Goal: Task Accomplishment & Management: Complete application form

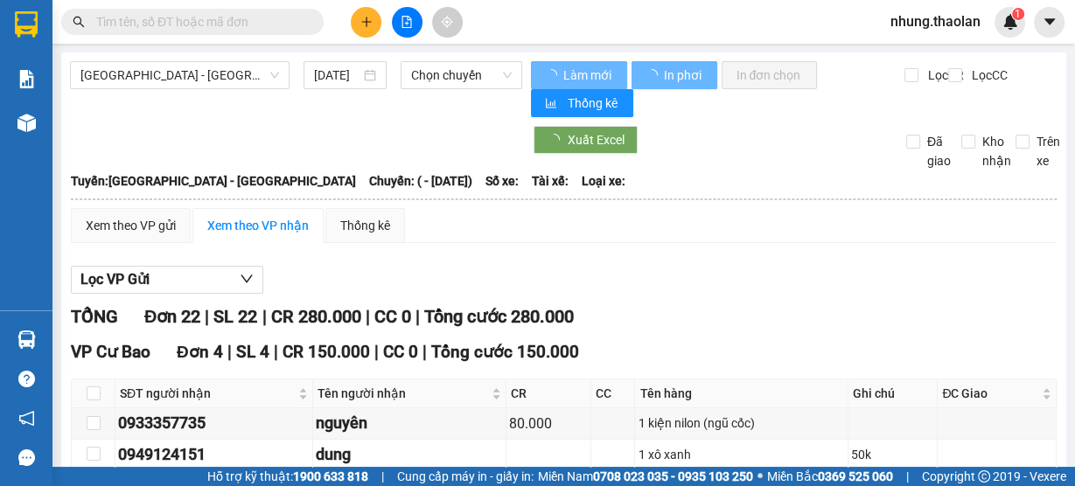
type input "31/05/2025"
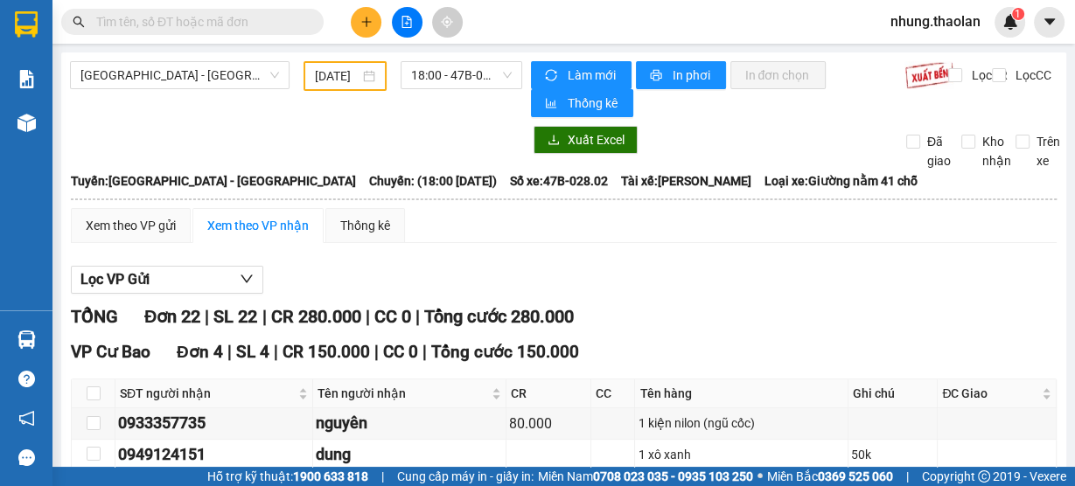
click at [903, 17] on span "nhung.thaolan" at bounding box center [935, 21] width 118 height 22
click at [347, 73] on input "31/05/2025" at bounding box center [337, 75] width 45 height 19
click at [930, 24] on span "nhung.thaolan" at bounding box center [935, 21] width 118 height 22
click at [924, 52] on span "Đăng xuất" at bounding box center [943, 54] width 82 height 19
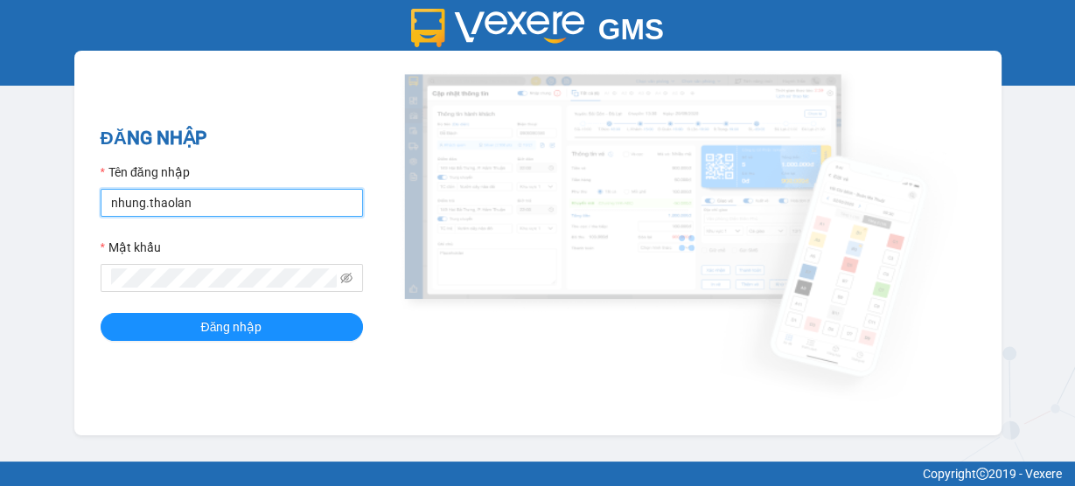
click at [240, 196] on input "nhung.thaolan" at bounding box center [232, 203] width 262 height 28
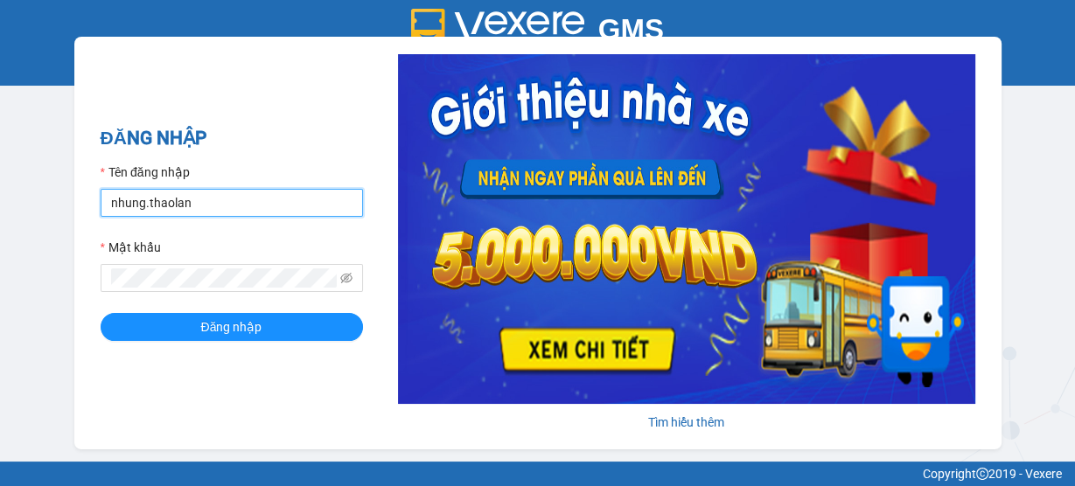
type input "y.thaolan"
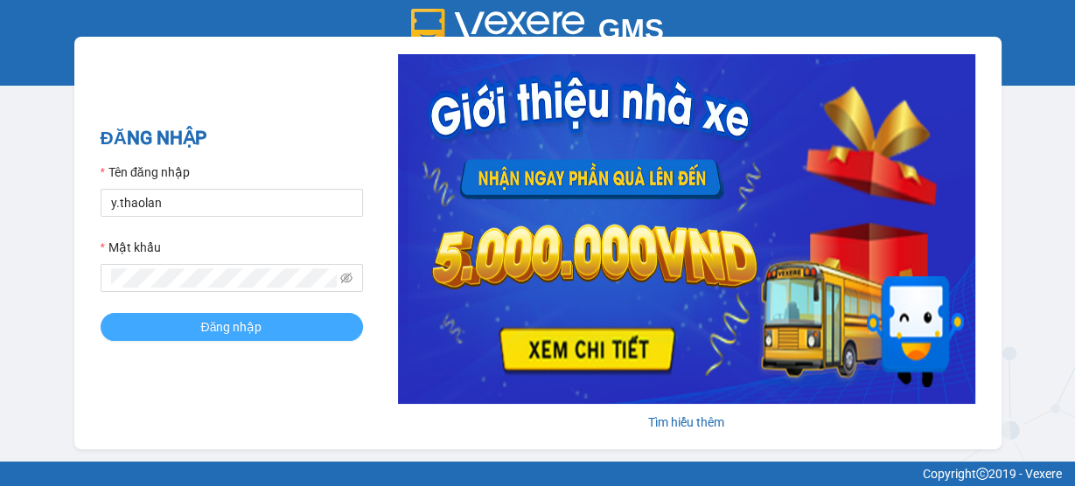
click at [258, 328] on span "Đăng nhập" at bounding box center [231, 326] width 61 height 19
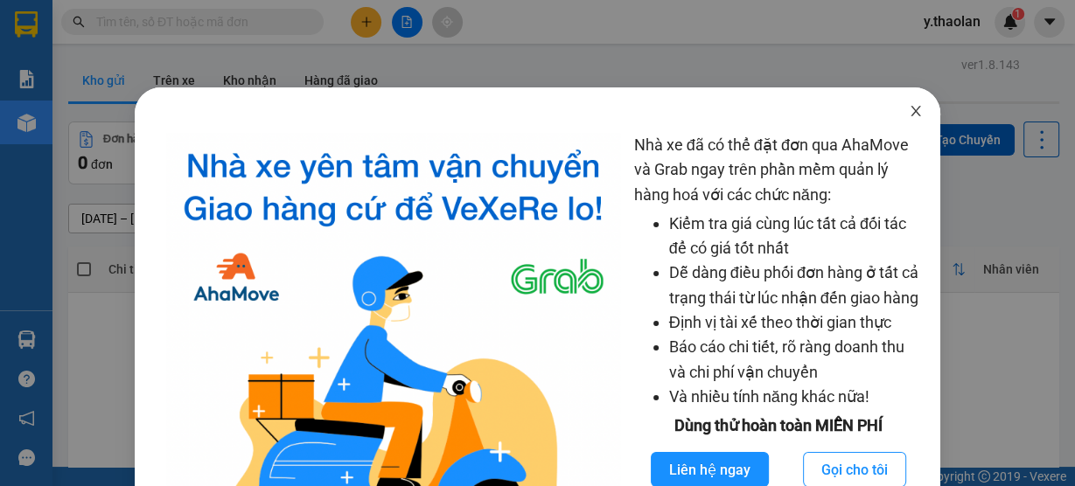
click at [911, 113] on icon "close" at bounding box center [916, 111] width 10 height 10
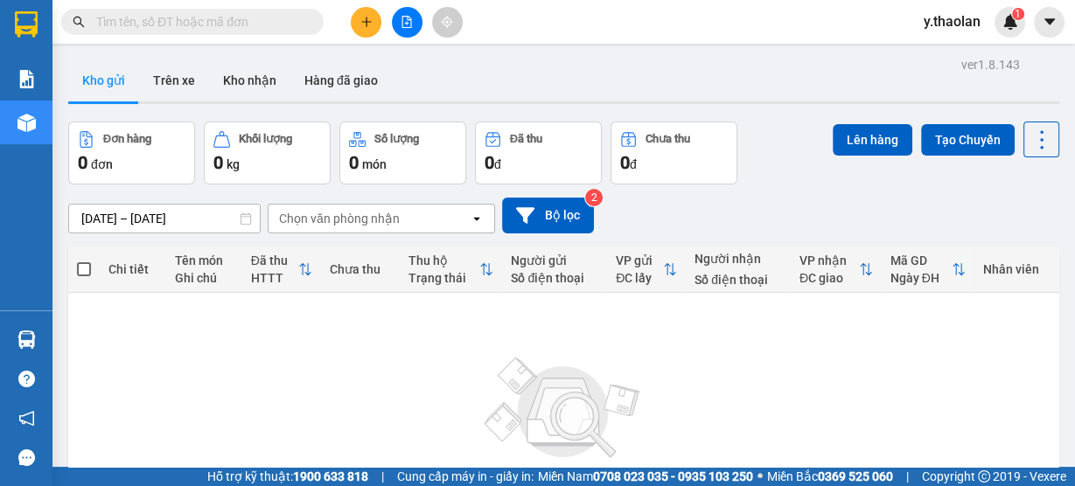
click at [933, 34] on div "y.thaolan 1" at bounding box center [967, 22] width 115 height 31
click at [928, 19] on span "y.thaolan" at bounding box center [952, 21] width 85 height 22
click at [934, 58] on li "Đăng xuất" at bounding box center [965, 54] width 112 height 28
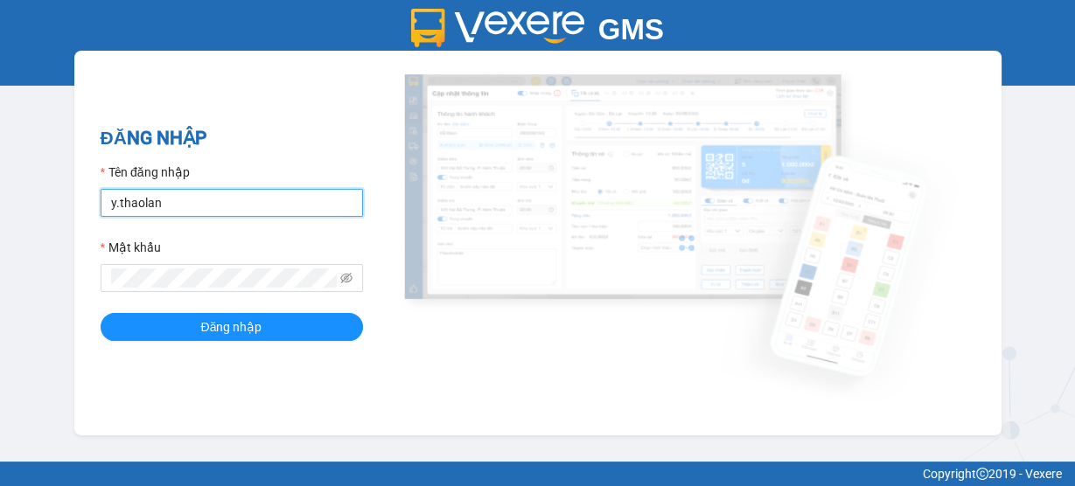
drag, startPoint x: 204, startPoint y: 207, endPoint x: 233, endPoint y: 215, distance: 29.9
click at [204, 207] on input "y.thaolan" at bounding box center [232, 203] width 262 height 28
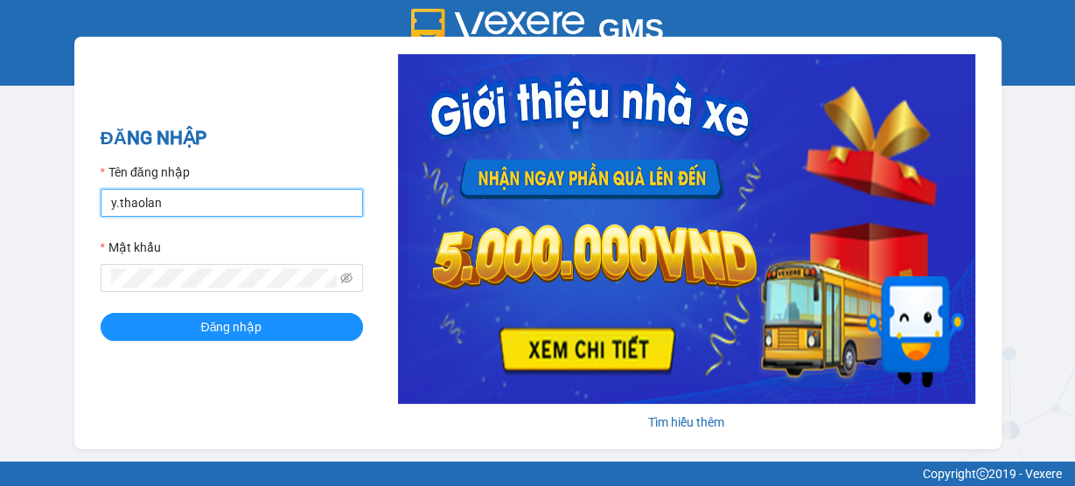
type input "nhung.thaolan"
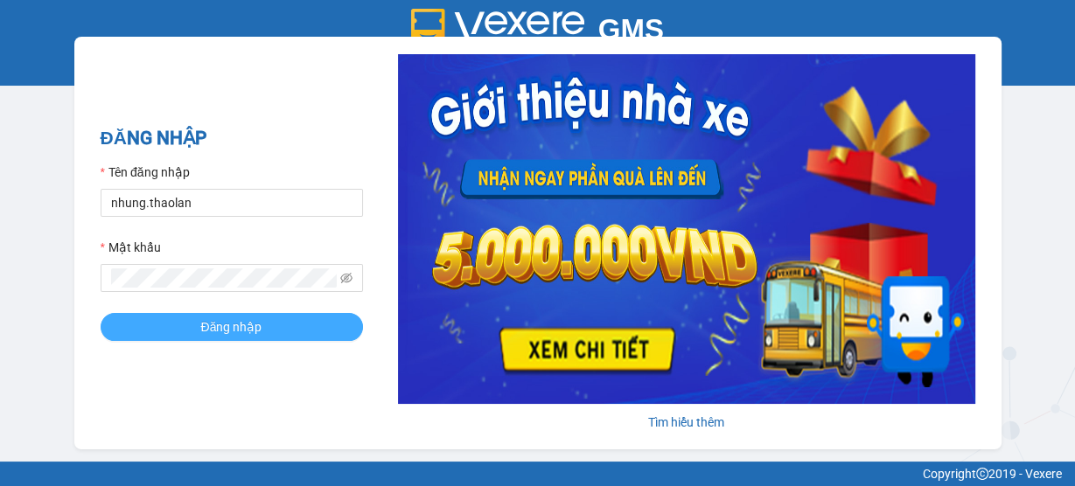
click at [302, 327] on button "Đăng nhập" at bounding box center [232, 327] width 262 height 28
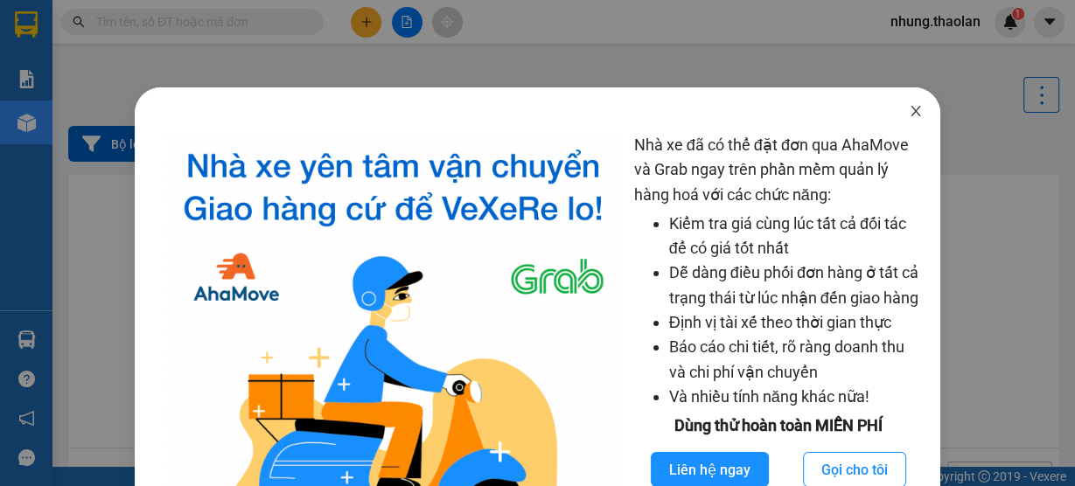
click at [909, 110] on icon "close" at bounding box center [916, 111] width 14 height 14
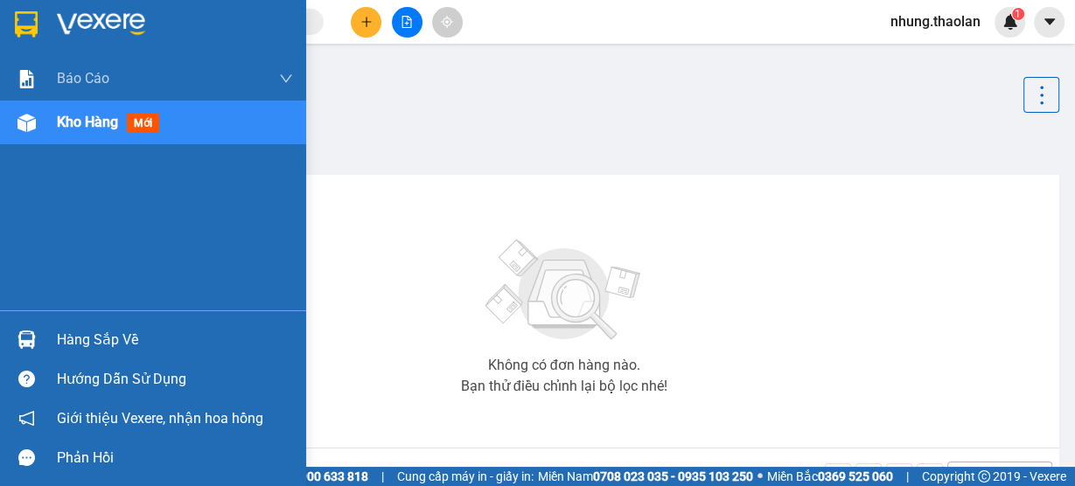
click at [108, 121] on span "Kho hàng" at bounding box center [87, 122] width 61 height 17
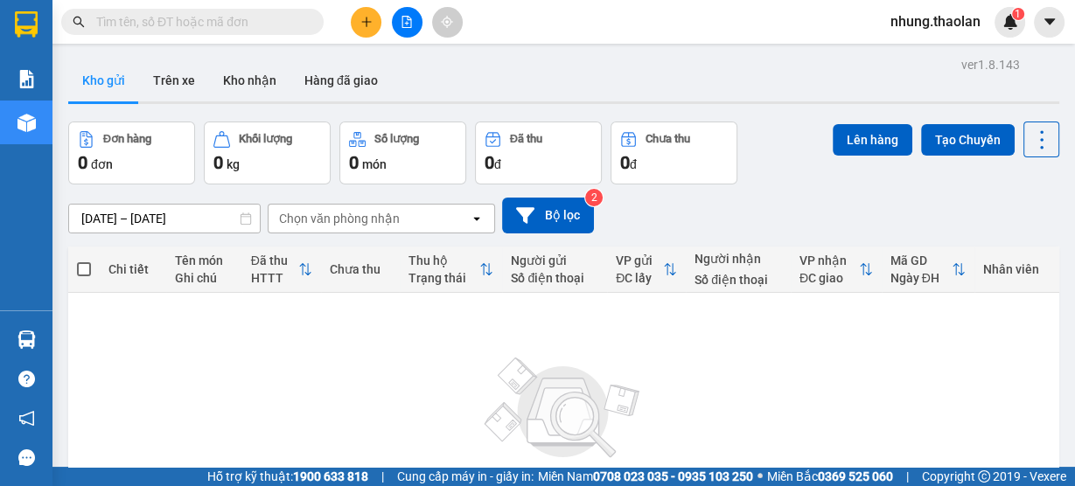
click at [407, 23] on icon "file-add" at bounding box center [407, 22] width 10 height 12
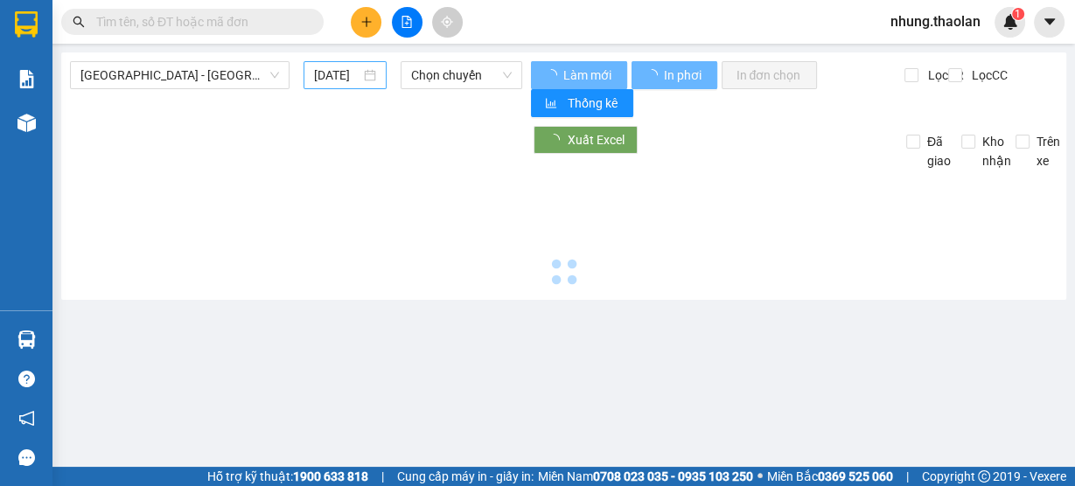
click at [362, 79] on div "11/09/2025" at bounding box center [345, 75] width 62 height 19
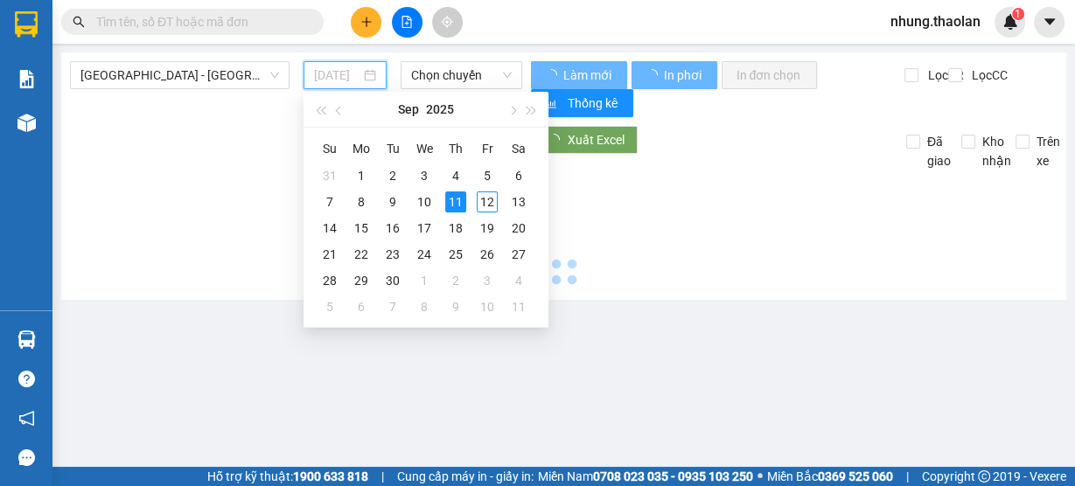
click at [460, 199] on div "11" at bounding box center [455, 202] width 21 height 21
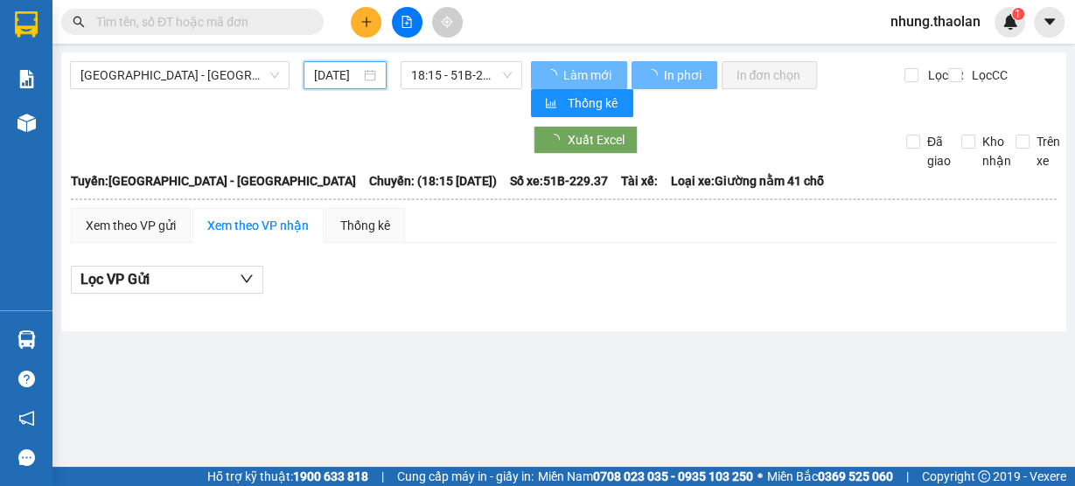
click at [343, 66] on input "[DATE]" at bounding box center [337, 75] width 46 height 19
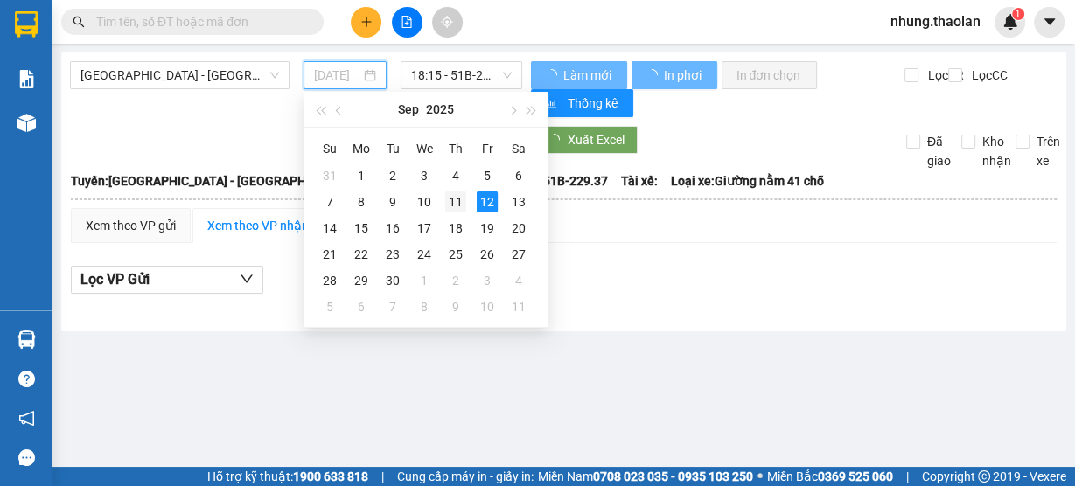
click at [452, 205] on div "11" at bounding box center [455, 202] width 21 height 21
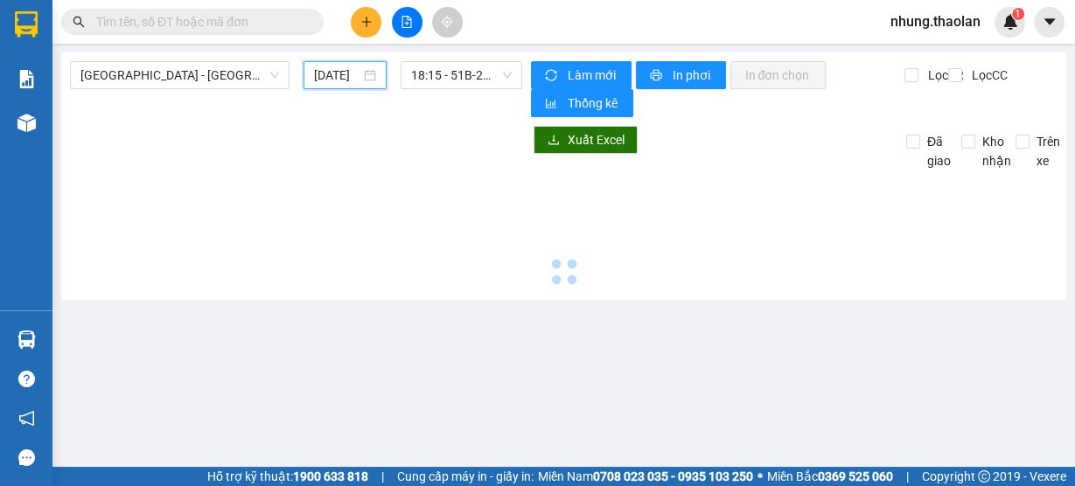
type input "11/09/2025"
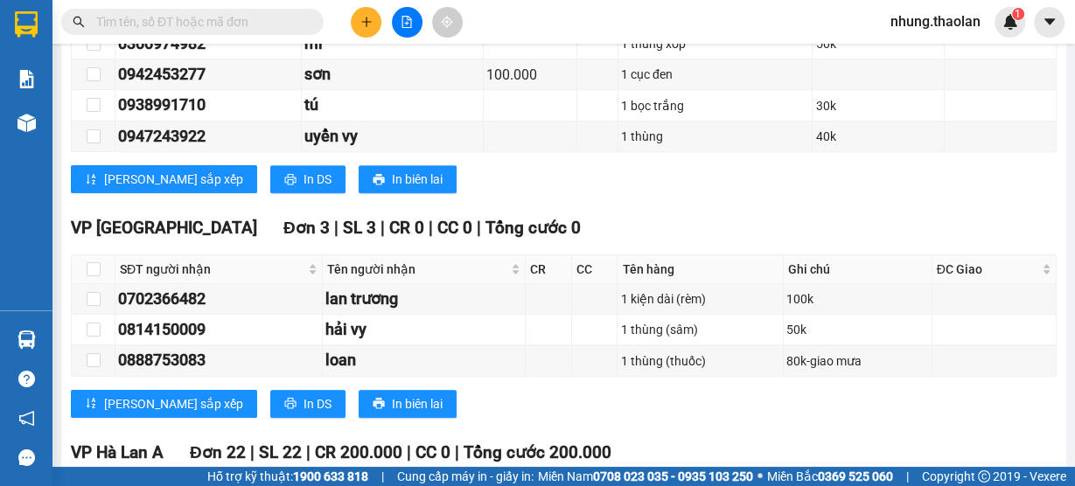
click at [211, 19] on input "text" at bounding box center [199, 21] width 206 height 19
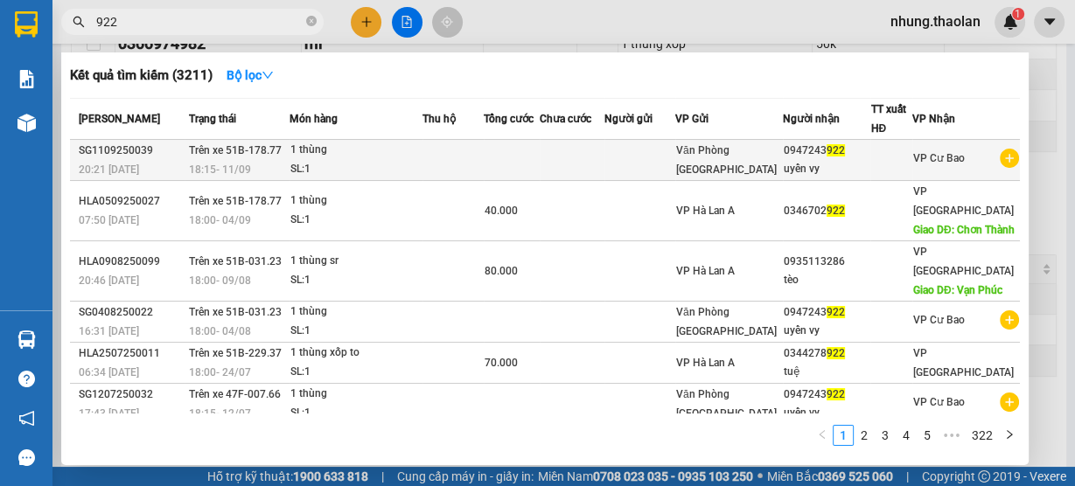
type input "922"
click at [782, 161] on div "Văn Phòng [GEOGRAPHIC_DATA]" at bounding box center [729, 160] width 106 height 38
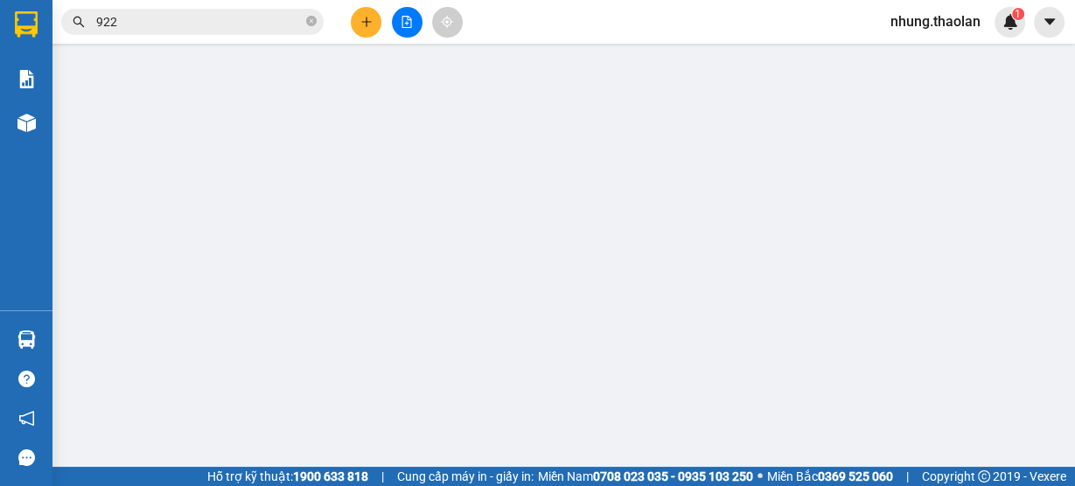
type input "0947243922"
type input "uyển vy"
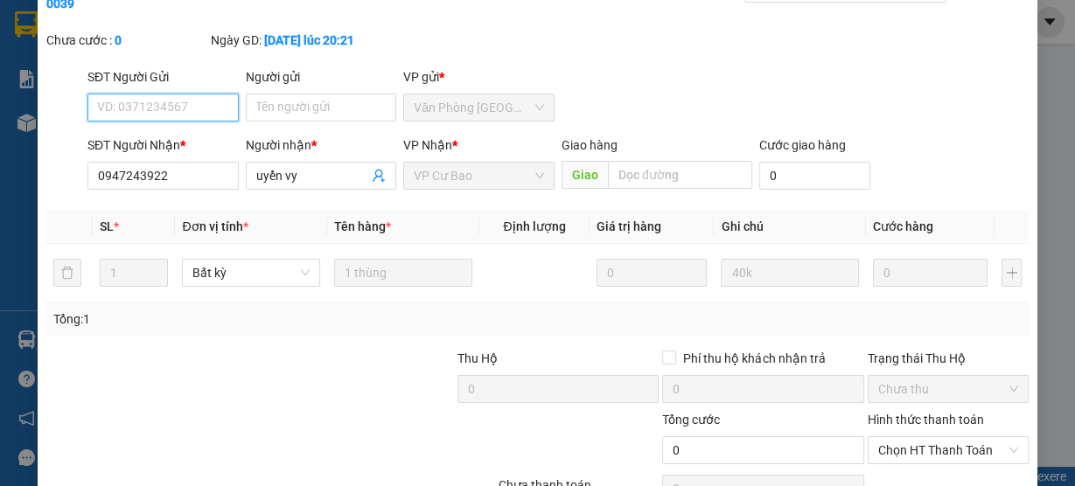
scroll to position [206, 0]
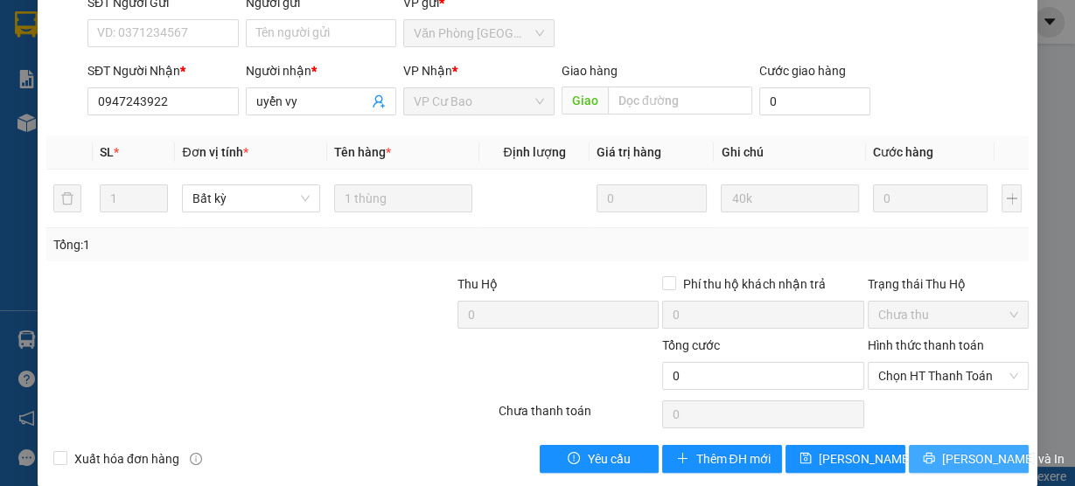
click at [973, 450] on span "Lưu và In" at bounding box center [1003, 459] width 122 height 19
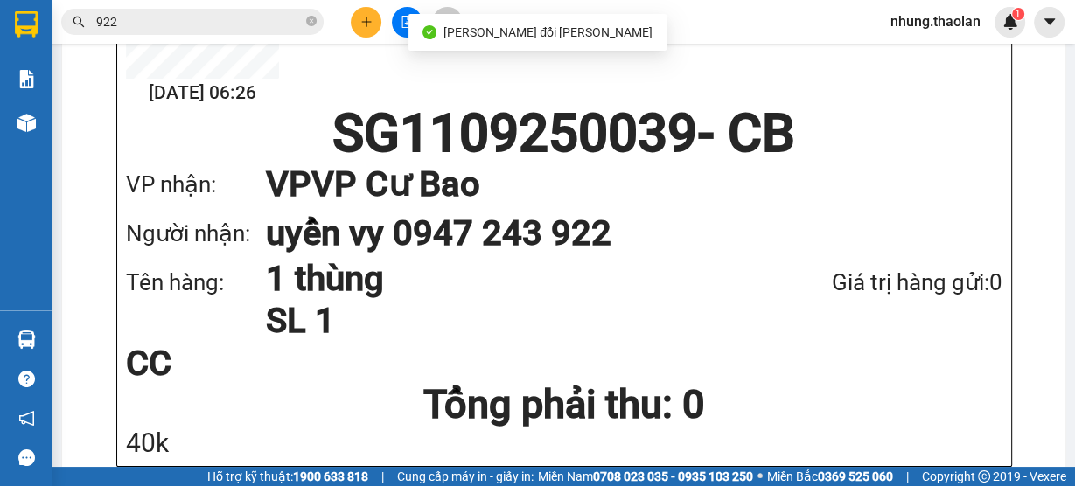
scroll to position [280, 0]
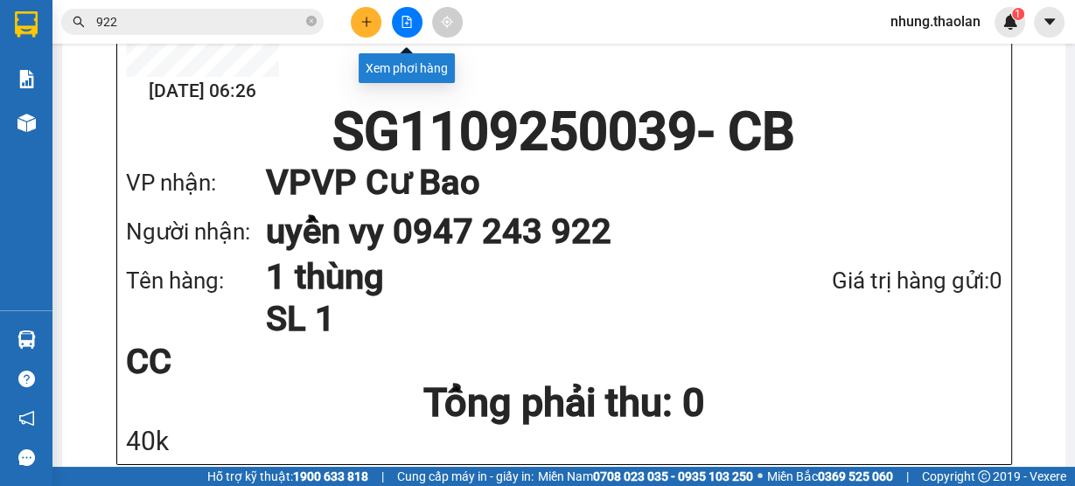
click at [412, 22] on button at bounding box center [407, 22] width 31 height 31
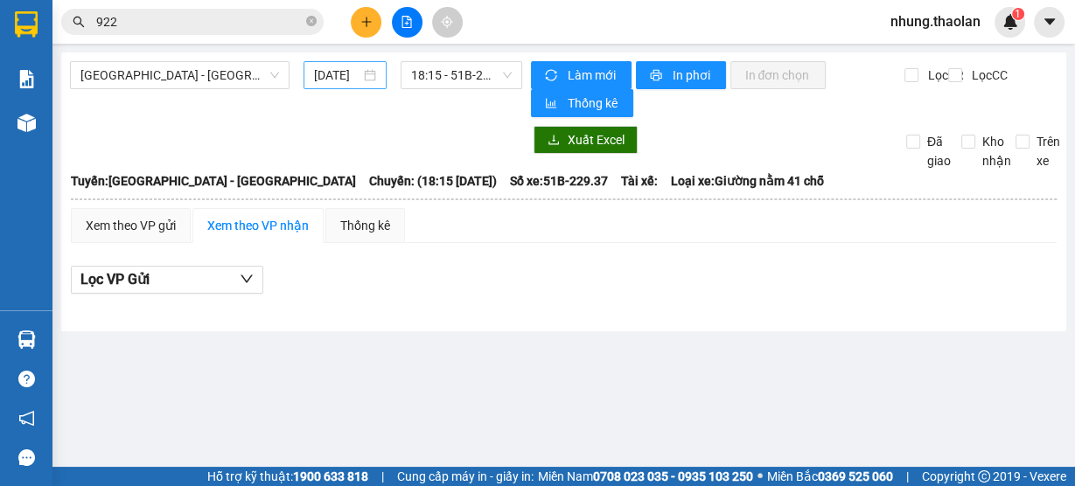
click at [368, 63] on div "[DATE]" at bounding box center [344, 75] width 83 height 28
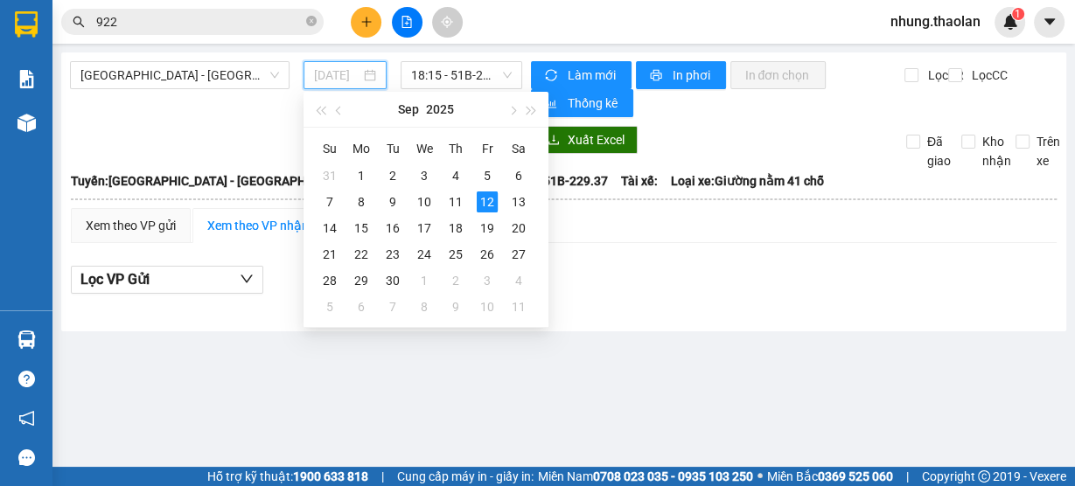
click at [477, 209] on div "12" at bounding box center [487, 202] width 21 height 21
click at [332, 79] on input "[DATE]" at bounding box center [337, 75] width 46 height 19
click at [457, 206] on div "11" at bounding box center [455, 202] width 21 height 21
type input "11/09/2025"
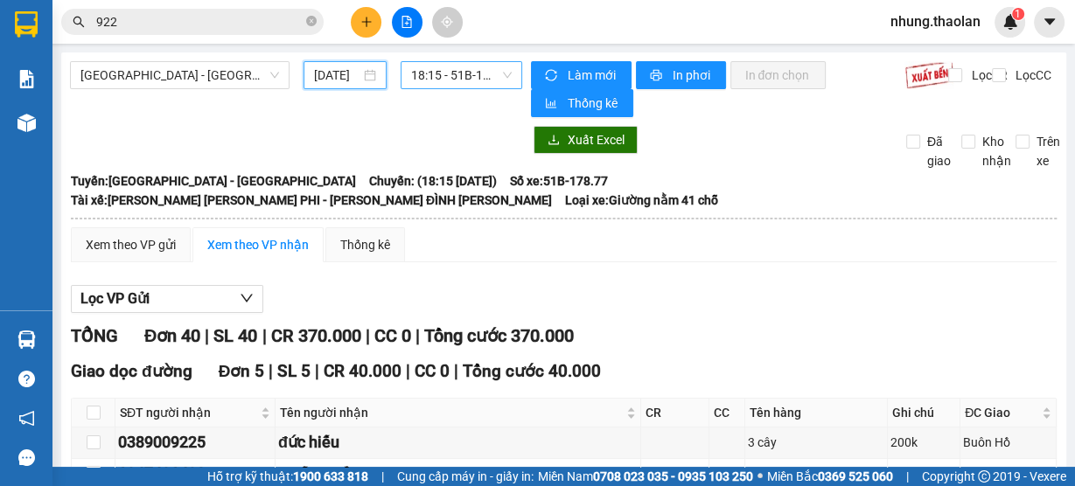
click at [429, 73] on span "18:15 - 51B-178.77" at bounding box center [461, 75] width 101 height 26
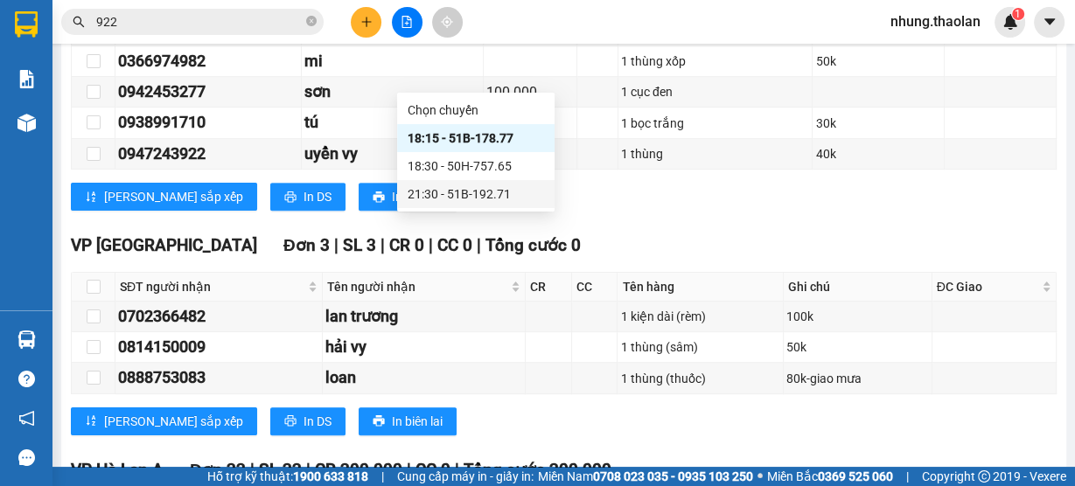
scroll to position [910, 0]
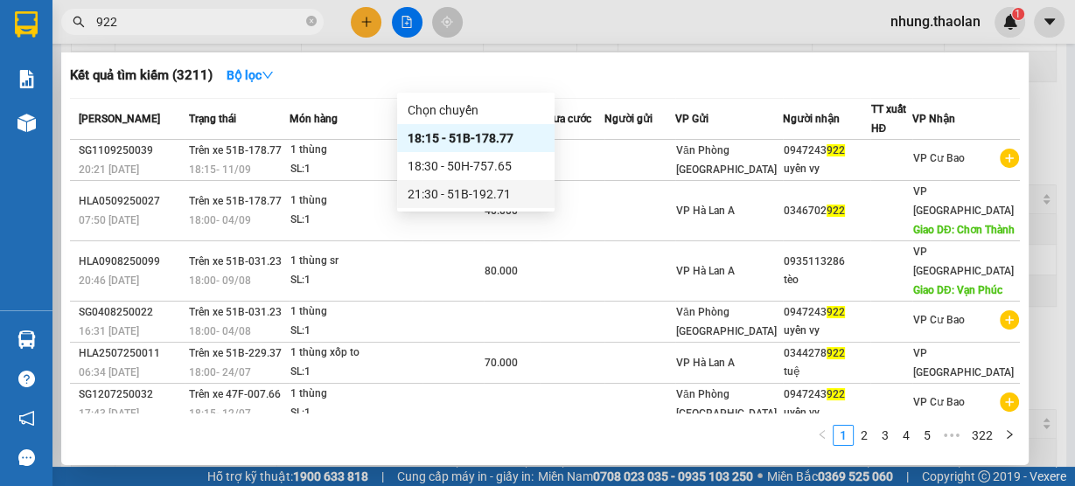
click at [121, 30] on input "922" at bounding box center [199, 21] width 206 height 19
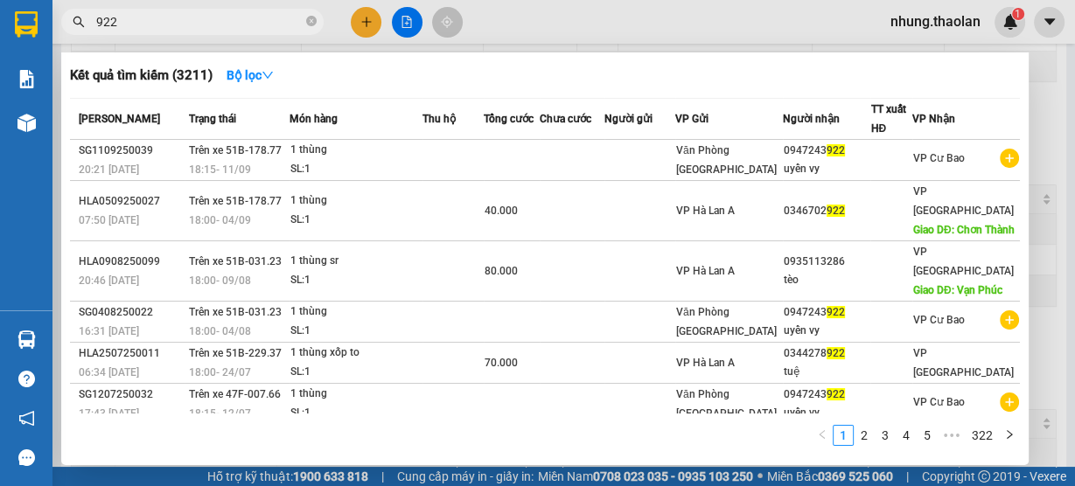
drag, startPoint x: 121, startPoint y: 31, endPoint x: 52, endPoint y: 38, distance: 68.7
click at [52, 38] on div "Kết quả tìm kiếm ( 3211 ) Bộ lọc Mã ĐH Trạng thái Món hàng Thu hộ Tổng cước Chư…" at bounding box center [170, 22] width 341 height 31
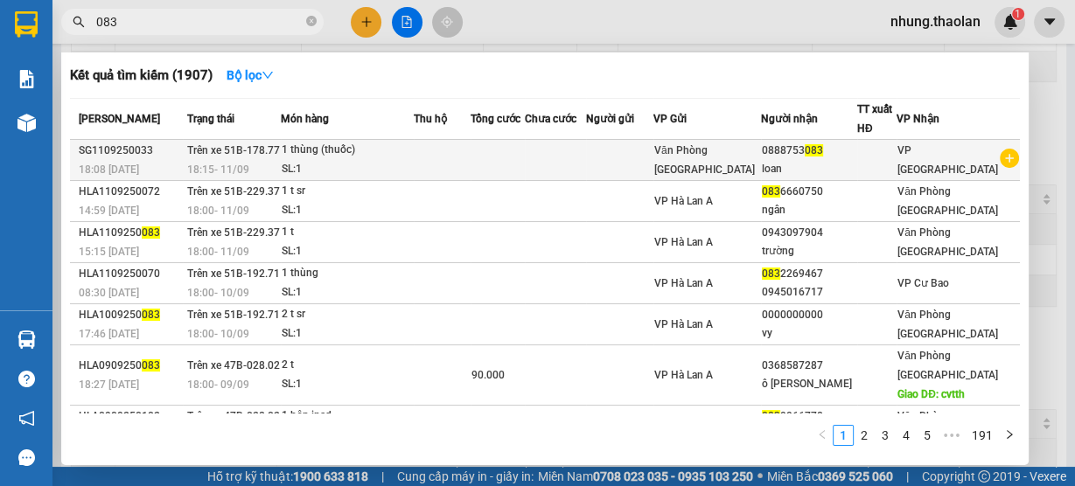
type input "083"
click at [584, 163] on td at bounding box center [555, 160] width 61 height 41
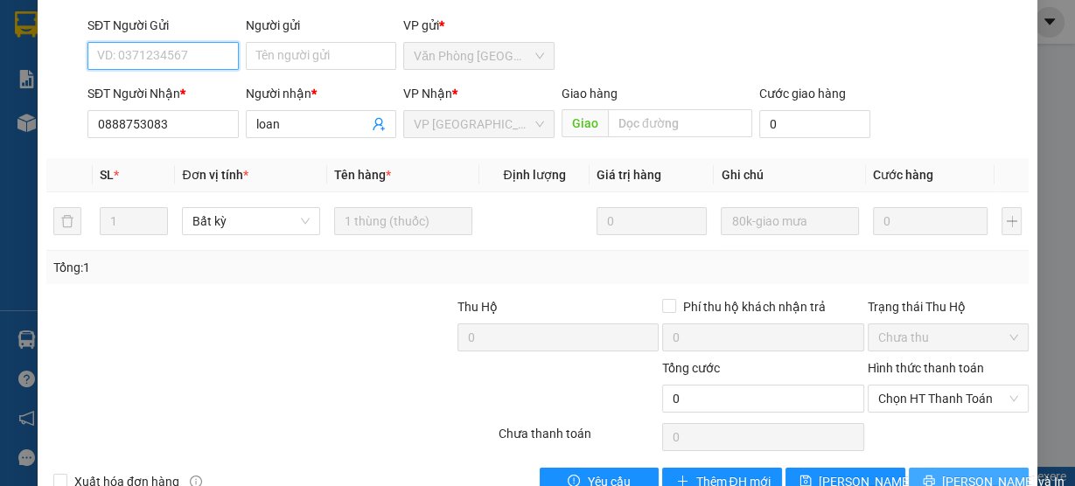
scroll to position [206, 0]
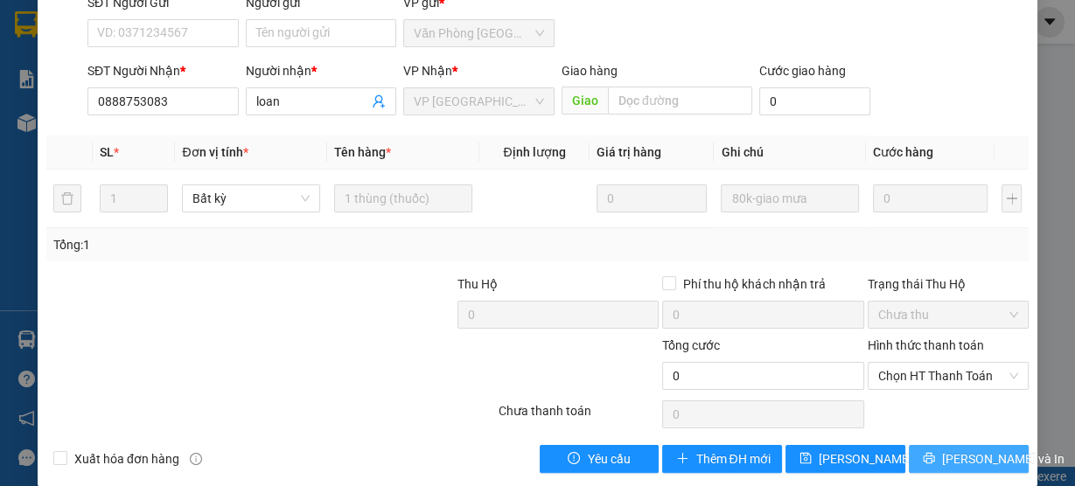
click at [963, 450] on span "Lưu và In" at bounding box center [1003, 459] width 122 height 19
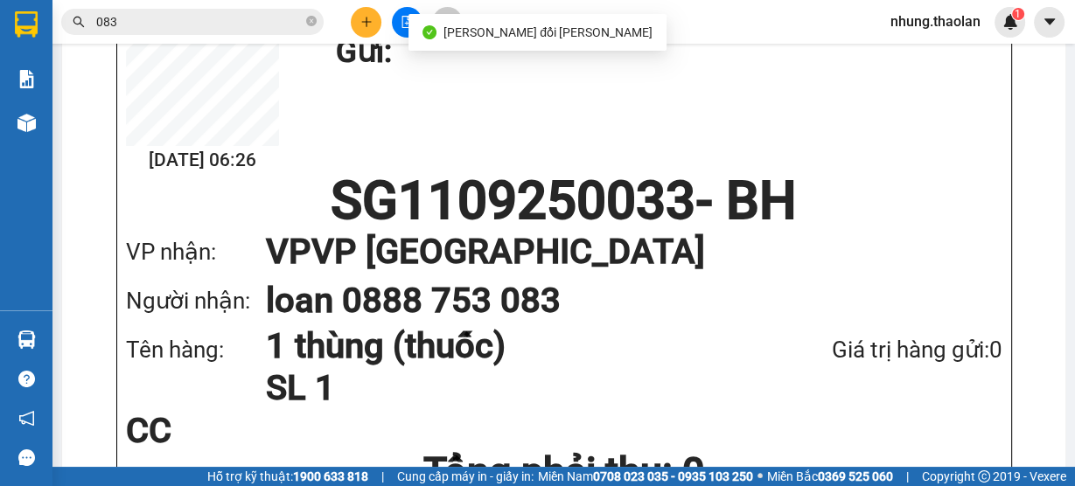
scroll to position [350, 0]
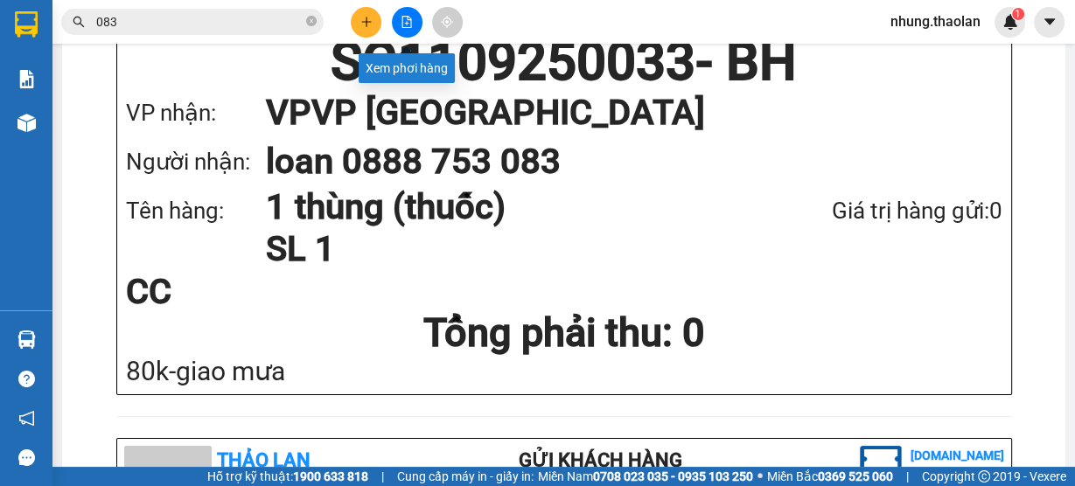
click at [404, 19] on icon "file-add" at bounding box center [407, 22] width 12 height 12
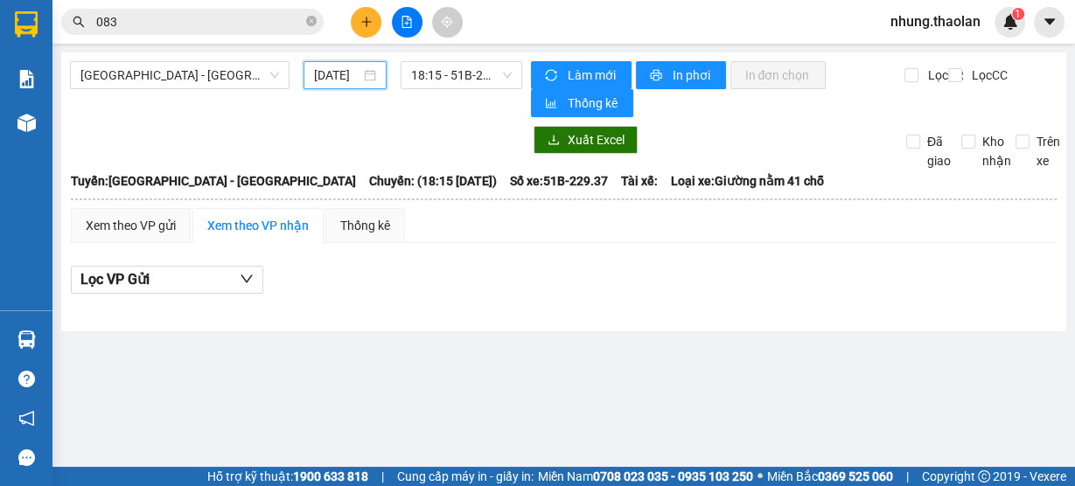
click at [330, 80] on input "[DATE]" at bounding box center [337, 75] width 46 height 19
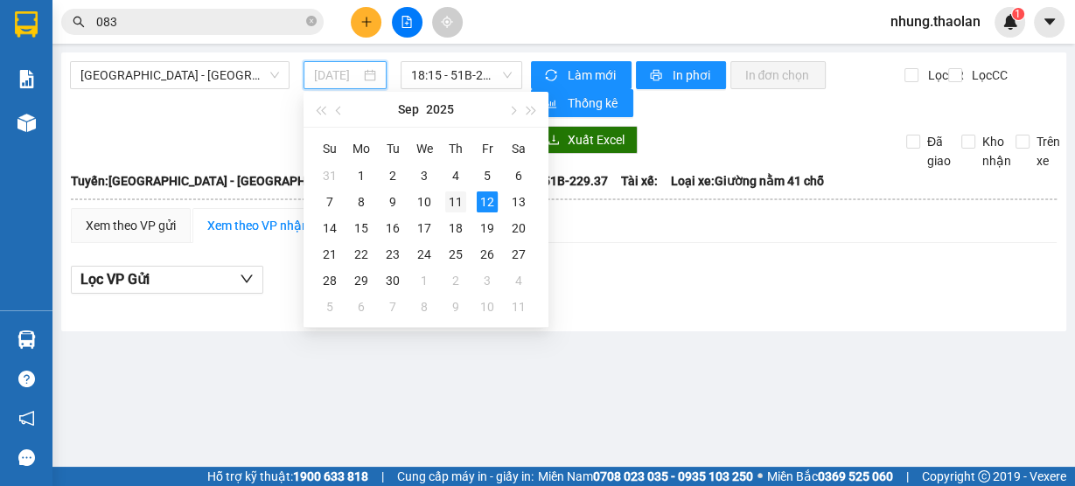
click at [452, 206] on div "11" at bounding box center [455, 202] width 21 height 21
type input "11/09/2025"
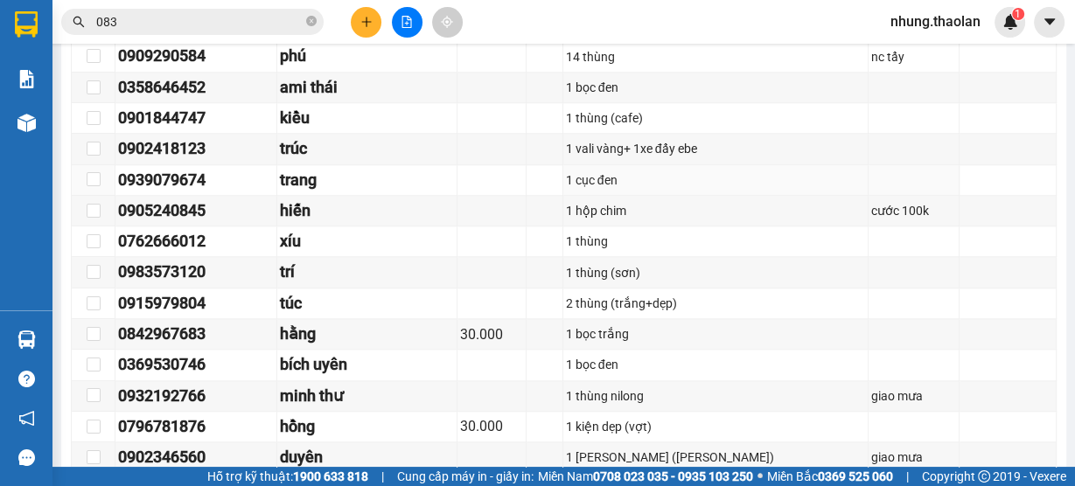
scroll to position [1776, 0]
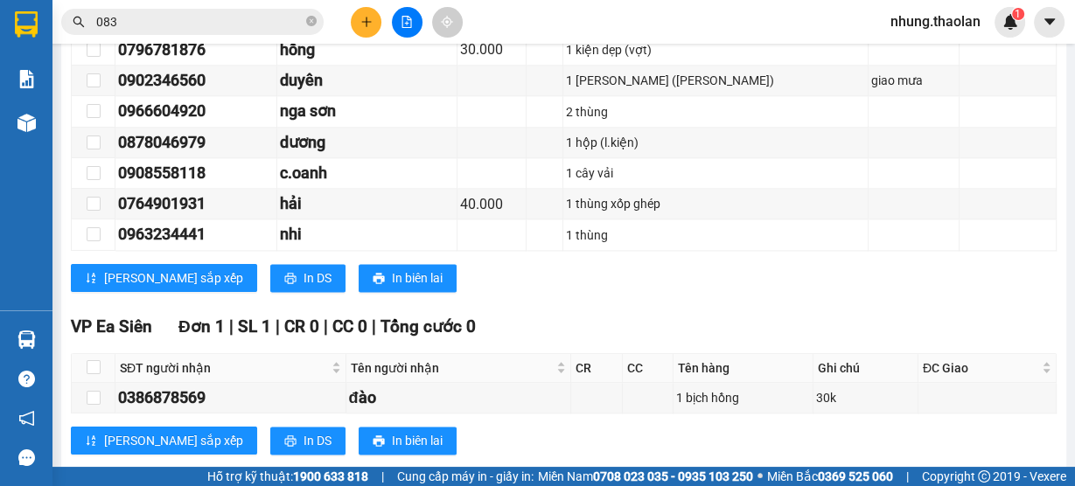
click at [917, 19] on span "nhung.thaolan" at bounding box center [935, 21] width 118 height 22
click at [921, 50] on span "Đăng xuất" at bounding box center [943, 54] width 82 height 19
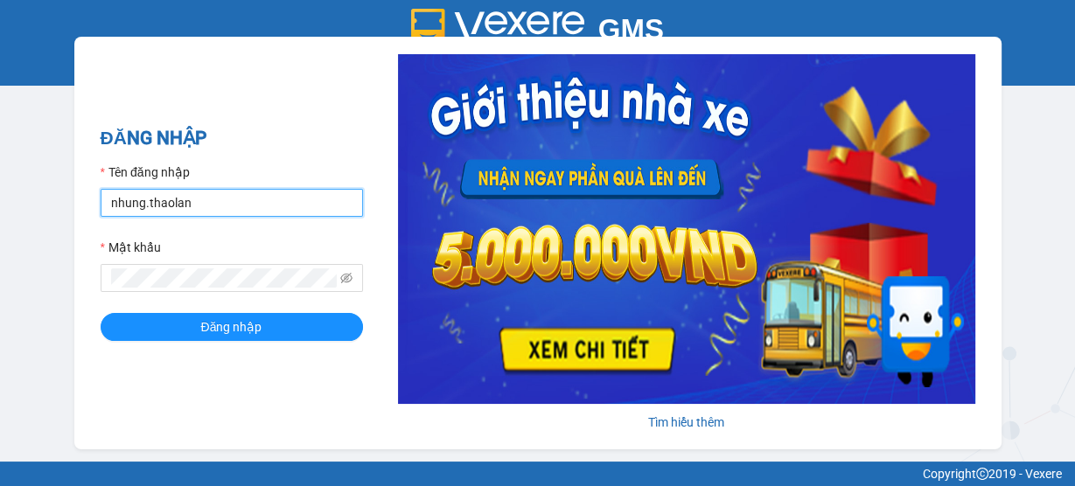
click at [199, 206] on input "nhung.thaolan" at bounding box center [232, 203] width 262 height 28
type input "y.thaolan"
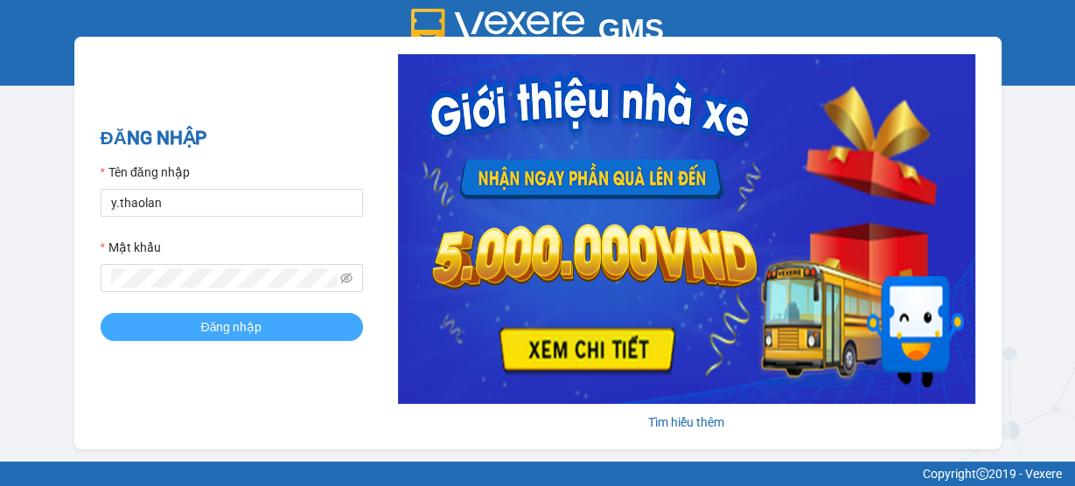
click at [282, 324] on button "Đăng nhập" at bounding box center [232, 327] width 262 height 28
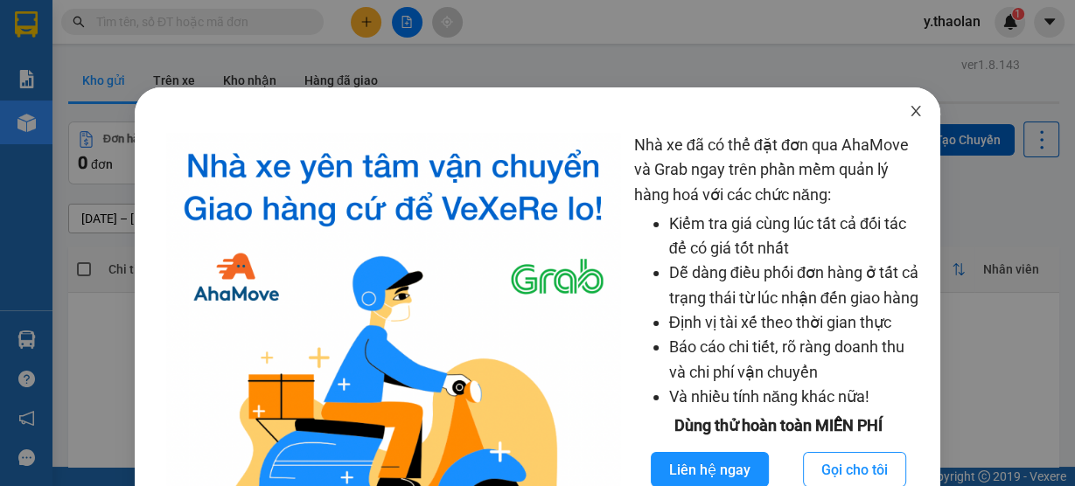
click at [909, 115] on icon "close" at bounding box center [916, 111] width 14 height 14
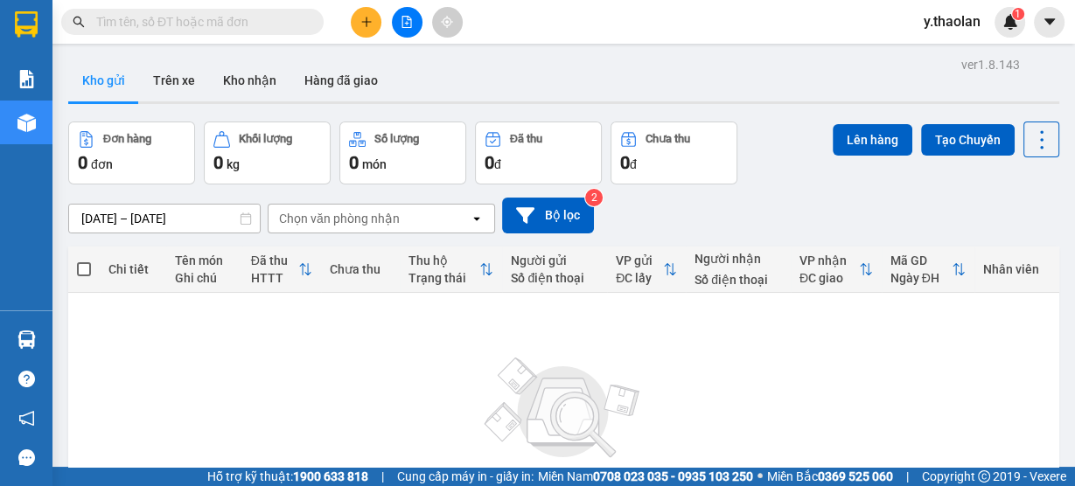
click at [365, 23] on icon "plus" at bounding box center [366, 22] width 12 height 12
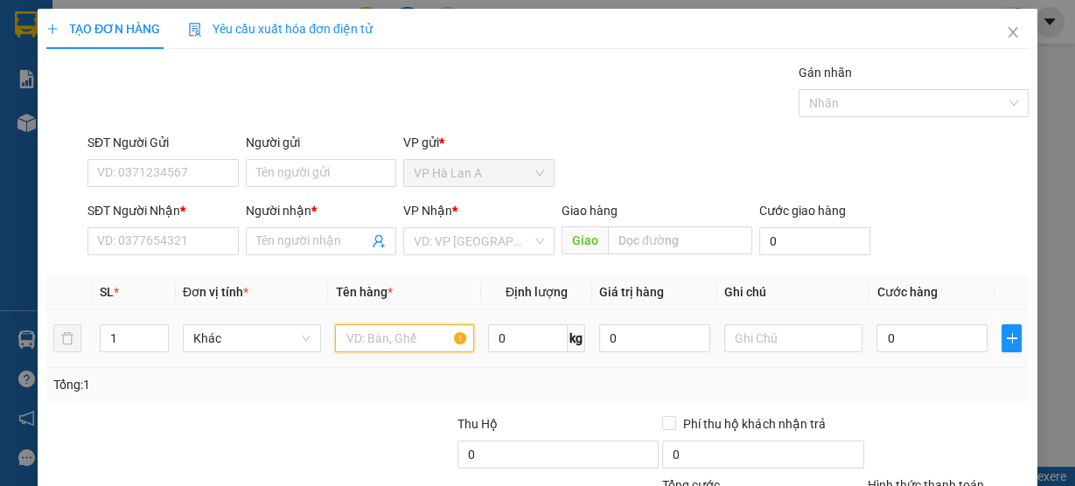
click at [387, 332] on input "text" at bounding box center [404, 338] width 139 height 28
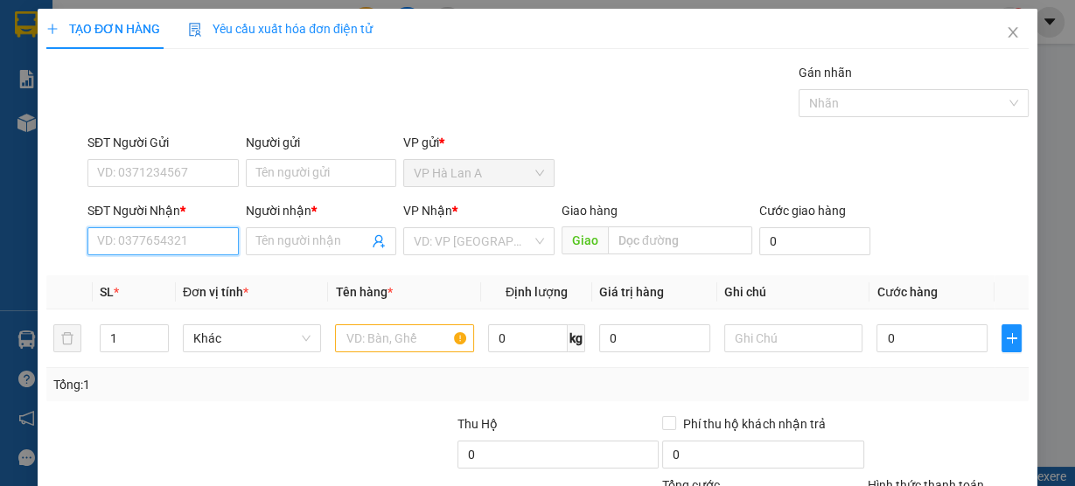
click at [199, 239] on input "SĐT Người Nhận *" at bounding box center [162, 241] width 151 height 28
type input "0985481815"
click at [1001, 41] on span "Close" at bounding box center [1012, 33] width 49 height 49
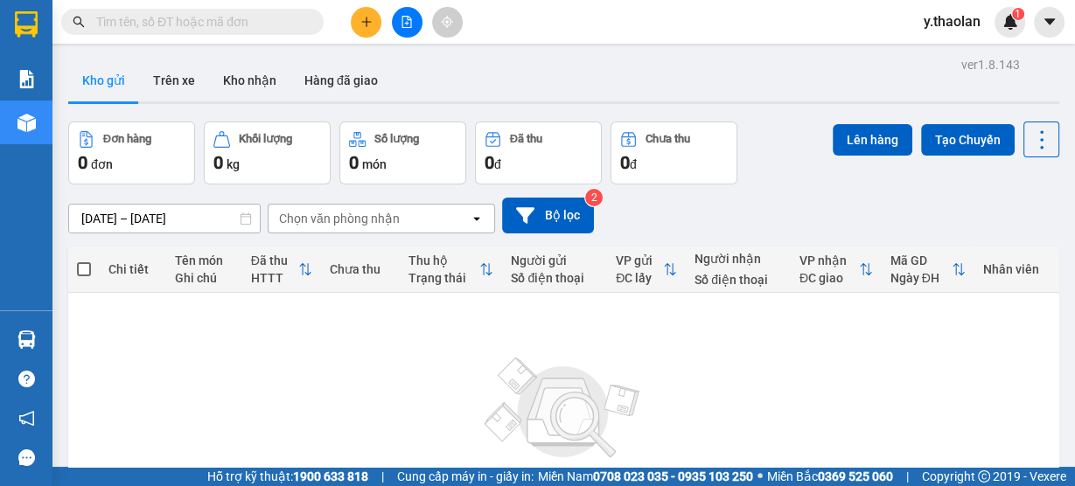
click at [355, 26] on button at bounding box center [366, 22] width 31 height 31
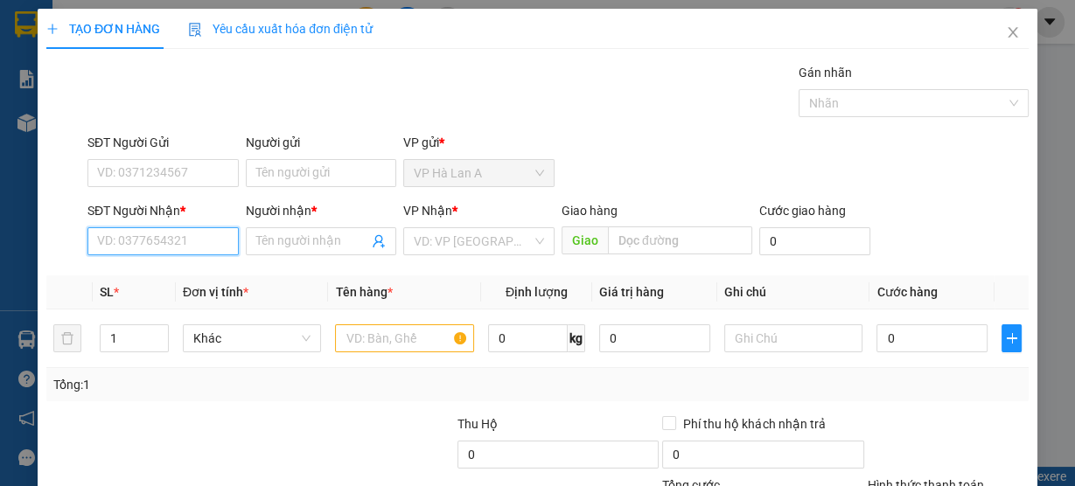
click at [141, 241] on input "SĐT Người Nhận *" at bounding box center [162, 241] width 151 height 28
type input "0985481815"
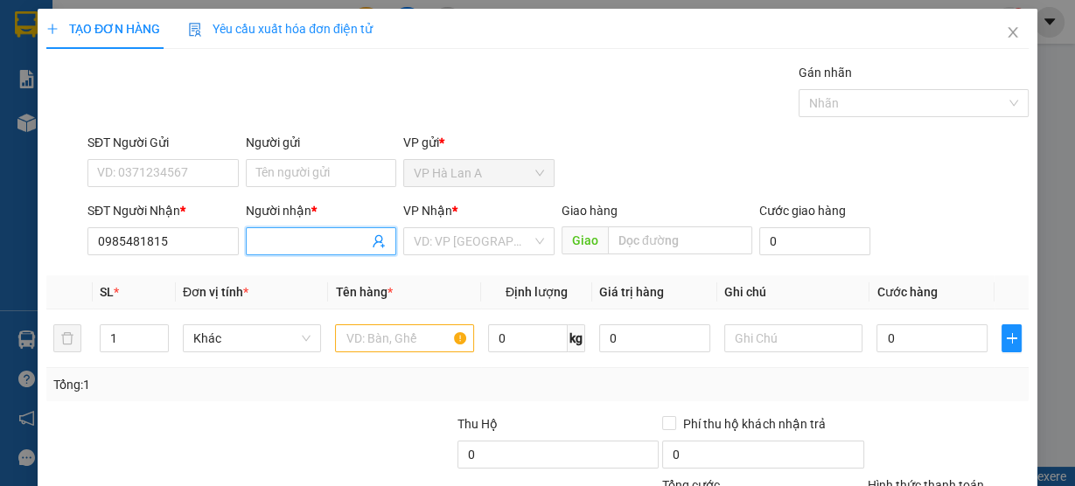
click at [325, 233] on input "Người nhận *" at bounding box center [312, 241] width 113 height 19
type input "quang"
click at [494, 241] on input "search" at bounding box center [473, 241] width 118 height 26
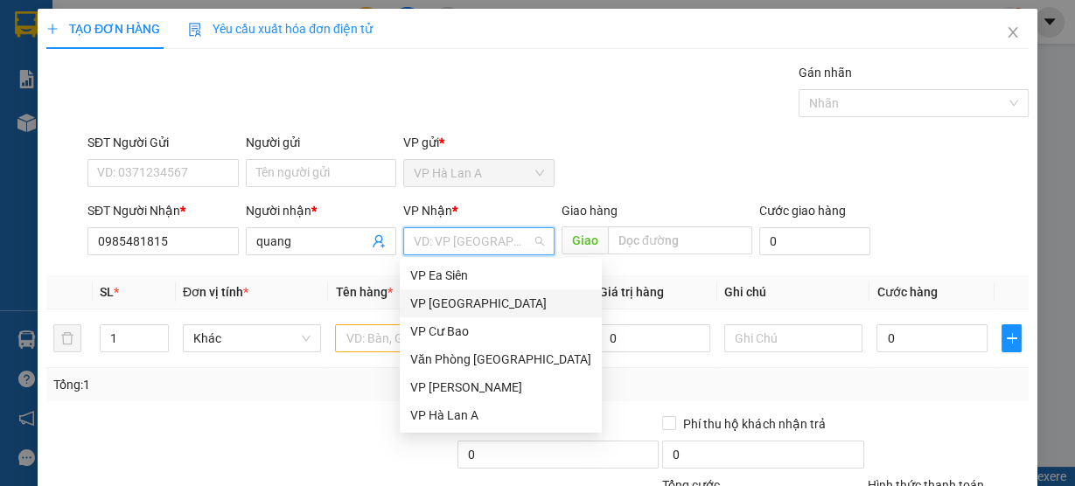
click at [463, 303] on div "VP [GEOGRAPHIC_DATA]" at bounding box center [500, 303] width 181 height 19
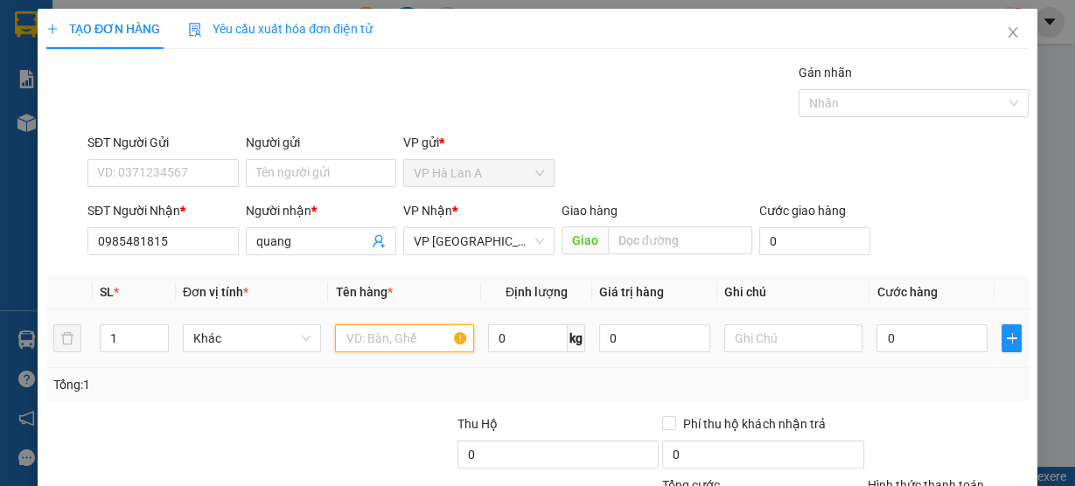
click at [382, 345] on input "text" at bounding box center [404, 338] width 139 height 28
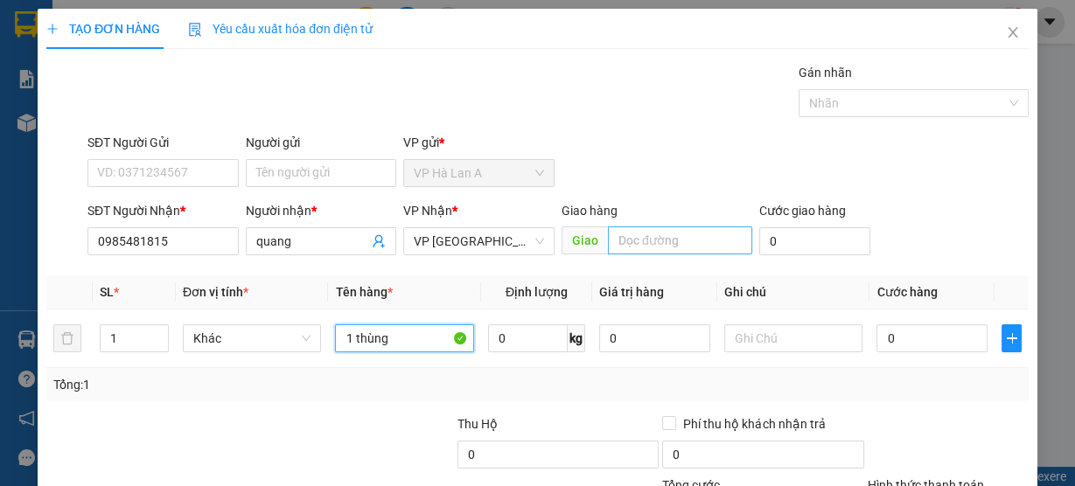
type input "1 thùng"
click at [632, 232] on input "text" at bounding box center [680, 241] width 144 height 28
click at [641, 237] on input "text" at bounding box center [680, 241] width 144 height 28
type input "An Sương"
click at [1008, 35] on icon "close" at bounding box center [1013, 32] width 14 height 14
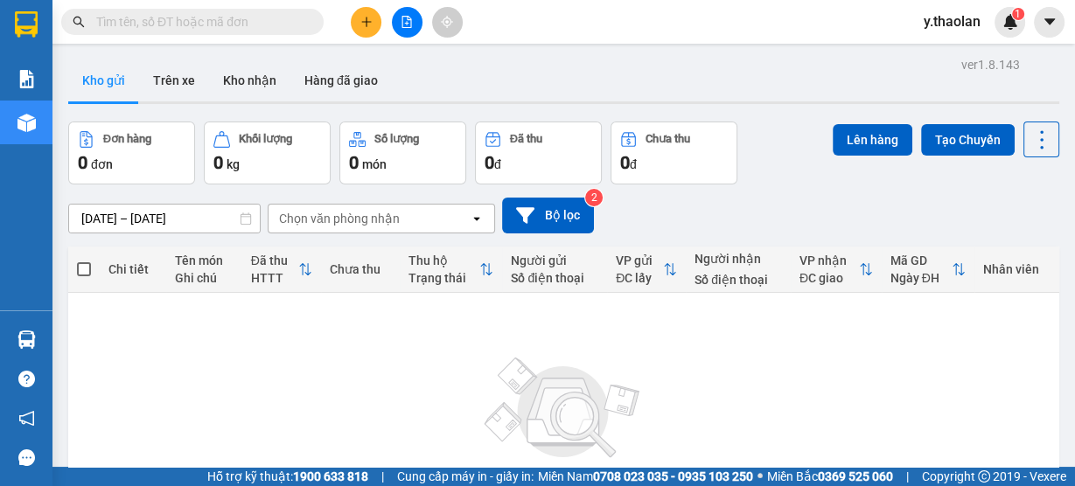
click at [242, 21] on input "text" at bounding box center [199, 21] width 206 height 19
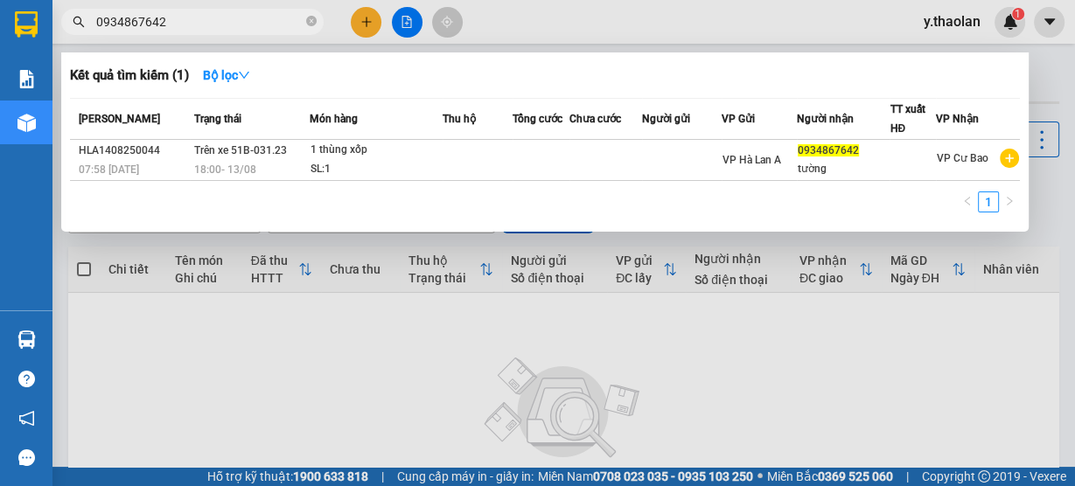
type input "0934867642"
click at [511, 290] on div at bounding box center [537, 243] width 1075 height 486
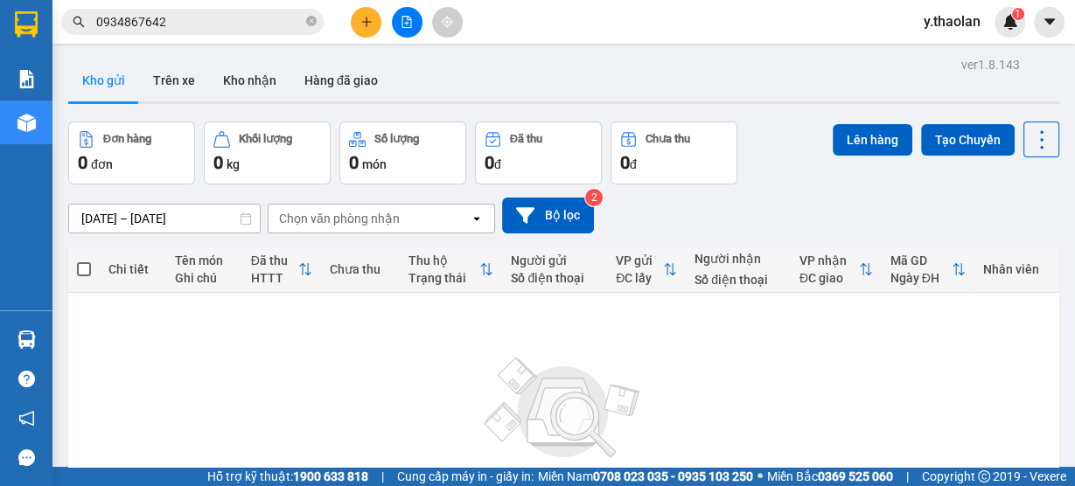
click at [371, 24] on icon "plus" at bounding box center [366, 22] width 12 height 12
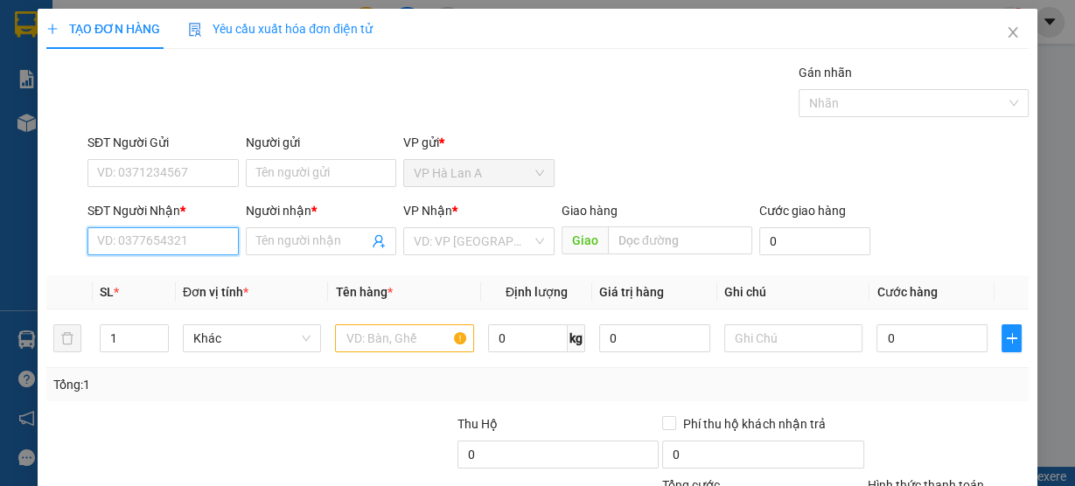
click at [155, 245] on input "SĐT Người Nhận *" at bounding box center [162, 241] width 151 height 28
type input "0985481815"
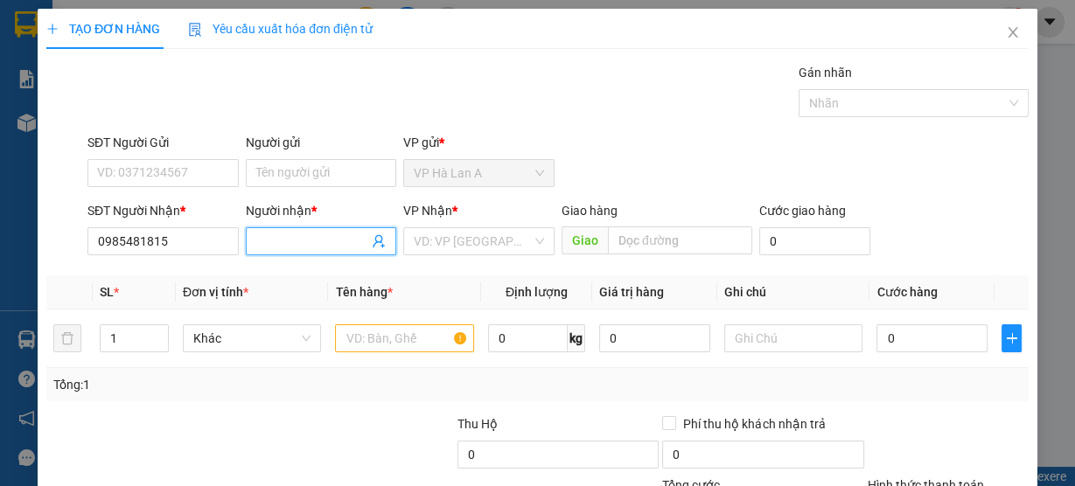
click at [298, 239] on input "Người nhận *" at bounding box center [312, 241] width 113 height 19
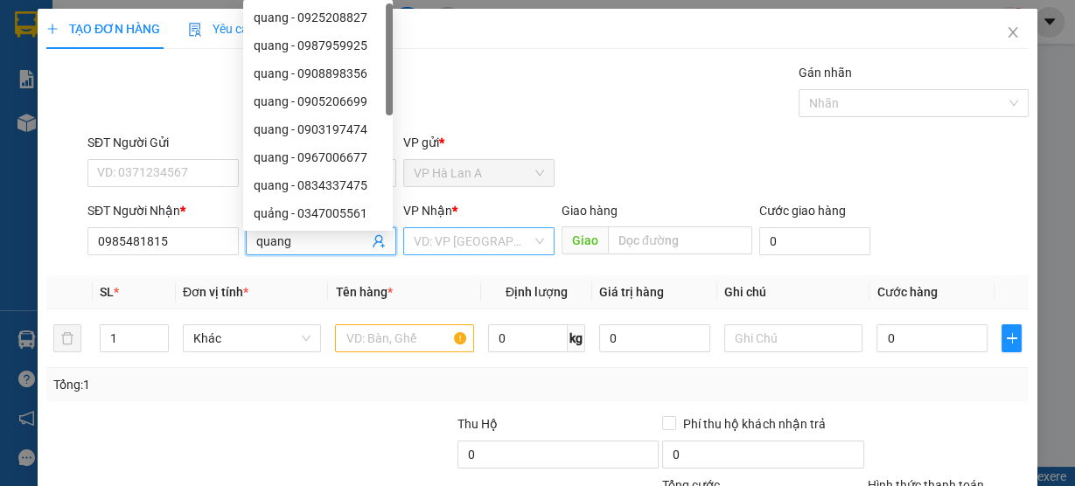
type input "quang"
drag, startPoint x: 450, startPoint y: 241, endPoint x: 519, endPoint y: 261, distance: 72.0
click at [450, 241] on input "search" at bounding box center [473, 241] width 118 height 26
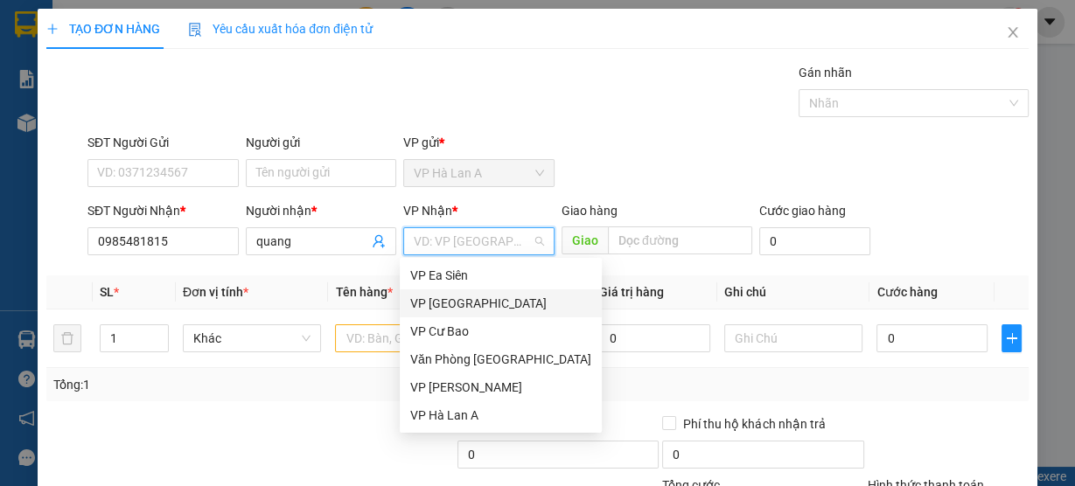
click at [457, 303] on div "VP [GEOGRAPHIC_DATA]" at bounding box center [500, 303] width 181 height 19
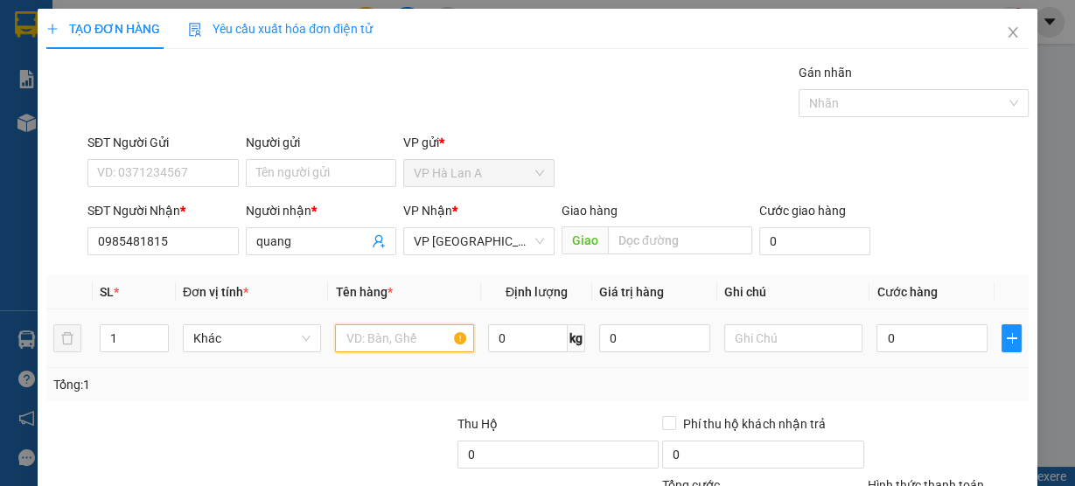
click at [360, 338] on input "text" at bounding box center [404, 338] width 139 height 28
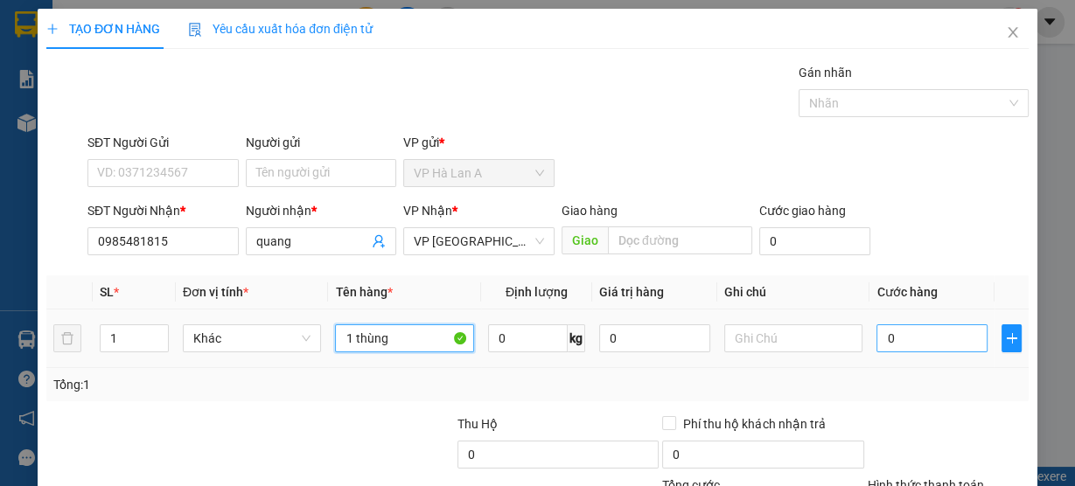
type input "1 thùng"
click at [896, 334] on input "0" at bounding box center [931, 338] width 111 height 28
type input "5"
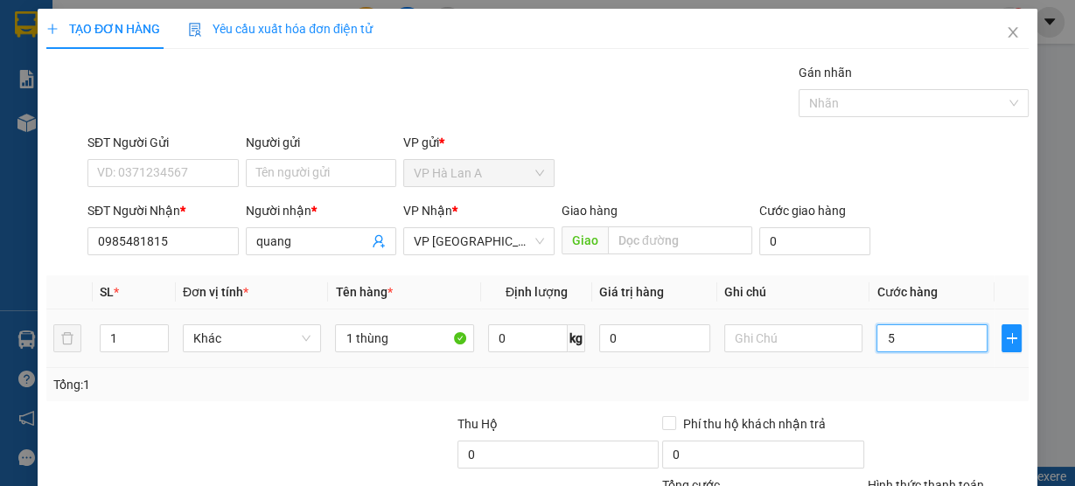
type input "50"
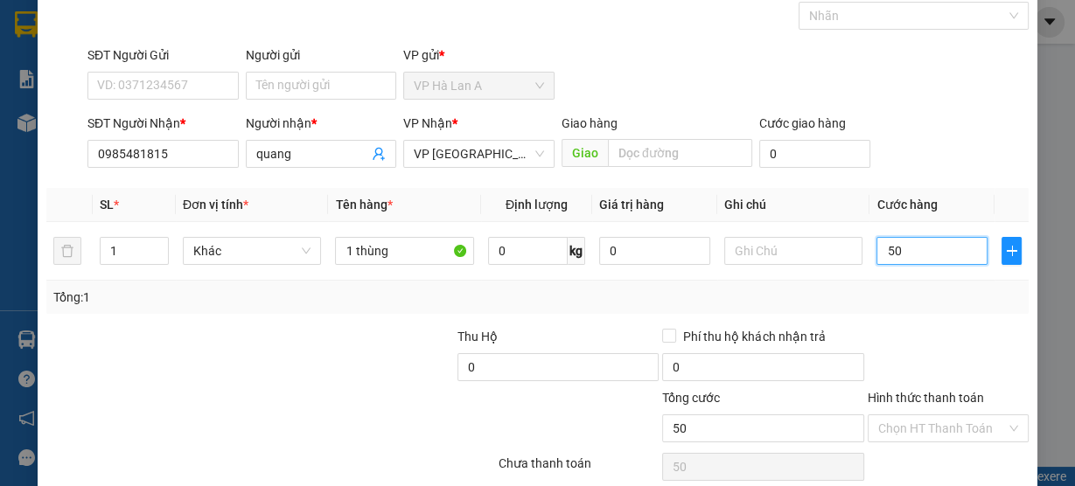
scroll to position [158, 0]
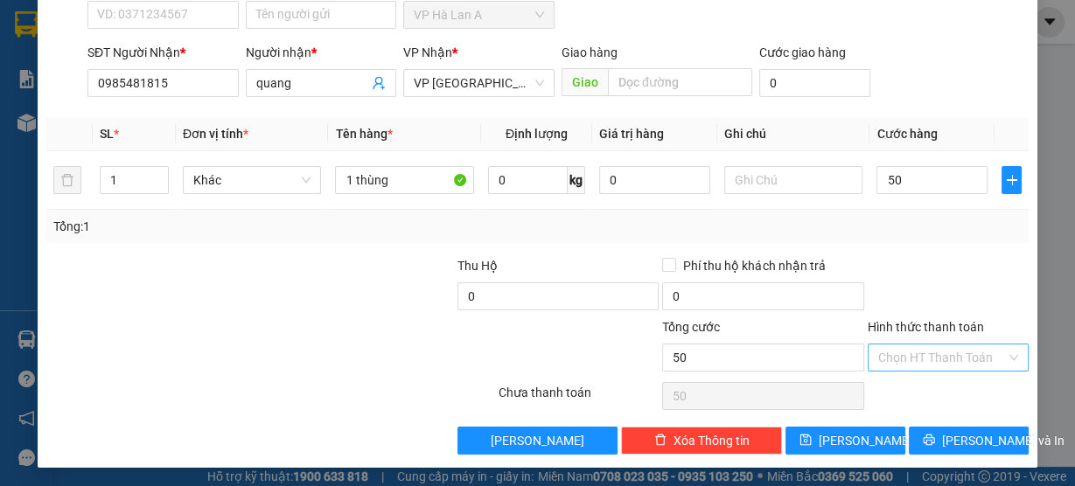
type input "50.000"
click at [923, 358] on input "Hình thức thanh toán" at bounding box center [942, 358] width 128 height 26
click at [918, 383] on div "Tại văn phòng" at bounding box center [938, 389] width 138 height 19
type input "0"
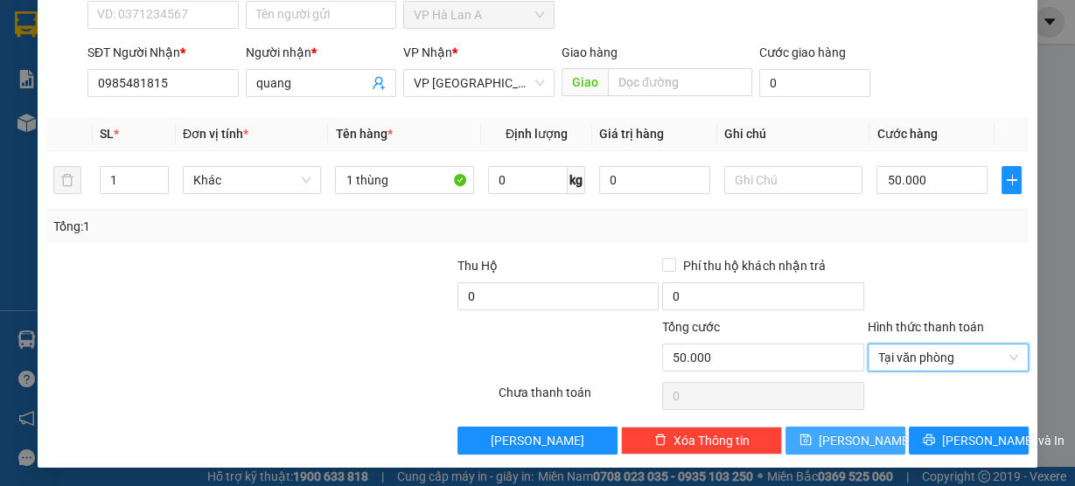
drag, startPoint x: 854, startPoint y: 430, endPoint x: 842, endPoint y: 375, distance: 56.4
click at [852, 433] on span "Lưu" at bounding box center [866, 440] width 94 height 19
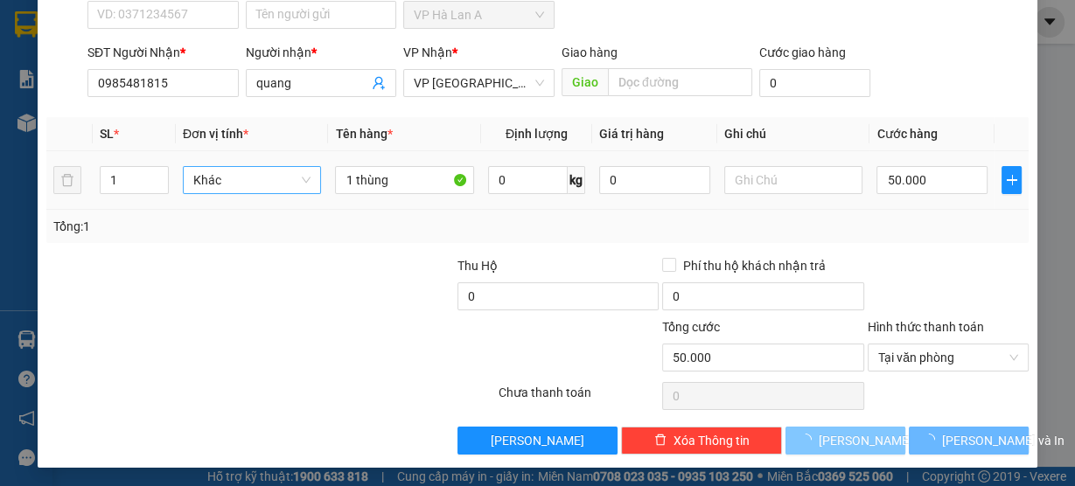
type input "0"
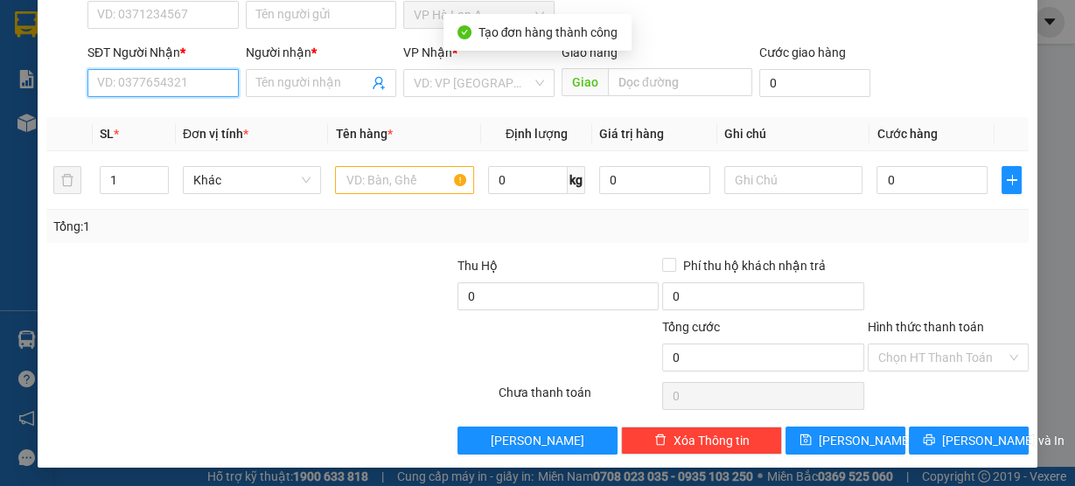
click at [171, 87] on input "SĐT Người Nhận *" at bounding box center [162, 83] width 151 height 28
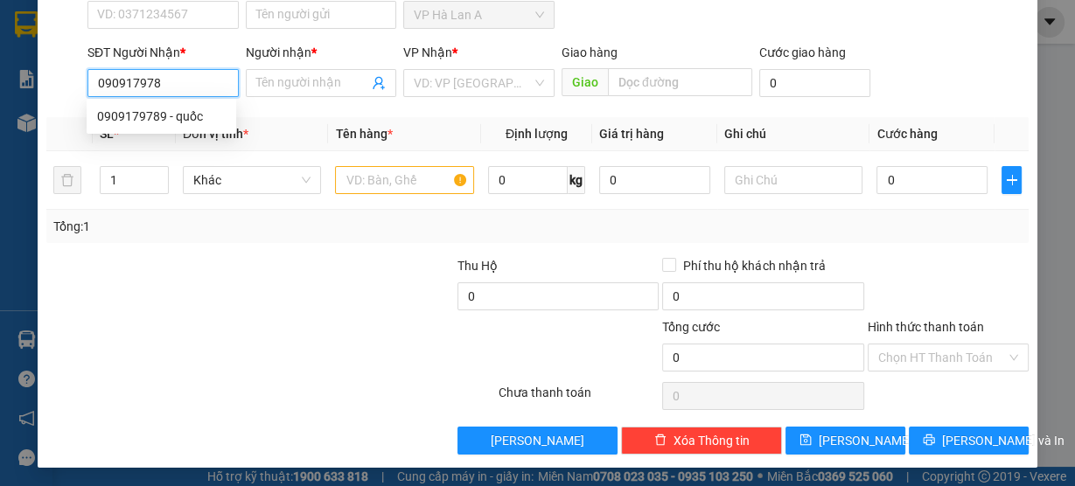
type input "0909179789"
click at [192, 110] on div "0909179789 - quốc" at bounding box center [161, 116] width 129 height 19
type input "quốc"
type input "0909179789"
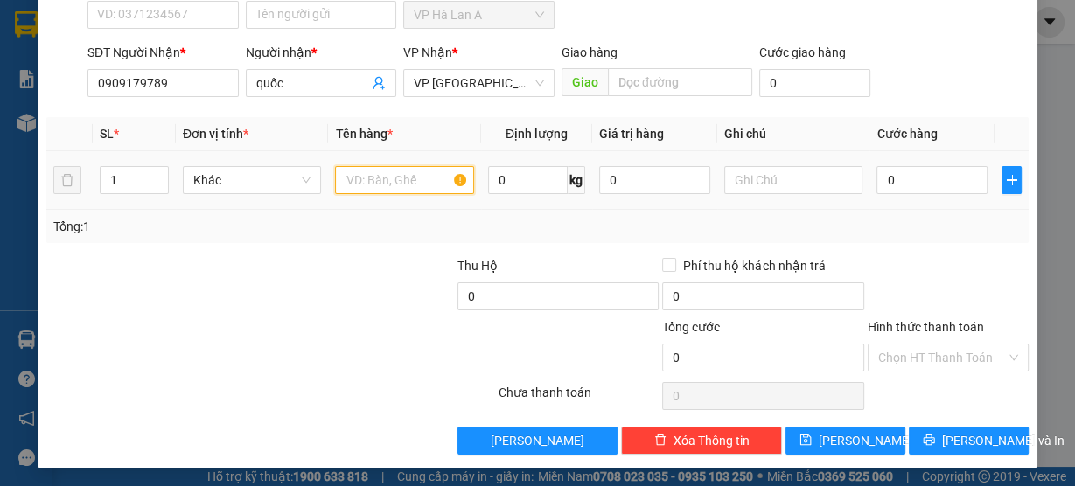
click at [413, 173] on input "text" at bounding box center [404, 180] width 139 height 28
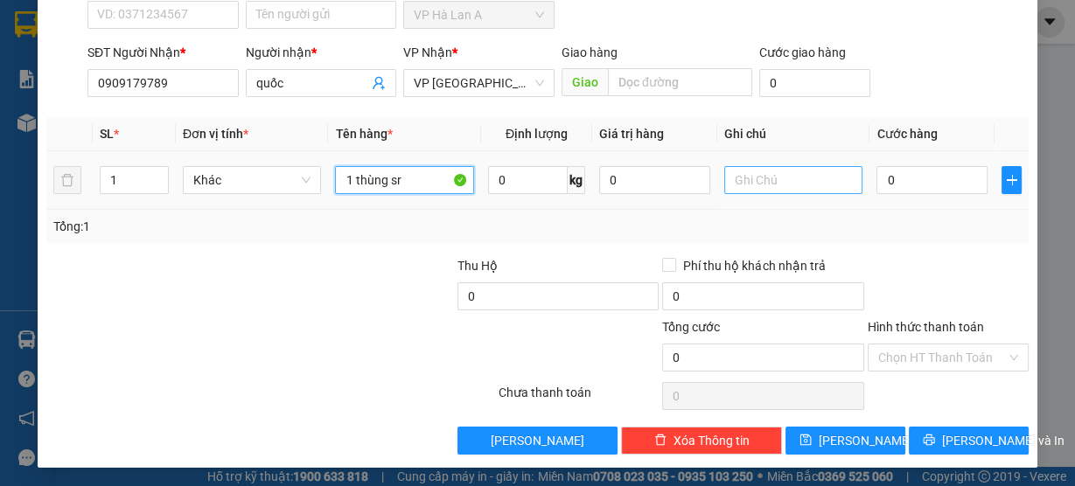
type input "1 thùng sr"
click at [805, 181] on input "text" at bounding box center [793, 180] width 139 height 28
type input "5"
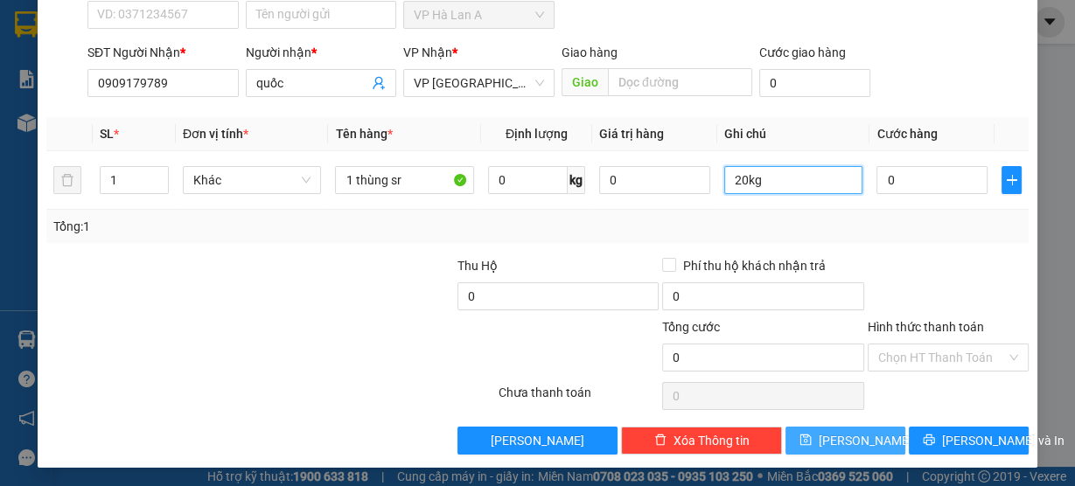
type input "20kg"
click at [812, 434] on icon "save" at bounding box center [805, 440] width 12 height 12
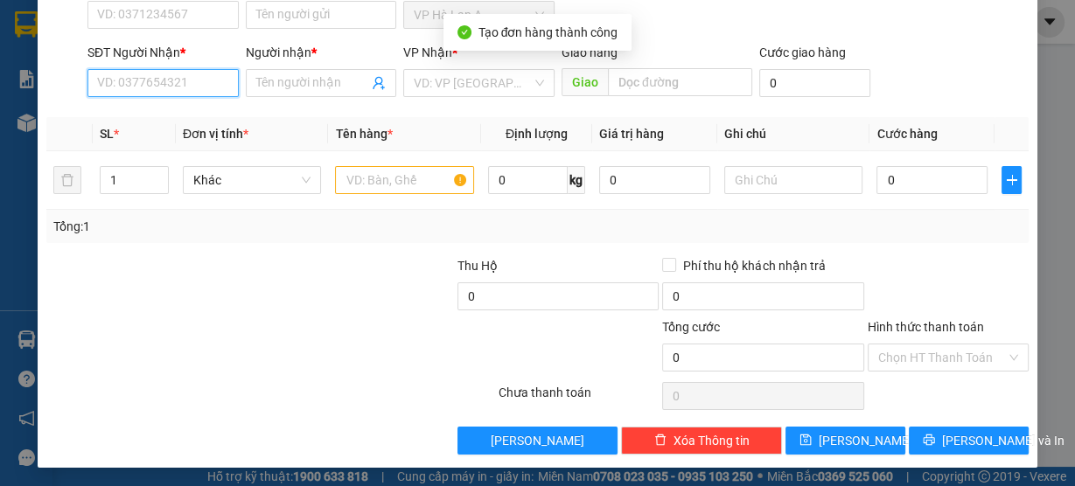
click at [191, 80] on input "SĐT Người Nhận *" at bounding box center [162, 83] width 151 height 28
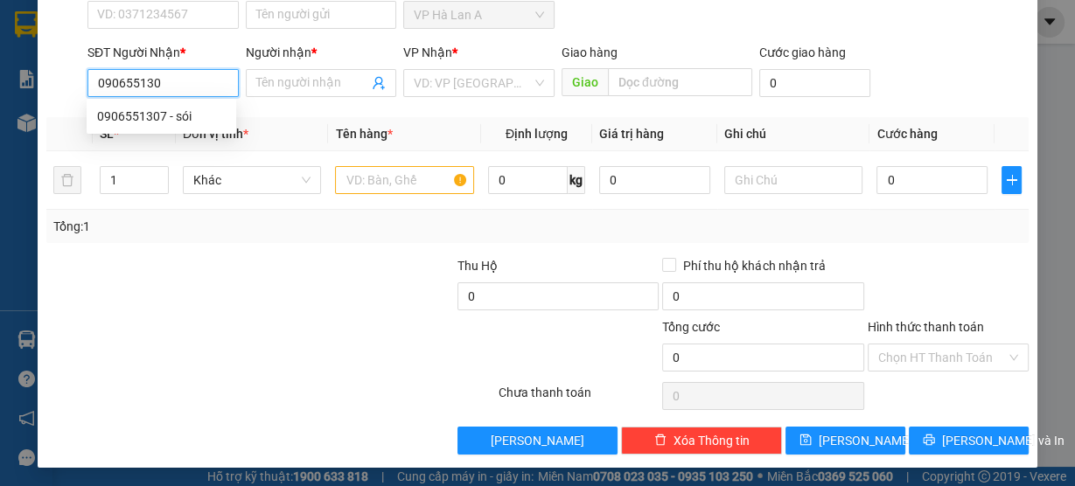
type input "0906551307"
click at [219, 115] on div "0906551307 - sói" at bounding box center [161, 116] width 129 height 19
type input "sói"
type input "0906551307"
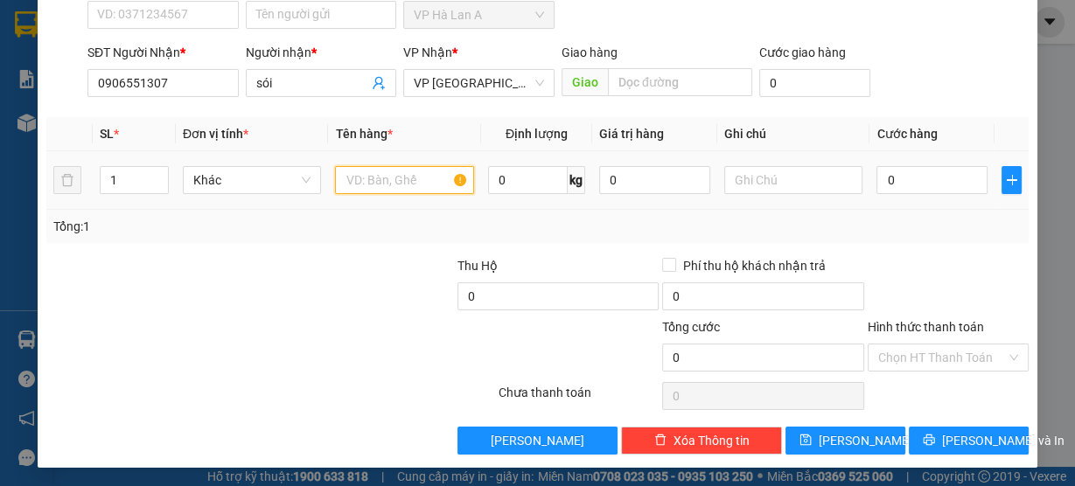
click at [418, 181] on input "text" at bounding box center [404, 180] width 139 height 28
drag, startPoint x: 398, startPoint y: 180, endPoint x: 454, endPoint y: 193, distance: 57.5
click at [454, 193] on div "1 thùng sr 22kg" at bounding box center [404, 180] width 139 height 35
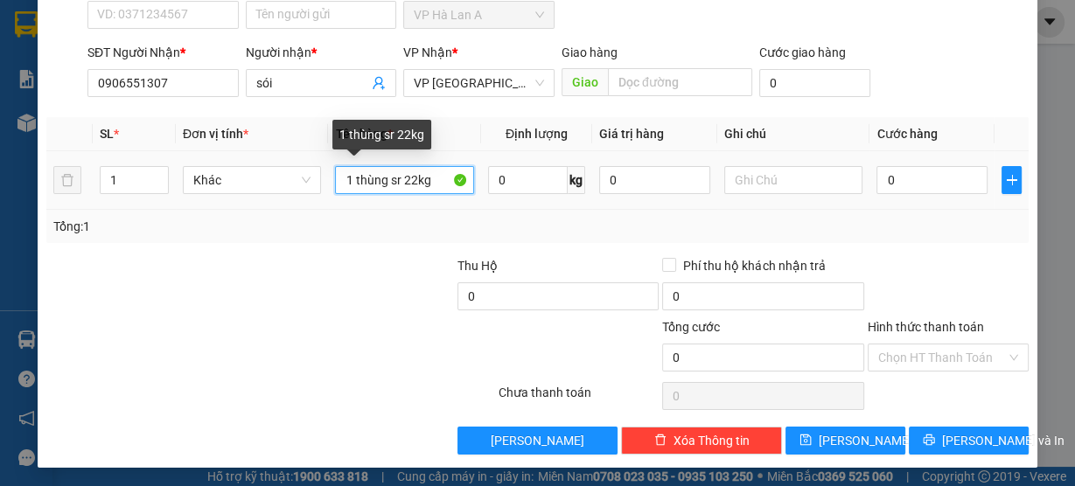
type input "1 thùng sr"
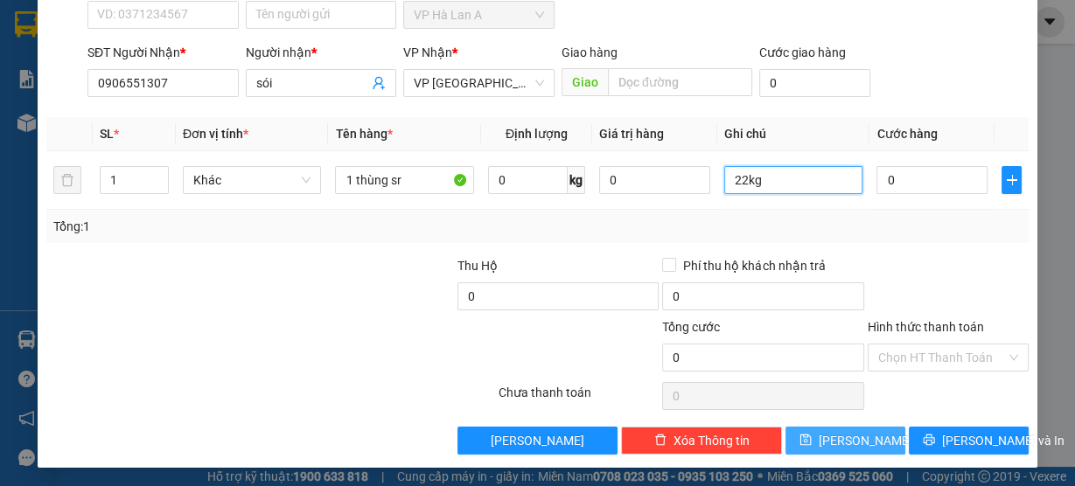
type input "22kg"
click at [847, 435] on span "Lưu" at bounding box center [866, 440] width 94 height 19
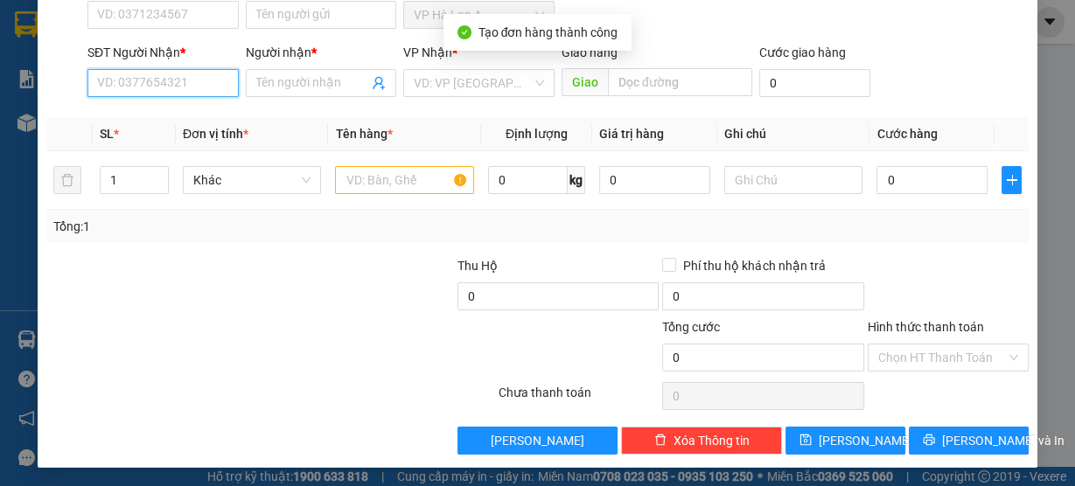
click at [185, 87] on input "SĐT Người Nhận *" at bounding box center [162, 83] width 151 height 28
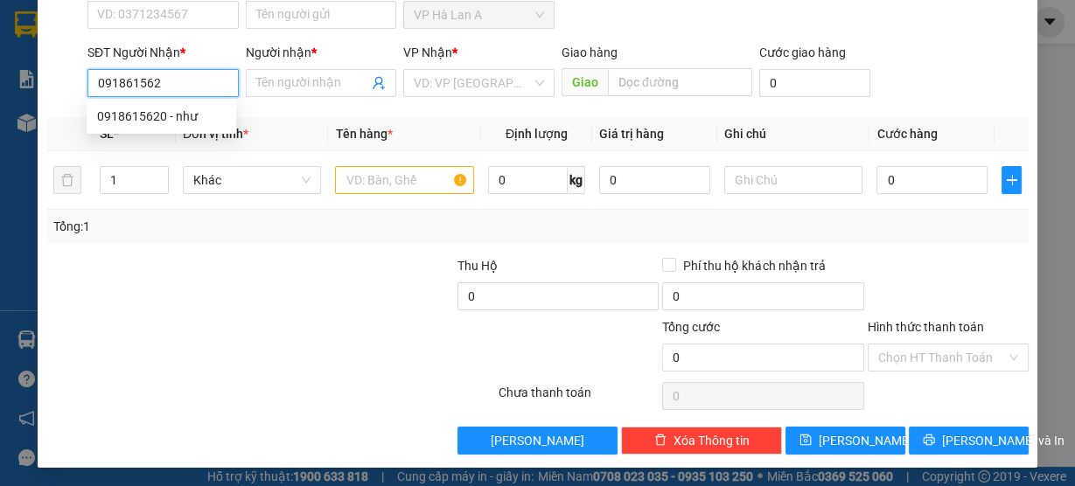
type input "0918615620"
click at [207, 114] on div "0918615620 - như" at bounding box center [161, 116] width 129 height 19
type input "như"
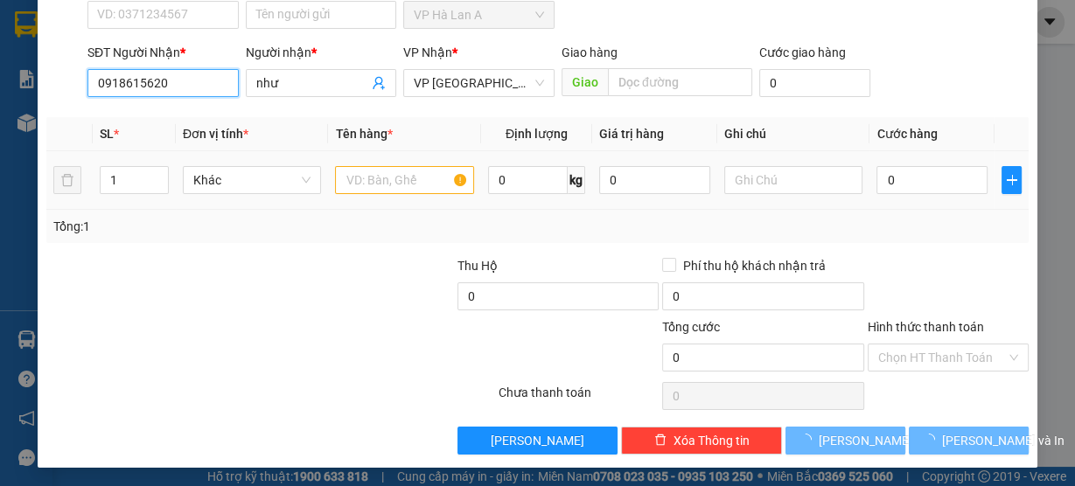
type input "0918615620"
click at [399, 184] on input "text" at bounding box center [404, 180] width 139 height 28
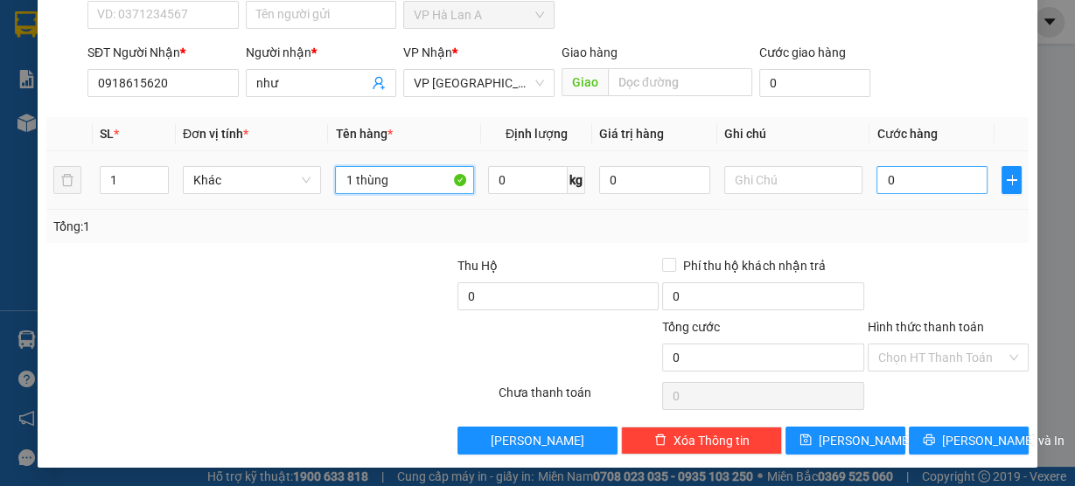
type input "1 thùng"
click at [944, 185] on input "0" at bounding box center [931, 180] width 111 height 28
type input "7"
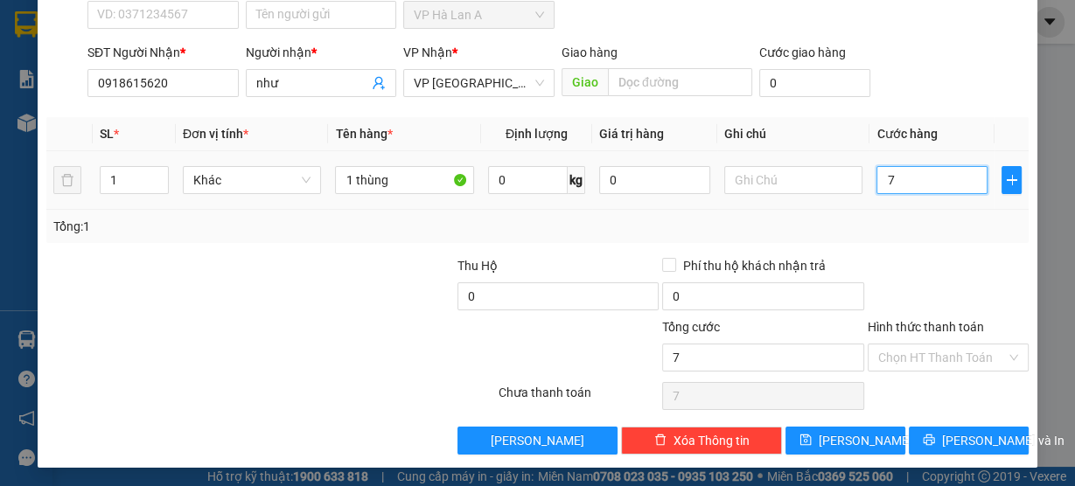
type input "70"
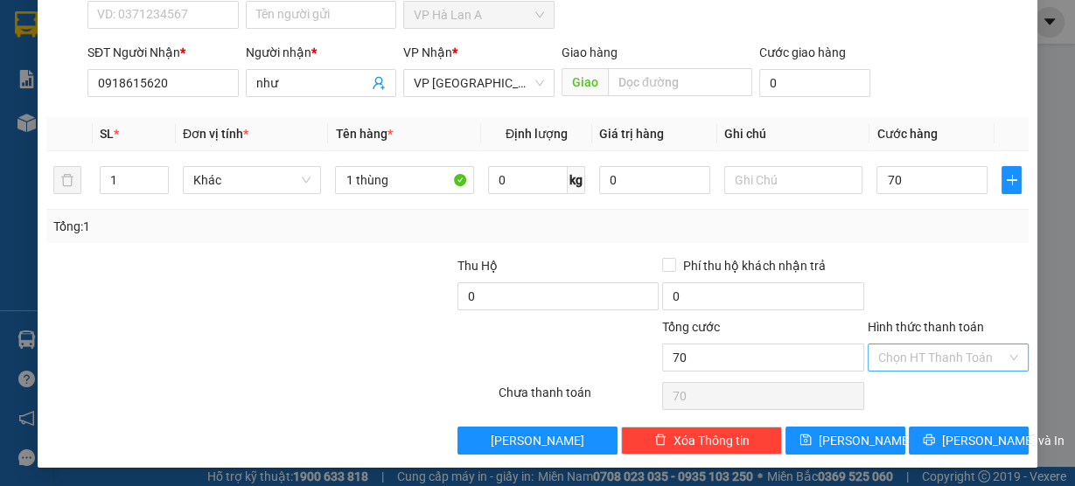
type input "70.000"
click at [886, 354] on input "Hình thức thanh toán" at bounding box center [942, 358] width 128 height 26
click at [889, 389] on div "Tại văn phòng" at bounding box center [938, 389] width 138 height 19
type input "0"
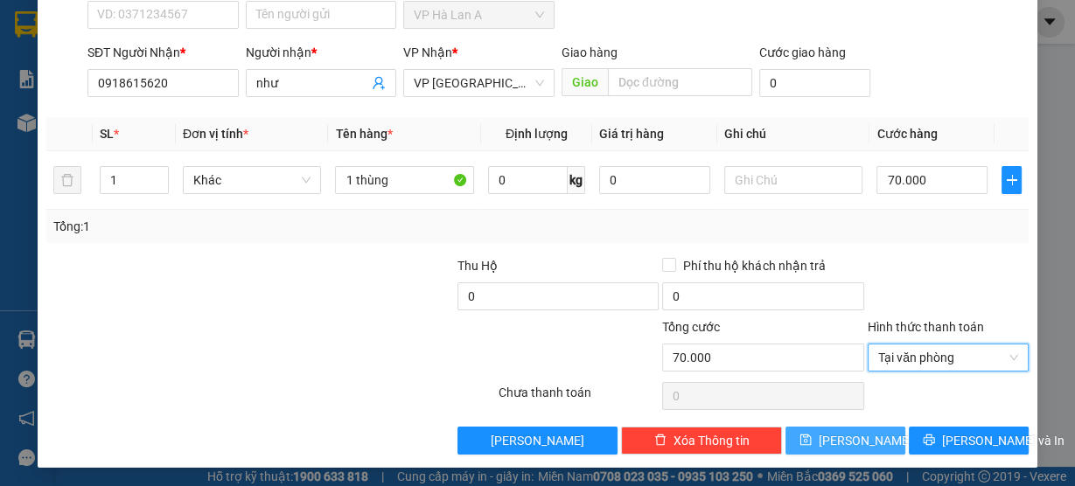
drag, startPoint x: 844, startPoint y: 431, endPoint x: 846, endPoint y: 403, distance: 28.0
click at [844, 431] on span "Lưu" at bounding box center [866, 440] width 94 height 19
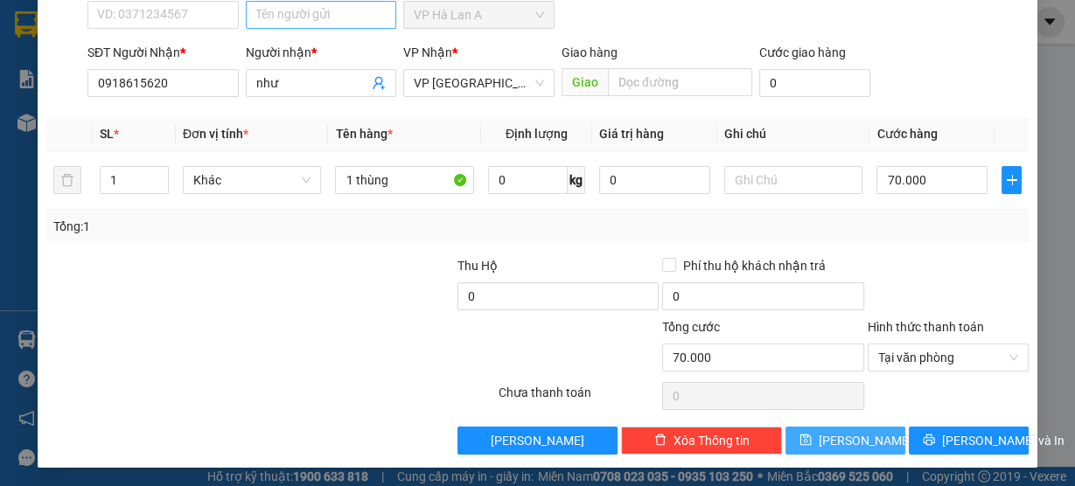
type input "0"
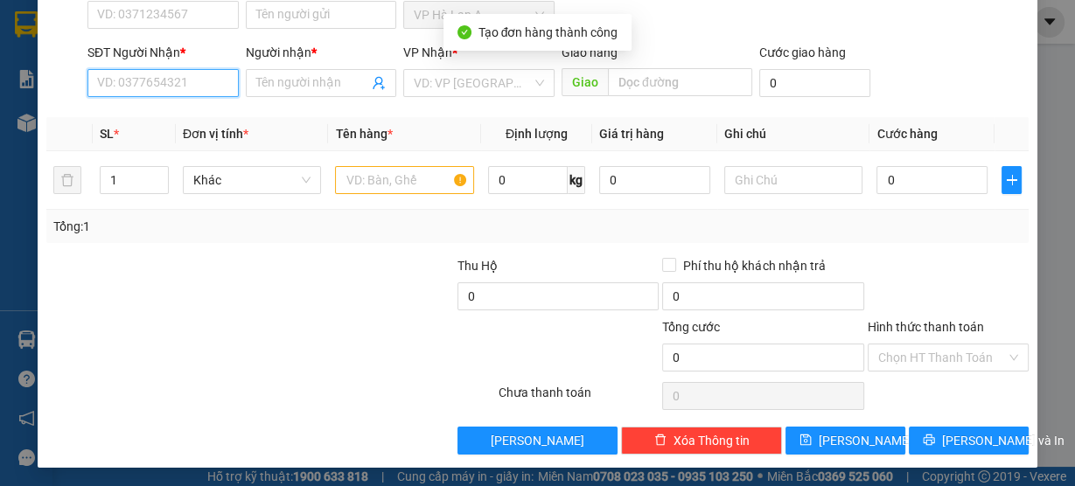
click at [164, 79] on input "SĐT Người Nhận *" at bounding box center [162, 83] width 151 height 28
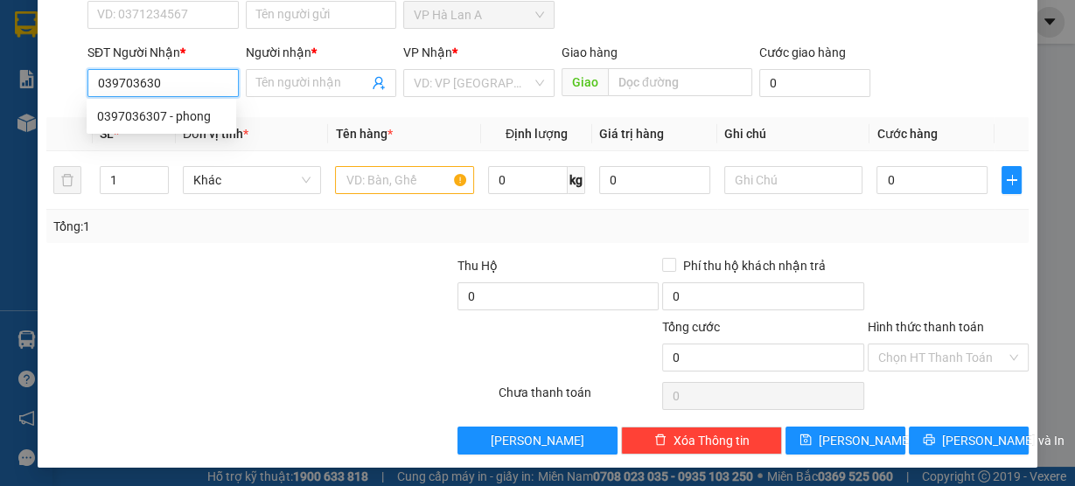
type input "0397036307"
click at [172, 105] on div "0397036307 - phong" at bounding box center [162, 116] width 150 height 28
type input "phong"
type input "0397036307"
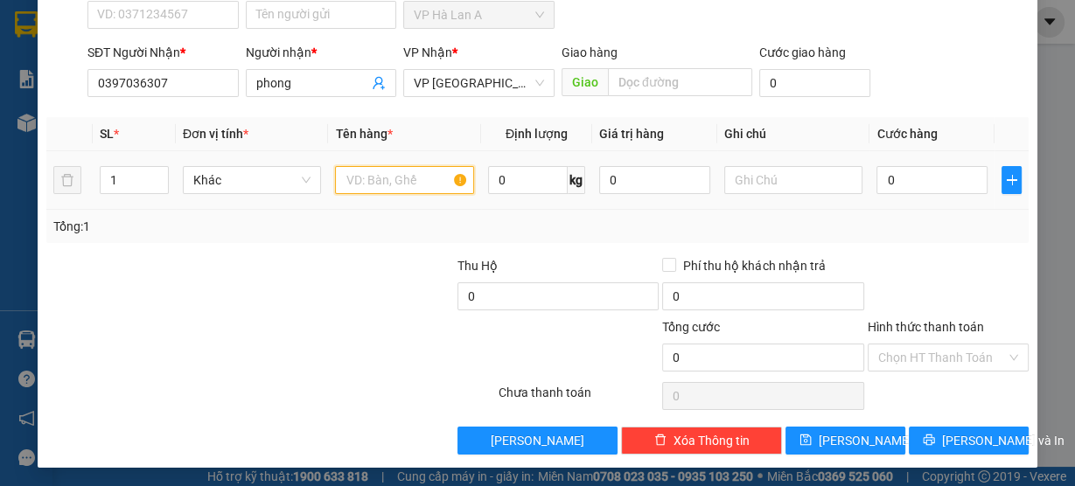
click at [373, 178] on input "text" at bounding box center [404, 180] width 139 height 28
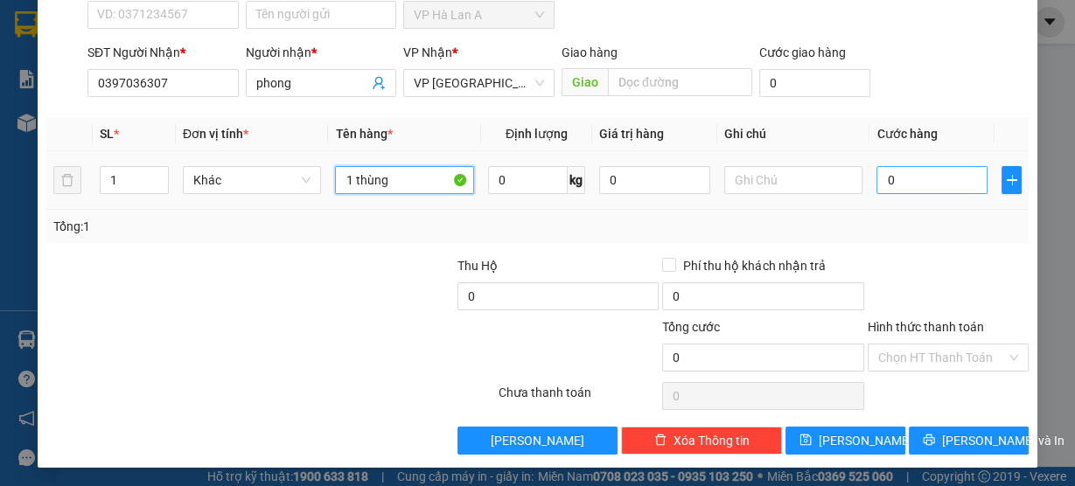
type input "1 thùng"
click at [896, 180] on input "0" at bounding box center [931, 180] width 111 height 28
type input "5"
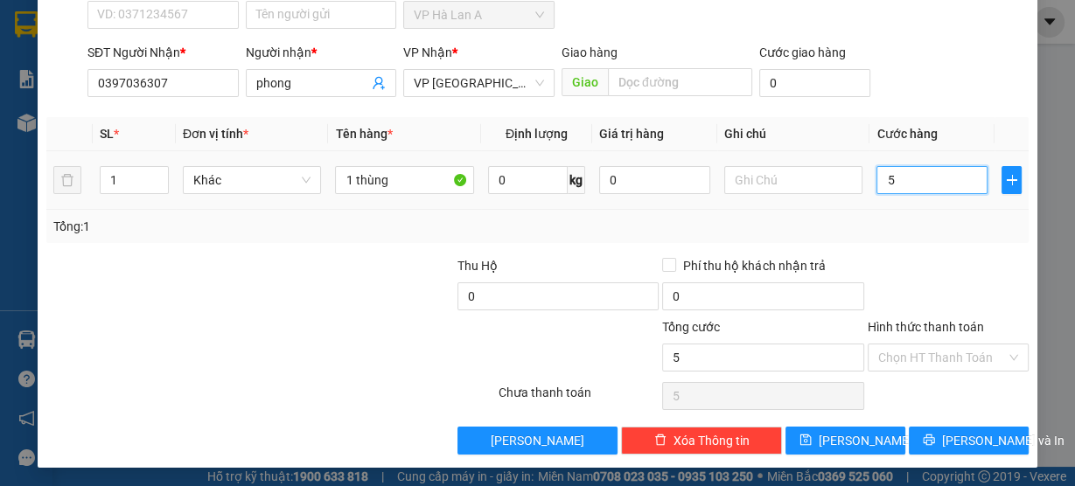
type input "50"
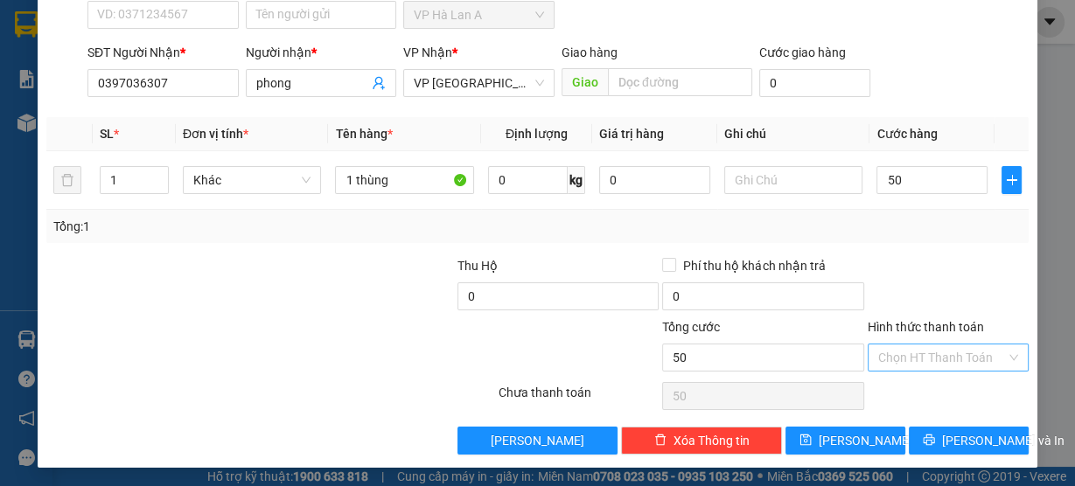
type input "50.000"
click at [899, 362] on input "Hình thức thanh toán" at bounding box center [942, 358] width 128 height 26
click at [896, 391] on div "Tại văn phòng" at bounding box center [938, 389] width 138 height 19
type input "0"
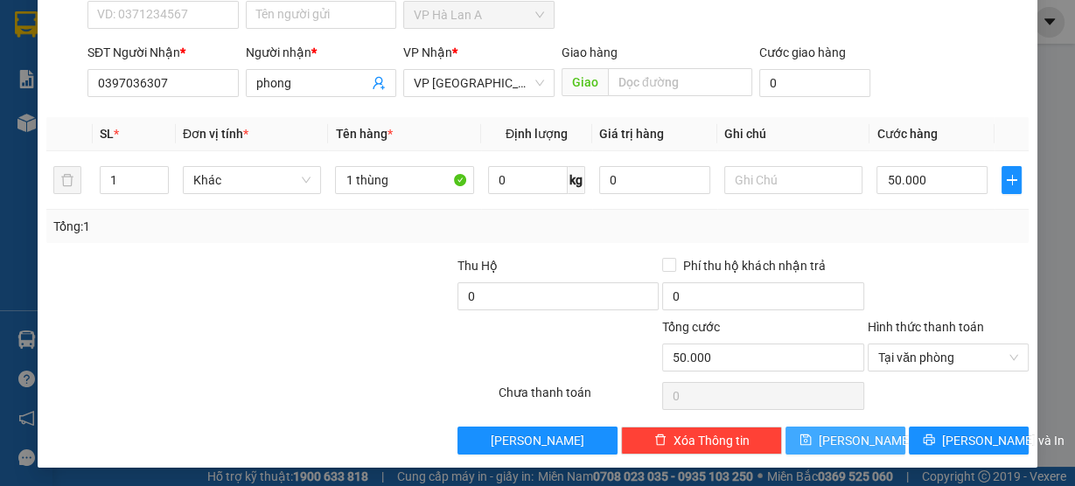
drag, startPoint x: 849, startPoint y: 436, endPoint x: 885, endPoint y: 225, distance: 214.7
click at [848, 436] on span "Lưu" at bounding box center [866, 440] width 94 height 19
type input "0"
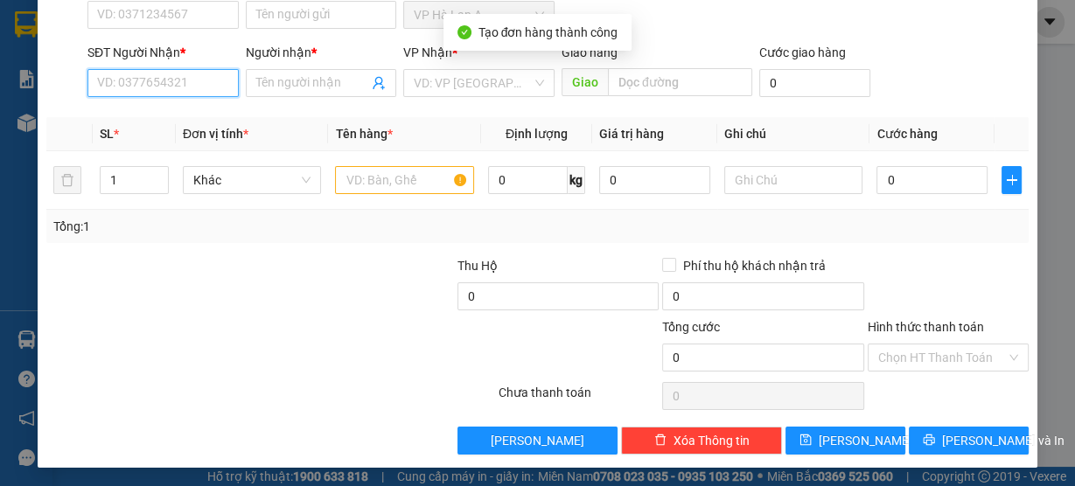
click at [134, 82] on input "SĐT Người Nhận *" at bounding box center [162, 83] width 151 height 28
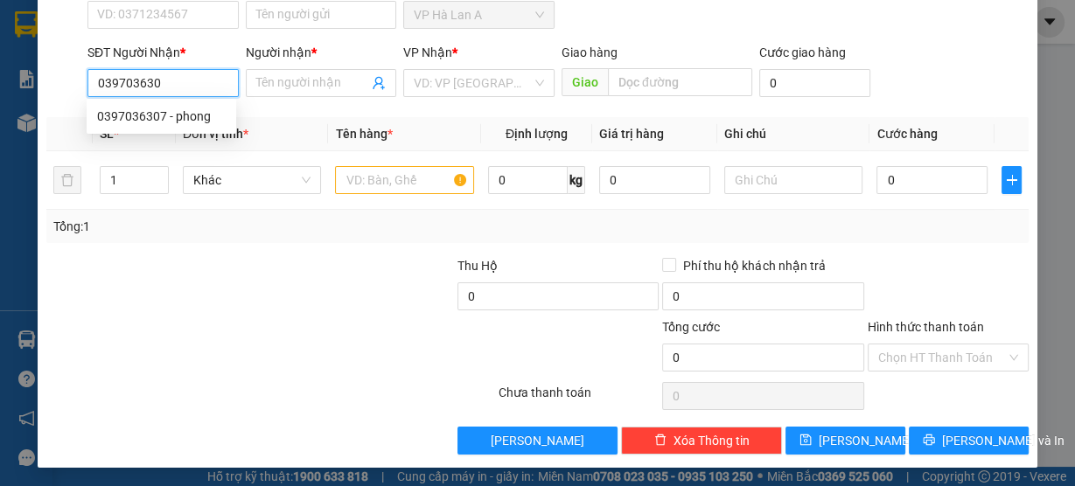
type input "0397036307"
click at [182, 119] on div "0397036307 - phong" at bounding box center [161, 116] width 129 height 19
type input "phong"
type input "0397036307"
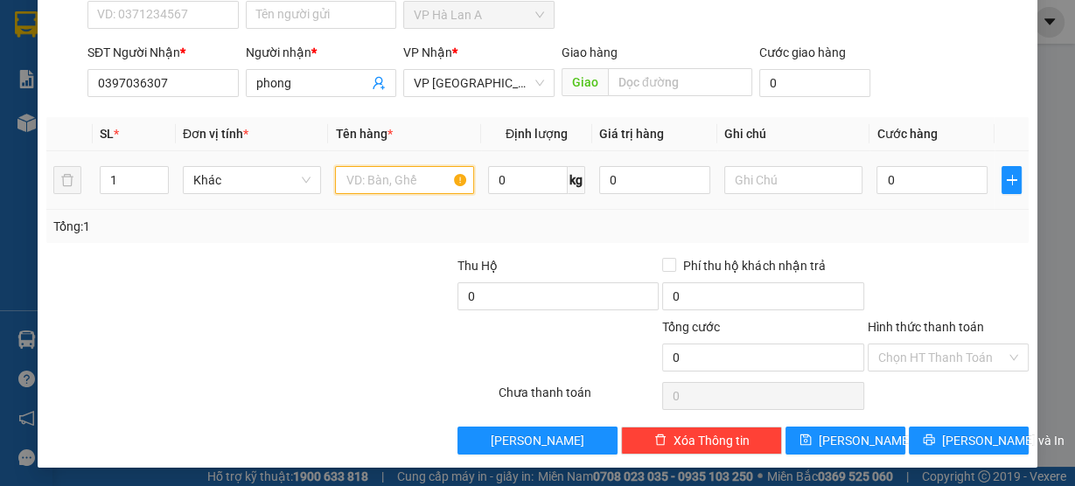
click at [396, 188] on input "text" at bounding box center [404, 180] width 139 height 28
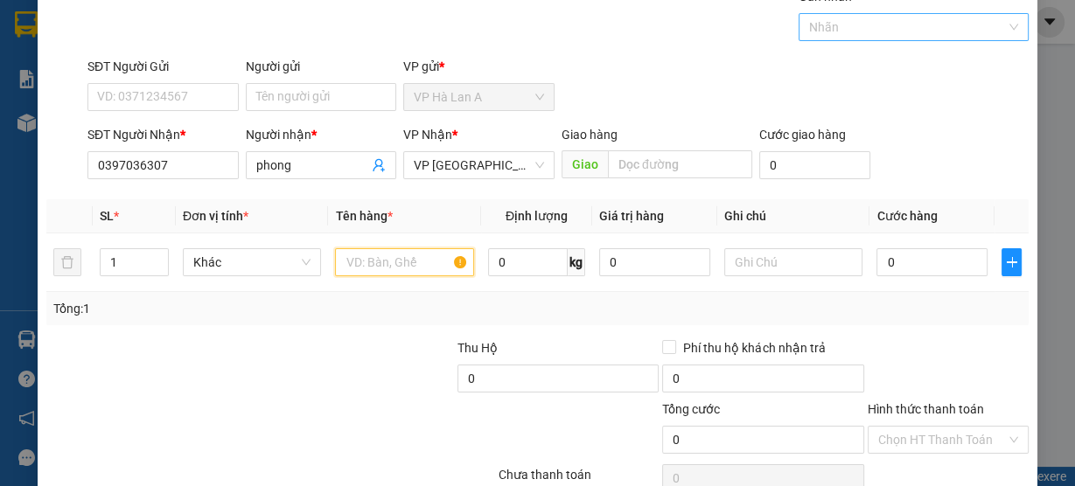
scroll to position [0, 0]
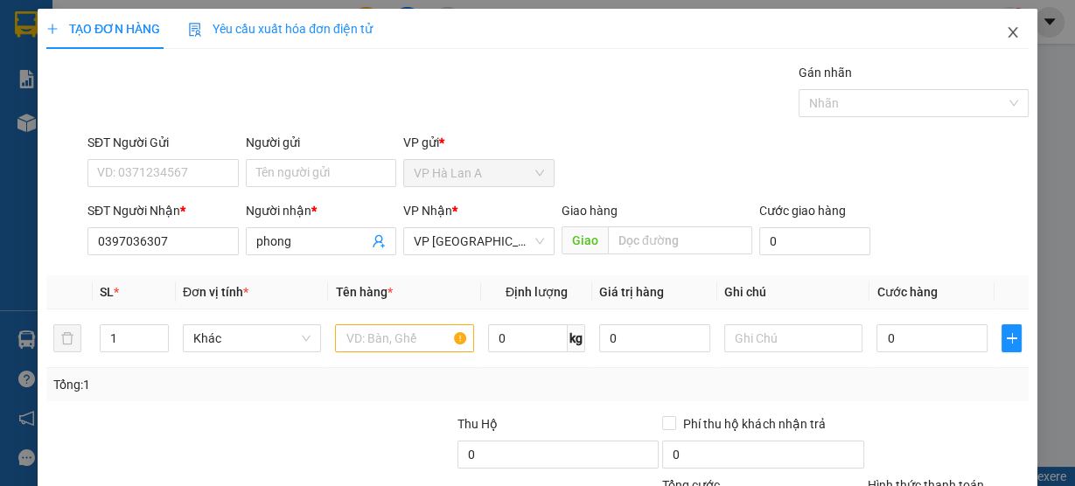
click at [1006, 31] on icon "close" at bounding box center [1013, 32] width 14 height 14
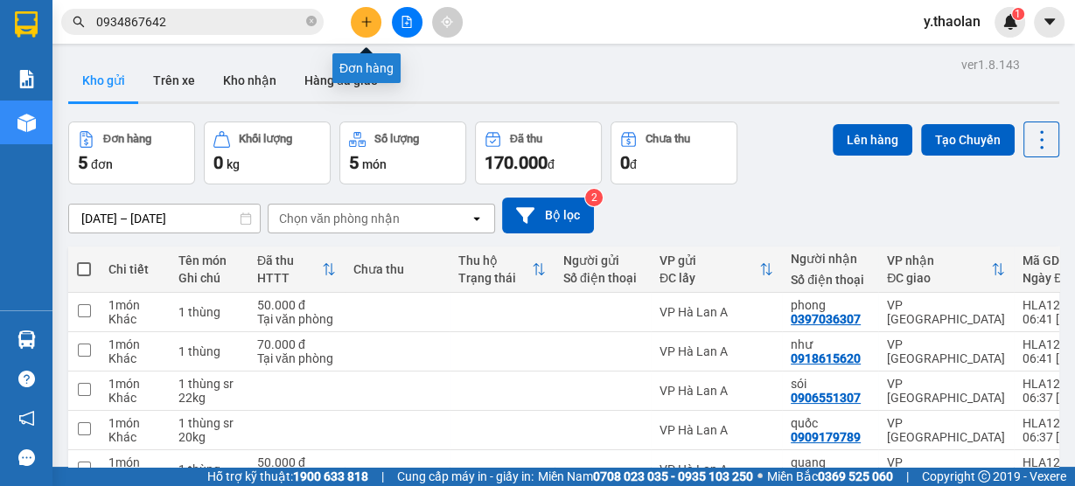
click at [354, 13] on button at bounding box center [366, 22] width 31 height 31
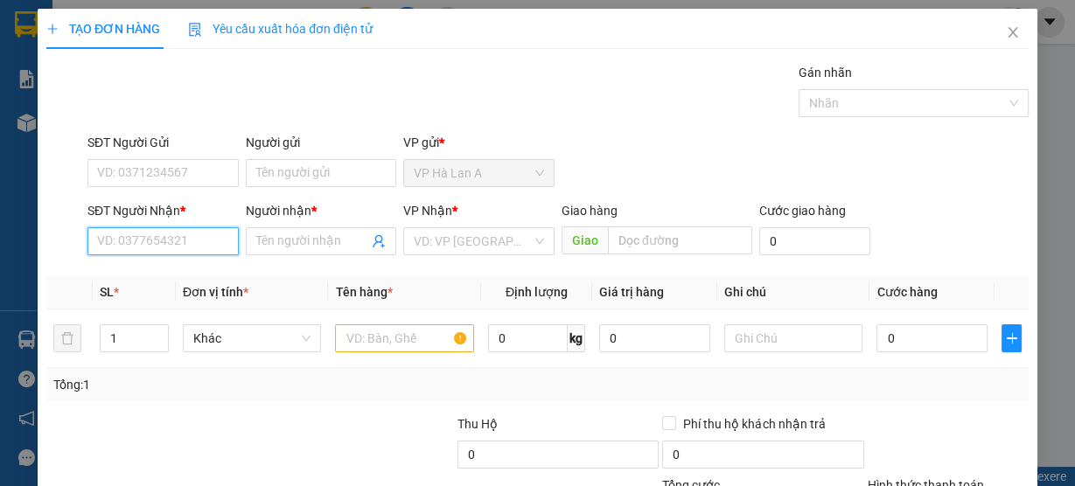
click at [174, 238] on input "SĐT Người Nhận *" at bounding box center [162, 241] width 151 height 28
type input "0"
type input "64"
click at [1008, 46] on span "Close" at bounding box center [1012, 33] width 49 height 49
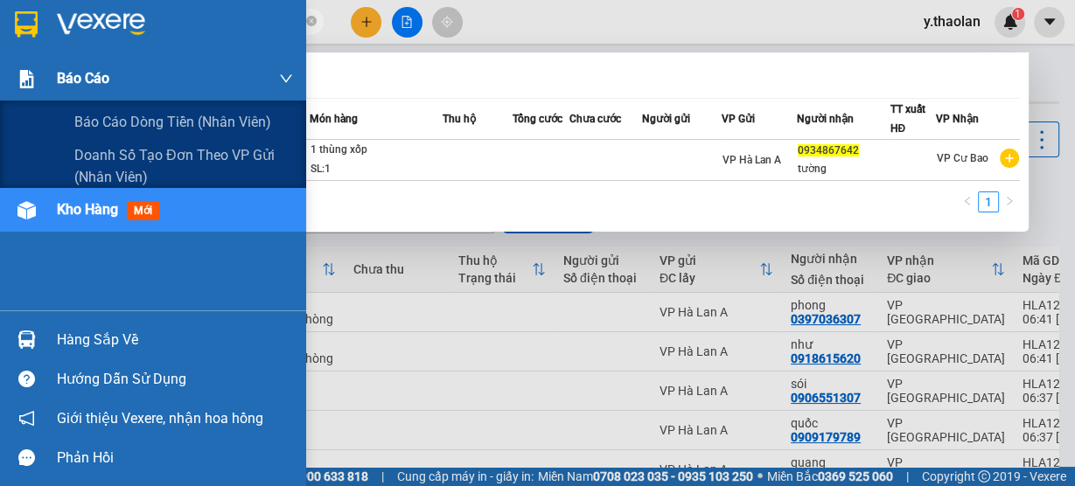
drag, startPoint x: 186, startPoint y: 31, endPoint x: 45, endPoint y: 62, distance: 145.1
click at [45, 62] on section "Kết quả tìm kiếm ( 1 ) Bộ lọc Mã ĐH Trạng thái Món hàng Thu hộ Tổng cước Chưa c…" at bounding box center [537, 243] width 1075 height 486
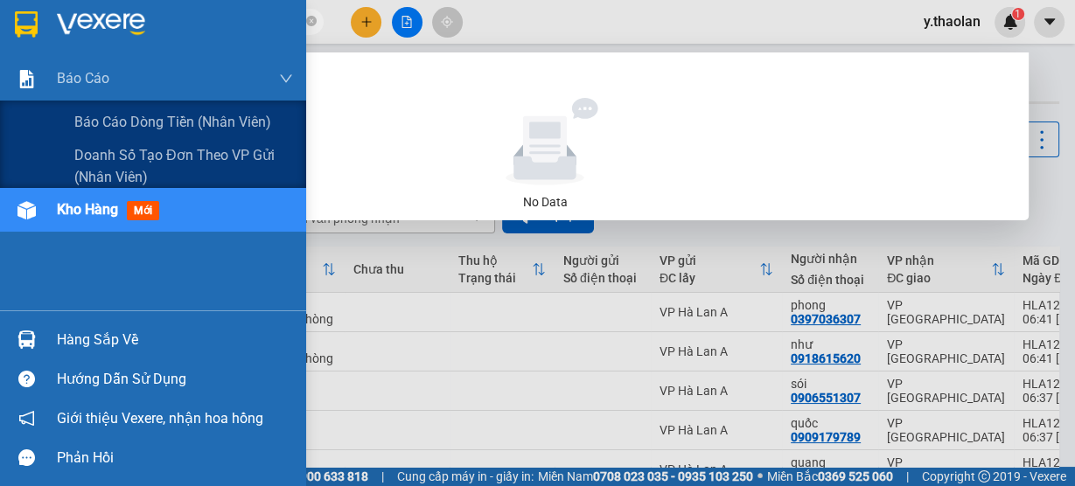
type input "0889787142"
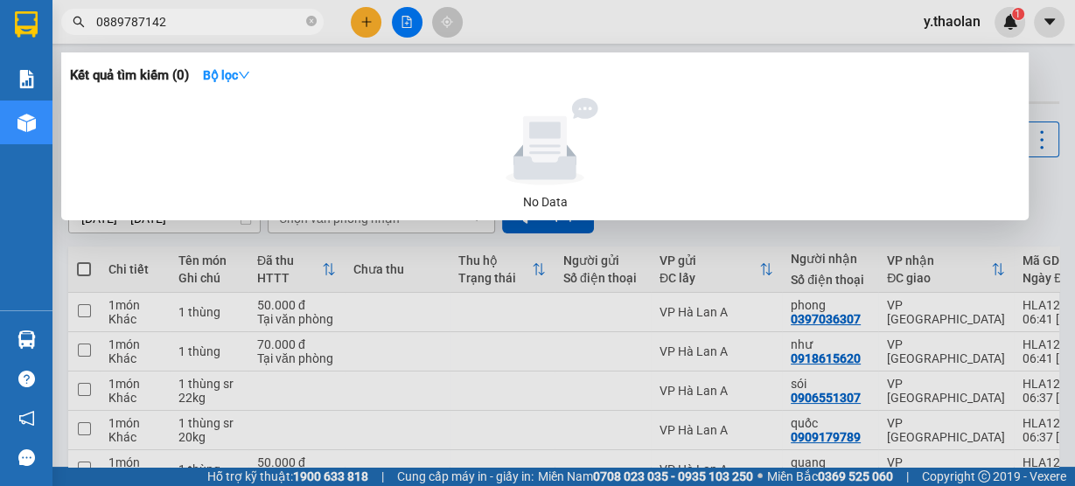
drag, startPoint x: 197, startPoint y: 22, endPoint x: 78, endPoint y: 23, distance: 118.9
click at [78, 23] on div "0889787142" at bounding box center [170, 22] width 341 height 26
click at [313, 21] on icon "close-circle" at bounding box center [311, 21] width 10 height 10
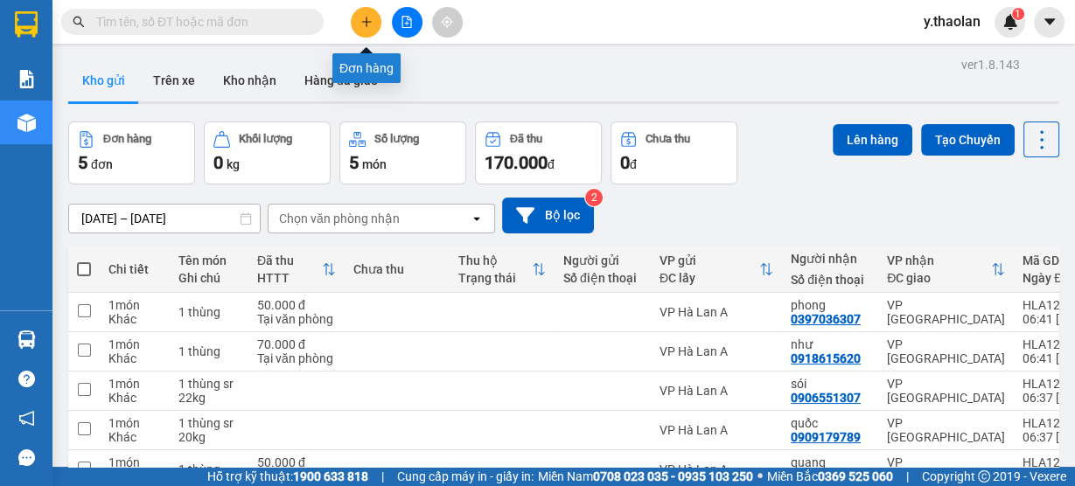
click at [366, 26] on icon "plus" at bounding box center [366, 22] width 1 height 10
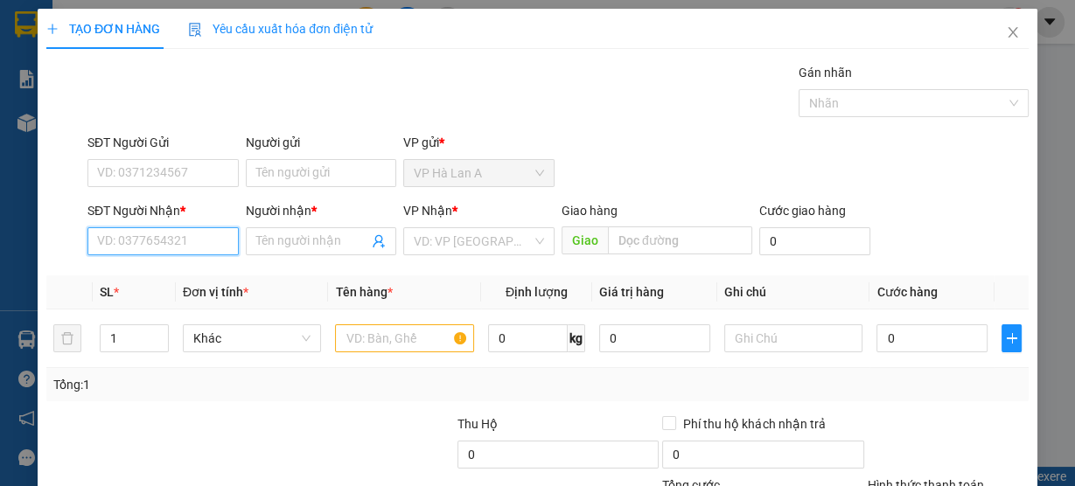
click at [170, 241] on input "SĐT Người Nhận *" at bounding box center [162, 241] width 151 height 28
click at [128, 243] on input "0988064654" at bounding box center [162, 241] width 151 height 28
drag, startPoint x: 214, startPoint y: 245, endPoint x: 0, endPoint y: 262, distance: 215.0
click at [0, 262] on div "TẠO ĐƠN HÀNG Yêu cầu xuất hóa đơn điện tử Transit Pickup Surcharge Ids Transit …" at bounding box center [537, 243] width 1075 height 486
click at [197, 273] on div "0988064856 - lý" at bounding box center [161, 275] width 129 height 19
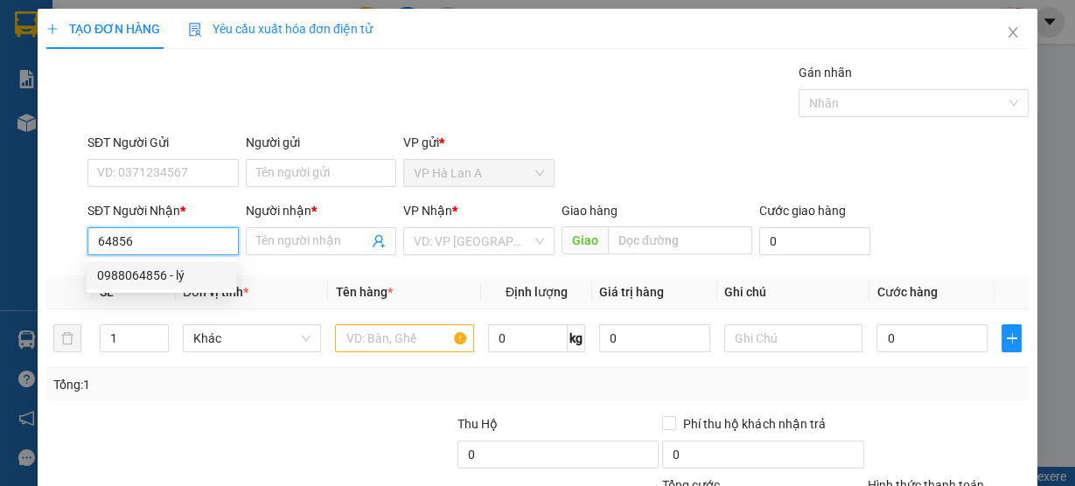
type input "0988064856"
type input "lý"
type input "512G"
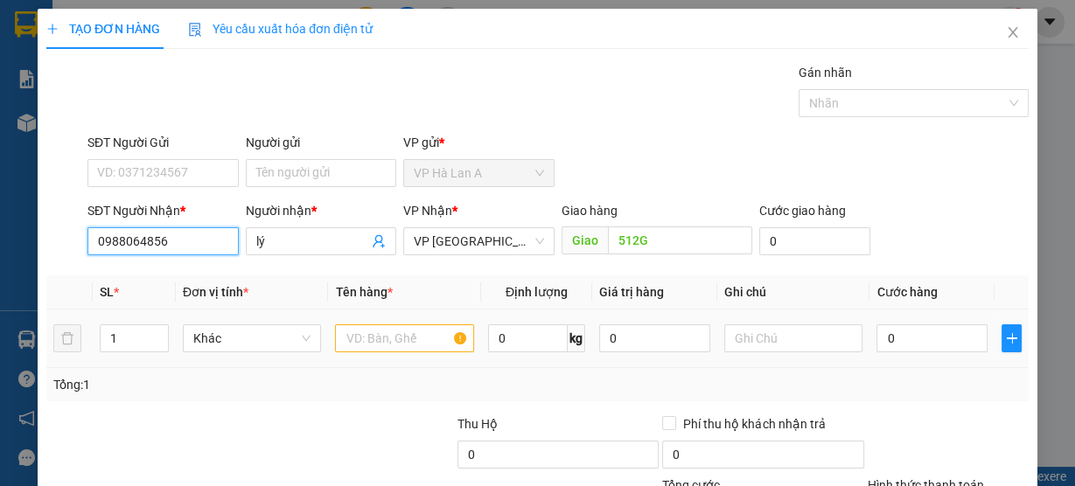
type input "0988064856"
click at [385, 331] on input "text" at bounding box center [404, 338] width 139 height 28
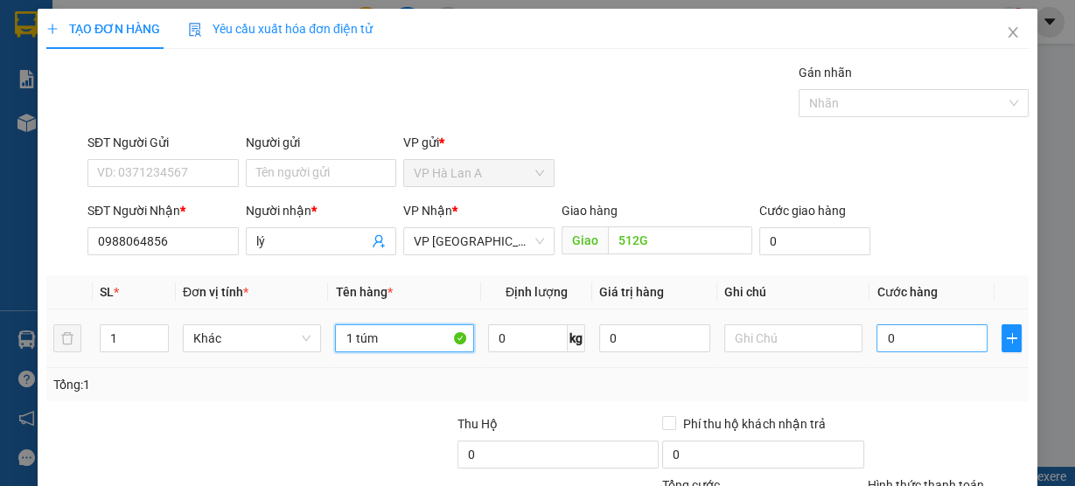
type input "1 túm"
click at [907, 344] on input "0" at bounding box center [931, 338] width 111 height 28
type input "4"
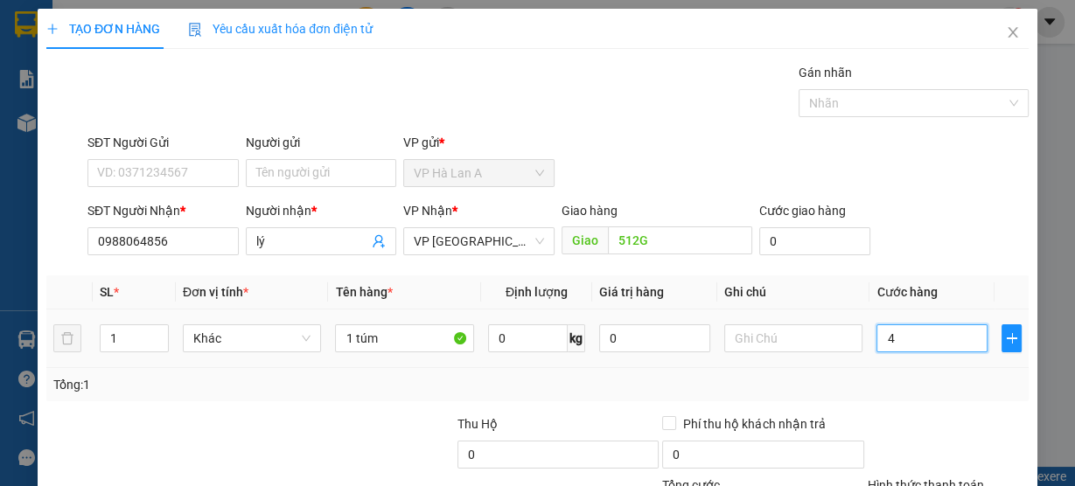
type input "40"
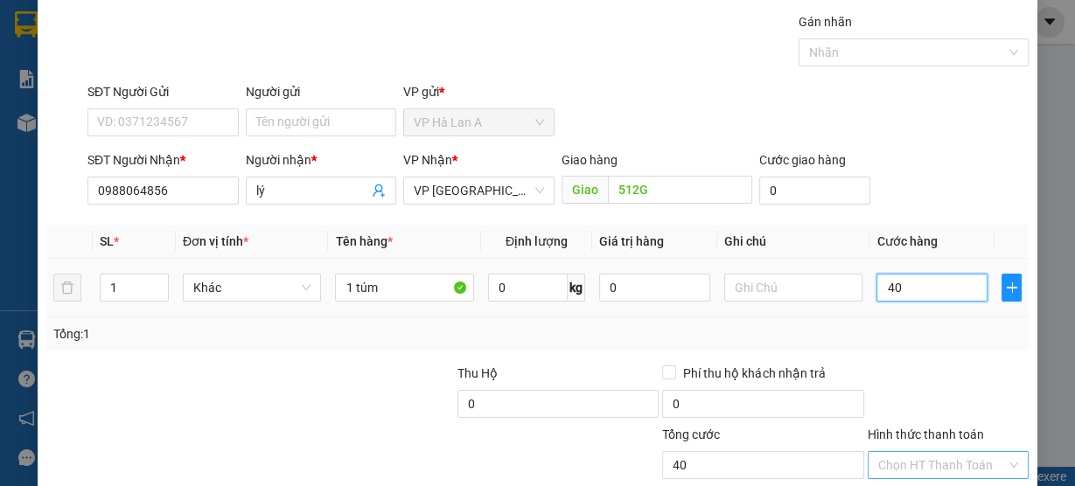
scroll to position [158, 0]
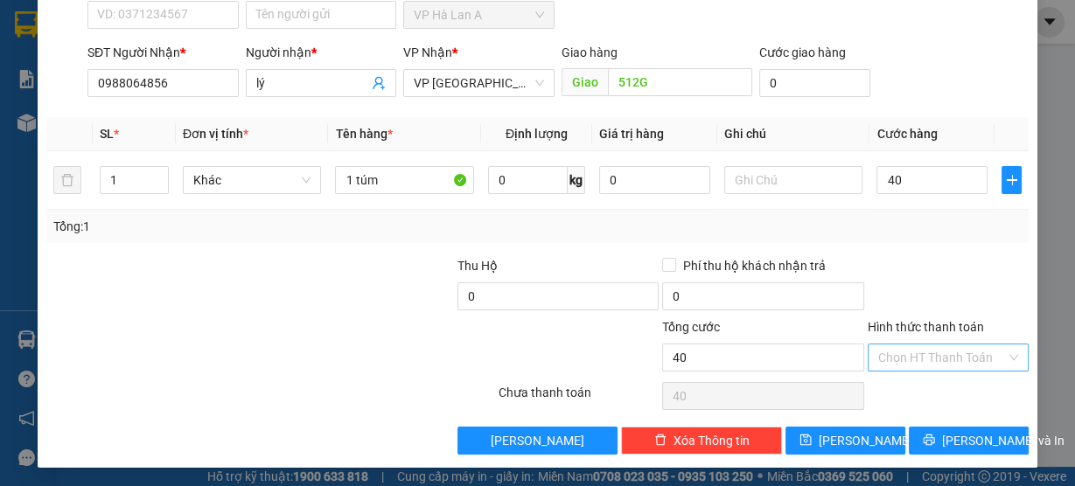
type input "40.000"
click at [896, 345] on input "Hình thức thanh toán" at bounding box center [942, 358] width 128 height 26
click at [896, 390] on div "Tại văn phòng" at bounding box center [938, 389] width 138 height 19
type input "0"
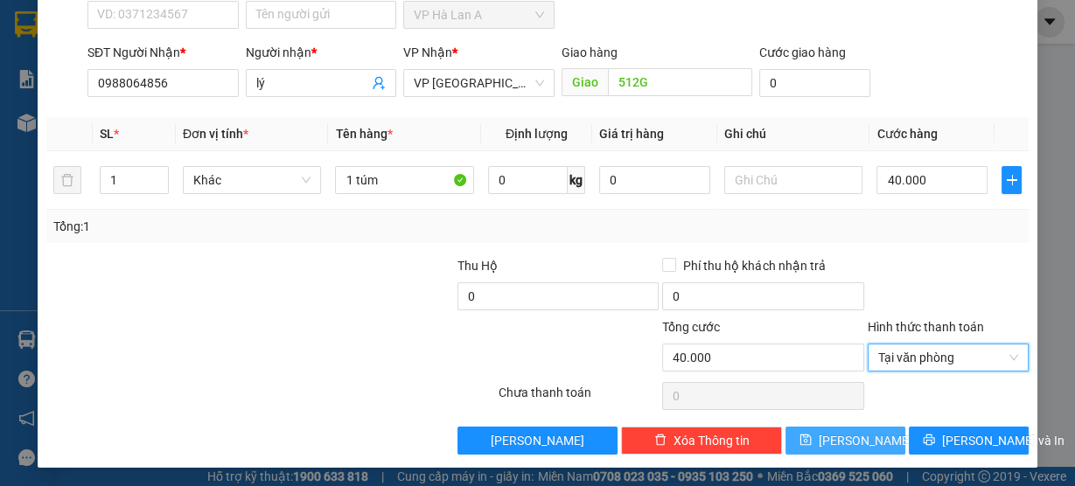
click at [864, 440] on button "Lưu" at bounding box center [845, 441] width 120 height 28
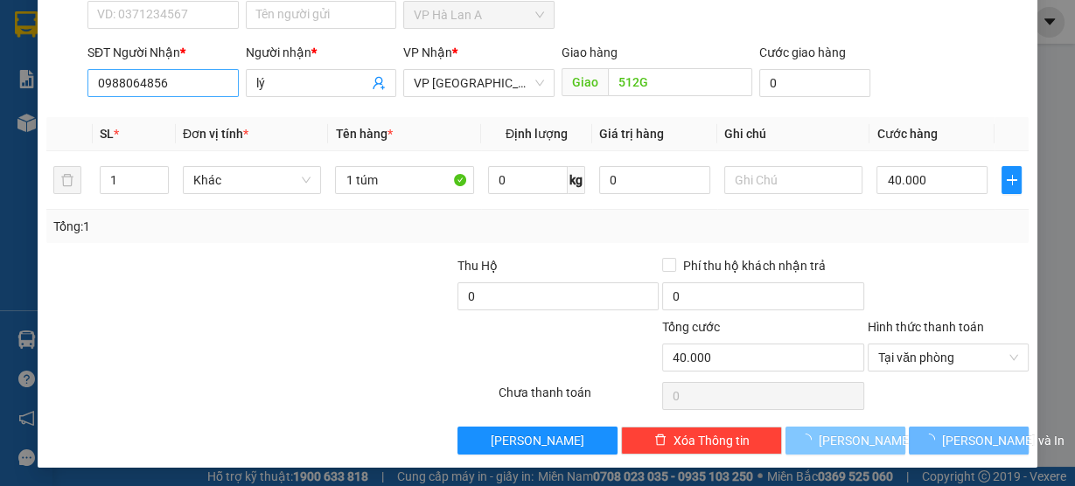
type input "0"
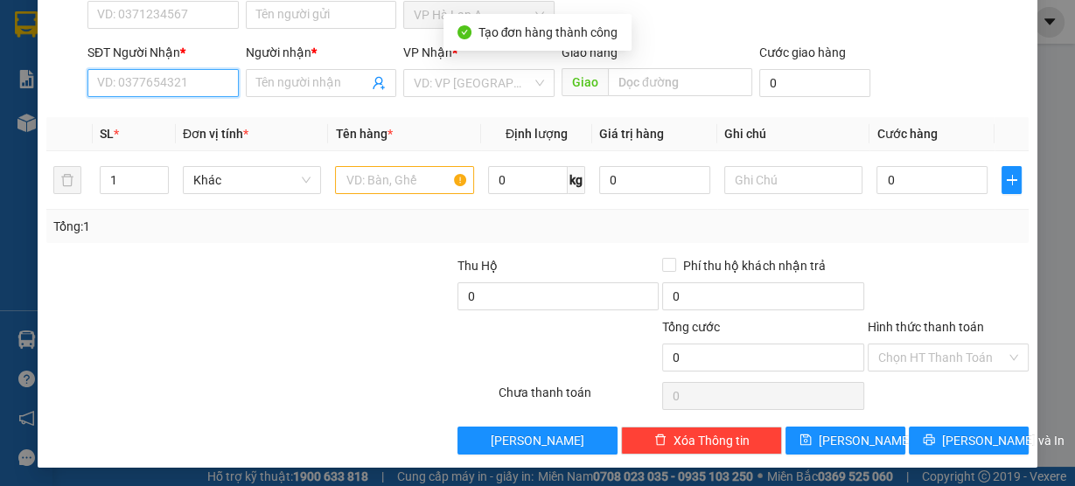
click at [182, 87] on input "SĐT Người Nhận *" at bounding box center [162, 83] width 151 height 28
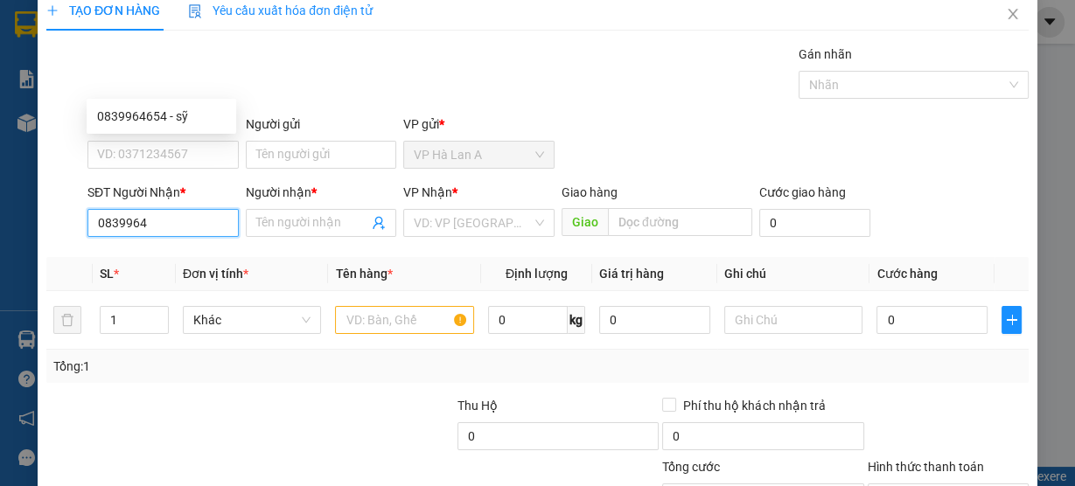
scroll to position [0, 0]
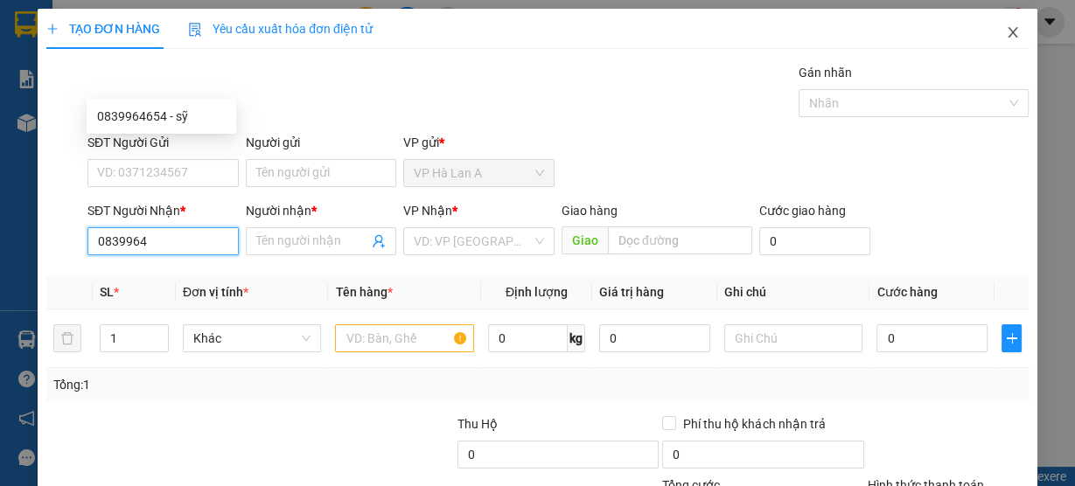
type input "0839964"
drag, startPoint x: 995, startPoint y: 37, endPoint x: 709, endPoint y: 18, distance: 286.6
click at [1006, 39] on icon "close" at bounding box center [1013, 32] width 14 height 14
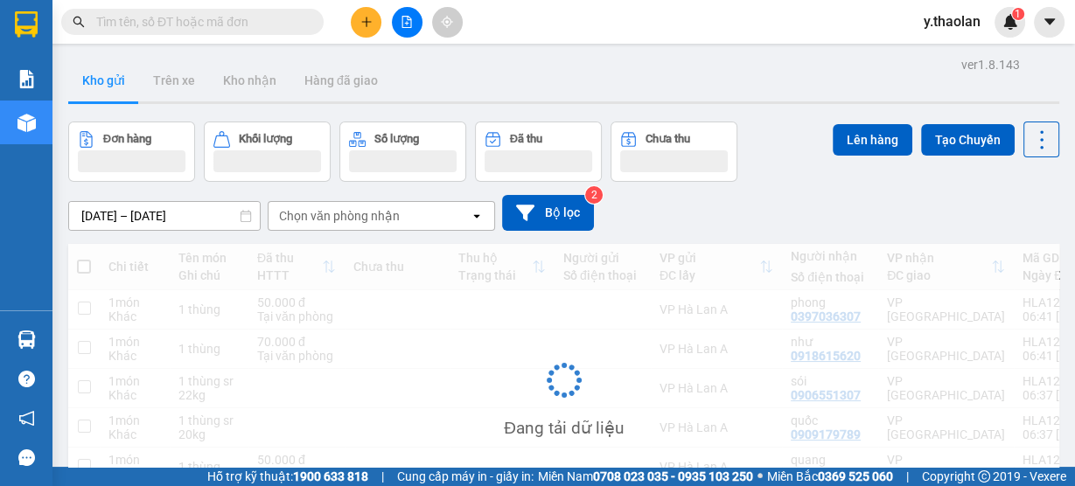
click at [158, 30] on input "text" at bounding box center [199, 21] width 206 height 19
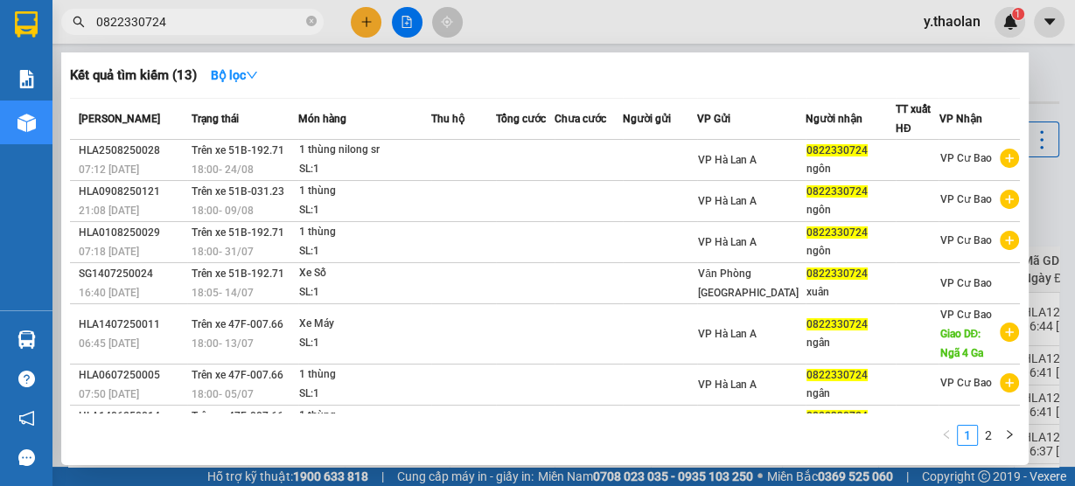
type input "0822330724"
click at [364, 22] on div at bounding box center [537, 243] width 1075 height 486
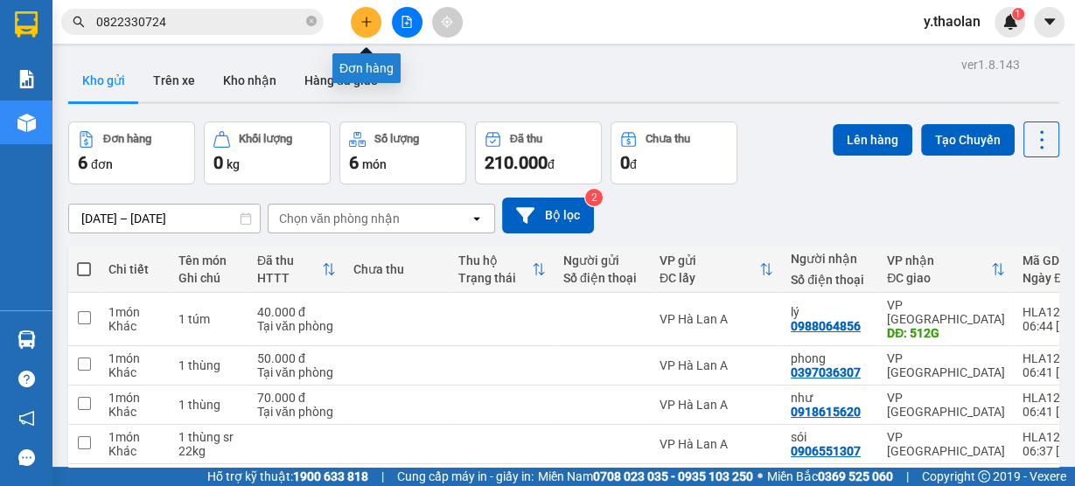
click at [368, 14] on button at bounding box center [366, 22] width 31 height 31
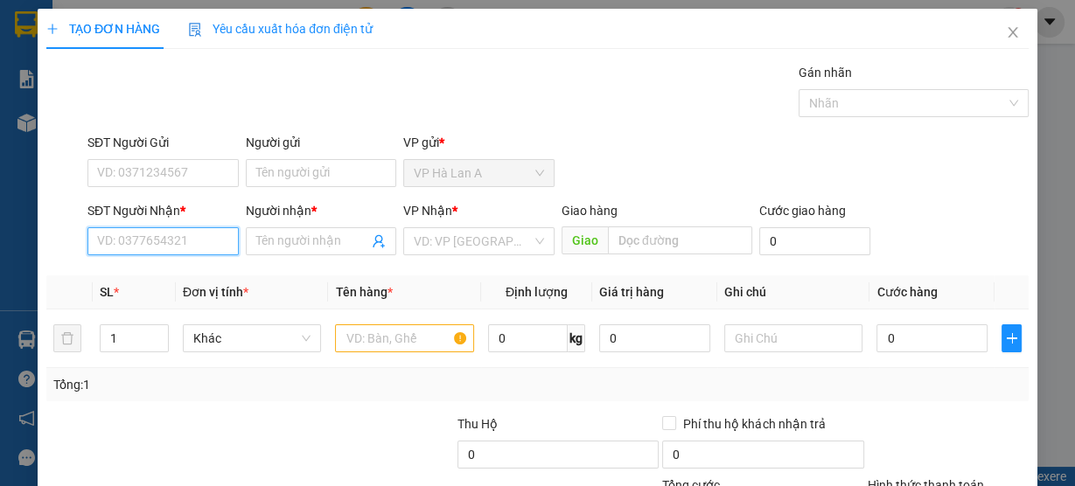
click at [186, 243] on input "SĐT Người Nhận *" at bounding box center [162, 241] width 151 height 28
type input "0839964654"
click at [197, 281] on div "0839964654 - sỹ" at bounding box center [161, 275] width 129 height 19
type input "sỹ"
type input "Bến Cát"
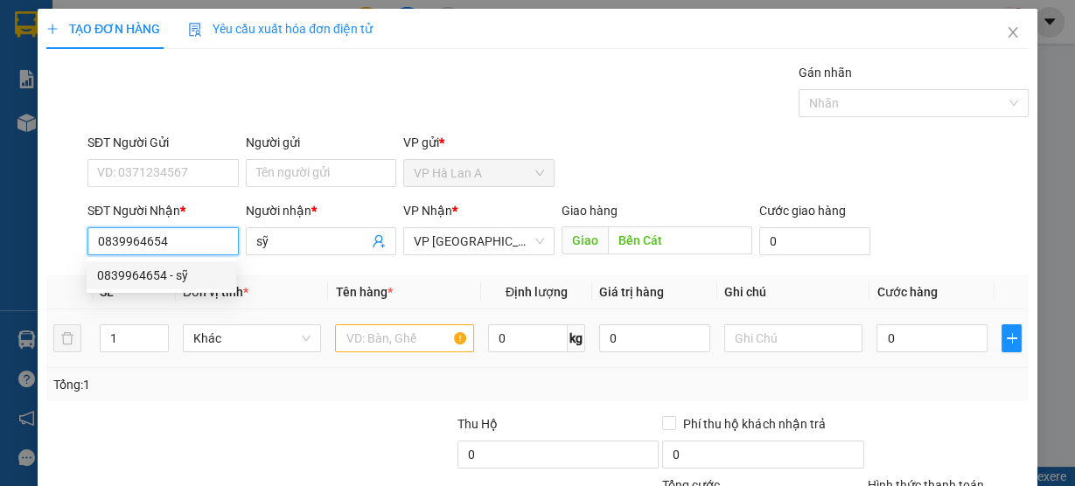
type input "0839964654"
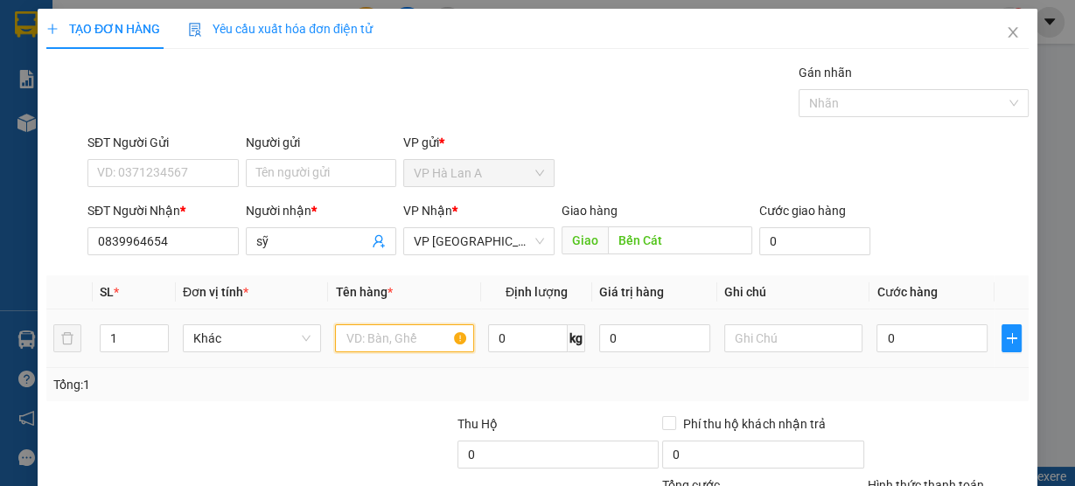
click at [387, 338] on input "text" at bounding box center [404, 338] width 139 height 28
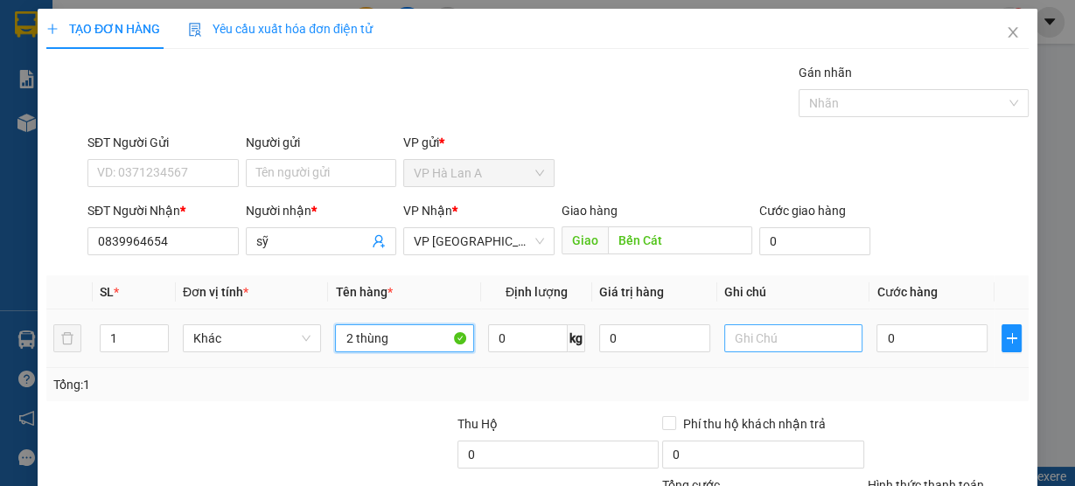
type input "2 thùng"
click at [790, 332] on input "text" at bounding box center [793, 338] width 139 height 28
type input "85kg"
click at [426, 347] on input "2 thùng" at bounding box center [404, 338] width 139 height 28
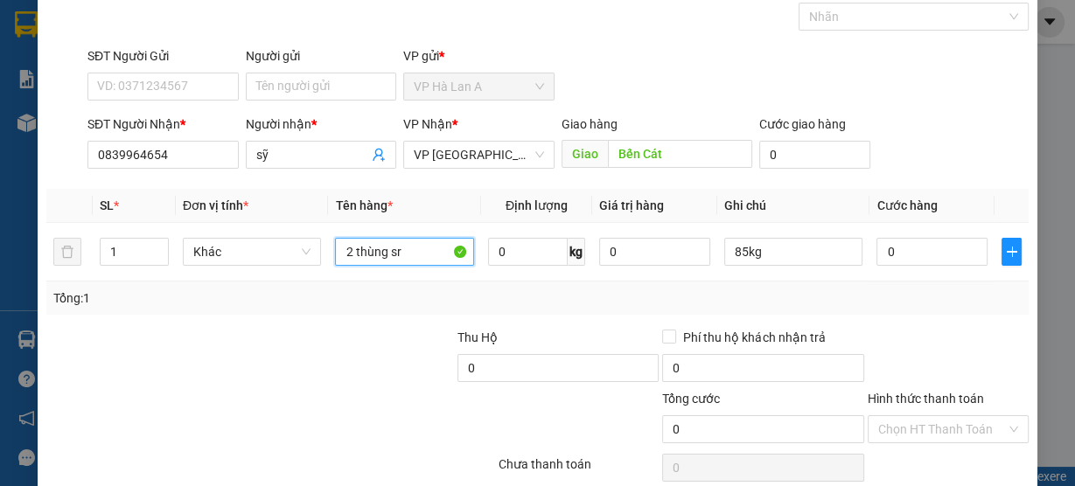
scroll to position [158, 0]
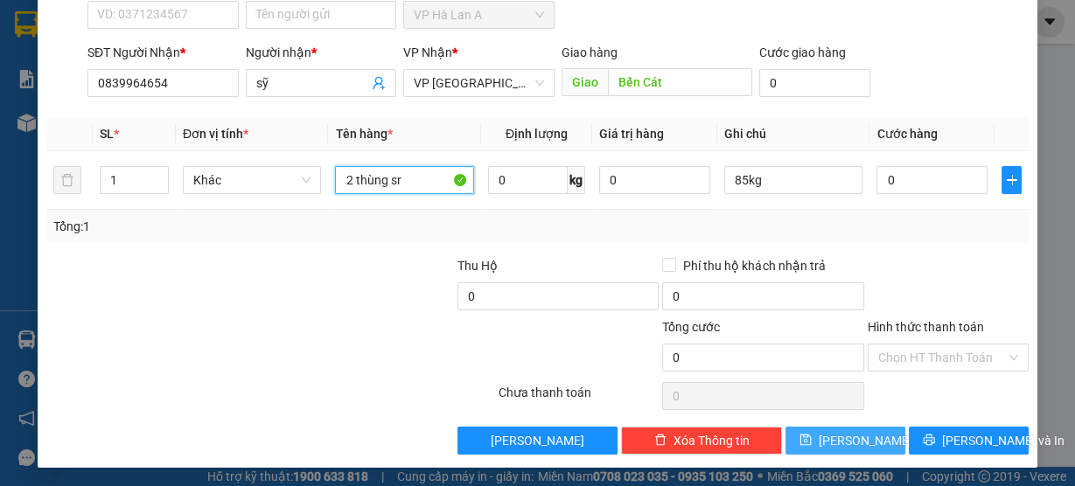
type input "2 thùng sr"
click at [856, 448] on button "Lưu" at bounding box center [845, 441] width 120 height 28
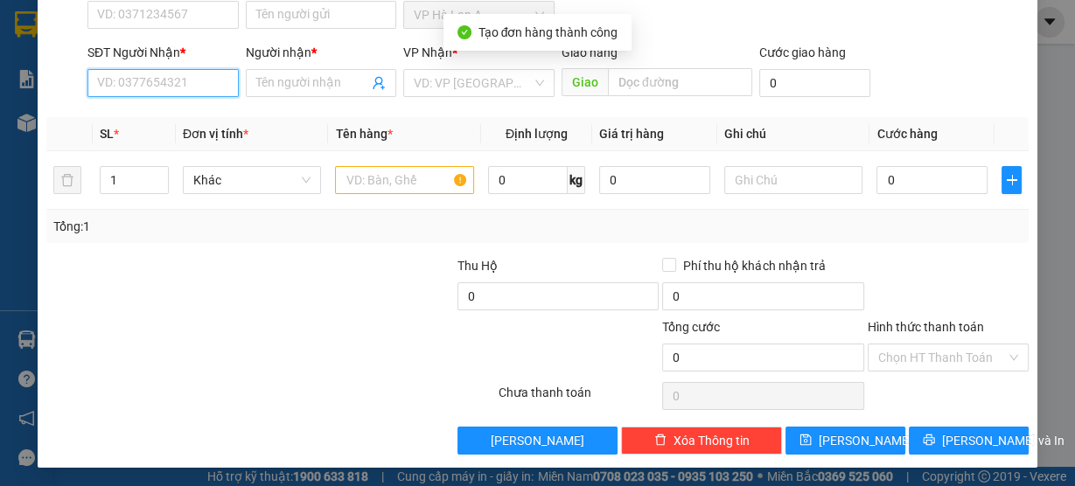
click at [211, 89] on input "SĐT Người Nhận *" at bounding box center [162, 83] width 151 height 28
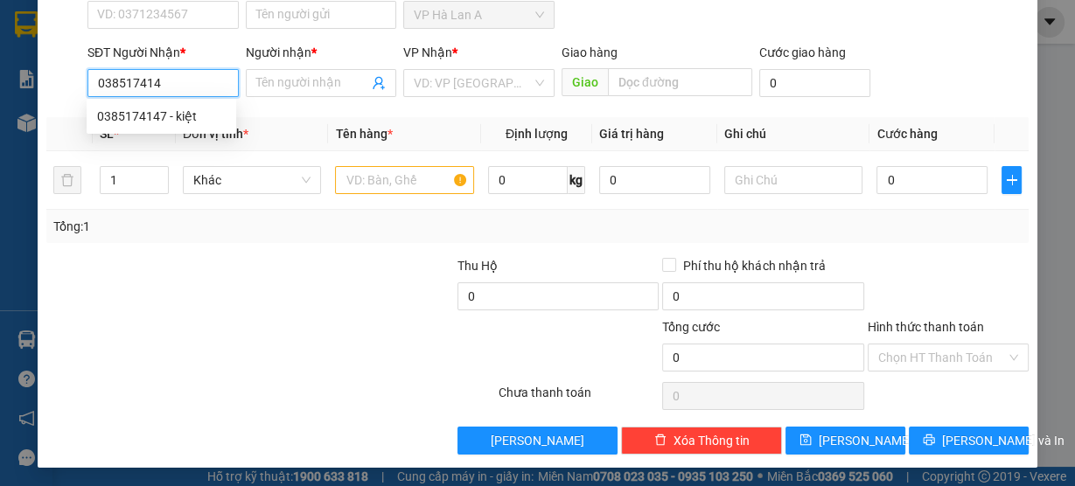
type input "0385174147"
click at [210, 113] on div "0385174147 - kiệt" at bounding box center [161, 116] width 129 height 19
type input "kiệt"
type input "0385174147"
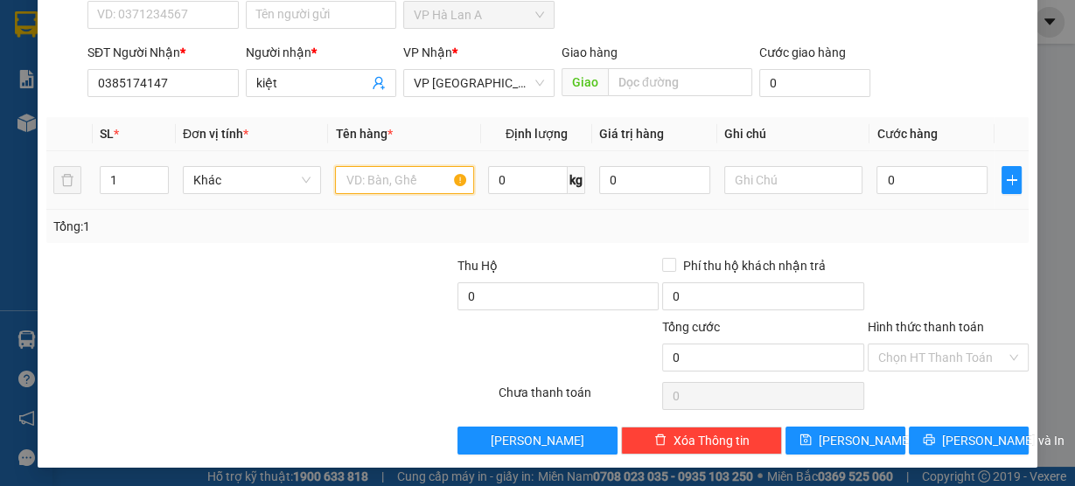
click at [394, 185] on input "text" at bounding box center [404, 180] width 139 height 28
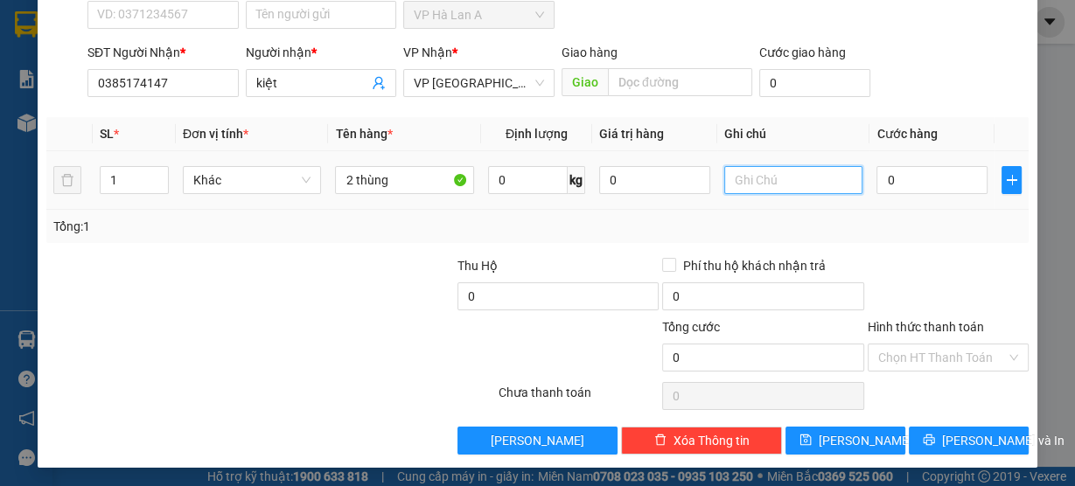
click at [760, 175] on input "text" at bounding box center [793, 180] width 139 height 28
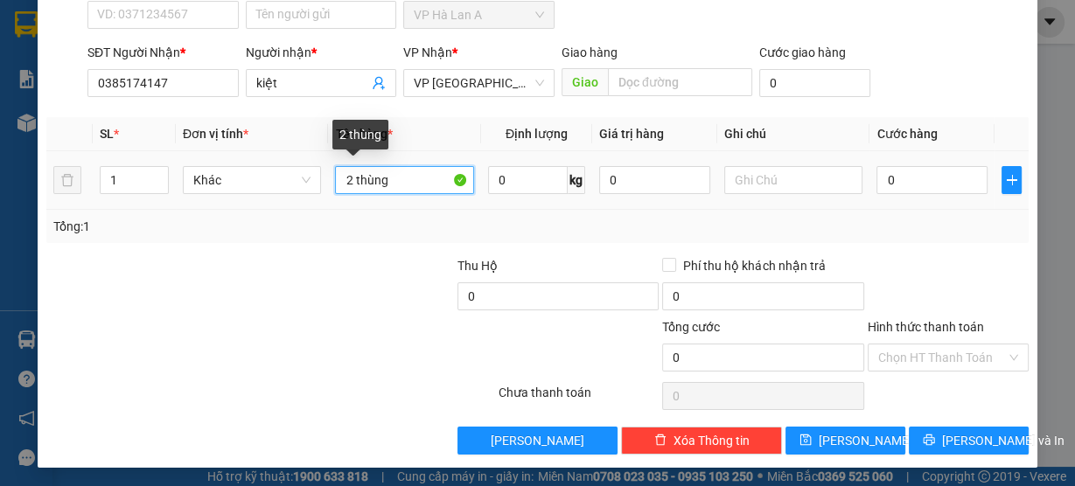
click at [426, 180] on input "2 thùng" at bounding box center [404, 180] width 139 height 28
type input "2 thùng sr"
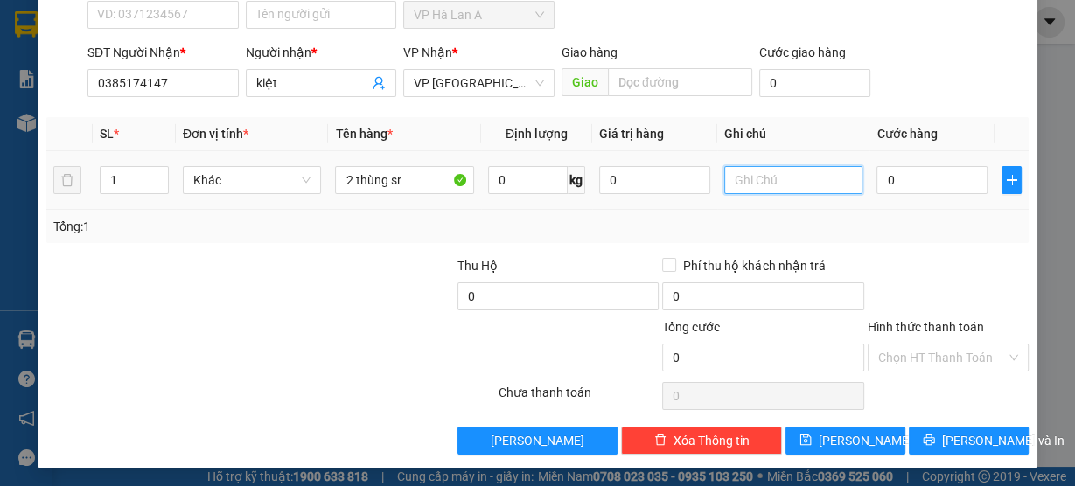
click at [795, 183] on input "text" at bounding box center [793, 180] width 139 height 28
type input "85kg"
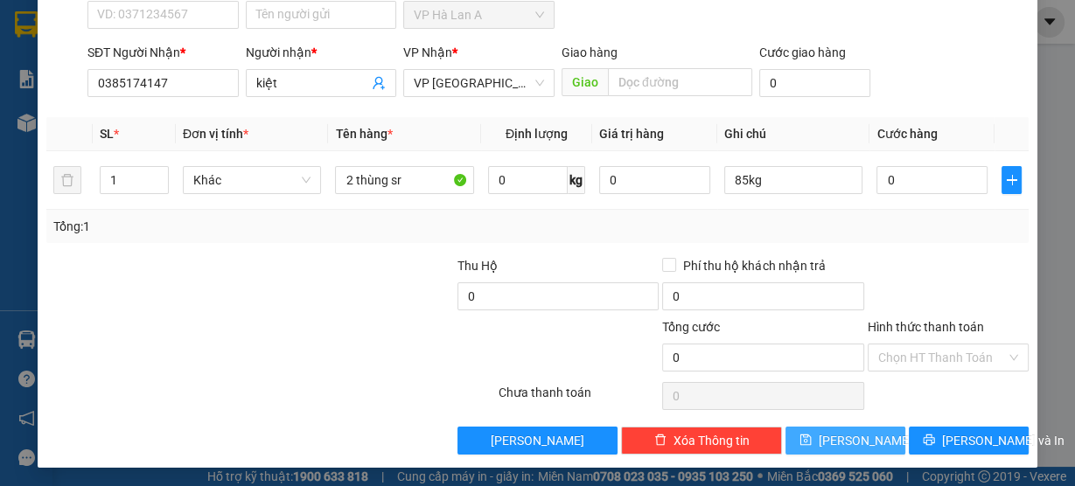
click at [861, 446] on button "Lưu" at bounding box center [845, 441] width 120 height 28
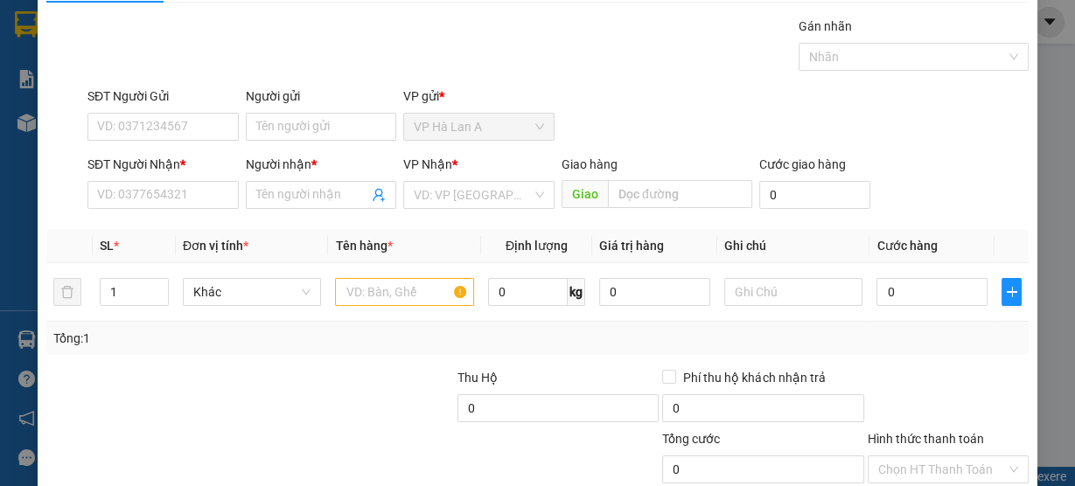
scroll to position [0, 0]
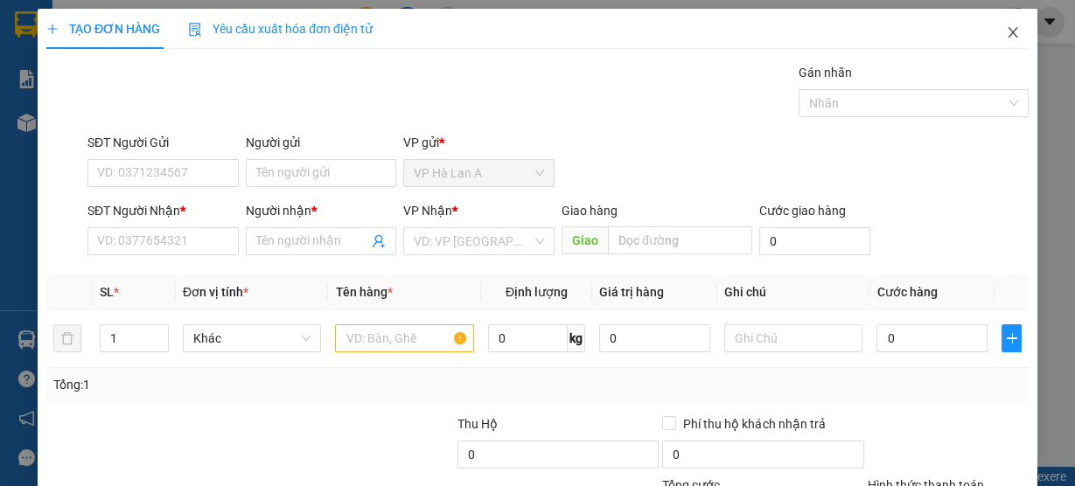
click at [1008, 31] on icon "close" at bounding box center [1013, 32] width 14 height 14
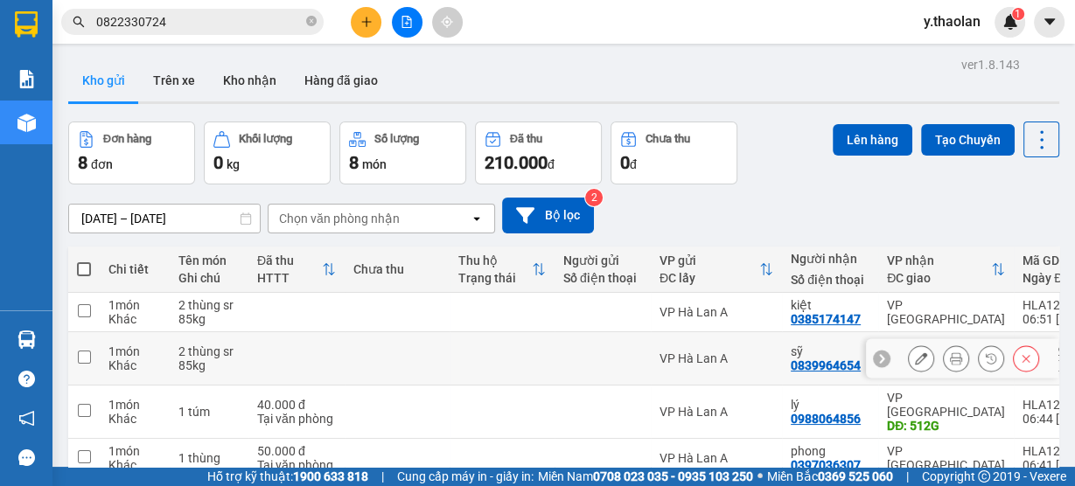
click at [1020, 355] on icon at bounding box center [1026, 358] width 12 height 12
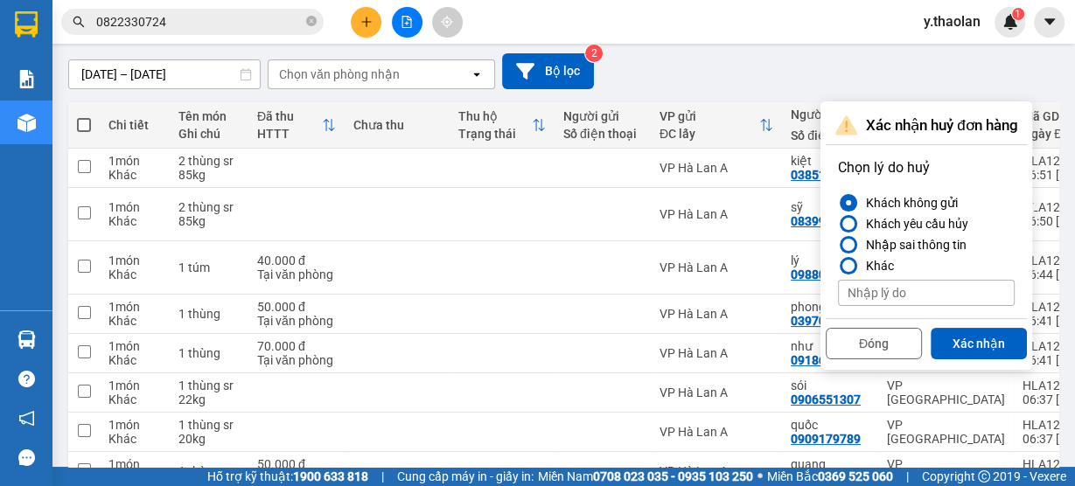
scroll to position [220, 0]
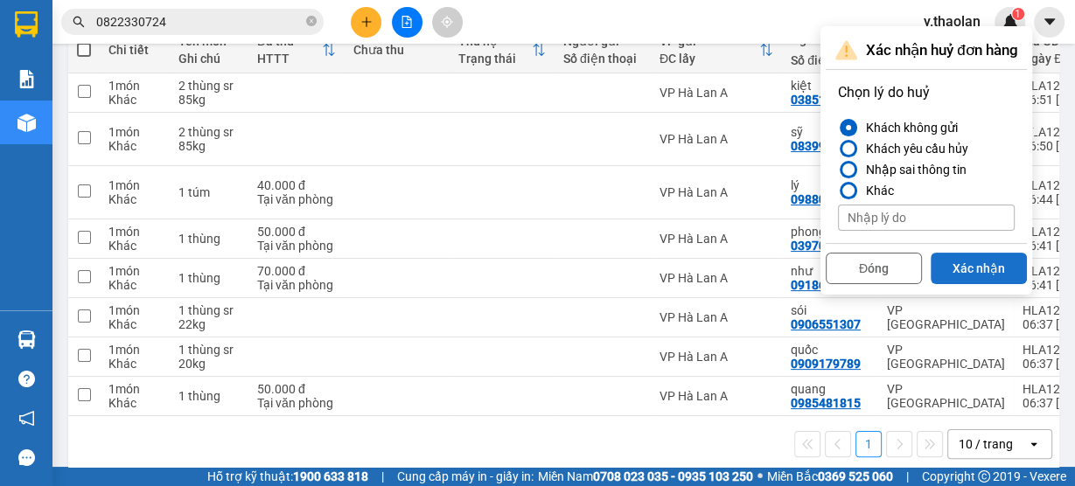
click at [980, 269] on button "Xác nhận" at bounding box center [979, 268] width 96 height 31
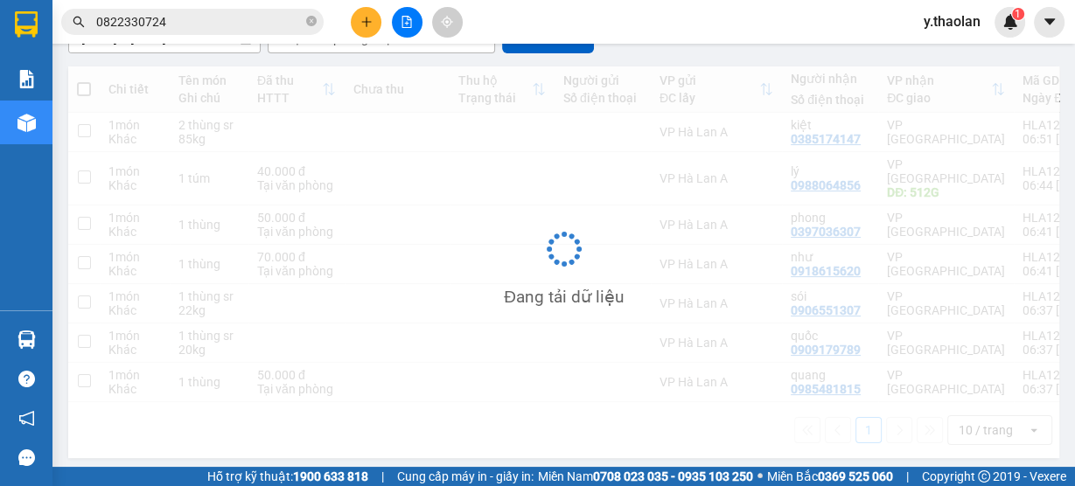
scroll to position [180, 0]
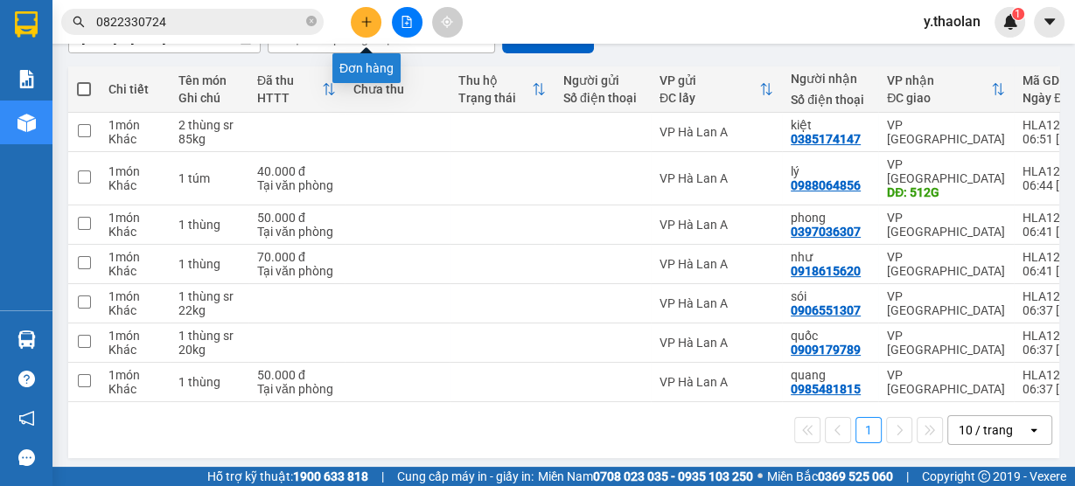
click at [364, 21] on icon "plus" at bounding box center [366, 21] width 10 height 1
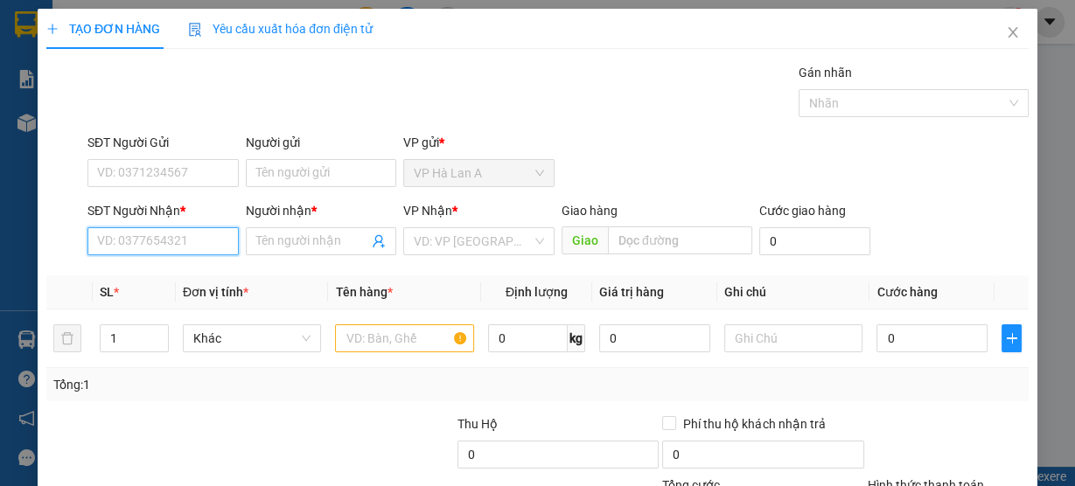
click at [180, 239] on input "SĐT Người Nhận *" at bounding box center [162, 241] width 151 height 28
click at [192, 241] on input "SĐT Người Nhận *" at bounding box center [162, 241] width 151 height 28
type input "0839964654"
click at [202, 282] on div "0839964654 - sỹ" at bounding box center [161, 275] width 129 height 19
type input "sỹ"
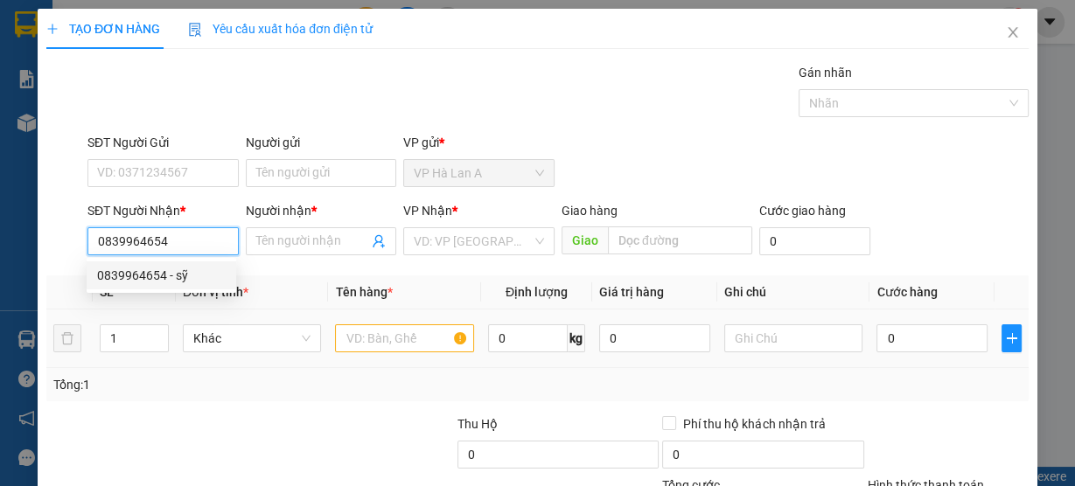
type input "Bến Cát"
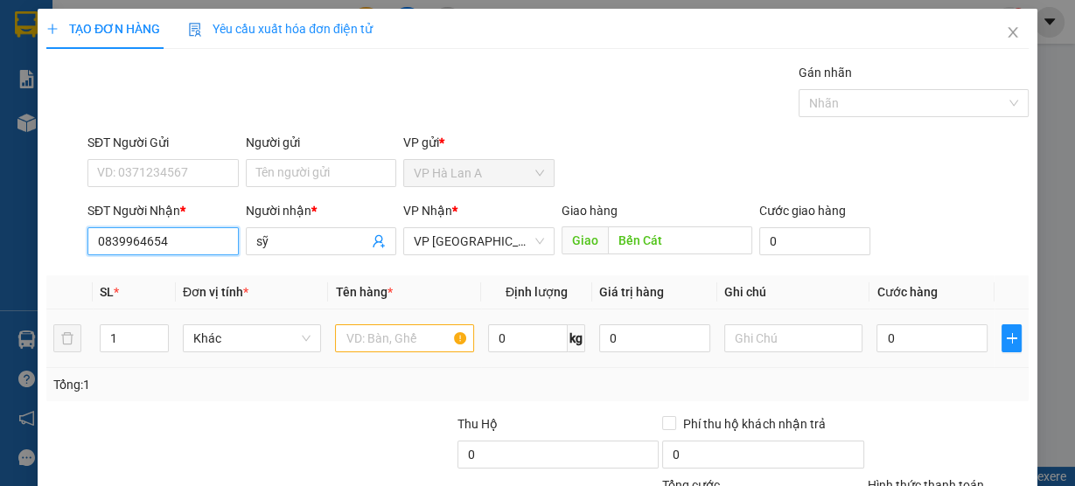
type input "0839964654"
click at [418, 339] on input "text" at bounding box center [404, 338] width 139 height 28
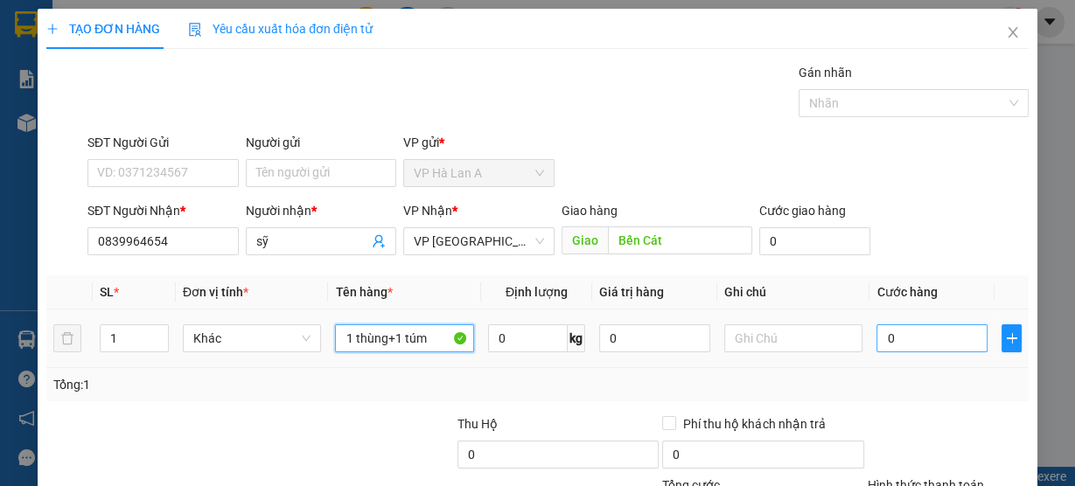
type input "1 thùng+1 túm"
click at [935, 350] on input "0" at bounding box center [931, 338] width 111 height 28
type input "9"
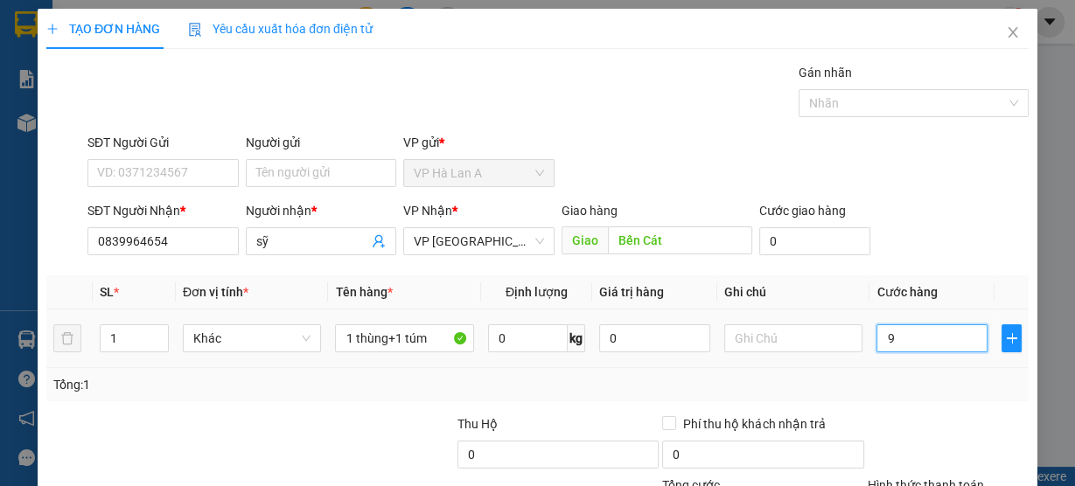
type input "90"
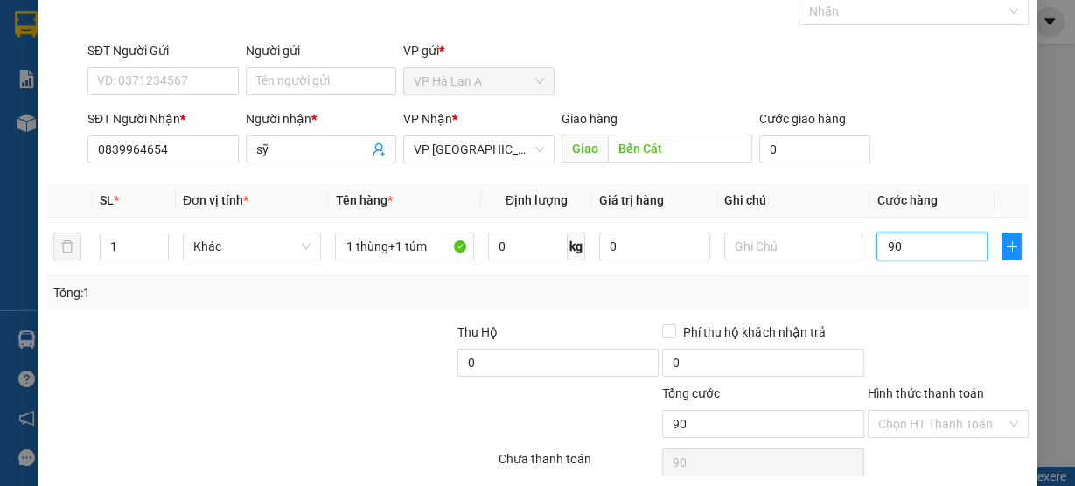
scroll to position [158, 0]
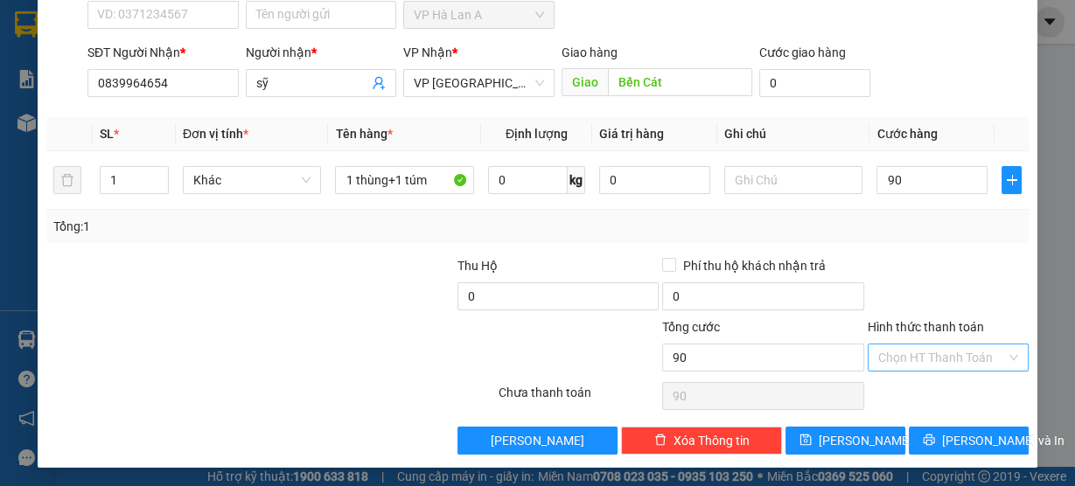
type input "90.000"
click at [906, 361] on input "Hình thức thanh toán" at bounding box center [942, 358] width 128 height 26
drag, startPoint x: 908, startPoint y: 399, endPoint x: 896, endPoint y: 408, distance: 14.9
click at [908, 401] on div "Tại văn phòng" at bounding box center [938, 390] width 159 height 28
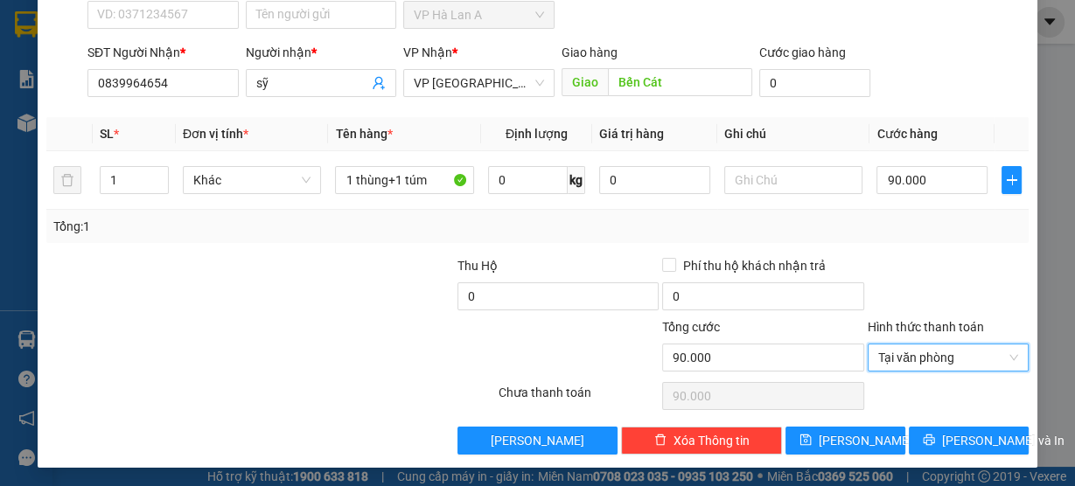
type input "0"
click at [850, 441] on span "Lưu" at bounding box center [866, 440] width 94 height 19
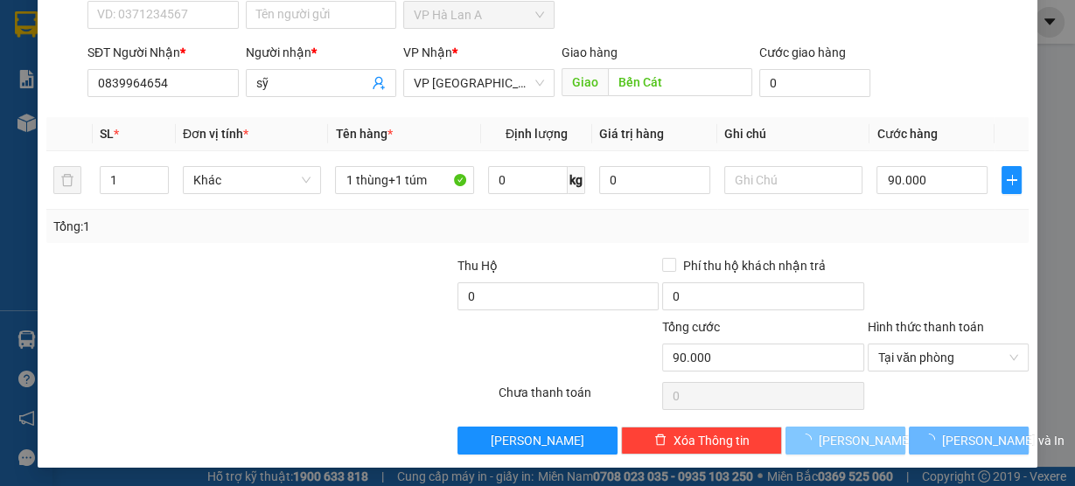
type input "0"
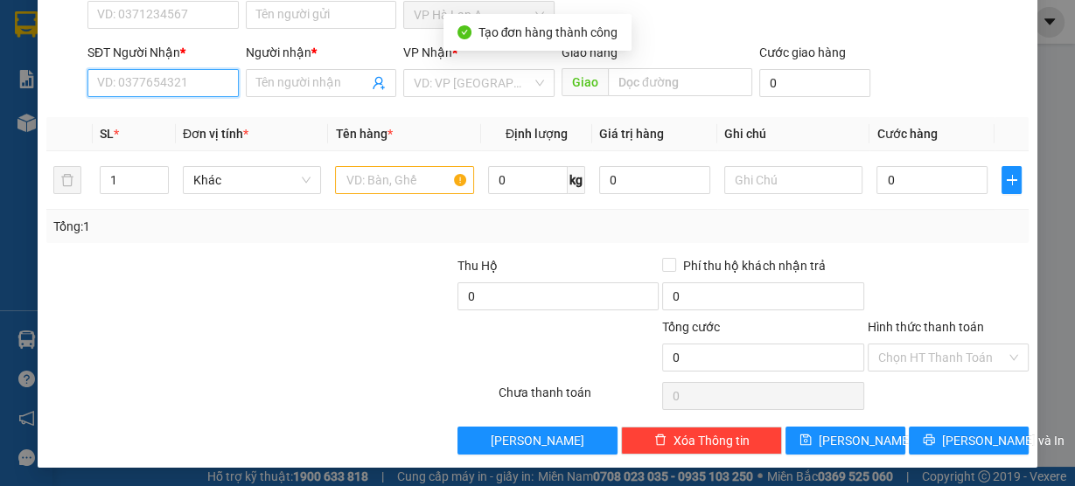
click at [150, 77] on input "SĐT Người Nhận *" at bounding box center [162, 83] width 151 height 28
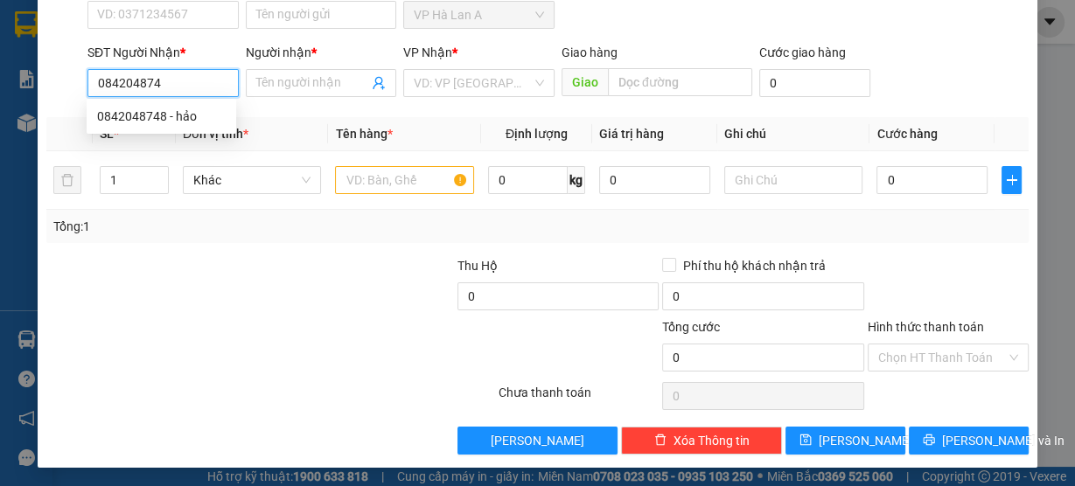
type input "0842048748"
click at [199, 102] on div "0842048748 - hảo" at bounding box center [162, 116] width 150 height 28
type input "hảo"
type input "0842048748"
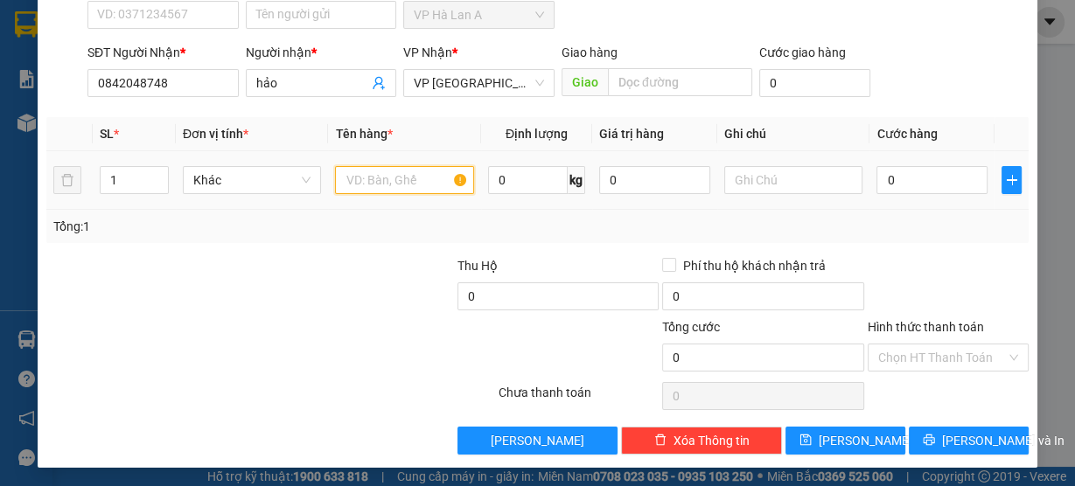
click at [367, 169] on input "text" at bounding box center [404, 180] width 139 height 28
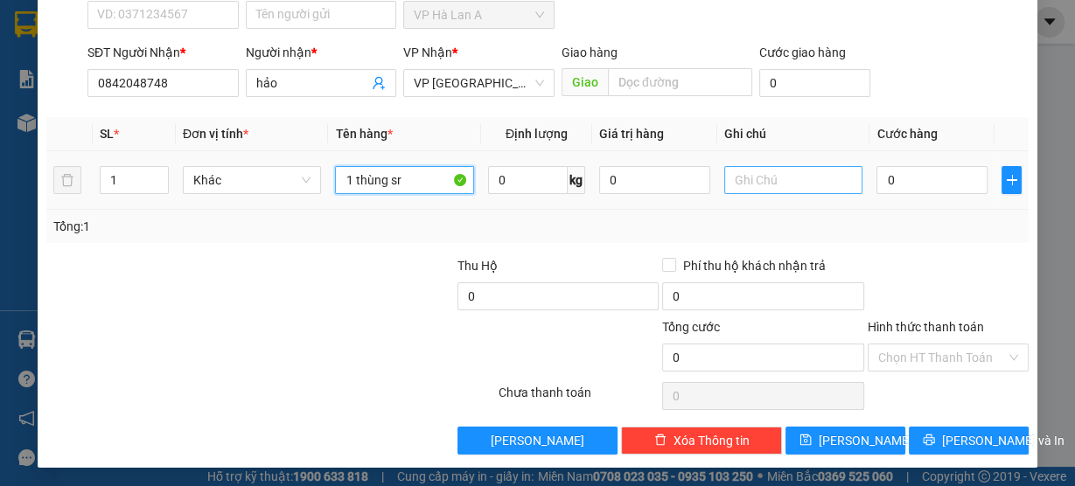
type input "1 thùng sr"
click at [766, 179] on input "text" at bounding box center [793, 180] width 139 height 28
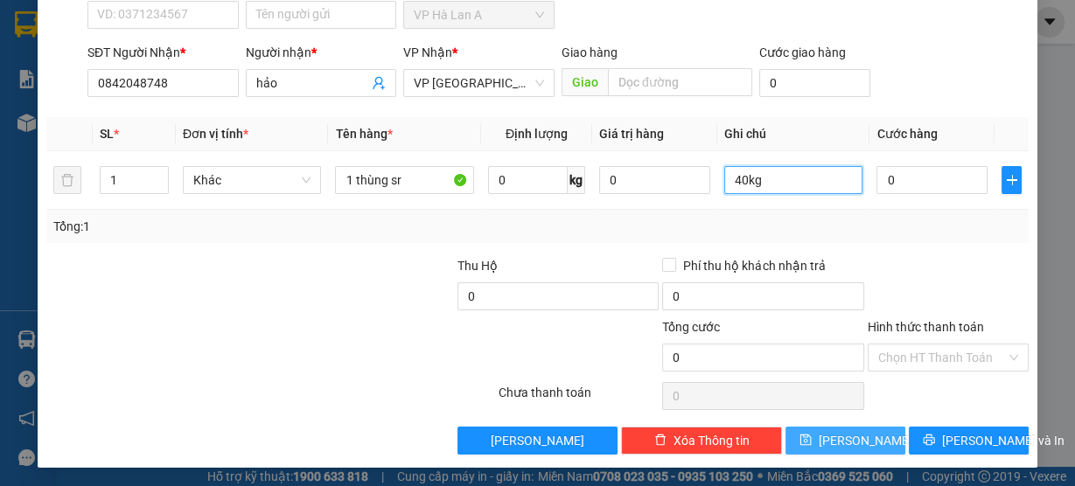
type input "40kg"
click at [828, 431] on button "Lưu" at bounding box center [845, 441] width 120 height 28
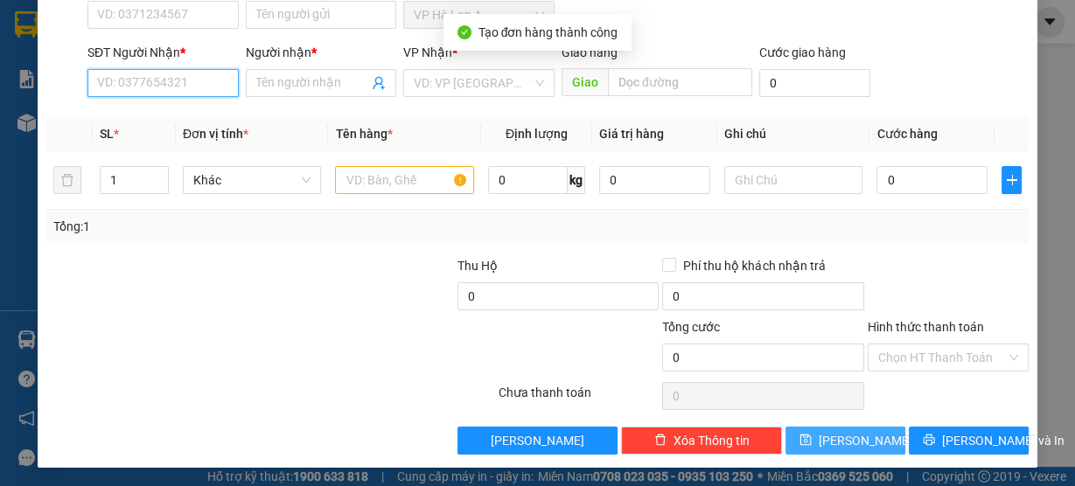
click at [136, 91] on input "SĐT Người Nhận *" at bounding box center [162, 83] width 151 height 28
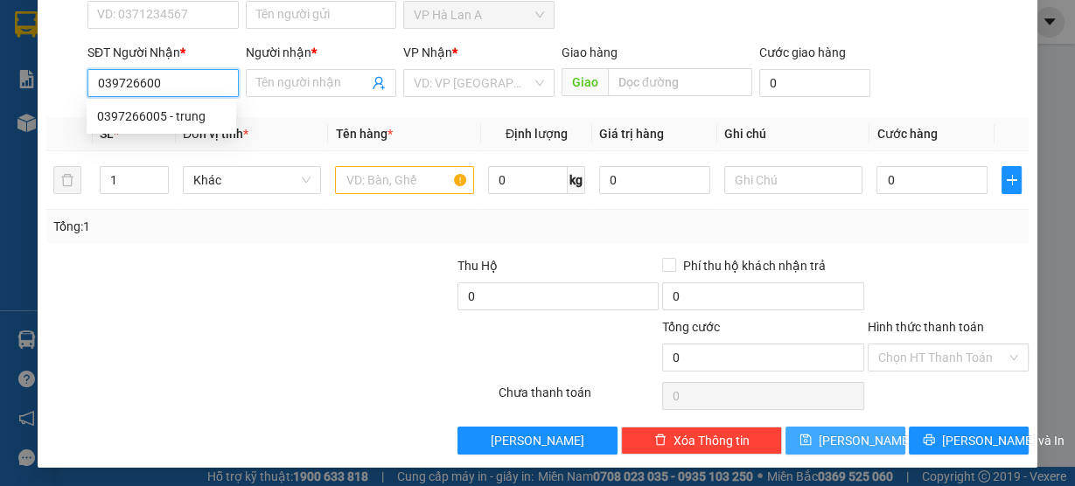
type input "0397266005"
drag, startPoint x: 176, startPoint y: 122, endPoint x: 324, endPoint y: 171, distance: 156.5
click at [177, 122] on div "0397266005 - trung" at bounding box center [161, 116] width 129 height 19
type input "trung"
type input "SPKT"
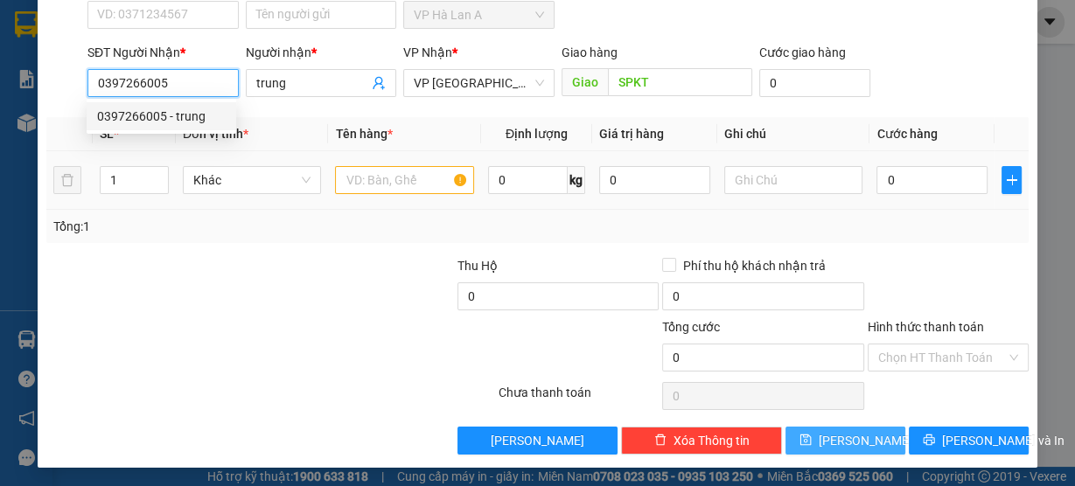
type input "0397266005"
click at [380, 191] on input "text" at bounding box center [404, 180] width 139 height 28
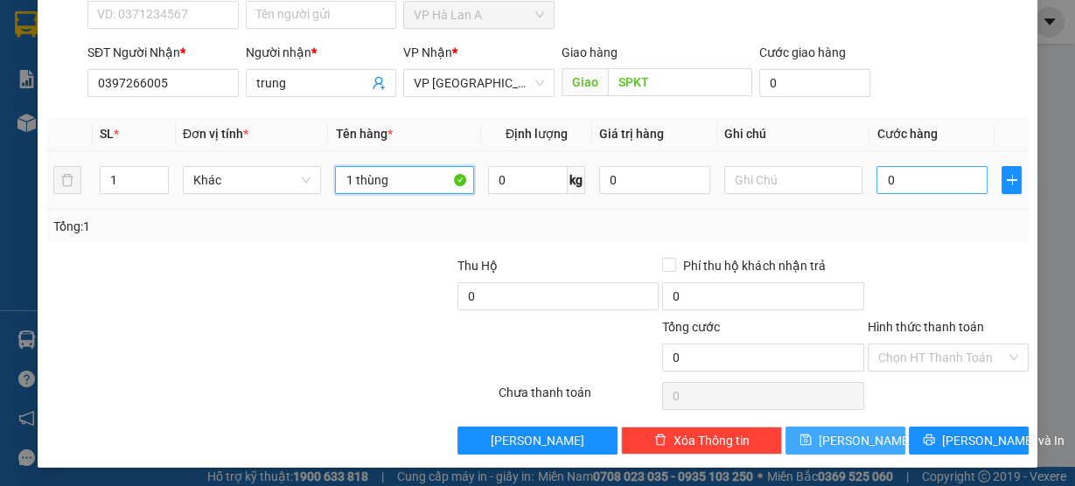
type input "1 thùng"
click at [942, 171] on input "0" at bounding box center [931, 180] width 111 height 28
type input "4"
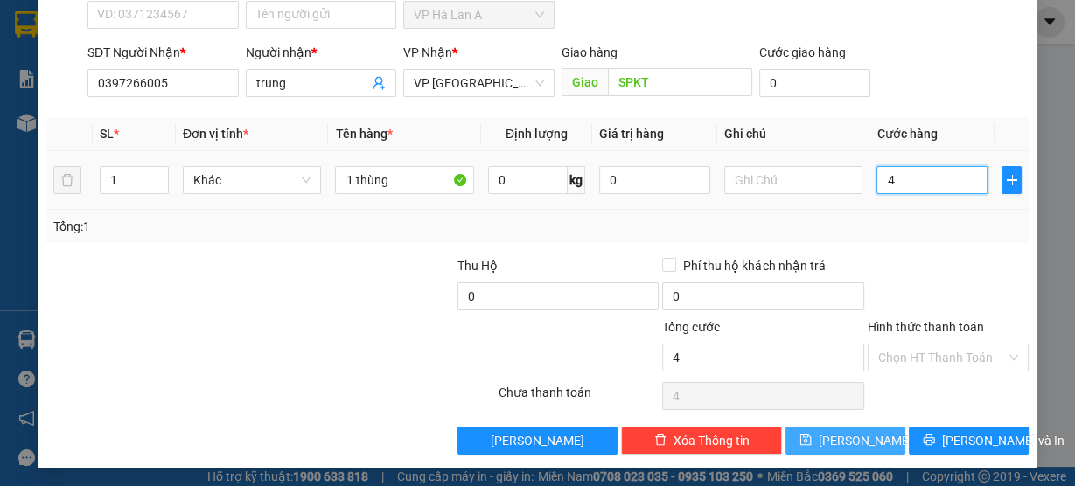
type input "40"
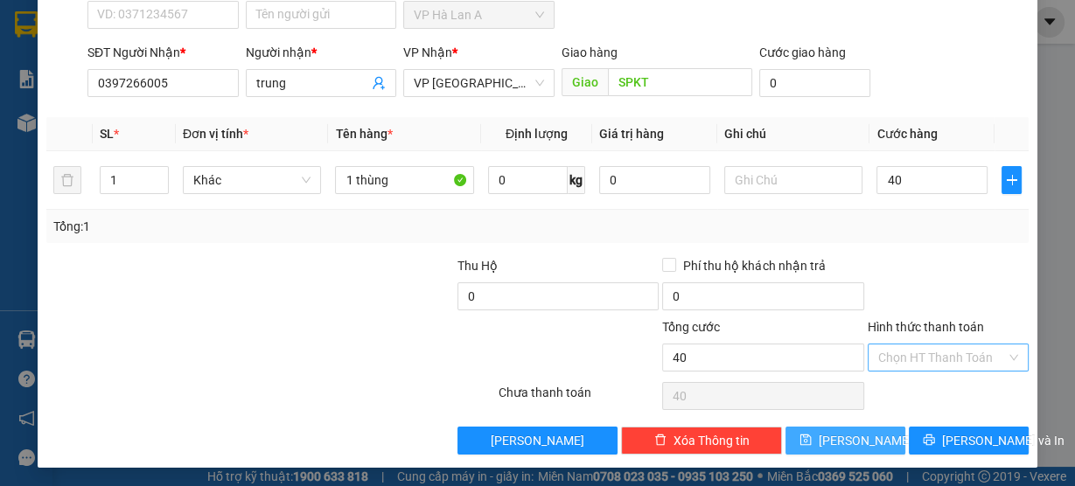
type input "40.000"
click at [889, 357] on input "Hình thức thanh toán" at bounding box center [942, 358] width 128 height 26
click at [910, 393] on div "Tại văn phòng" at bounding box center [938, 389] width 138 height 19
type input "0"
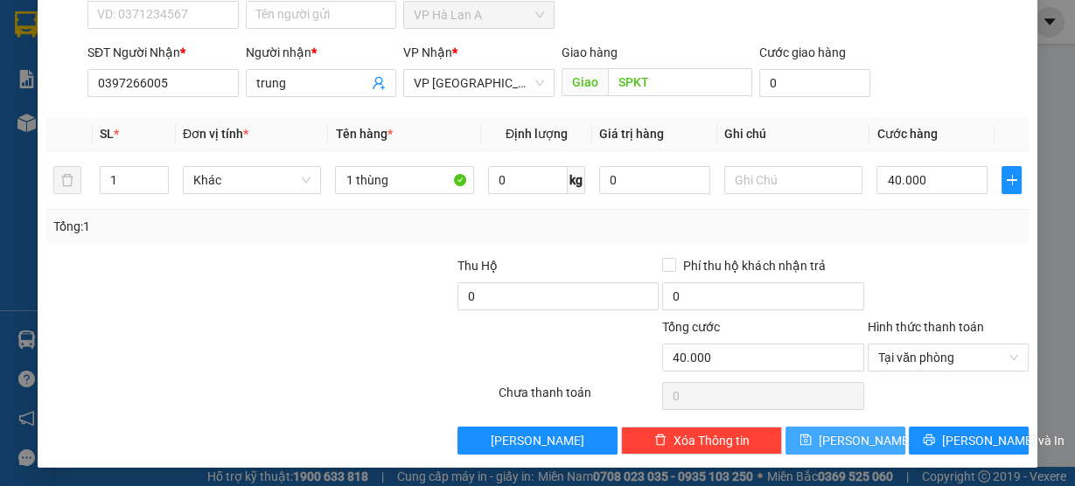
click at [854, 436] on span "Lưu" at bounding box center [866, 440] width 94 height 19
type input "0"
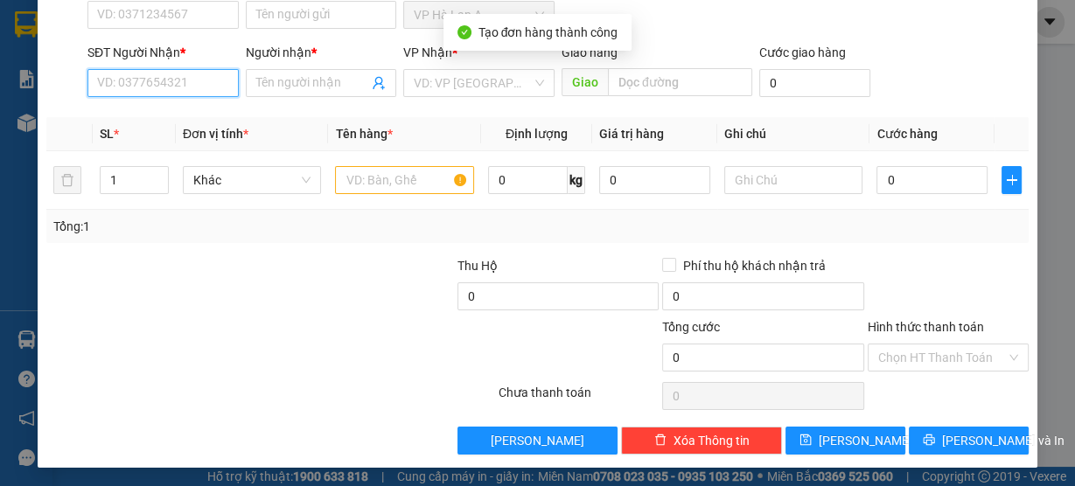
click at [159, 90] on input "SĐT Người Nhận *" at bounding box center [162, 83] width 151 height 28
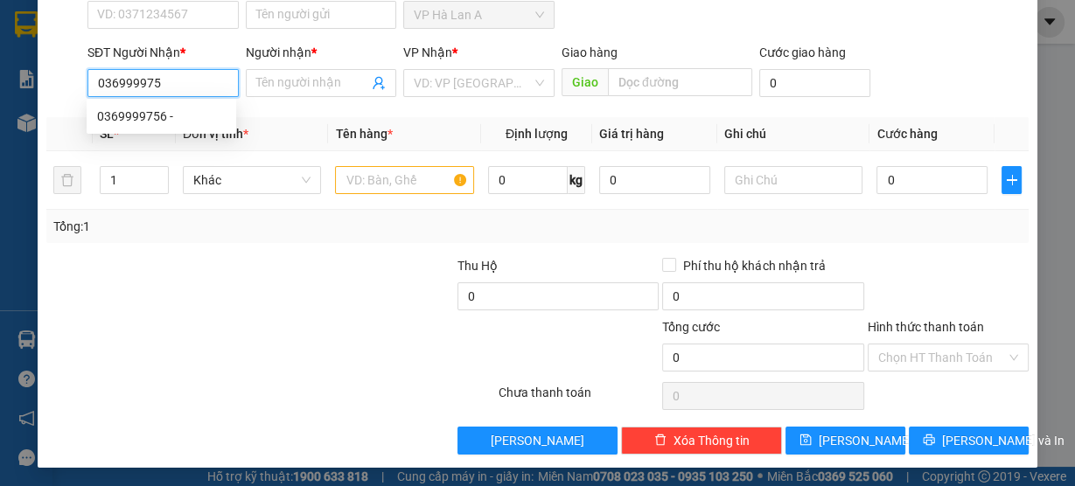
type input "0369999756"
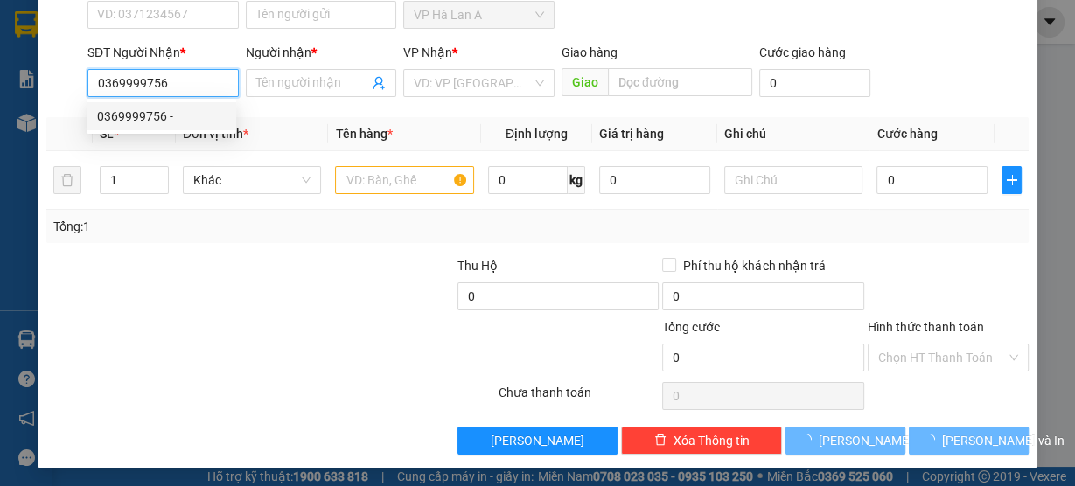
click at [163, 110] on div "0369999756 -" at bounding box center [161, 116] width 129 height 19
type input "Đồng Xoài"
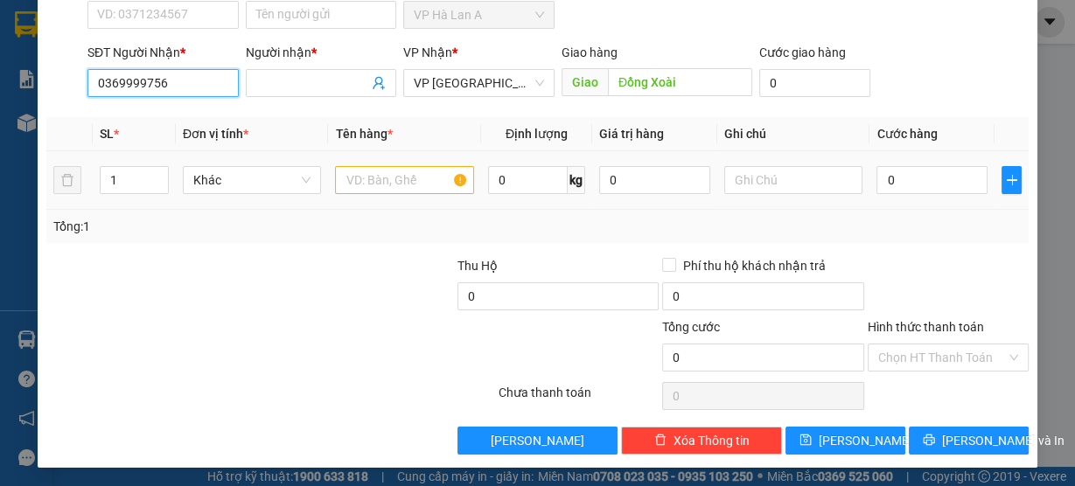
type input "0369999756"
click at [437, 178] on input "text" at bounding box center [404, 180] width 139 height 28
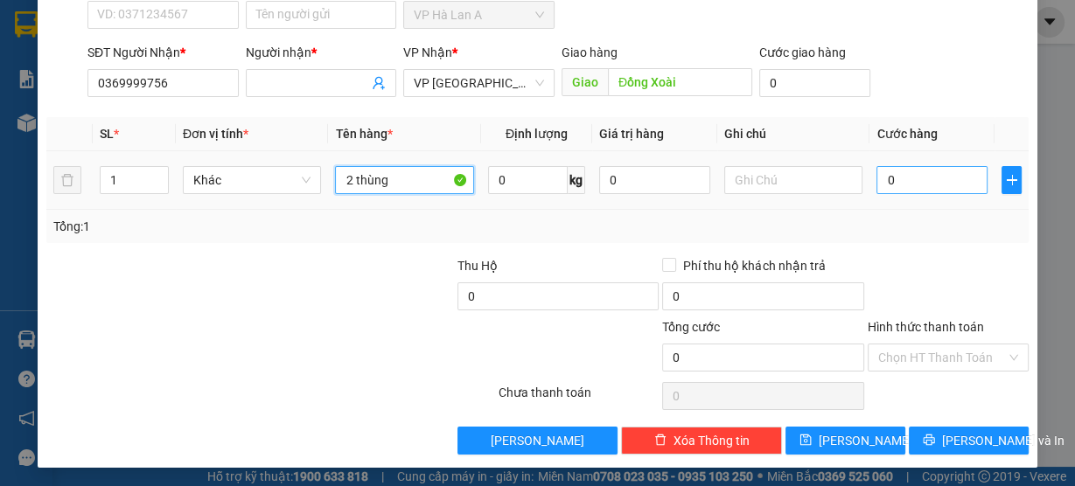
type input "2 thùng"
click at [928, 174] on input "0" at bounding box center [931, 180] width 111 height 28
type input "2"
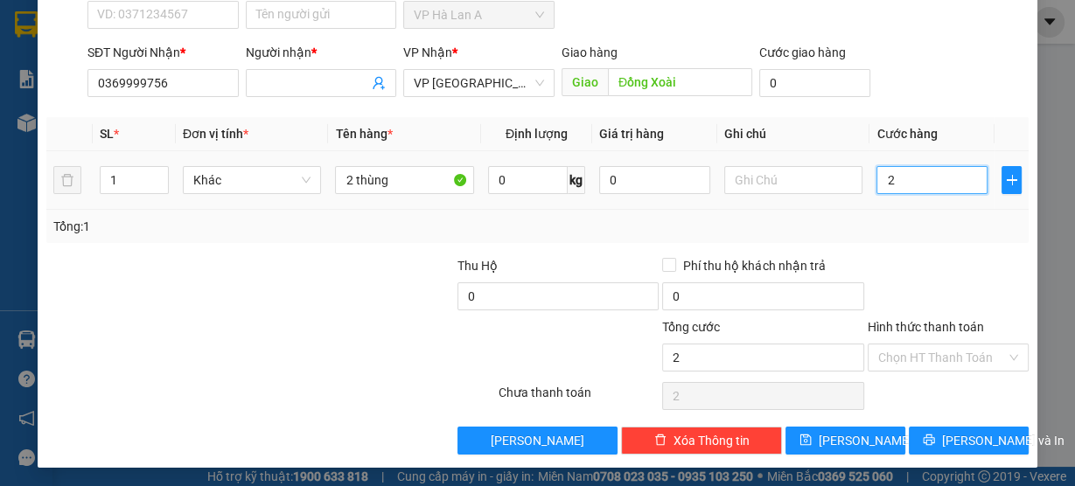
type input "20"
type input "200"
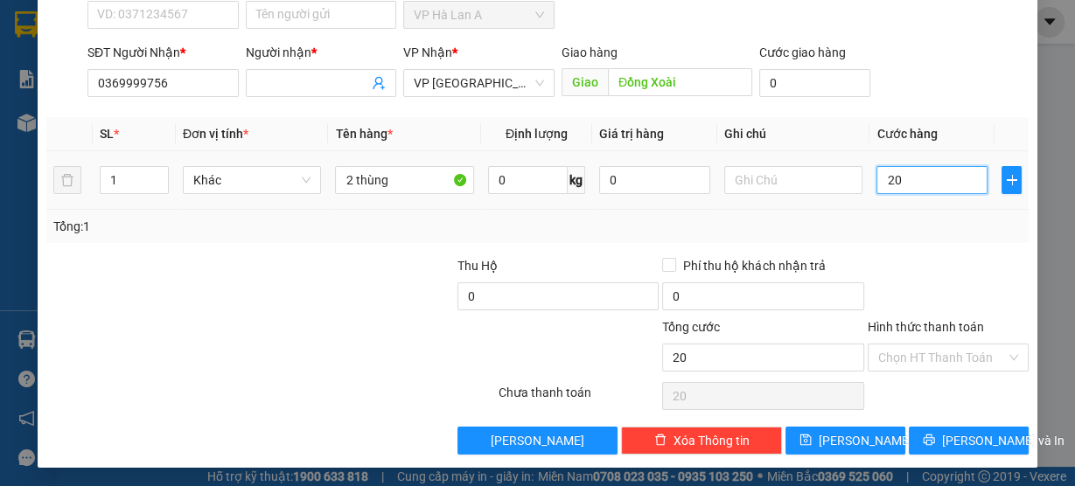
type input "200"
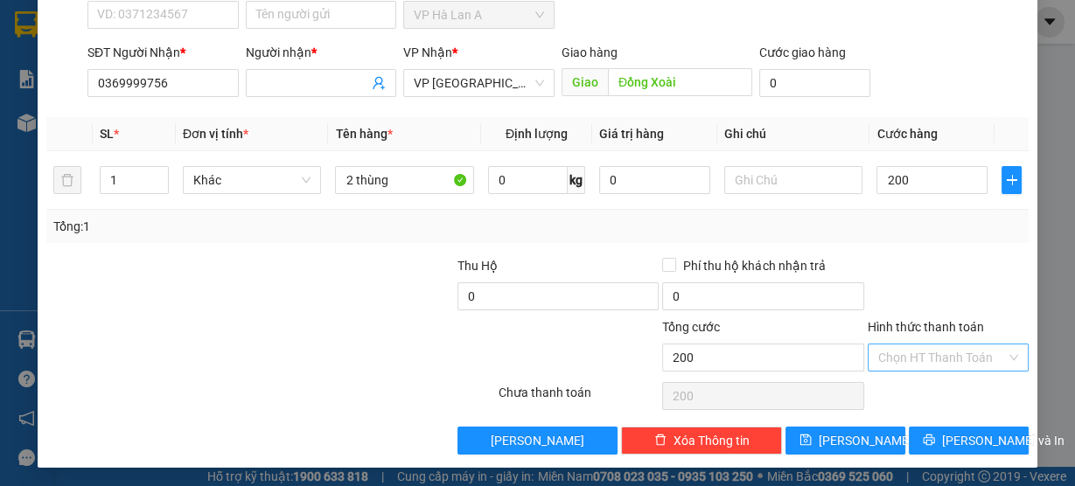
type input "200.000"
drag, startPoint x: 925, startPoint y: 356, endPoint x: 905, endPoint y: 394, distance: 43.4
click at [925, 357] on input "Hình thức thanh toán" at bounding box center [942, 358] width 128 height 26
click at [904, 396] on div "Tại văn phòng" at bounding box center [938, 389] width 138 height 19
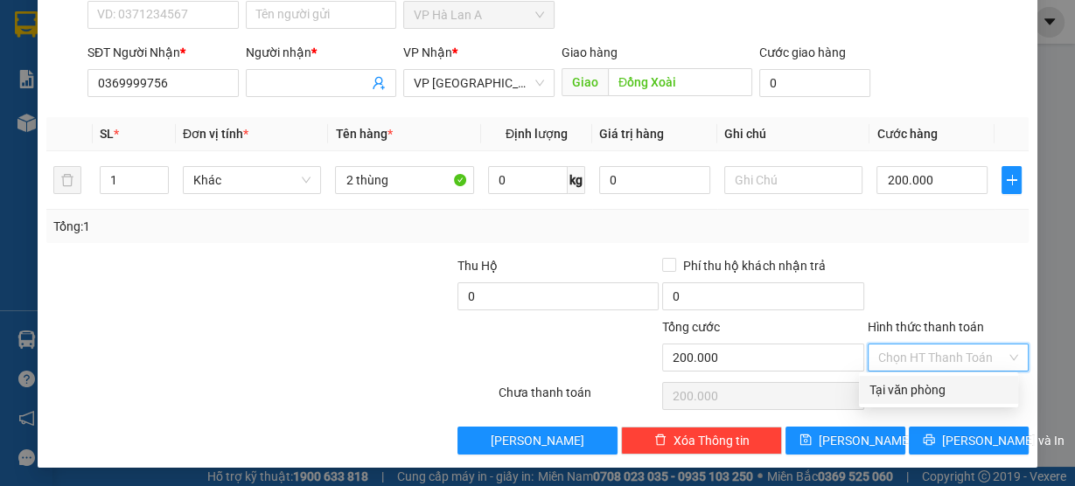
type input "0"
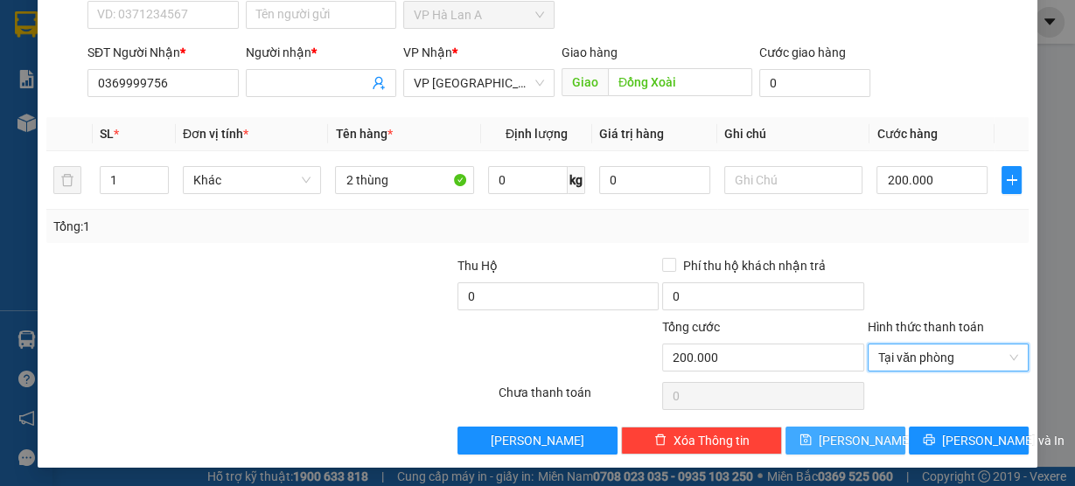
drag, startPoint x: 864, startPoint y: 432, endPoint x: 918, endPoint y: 406, distance: 60.2
click at [864, 431] on button "Lưu" at bounding box center [845, 441] width 120 height 28
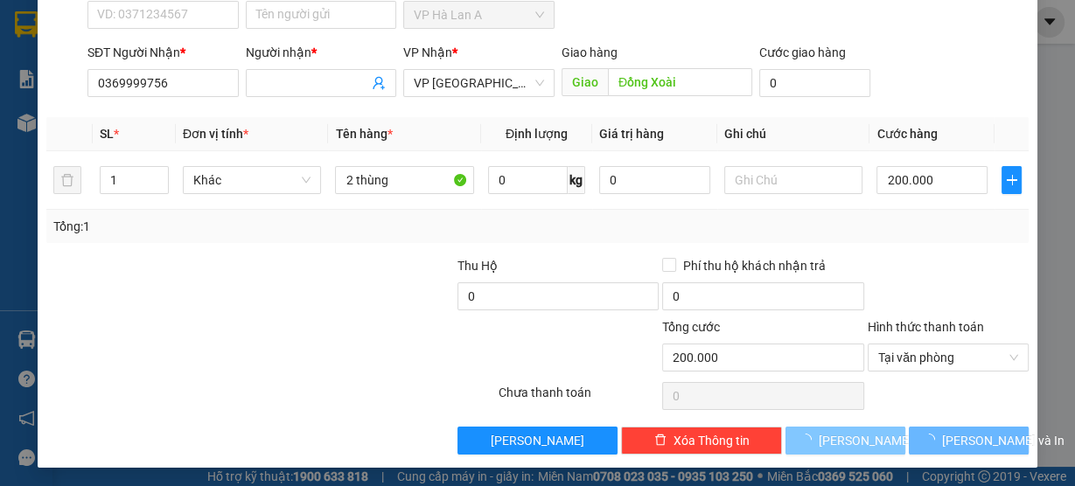
type input "0"
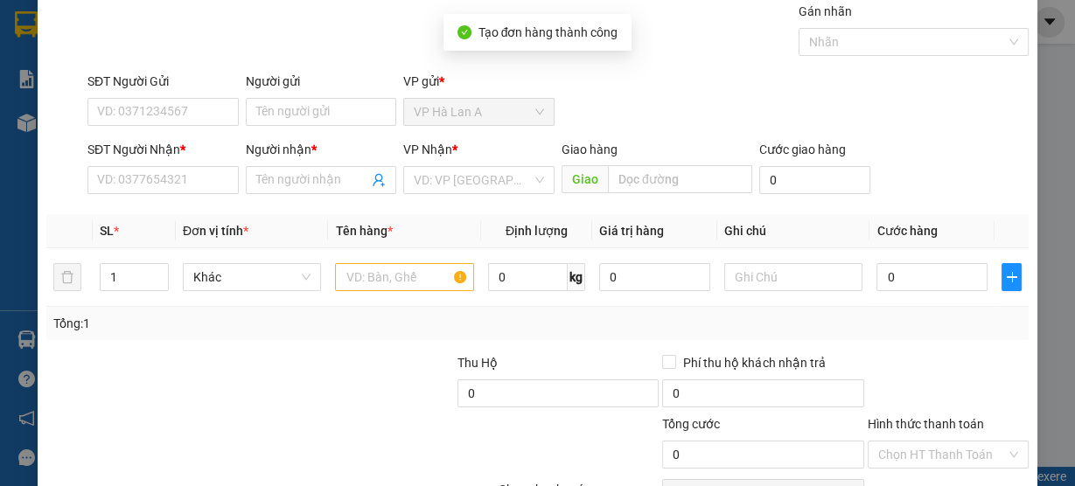
scroll to position [0, 0]
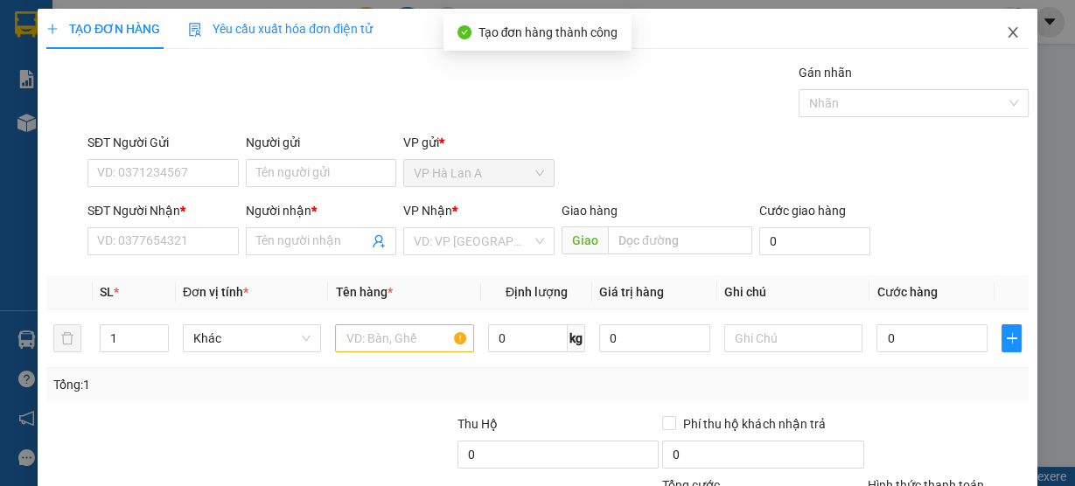
click at [1018, 31] on span "Close" at bounding box center [1012, 33] width 49 height 49
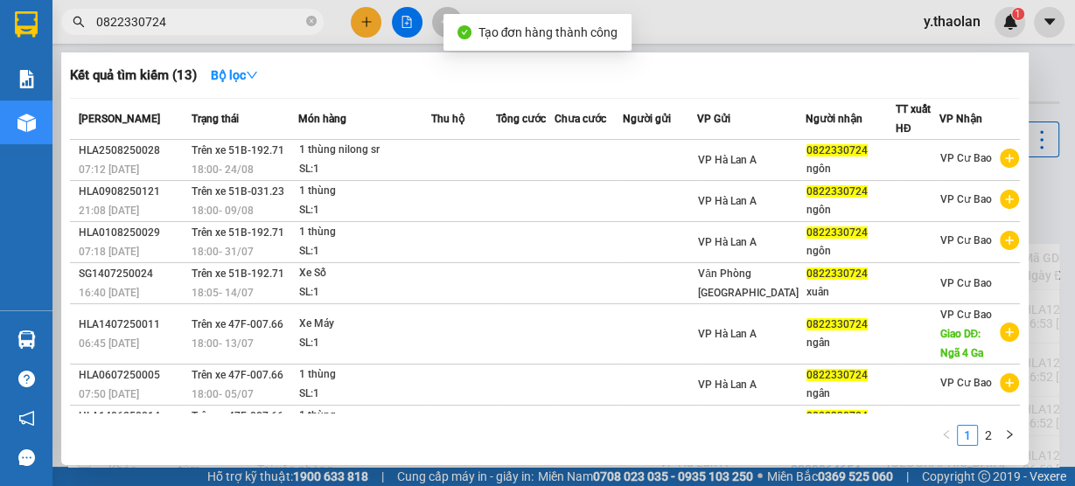
drag, startPoint x: 192, startPoint y: 20, endPoint x: 52, endPoint y: 25, distance: 140.0
click at [52, 25] on div "0822330724" at bounding box center [170, 22] width 341 height 26
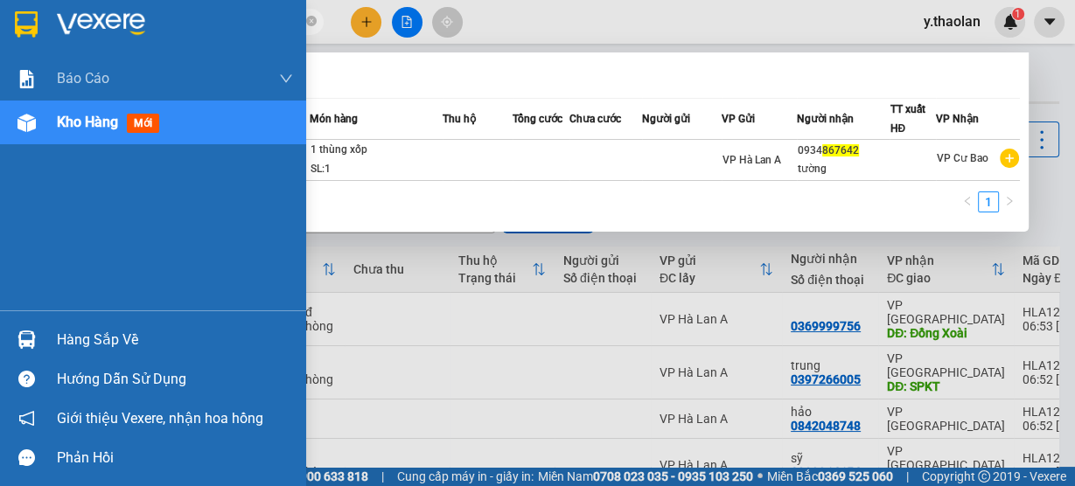
drag, startPoint x: 139, startPoint y: 29, endPoint x: 24, endPoint y: 31, distance: 114.6
click at [24, 31] on section "Kết quả tìm kiếm ( 1 ) Bộ lọc Mã ĐH Trạng thái Món hàng Thu hộ Tổng cước Chưa c…" at bounding box center [537, 243] width 1075 height 486
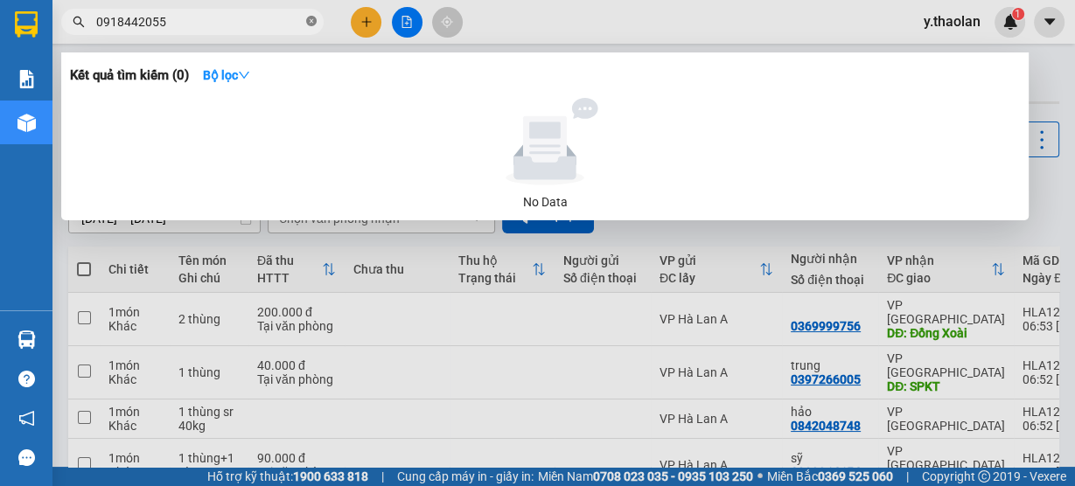
click at [314, 23] on icon "close-circle" at bounding box center [311, 21] width 10 height 10
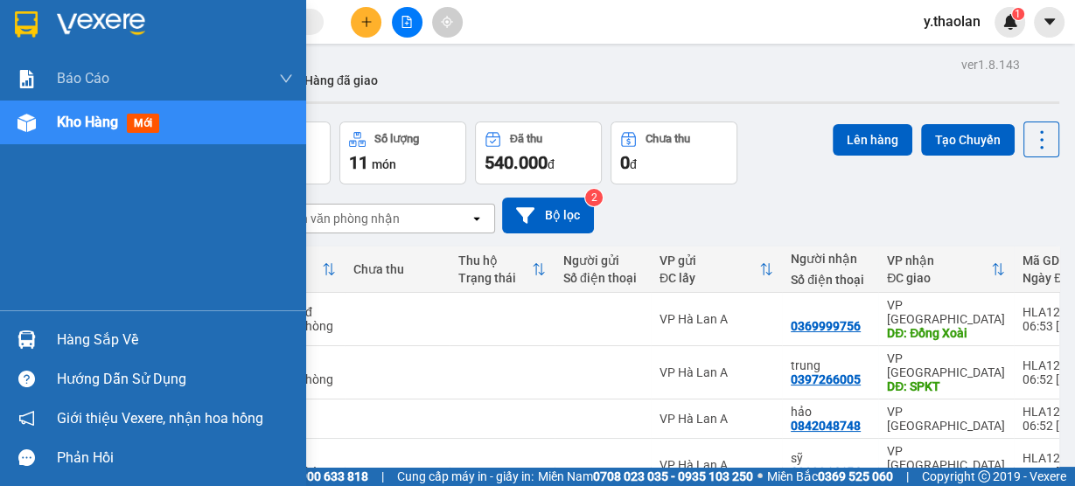
click at [150, 128] on span "mới" at bounding box center [143, 123] width 32 height 19
click at [44, 123] on div "Kho hàng mới" at bounding box center [153, 123] width 306 height 44
click at [74, 115] on span "Kho hàng" at bounding box center [87, 122] width 61 height 17
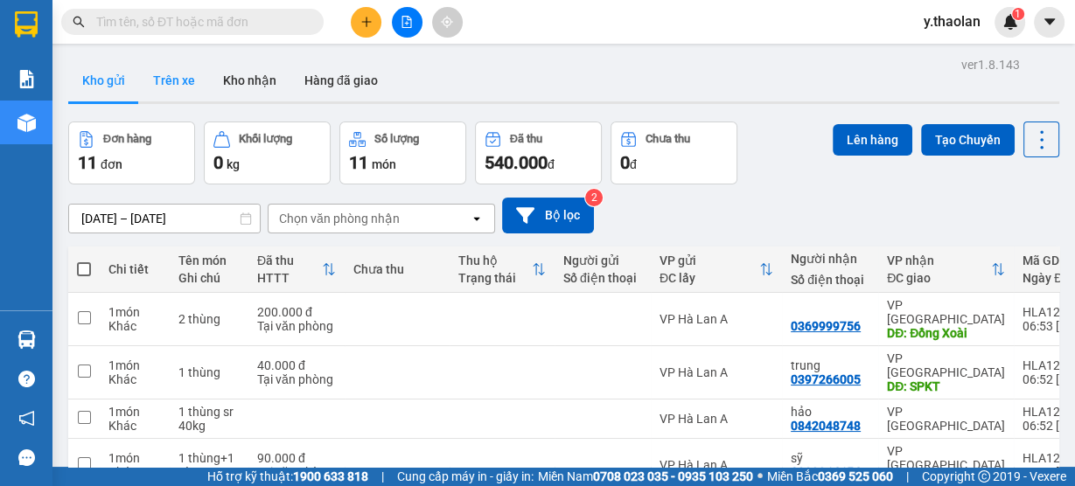
click at [181, 91] on button "Trên xe" at bounding box center [174, 80] width 70 height 42
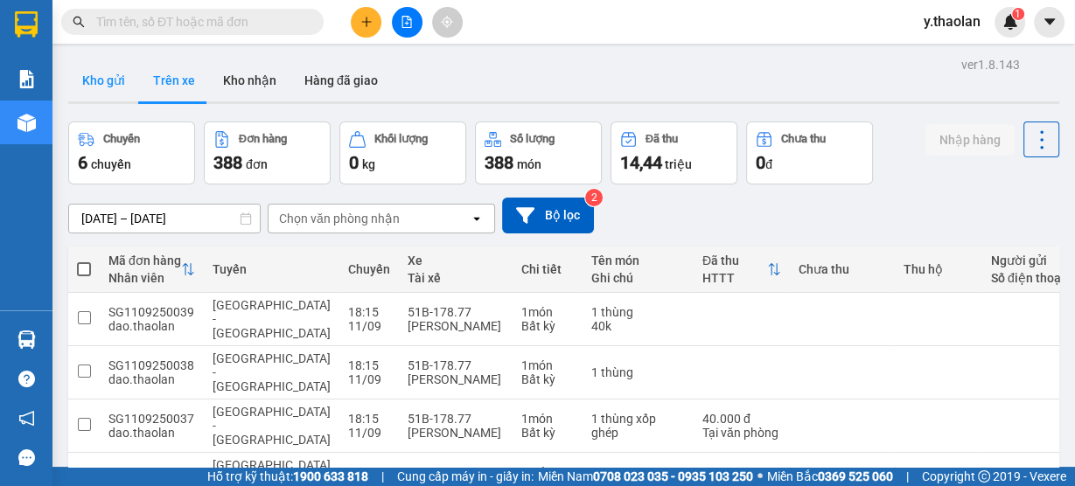
click at [104, 87] on button "Kho gửi" at bounding box center [103, 80] width 71 height 42
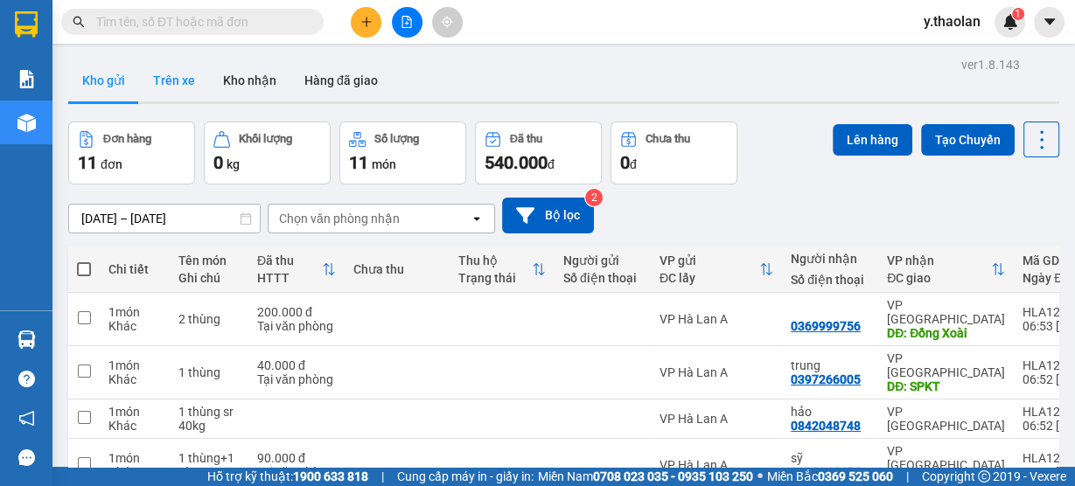
click at [165, 85] on button "Trên xe" at bounding box center [174, 80] width 70 height 42
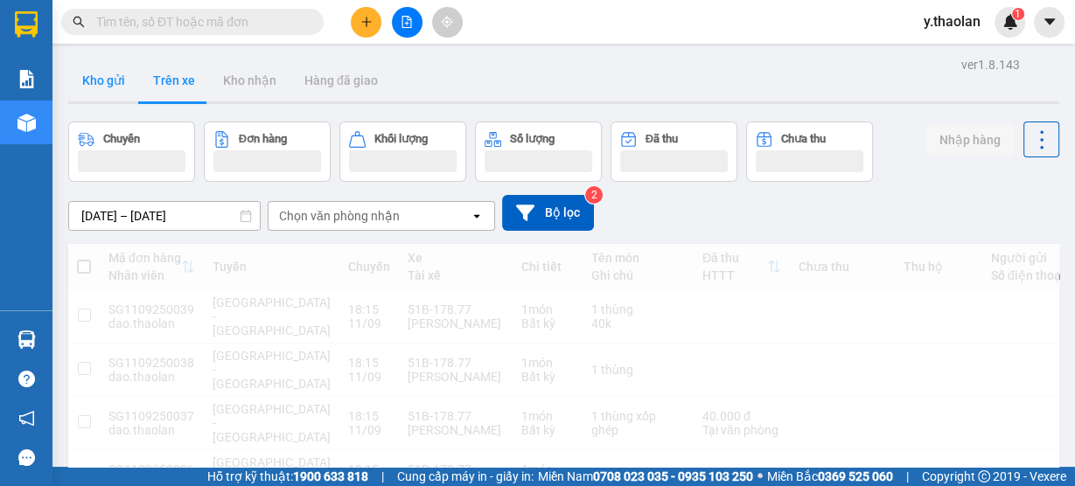
click at [116, 85] on button "Kho gửi" at bounding box center [103, 80] width 71 height 42
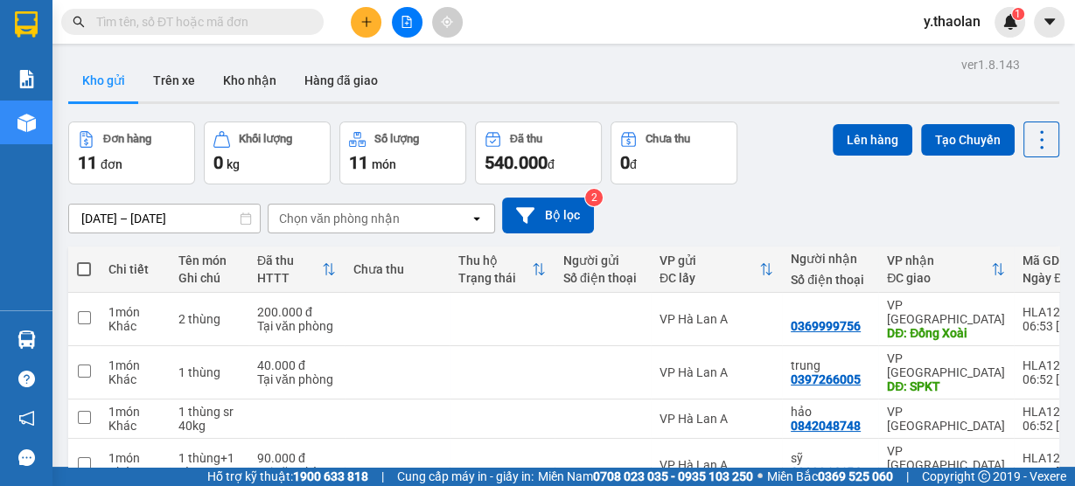
click at [163, 25] on input "text" at bounding box center [199, 21] width 206 height 19
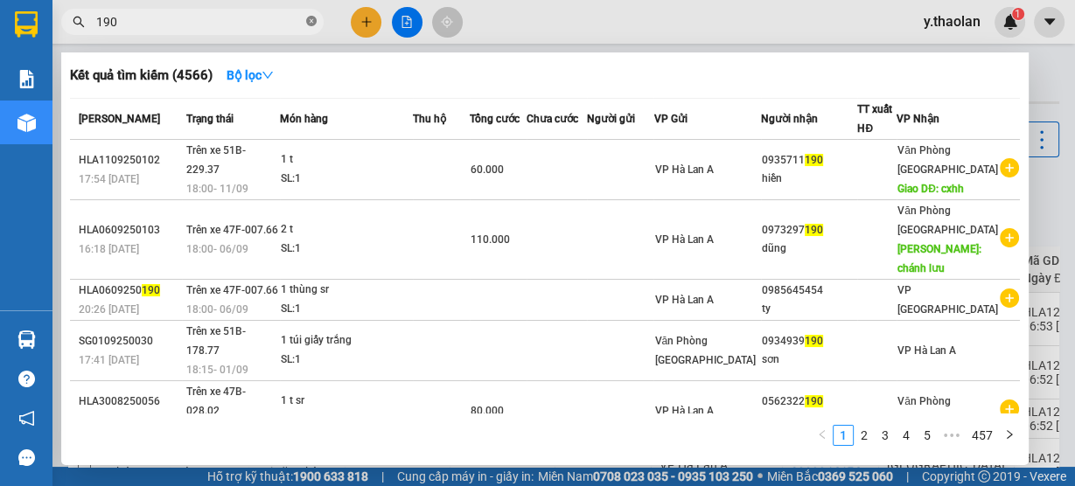
click at [306, 24] on icon "close-circle" at bounding box center [311, 21] width 10 height 10
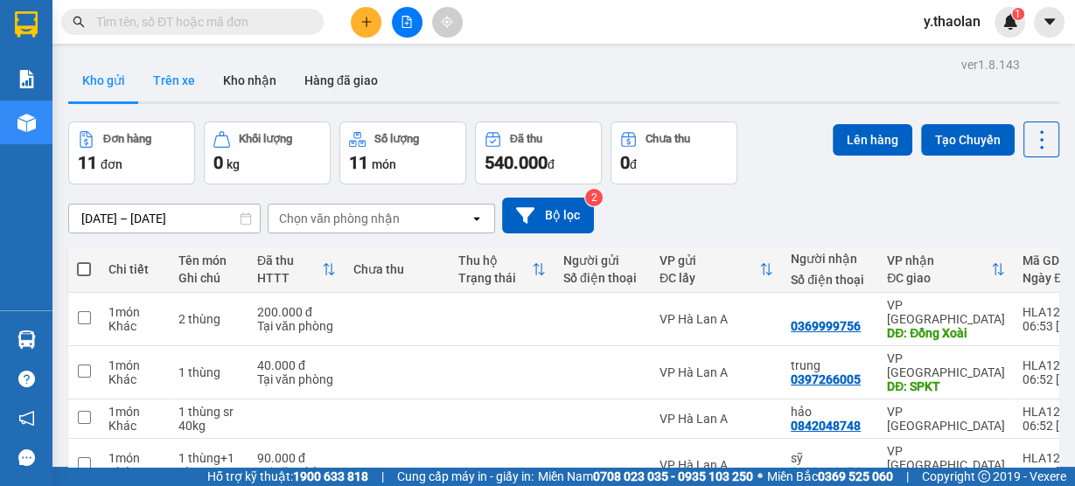
click at [190, 86] on button "Trên xe" at bounding box center [174, 80] width 70 height 42
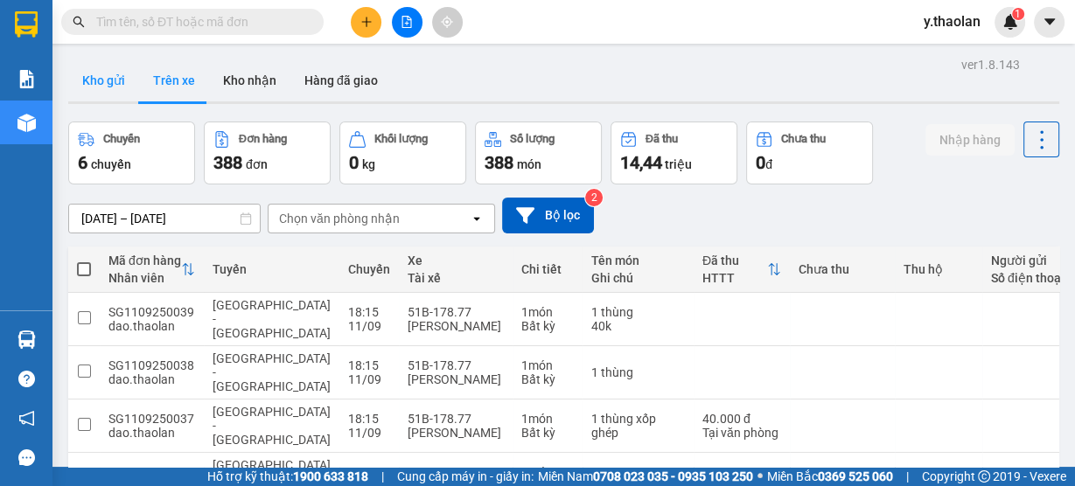
click at [90, 91] on button "Kho gửi" at bounding box center [103, 80] width 71 height 42
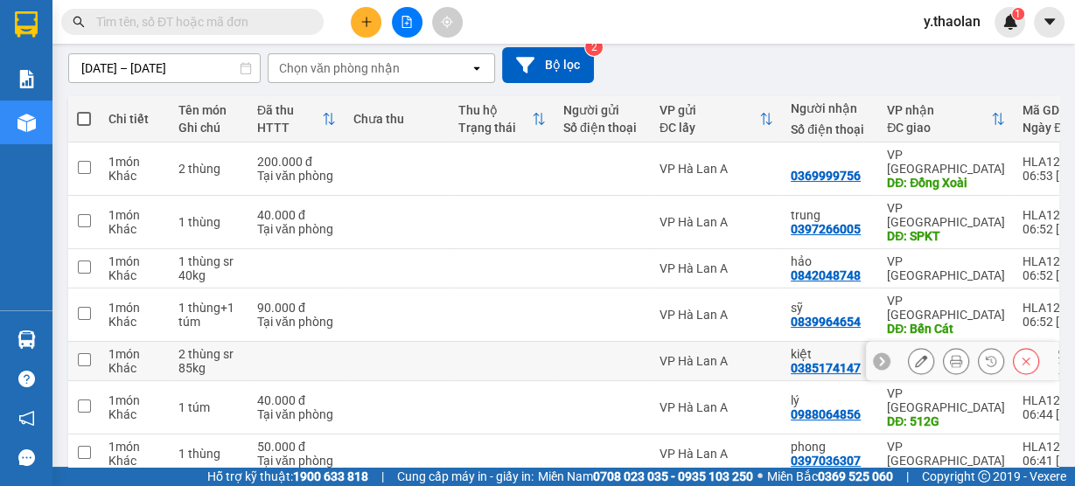
scroll to position [299, 0]
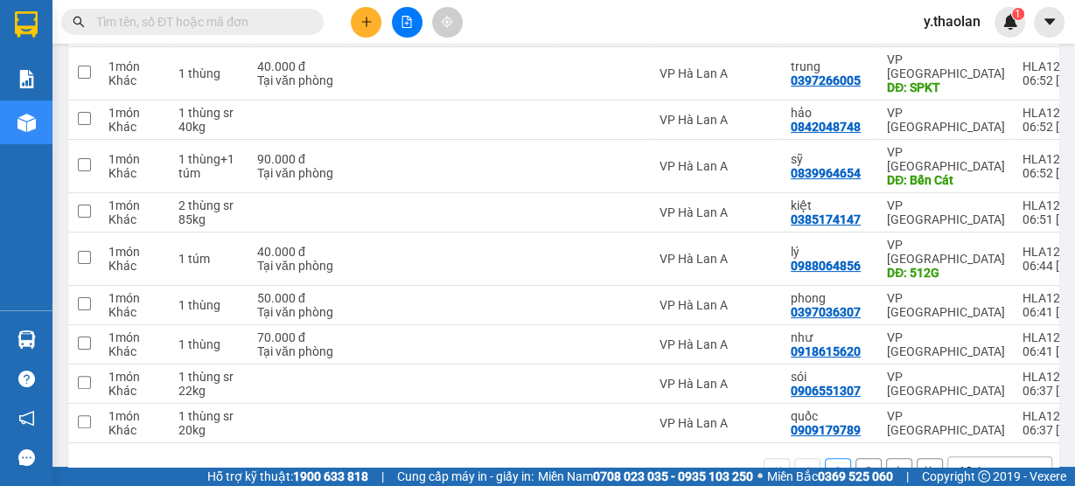
click at [972, 463] on div "10 / trang" at bounding box center [986, 471] width 54 height 17
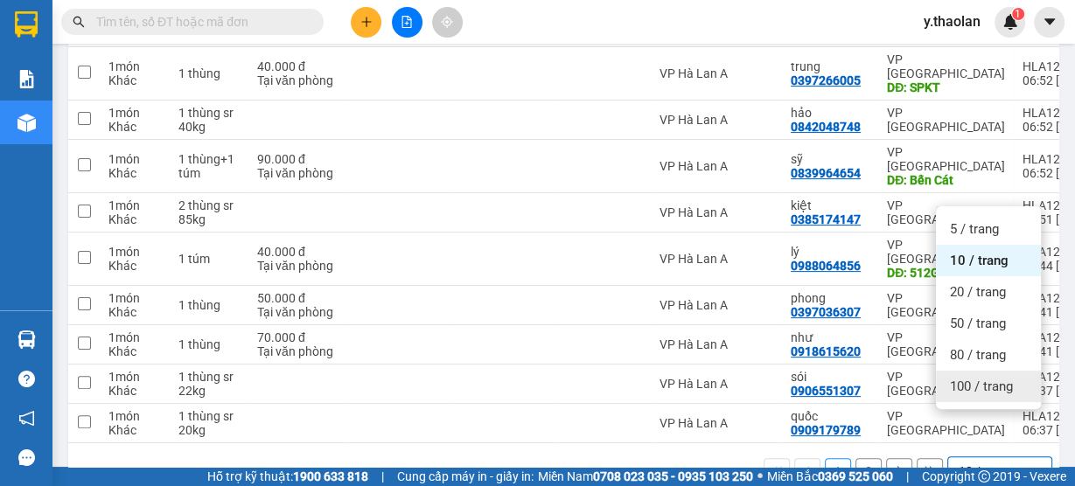
click at [972, 391] on span "100 / trang" at bounding box center [981, 386] width 63 height 17
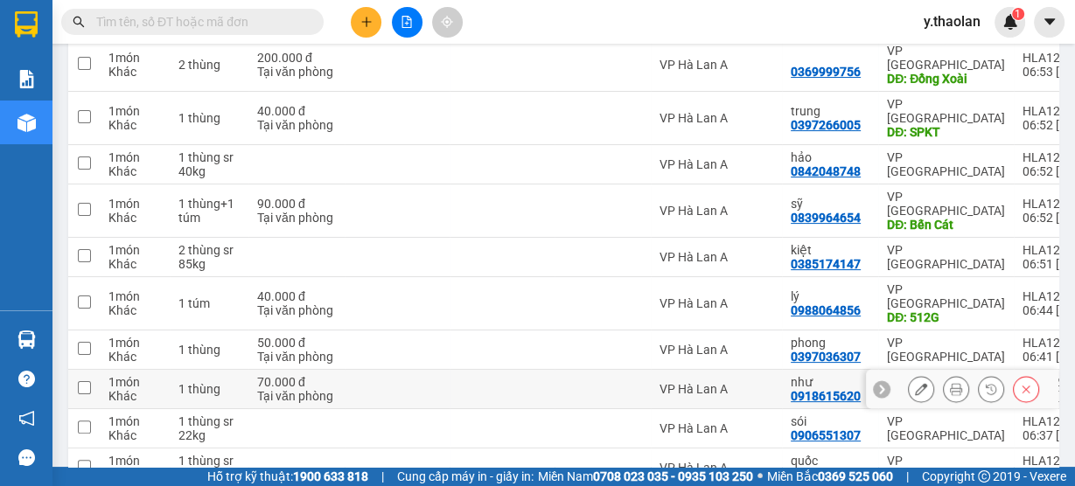
scroll to position [0, 0]
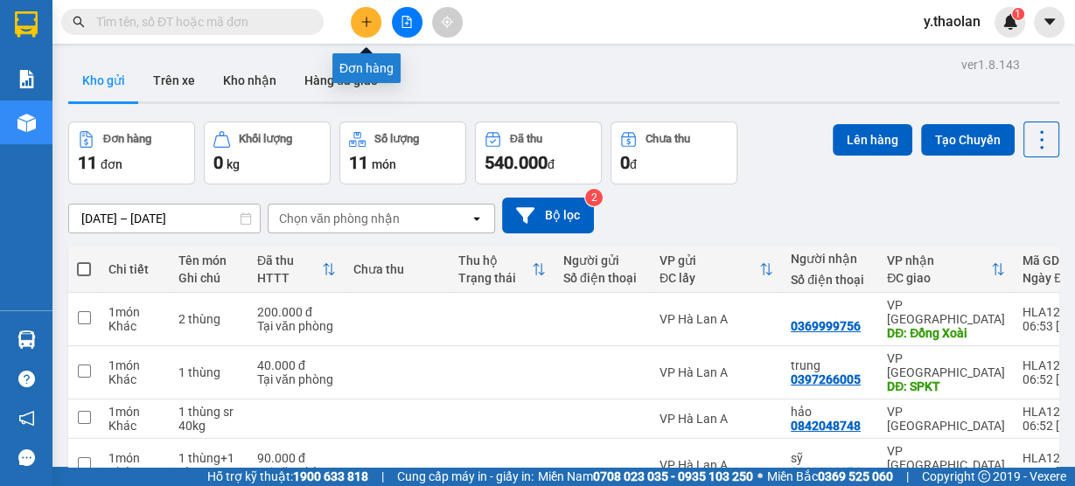
click at [366, 17] on icon "plus" at bounding box center [366, 22] width 12 height 12
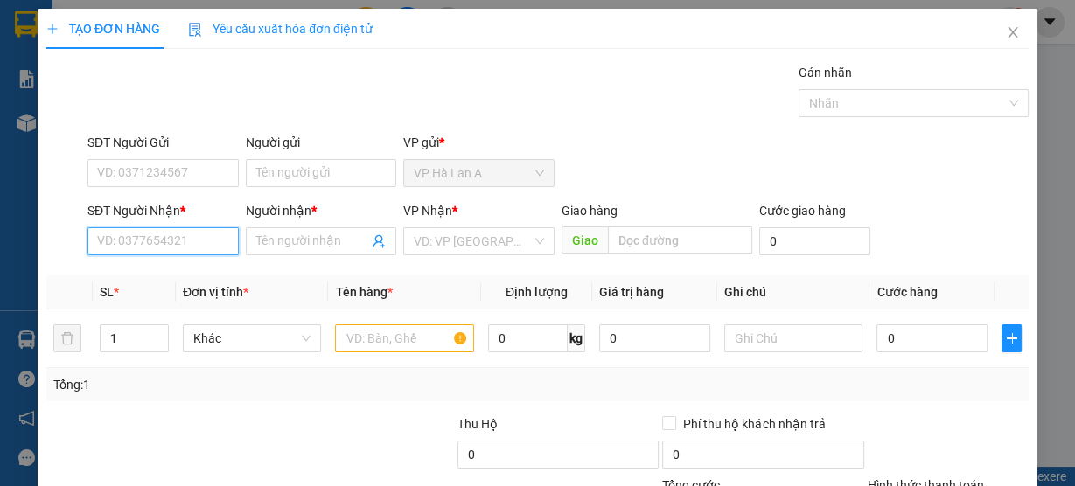
click at [210, 240] on input "SĐT Người Nhận *" at bounding box center [162, 241] width 151 height 28
click at [217, 250] on input "SĐT Người Nhận *" at bounding box center [162, 241] width 151 height 28
click at [187, 277] on div "0334701288 -" at bounding box center [161, 275] width 129 height 19
click at [384, 322] on div at bounding box center [404, 338] width 139 height 35
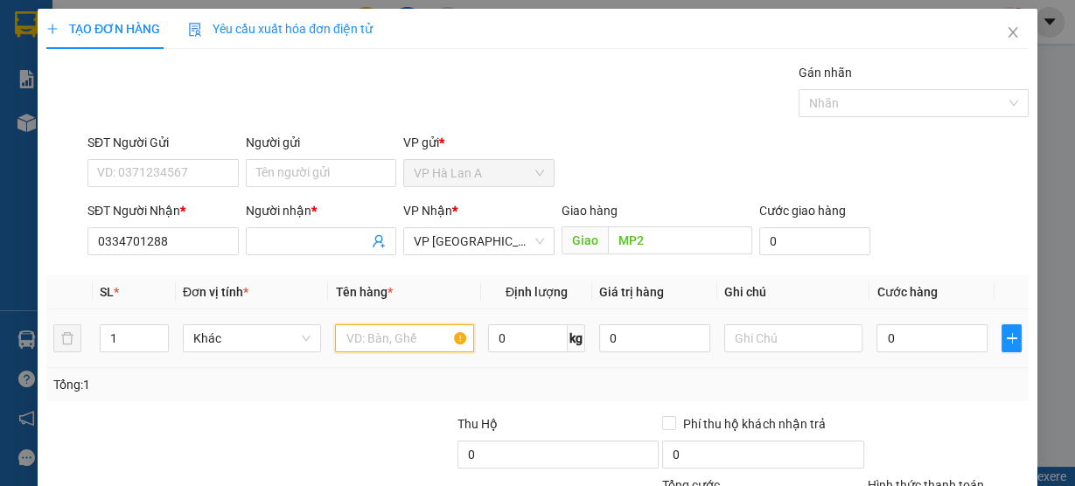
click at [372, 333] on input "text" at bounding box center [404, 338] width 139 height 28
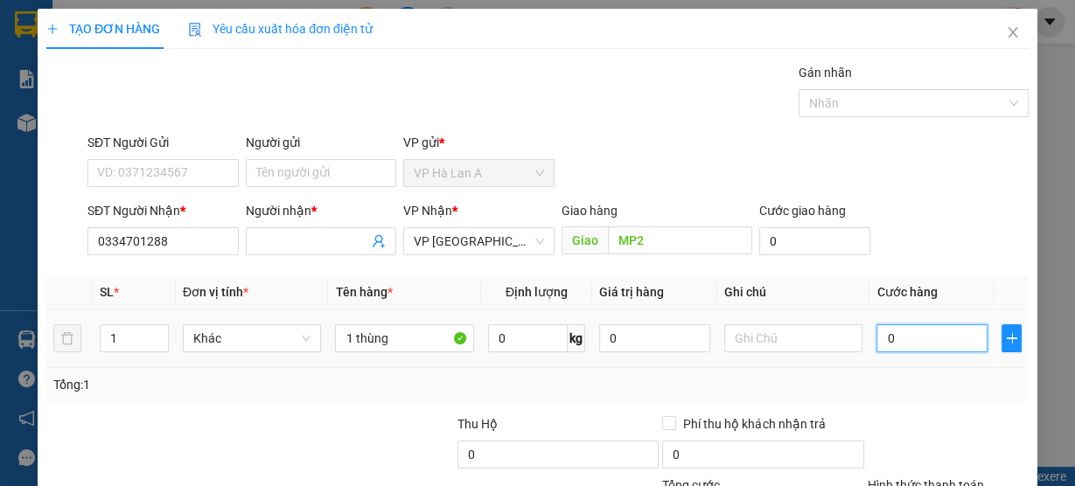
click at [957, 332] on input "0" at bounding box center [931, 338] width 111 height 28
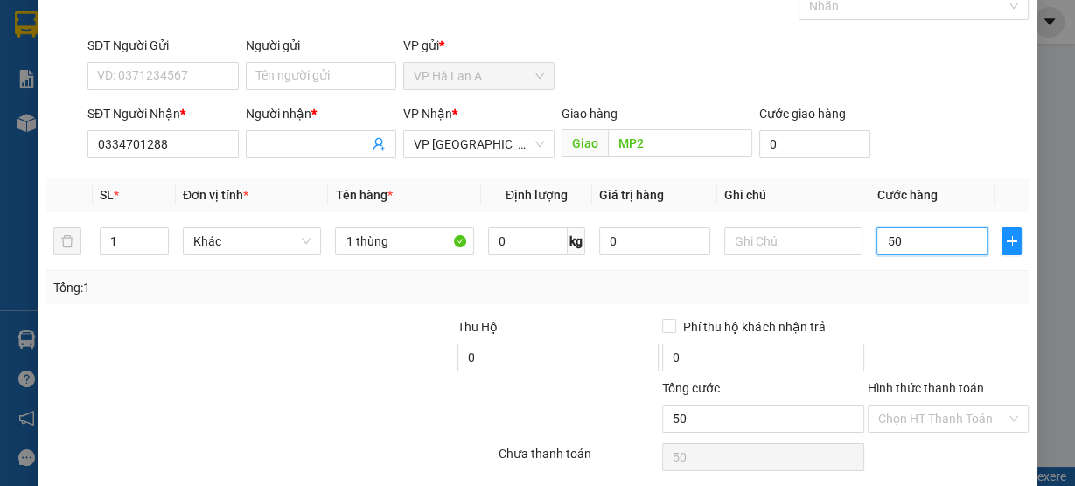
scroll to position [158, 0]
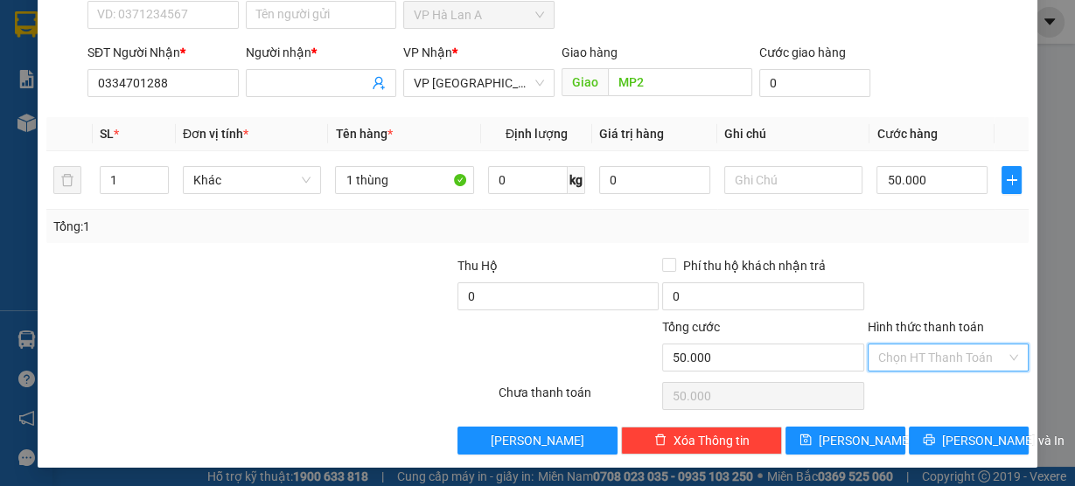
click at [940, 361] on input "Hình thức thanh toán" at bounding box center [942, 358] width 128 height 26
click at [927, 413] on div "Transit Pickup Surcharge Ids Transit Deliver Surcharge Ids Transit Deliver Surc…" at bounding box center [537, 180] width 982 height 550
click at [913, 359] on input "Hình thức thanh toán" at bounding box center [942, 358] width 128 height 26
click at [908, 396] on div "Tại văn phòng" at bounding box center [938, 389] width 138 height 19
drag, startPoint x: 842, startPoint y: 443, endPoint x: 847, endPoint y: 431, distance: 12.2
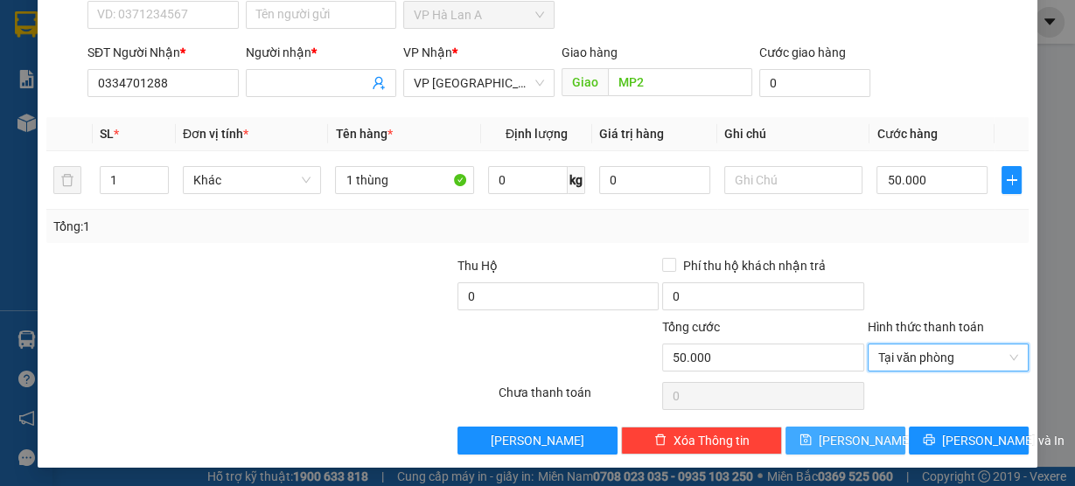
click at [841, 443] on span "Lưu" at bounding box center [866, 440] width 94 height 19
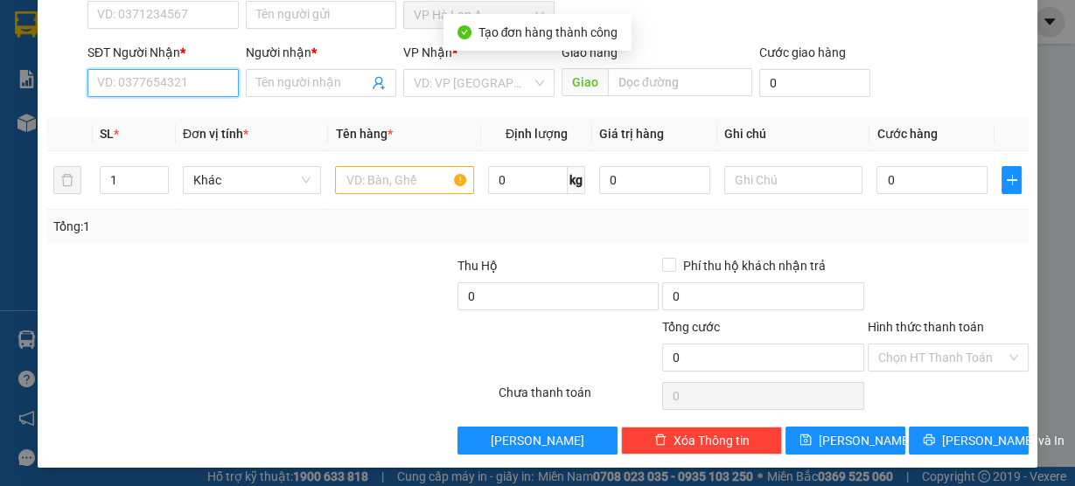
click at [158, 85] on input "SĐT Người Nhận *" at bounding box center [162, 83] width 151 height 28
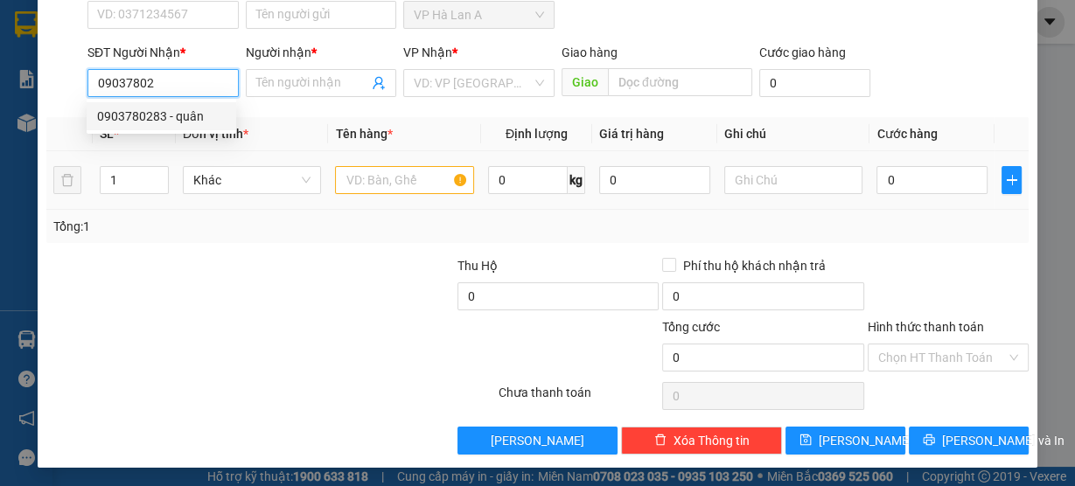
drag, startPoint x: 159, startPoint y: 116, endPoint x: 370, endPoint y: 178, distance: 219.5
click at [160, 117] on div "0903780283 - quân" at bounding box center [161, 116] width 129 height 19
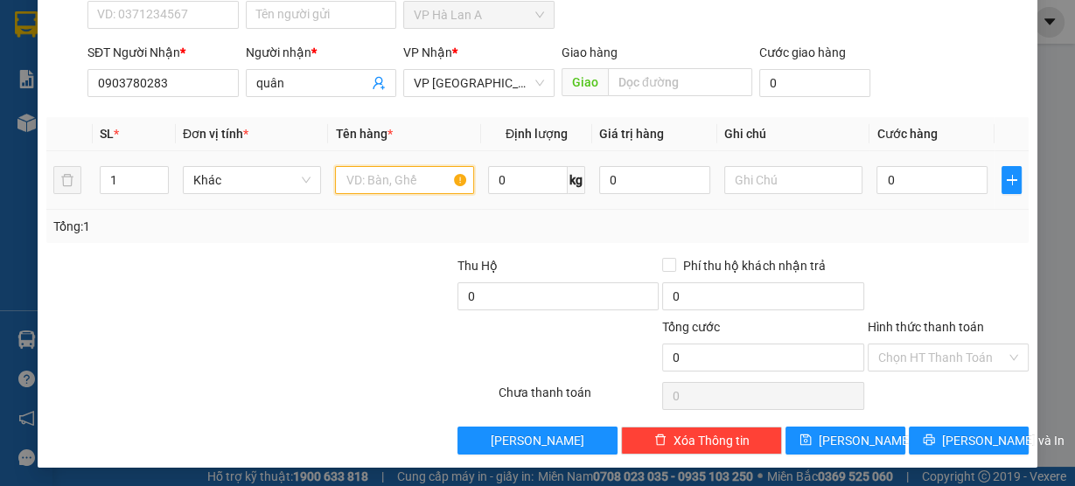
click at [387, 184] on input "text" at bounding box center [404, 180] width 139 height 28
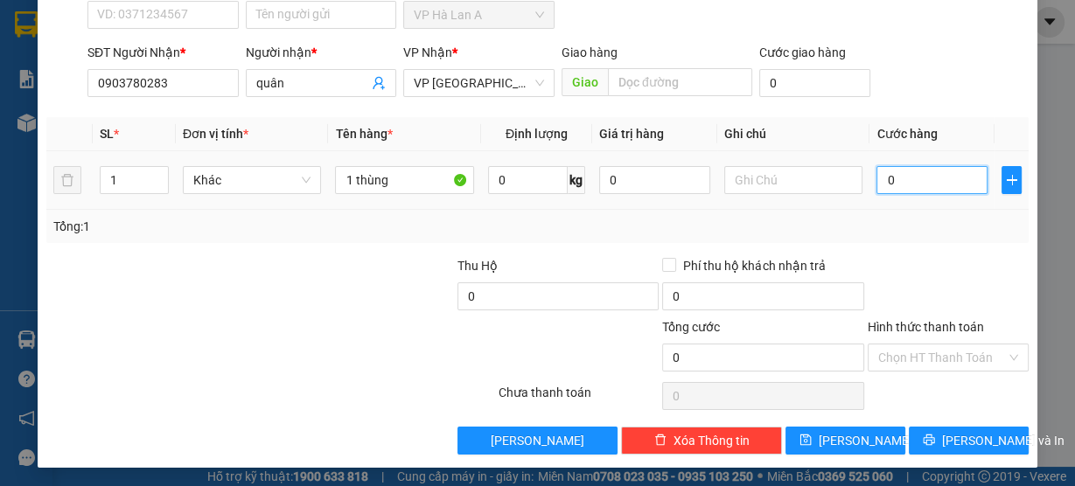
click at [910, 173] on input "0" at bounding box center [931, 180] width 111 height 28
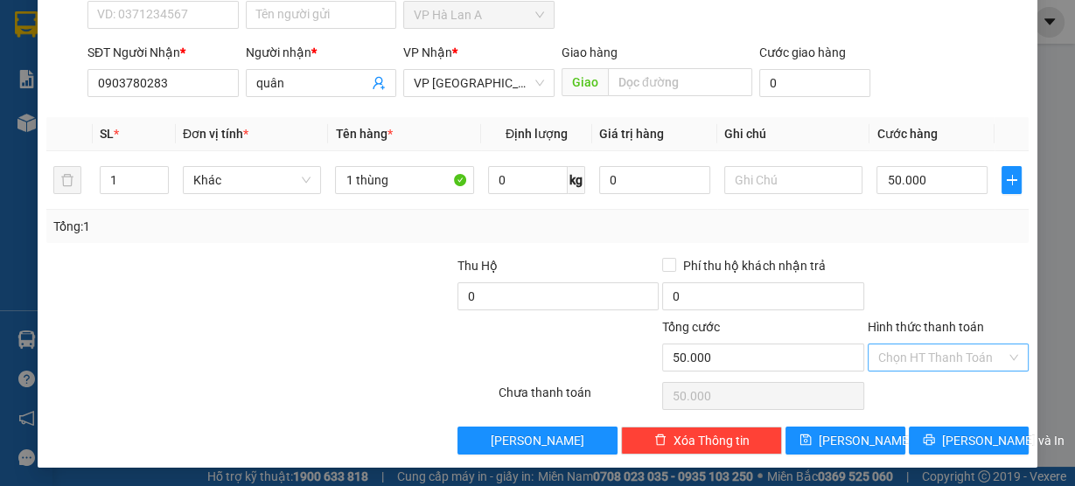
click at [894, 363] on input "Hình thức thanh toán" at bounding box center [942, 358] width 128 height 26
drag, startPoint x: 899, startPoint y: 401, endPoint x: 892, endPoint y: 414, distance: 14.1
click at [898, 401] on div "Tại văn phòng" at bounding box center [938, 390] width 159 height 28
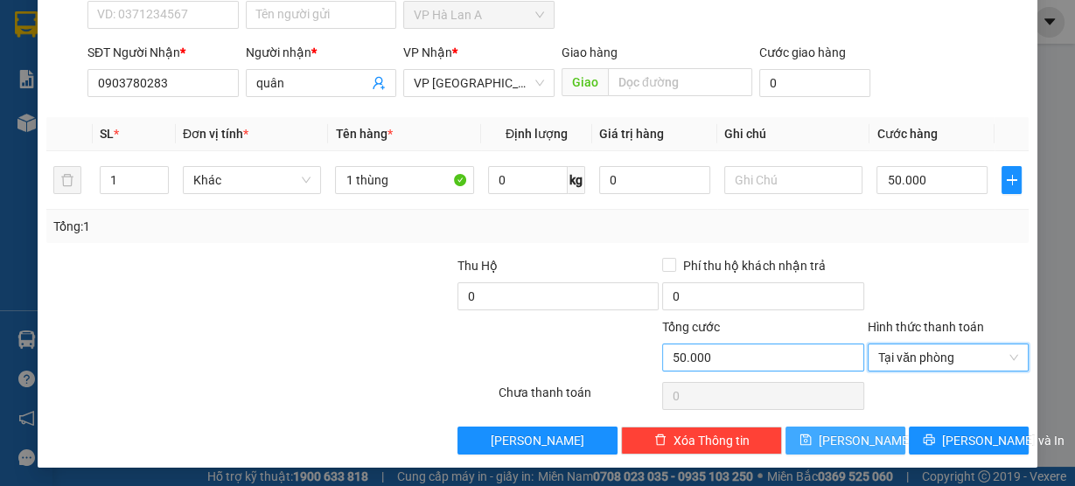
drag, startPoint x: 860, startPoint y: 436, endPoint x: 696, endPoint y: 342, distance: 188.9
click at [856, 436] on button "Lưu" at bounding box center [845, 441] width 120 height 28
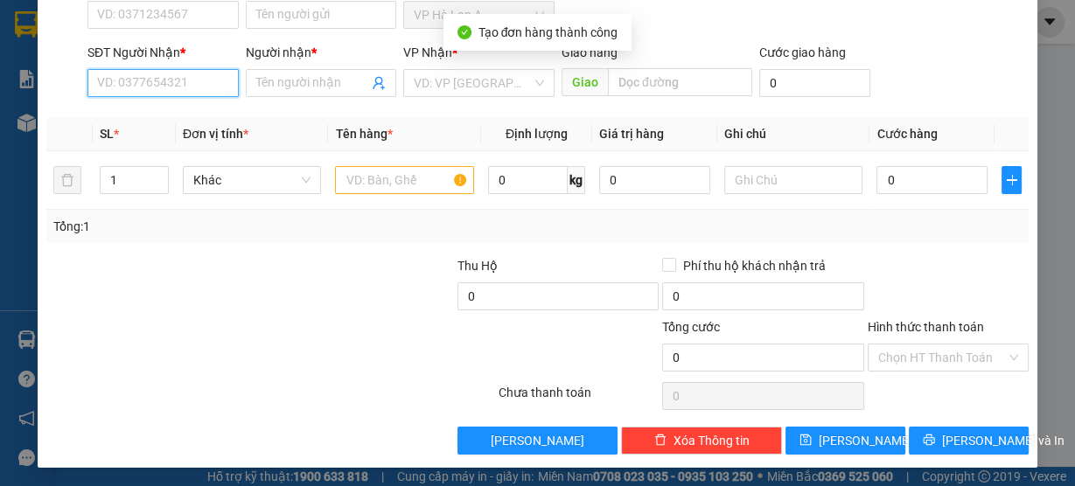
click at [196, 74] on input "SĐT Người Nhận *" at bounding box center [162, 83] width 151 height 28
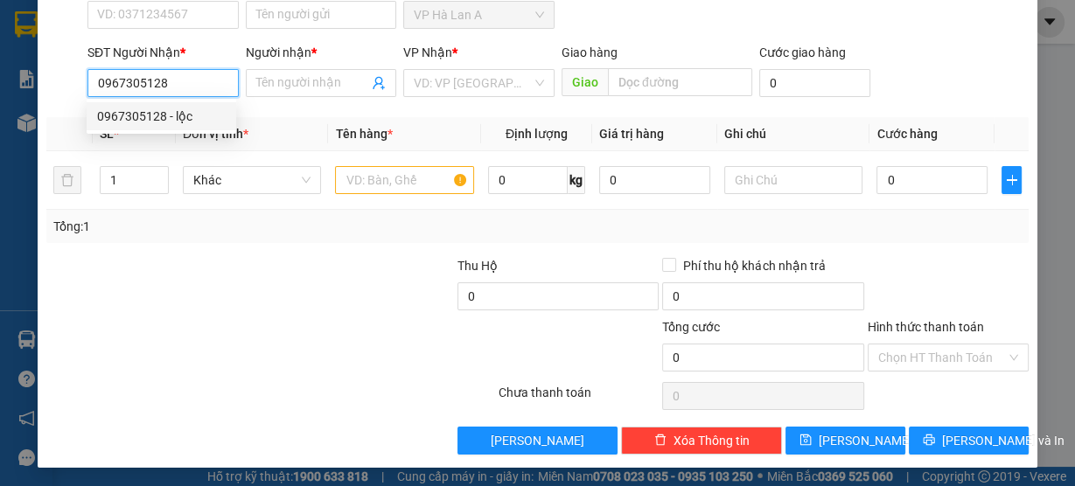
click at [156, 115] on div "0967305128 - lộc" at bounding box center [161, 116] width 129 height 19
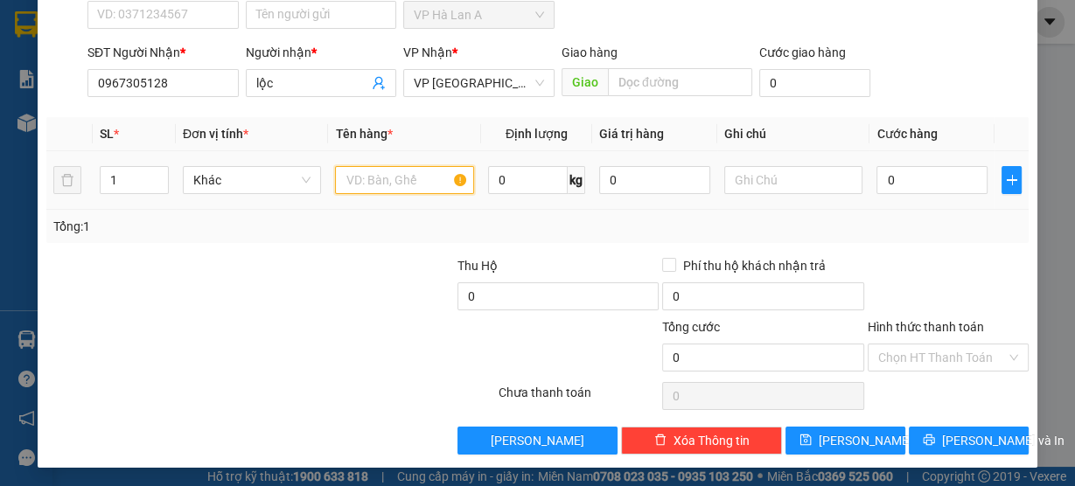
click at [374, 179] on input "text" at bounding box center [404, 180] width 139 height 28
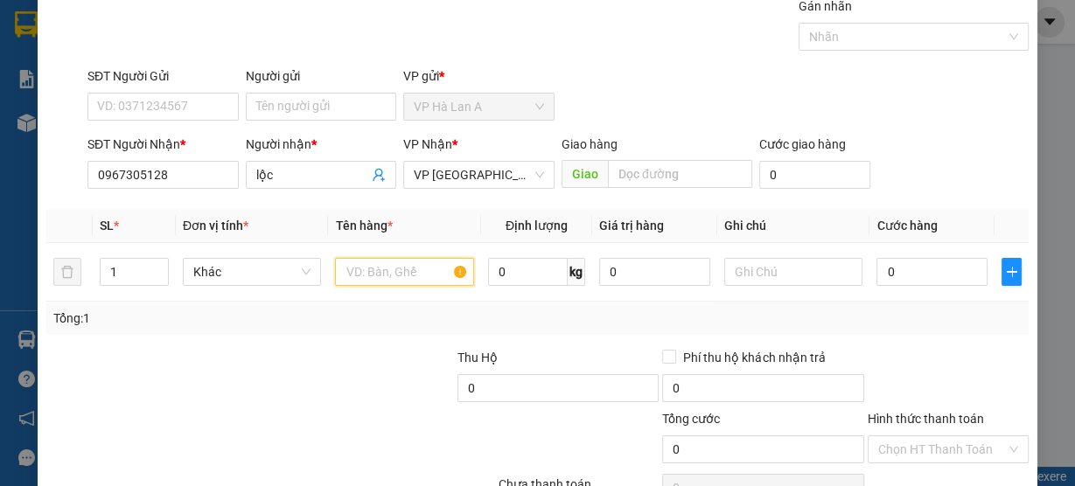
scroll to position [0, 0]
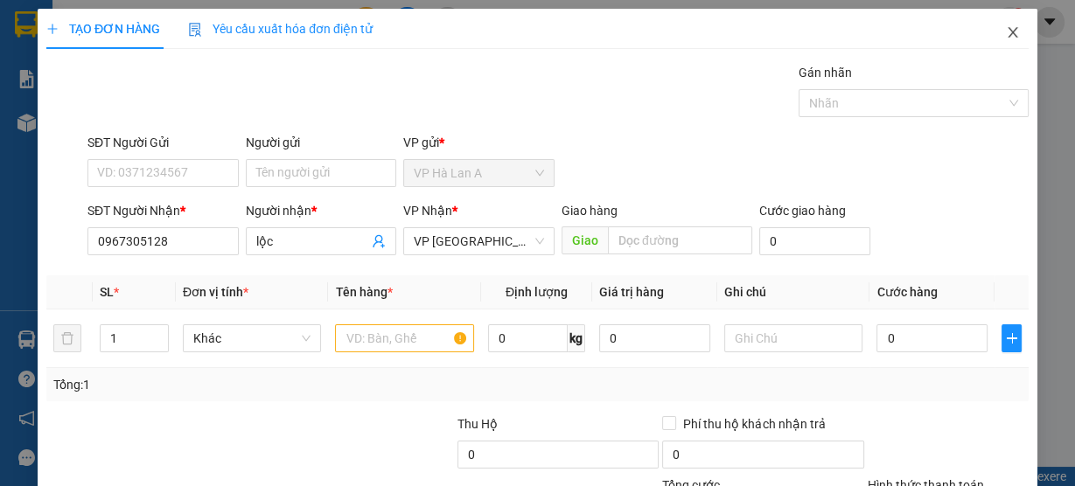
click at [998, 43] on span "Close" at bounding box center [1012, 33] width 49 height 49
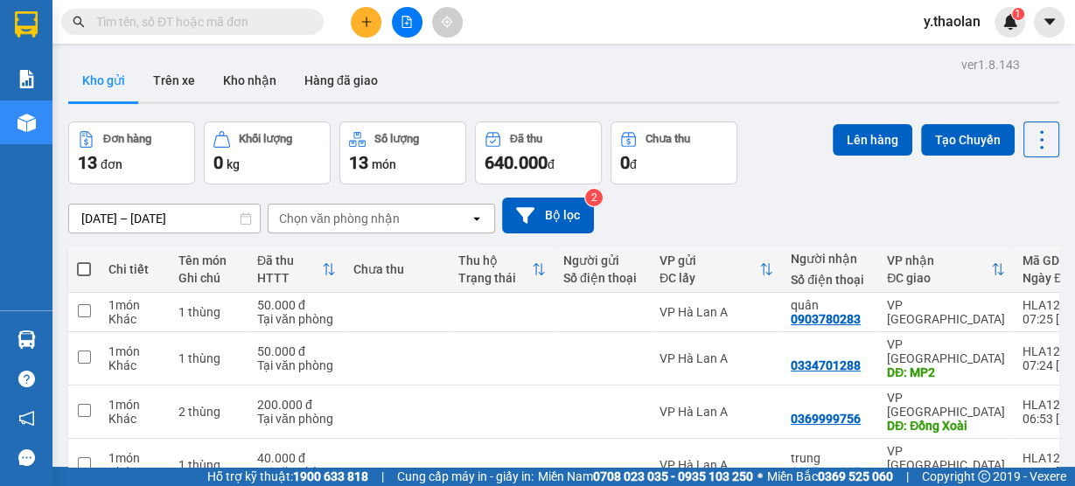
click at [168, 18] on input "text" at bounding box center [199, 21] width 206 height 19
click at [217, 31] on input "text" at bounding box center [199, 21] width 206 height 19
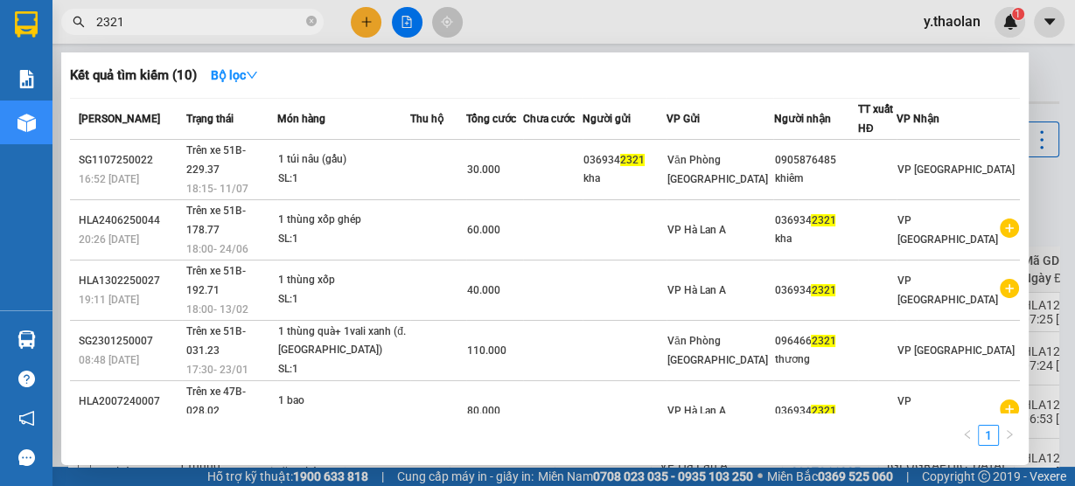
click at [94, 22] on span "2321" at bounding box center [192, 22] width 262 height 26
click at [97, 19] on input "2321" at bounding box center [199, 21] width 206 height 19
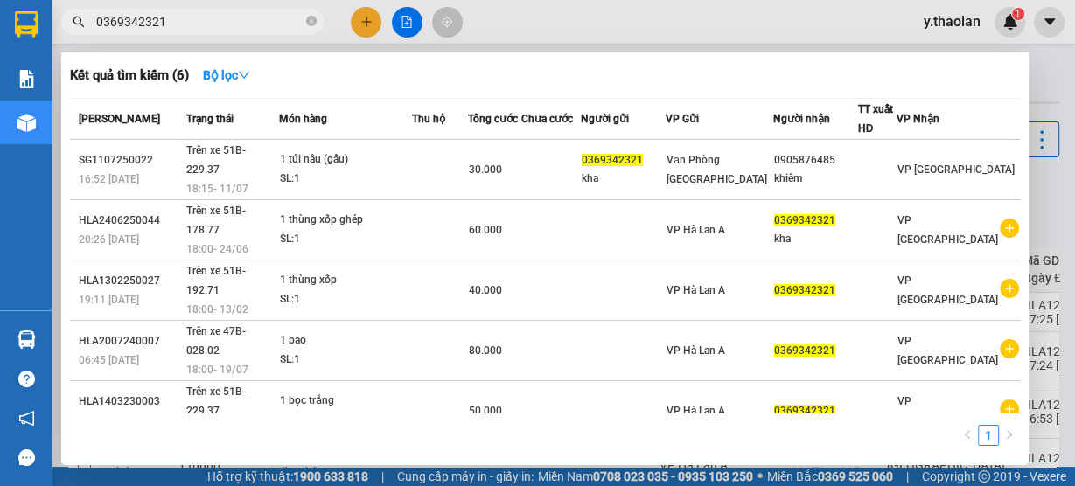
click at [520, 40] on div at bounding box center [537, 243] width 1075 height 486
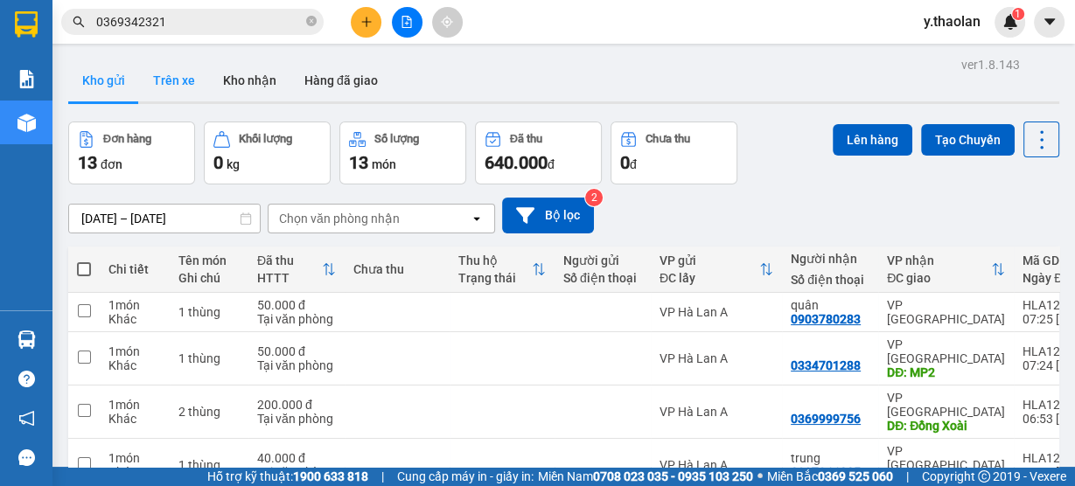
click at [171, 87] on button "Trên xe" at bounding box center [174, 80] width 70 height 42
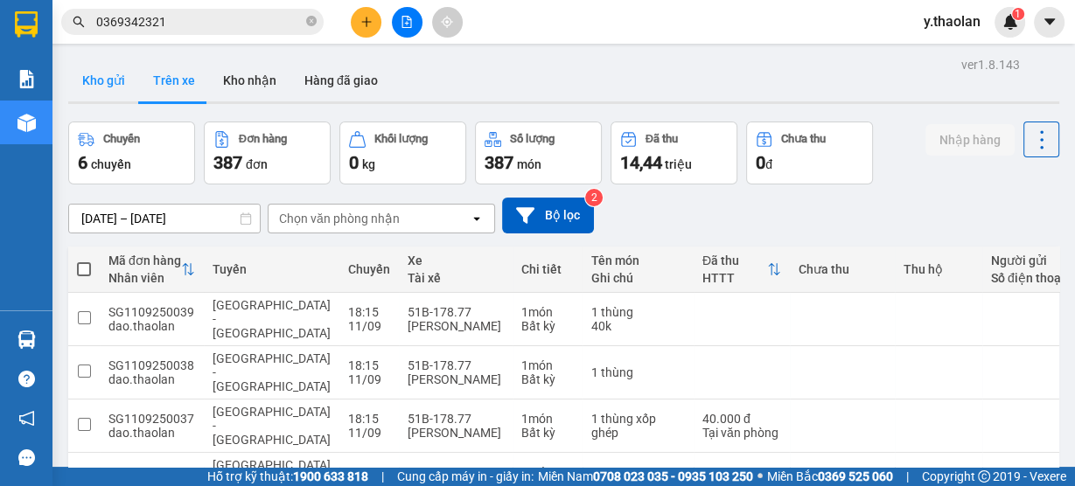
click at [126, 90] on button "Kho gửi" at bounding box center [103, 80] width 71 height 42
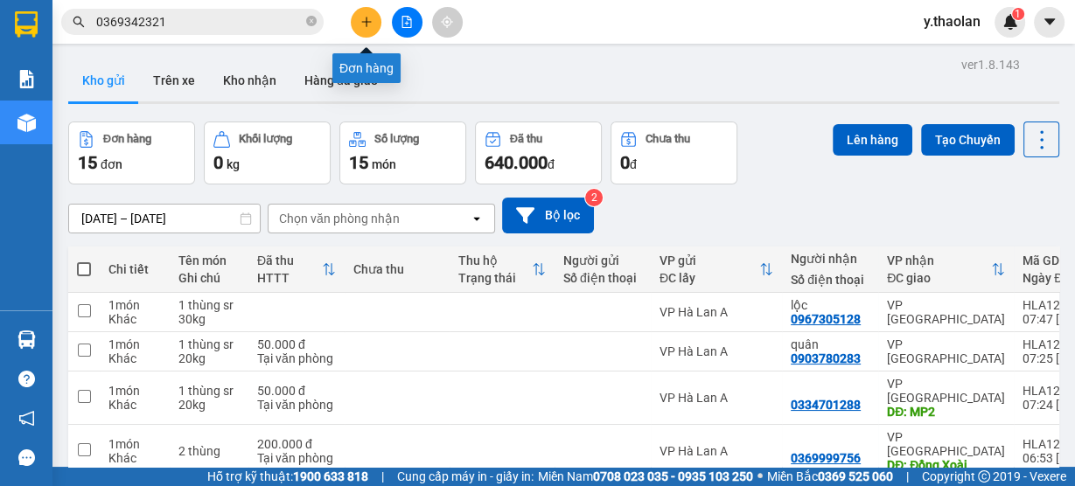
click at [361, 20] on icon "plus" at bounding box center [366, 22] width 12 height 12
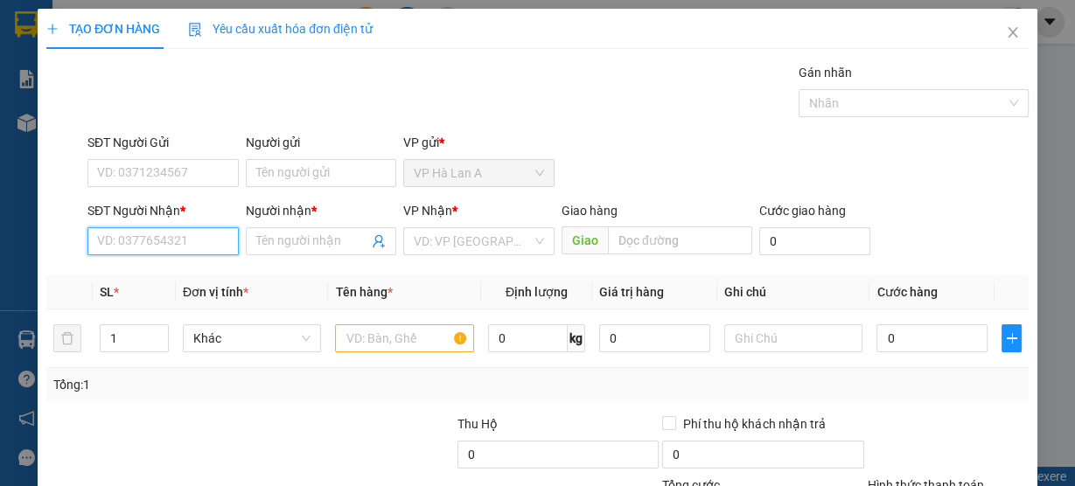
click at [160, 239] on input "SĐT Người Nhận *" at bounding box center [162, 241] width 151 height 28
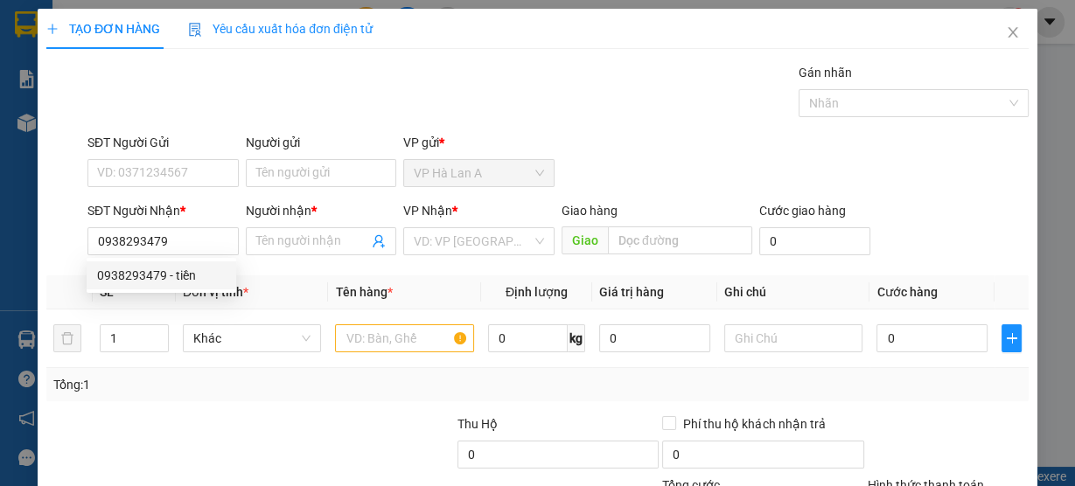
drag, startPoint x: 185, startPoint y: 289, endPoint x: 364, endPoint y: 311, distance: 180.6
click at [185, 289] on div "0938293479 0938293479 - tiền" at bounding box center [162, 275] width 150 height 35
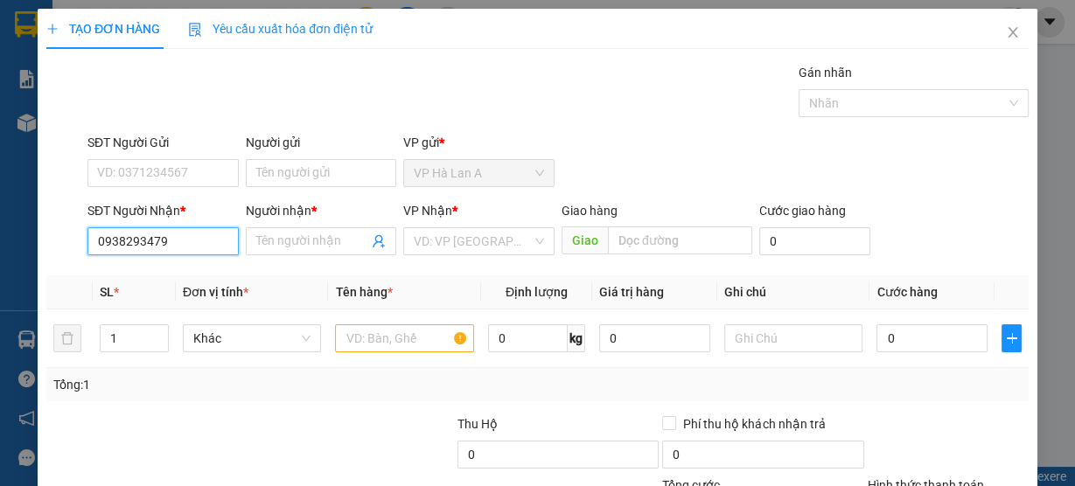
click at [169, 231] on input "0938293479" at bounding box center [162, 241] width 151 height 28
click at [193, 266] on div "0938293479 - tiền" at bounding box center [161, 275] width 129 height 19
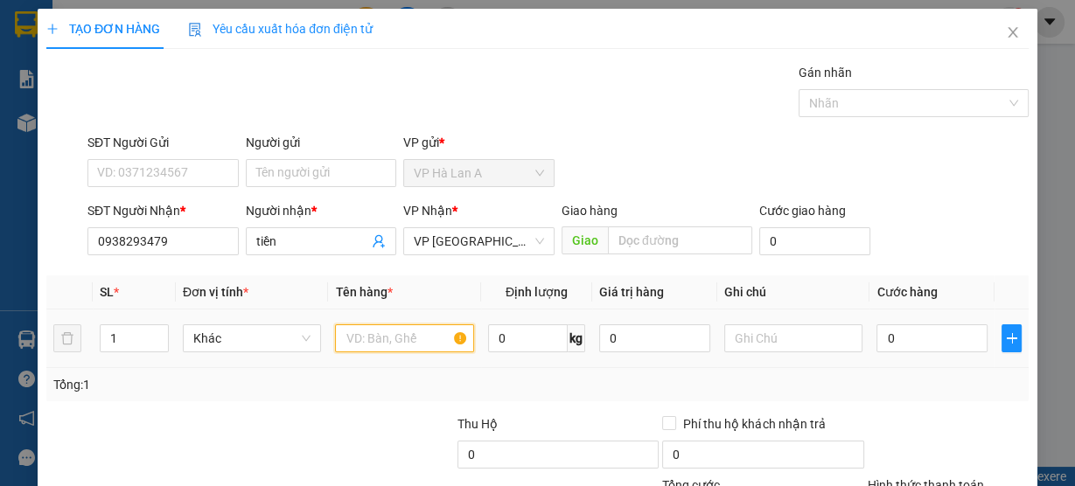
click at [374, 341] on input "text" at bounding box center [404, 338] width 139 height 28
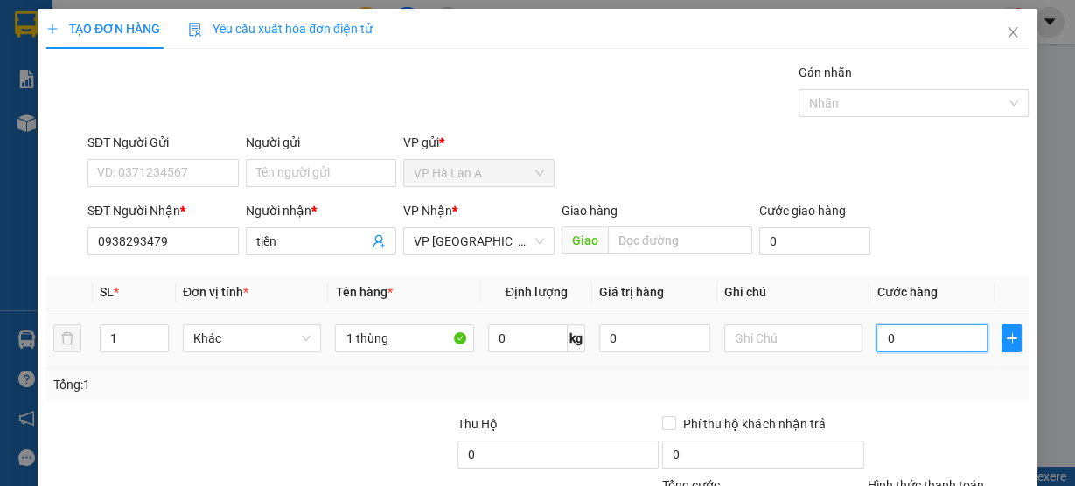
click at [917, 344] on input "0" at bounding box center [931, 338] width 111 height 28
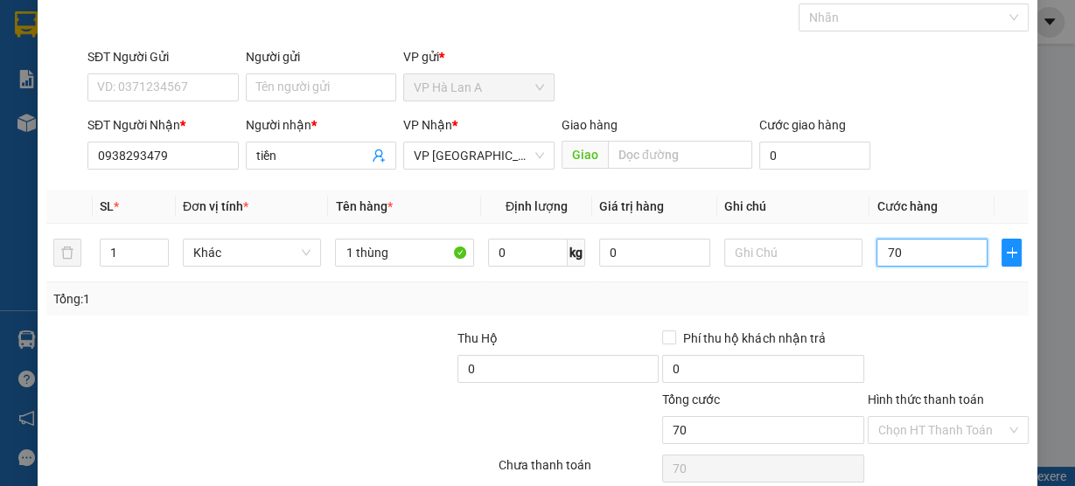
scroll to position [158, 0]
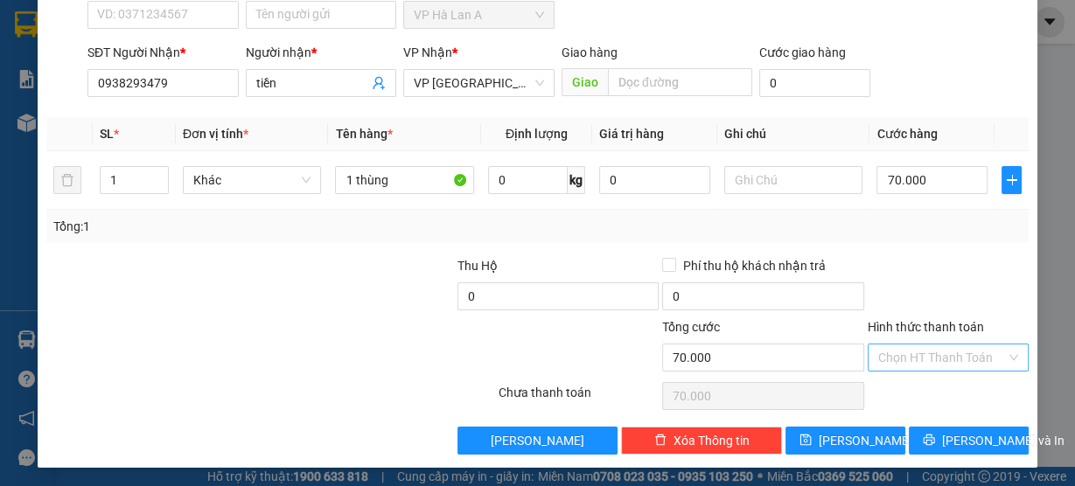
click at [909, 359] on input "Hình thức thanh toán" at bounding box center [942, 358] width 128 height 26
click at [882, 404] on div "Transit Pickup Surcharge Ids Transit Deliver Surcharge Ids Transit Deliver Surc…" at bounding box center [537, 180] width 982 height 550
click at [888, 365] on input "Hình thức thanh toán" at bounding box center [942, 358] width 128 height 26
click at [880, 391] on div "Tại văn phòng" at bounding box center [938, 389] width 138 height 19
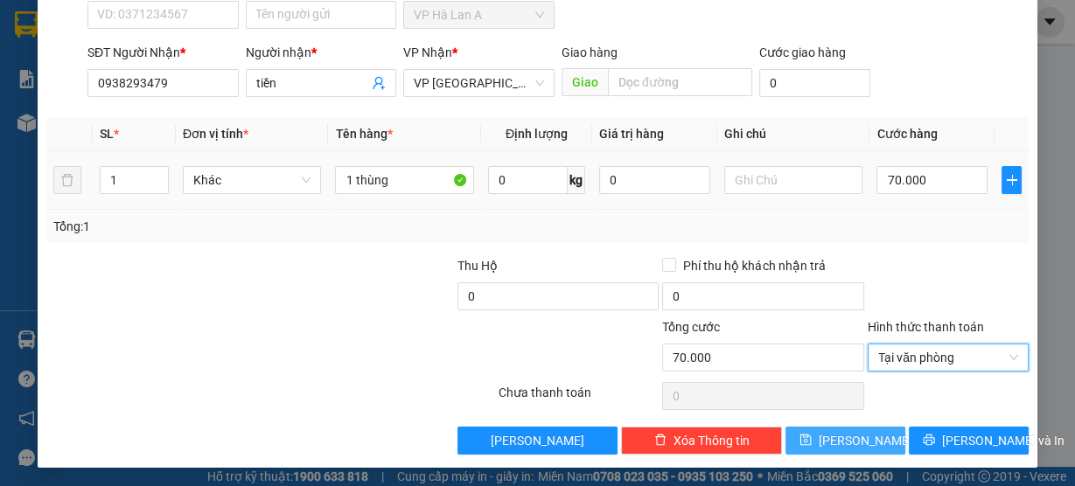
drag, startPoint x: 848, startPoint y: 436, endPoint x: 307, endPoint y: 157, distance: 608.6
click at [847, 436] on span "Lưu" at bounding box center [866, 440] width 94 height 19
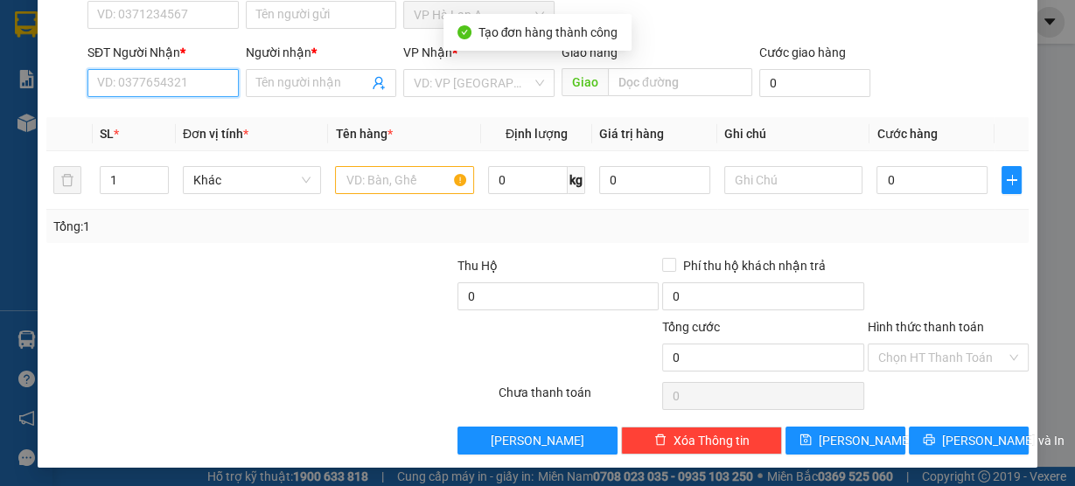
click at [148, 69] on input "SĐT Người Nhận *" at bounding box center [162, 83] width 151 height 28
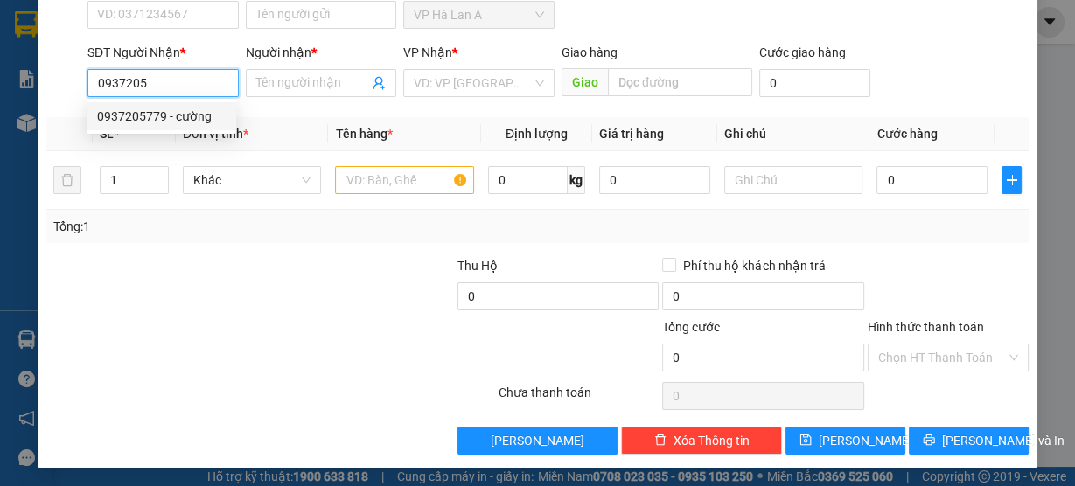
click at [185, 107] on div "0937205779 - cường" at bounding box center [161, 116] width 129 height 19
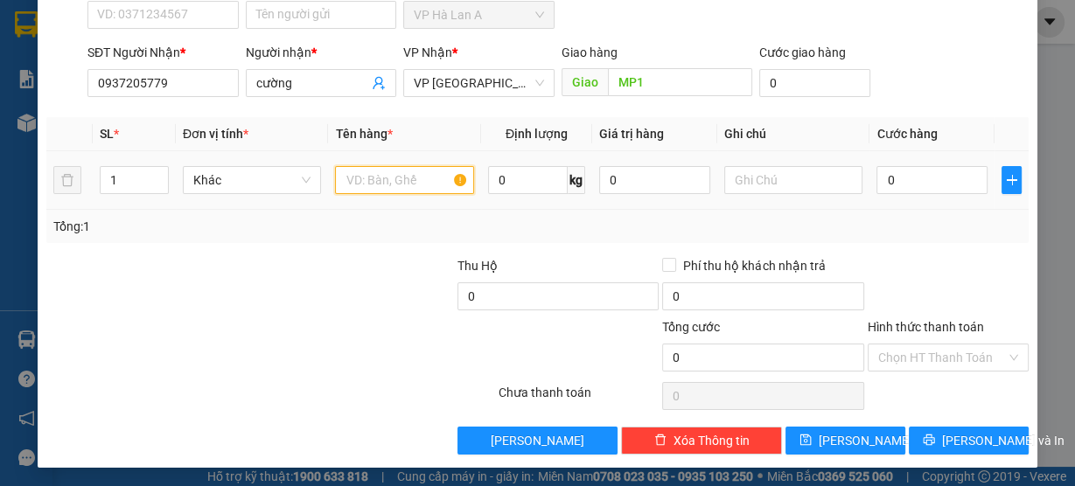
click at [402, 172] on input "text" at bounding box center [404, 180] width 139 height 28
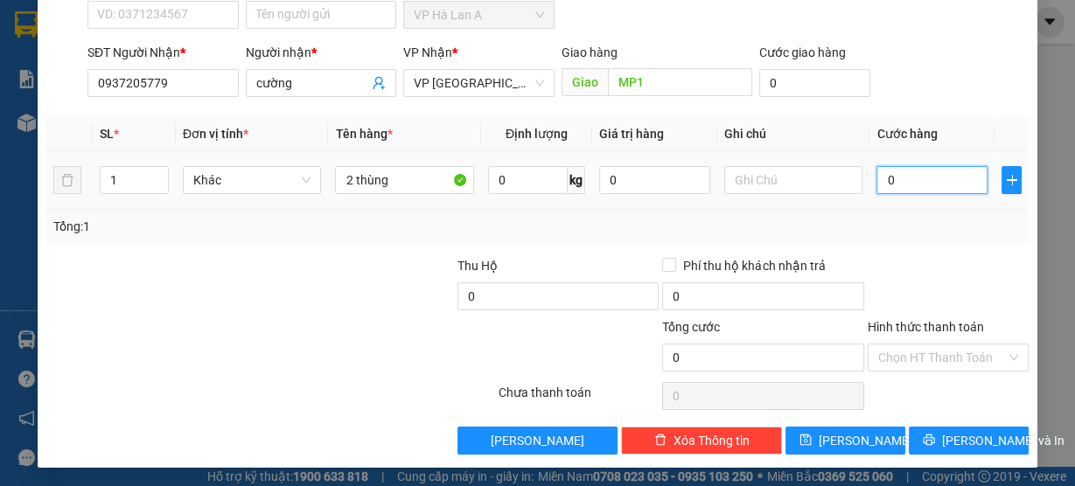
click at [910, 169] on input "0" at bounding box center [931, 180] width 111 height 28
click at [912, 337] on div "Hình thức thanh toán" at bounding box center [948, 330] width 161 height 26
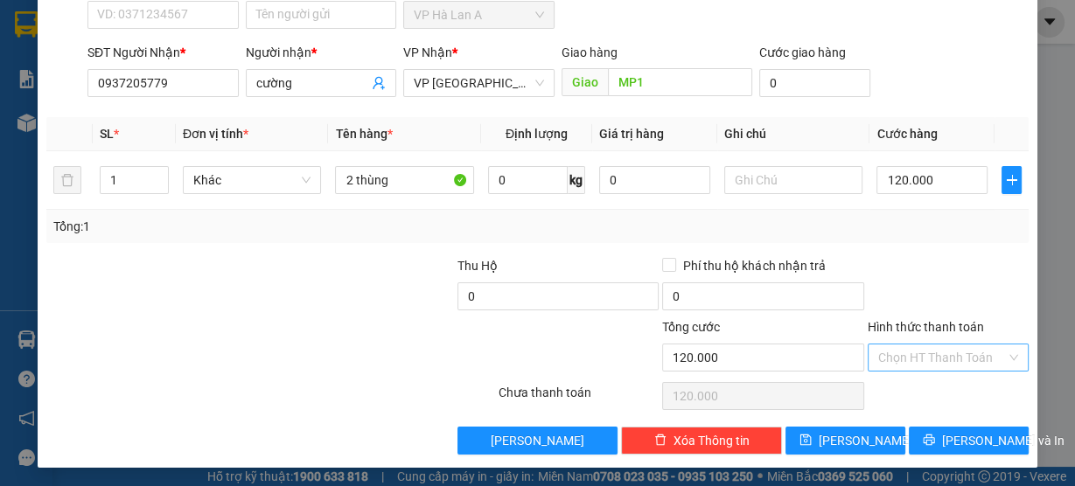
click at [911, 358] on input "Hình thức thanh toán" at bounding box center [942, 358] width 128 height 26
click at [903, 394] on div "Tại văn phòng" at bounding box center [938, 389] width 138 height 19
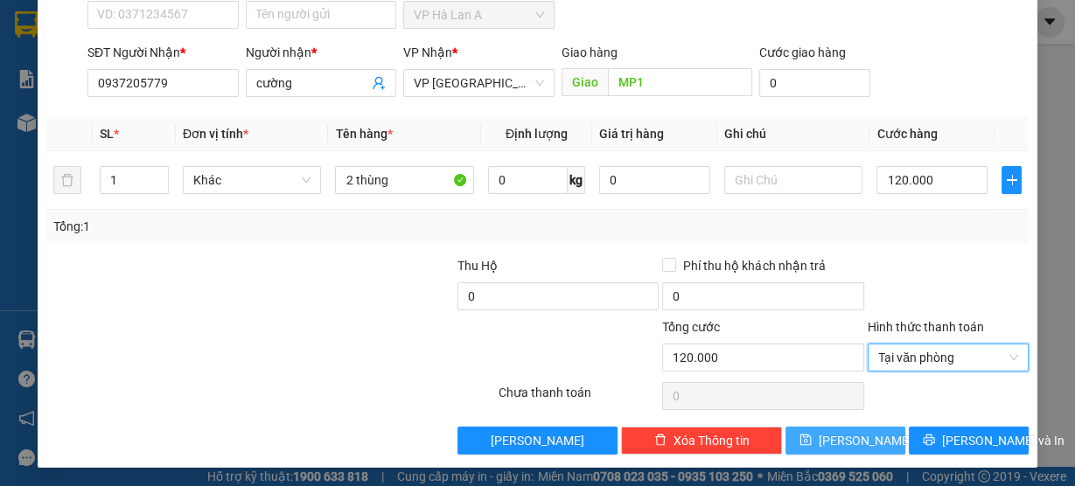
drag, startPoint x: 863, startPoint y: 454, endPoint x: 860, endPoint y: 439, distance: 15.3
click at [861, 453] on div "TẠO ĐƠN HÀNG Yêu cầu xuất hóa đơn điện tử Transit Pickup Surcharge Ids Transit …" at bounding box center [538, 158] width 1000 height 617
click at [848, 444] on span "Lưu" at bounding box center [866, 440] width 94 height 19
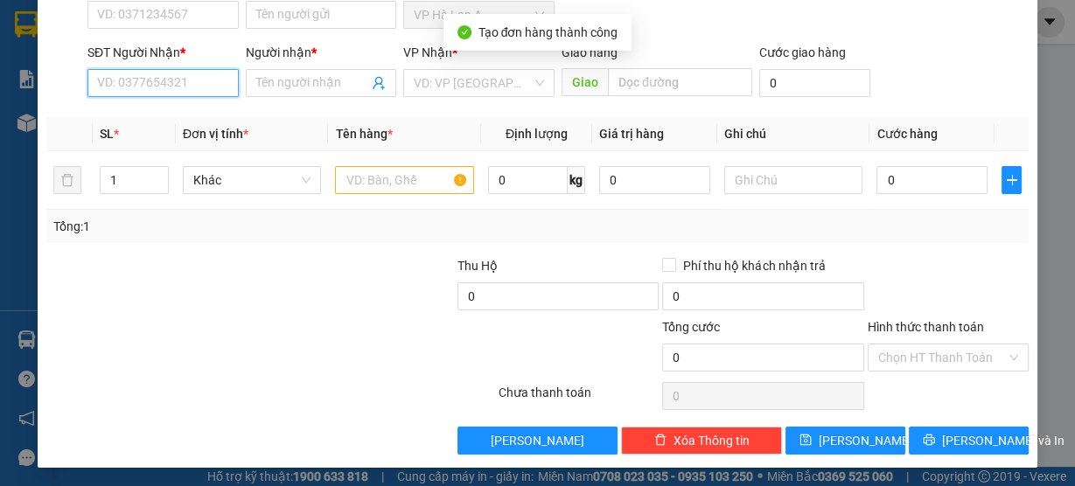
click at [162, 87] on input "SĐT Người Nhận *" at bounding box center [162, 83] width 151 height 28
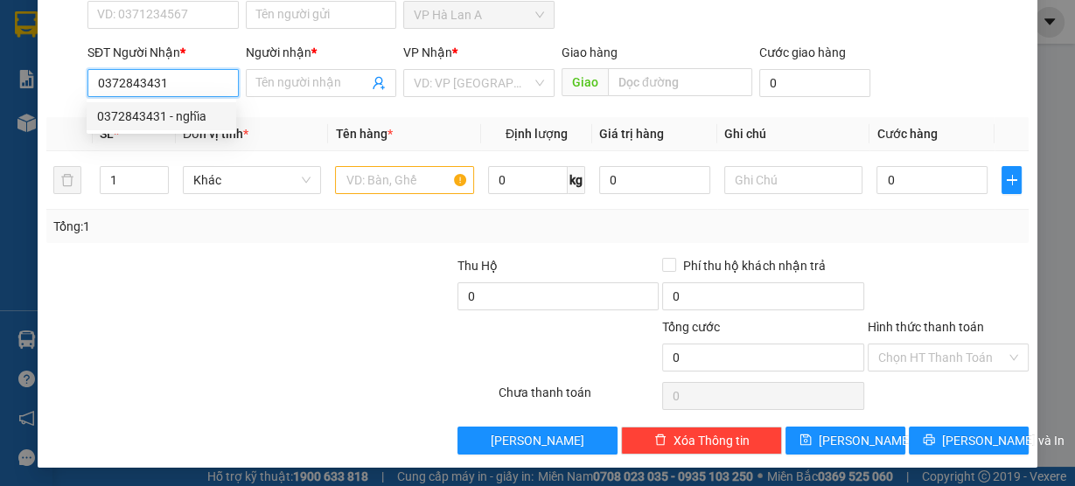
drag, startPoint x: 171, startPoint y: 108, endPoint x: 413, endPoint y: 195, distance: 257.3
click at [171, 108] on div "0372843431 - nghĩa" at bounding box center [161, 116] width 129 height 19
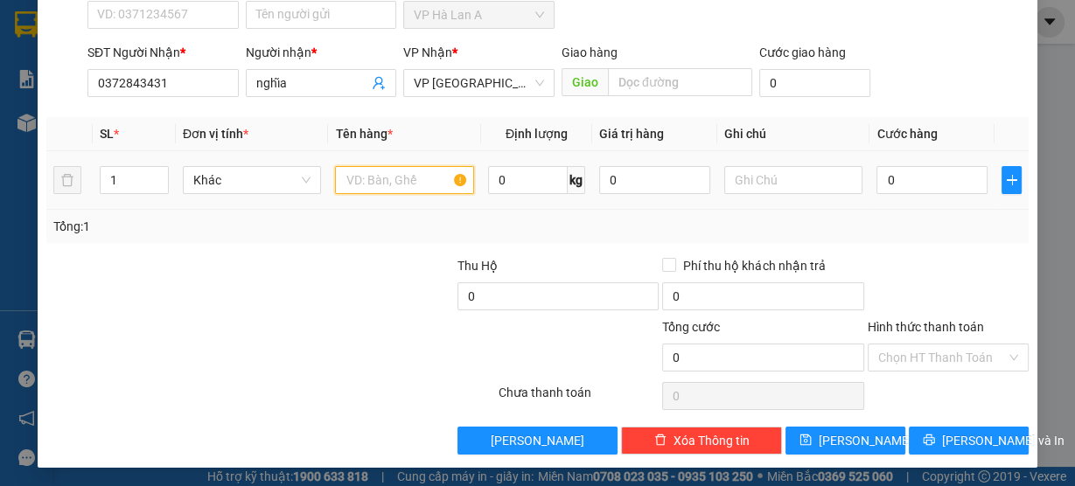
click at [424, 185] on input "text" at bounding box center [404, 180] width 139 height 28
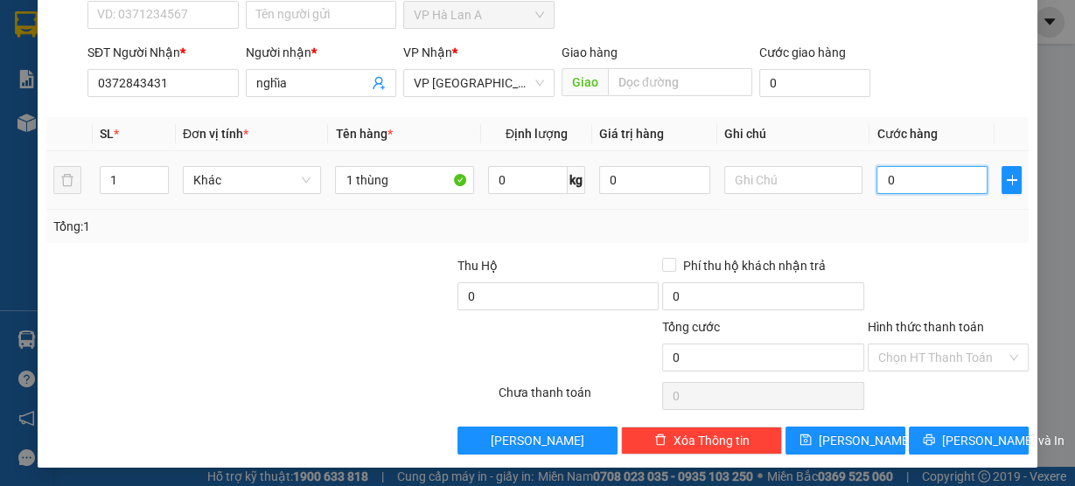
click at [951, 181] on input "0" at bounding box center [931, 180] width 111 height 28
drag, startPoint x: 915, startPoint y: 359, endPoint x: 906, endPoint y: 373, distance: 16.5
click at [914, 359] on input "Hình thức thanh toán" at bounding box center [942, 358] width 128 height 26
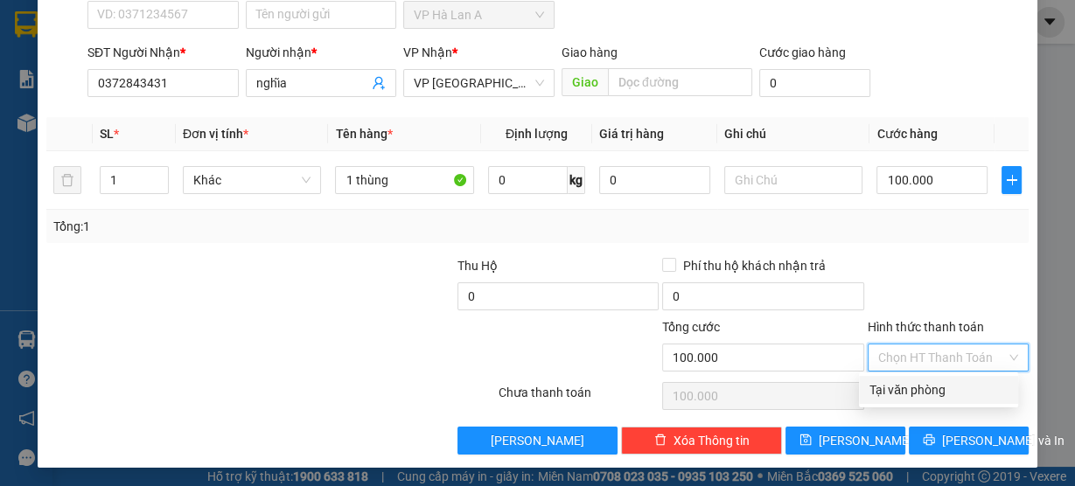
click at [896, 387] on div "Tại văn phòng" at bounding box center [938, 389] width 138 height 19
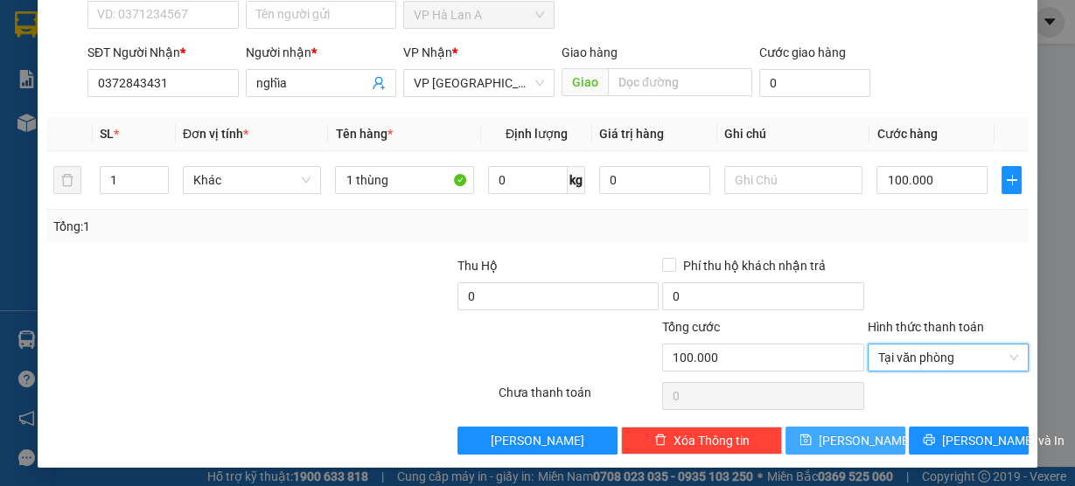
click at [855, 441] on button "Lưu" at bounding box center [845, 441] width 120 height 28
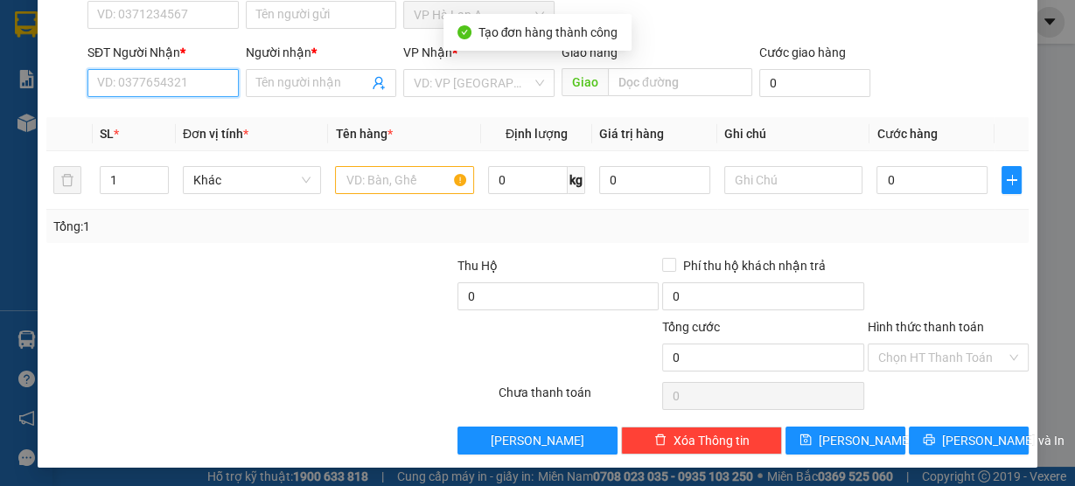
click at [211, 94] on input "SĐT Người Nhận *" at bounding box center [162, 83] width 151 height 28
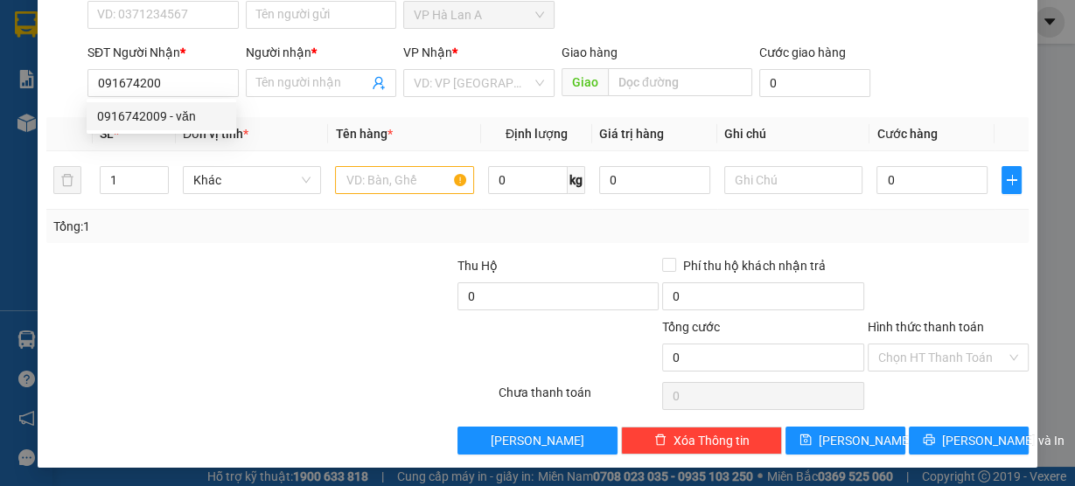
click at [212, 131] on div "0916742009 0916742009 - văn" at bounding box center [162, 116] width 150 height 35
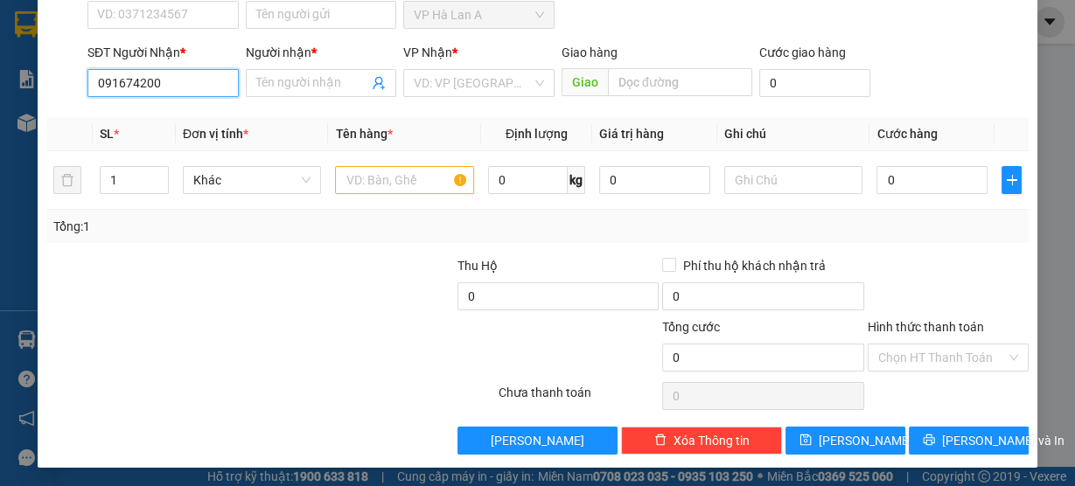
drag, startPoint x: 189, startPoint y: 79, endPoint x: 210, endPoint y: 97, distance: 27.9
click at [189, 79] on input "091674200" at bounding box center [162, 83] width 151 height 28
click at [202, 111] on div "0916742009 - văn" at bounding box center [161, 116] width 129 height 19
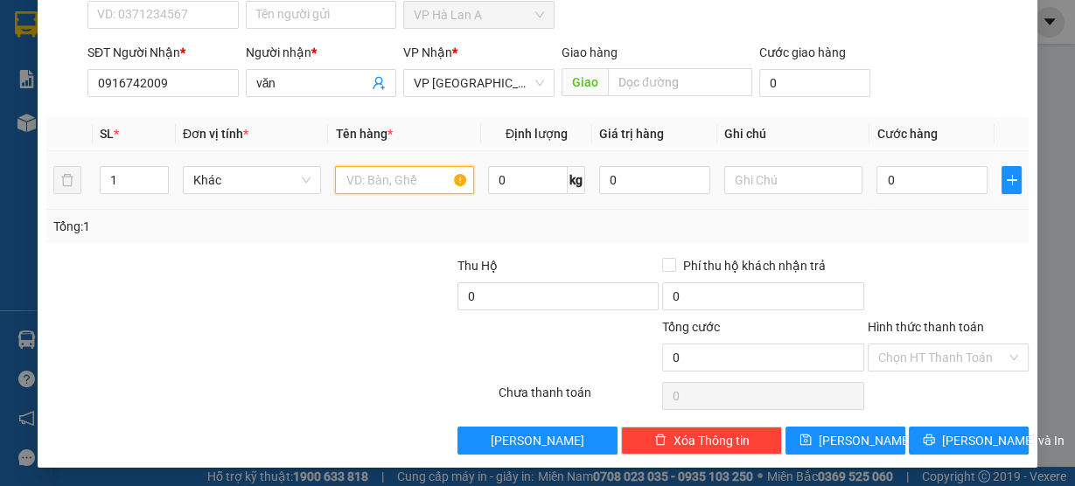
click at [386, 183] on input "text" at bounding box center [404, 180] width 139 height 28
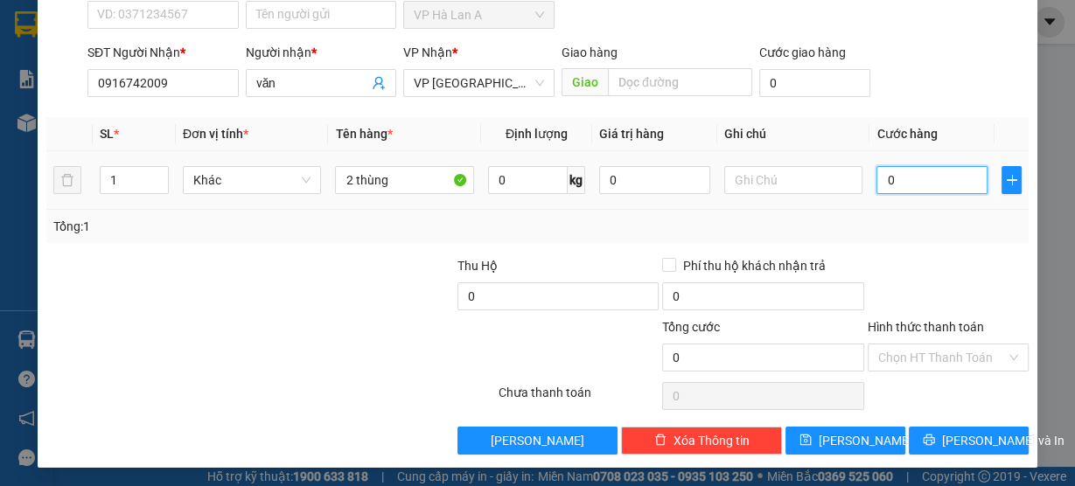
click at [914, 180] on input "0" at bounding box center [931, 180] width 111 height 28
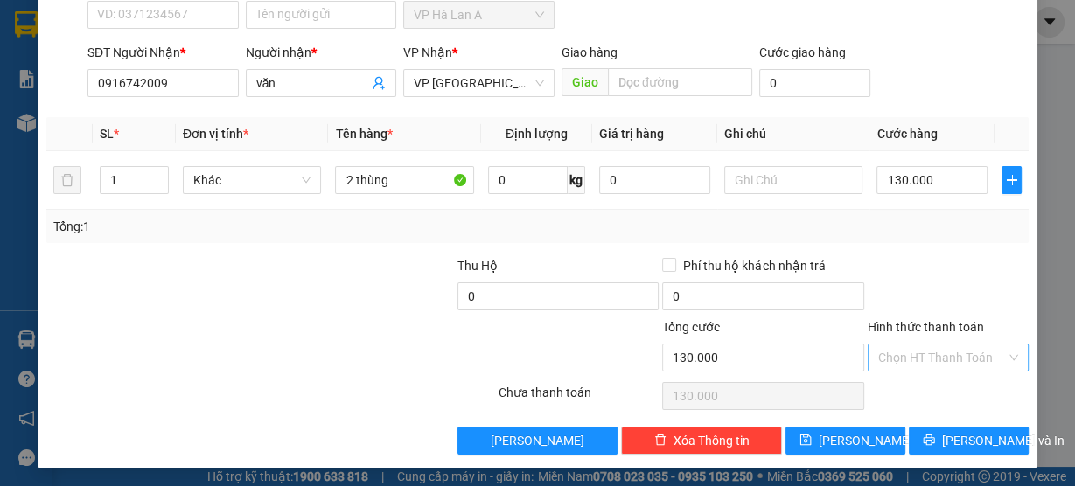
click at [896, 357] on input "Hình thức thanh toán" at bounding box center [942, 358] width 128 height 26
click at [902, 383] on div "Tại văn phòng" at bounding box center [938, 389] width 138 height 19
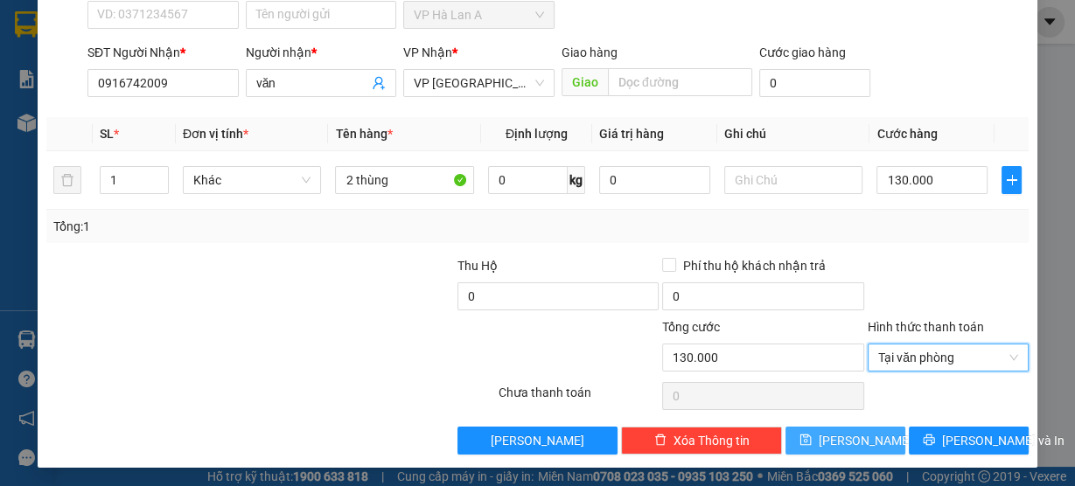
click at [861, 444] on button "Lưu" at bounding box center [845, 441] width 120 height 28
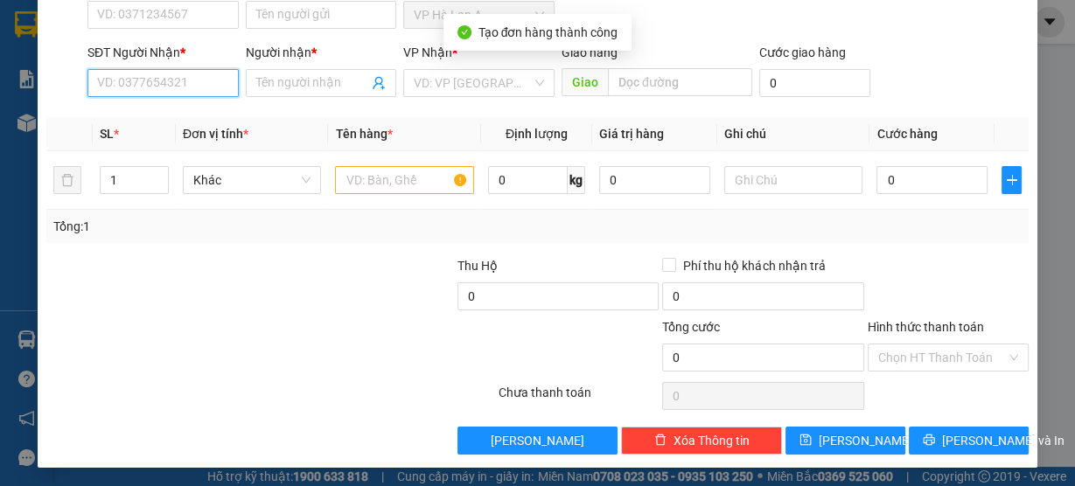
click at [177, 88] on input "SĐT Người Nhận *" at bounding box center [162, 83] width 151 height 28
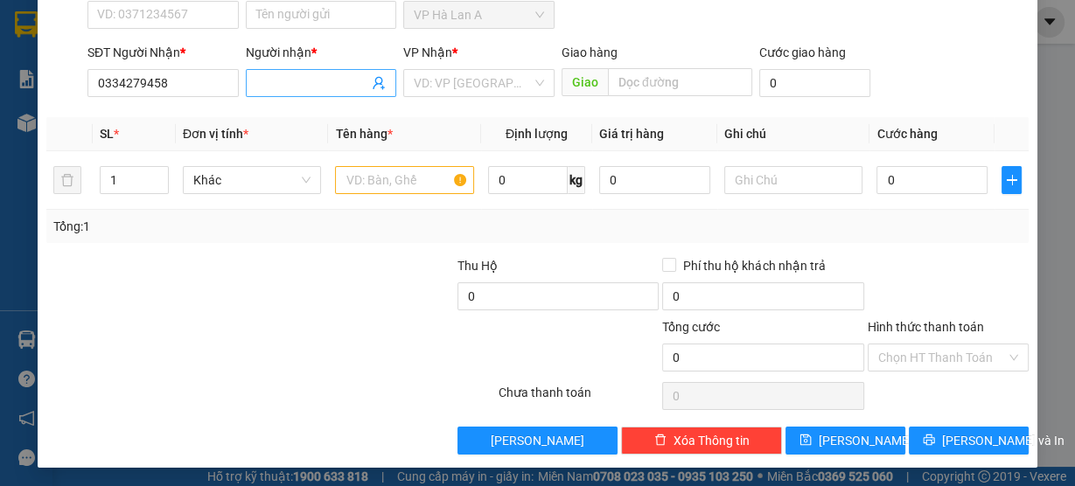
click at [260, 82] on input "Người nhận *" at bounding box center [312, 82] width 113 height 19
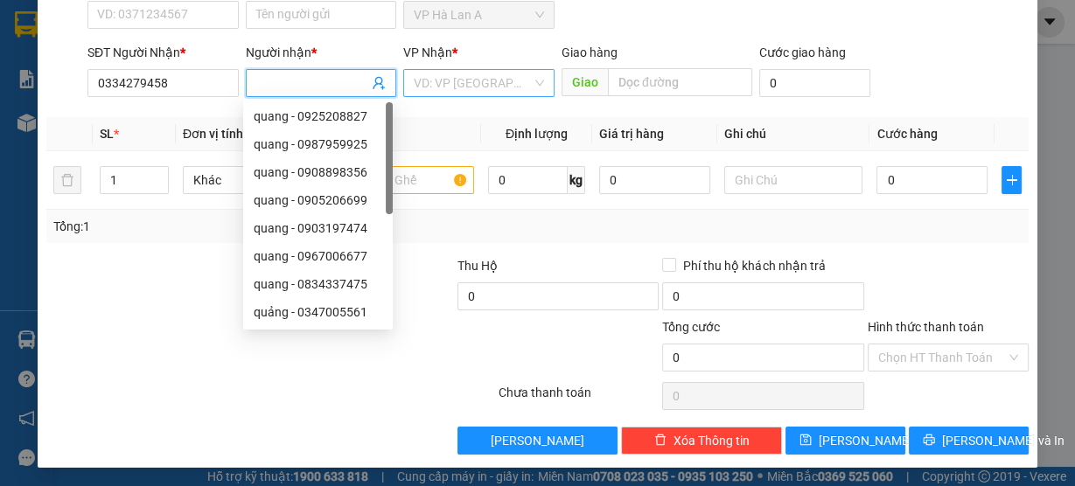
click at [463, 89] on input "search" at bounding box center [473, 83] width 118 height 26
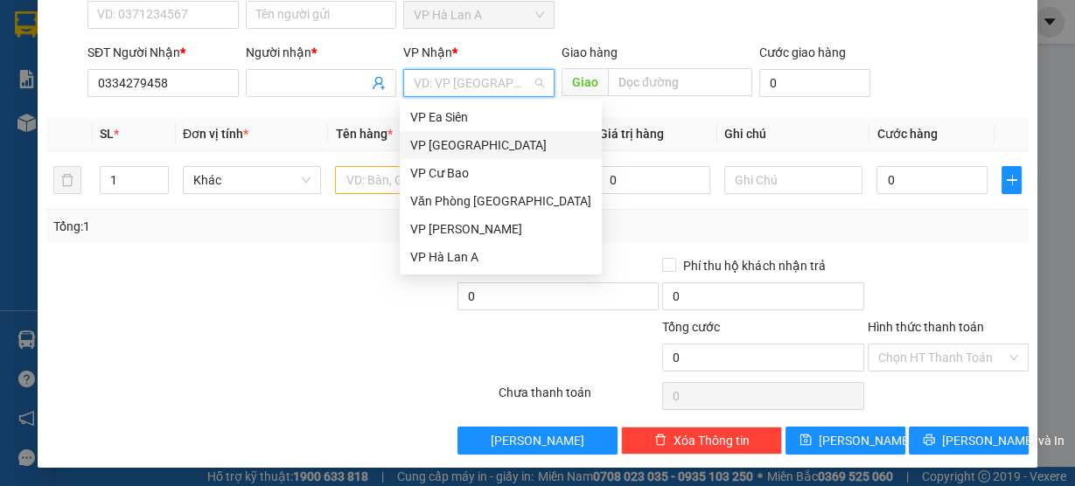
drag, startPoint x: 458, startPoint y: 143, endPoint x: 396, endPoint y: 173, distance: 69.2
click at [457, 143] on div "VP [GEOGRAPHIC_DATA]" at bounding box center [500, 145] width 181 height 19
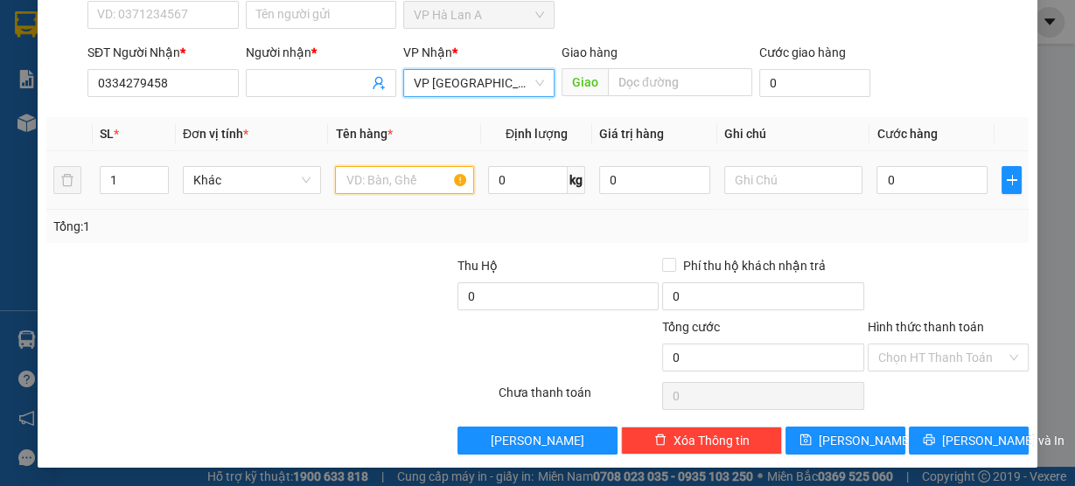
click at [375, 170] on input "text" at bounding box center [404, 180] width 139 height 28
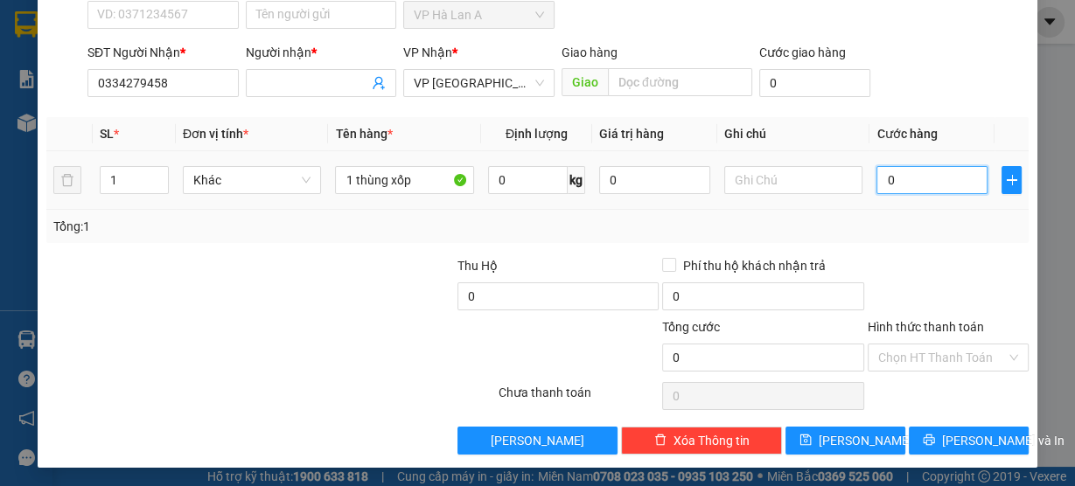
click at [915, 177] on input "0" at bounding box center [931, 180] width 111 height 28
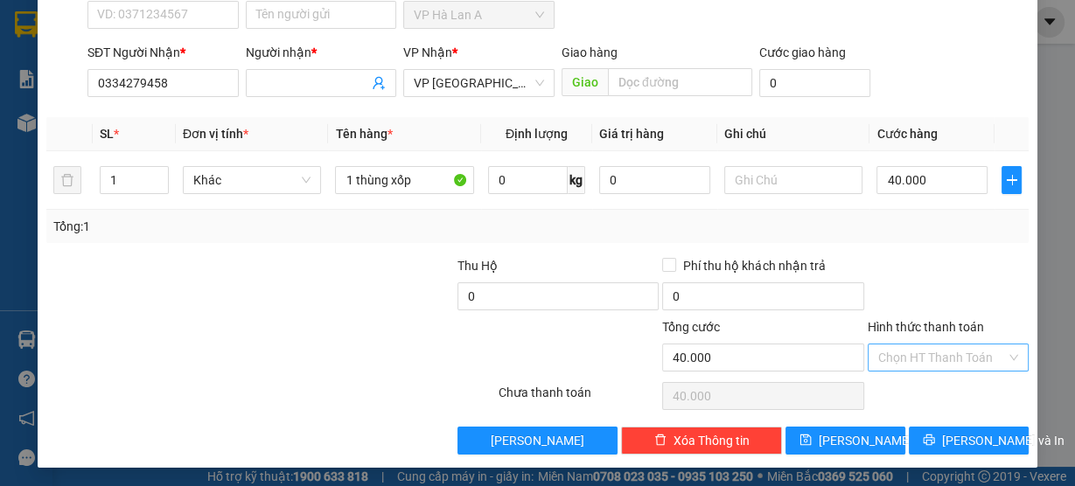
drag, startPoint x: 899, startPoint y: 353, endPoint x: 898, endPoint y: 373, distance: 19.3
click at [897, 355] on input "Hình thức thanh toán" at bounding box center [942, 358] width 128 height 26
click at [898, 398] on div "Tại văn phòng" at bounding box center [938, 389] width 138 height 19
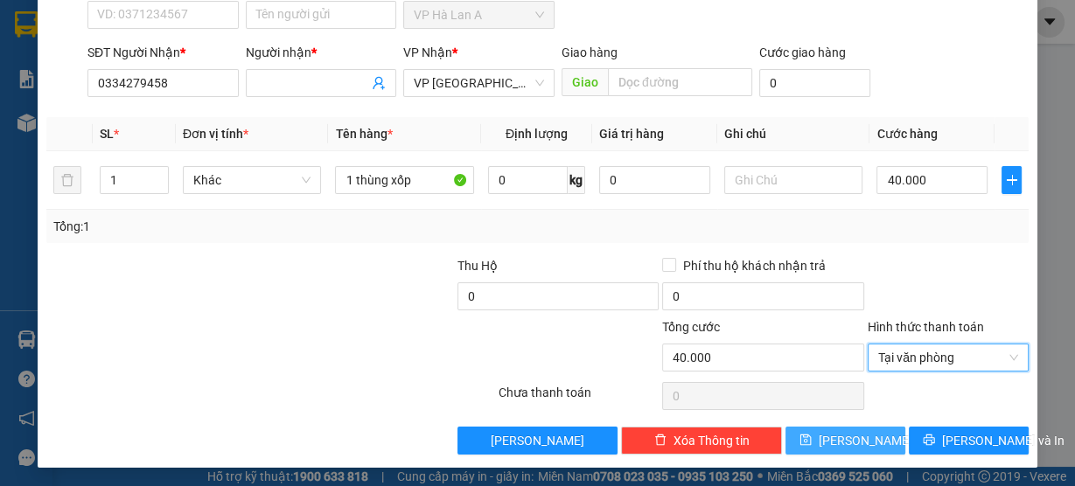
drag, startPoint x: 863, startPoint y: 436, endPoint x: 844, endPoint y: 383, distance: 56.7
click at [862, 431] on button "Lưu" at bounding box center [845, 441] width 120 height 28
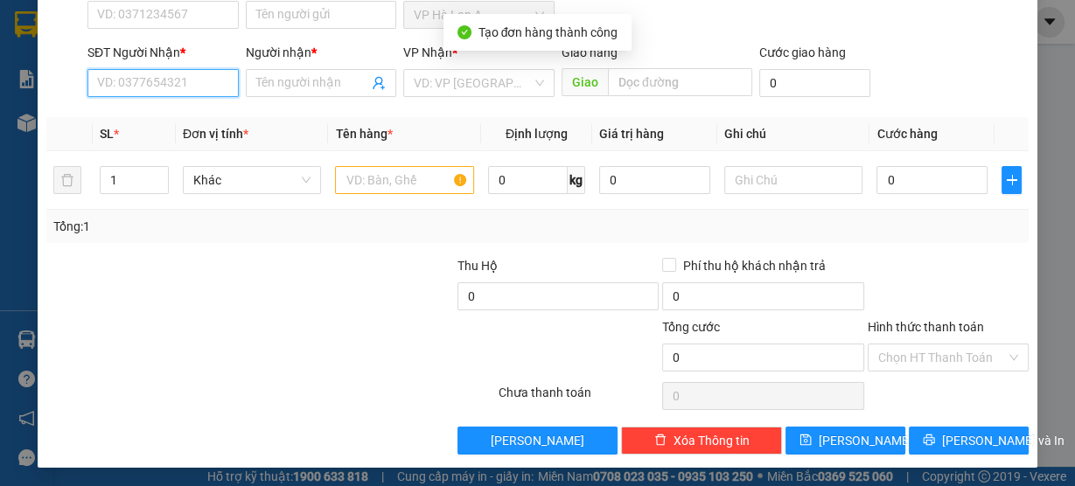
click at [136, 73] on input "SĐT Người Nhận *" at bounding box center [162, 83] width 151 height 28
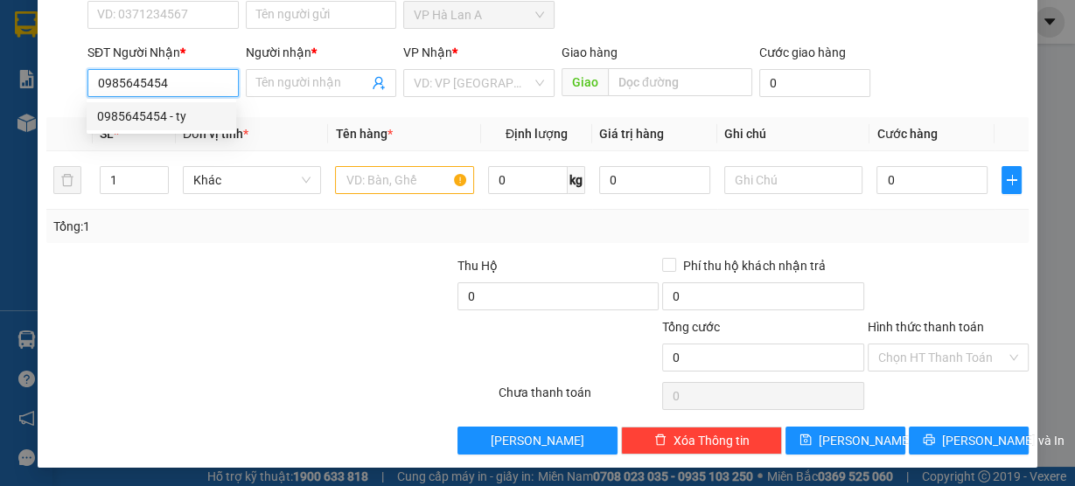
click at [130, 113] on div "0985645454 - ty" at bounding box center [161, 116] width 129 height 19
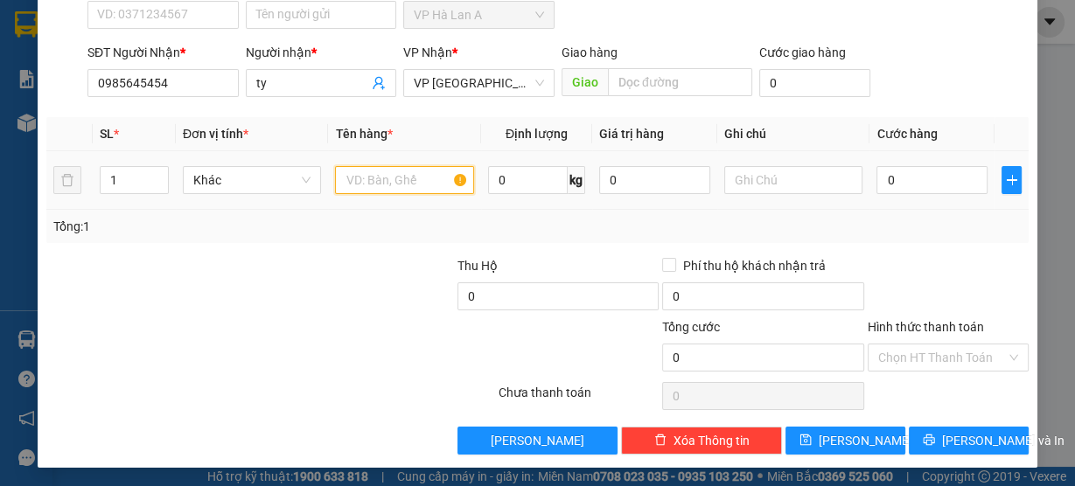
click at [390, 171] on input "text" at bounding box center [404, 180] width 139 height 28
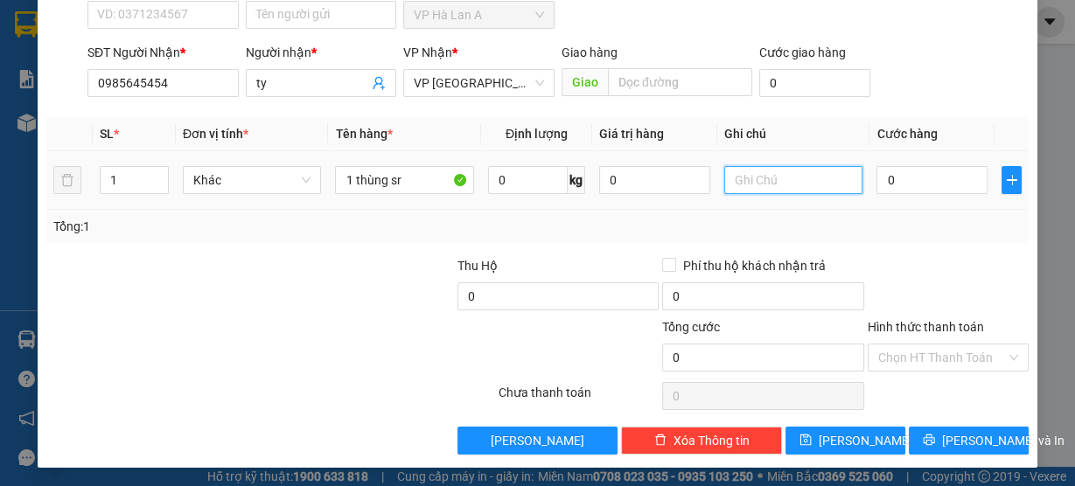
click at [799, 172] on input "text" at bounding box center [793, 180] width 139 height 28
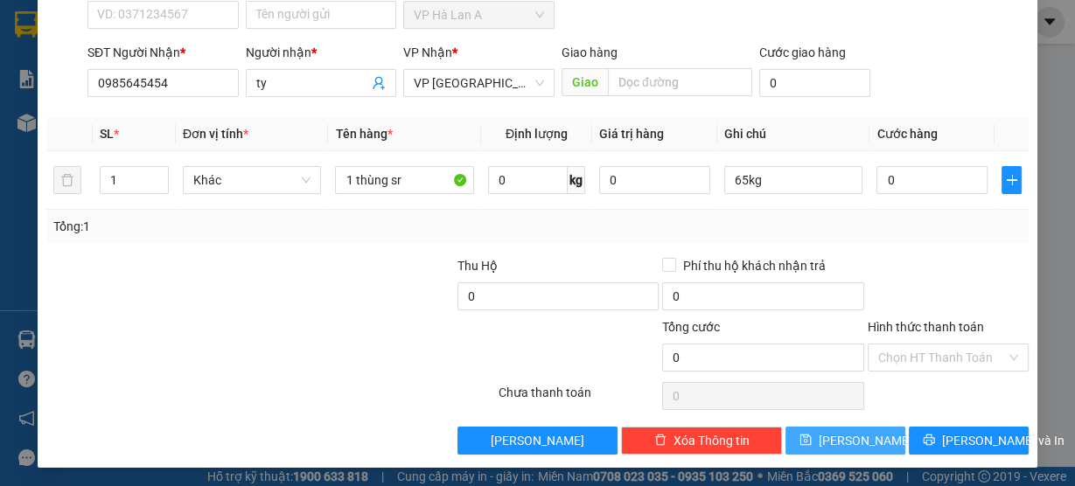
drag, startPoint x: 862, startPoint y: 436, endPoint x: 191, endPoint y: 110, distance: 746.3
click at [862, 436] on button "Lưu" at bounding box center [845, 441] width 120 height 28
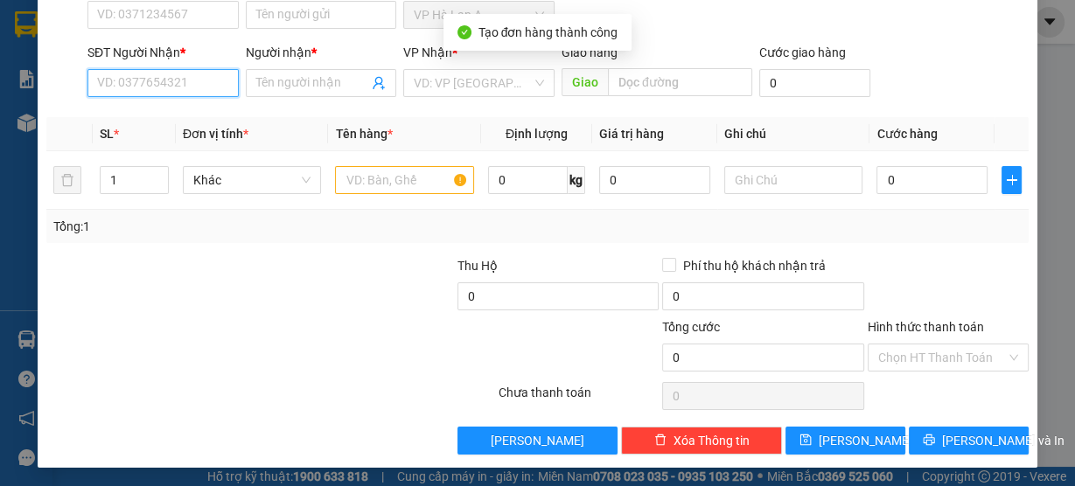
click at [160, 91] on input "SĐT Người Nhận *" at bounding box center [162, 83] width 151 height 28
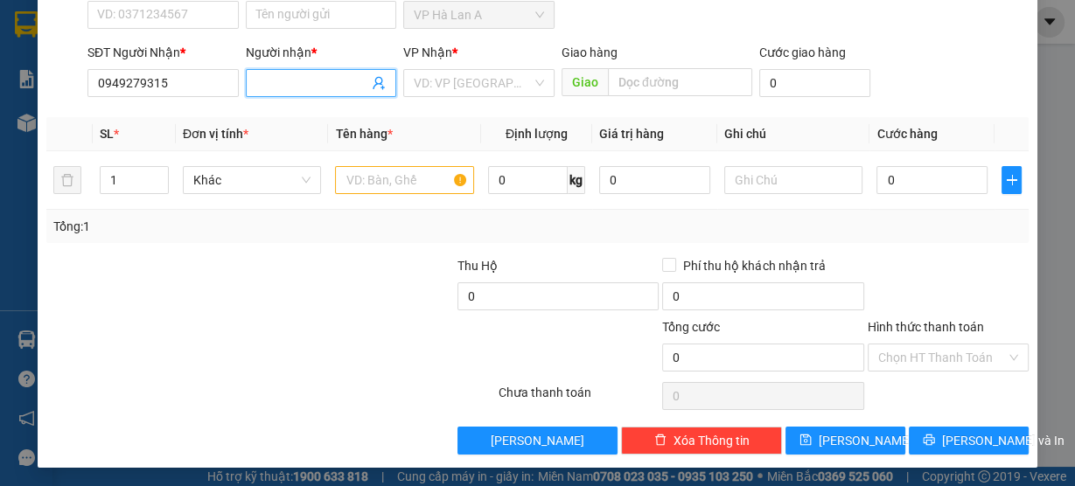
click at [271, 84] on input "Người nhận *" at bounding box center [312, 82] width 113 height 19
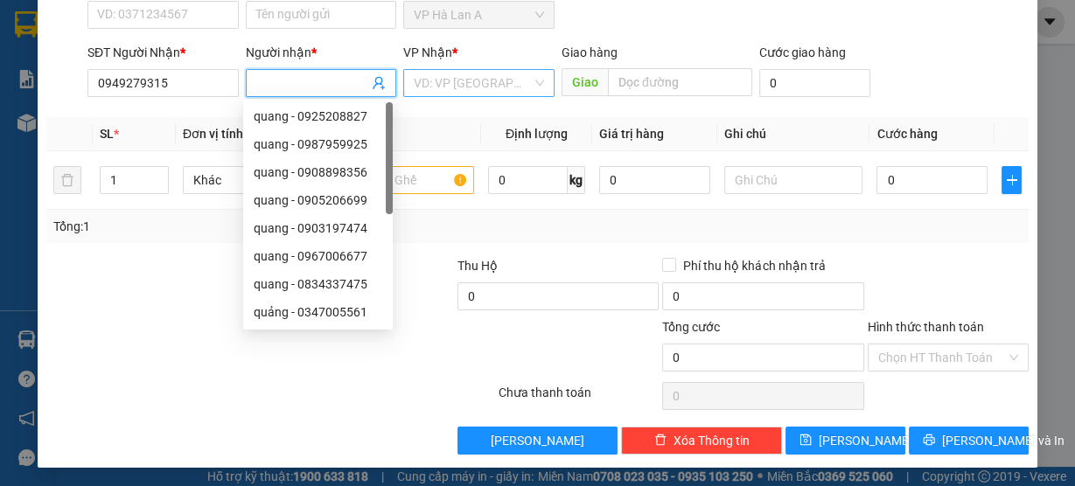
click at [414, 80] on input "search" at bounding box center [473, 83] width 118 height 26
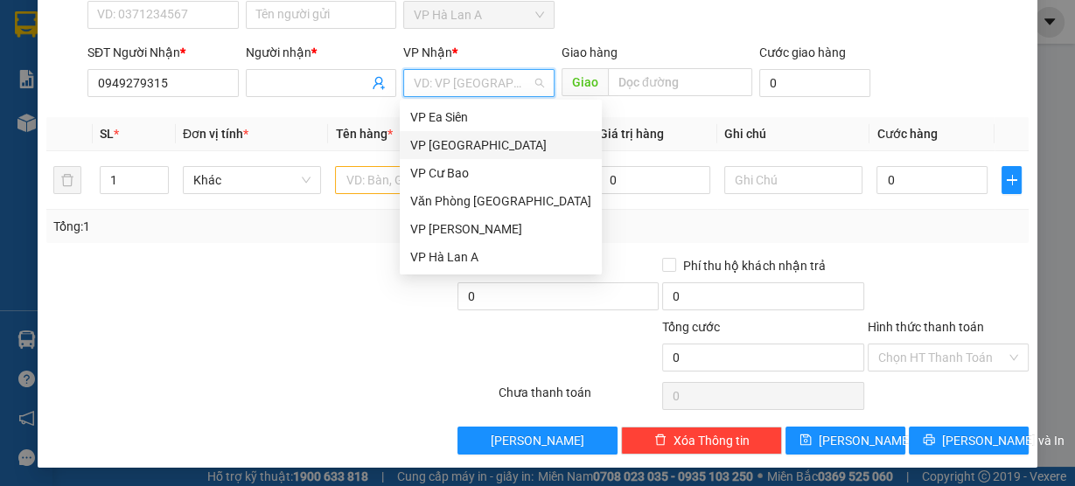
click at [443, 146] on div "VP [GEOGRAPHIC_DATA]" at bounding box center [500, 145] width 181 height 19
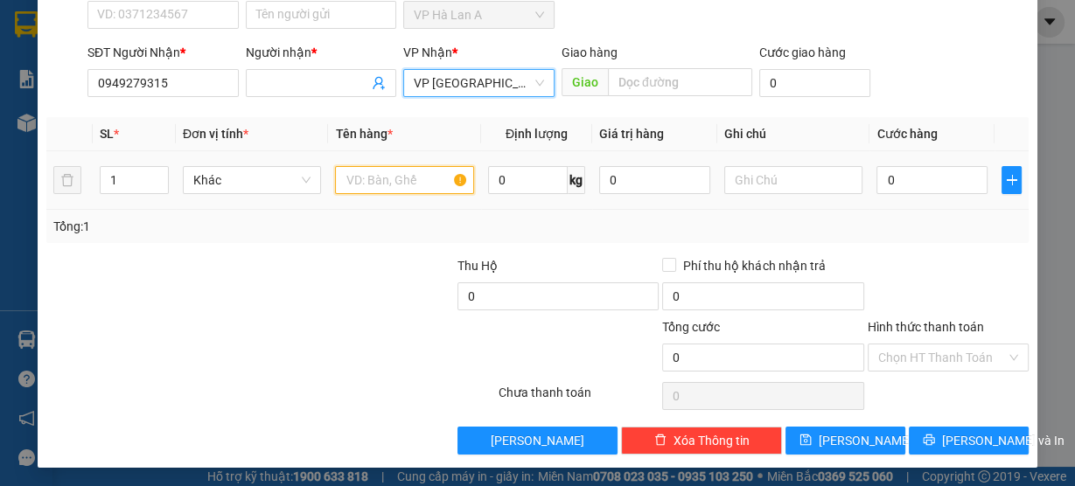
click at [382, 175] on input "text" at bounding box center [404, 180] width 139 height 28
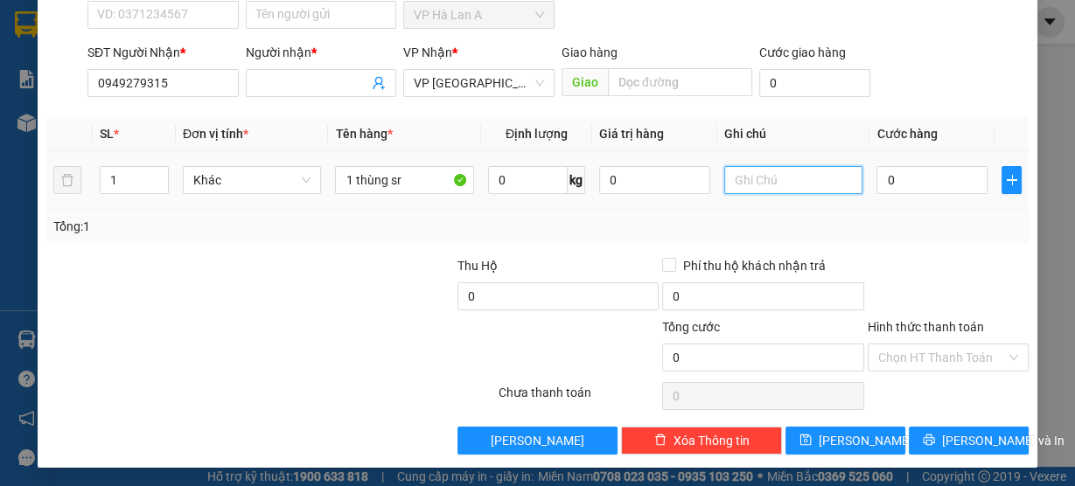
click at [782, 201] on td at bounding box center [793, 180] width 153 height 59
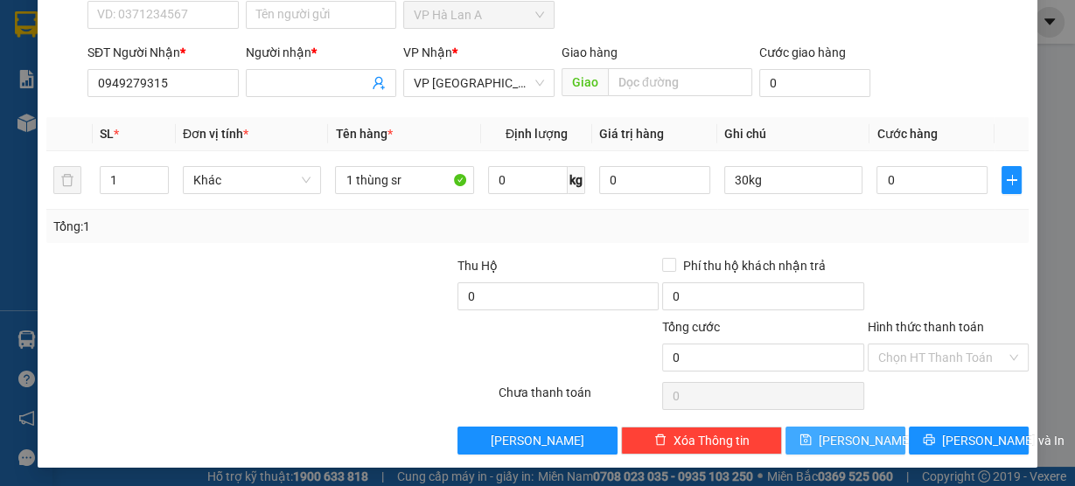
drag, startPoint x: 847, startPoint y: 427, endPoint x: 816, endPoint y: 405, distance: 37.6
click at [845, 429] on button "Lưu" at bounding box center [845, 441] width 120 height 28
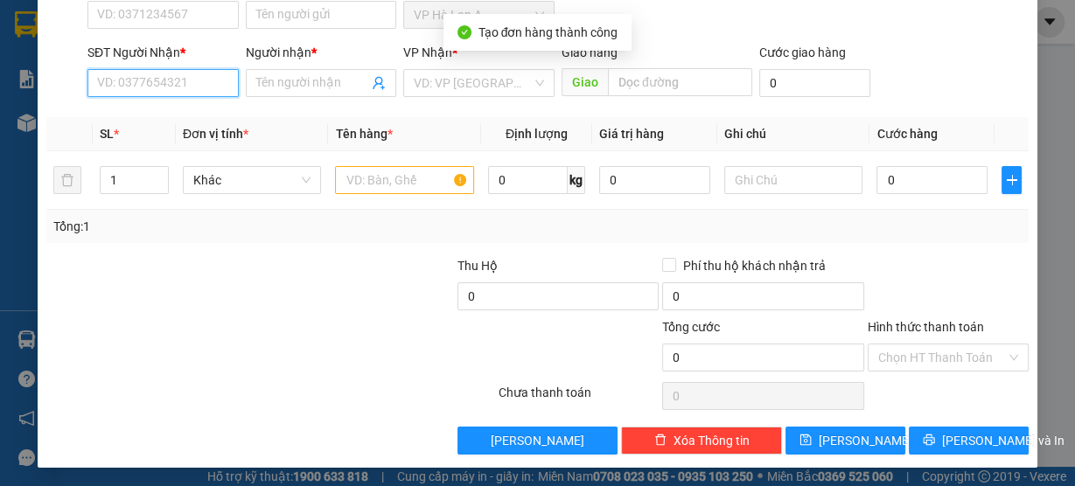
click at [157, 84] on input "SĐT Người Nhận *" at bounding box center [162, 83] width 151 height 28
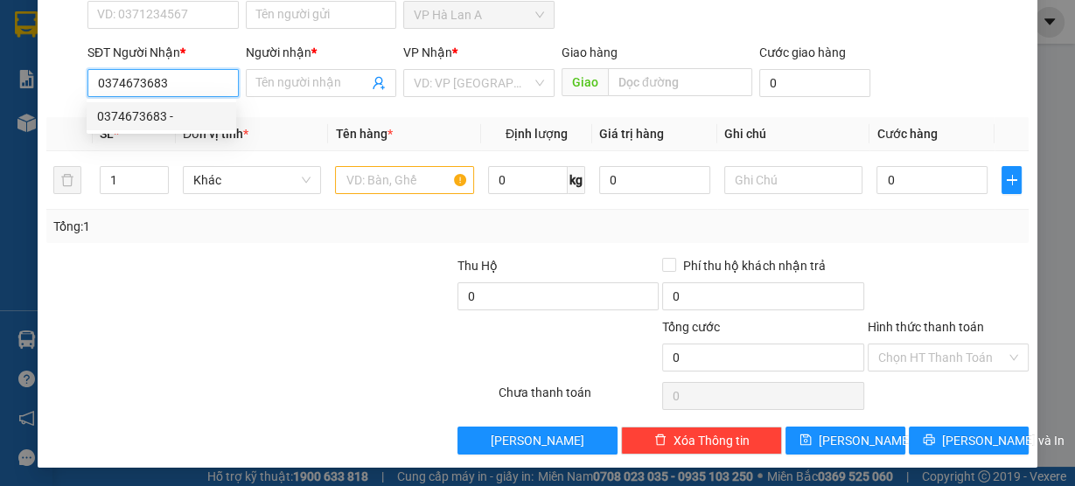
click at [203, 117] on div "0374673683 -" at bounding box center [161, 116] width 129 height 19
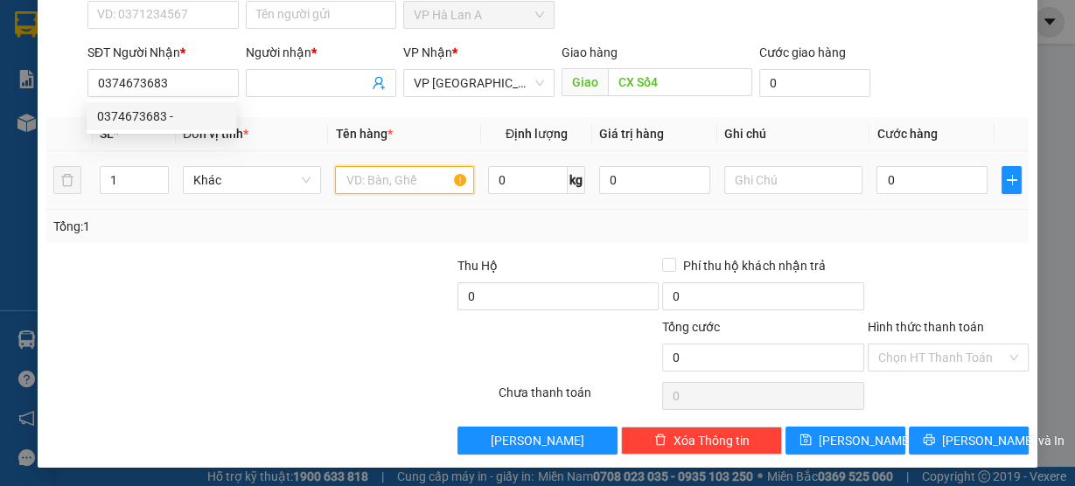
click at [378, 171] on input "text" at bounding box center [404, 180] width 139 height 28
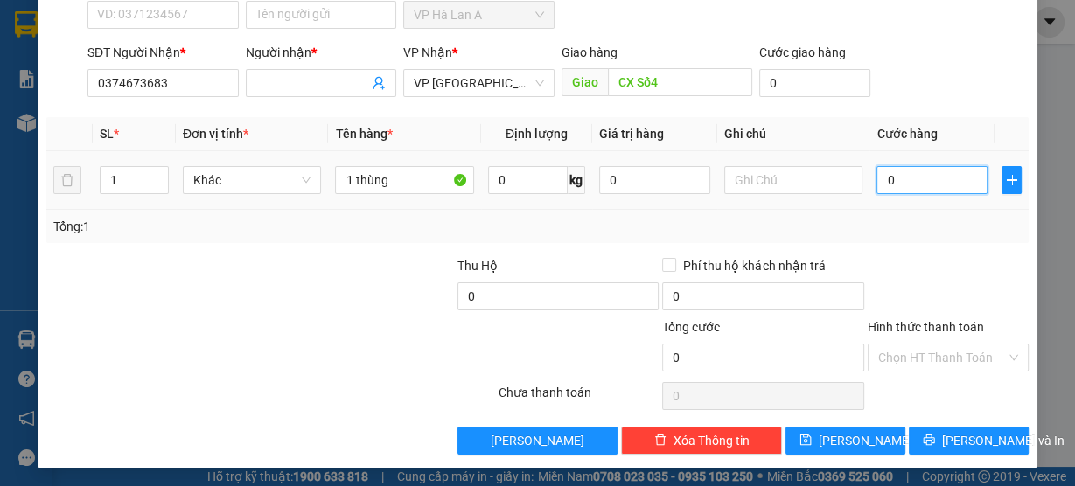
click at [902, 175] on input "0" at bounding box center [931, 180] width 111 height 28
click at [424, 183] on input "1 thùng" at bounding box center [404, 180] width 139 height 28
click at [770, 187] on input "text" at bounding box center [793, 180] width 139 height 28
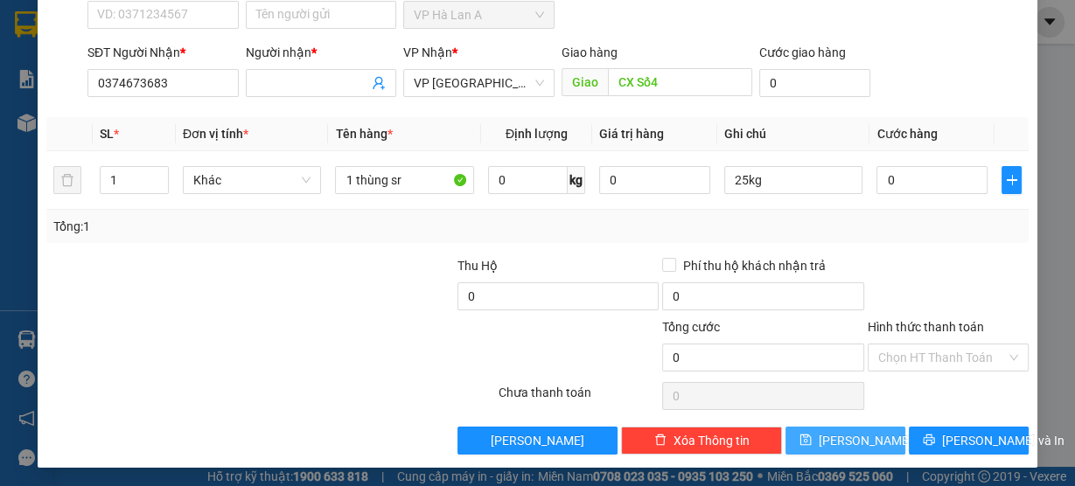
click at [785, 442] on button "Lưu" at bounding box center [845, 441] width 120 height 28
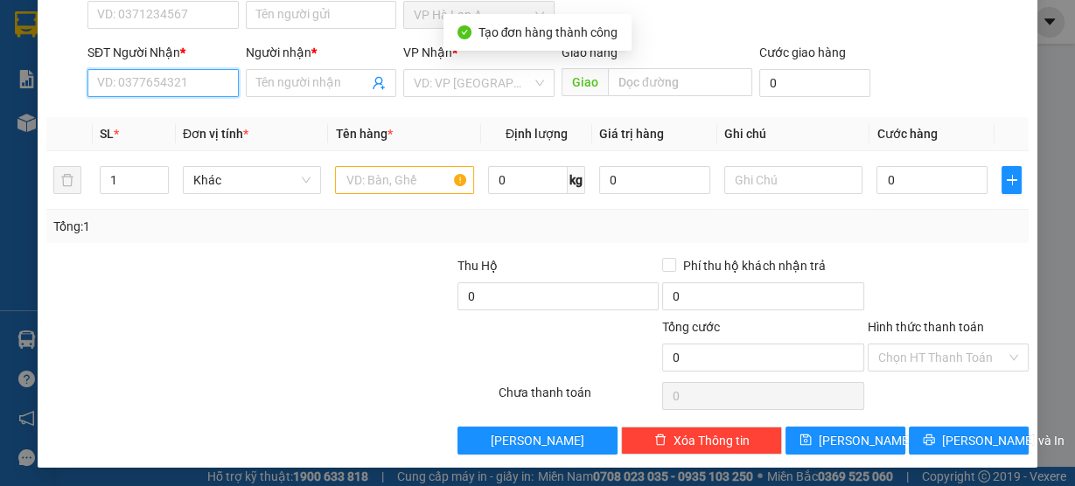
click at [183, 77] on input "SĐT Người Nhận *" at bounding box center [162, 83] width 151 height 28
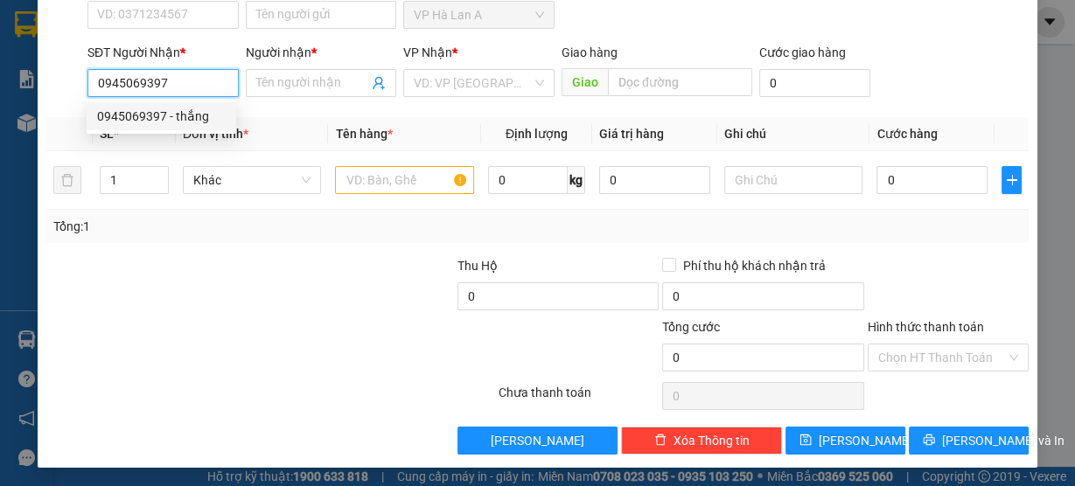
click at [185, 119] on div "0945069397 - thắng" at bounding box center [161, 116] width 129 height 19
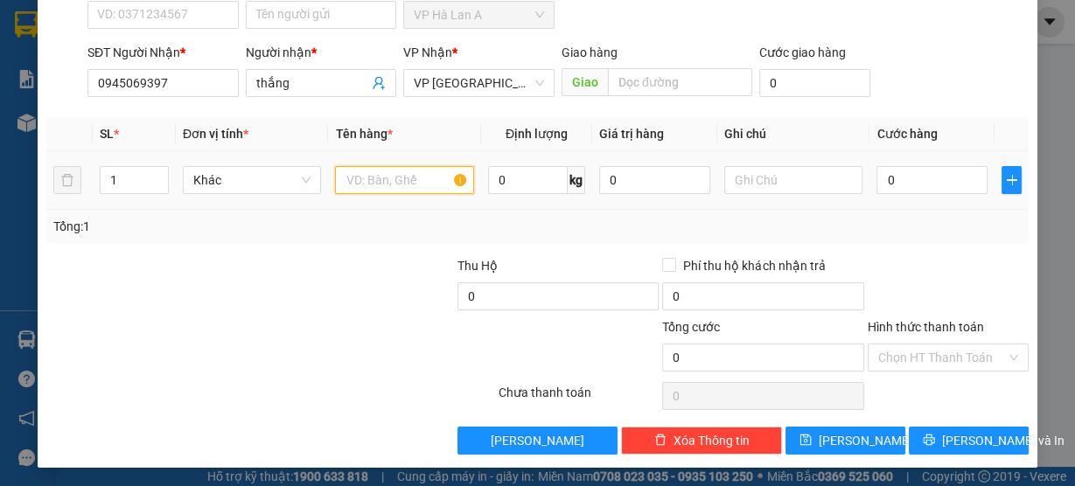
click at [367, 177] on input "text" at bounding box center [404, 180] width 139 height 28
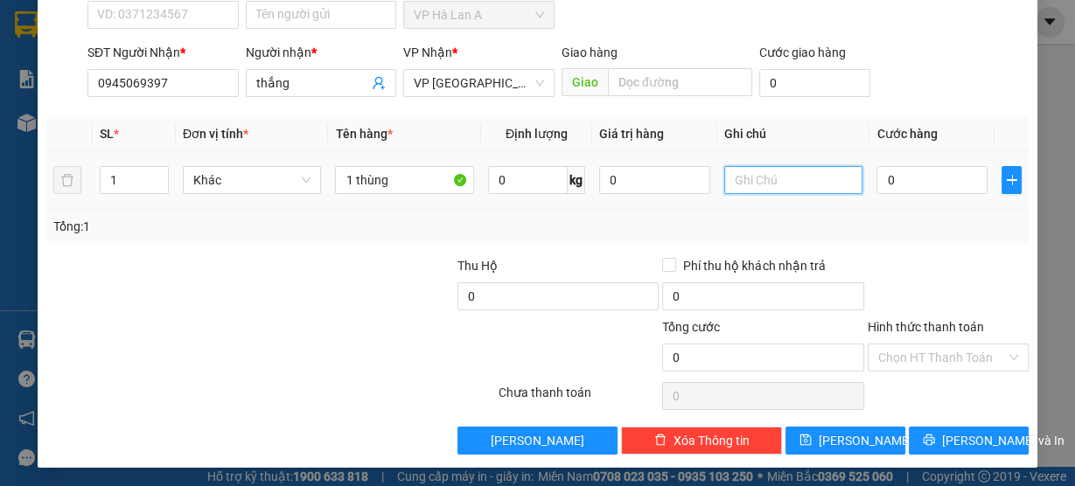
click at [762, 184] on input "text" at bounding box center [793, 180] width 139 height 28
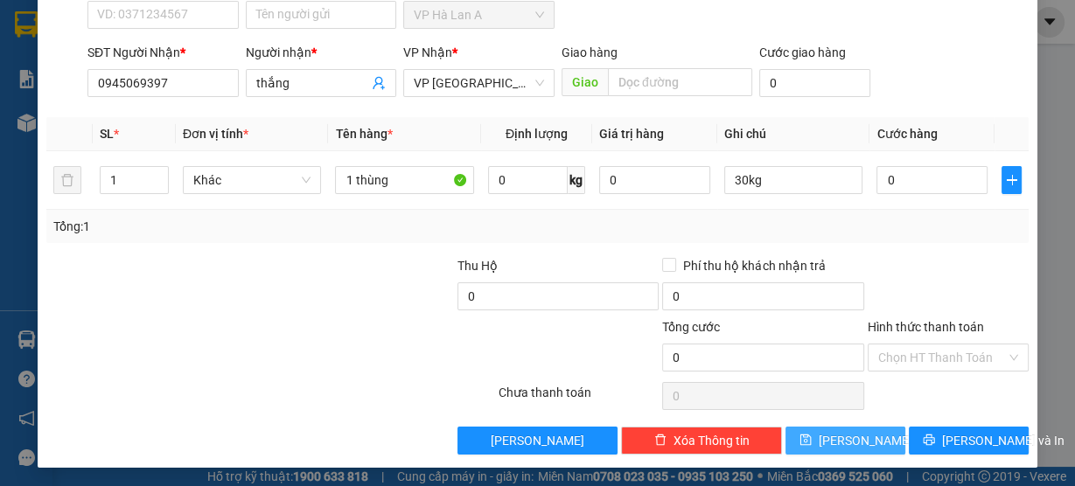
click at [805, 433] on button "Lưu" at bounding box center [845, 441] width 120 height 28
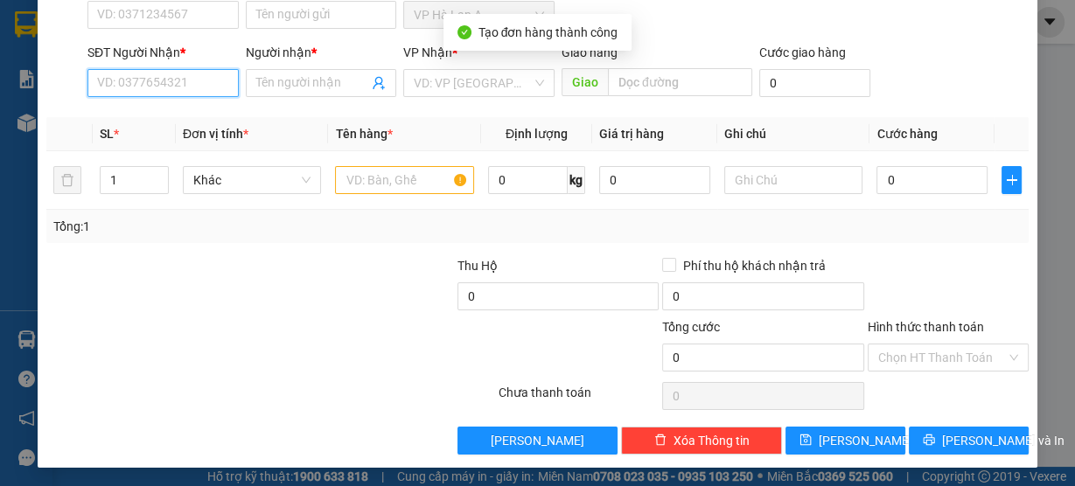
click at [179, 77] on input "SĐT Người Nhận *" at bounding box center [162, 83] width 151 height 28
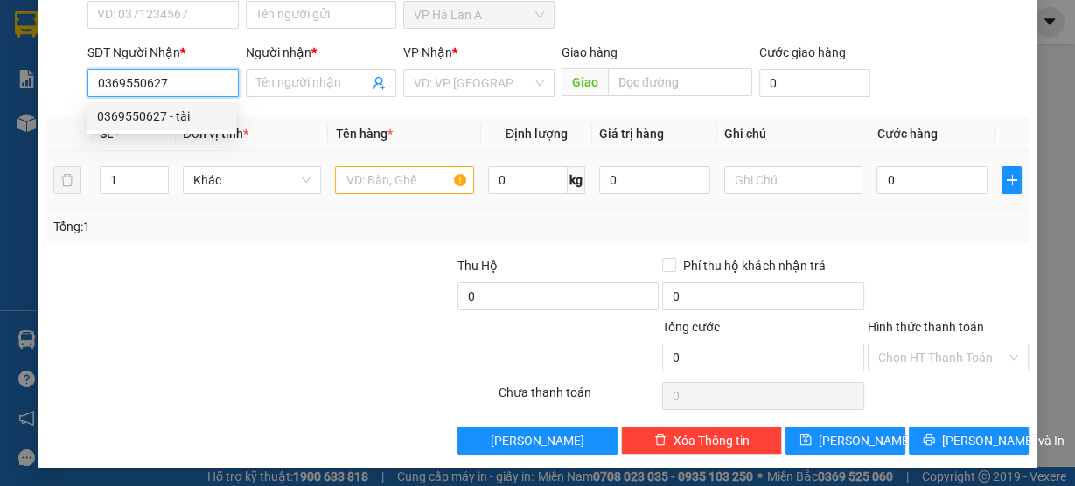
drag, startPoint x: 177, startPoint y: 105, endPoint x: 387, endPoint y: 173, distance: 220.7
click at [178, 107] on div "0369550627 - tài" at bounding box center [161, 116] width 129 height 19
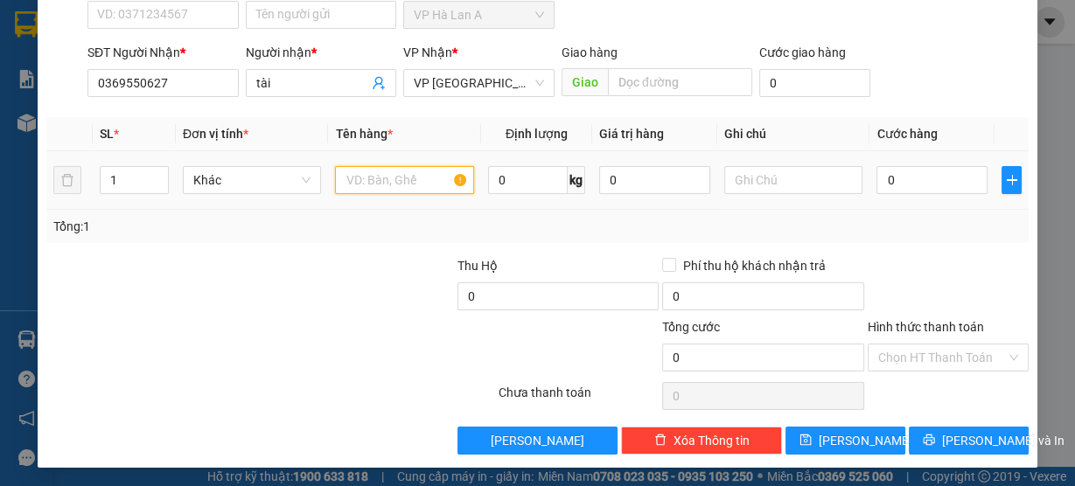
click at [418, 187] on input "text" at bounding box center [404, 180] width 139 height 28
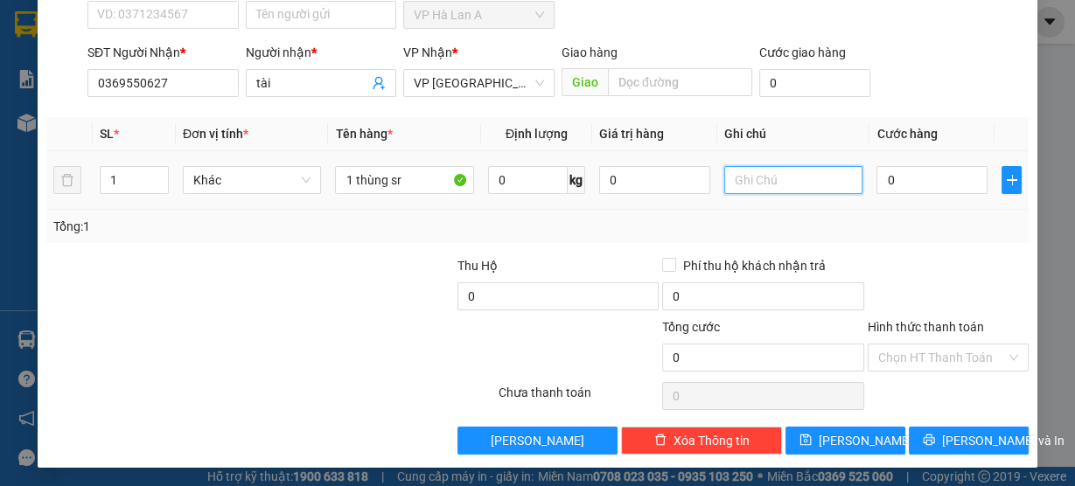
click at [777, 174] on input "text" at bounding box center [793, 180] width 139 height 28
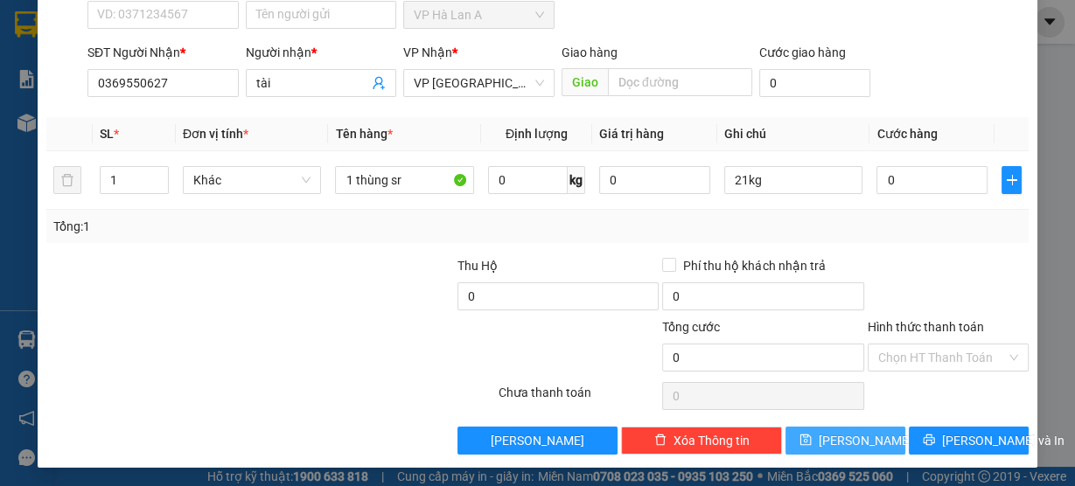
click at [839, 436] on span "Lưu" at bounding box center [866, 440] width 94 height 19
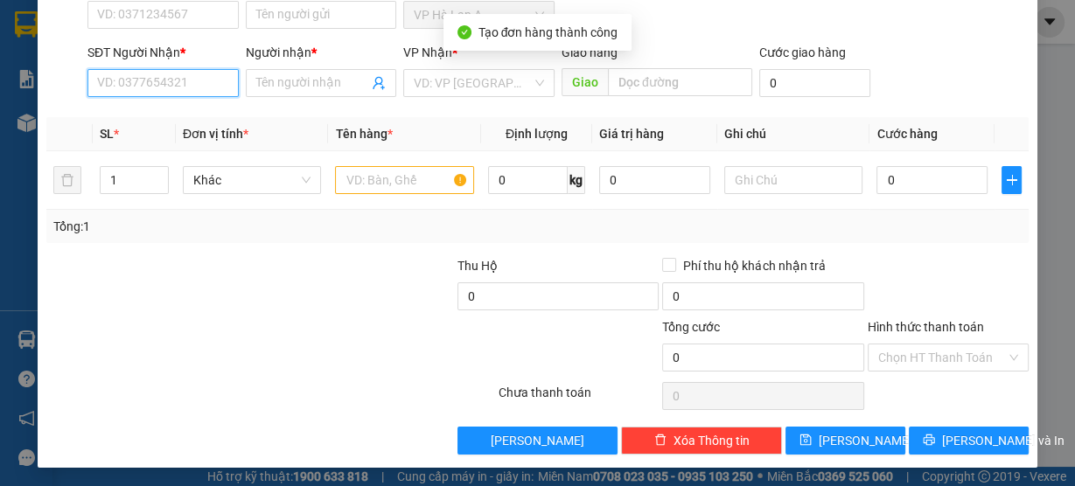
click at [194, 79] on input "SĐT Người Nhận *" at bounding box center [162, 83] width 151 height 28
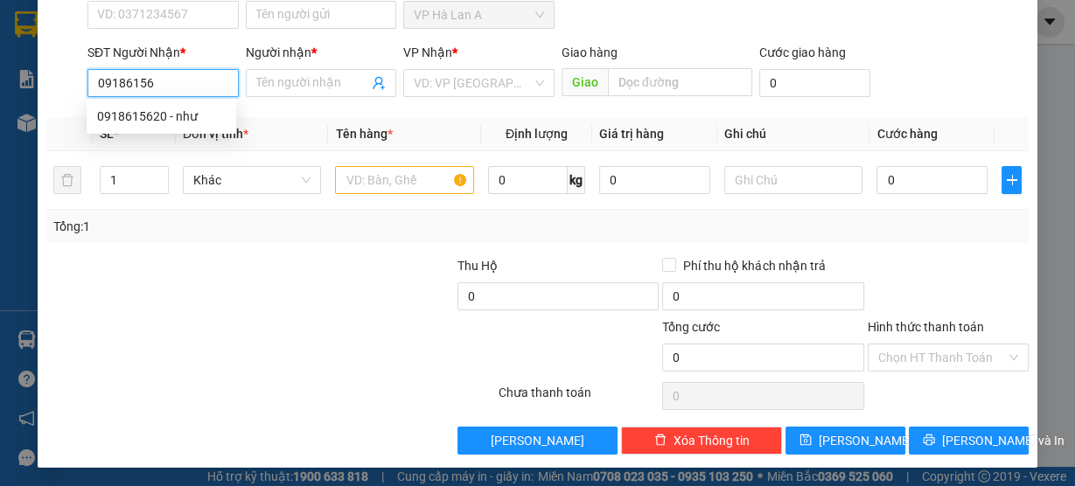
click at [193, 109] on div "0918615620 - như" at bounding box center [161, 116] width 129 height 19
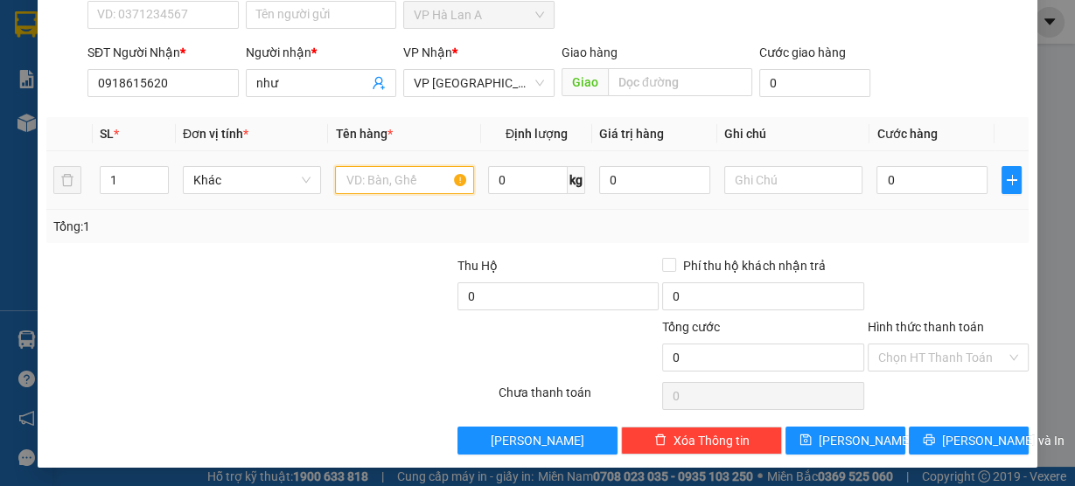
click at [376, 189] on input "text" at bounding box center [404, 180] width 139 height 28
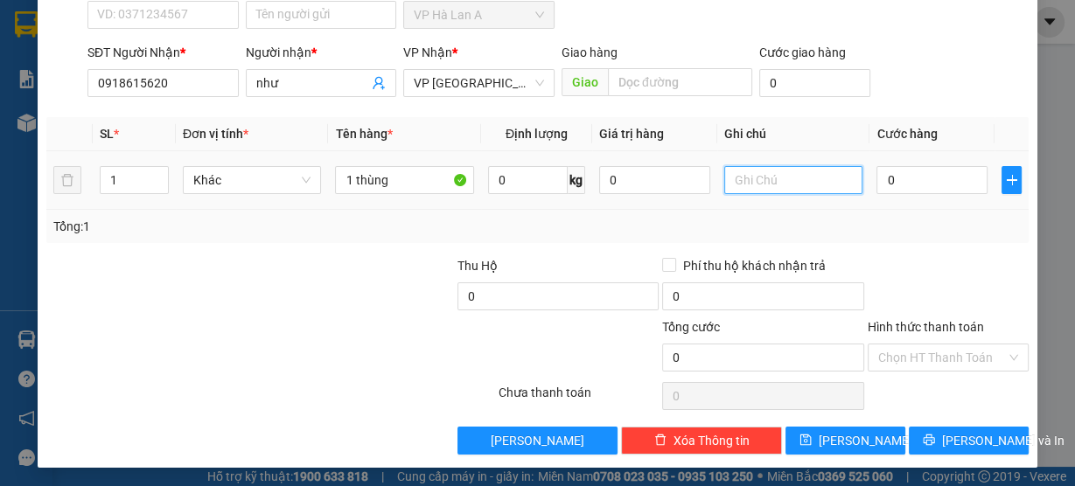
click at [749, 179] on input "text" at bounding box center [793, 180] width 139 height 28
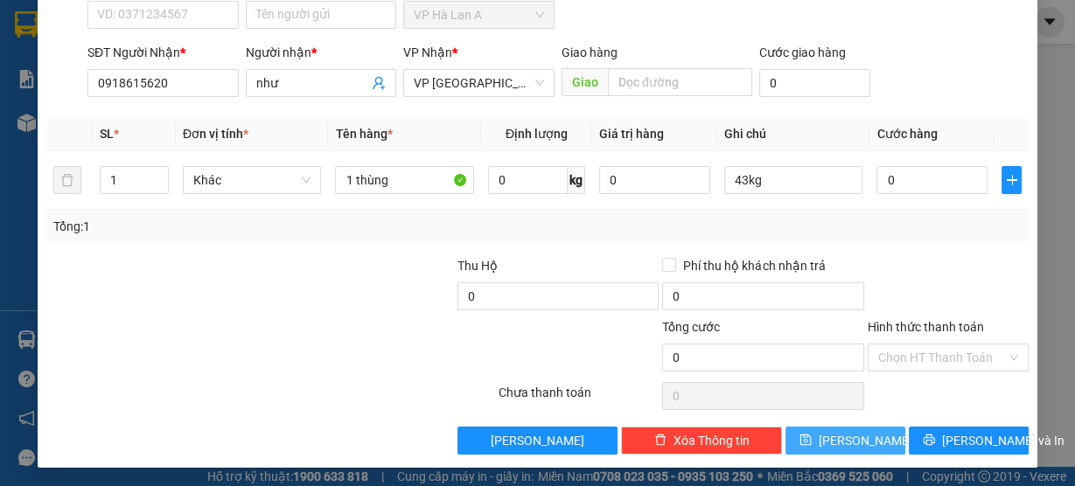
drag, startPoint x: 883, startPoint y: 431, endPoint x: 849, endPoint y: 409, distance: 40.5
click at [882, 431] on button "Lưu" at bounding box center [845, 441] width 120 height 28
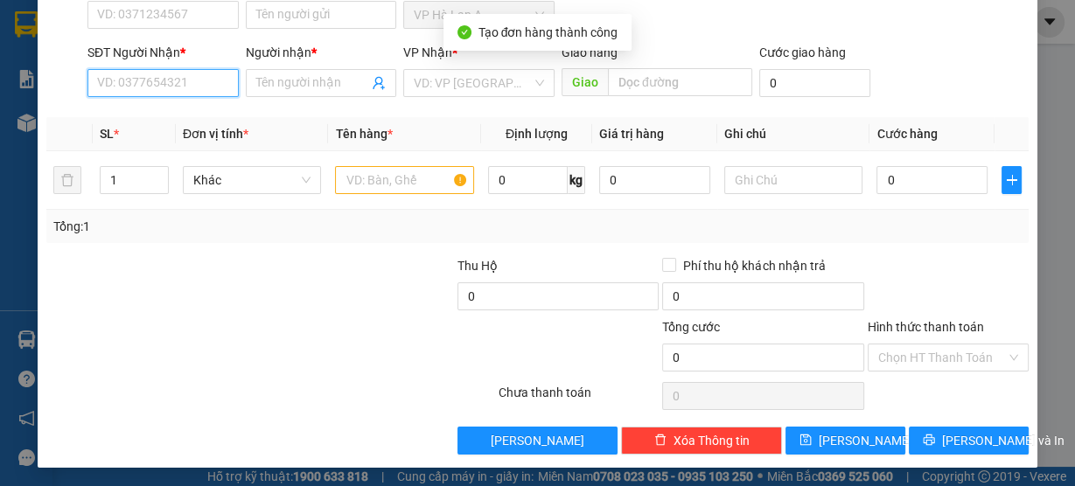
click at [127, 75] on input "SĐT Người Nhận *" at bounding box center [162, 83] width 151 height 28
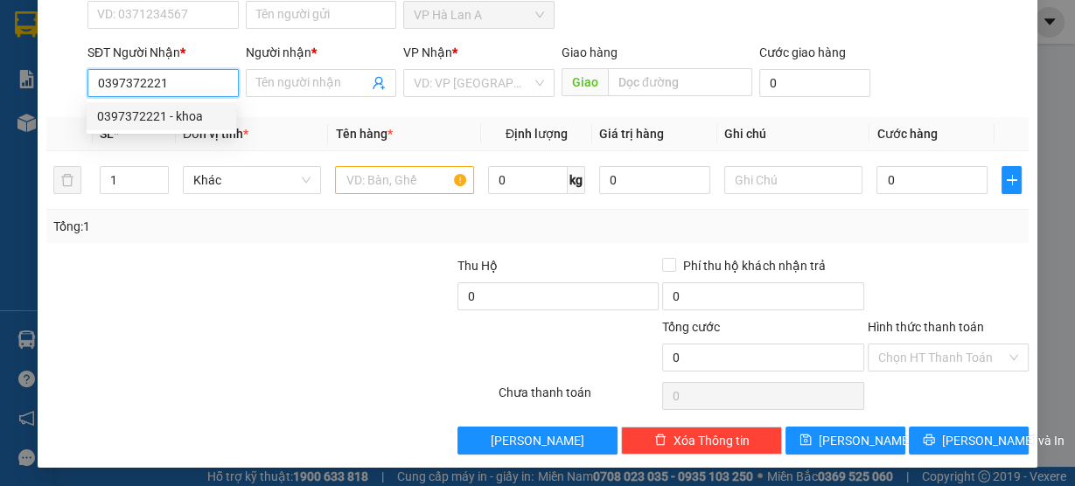
click at [136, 114] on div "0397372221 - khoa" at bounding box center [161, 116] width 129 height 19
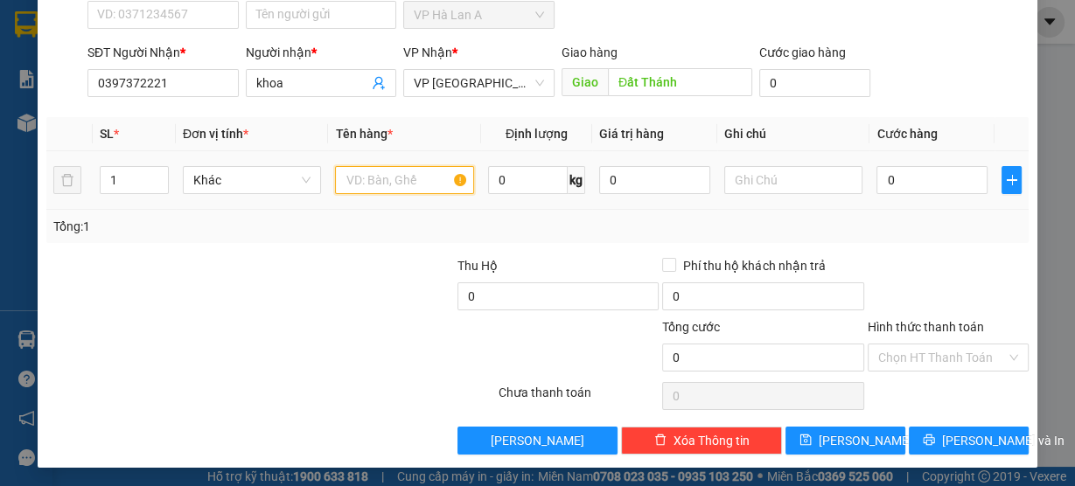
click at [385, 185] on input "text" at bounding box center [404, 180] width 139 height 28
click at [914, 160] on td "0" at bounding box center [931, 180] width 125 height 59
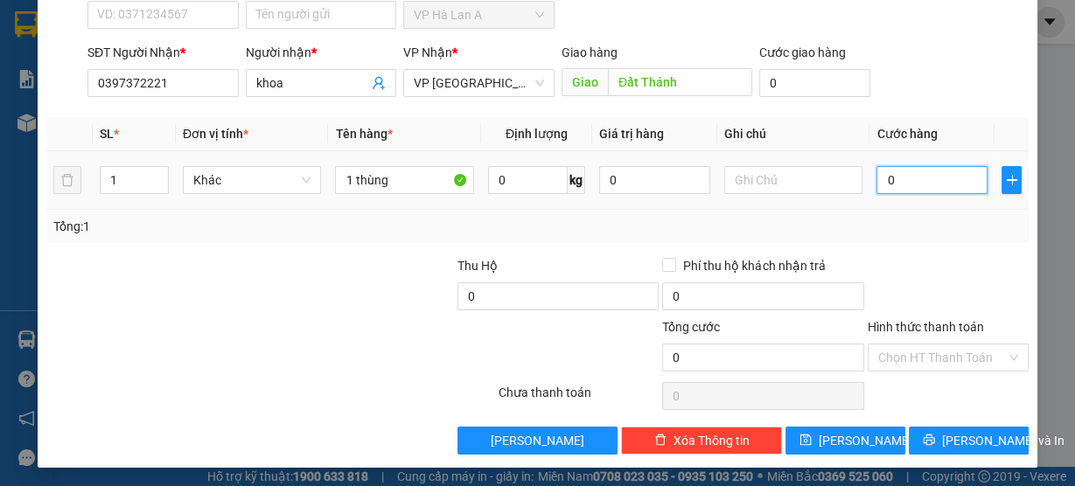
click at [911, 171] on input "0" at bounding box center [931, 180] width 111 height 28
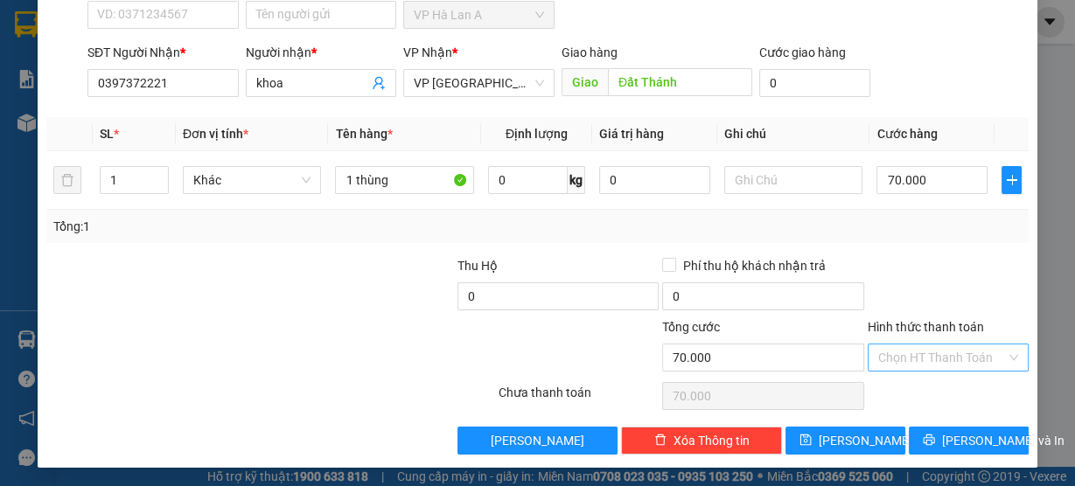
drag, startPoint x: 894, startPoint y: 337, endPoint x: 902, endPoint y: 368, distance: 32.5
click at [893, 338] on div "Hình thức thanh toán" at bounding box center [948, 330] width 161 height 26
drag, startPoint x: 896, startPoint y: 361, endPoint x: 901, endPoint y: 380, distance: 19.7
click at [896, 361] on input "Hình thức thanh toán" at bounding box center [942, 358] width 128 height 26
click at [903, 399] on div "Tại văn phòng" at bounding box center [938, 389] width 138 height 19
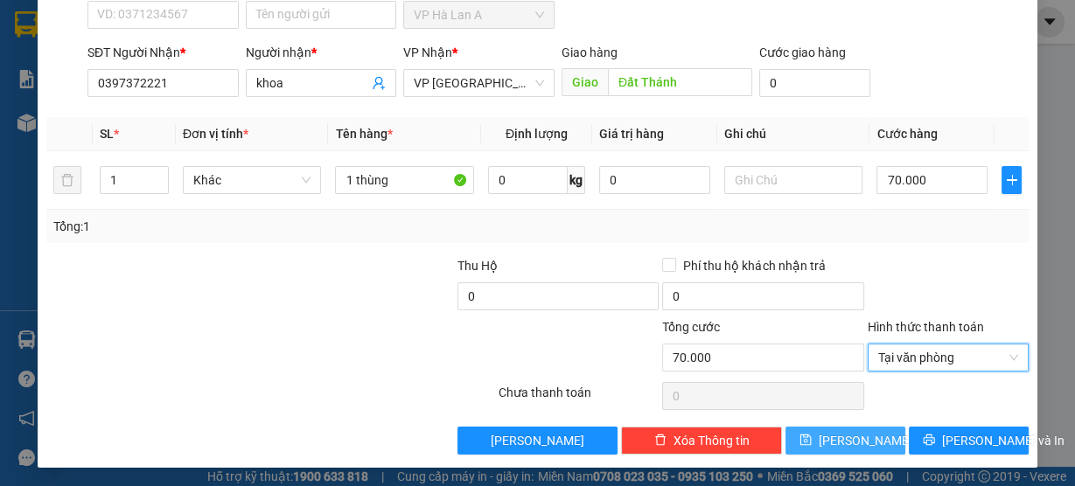
drag, startPoint x: 828, startPoint y: 440, endPoint x: 824, endPoint y: 369, distance: 71.0
click at [812, 440] on icon "save" at bounding box center [805, 440] width 12 height 12
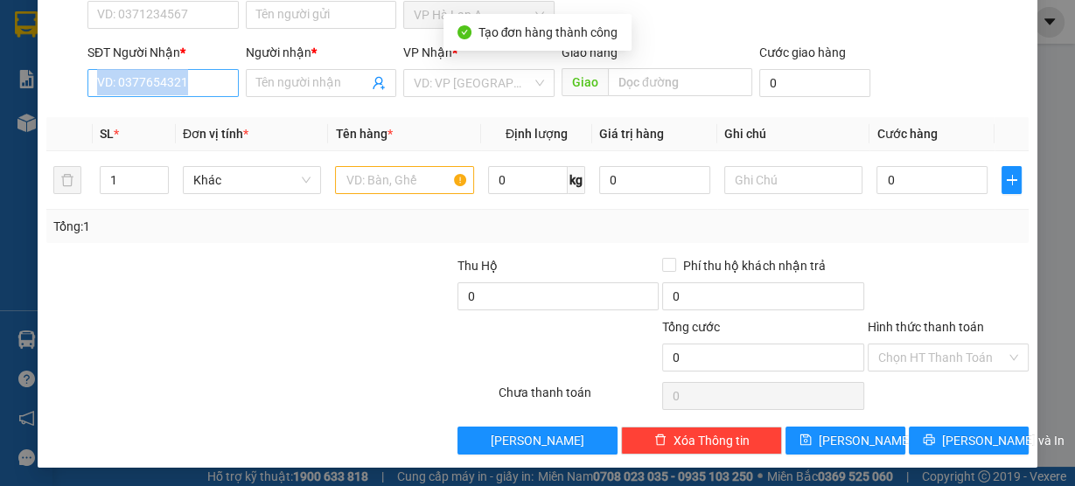
click at [199, 95] on div "SĐT Người Nhận * VD: 0377654321" at bounding box center [162, 73] width 151 height 61
click at [199, 85] on input "SĐT Người Nhận *" at bounding box center [162, 83] width 151 height 28
click at [200, 82] on input "SĐT Người Nhận *" at bounding box center [162, 83] width 151 height 28
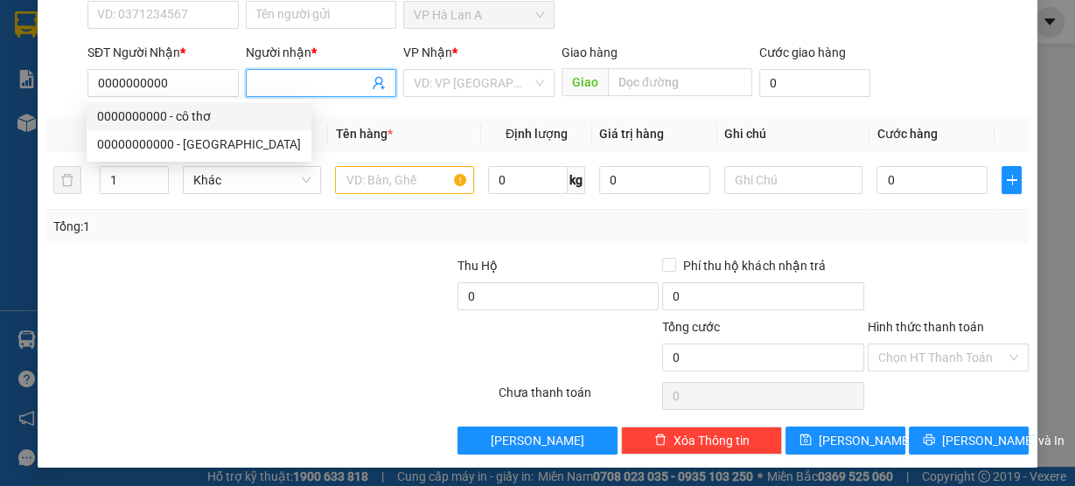
click at [256, 89] on input "Người nhận *" at bounding box center [312, 82] width 113 height 19
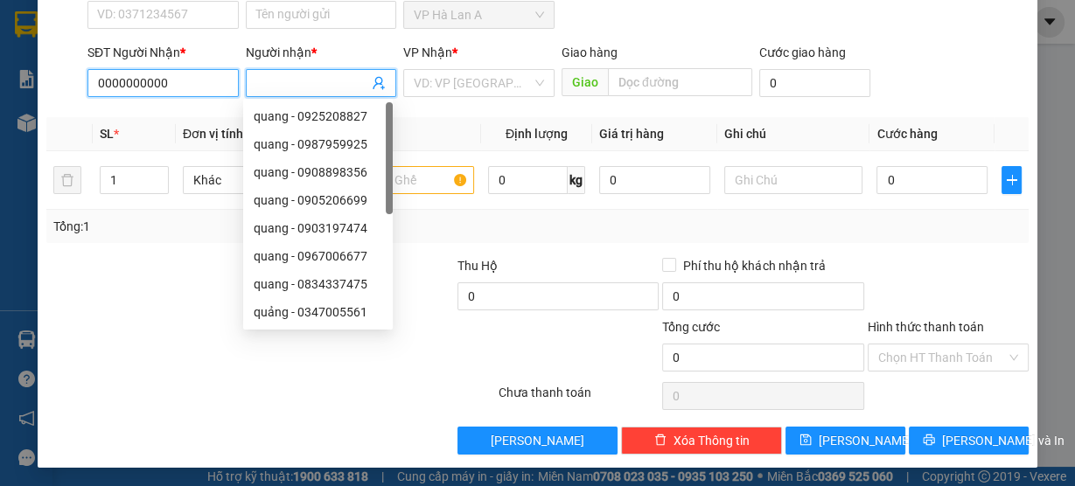
click at [206, 85] on input "0000000000" at bounding box center [162, 83] width 151 height 28
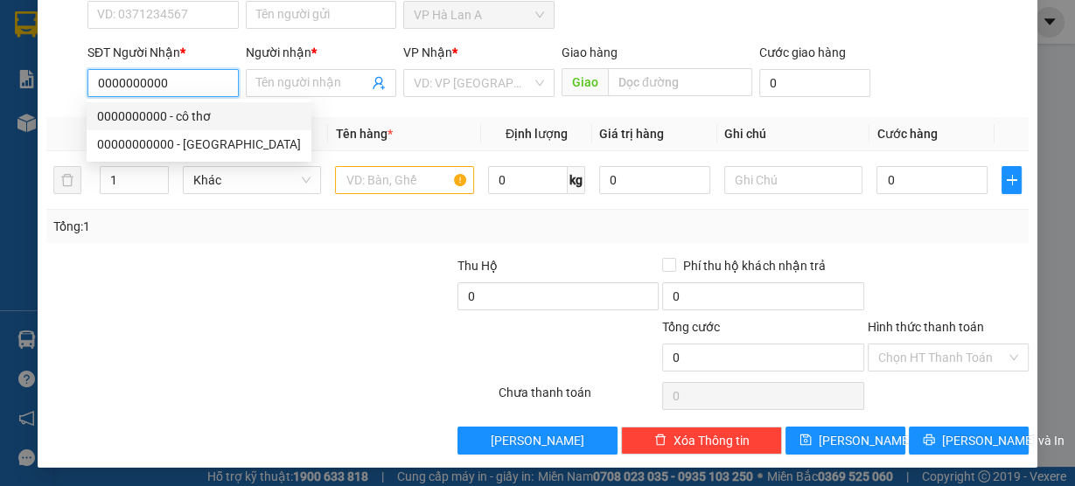
click at [197, 111] on div "0000000000 - cô thơ" at bounding box center [199, 116] width 204 height 19
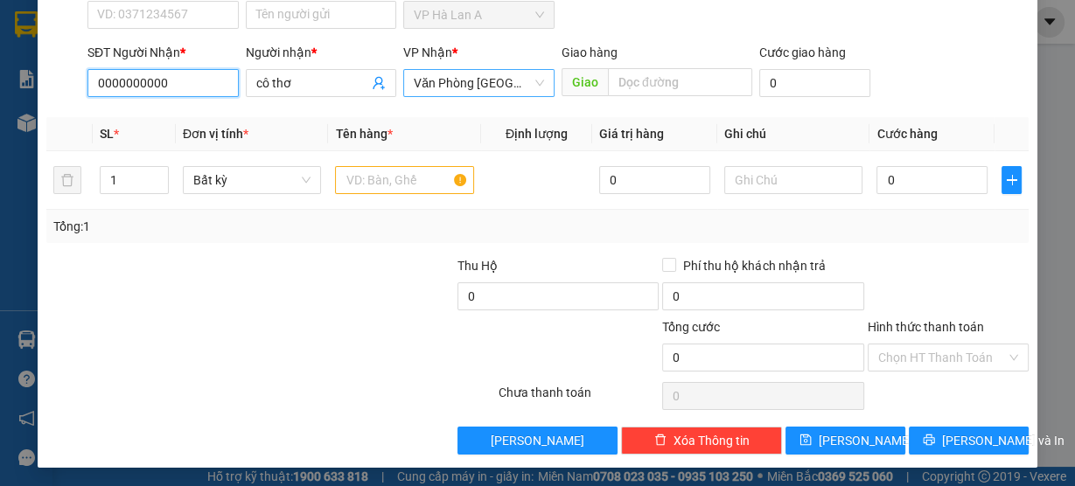
drag, startPoint x: 444, startPoint y: 77, endPoint x: 462, endPoint y: 122, distance: 48.7
click at [444, 77] on span "Văn Phòng [GEOGRAPHIC_DATA]" at bounding box center [479, 83] width 130 height 26
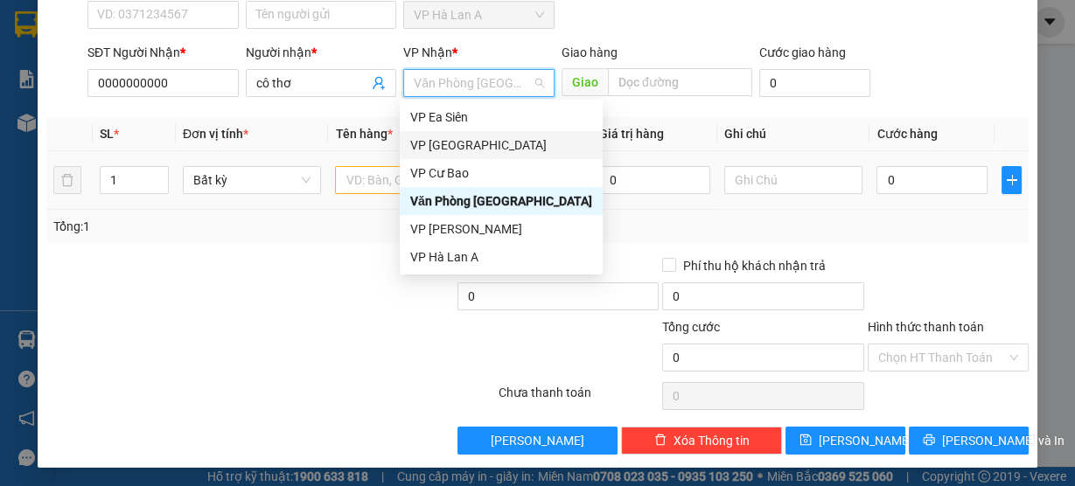
drag, startPoint x: 450, startPoint y: 143, endPoint x: 422, endPoint y: 157, distance: 30.9
click at [450, 143] on div "VP [GEOGRAPHIC_DATA]" at bounding box center [501, 145] width 182 height 19
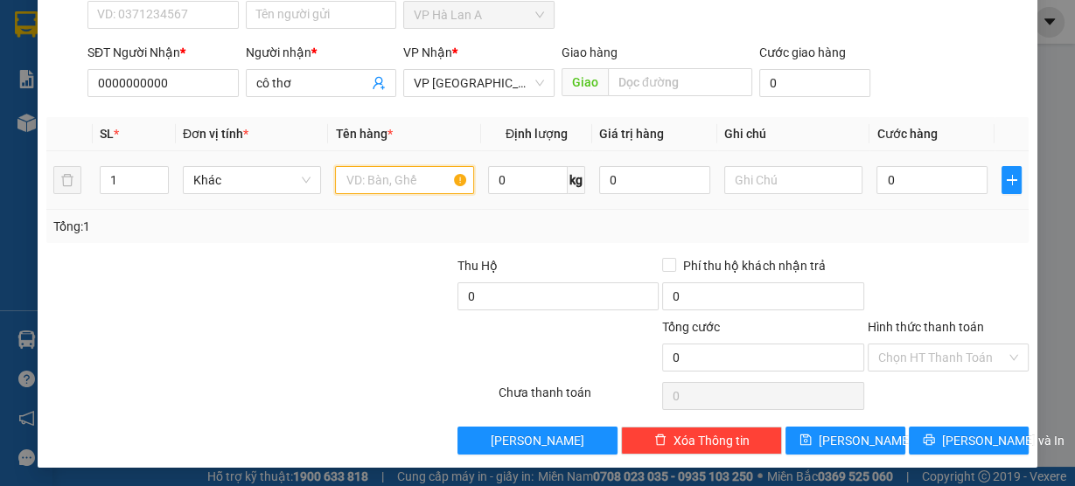
click at [365, 173] on input "text" at bounding box center [404, 180] width 139 height 28
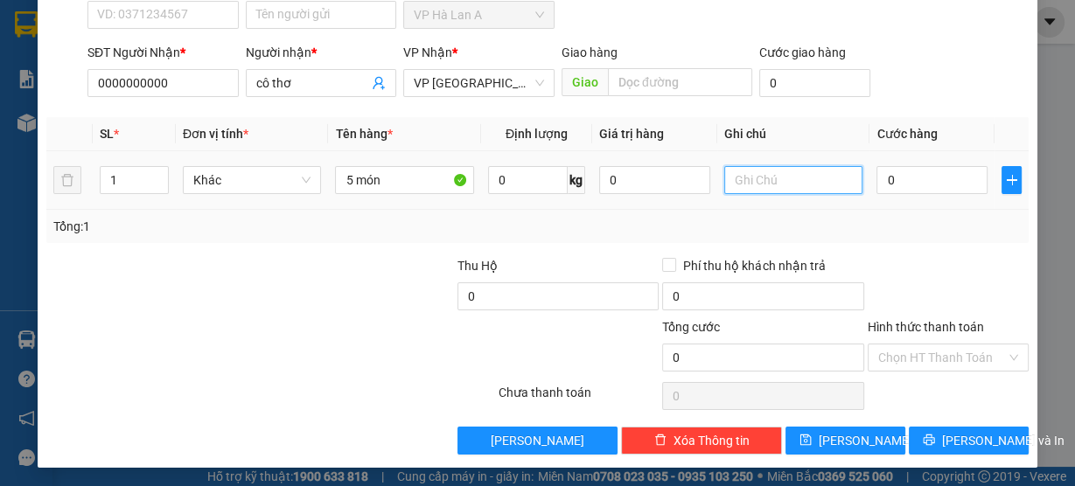
click at [757, 171] on input "text" at bounding box center [793, 180] width 139 height 28
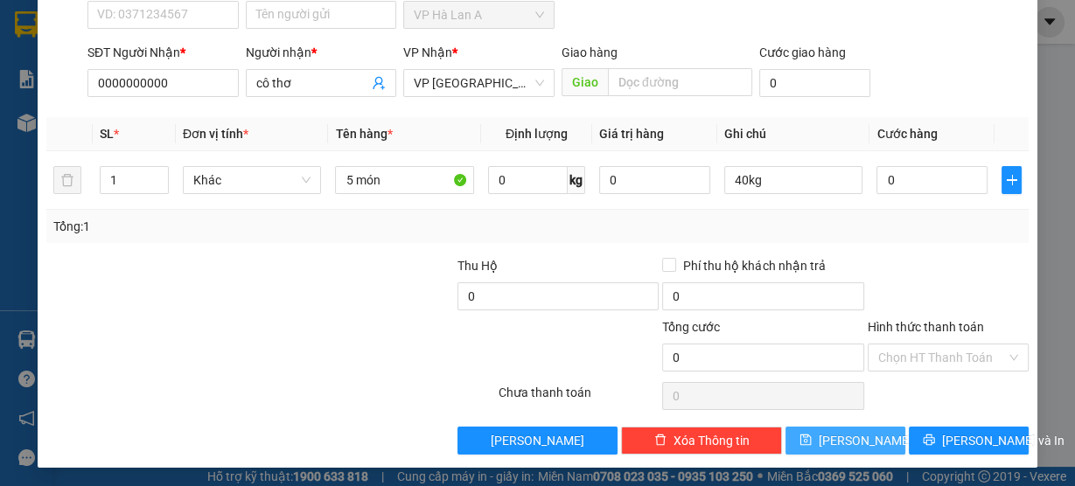
drag, startPoint x: 848, startPoint y: 429, endPoint x: 841, endPoint y: 403, distance: 26.3
click at [847, 429] on button "Lưu" at bounding box center [845, 441] width 120 height 28
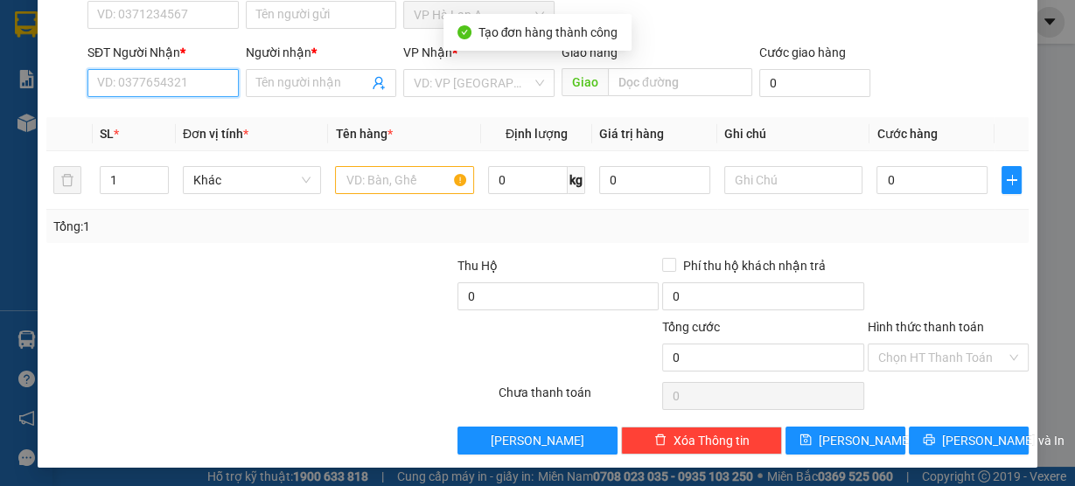
click at [124, 76] on input "SĐT Người Nhận *" at bounding box center [162, 83] width 151 height 28
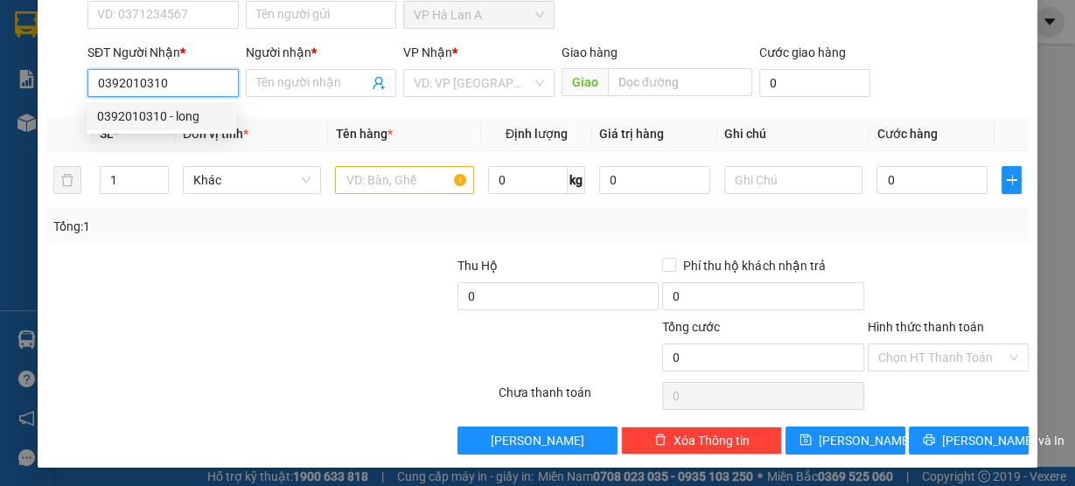
click at [163, 121] on div "0392010310 - long" at bounding box center [161, 116] width 129 height 19
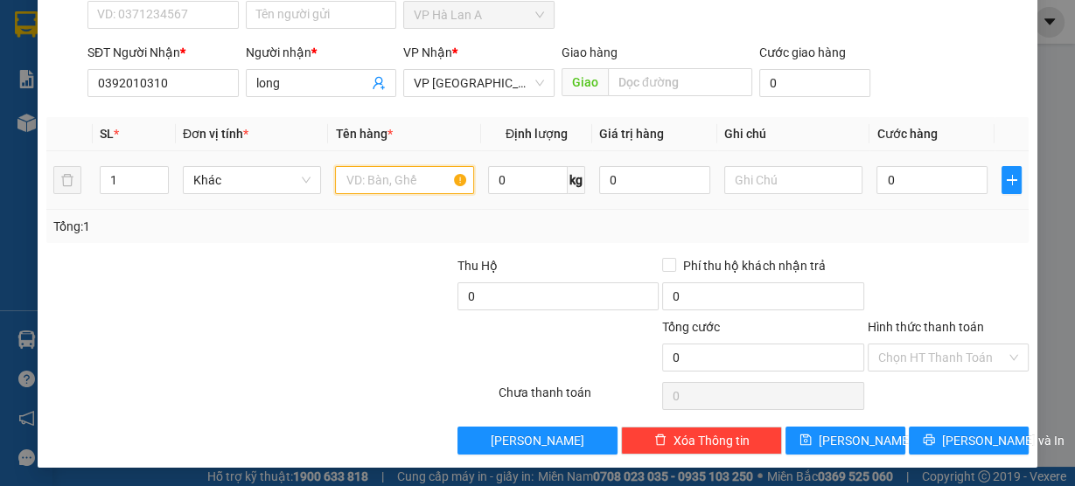
click at [401, 176] on input "text" at bounding box center [404, 180] width 139 height 28
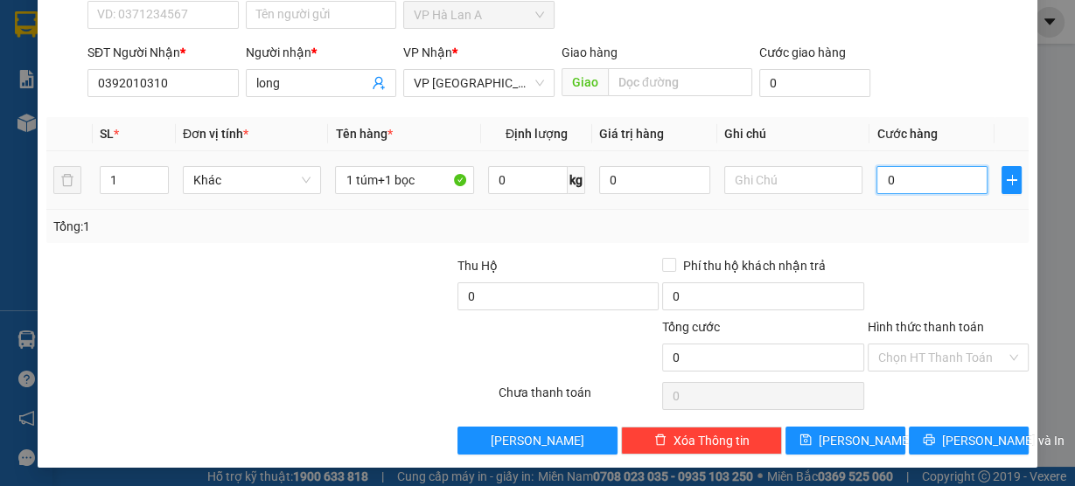
click at [895, 179] on input "0" at bounding box center [931, 180] width 111 height 28
click at [868, 364] on div "Chọn HT Thanh Toán" at bounding box center [948, 358] width 161 height 28
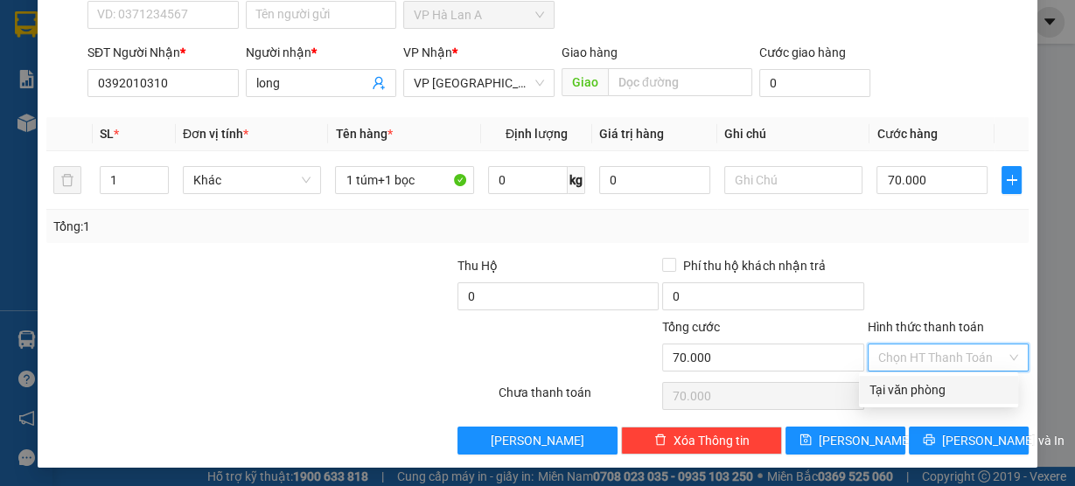
click at [900, 357] on input "Hình thức thanh toán" at bounding box center [942, 358] width 128 height 26
click at [890, 388] on div "Tại văn phòng" at bounding box center [938, 389] width 138 height 19
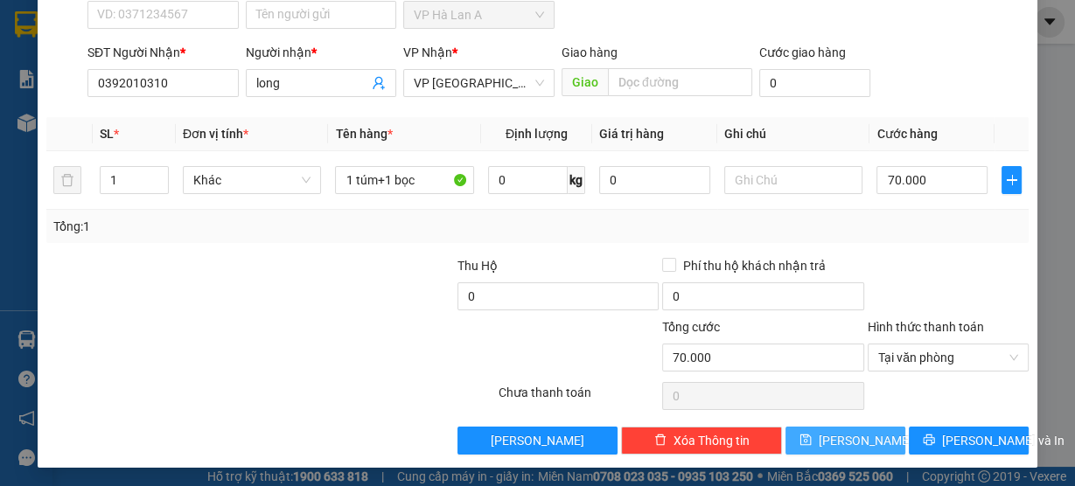
click at [846, 442] on span "Lưu" at bounding box center [866, 440] width 94 height 19
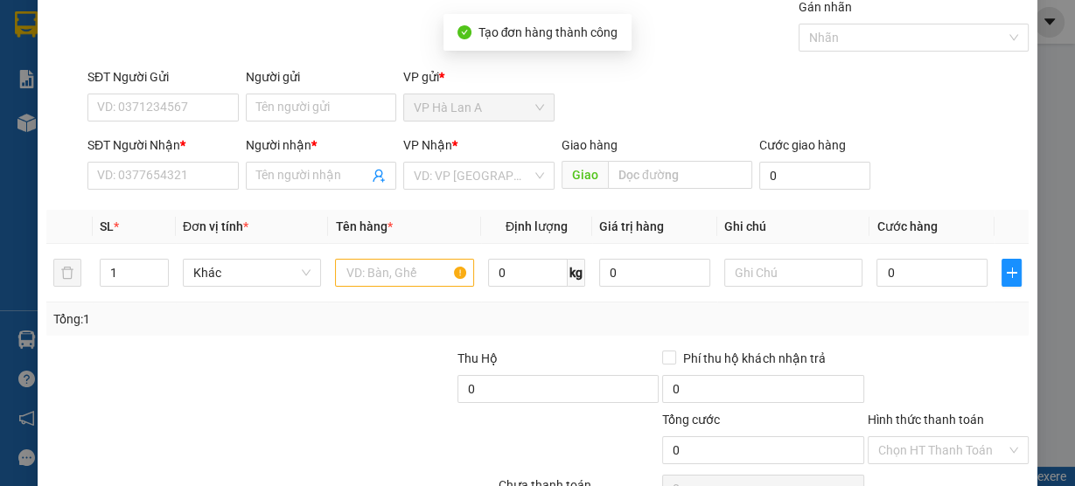
scroll to position [0, 0]
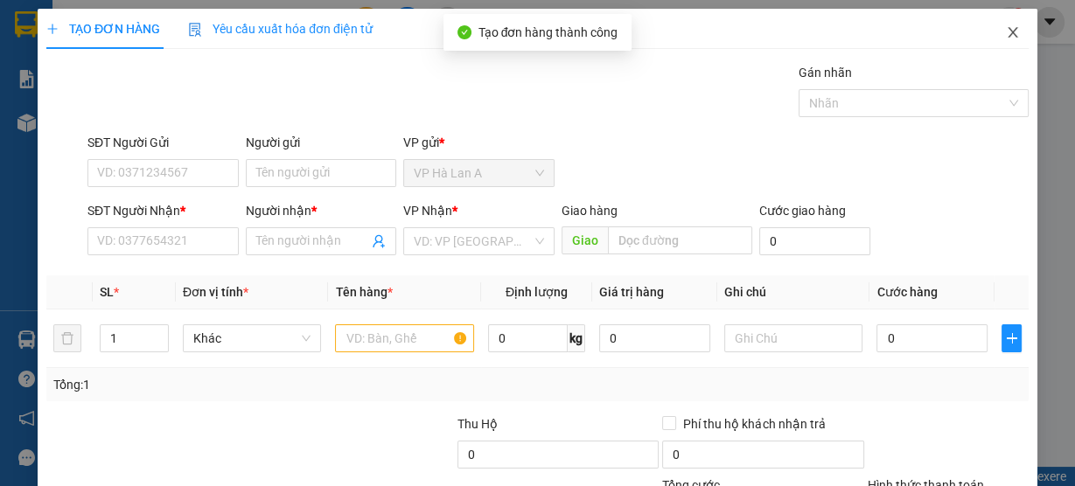
click at [1015, 38] on span "Close" at bounding box center [1012, 33] width 49 height 49
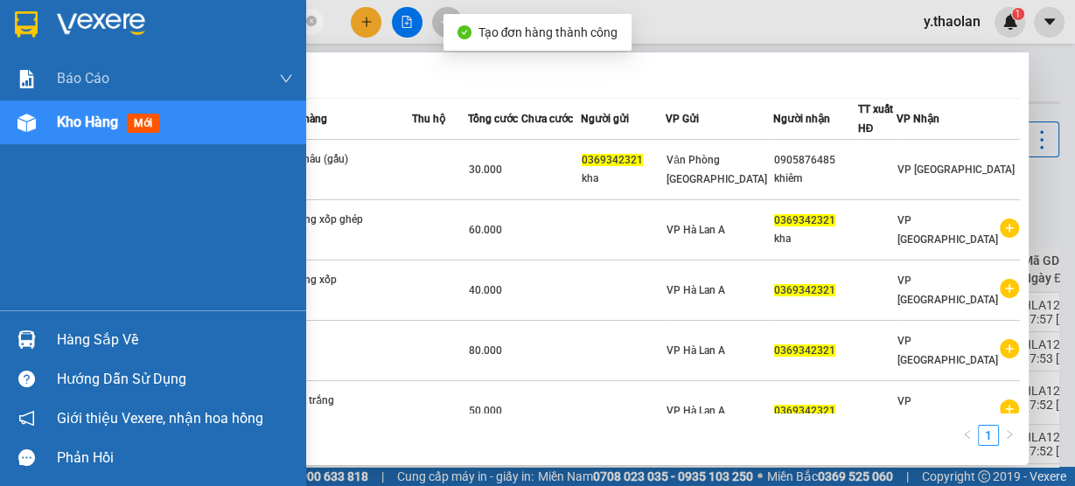
drag, startPoint x: 182, startPoint y: 24, endPoint x: 45, endPoint y: 41, distance: 138.3
click at [45, 41] on section "Kết quả tìm kiếm ( 6 ) Bộ lọc Mã ĐH Trạng thái Món hàng Thu hộ Tổng cước Chưa c…" at bounding box center [537, 243] width 1075 height 486
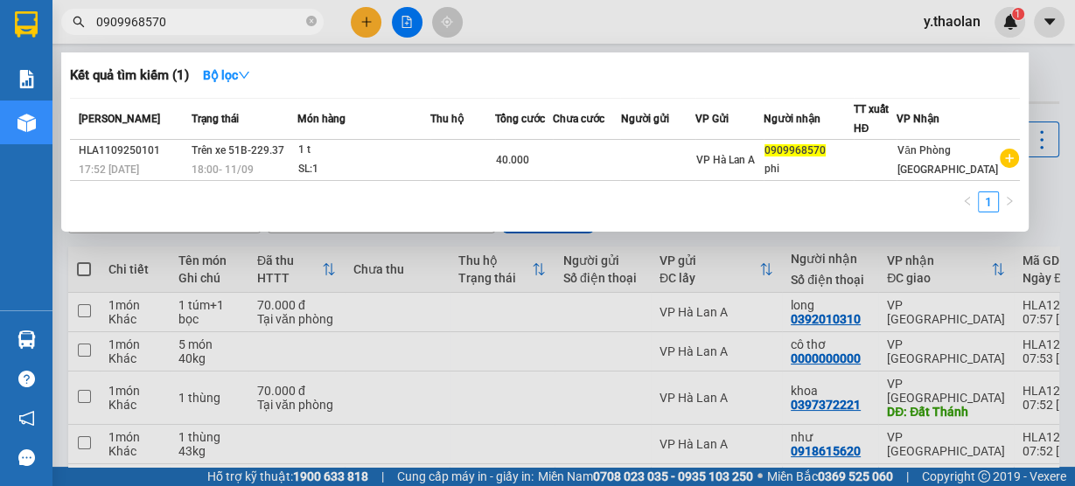
click at [504, 24] on div at bounding box center [537, 243] width 1075 height 486
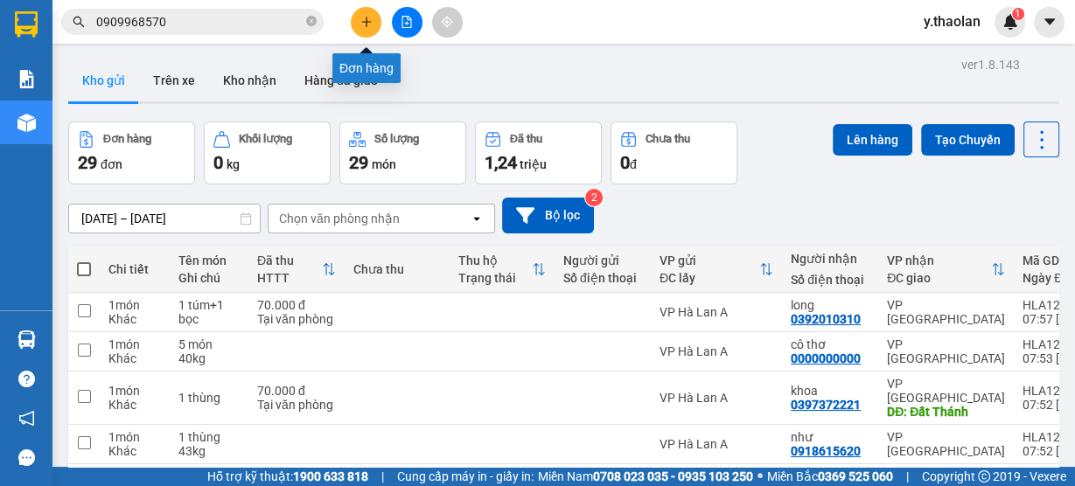
click at [369, 22] on icon "plus" at bounding box center [366, 21] width 10 height 1
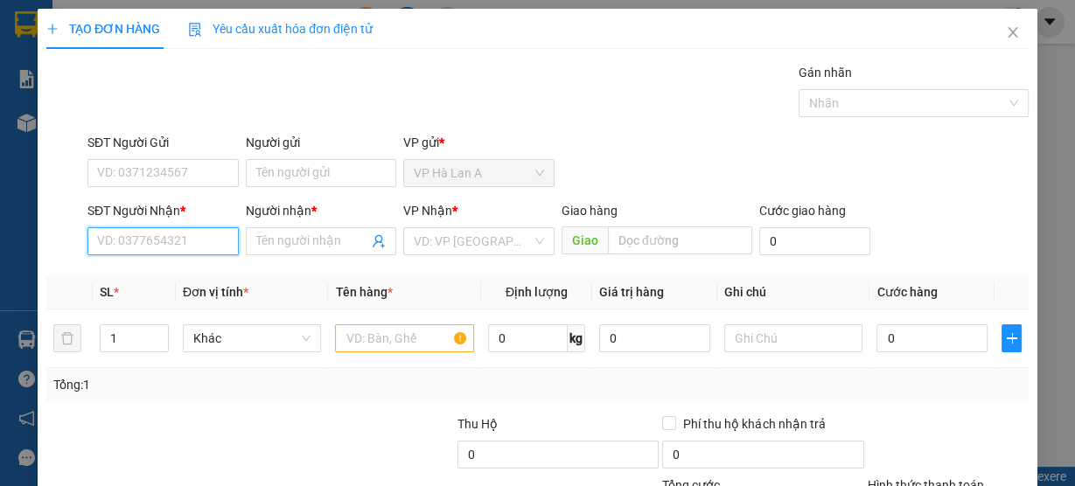
click at [174, 241] on input "SĐT Người Nhận *" at bounding box center [162, 241] width 151 height 28
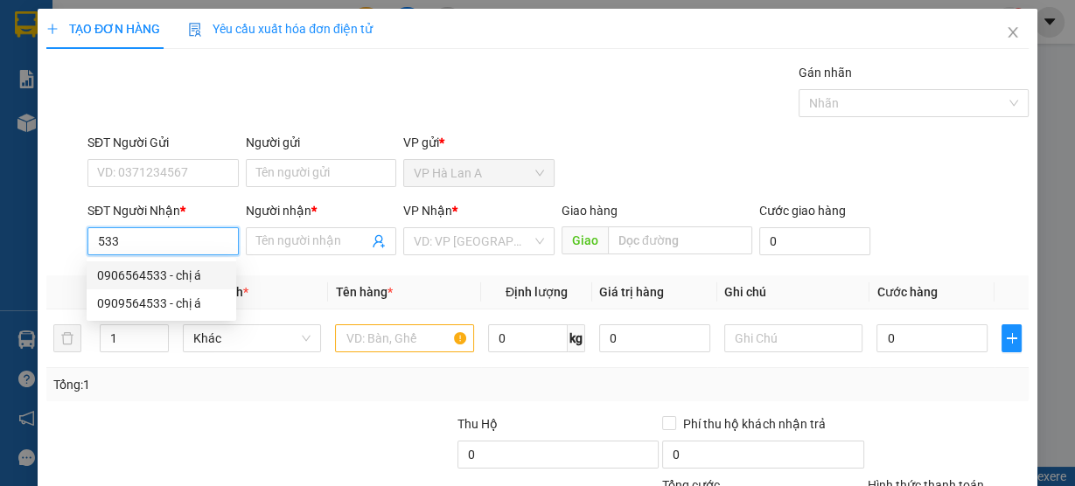
click at [199, 275] on div "0906564533 - chị á" at bounding box center [161, 275] width 129 height 19
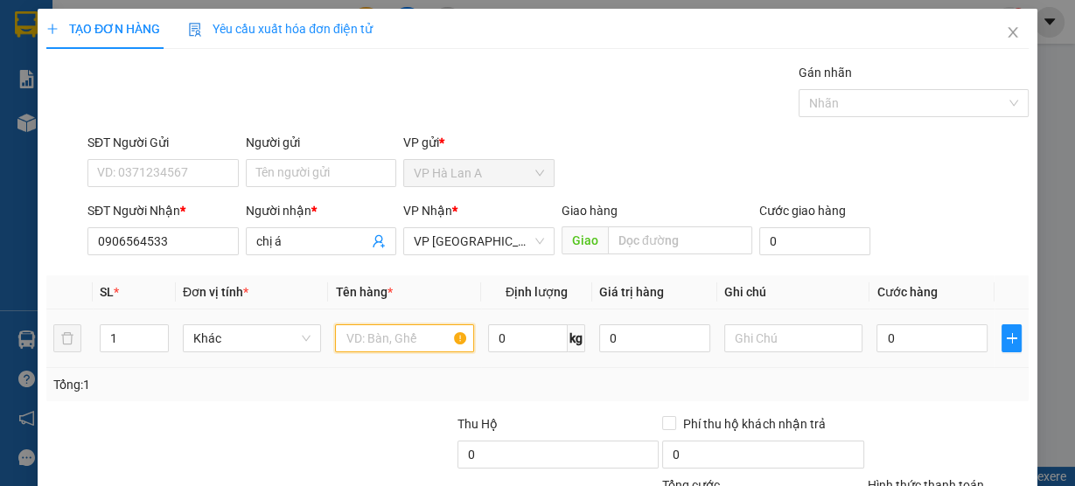
click at [340, 338] on input "text" at bounding box center [404, 338] width 139 height 28
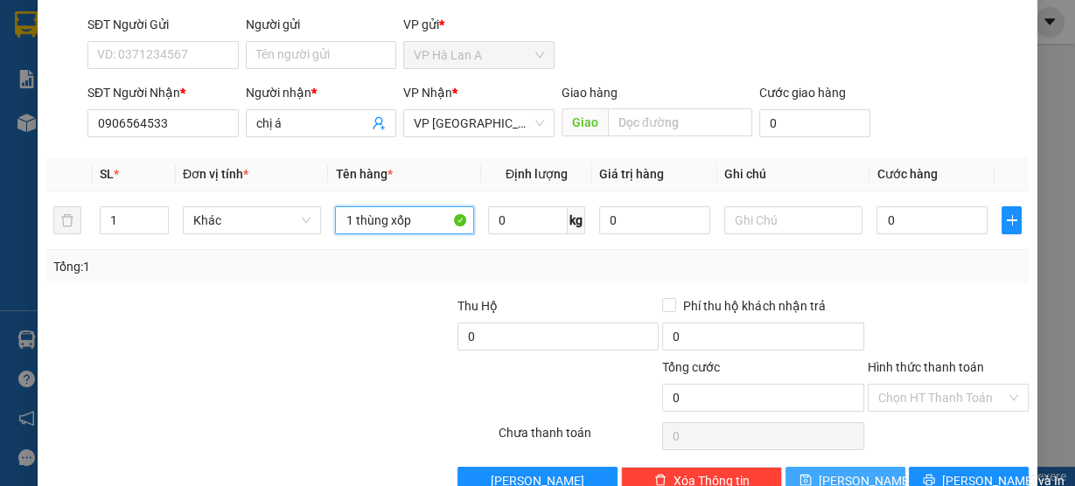
scroll to position [158, 0]
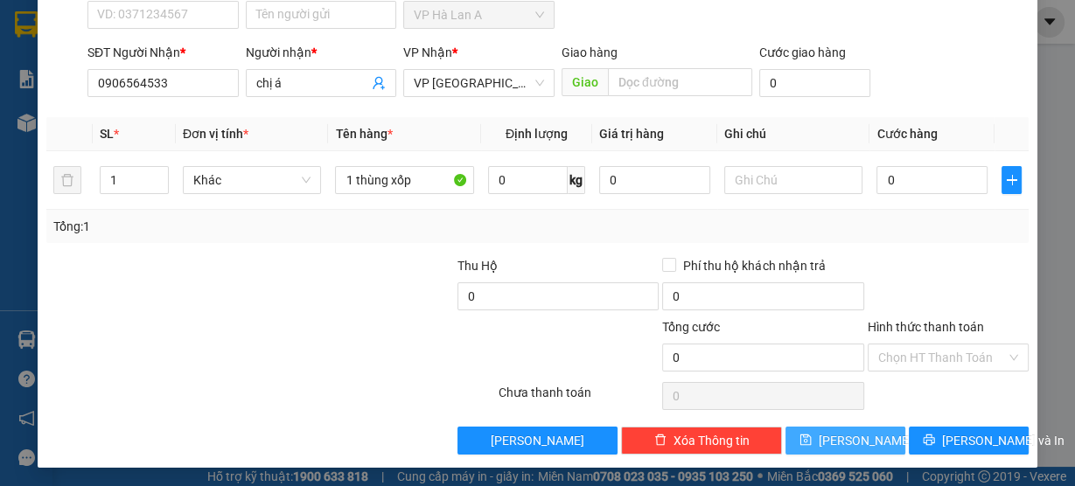
click at [832, 439] on button "Lưu" at bounding box center [845, 441] width 120 height 28
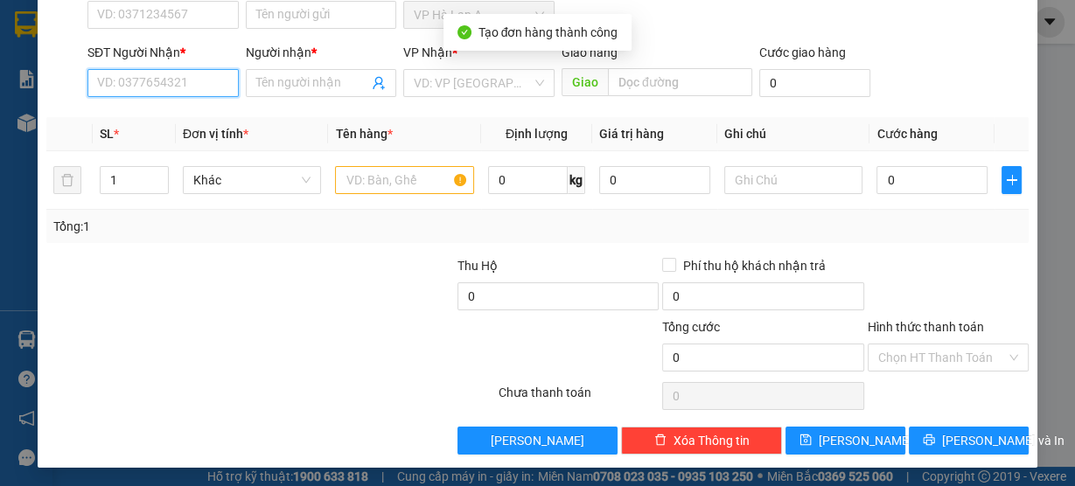
click at [197, 87] on input "SĐT Người Nhận *" at bounding box center [162, 83] width 151 height 28
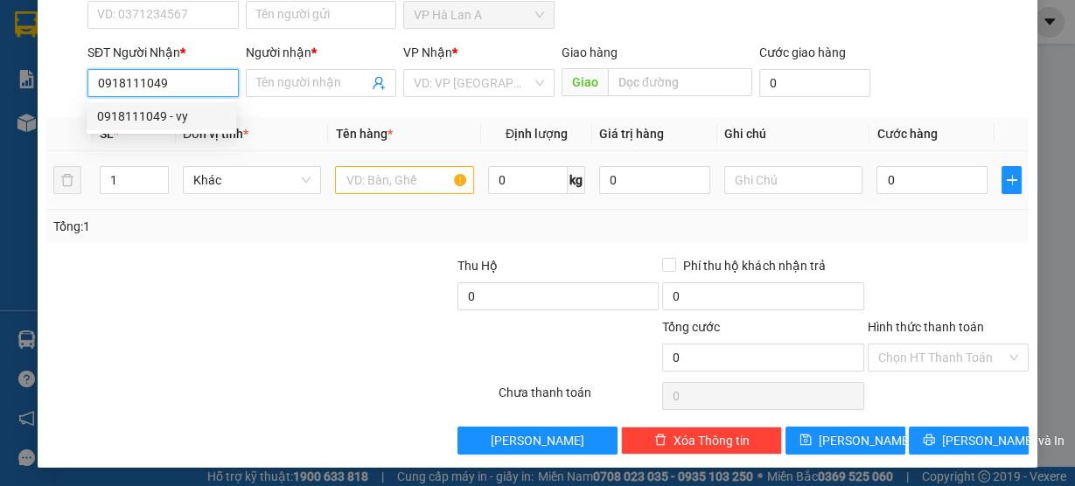
drag, startPoint x: 208, startPoint y: 122, endPoint x: 420, endPoint y: 177, distance: 218.5
click at [207, 123] on div "0918111049 - vy" at bounding box center [161, 116] width 129 height 19
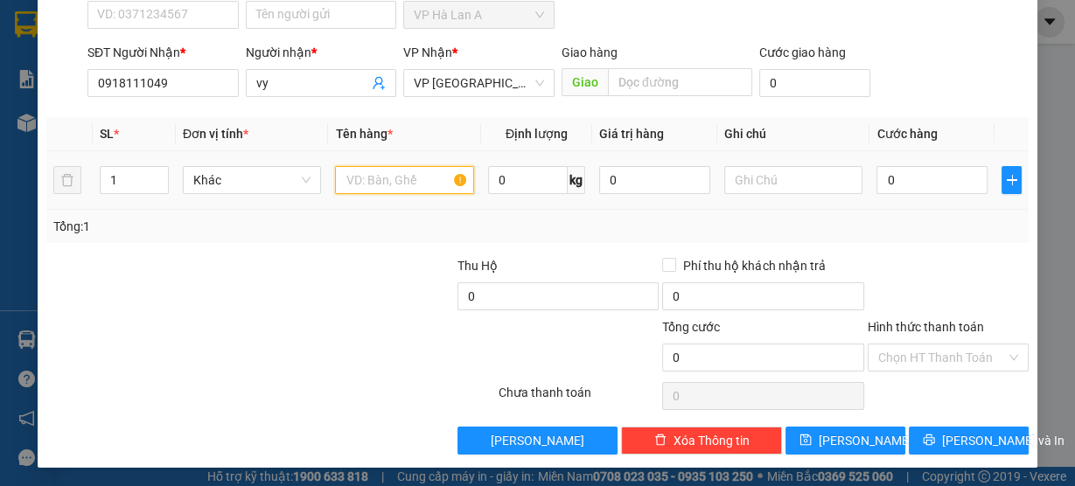
click at [439, 181] on input "text" at bounding box center [404, 180] width 139 height 28
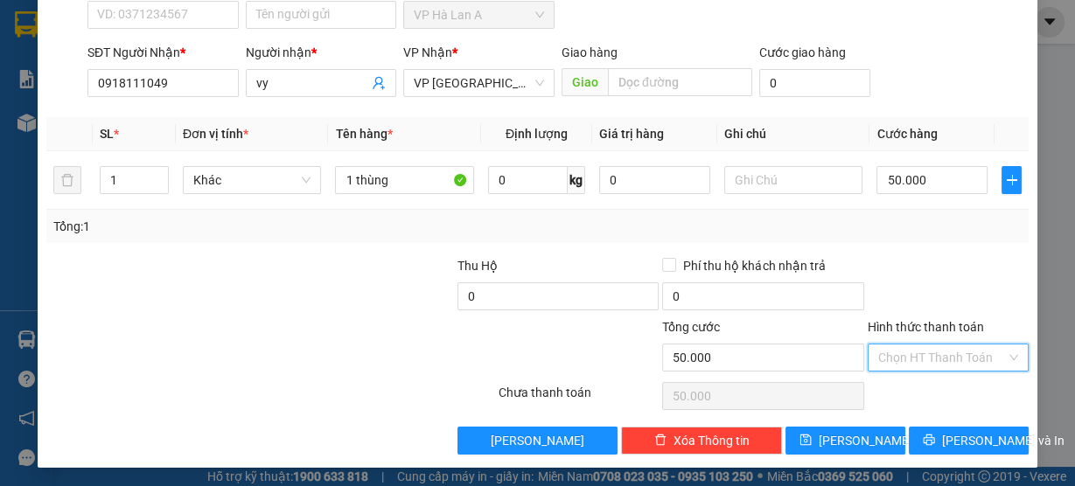
click at [913, 345] on input "Hình thức thanh toán" at bounding box center [942, 358] width 128 height 26
click at [892, 387] on div "Tại văn phòng" at bounding box center [938, 389] width 138 height 19
click at [864, 422] on div "Transit Pickup Surcharge Ids Transit Deliver Surcharge Ids Transit Deliver Surc…" at bounding box center [537, 180] width 982 height 550
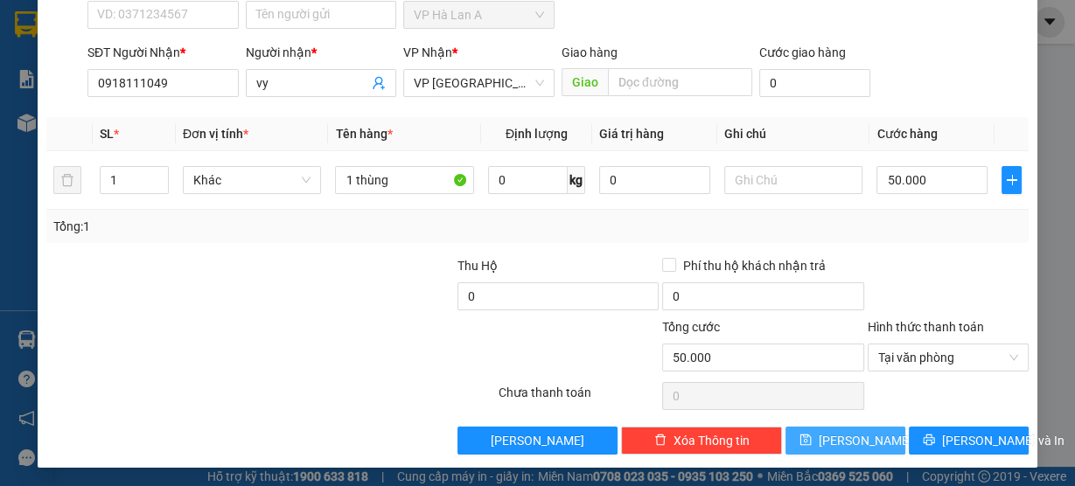
click at [860, 433] on button "Lưu" at bounding box center [845, 441] width 120 height 28
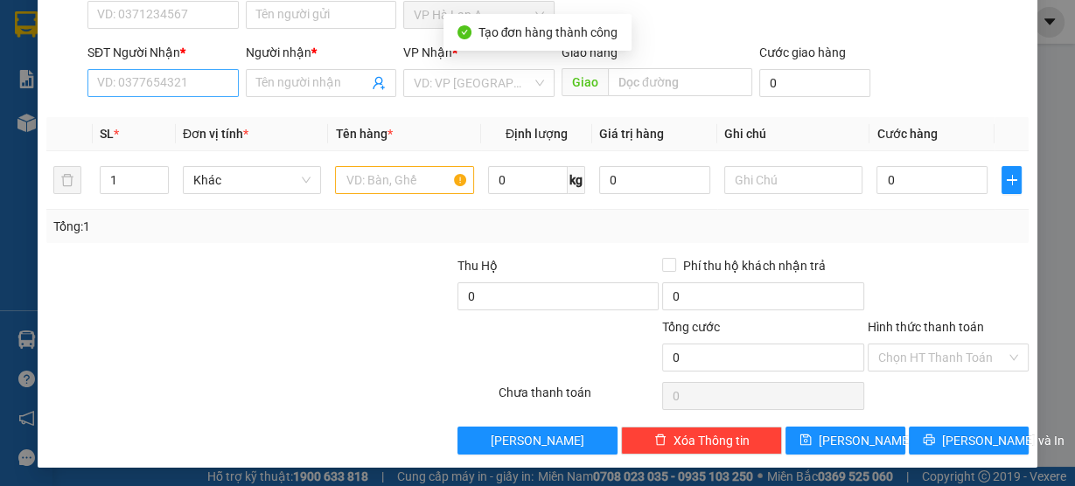
click at [149, 95] on div "SĐT Người Nhận * VD: 0377654321" at bounding box center [162, 73] width 151 height 61
click at [150, 86] on input "SĐT Người Nhận *" at bounding box center [162, 83] width 151 height 28
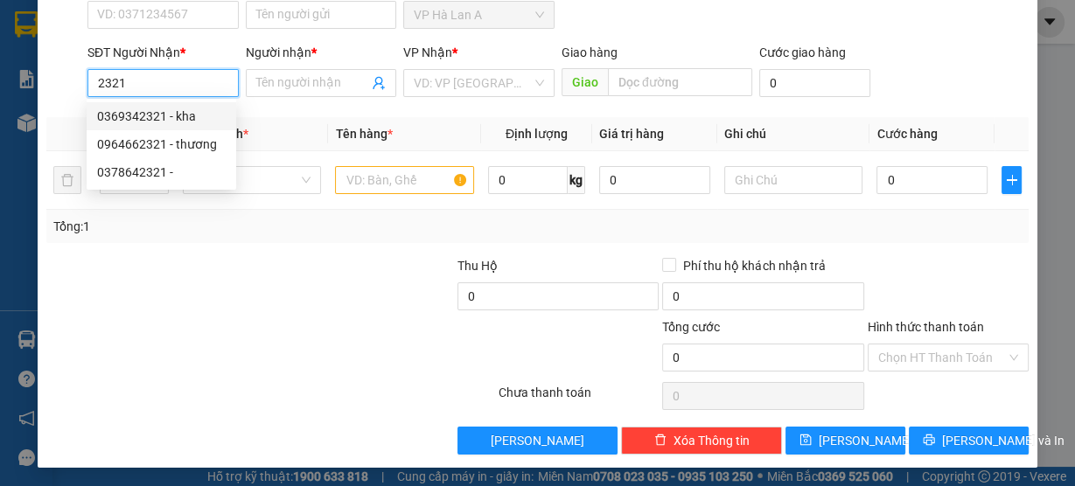
click at [198, 112] on div "0369342321 - kha" at bounding box center [161, 116] width 129 height 19
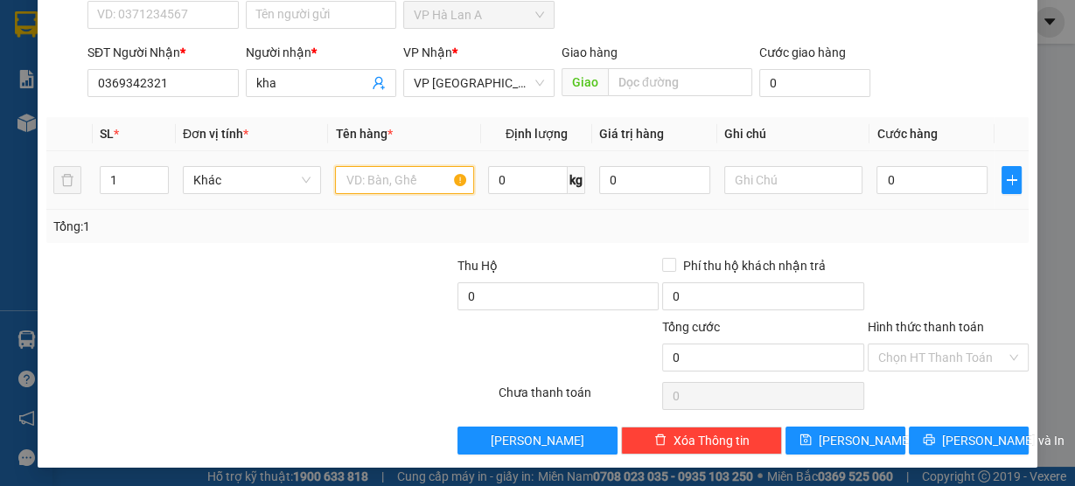
click at [415, 178] on input "text" at bounding box center [404, 180] width 139 height 28
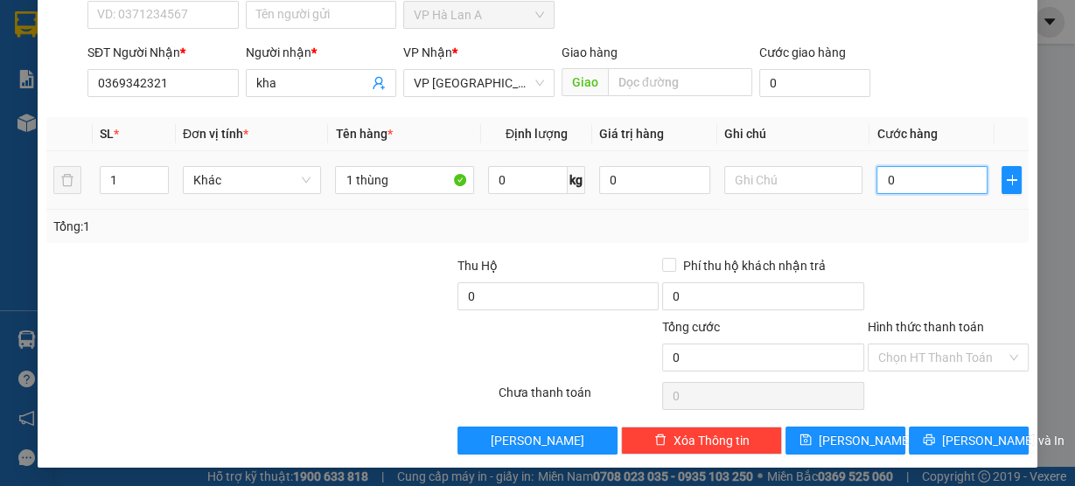
click at [906, 185] on input "0" at bounding box center [931, 180] width 111 height 28
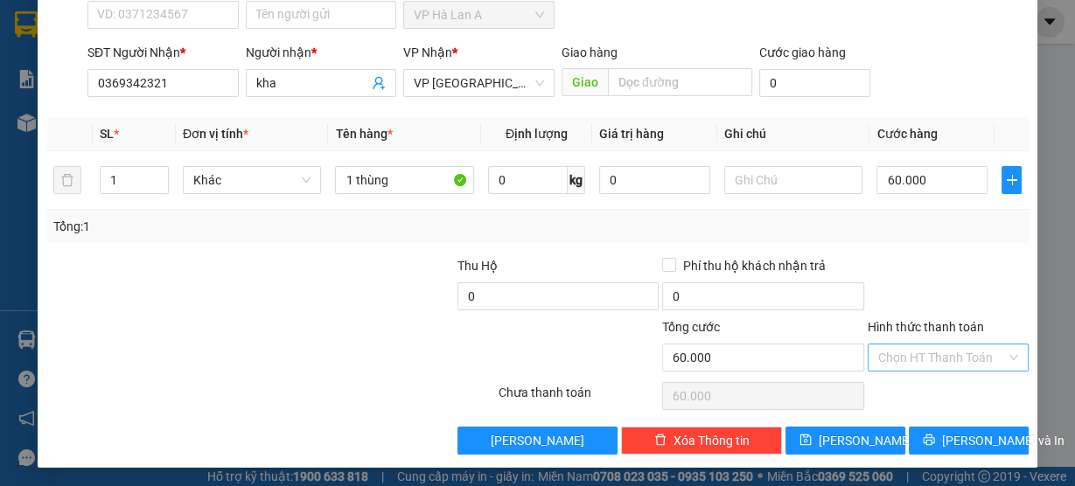
drag, startPoint x: 903, startPoint y: 352, endPoint x: 906, endPoint y: 375, distance: 23.8
click at [903, 352] on input "Hình thức thanh toán" at bounding box center [942, 358] width 128 height 26
click at [903, 385] on div "Tại văn phòng" at bounding box center [938, 389] width 138 height 19
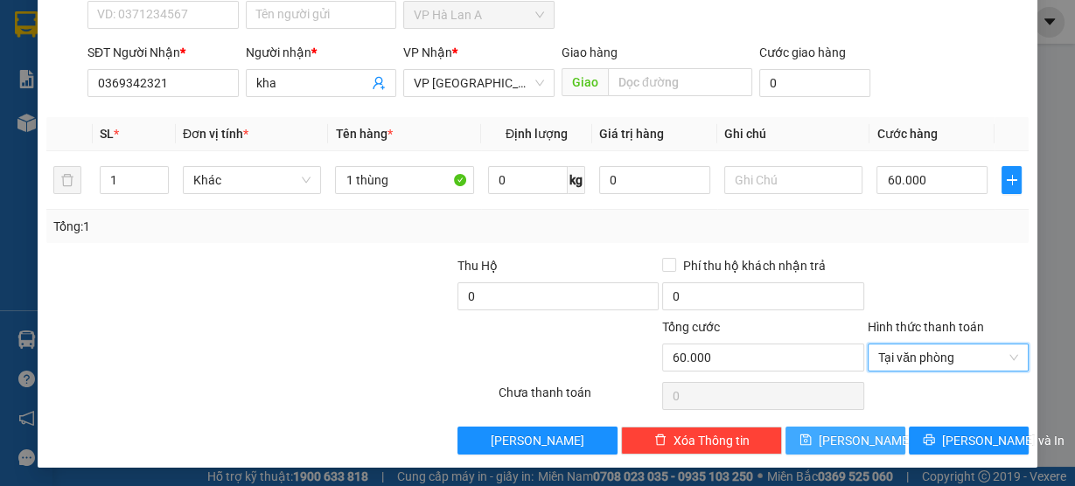
click at [852, 444] on span "Lưu" at bounding box center [866, 440] width 94 height 19
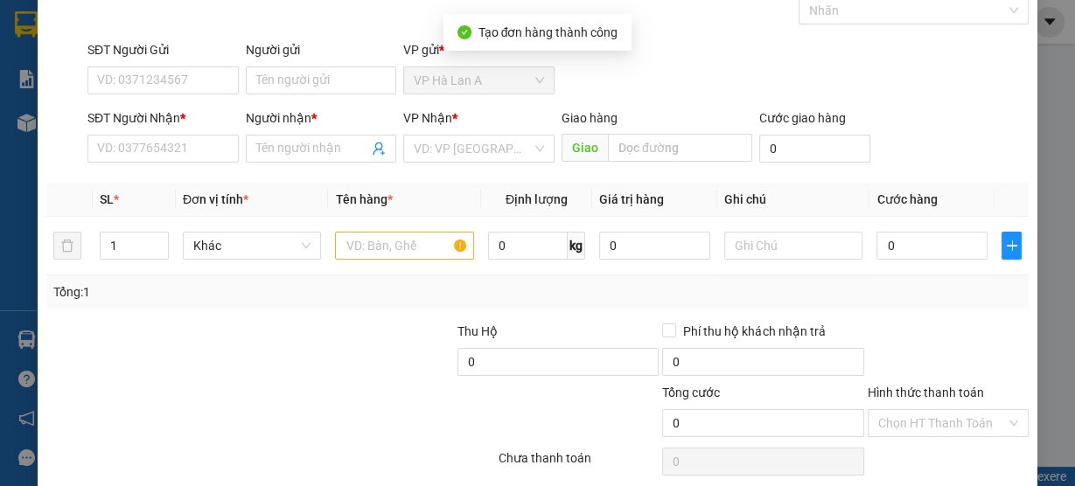
scroll to position [0, 0]
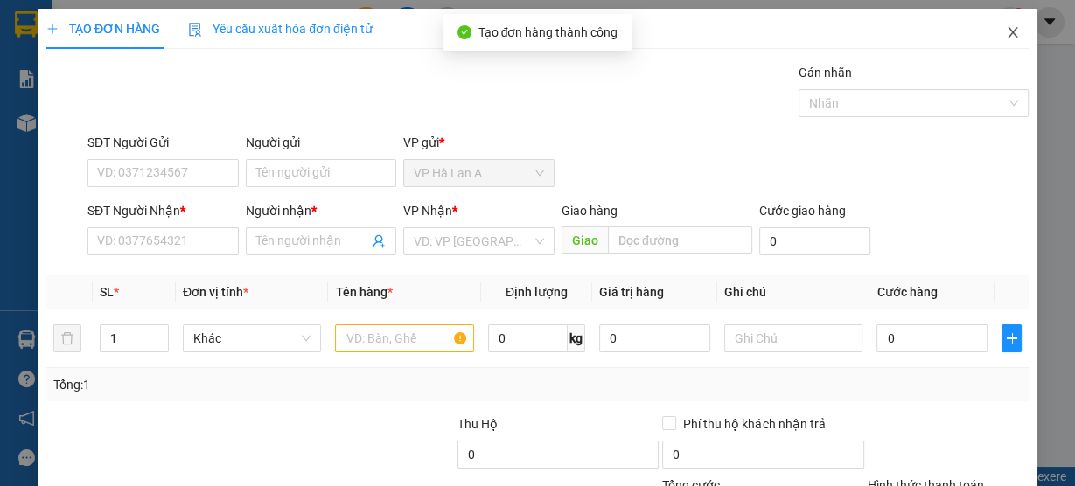
click at [1012, 45] on span "Close" at bounding box center [1012, 33] width 49 height 49
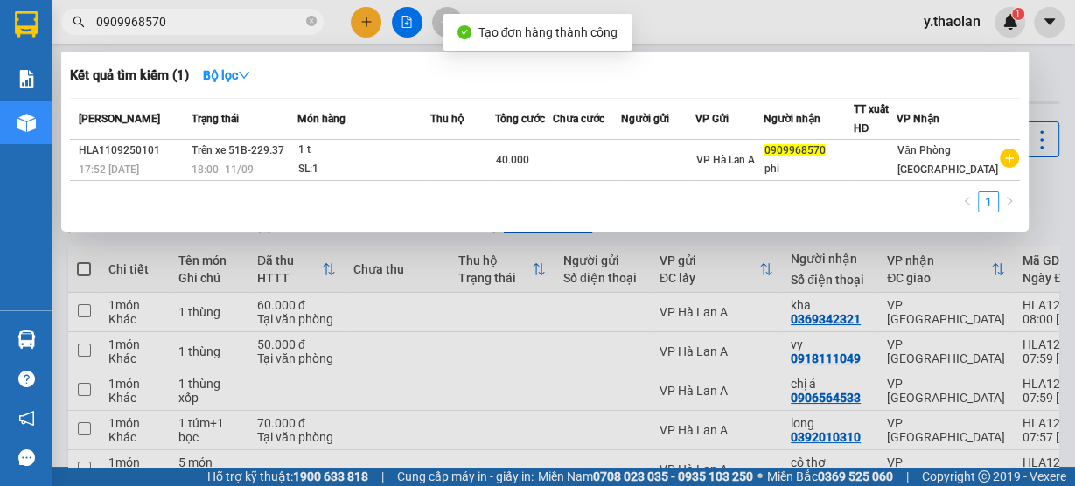
drag, startPoint x: 183, startPoint y: 21, endPoint x: 66, endPoint y: 33, distance: 117.0
click at [66, 33] on div "0909968570" at bounding box center [170, 22] width 341 height 26
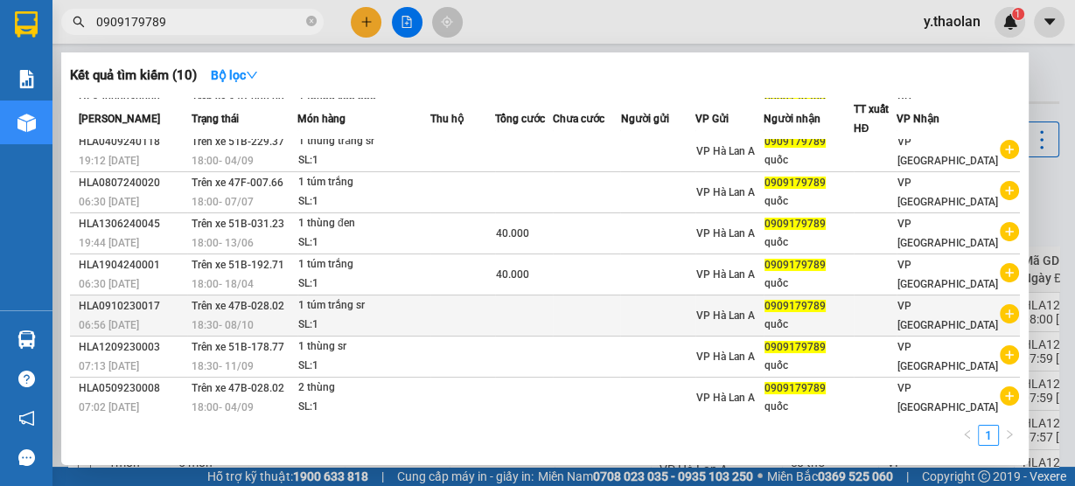
scroll to position [136, 0]
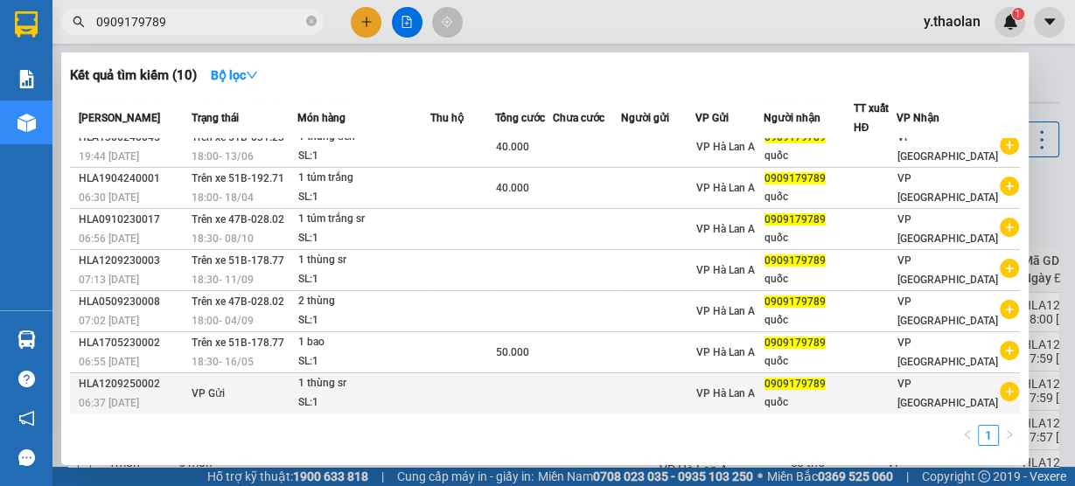
click at [653, 402] on td at bounding box center [657, 393] width 74 height 41
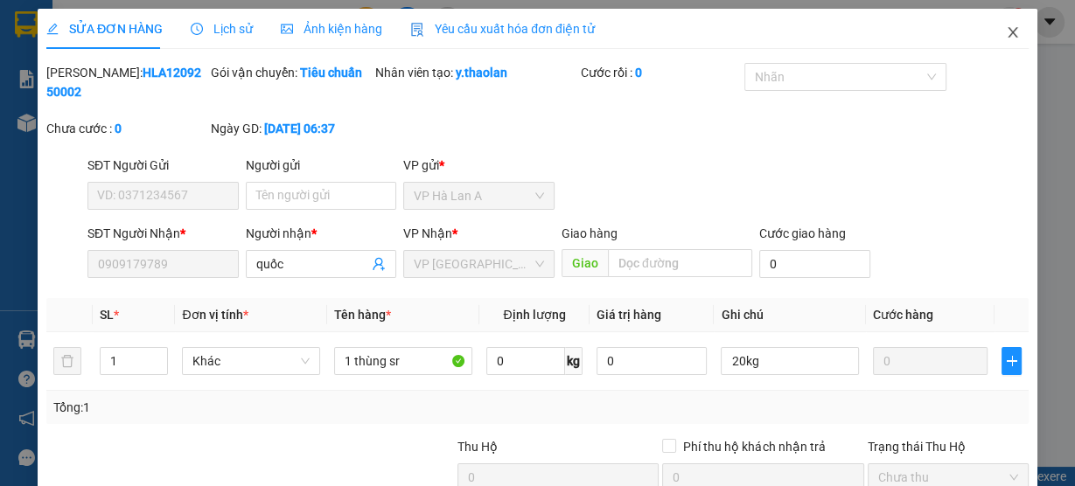
click at [1006, 35] on icon "close" at bounding box center [1013, 32] width 14 height 14
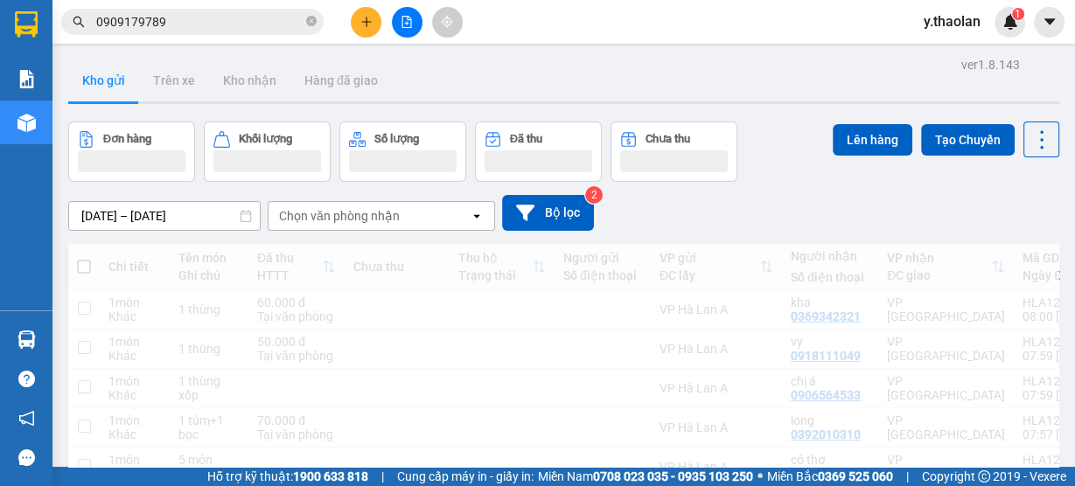
click at [368, 25] on icon "plus" at bounding box center [366, 22] width 12 height 12
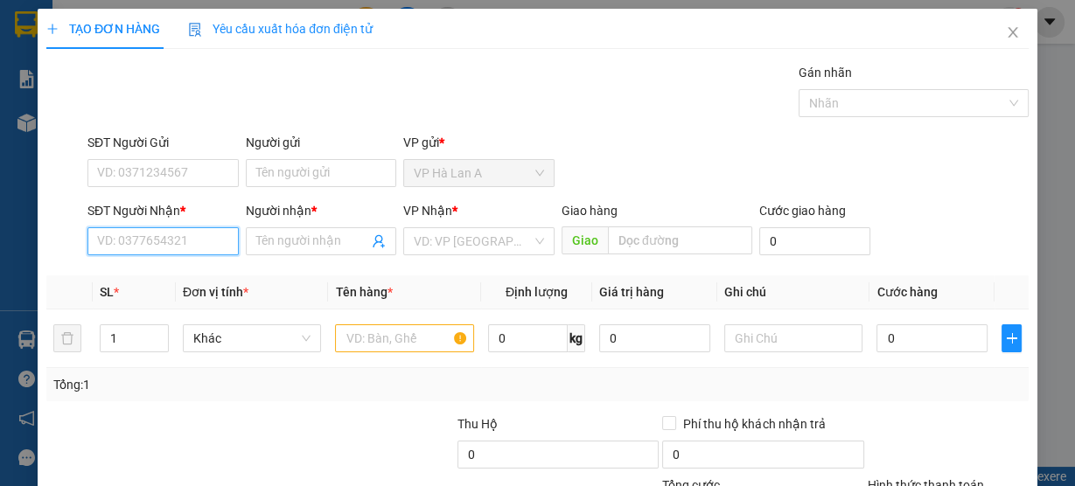
click at [141, 241] on input "SĐT Người Nhận *" at bounding box center [162, 241] width 151 height 28
click at [191, 275] on div "0937755804 - thảo" at bounding box center [161, 275] width 129 height 19
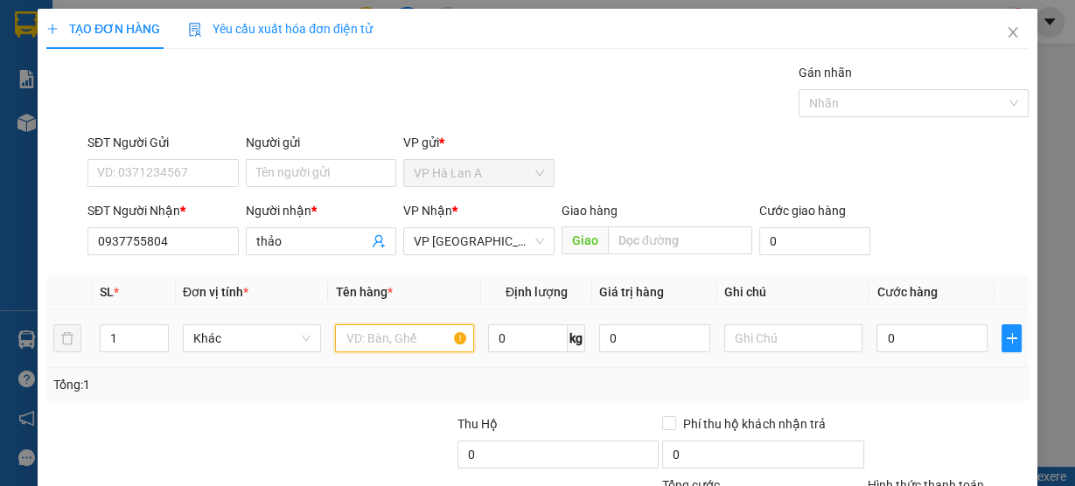
click at [373, 346] on input "text" at bounding box center [404, 338] width 139 height 28
click at [876, 323] on div "0" at bounding box center [931, 338] width 111 height 35
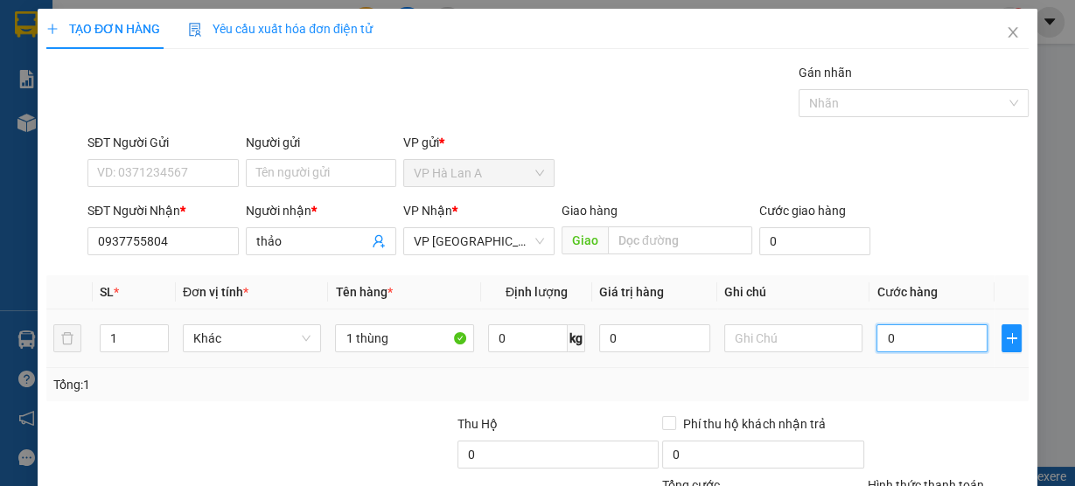
click at [882, 338] on input "0" at bounding box center [931, 338] width 111 height 28
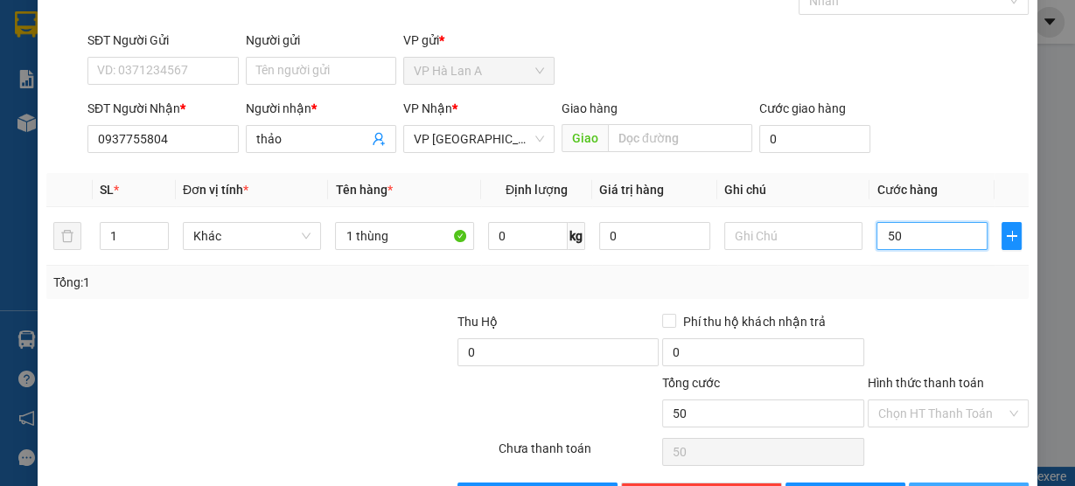
scroll to position [158, 0]
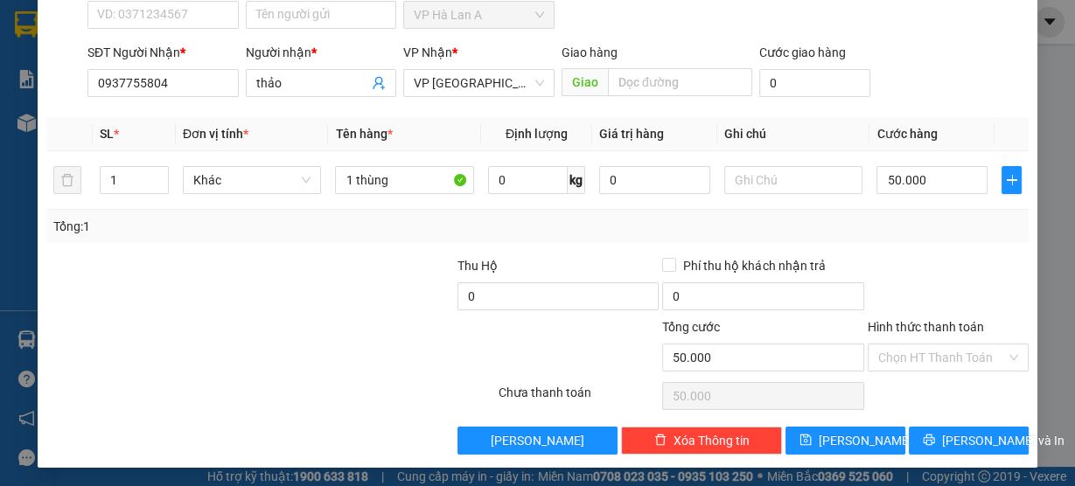
click at [885, 338] on div "Hình thức thanh toán" at bounding box center [948, 330] width 161 height 26
click at [887, 366] on input "Hình thức thanh toán" at bounding box center [942, 358] width 128 height 26
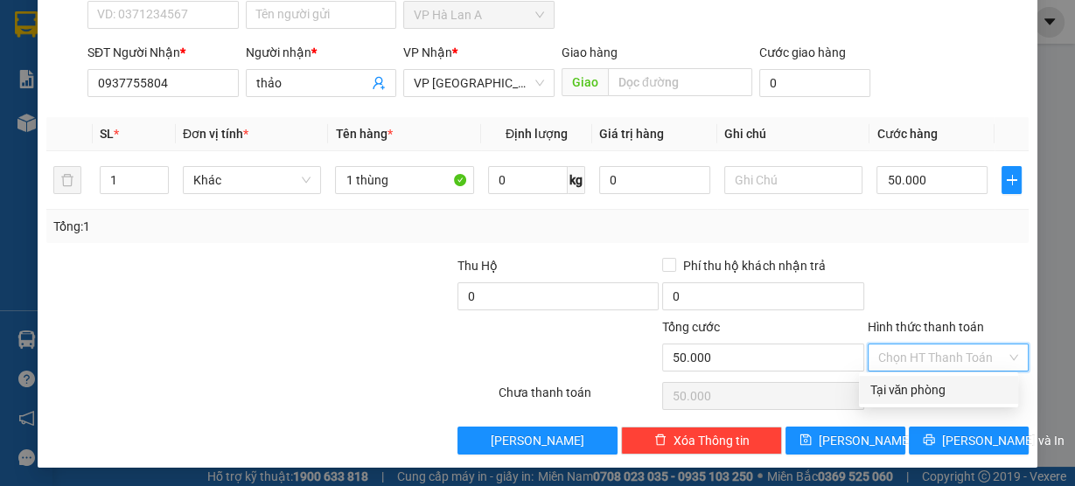
drag, startPoint x: 878, startPoint y: 394, endPoint x: 848, endPoint y: 423, distance: 41.4
click at [878, 394] on div "Tại văn phòng" at bounding box center [938, 389] width 138 height 19
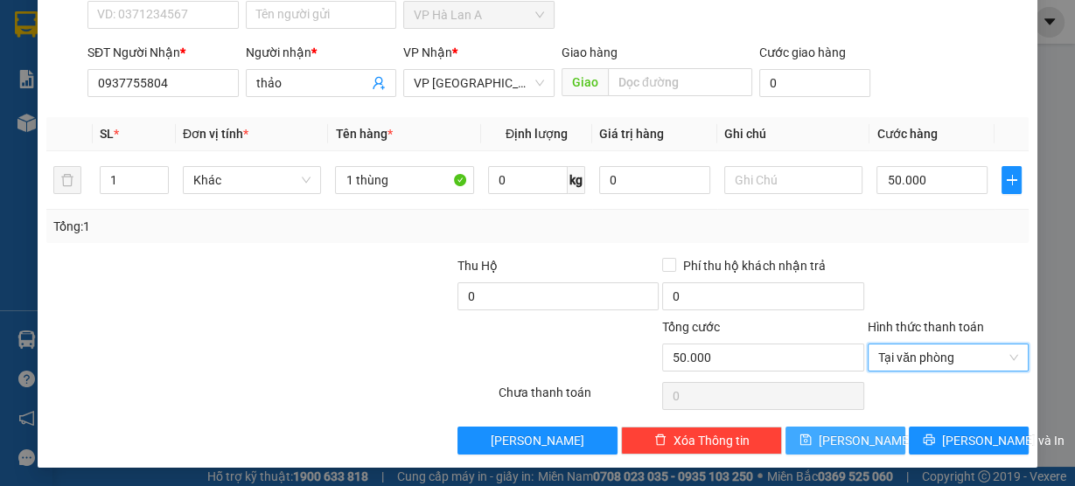
drag, startPoint x: 824, startPoint y: 435, endPoint x: 840, endPoint y: 383, distance: 54.2
click at [812, 435] on icon "save" at bounding box center [805, 440] width 12 height 12
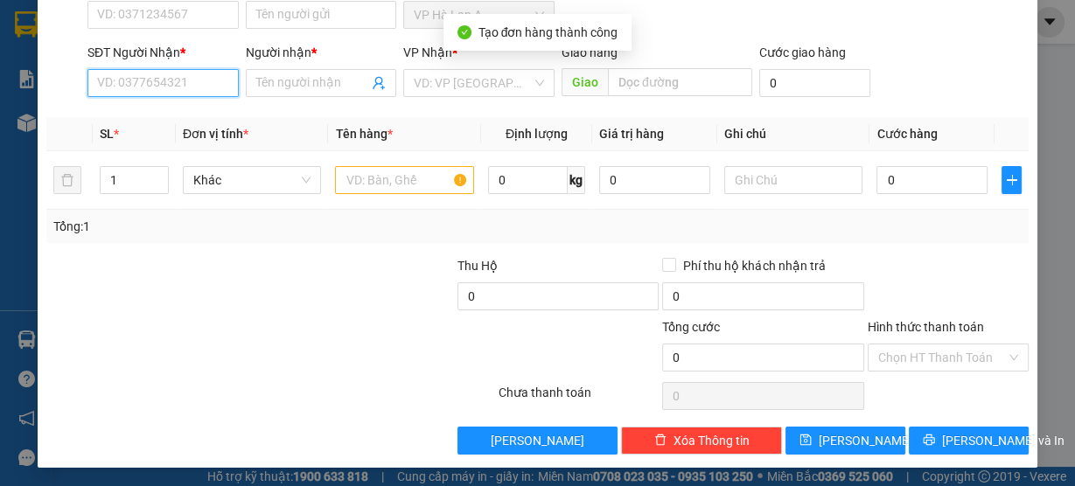
click at [188, 79] on input "SĐT Người Nhận *" at bounding box center [162, 83] width 151 height 28
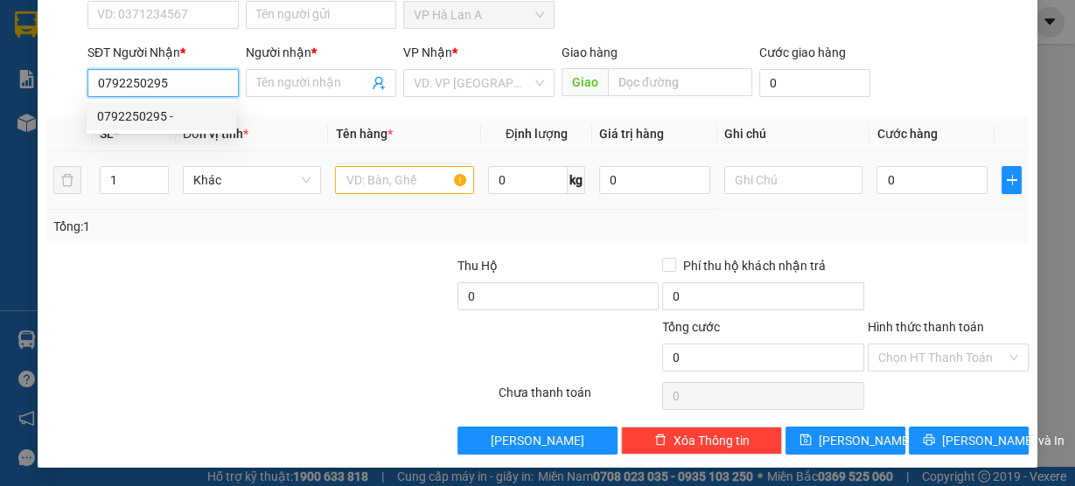
drag, startPoint x: 207, startPoint y: 112, endPoint x: 379, endPoint y: 171, distance: 181.4
click at [206, 112] on div "0792250295 -" at bounding box center [161, 116] width 129 height 19
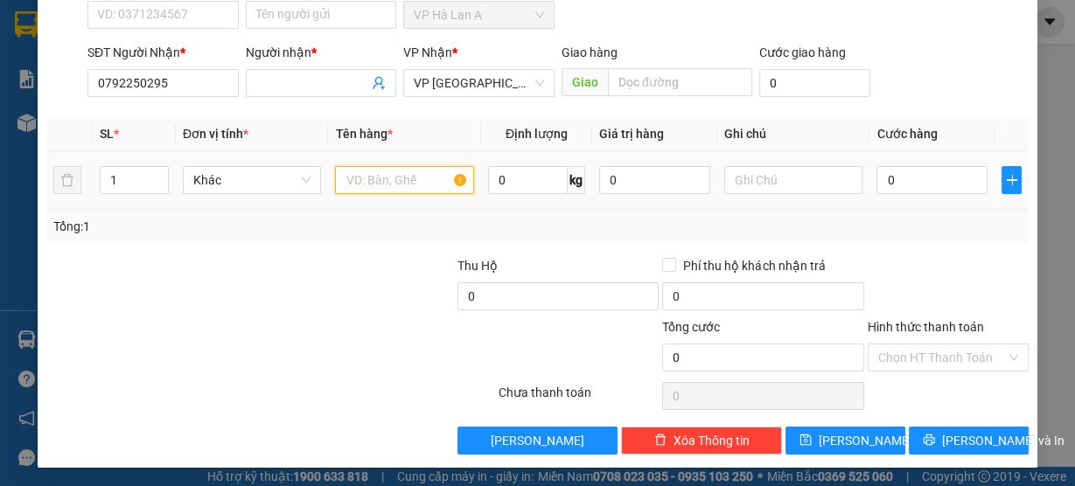
click at [424, 184] on input "text" at bounding box center [404, 180] width 139 height 28
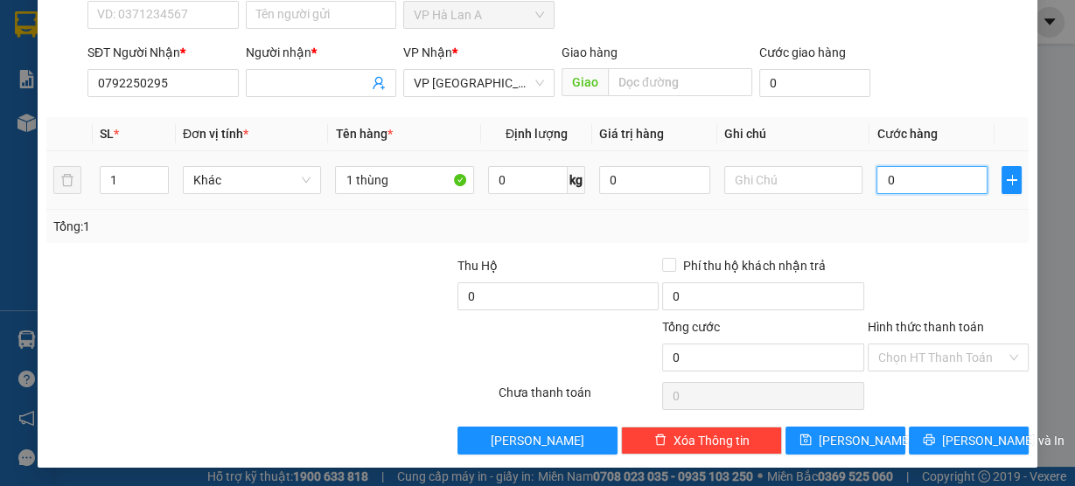
click at [923, 181] on input "0" at bounding box center [931, 180] width 111 height 28
drag, startPoint x: 921, startPoint y: 356, endPoint x: 907, endPoint y: 393, distance: 39.3
click at [920, 357] on input "Hình thức thanh toán" at bounding box center [942, 358] width 128 height 26
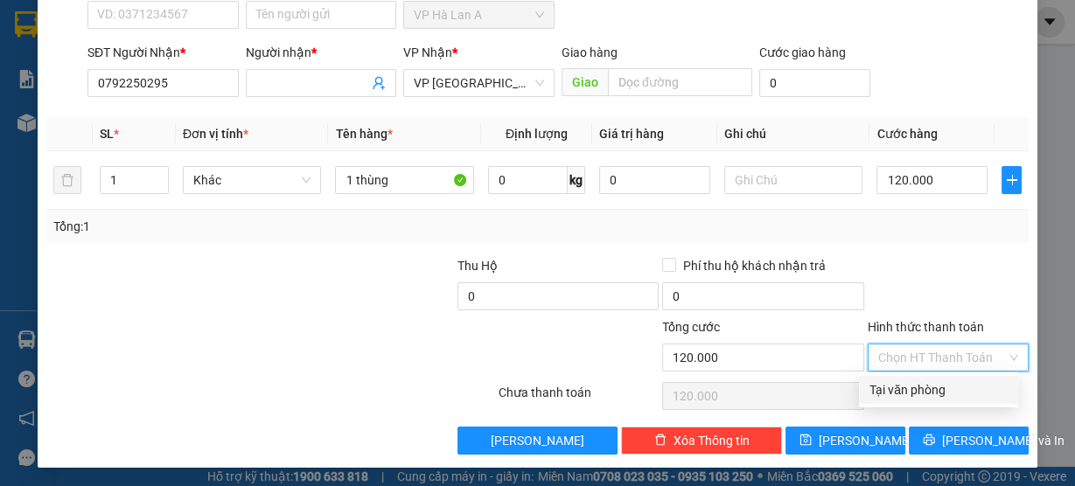
drag, startPoint x: 906, startPoint y: 397, endPoint x: 902, endPoint y: 409, distance: 13.0
click at [905, 398] on div "Tại văn phòng" at bounding box center [938, 389] width 138 height 19
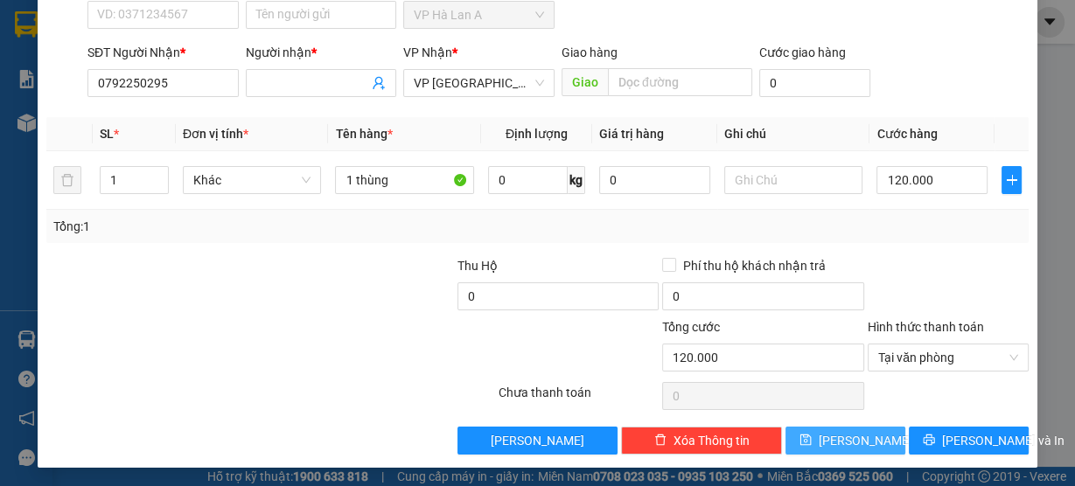
click at [867, 430] on button "Lưu" at bounding box center [845, 441] width 120 height 28
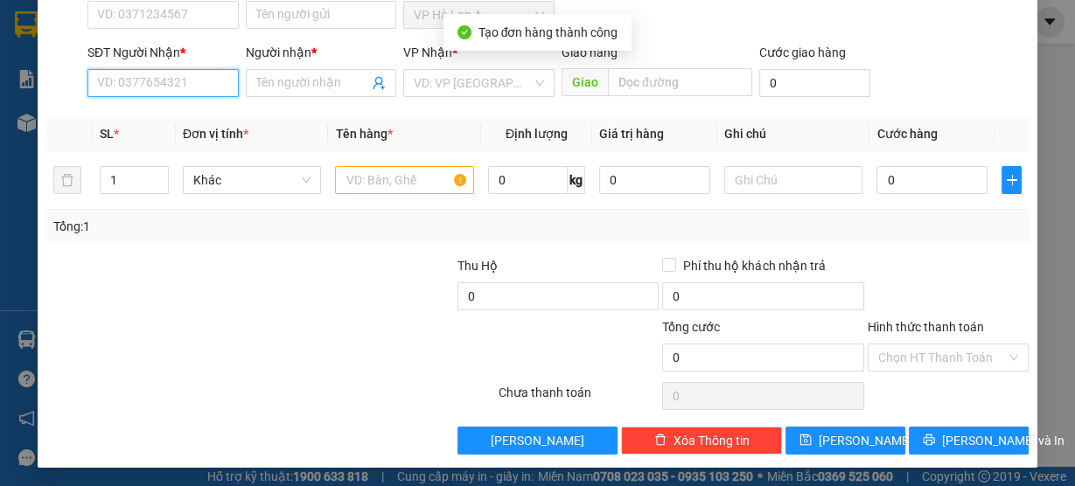
click at [171, 84] on input "SĐT Người Nhận *" at bounding box center [162, 83] width 151 height 28
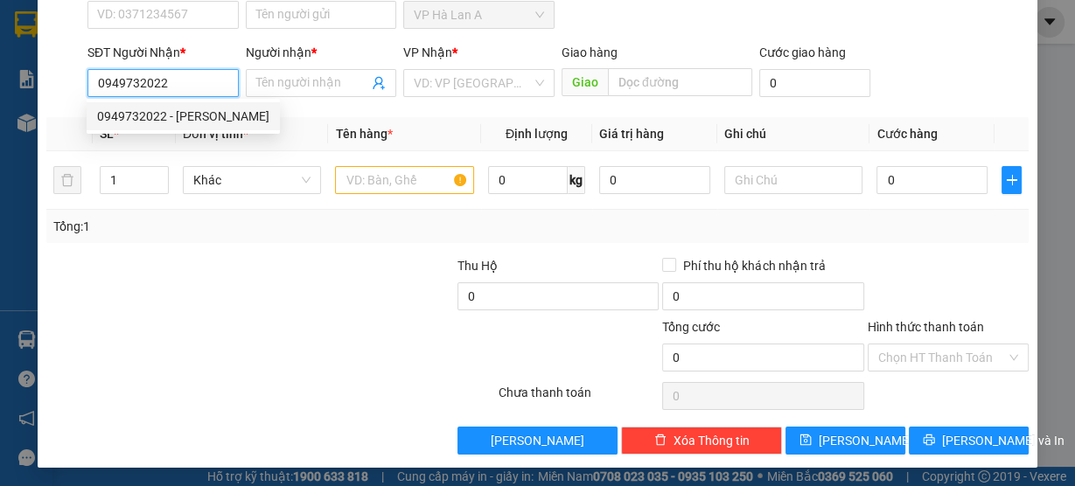
click at [192, 119] on div "0949732022 - quỳnh" at bounding box center [183, 116] width 172 height 19
click at [339, 159] on td at bounding box center [404, 180] width 153 height 59
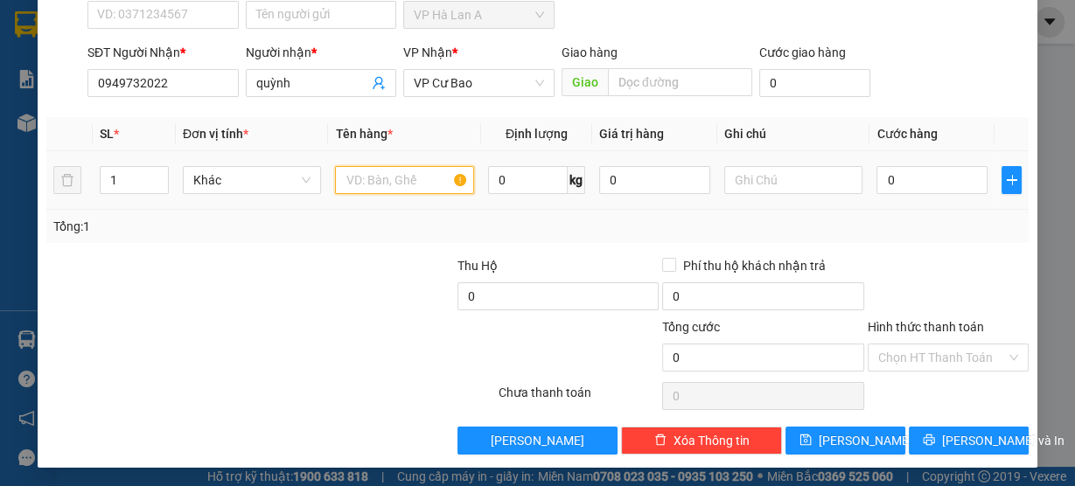
click at [357, 174] on input "text" at bounding box center [404, 180] width 139 height 28
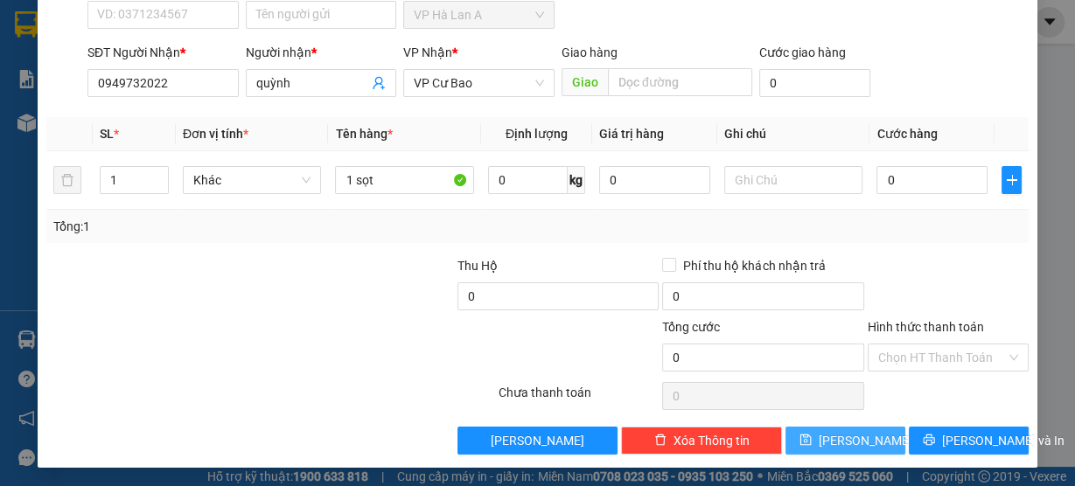
click at [822, 430] on button "Lưu" at bounding box center [845, 441] width 120 height 28
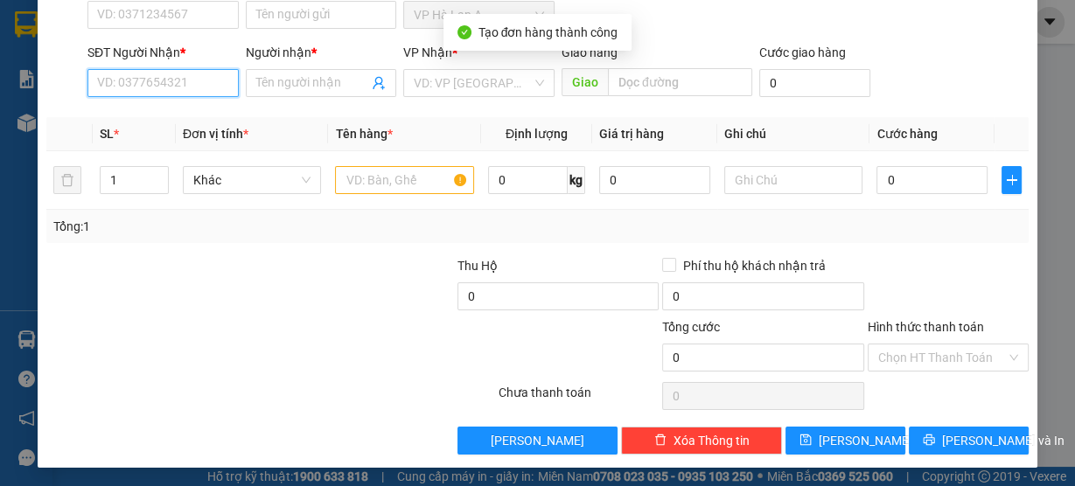
click at [177, 81] on input "SĐT Người Nhận *" at bounding box center [162, 83] width 151 height 28
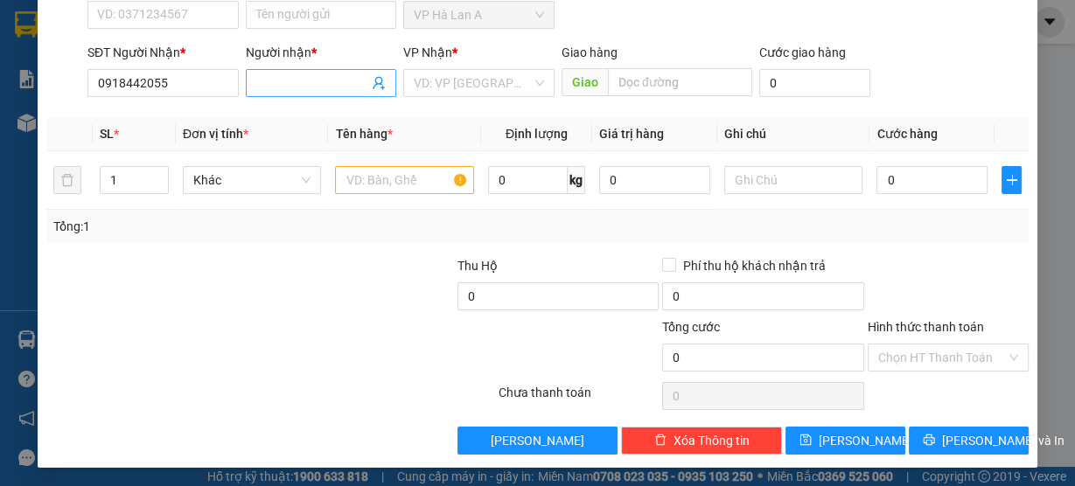
click at [312, 87] on input "Người nhận *" at bounding box center [312, 82] width 113 height 19
click at [453, 82] on input "search" at bounding box center [473, 83] width 118 height 26
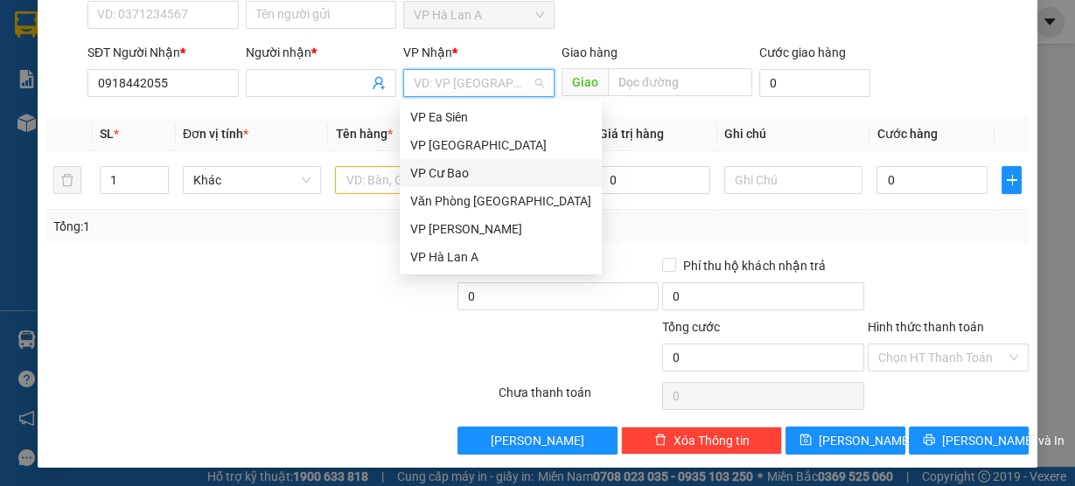
click at [461, 181] on div "VP Cư Bao" at bounding box center [500, 173] width 181 height 19
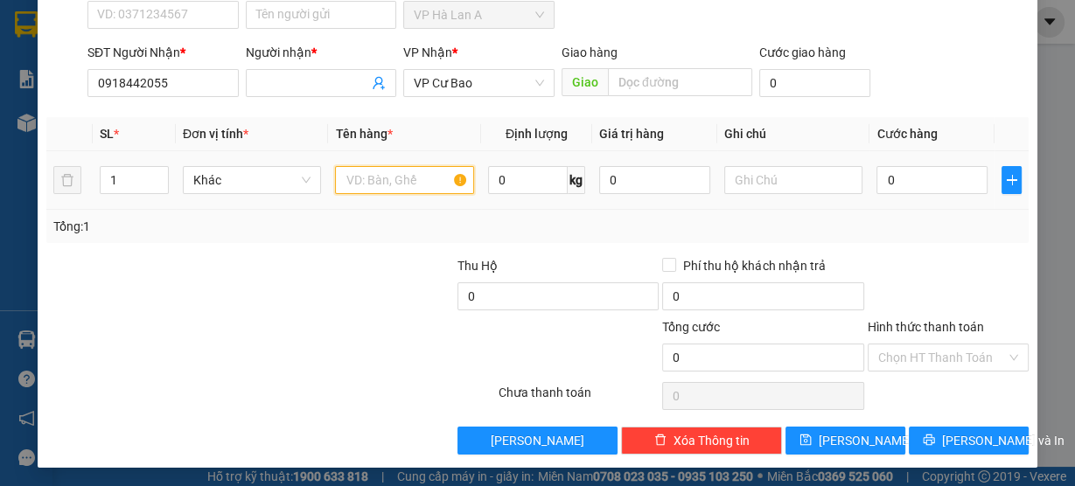
click at [372, 183] on input "text" at bounding box center [404, 180] width 139 height 28
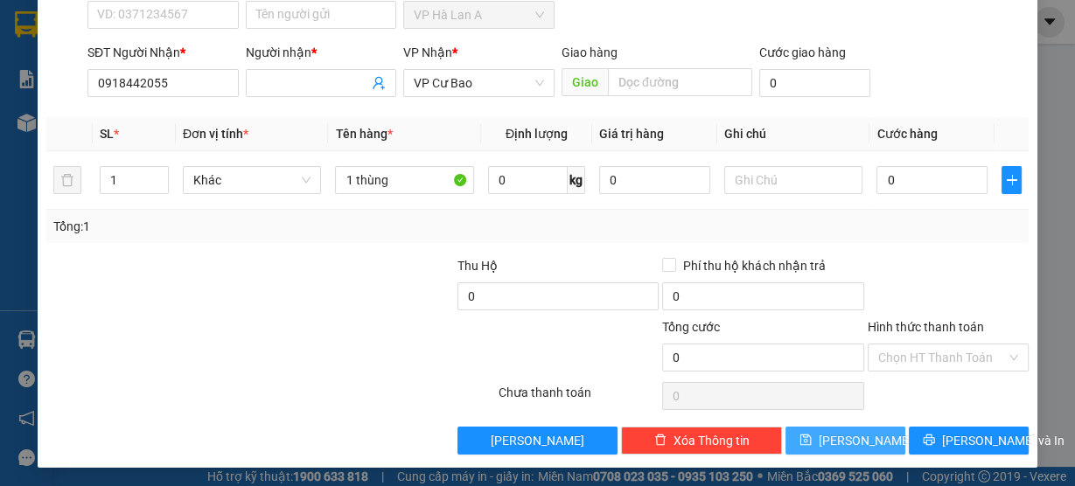
click at [846, 441] on span "Lưu" at bounding box center [866, 440] width 94 height 19
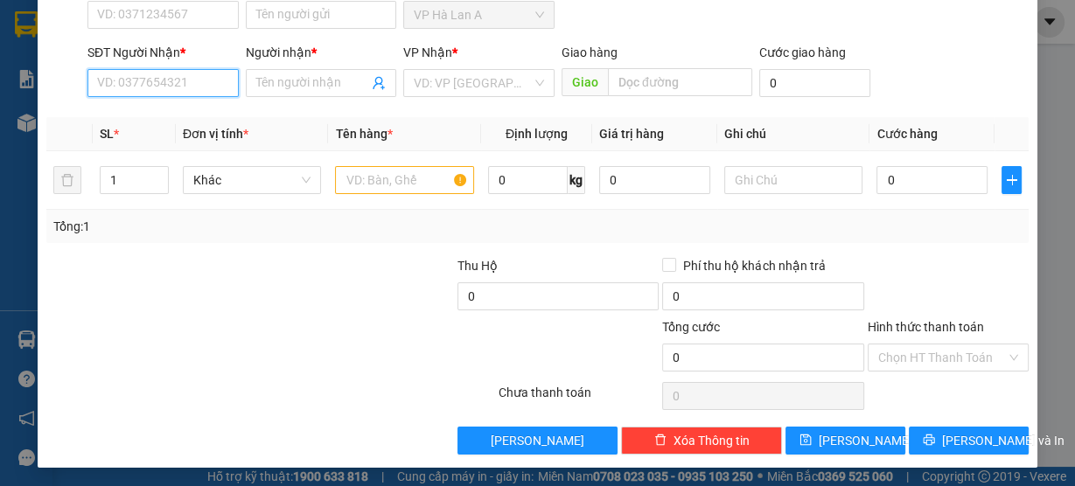
click at [159, 77] on input "SĐT Người Nhận *" at bounding box center [162, 83] width 151 height 28
drag, startPoint x: 192, startPoint y: 110, endPoint x: 346, endPoint y: 150, distance: 159.9
click at [192, 110] on div "0909904118 - tuyên" at bounding box center [161, 116] width 129 height 19
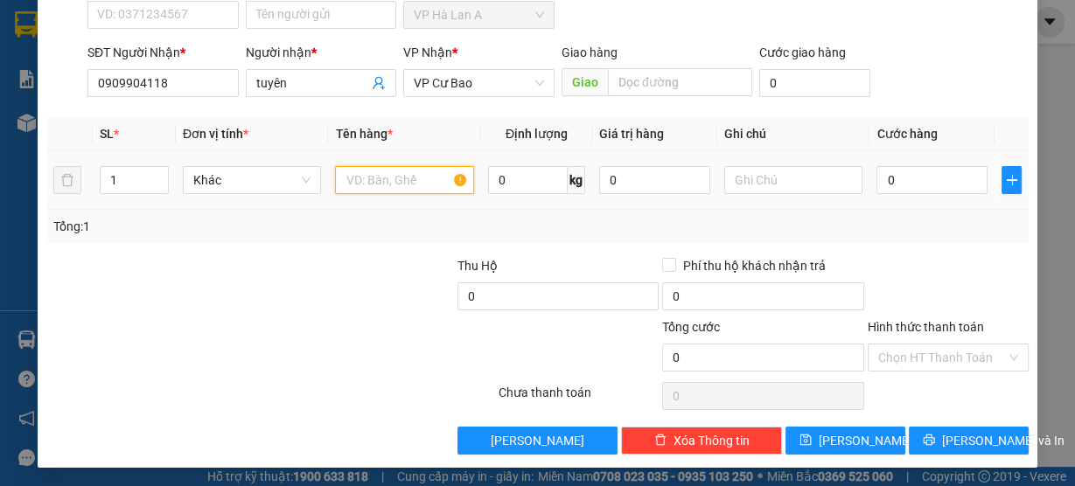
click at [374, 171] on input "text" at bounding box center [404, 180] width 139 height 28
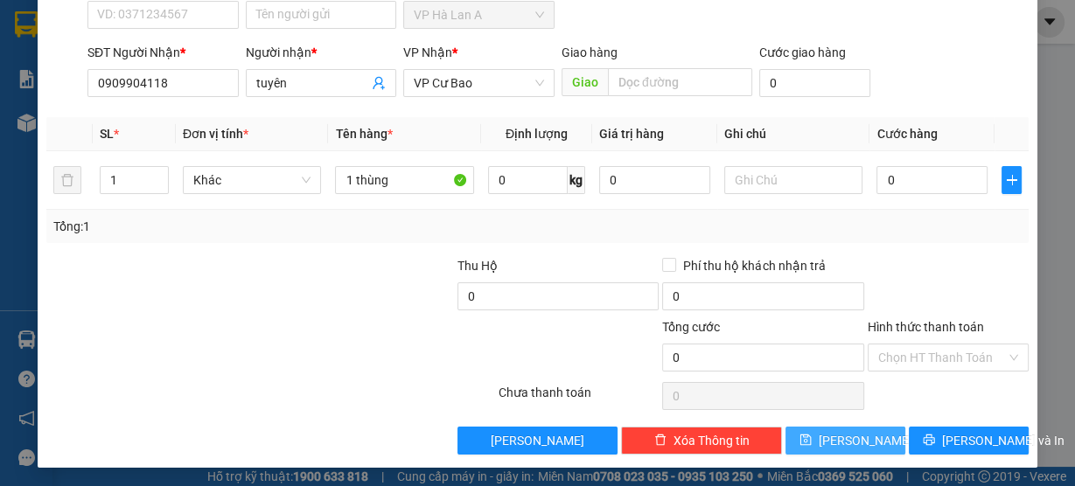
drag, startPoint x: 850, startPoint y: 445, endPoint x: 851, endPoint y: 415, distance: 30.6
click at [849, 445] on span "Lưu" at bounding box center [866, 440] width 94 height 19
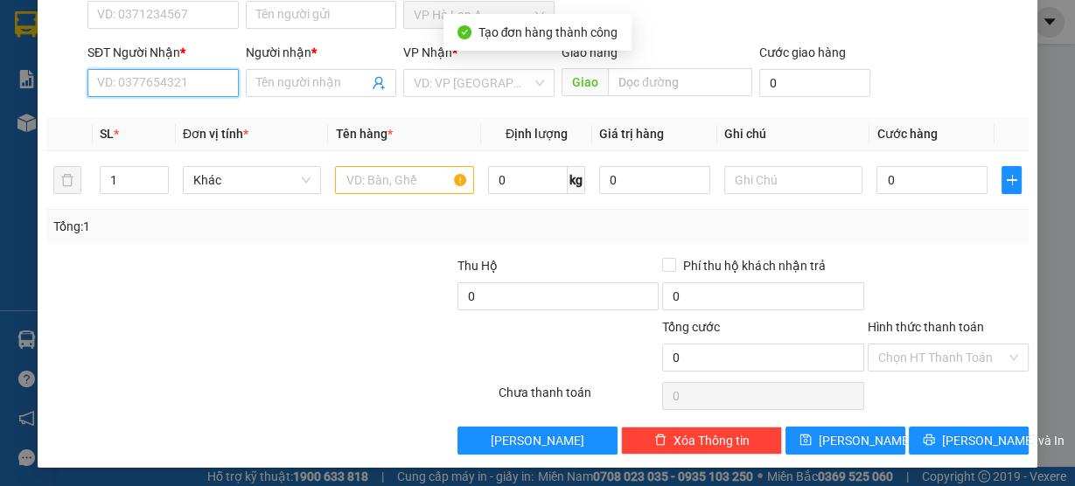
click at [199, 83] on input "SĐT Người Nhận *" at bounding box center [162, 83] width 151 height 28
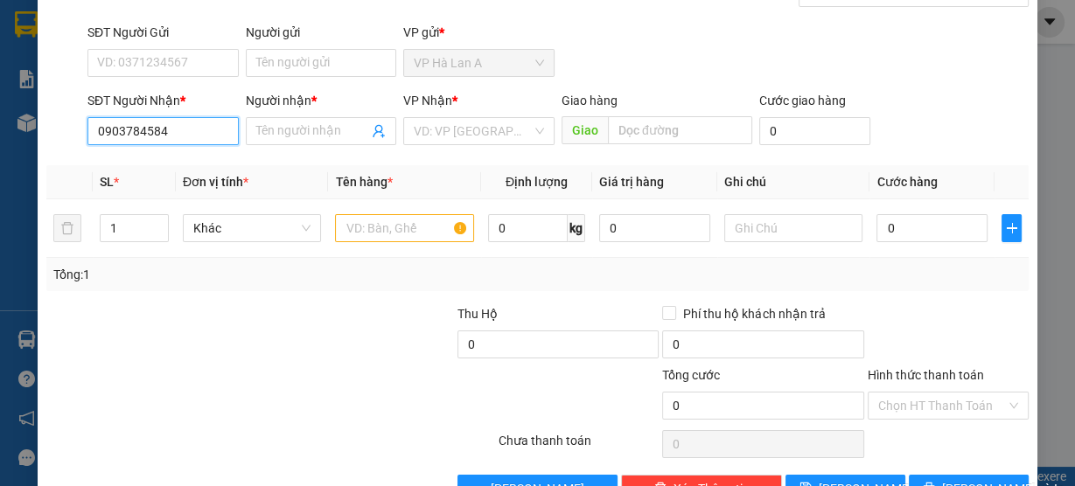
scroll to position [88, 0]
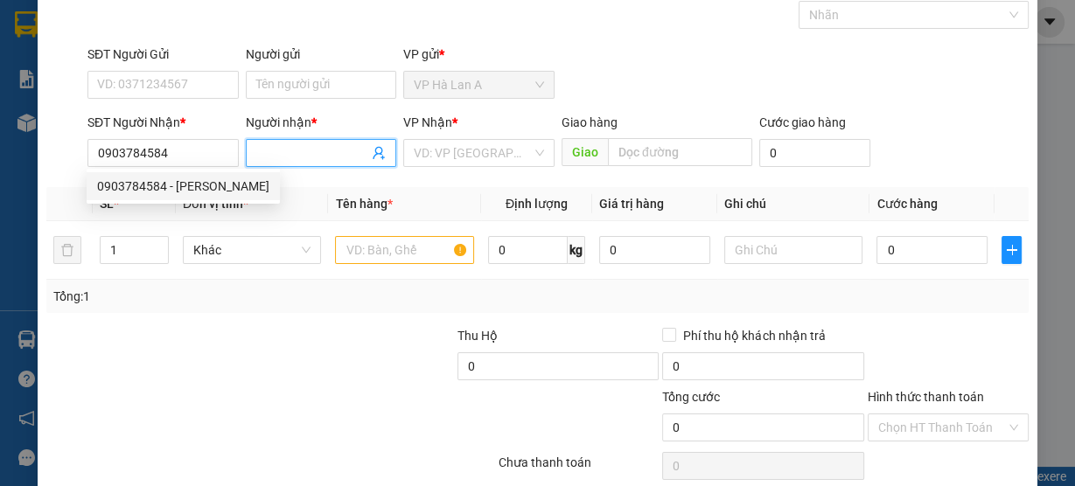
click at [289, 149] on input "Người nhận *" at bounding box center [312, 152] width 113 height 19
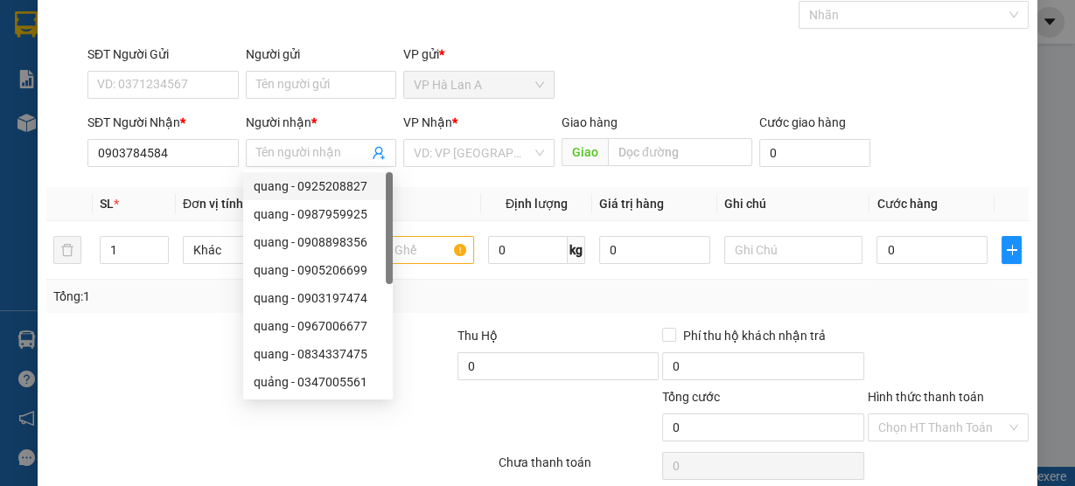
drag, startPoint x: 163, startPoint y: 188, endPoint x: 212, endPoint y: 185, distance: 49.0
click at [162, 190] on th "SL *" at bounding box center [134, 204] width 83 height 34
click at [199, 159] on input "0903784584" at bounding box center [162, 153] width 151 height 28
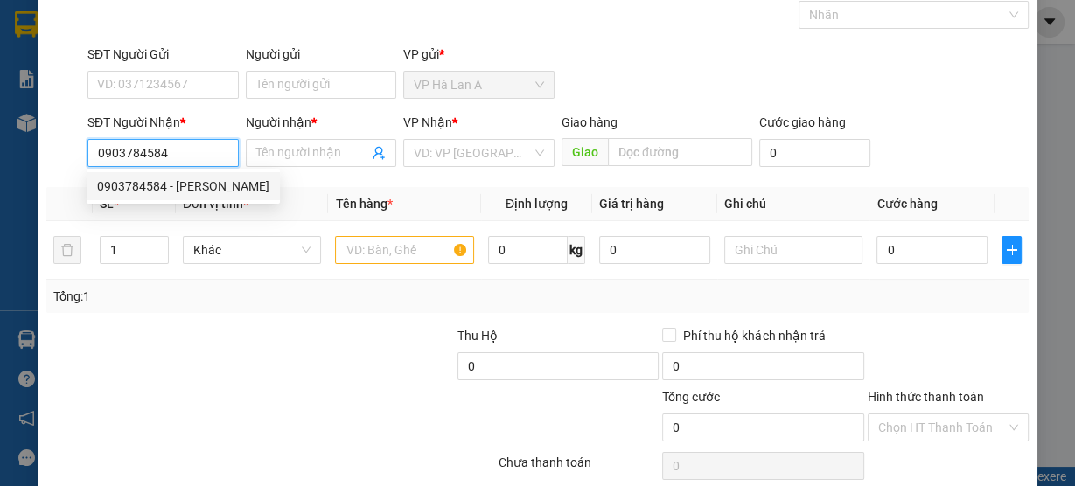
drag, startPoint x: 174, startPoint y: 185, endPoint x: 307, endPoint y: 173, distance: 133.4
click at [172, 187] on div "0903784584 - ngọc" at bounding box center [183, 186] width 172 height 19
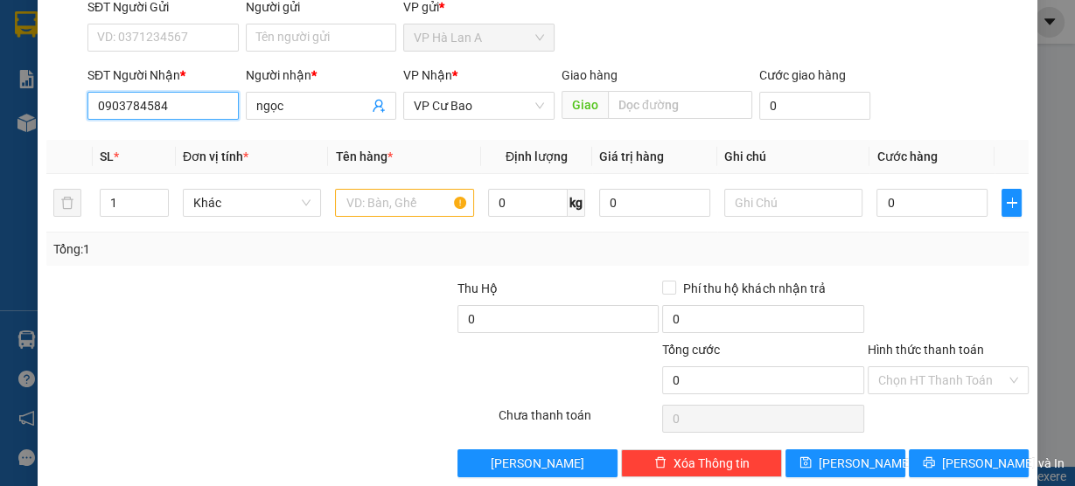
scroll to position [158, 0]
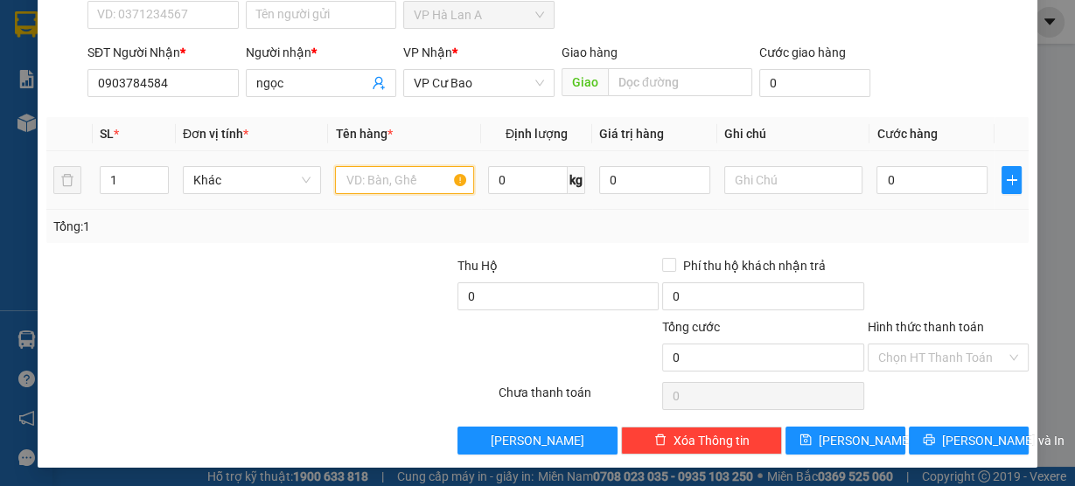
click at [356, 173] on input "text" at bounding box center [404, 180] width 139 height 28
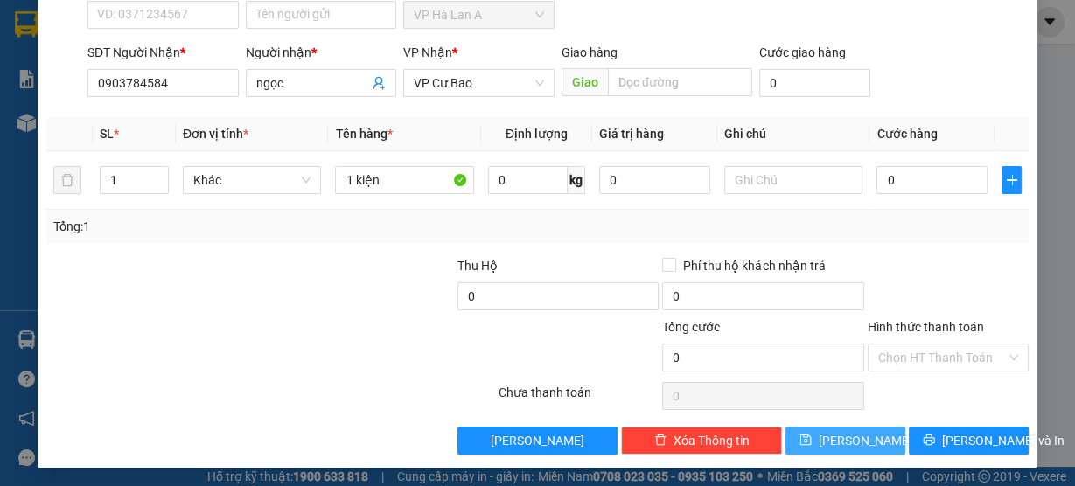
click at [832, 439] on button "Lưu" at bounding box center [845, 441] width 120 height 28
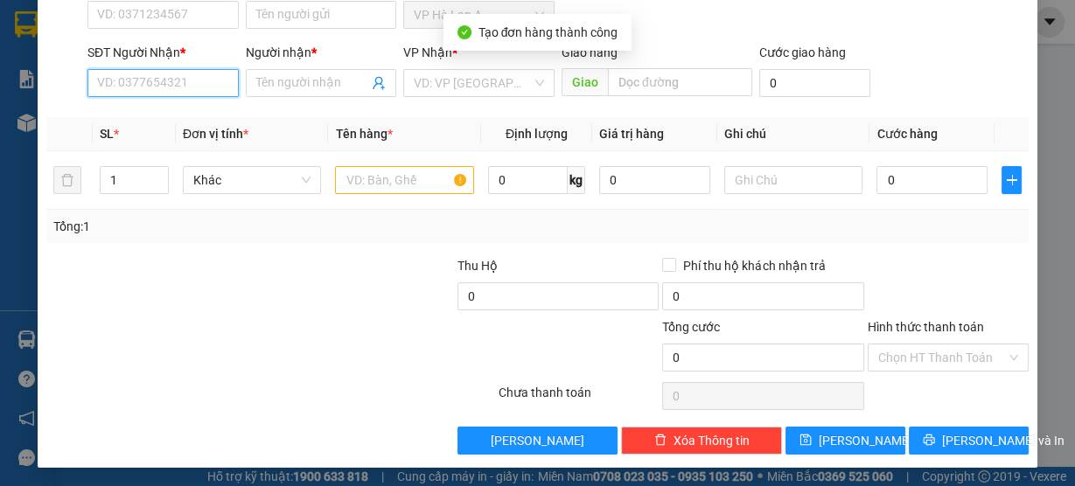
click at [184, 82] on input "SĐT Người Nhận *" at bounding box center [162, 83] width 151 height 28
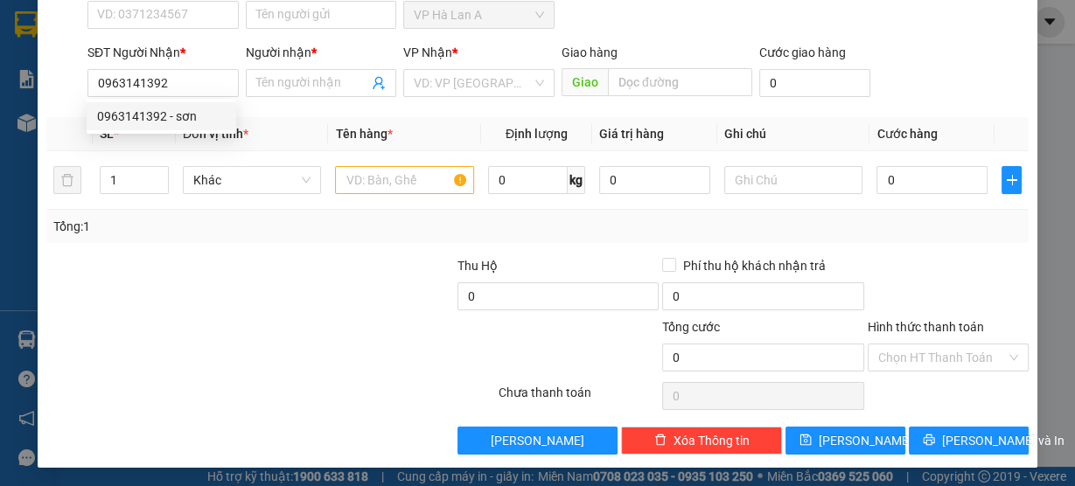
click at [192, 134] on span "Đơn vị tính *" at bounding box center [216, 134] width 66 height 14
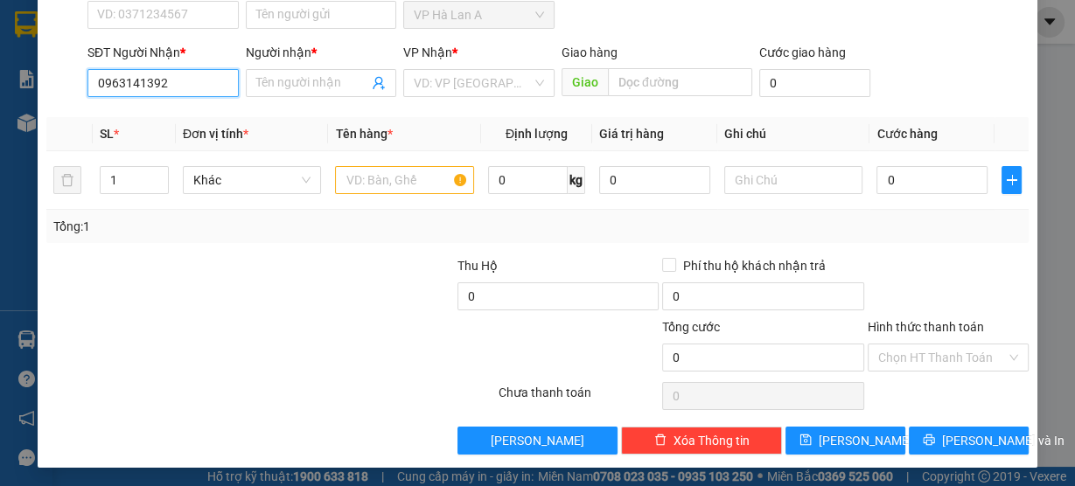
click at [170, 81] on input "0963141392" at bounding box center [162, 83] width 151 height 28
click at [171, 108] on div "0963141392 - sơn" at bounding box center [161, 116] width 129 height 19
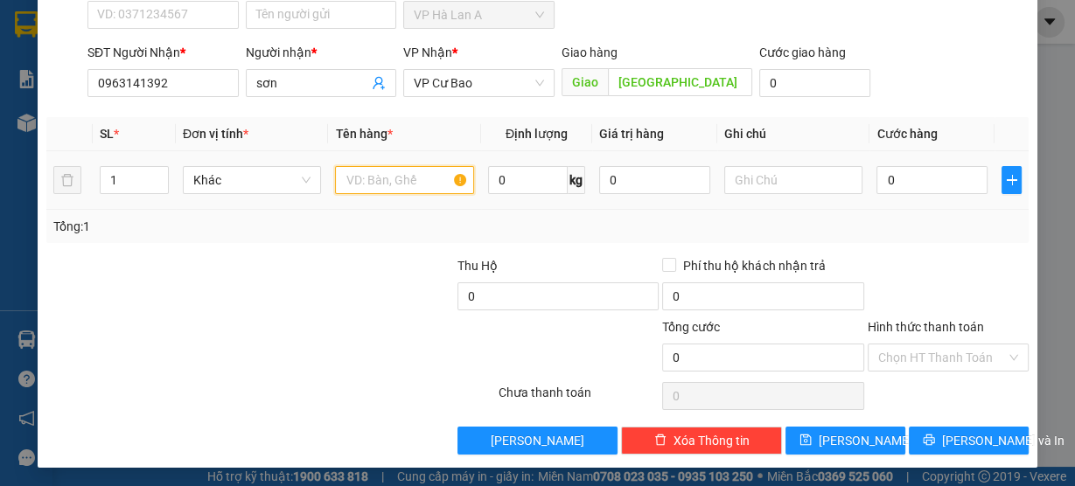
click at [352, 176] on input "text" at bounding box center [404, 180] width 139 height 28
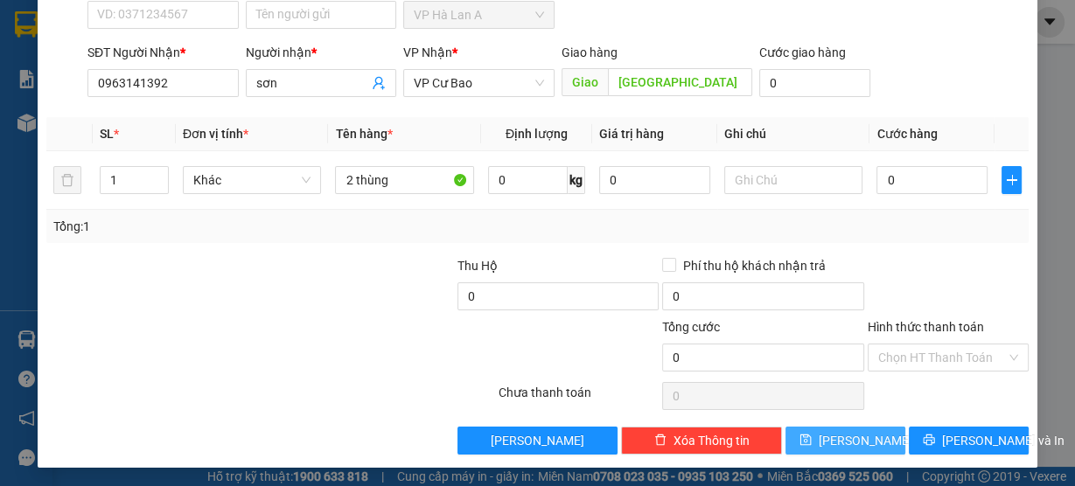
click at [836, 448] on button "Lưu" at bounding box center [845, 441] width 120 height 28
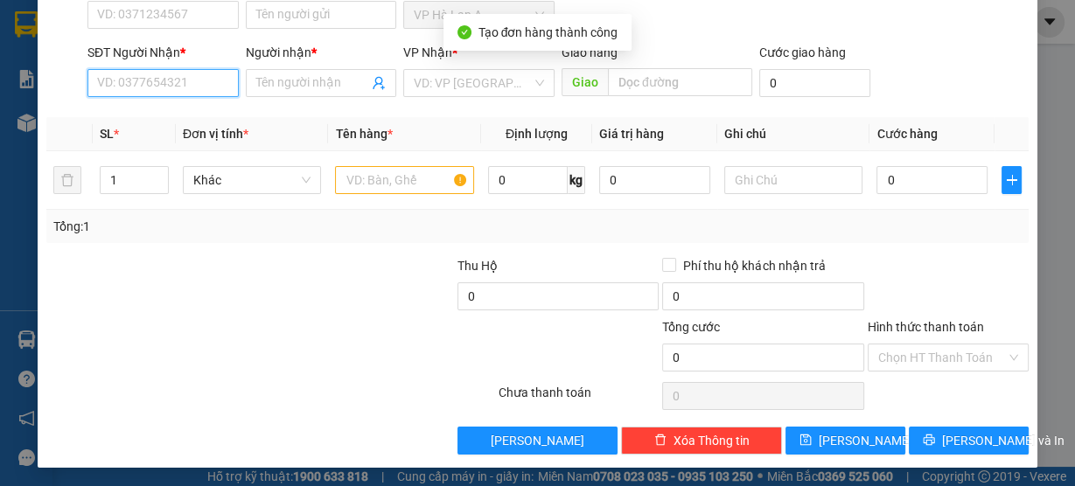
click at [191, 94] on input "SĐT Người Nhận *" at bounding box center [162, 83] width 151 height 28
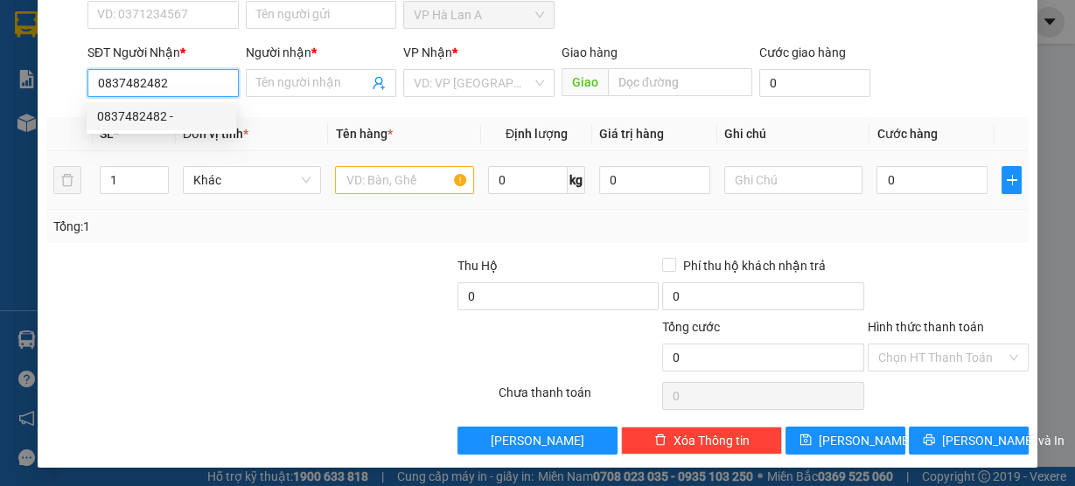
drag, startPoint x: 200, startPoint y: 122, endPoint x: 351, endPoint y: 152, distance: 153.3
click at [199, 122] on div "0837482482 -" at bounding box center [161, 116] width 129 height 19
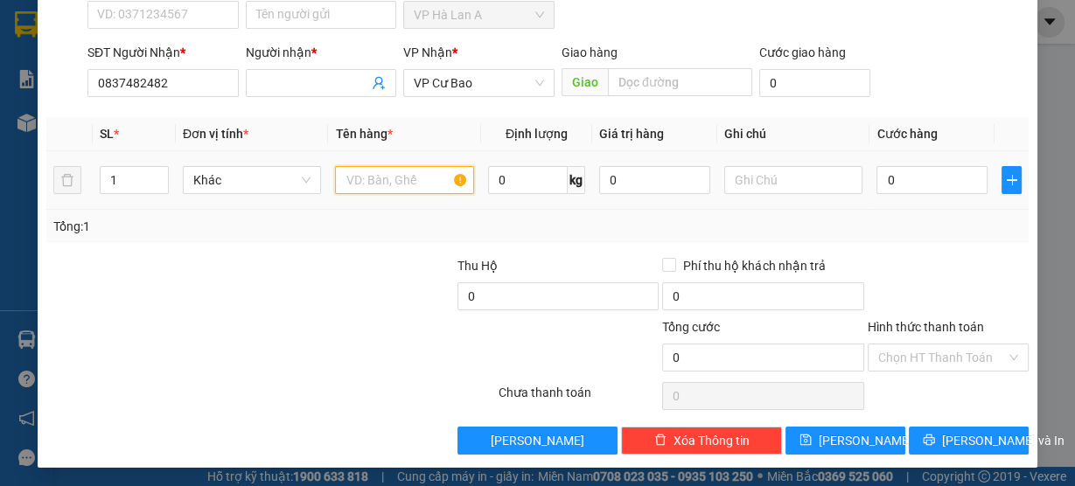
click at [387, 174] on input "text" at bounding box center [404, 180] width 139 height 28
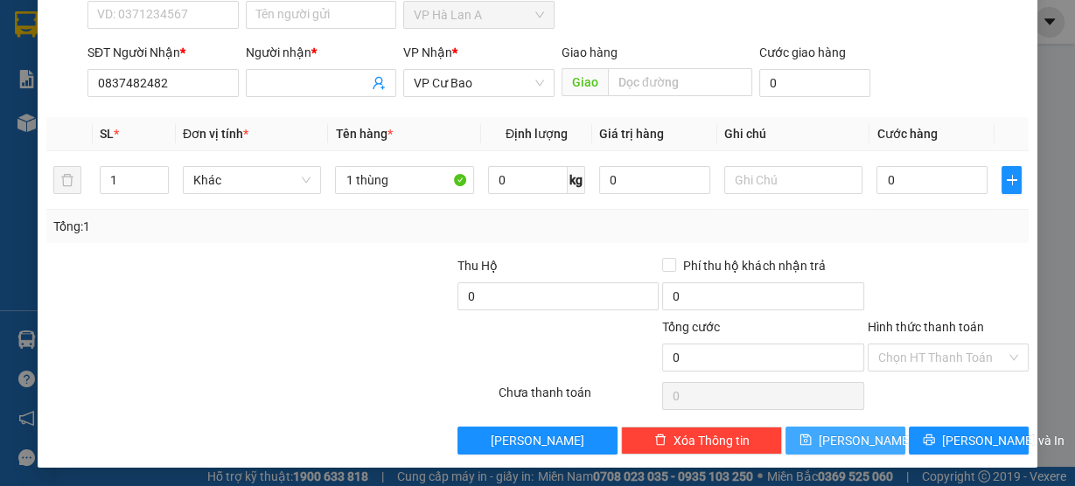
click at [815, 437] on button "Lưu" at bounding box center [845, 441] width 120 height 28
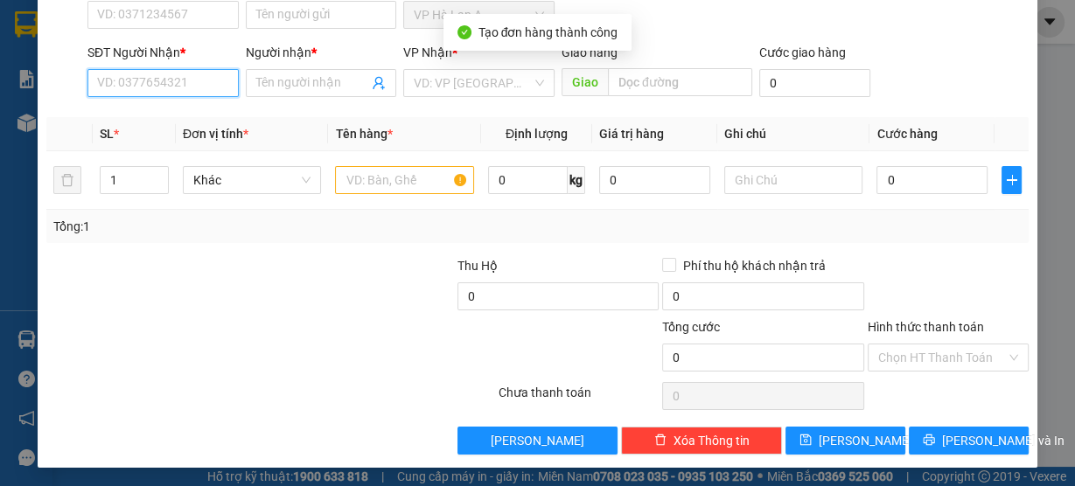
click at [175, 81] on input "SĐT Người Nhận *" at bounding box center [162, 83] width 151 height 28
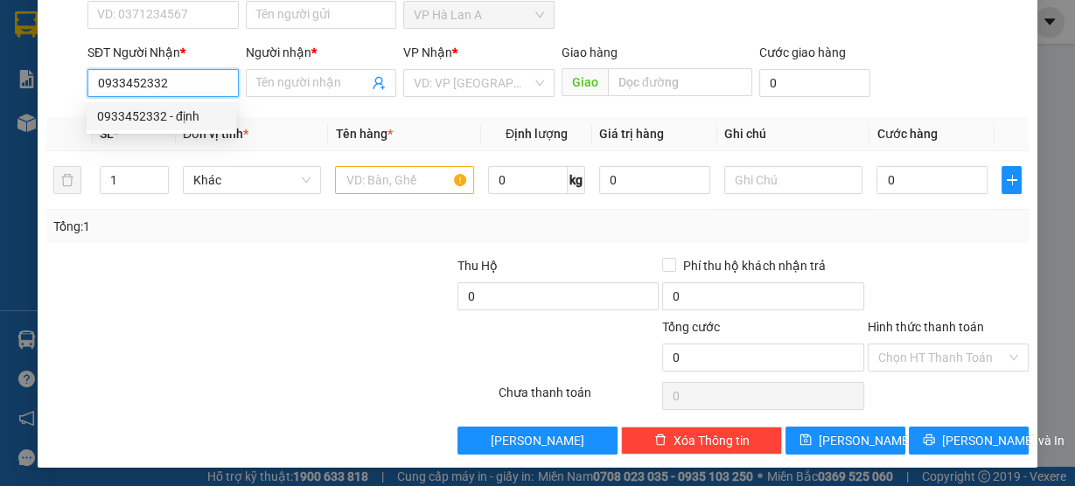
click at [177, 122] on div "0933452332 - định" at bounding box center [161, 116] width 129 height 19
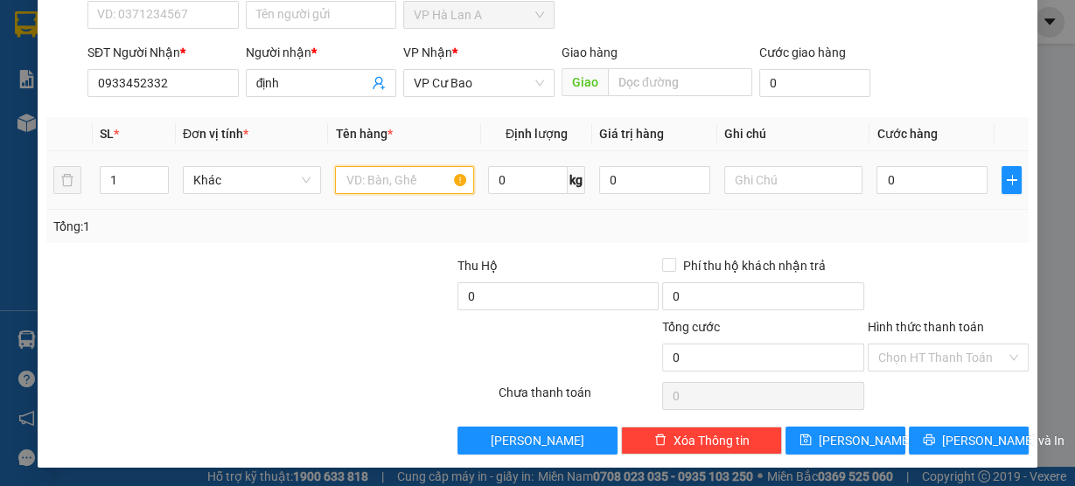
drag, startPoint x: 430, startPoint y: 187, endPoint x: 424, endPoint y: 180, distance: 9.3
click at [428, 185] on input "text" at bounding box center [404, 180] width 139 height 28
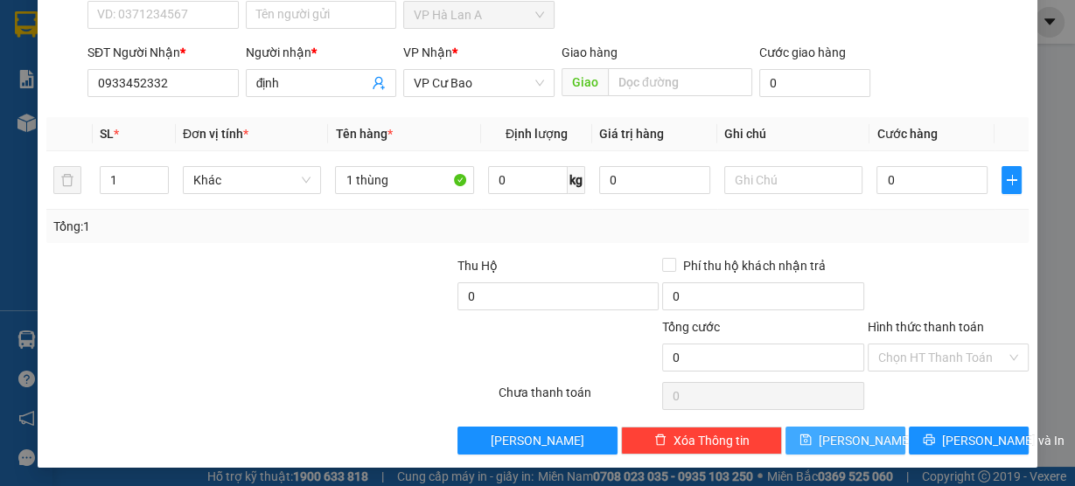
drag, startPoint x: 805, startPoint y: 423, endPoint x: 794, endPoint y: 407, distance: 19.7
click at [804, 427] on button "Lưu" at bounding box center [845, 441] width 120 height 28
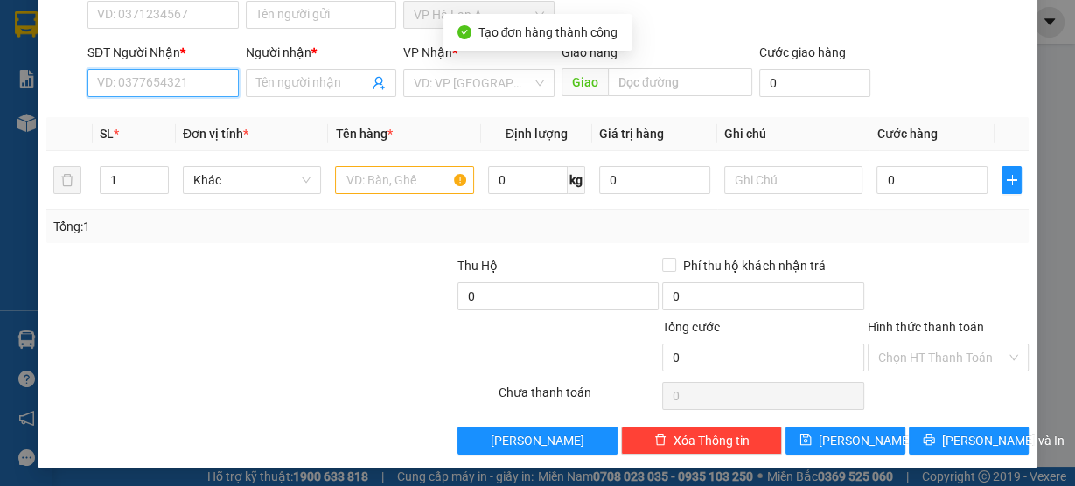
click at [213, 90] on input "SĐT Người Nhận *" at bounding box center [162, 83] width 151 height 28
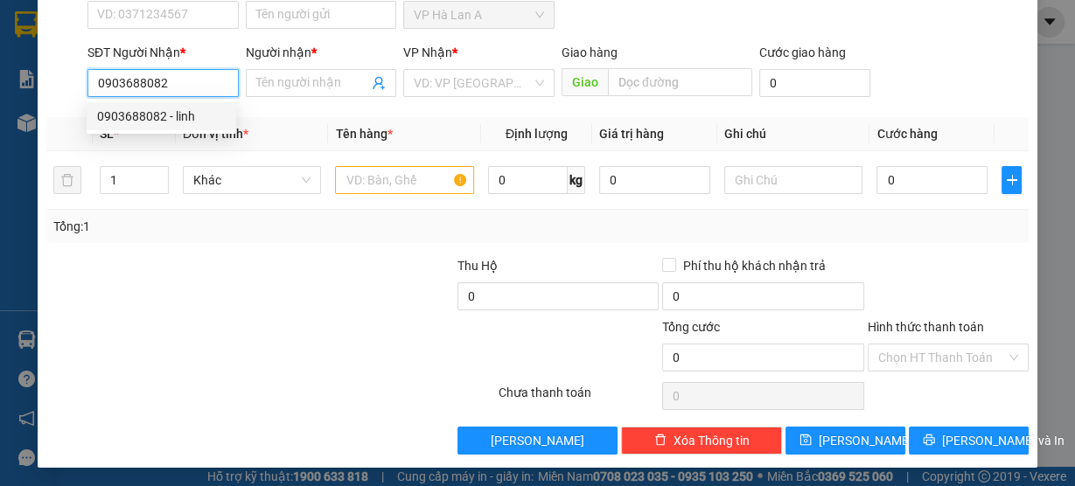
click at [219, 123] on div "0903688082 - linh" at bounding box center [161, 116] width 129 height 19
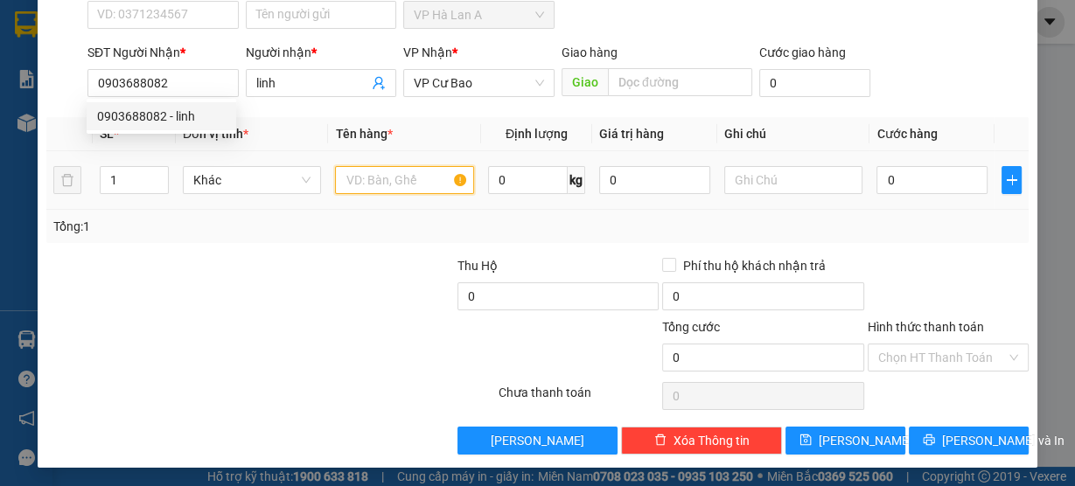
click at [398, 186] on input "text" at bounding box center [404, 180] width 139 height 28
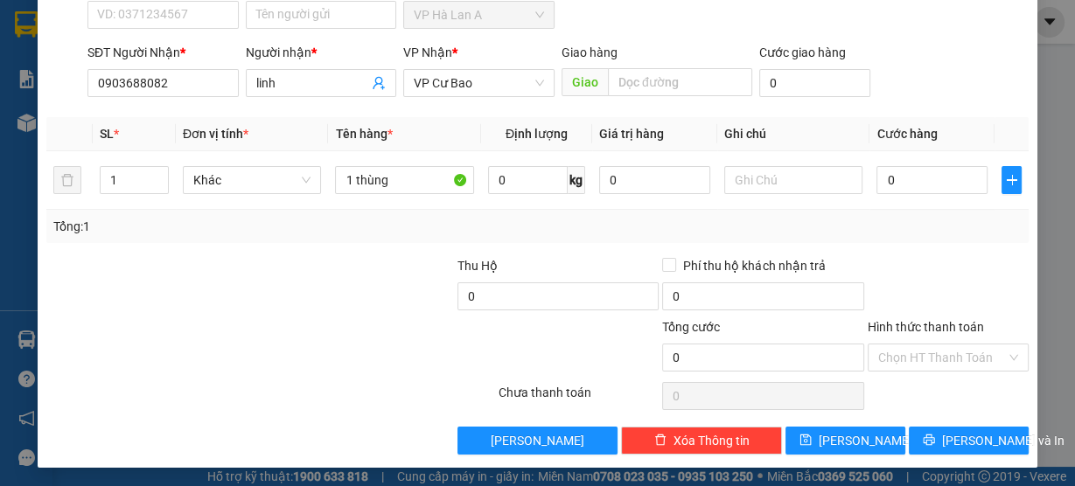
click at [868, 455] on div "TẠO ĐƠN HÀNG Yêu cầu xuất hóa đơn điện tử Transit Pickup Surcharge Ids Transit …" at bounding box center [538, 158] width 1000 height 617
drag, startPoint x: 856, startPoint y: 443, endPoint x: 842, endPoint y: 425, distance: 22.4
click at [855, 443] on button "Lưu" at bounding box center [845, 441] width 120 height 28
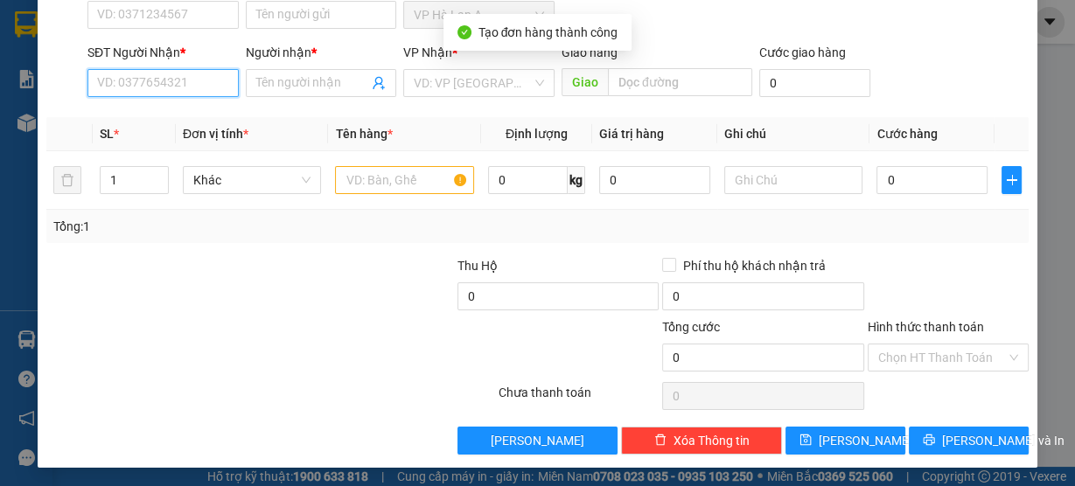
click at [145, 83] on input "SĐT Người Nhận *" at bounding box center [162, 83] width 151 height 28
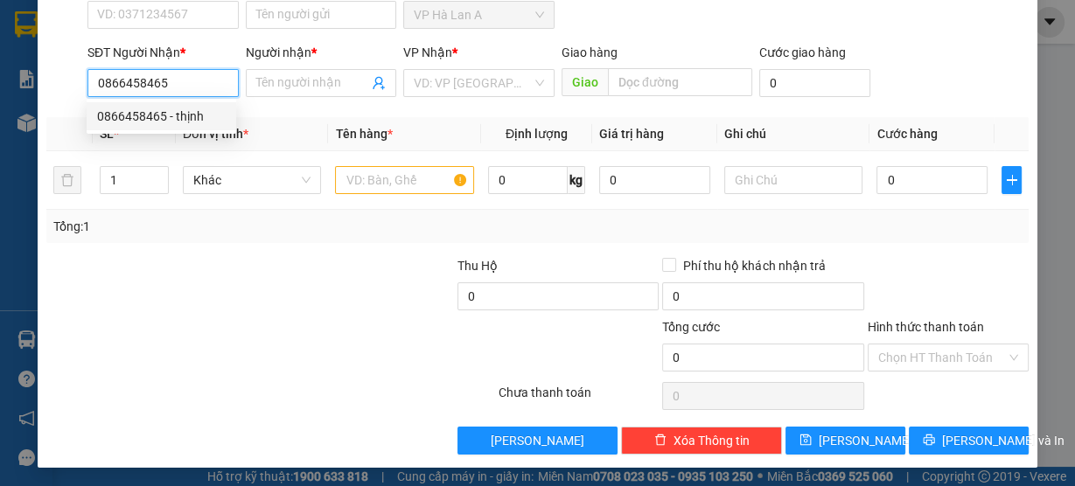
click at [153, 108] on div "0866458465 - thịnh" at bounding box center [161, 116] width 129 height 19
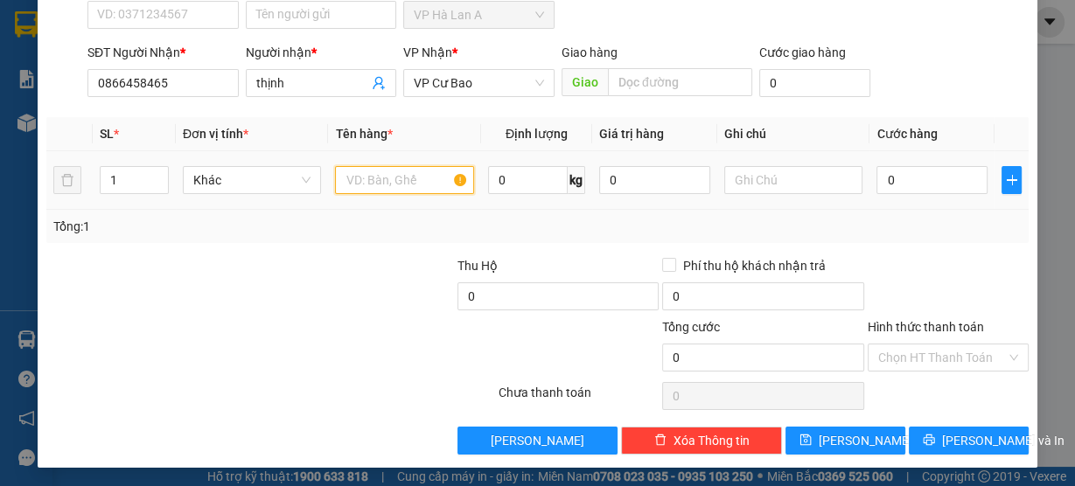
click at [406, 178] on input "text" at bounding box center [404, 180] width 139 height 28
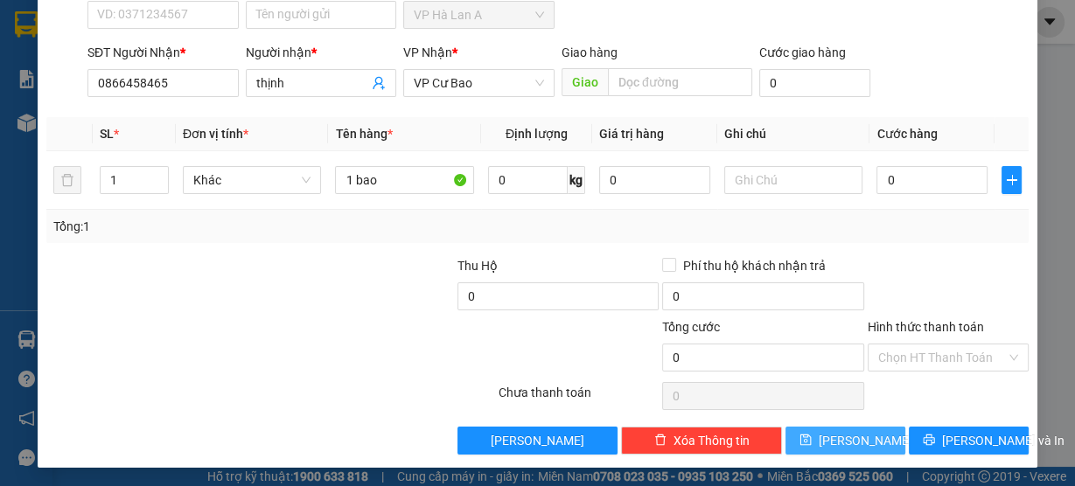
click at [847, 438] on span "Lưu" at bounding box center [866, 440] width 94 height 19
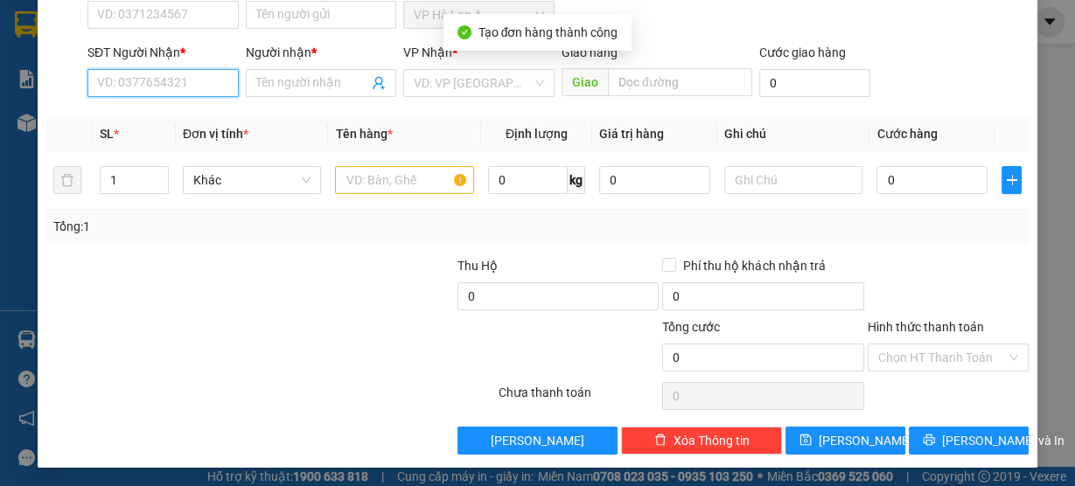
click at [194, 85] on input "SĐT Người Nhận *" at bounding box center [162, 83] width 151 height 28
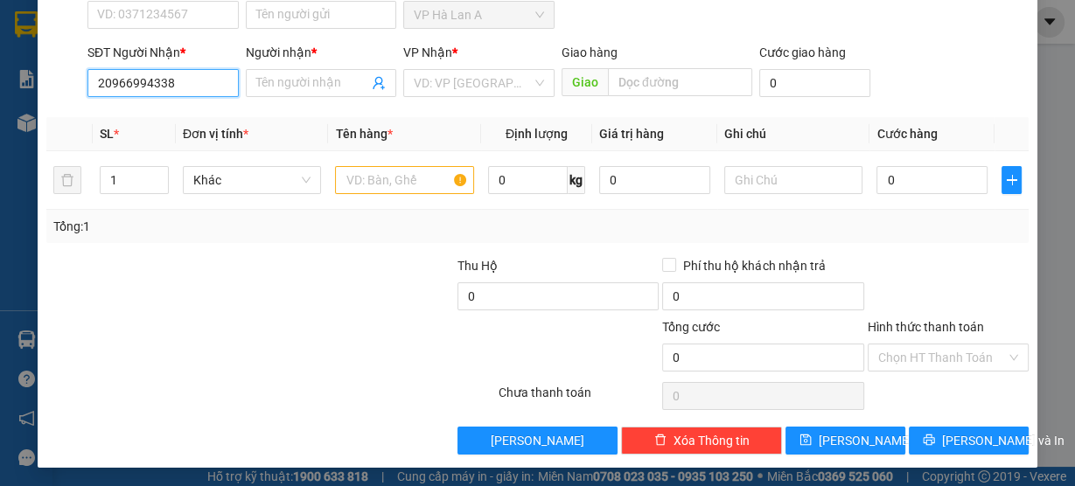
click at [106, 84] on input "20966994338" at bounding box center [162, 83] width 151 height 28
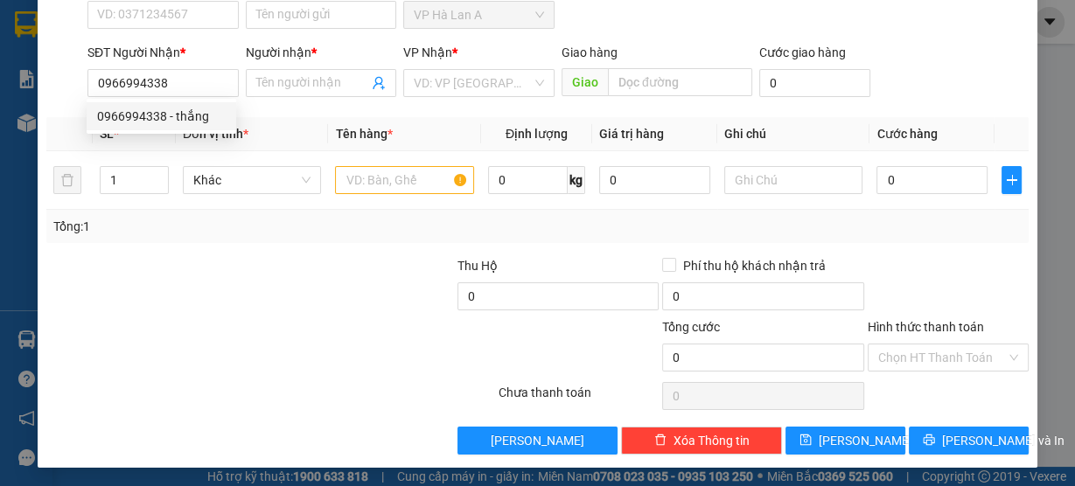
click at [205, 99] on div "0966994338 0966994338 - thắng" at bounding box center [162, 116] width 150 height 35
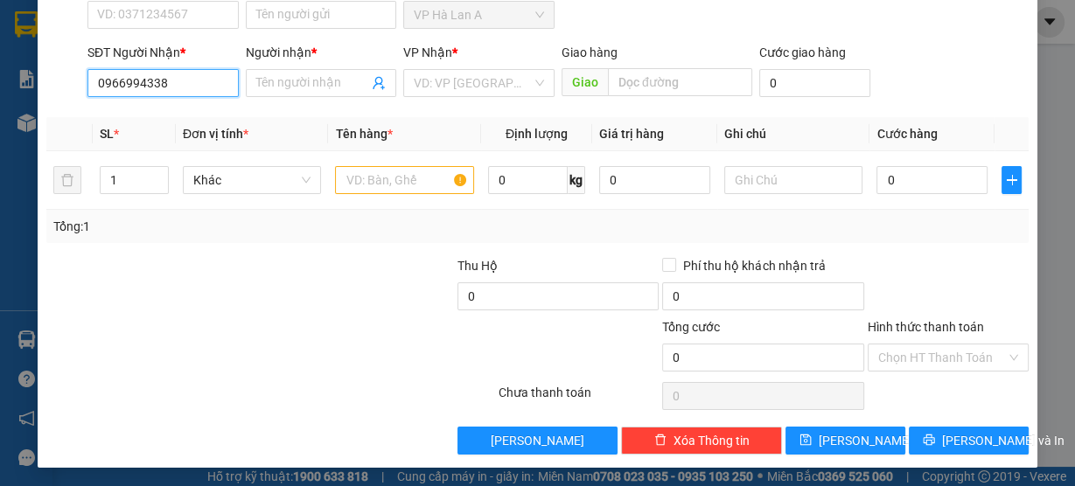
click at [185, 81] on input "0966994338" at bounding box center [162, 83] width 151 height 28
click at [195, 111] on div "0966994338 - thắng" at bounding box center [161, 116] width 129 height 19
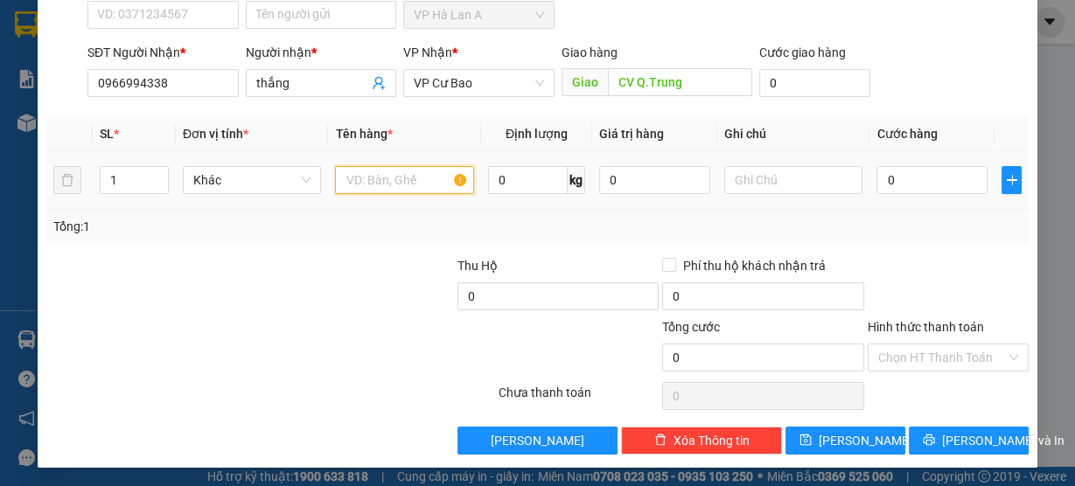
click at [366, 183] on input "text" at bounding box center [404, 180] width 139 height 28
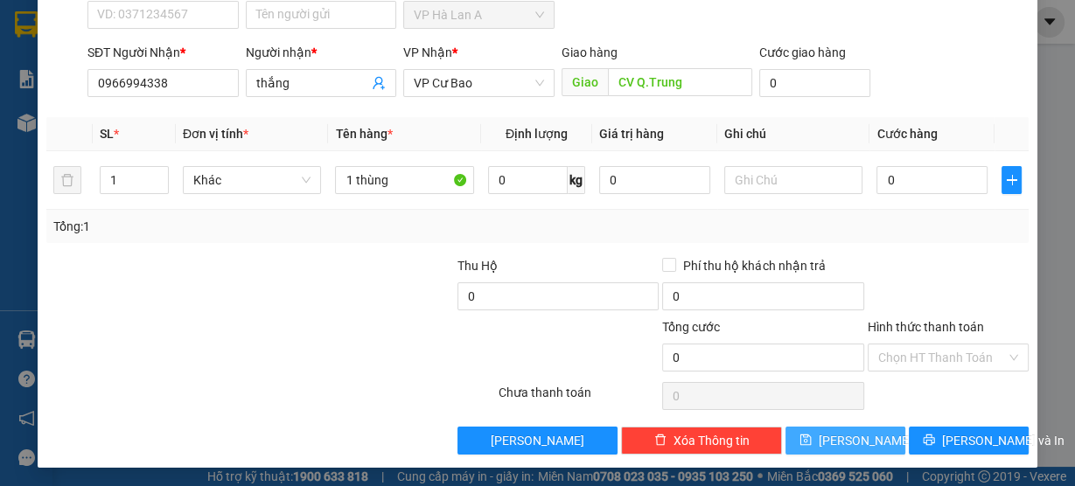
drag, startPoint x: 867, startPoint y: 439, endPoint x: 875, endPoint y: 431, distance: 11.1
click at [867, 439] on button "Lưu" at bounding box center [845, 441] width 120 height 28
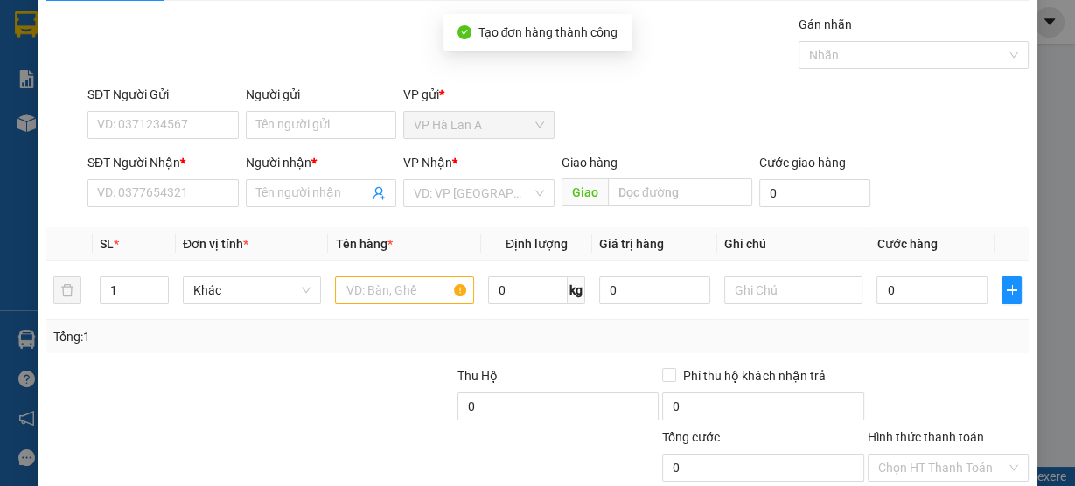
scroll to position [0, 0]
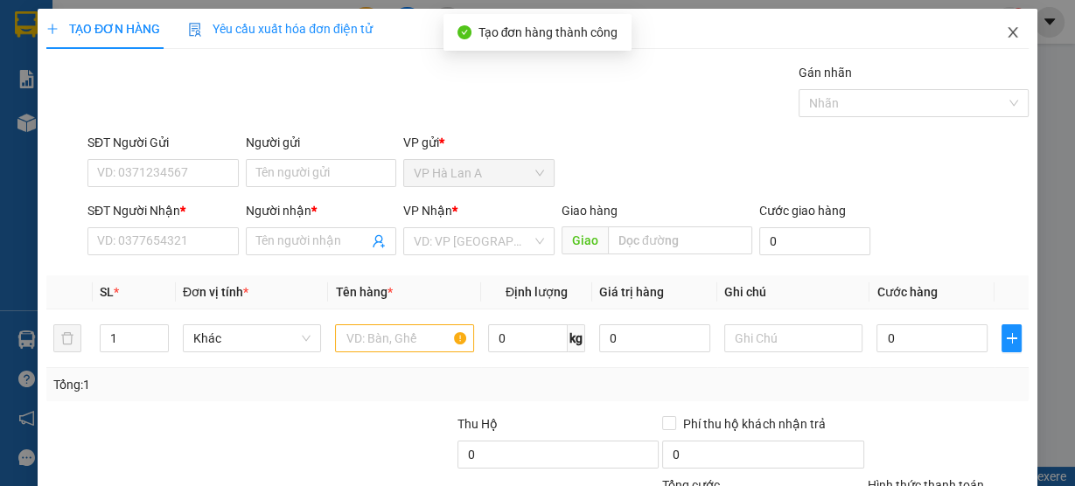
click at [1006, 37] on icon "close" at bounding box center [1013, 32] width 14 height 14
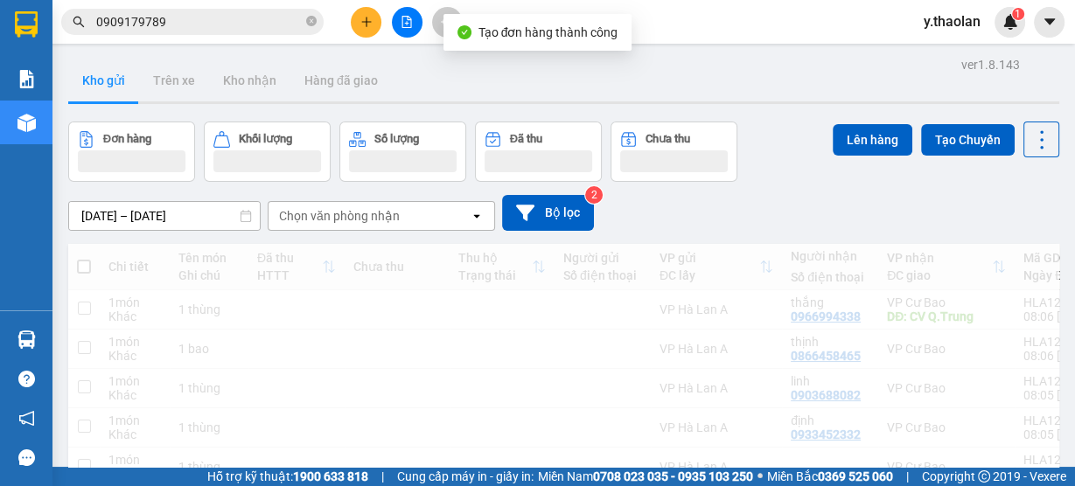
click at [168, 24] on input "0909179789" at bounding box center [199, 21] width 206 height 19
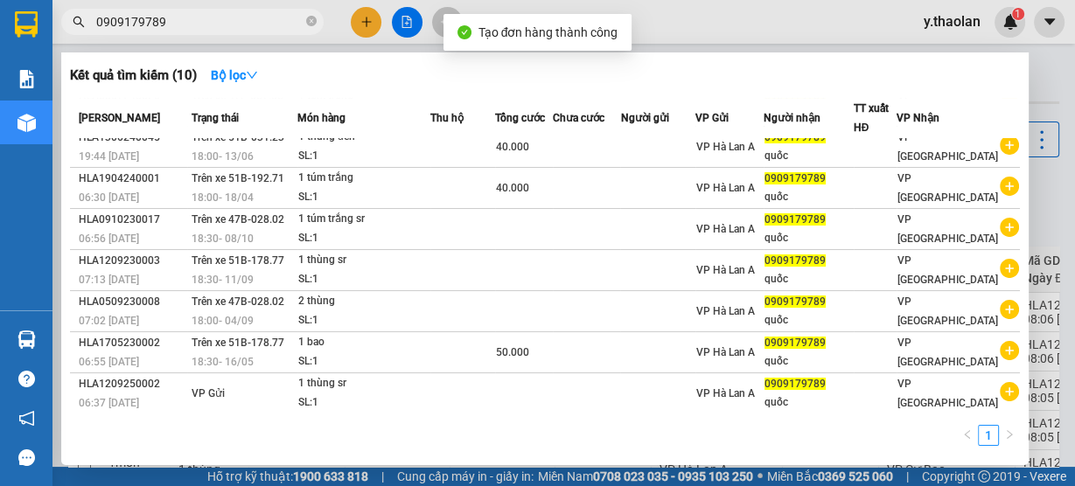
drag, startPoint x: 168, startPoint y: 24, endPoint x: 18, endPoint y: 35, distance: 149.9
click at [18, 35] on section "Kết quả tìm kiếm ( 10 ) Bộ lọc Mã ĐH Trạng thái Món hàng Thu hộ Tổng cước Chưa …" at bounding box center [537, 243] width 1075 height 486
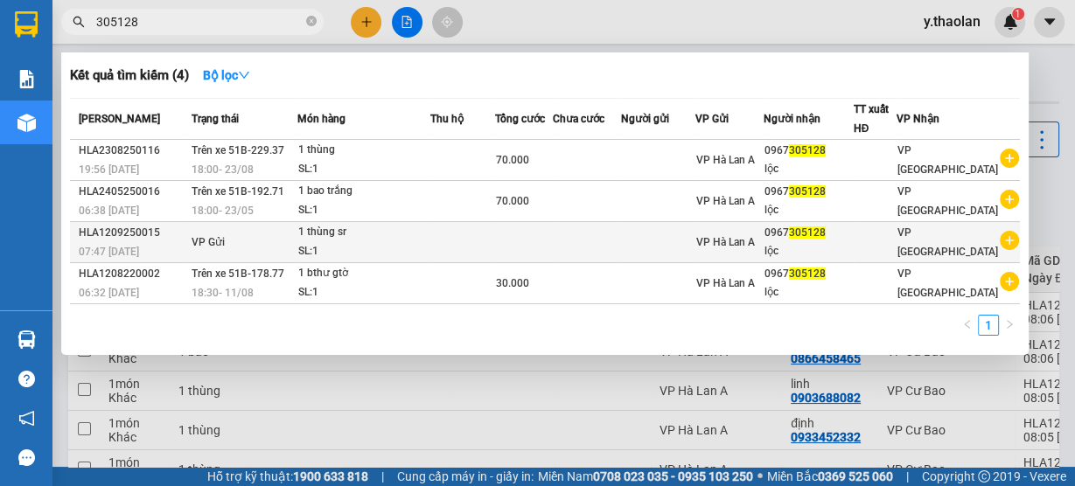
click at [646, 249] on td at bounding box center [657, 242] width 74 height 41
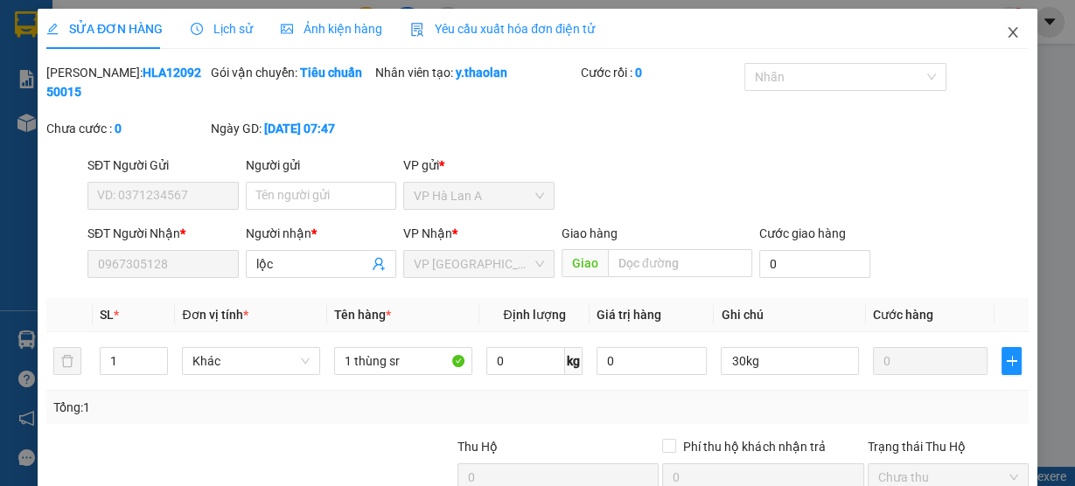
click at [1010, 37] on span "Close" at bounding box center [1012, 33] width 49 height 49
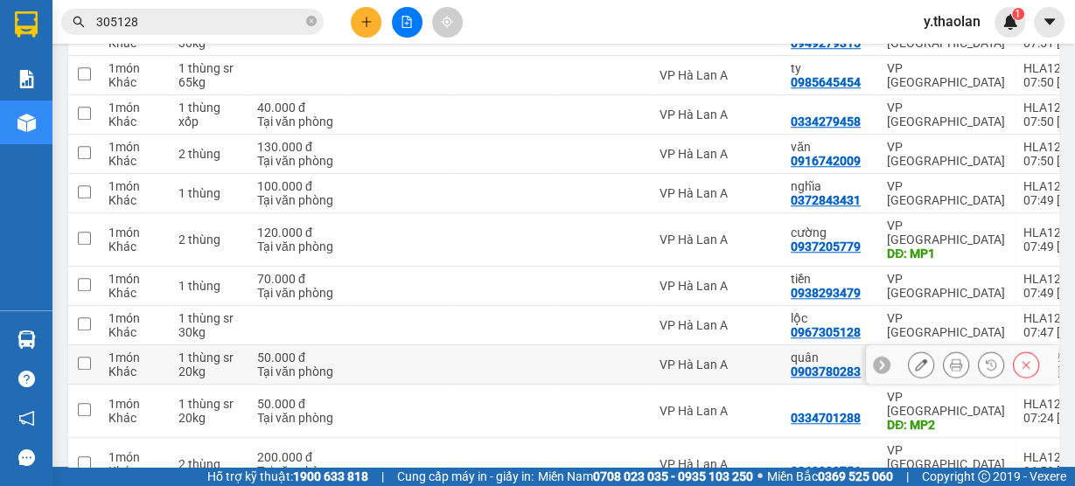
scroll to position [1189, 0]
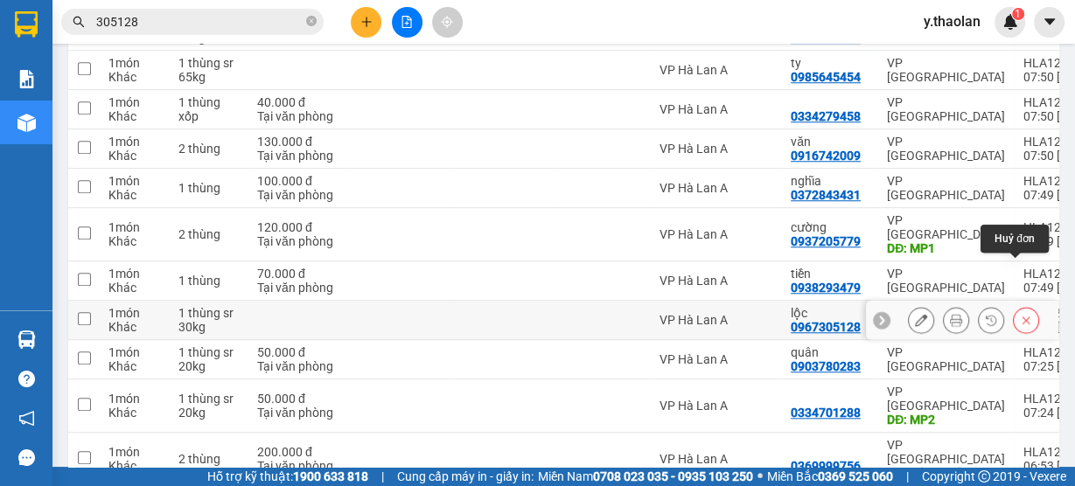
click at [1020, 314] on icon at bounding box center [1026, 320] width 12 height 12
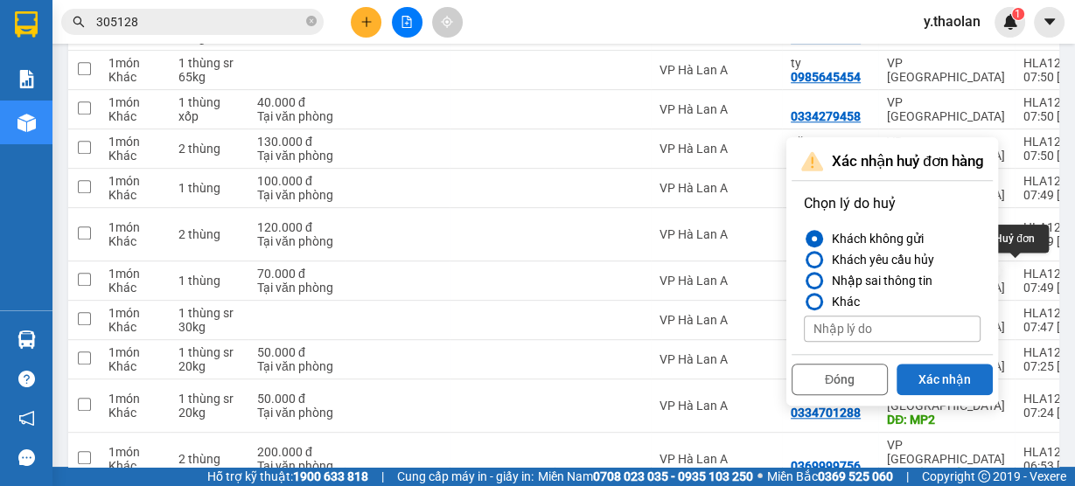
click at [952, 375] on button "Xác nhận" at bounding box center [944, 379] width 96 height 31
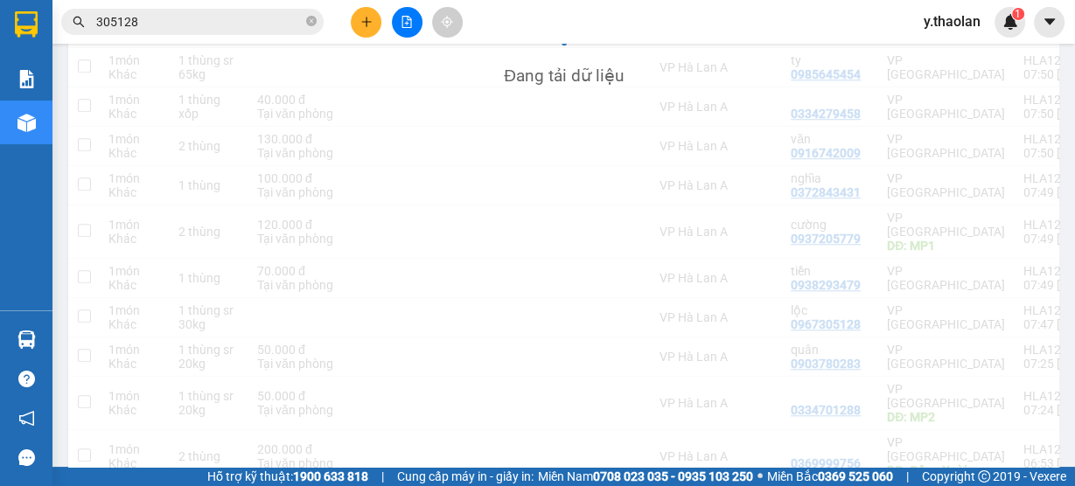
scroll to position [1186, 0]
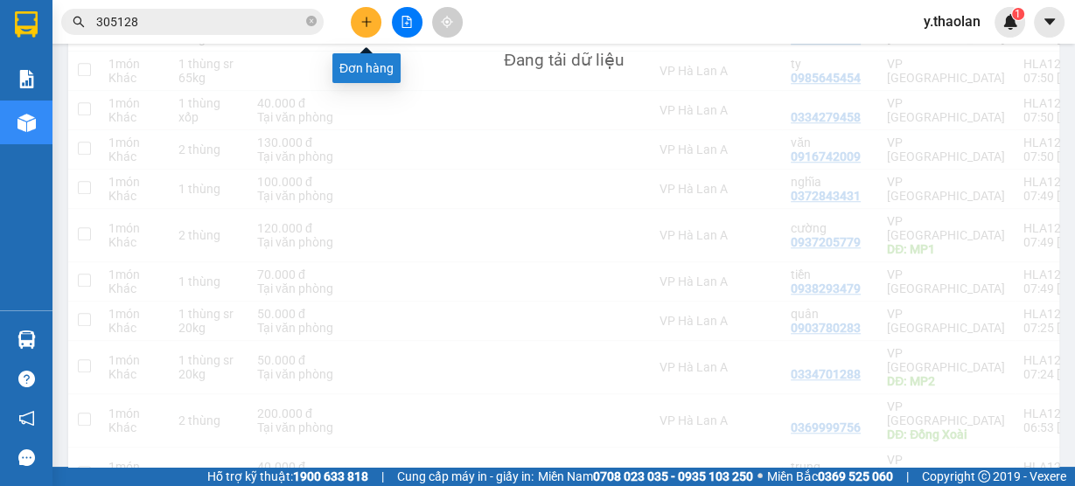
click at [368, 21] on icon "plus" at bounding box center [366, 22] width 12 height 12
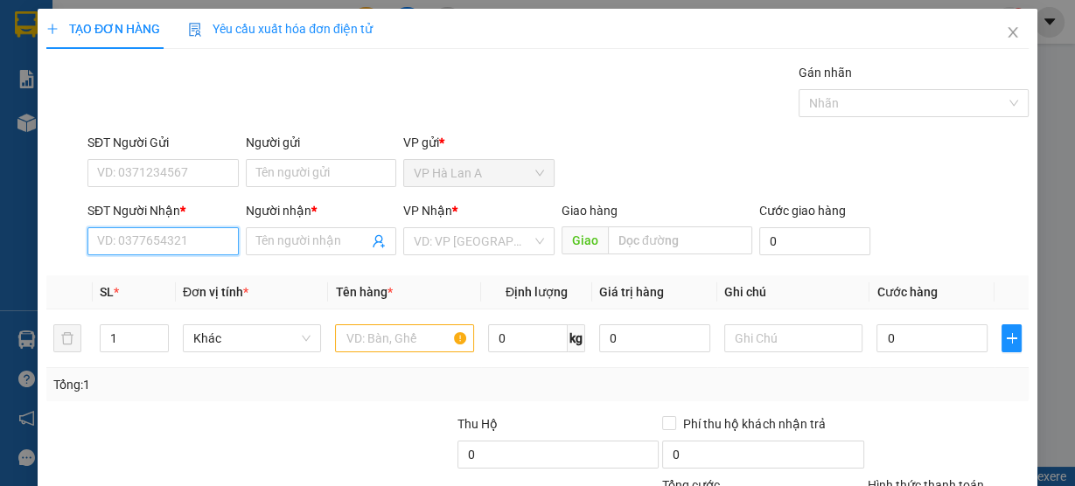
click at [180, 245] on input "SĐT Người Nhận *" at bounding box center [162, 241] width 151 height 28
click at [94, 244] on input "305128" at bounding box center [162, 241] width 151 height 28
drag, startPoint x: 198, startPoint y: 273, endPoint x: 217, endPoint y: 279, distance: 20.2
click at [199, 275] on div "0967305128 - lộc" at bounding box center [161, 275] width 129 height 19
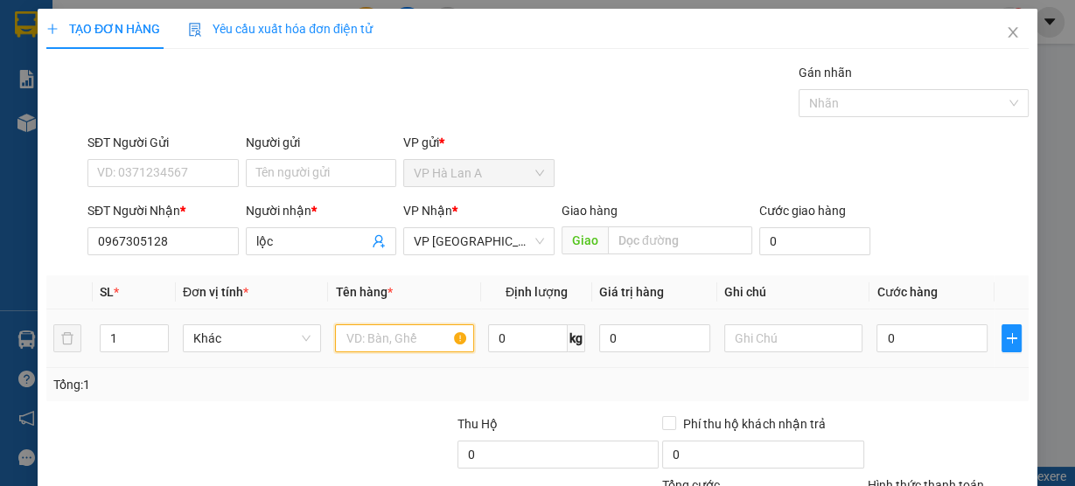
click at [393, 339] on input "text" at bounding box center [404, 338] width 139 height 28
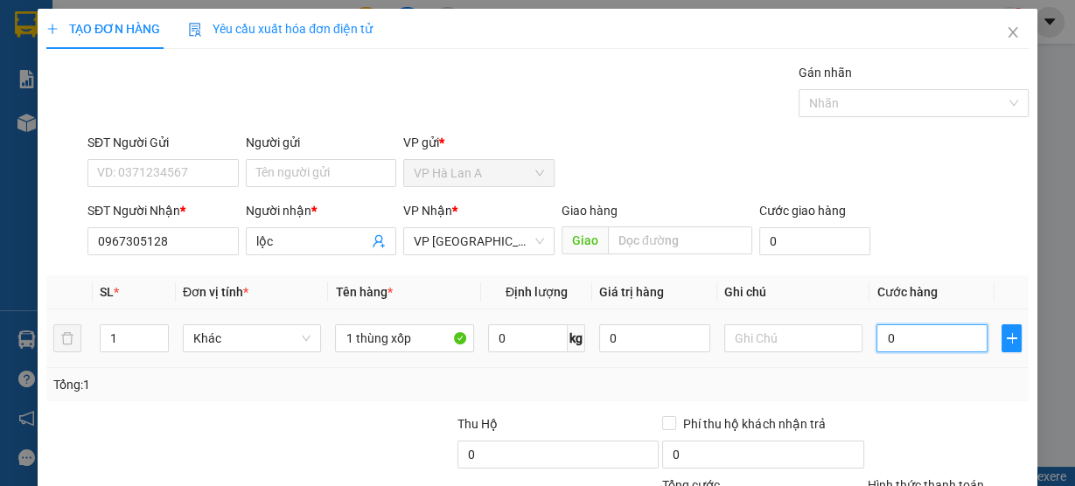
click at [898, 337] on input "0" at bounding box center [931, 338] width 111 height 28
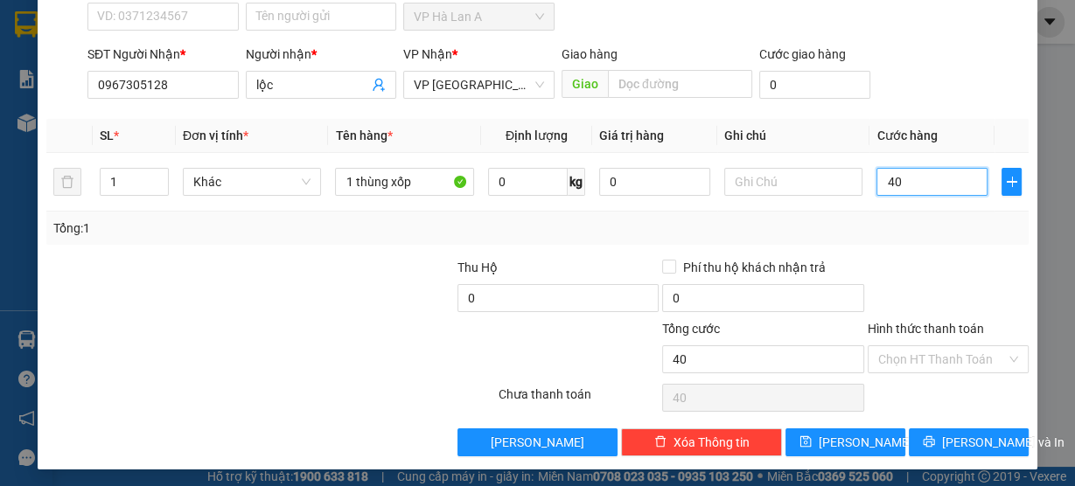
scroll to position [158, 0]
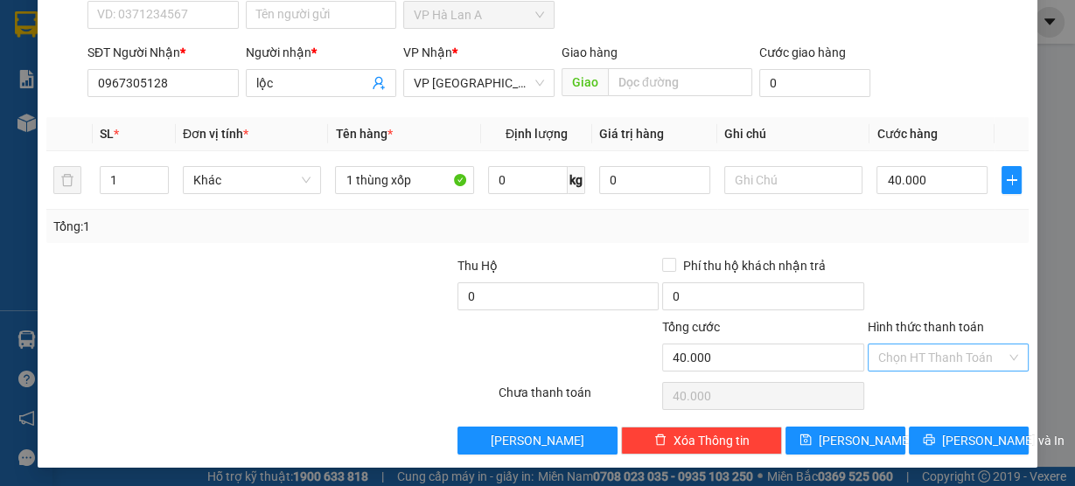
click at [900, 357] on input "Hình thức thanh toán" at bounding box center [942, 358] width 128 height 26
click at [898, 397] on div "Tại văn phòng" at bounding box center [938, 389] width 138 height 19
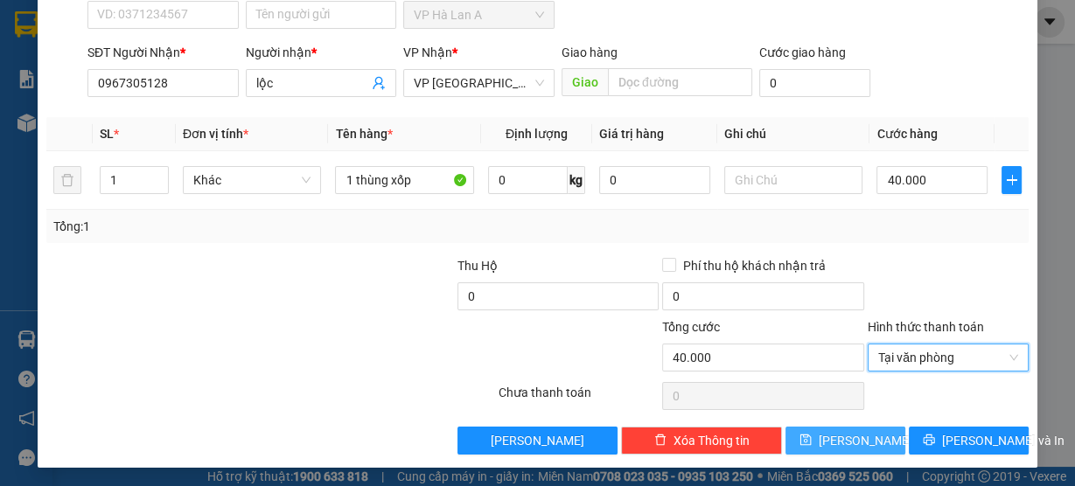
click at [832, 432] on button "Lưu" at bounding box center [845, 441] width 120 height 28
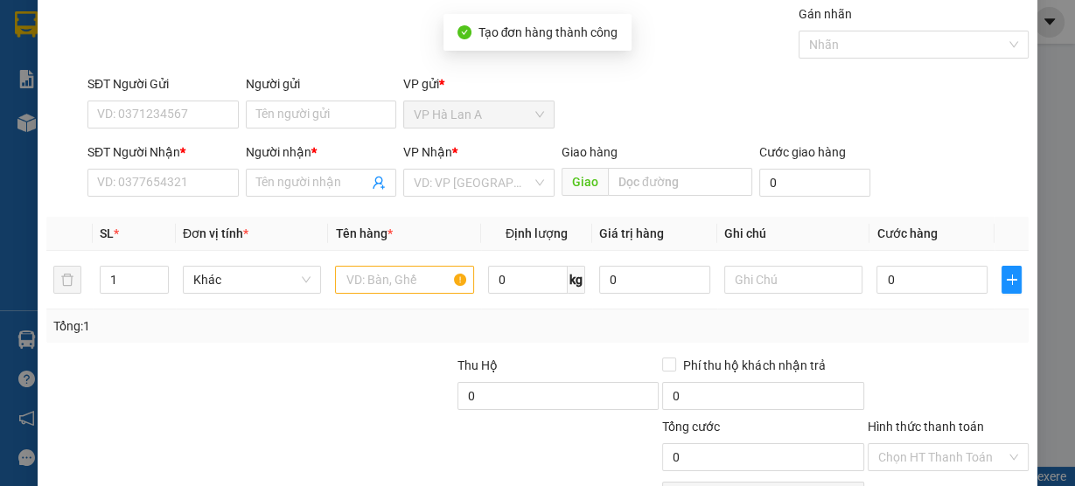
scroll to position [0, 0]
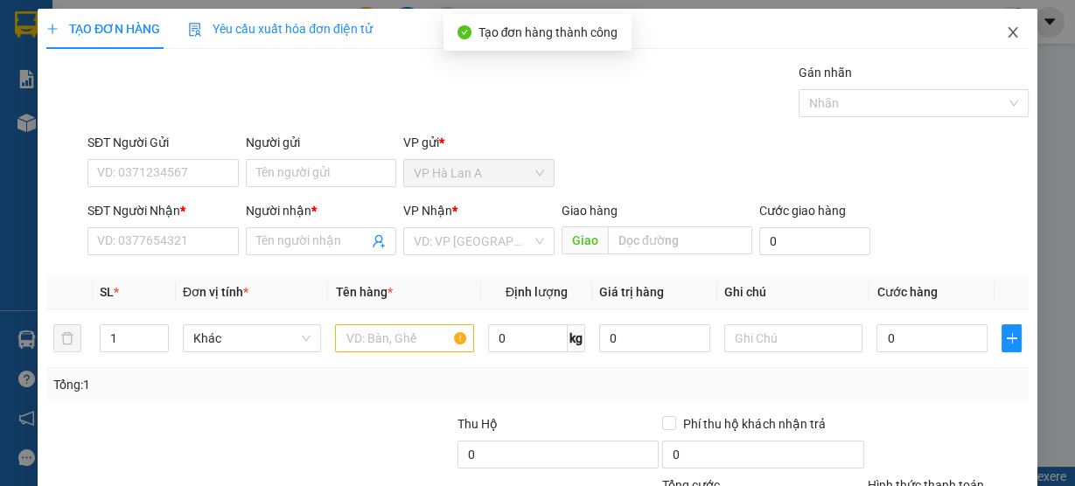
click at [1006, 39] on icon "close" at bounding box center [1013, 32] width 14 height 14
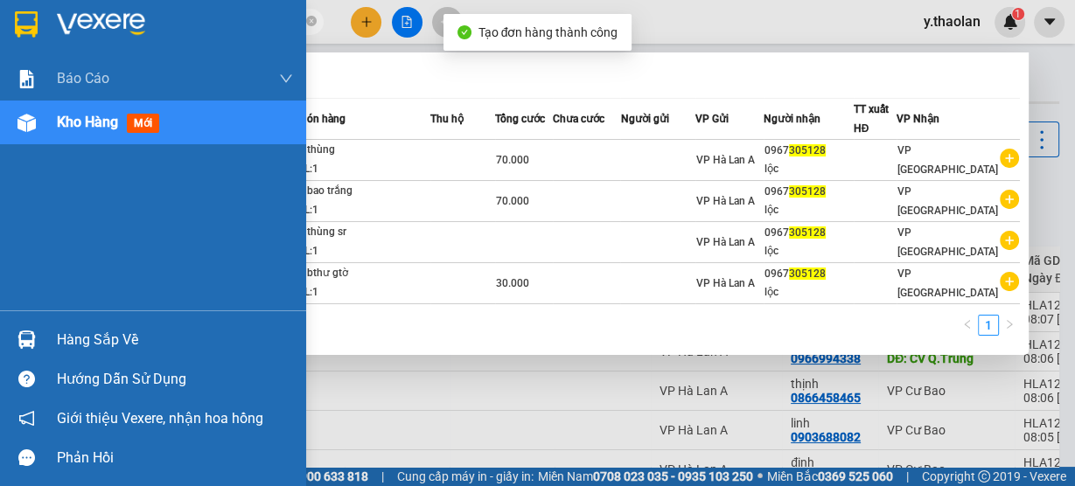
drag, startPoint x: 157, startPoint y: 18, endPoint x: 39, endPoint y: 39, distance: 119.9
click at [39, 39] on section "Kết quả tìm kiếm ( 4 ) Bộ lọc Mã ĐH Trạng thái Món hàng Thu hộ Tổng cước Chưa c…" at bounding box center [537, 243] width 1075 height 486
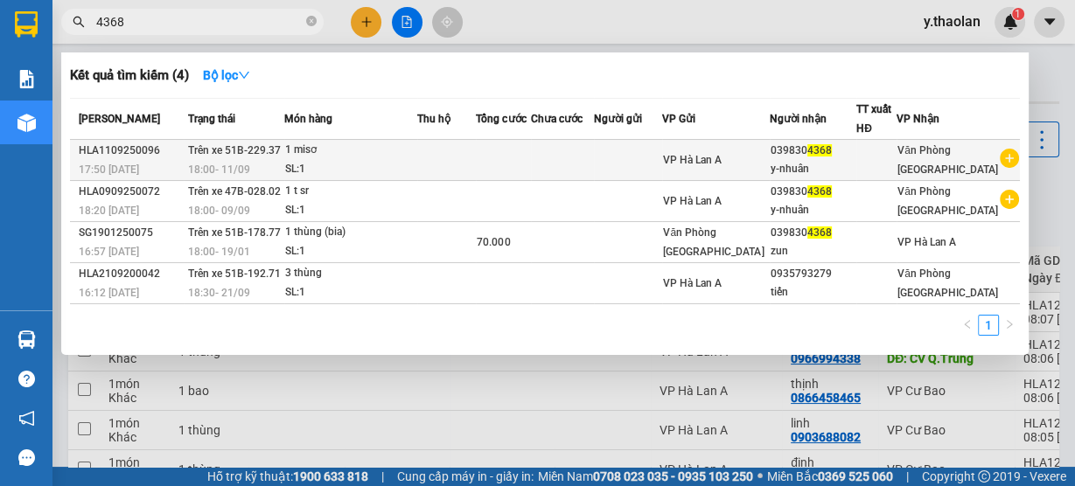
click at [465, 166] on td at bounding box center [446, 160] width 59 height 41
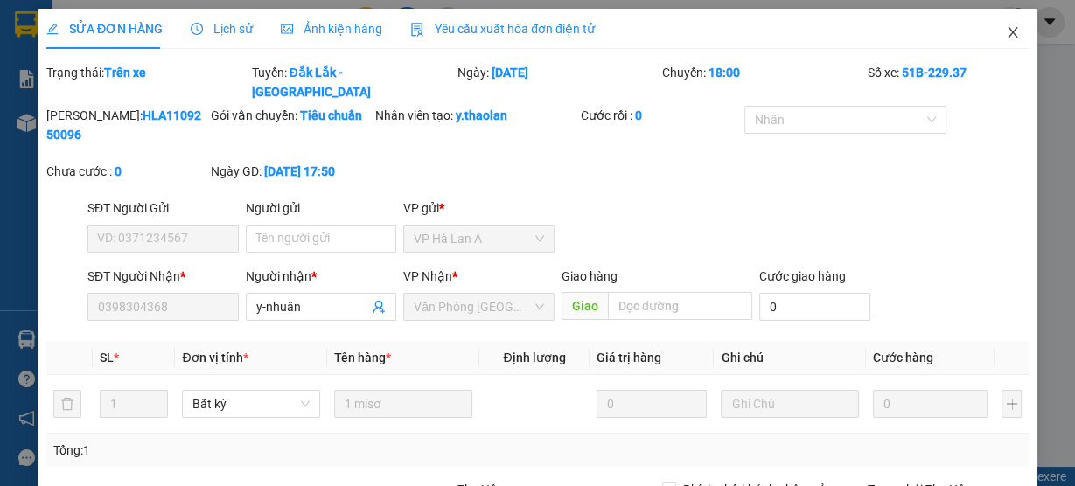
click at [1012, 41] on span "Close" at bounding box center [1012, 33] width 49 height 49
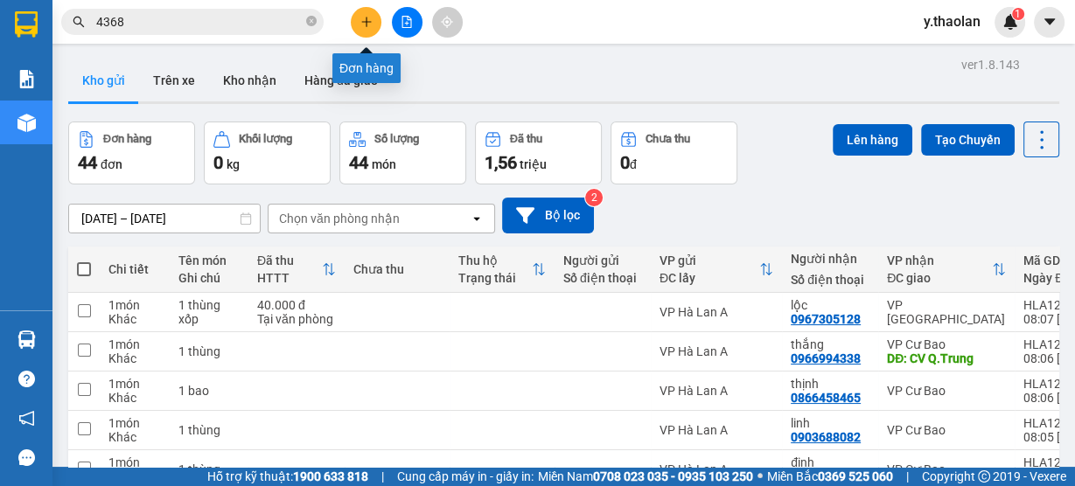
click at [362, 25] on icon "plus" at bounding box center [366, 22] width 12 height 12
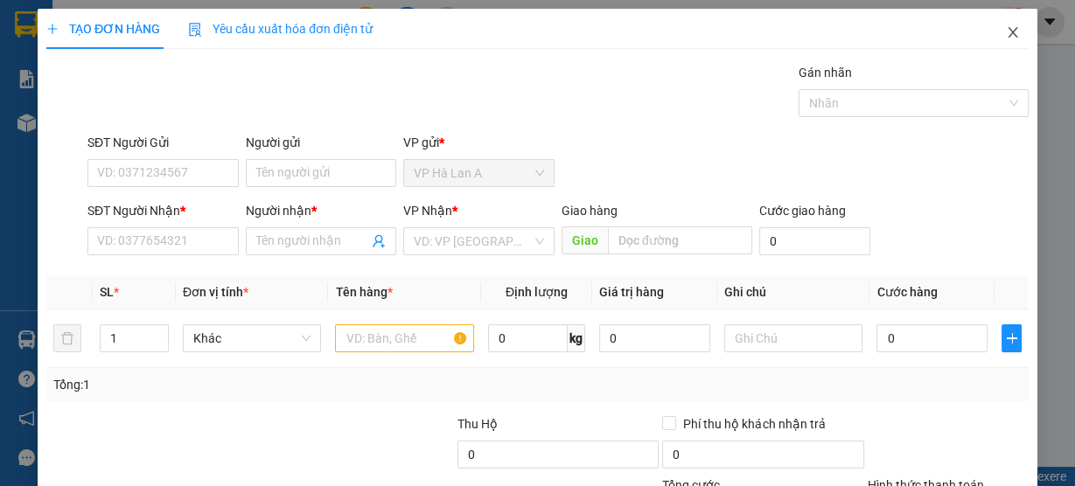
click at [988, 31] on span "Close" at bounding box center [1012, 33] width 49 height 49
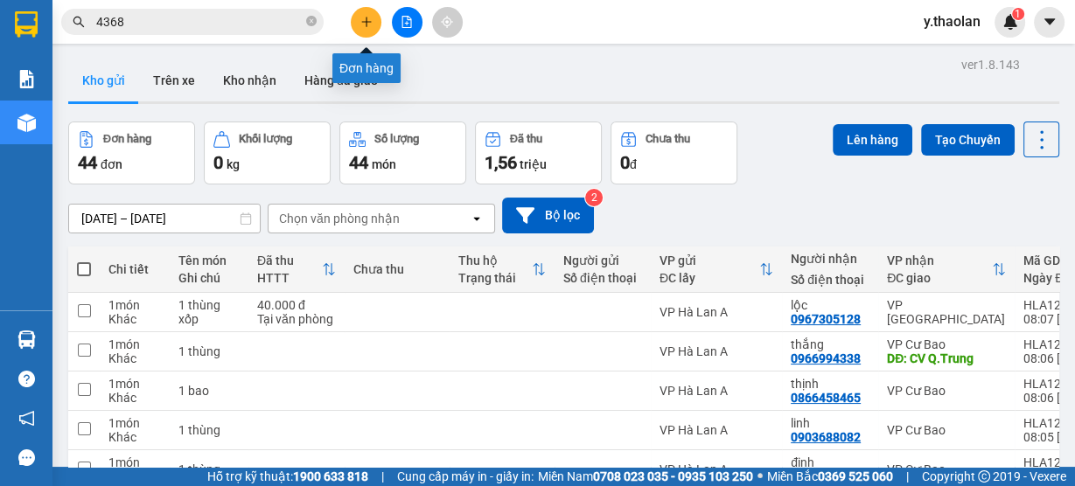
click at [364, 17] on icon "plus" at bounding box center [366, 22] width 12 height 12
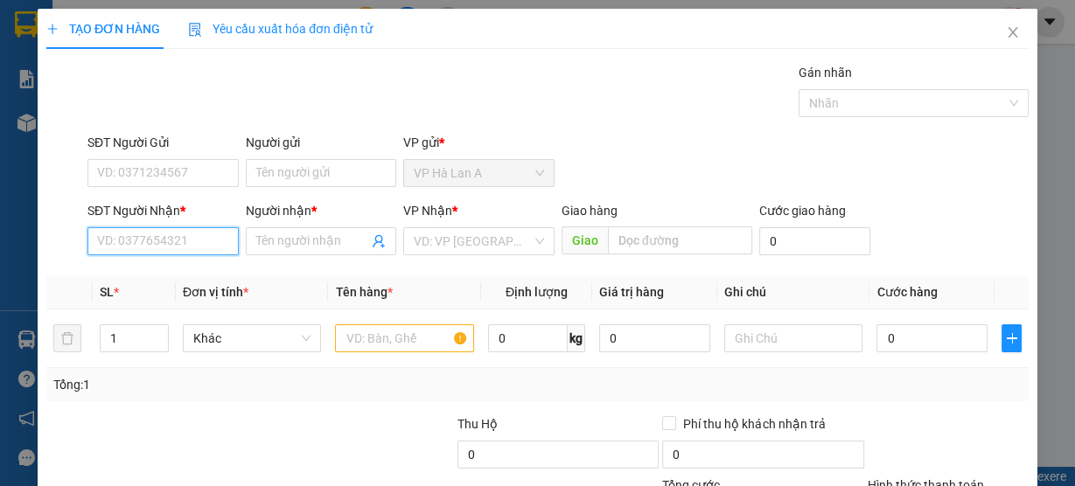
click at [174, 242] on input "SĐT Người Nhận *" at bounding box center [162, 241] width 151 height 28
type input "0935765300"
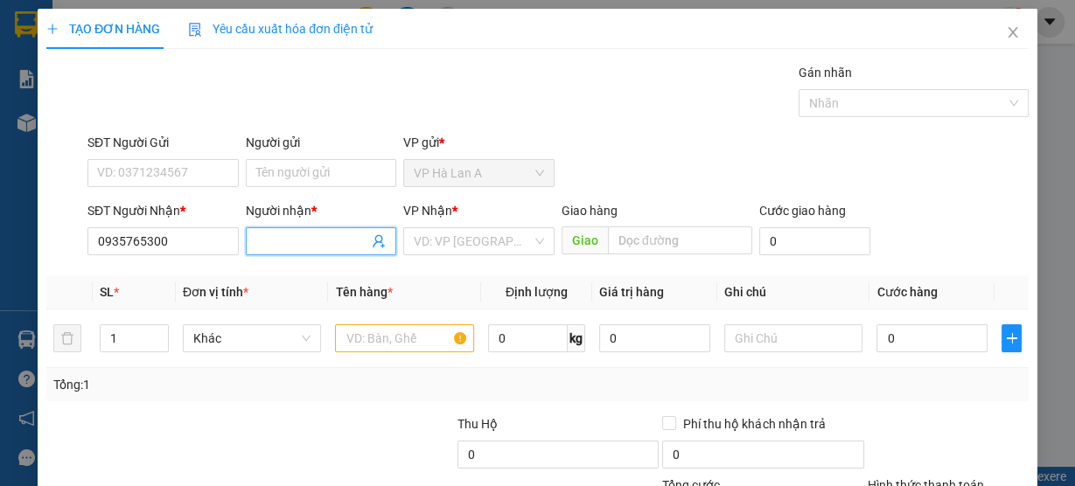
click at [282, 242] on input "Người nhận *" at bounding box center [312, 241] width 113 height 19
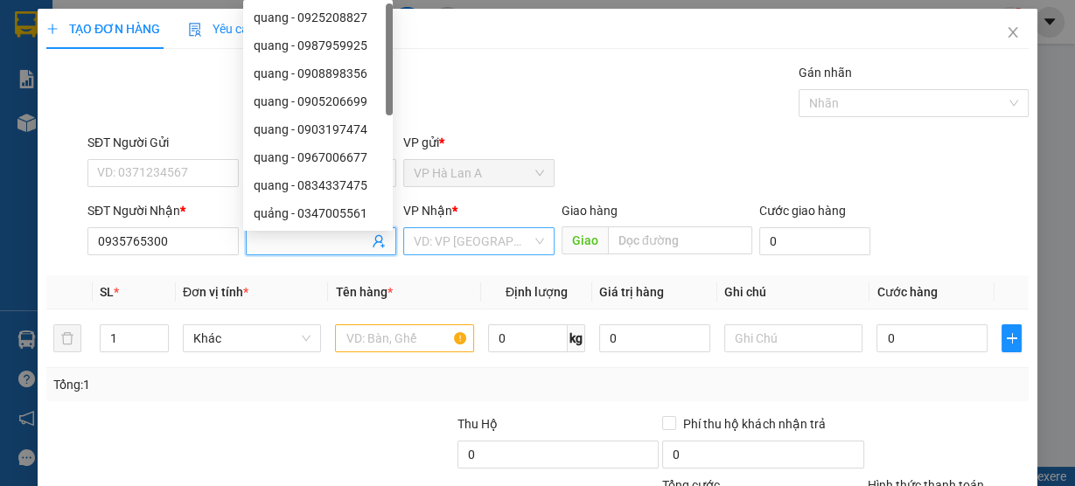
drag, startPoint x: 450, startPoint y: 246, endPoint x: 477, endPoint y: 255, distance: 27.7
click at [450, 245] on input "search" at bounding box center [473, 241] width 118 height 26
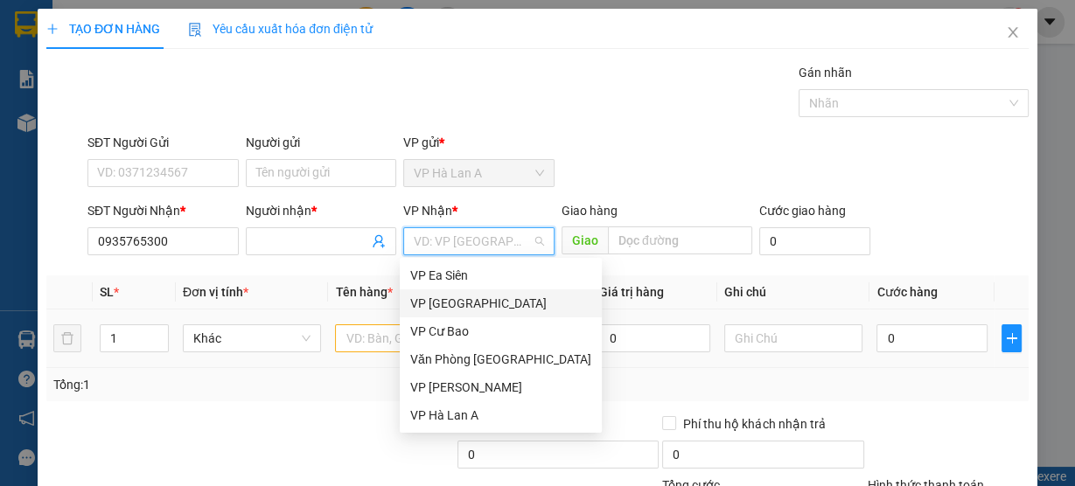
drag, startPoint x: 451, startPoint y: 332, endPoint x: 452, endPoint y: 322, distance: 10.5
click at [450, 332] on div "VP Cư Bao" at bounding box center [500, 331] width 181 height 19
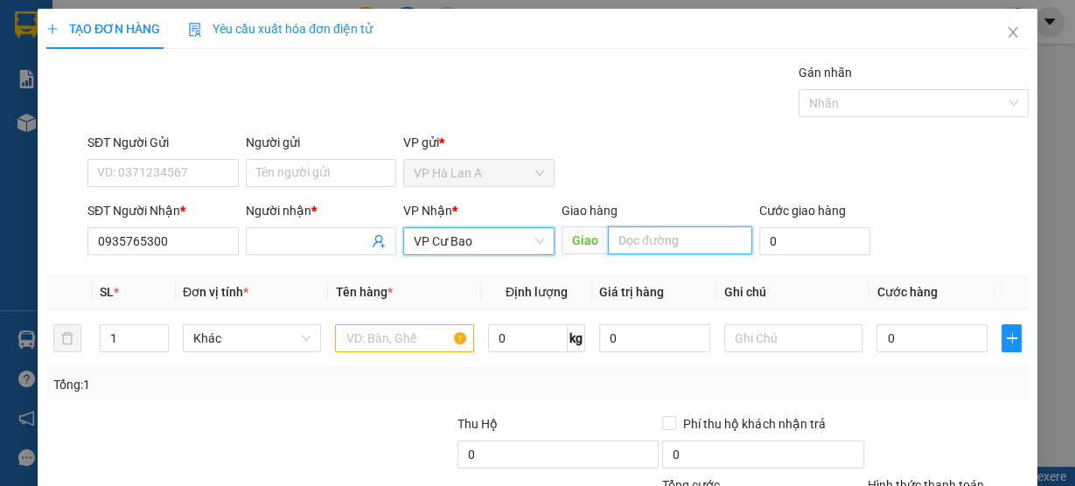
click at [635, 243] on input "text" at bounding box center [680, 241] width 144 height 28
type input "Dĩ An"
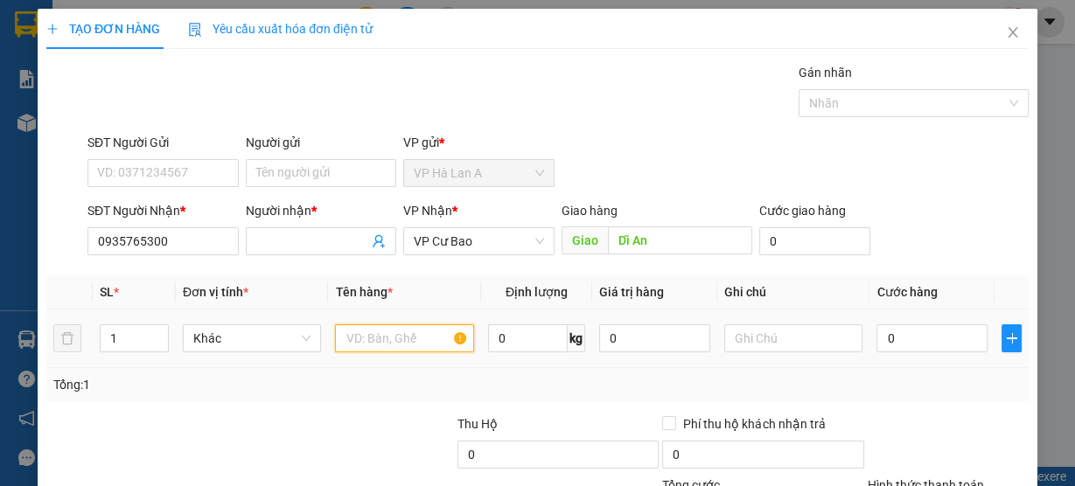
click at [367, 339] on input "text" at bounding box center [404, 338] width 139 height 28
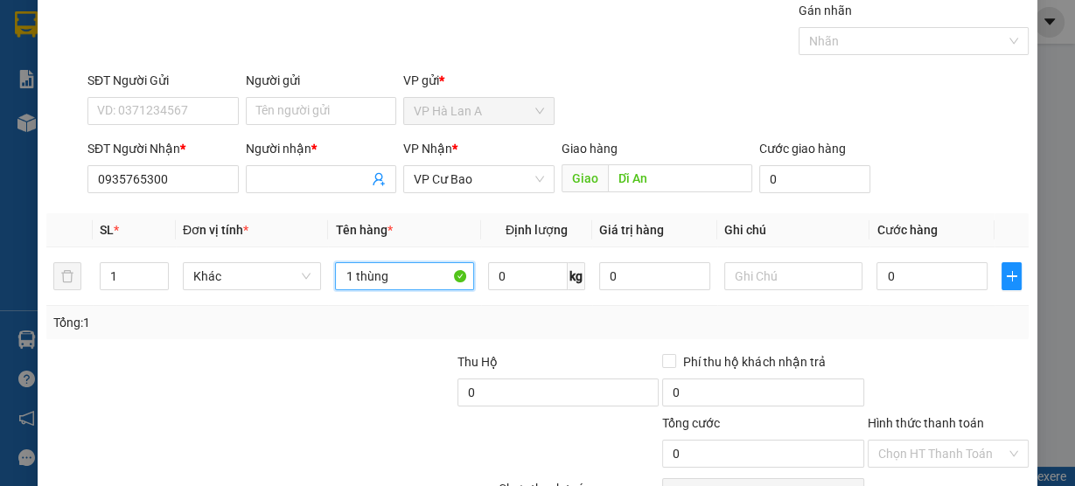
scroll to position [158, 0]
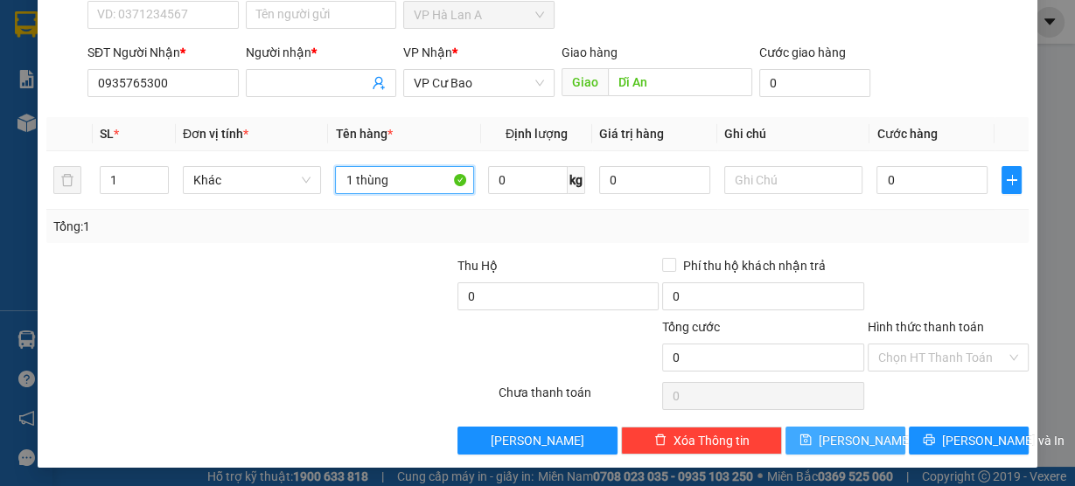
type input "1 thùng"
drag, startPoint x: 852, startPoint y: 436, endPoint x: 842, endPoint y: 394, distance: 43.9
click at [851, 436] on span "Lưu" at bounding box center [866, 440] width 94 height 19
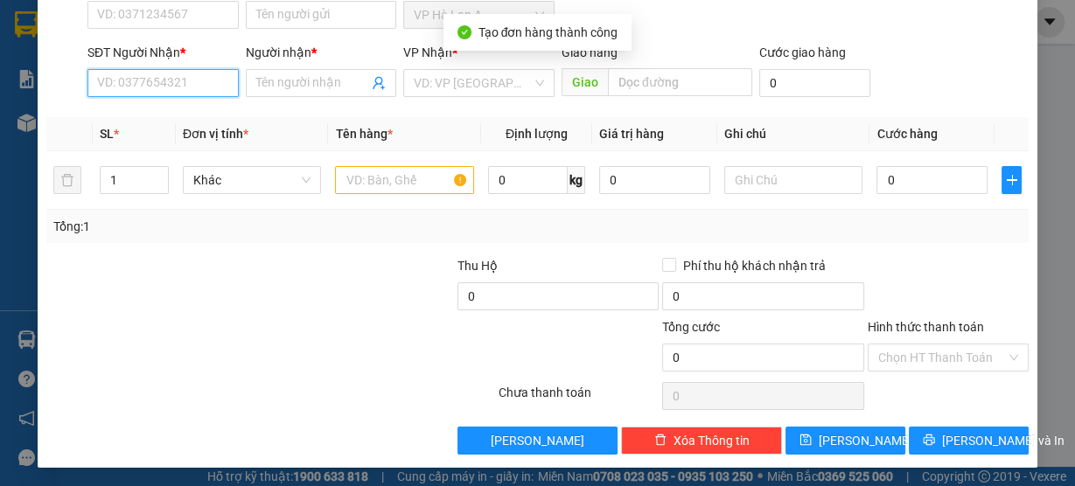
click at [178, 80] on input "SĐT Người Nhận *" at bounding box center [162, 83] width 151 height 28
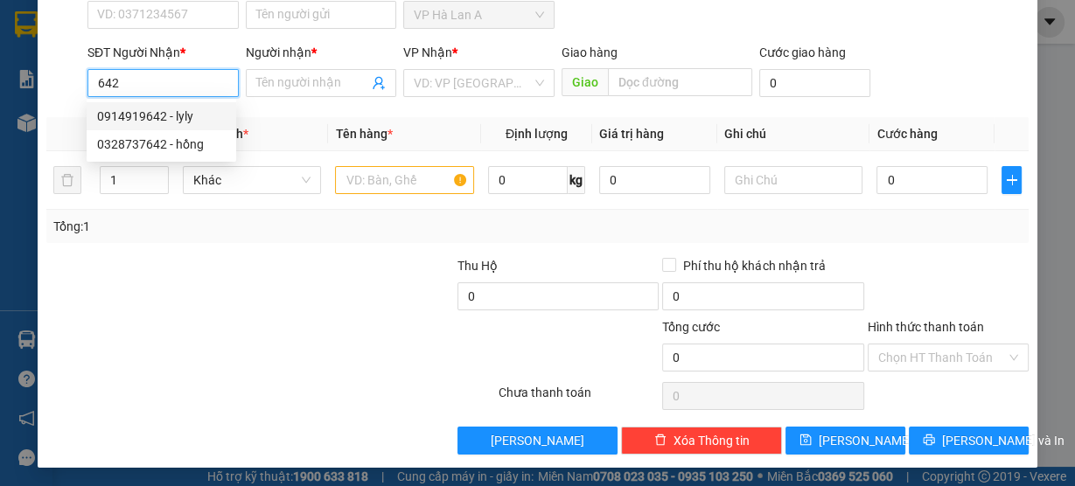
click at [200, 119] on div "0914919642 - lyly" at bounding box center [161, 116] width 129 height 19
type input "0914919642"
type input "lyly"
type input "0914919642"
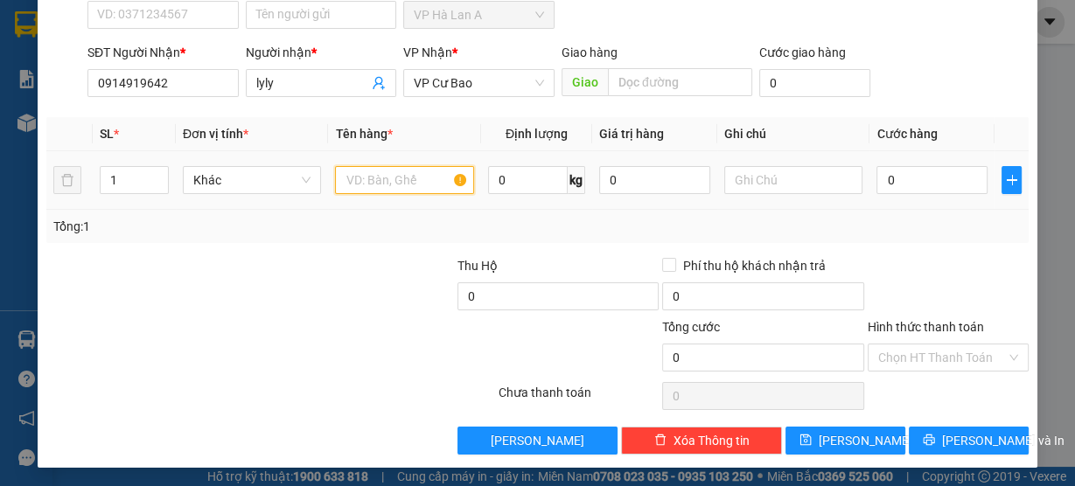
click at [370, 175] on input "text" at bounding box center [404, 180] width 139 height 28
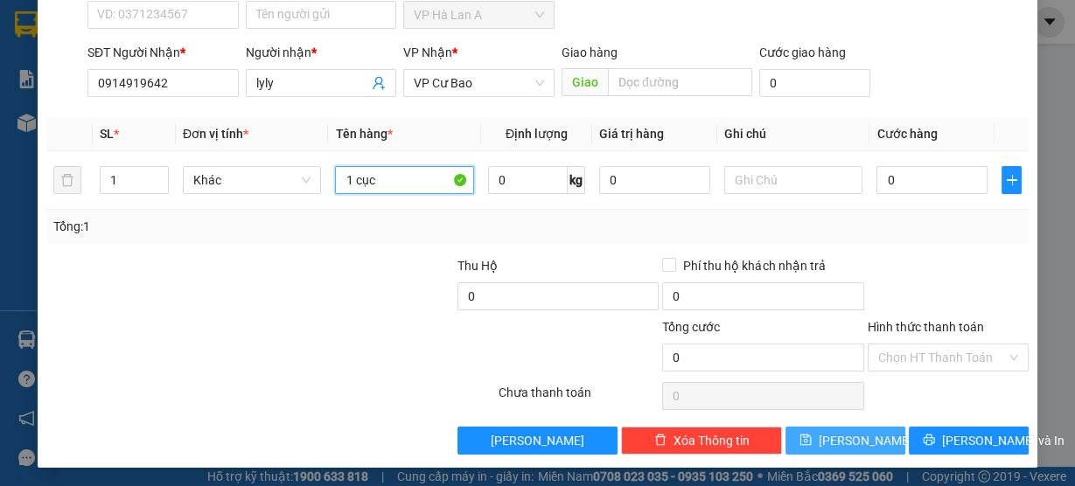
type input "1 cục"
click at [848, 441] on span "Lưu" at bounding box center [866, 440] width 94 height 19
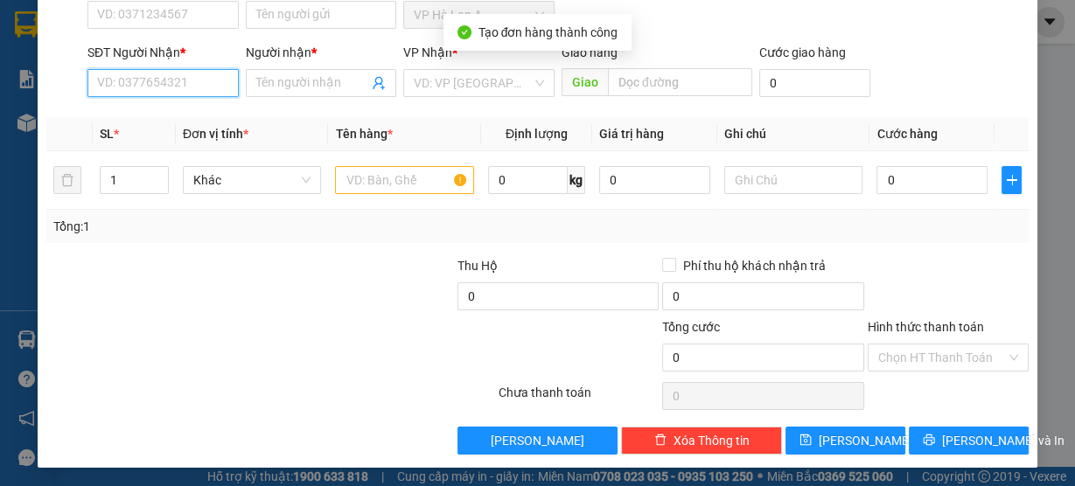
click at [200, 87] on input "SĐT Người Nhận *" at bounding box center [162, 83] width 151 height 28
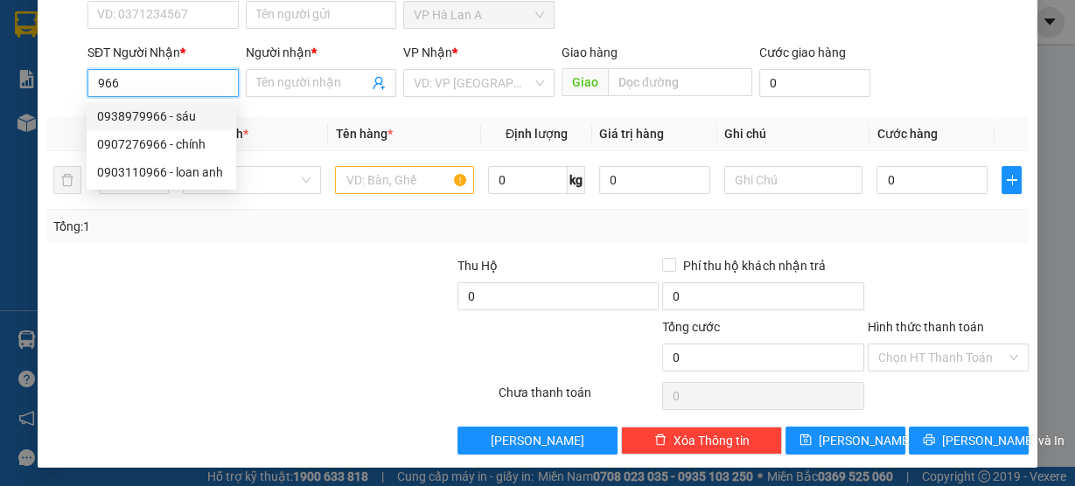
drag, startPoint x: 185, startPoint y: 117, endPoint x: 220, endPoint y: 128, distance: 37.4
click at [185, 117] on div "0938979966 - sáu" at bounding box center [161, 116] width 129 height 19
type input "0938979966"
type input "sáu"
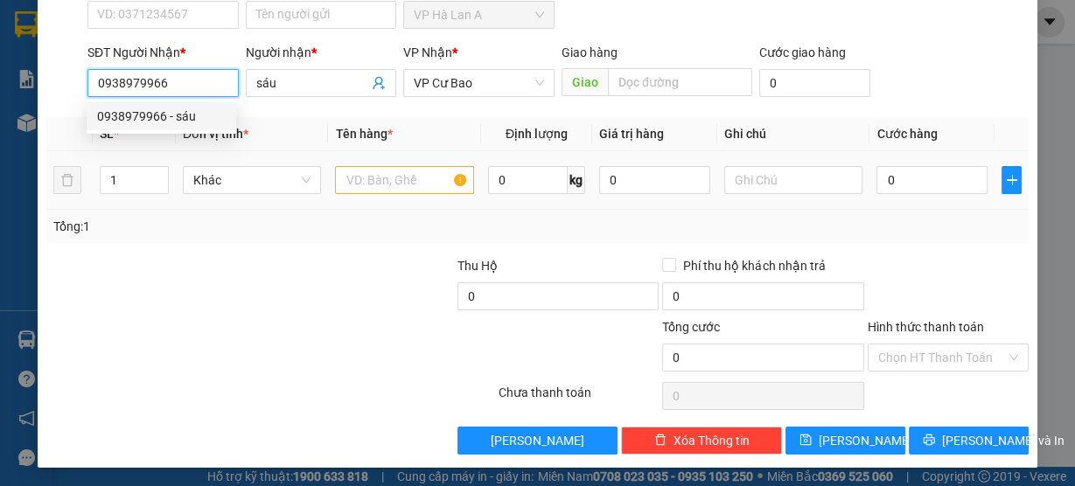
type input "0938979966"
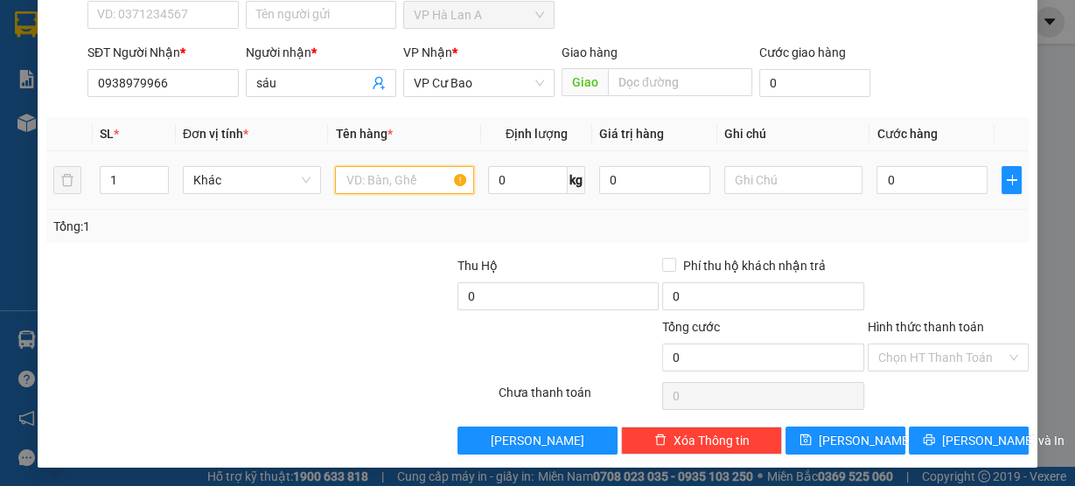
click at [387, 181] on input "text" at bounding box center [404, 180] width 139 height 28
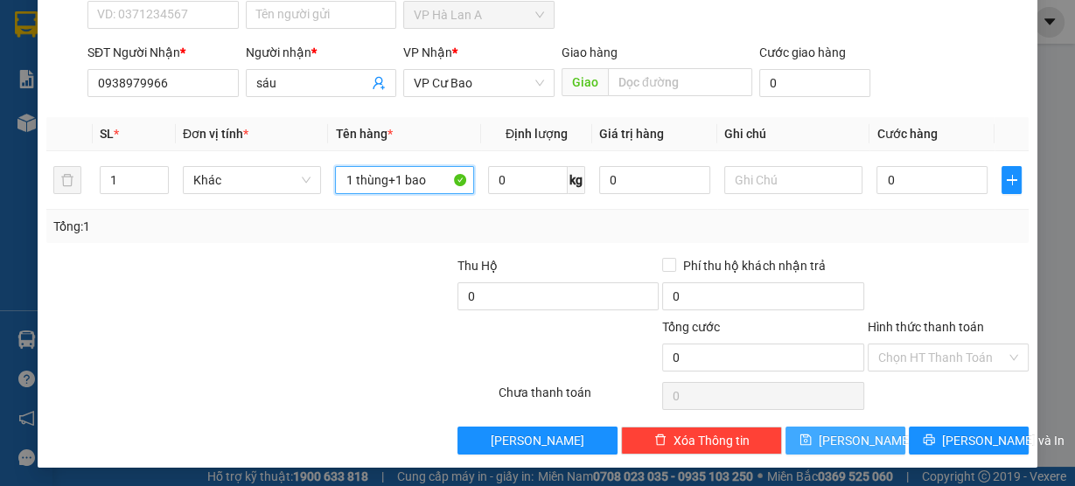
type input "1 thùng+1 bao"
click at [825, 431] on button "Lưu" at bounding box center [845, 441] width 120 height 28
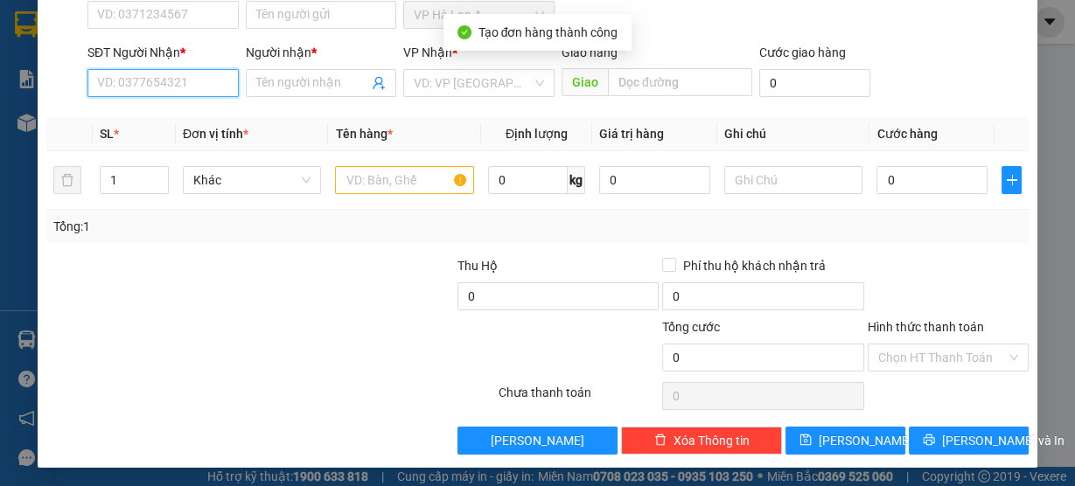
click at [168, 69] on input "SĐT Người Nhận *" at bounding box center [162, 83] width 151 height 28
click at [171, 77] on input "SĐT Người Nhận *" at bounding box center [162, 83] width 151 height 28
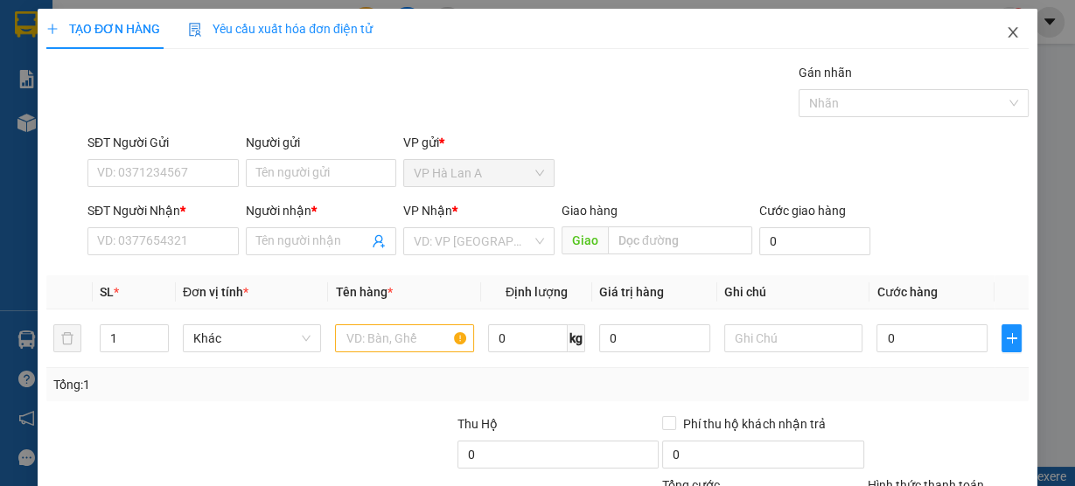
click at [1004, 41] on span "Close" at bounding box center [1012, 33] width 49 height 49
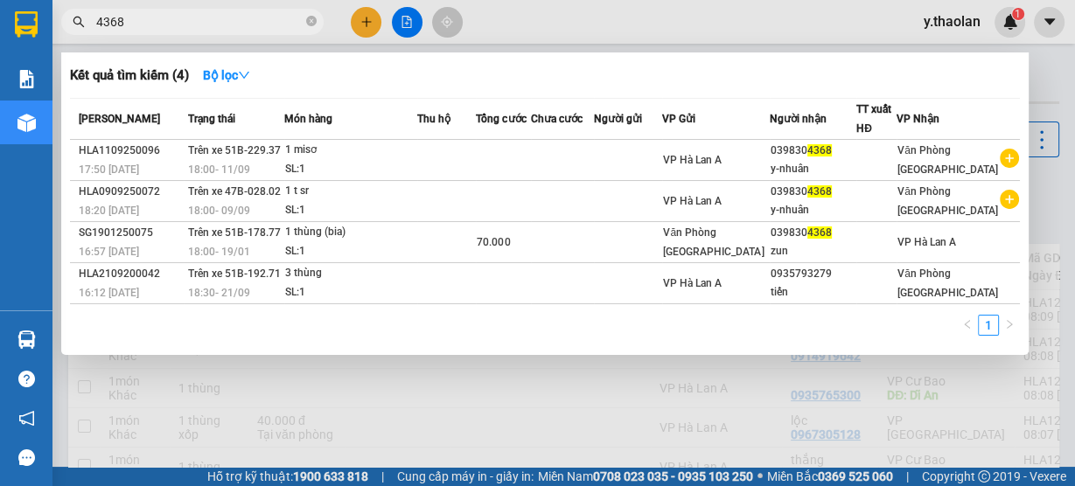
drag, startPoint x: 168, startPoint y: 19, endPoint x: 87, endPoint y: 27, distance: 81.7
click at [87, 27] on span "4368" at bounding box center [192, 22] width 262 height 26
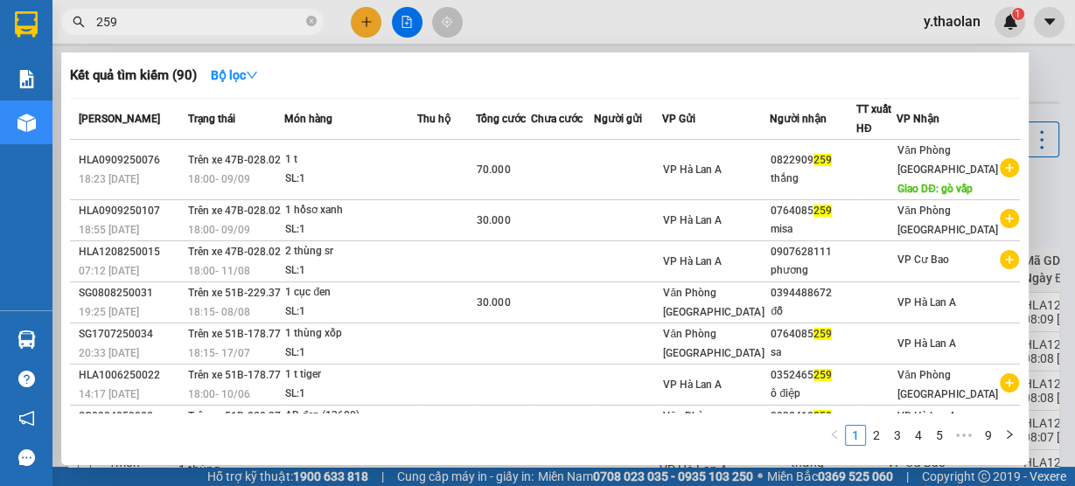
type input "259"
click at [596, 44] on div at bounding box center [537, 243] width 1075 height 486
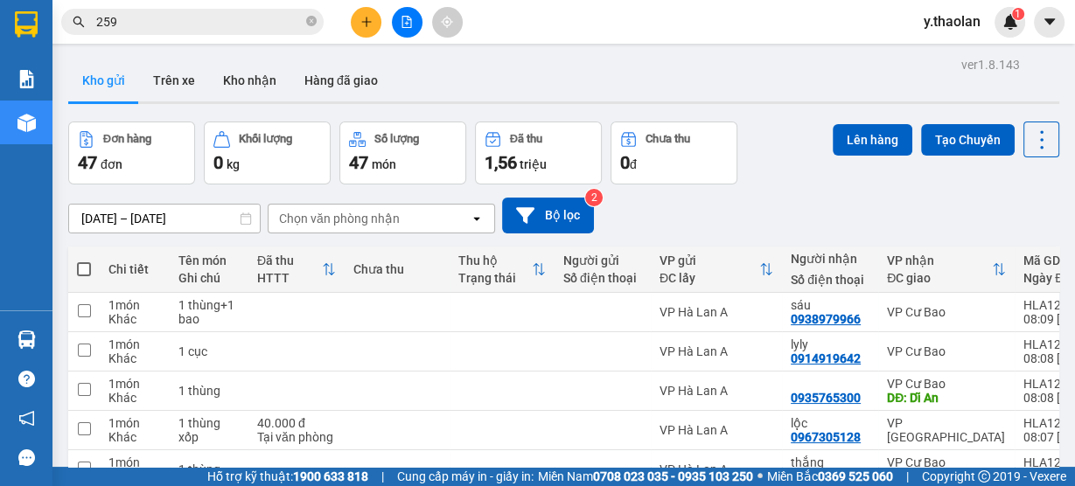
click at [183, 103] on div at bounding box center [563, 102] width 991 height 3
click at [178, 88] on button "Trên xe" at bounding box center [174, 80] width 70 height 42
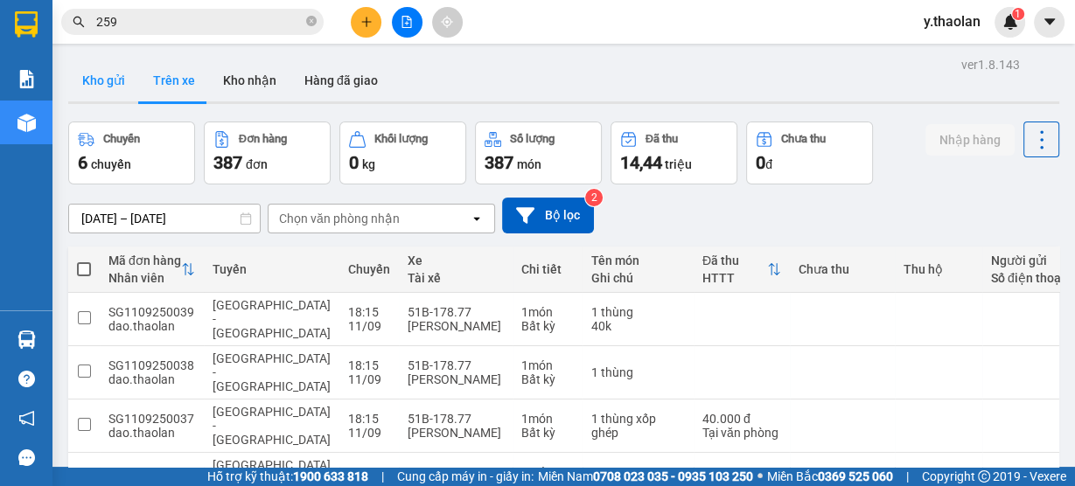
click at [108, 85] on button "Kho gửi" at bounding box center [103, 80] width 71 height 42
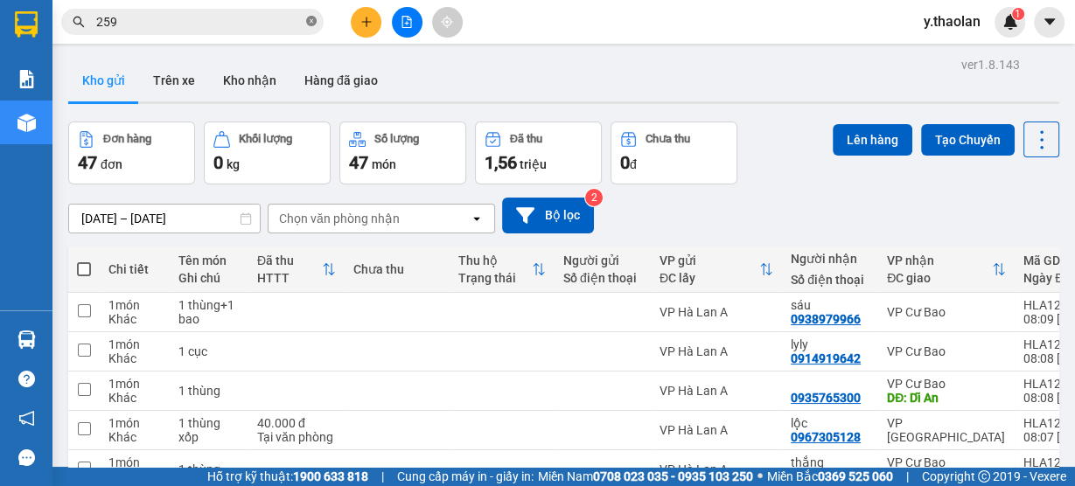
click at [314, 19] on icon "close-circle" at bounding box center [311, 21] width 10 height 10
click at [371, 23] on icon "plus" at bounding box center [366, 22] width 12 height 12
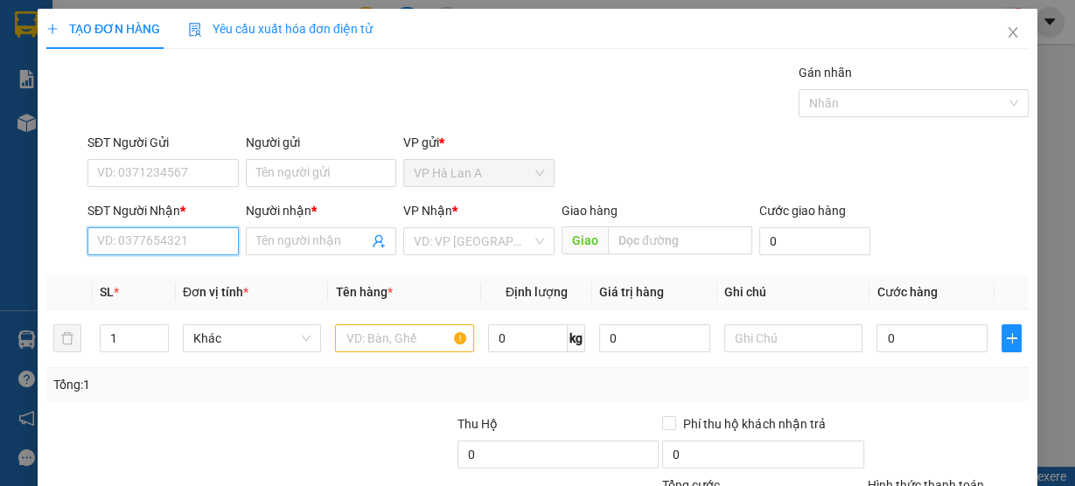
drag, startPoint x: 201, startPoint y: 243, endPoint x: 203, endPoint y: 231, distance: 12.4
click at [201, 242] on input "SĐT Người Nhận *" at bounding box center [162, 241] width 151 height 28
click at [199, 239] on input "SĐT Người Nhận *" at bounding box center [162, 241] width 151 height 28
type input "0899070813"
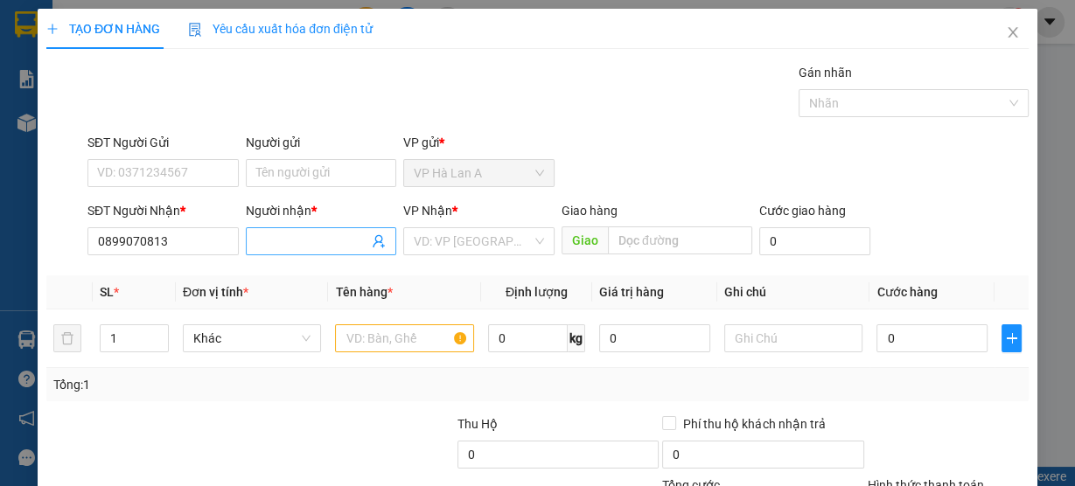
click at [298, 253] on span at bounding box center [321, 241] width 151 height 28
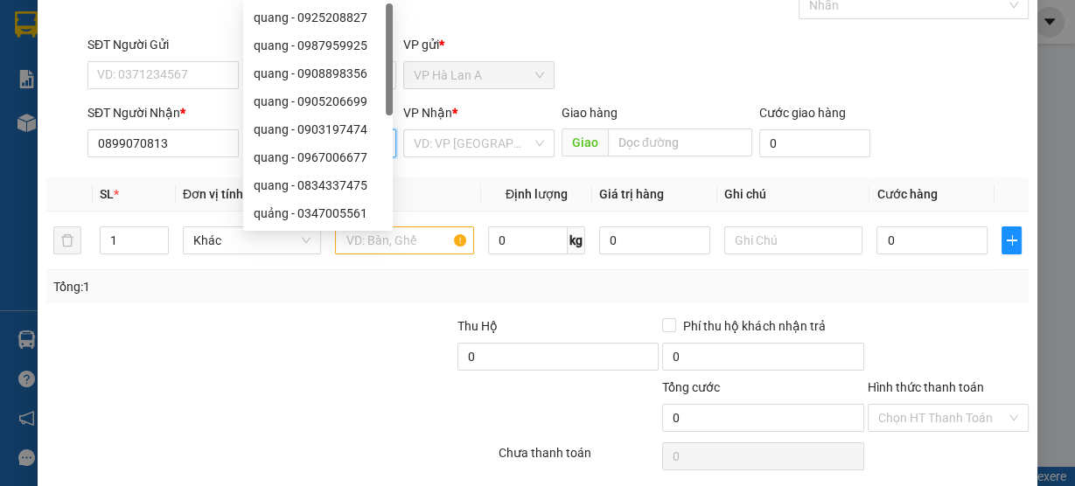
scroll to position [158, 0]
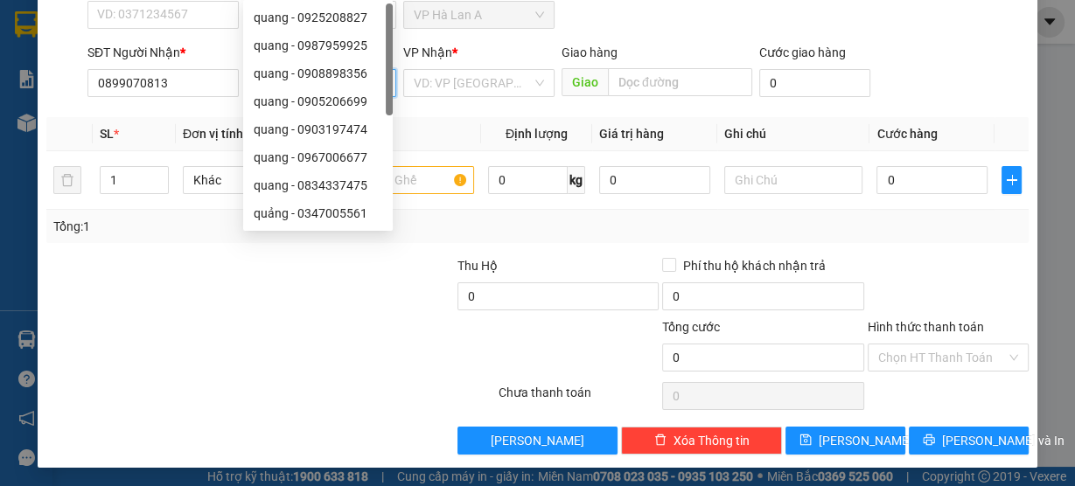
click at [345, 343] on div at bounding box center [414, 347] width 164 height 61
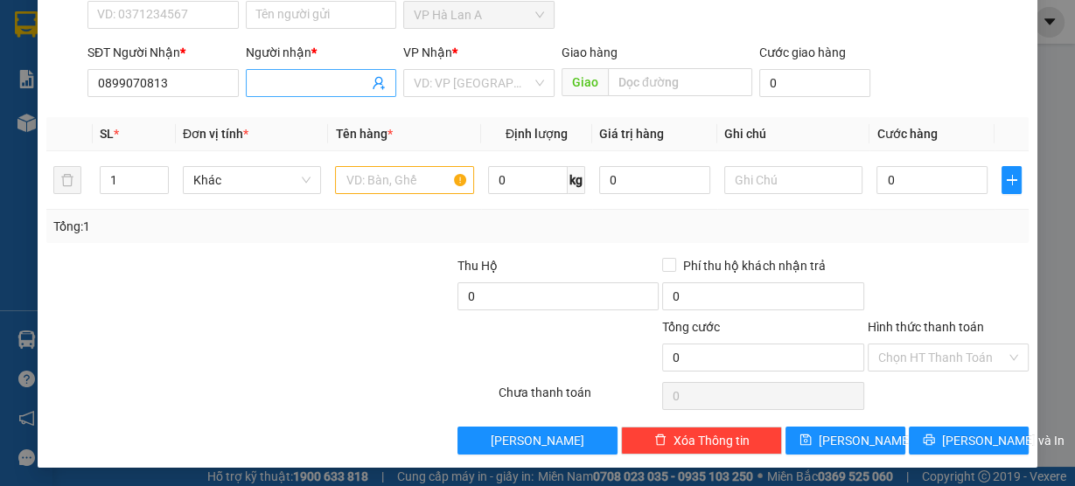
click at [279, 88] on input "Người nhận *" at bounding box center [312, 82] width 113 height 19
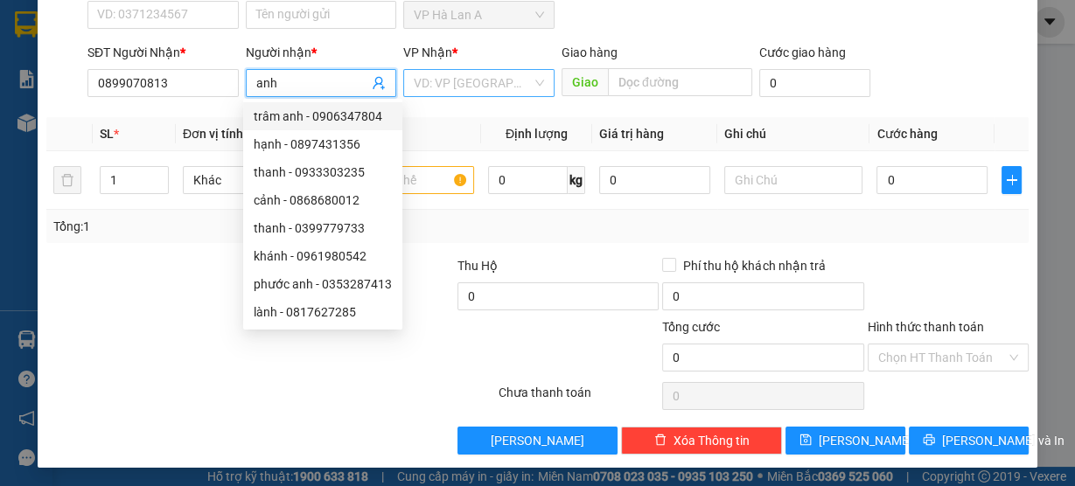
type input "anh"
click at [469, 87] on input "search" at bounding box center [473, 83] width 118 height 26
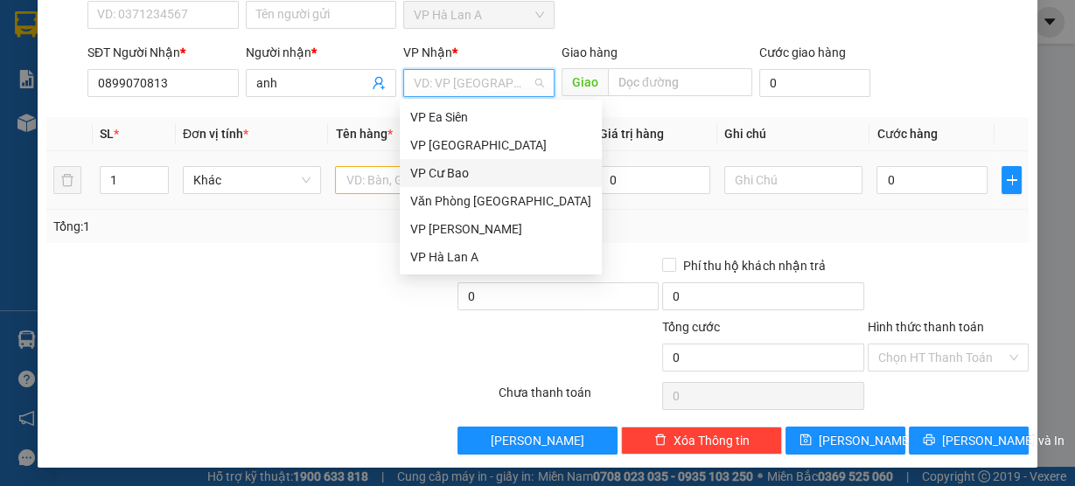
click at [462, 168] on div "VP Cư Bao" at bounding box center [500, 173] width 181 height 19
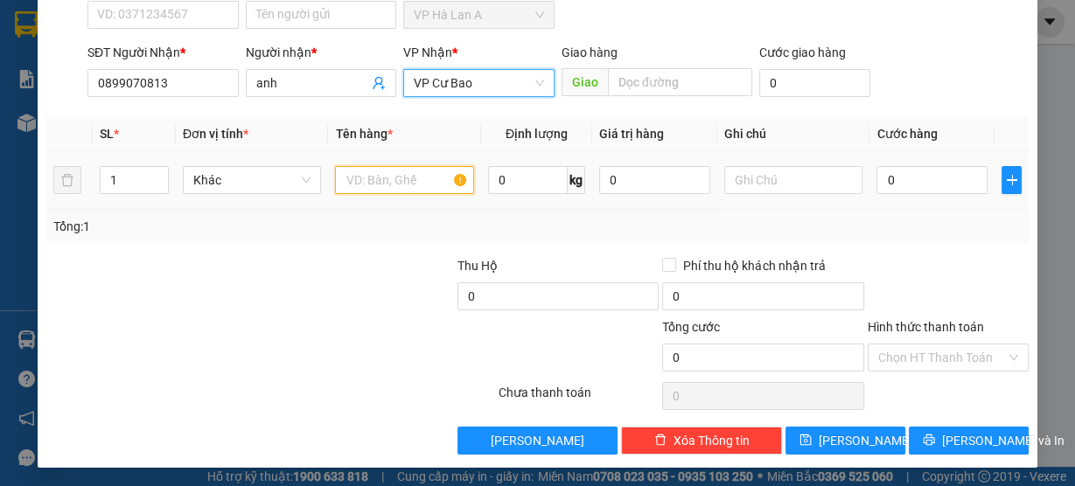
click at [359, 189] on input "text" at bounding box center [404, 180] width 139 height 28
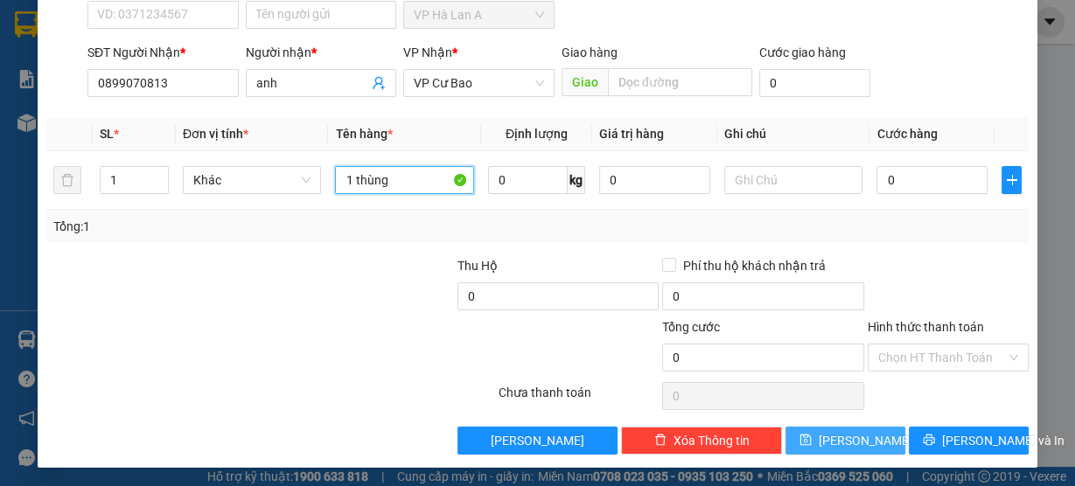
type input "1 thùng"
click at [812, 435] on icon "save" at bounding box center [805, 440] width 12 height 12
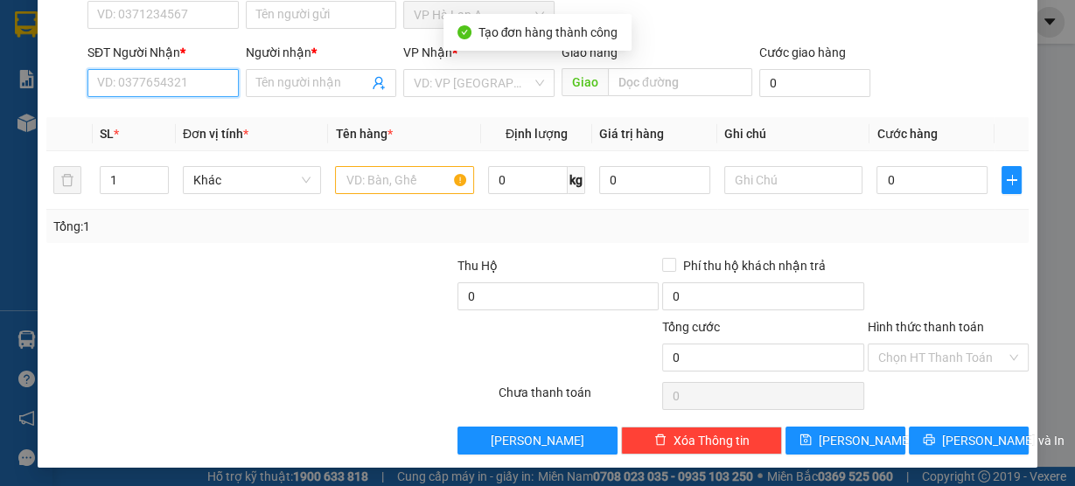
click at [187, 87] on input "SĐT Người Nhận *" at bounding box center [162, 83] width 151 height 28
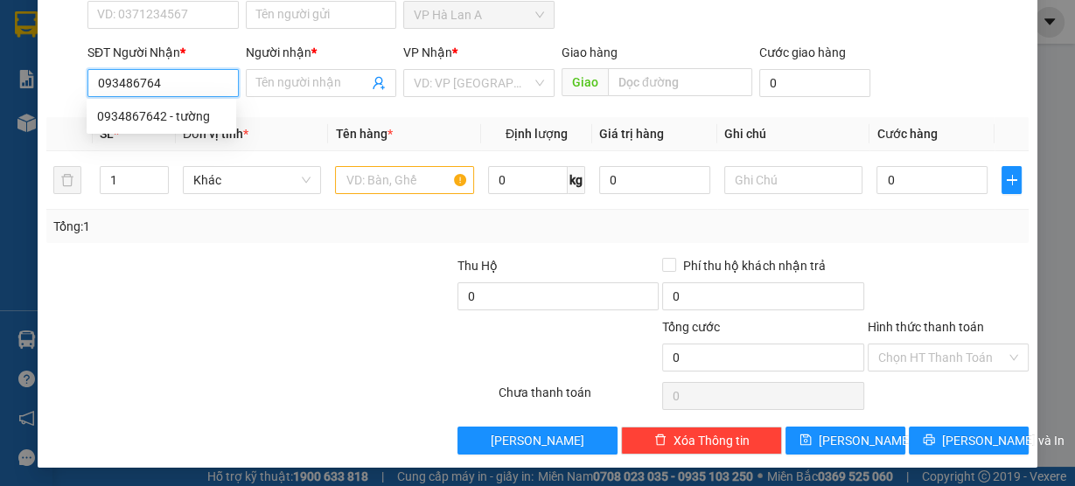
type input "0934867642"
click at [176, 113] on div "0934867642 - tường" at bounding box center [161, 116] width 129 height 19
type input "tường"
type input "0934867642"
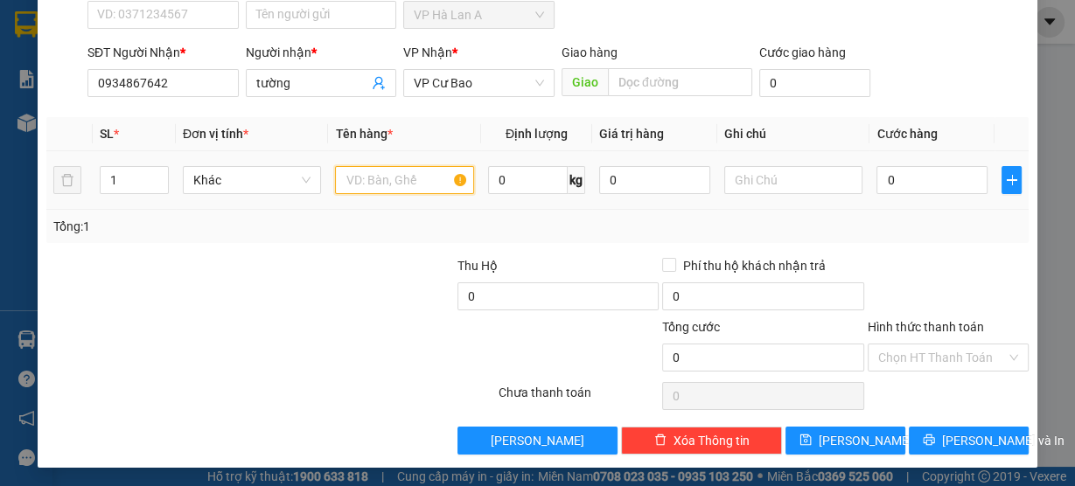
click at [345, 178] on input "text" at bounding box center [404, 180] width 139 height 28
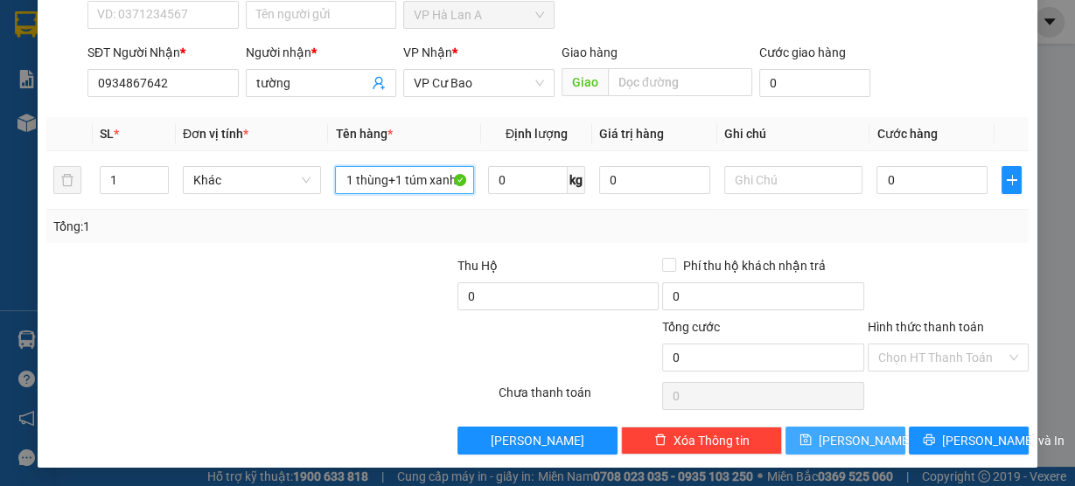
type input "1 thùng+1 túm xanh"
drag, startPoint x: 866, startPoint y: 429, endPoint x: 864, endPoint y: 419, distance: 9.8
click at [865, 429] on button "Lưu" at bounding box center [845, 441] width 120 height 28
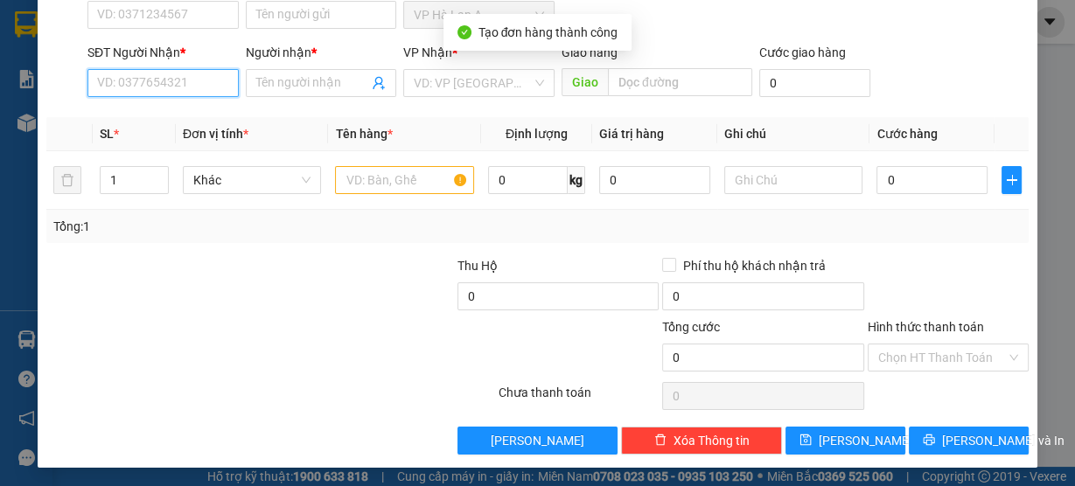
click at [142, 83] on input "SĐT Người Nhận *" at bounding box center [162, 83] width 151 height 28
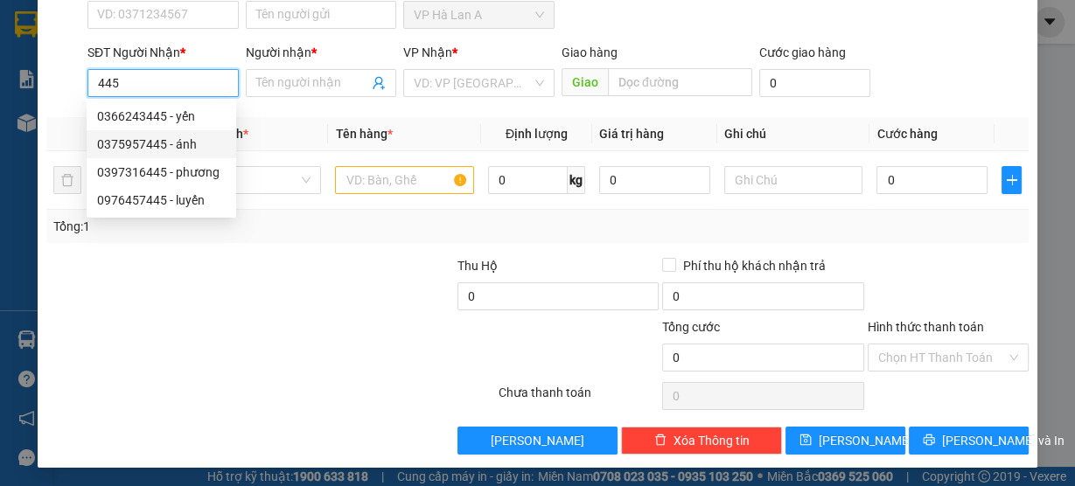
drag, startPoint x: 157, startPoint y: 143, endPoint x: 196, endPoint y: 147, distance: 38.7
click at [157, 143] on div "0375957445 - ánh" at bounding box center [161, 144] width 129 height 19
type input "0375957445"
type input "ánh"
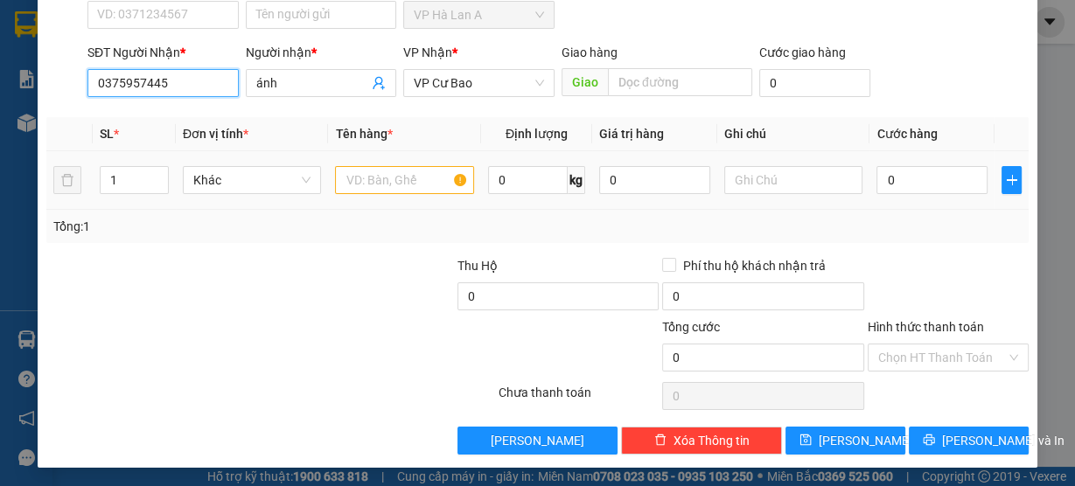
type input "0375957445"
click at [366, 179] on input "text" at bounding box center [404, 180] width 139 height 28
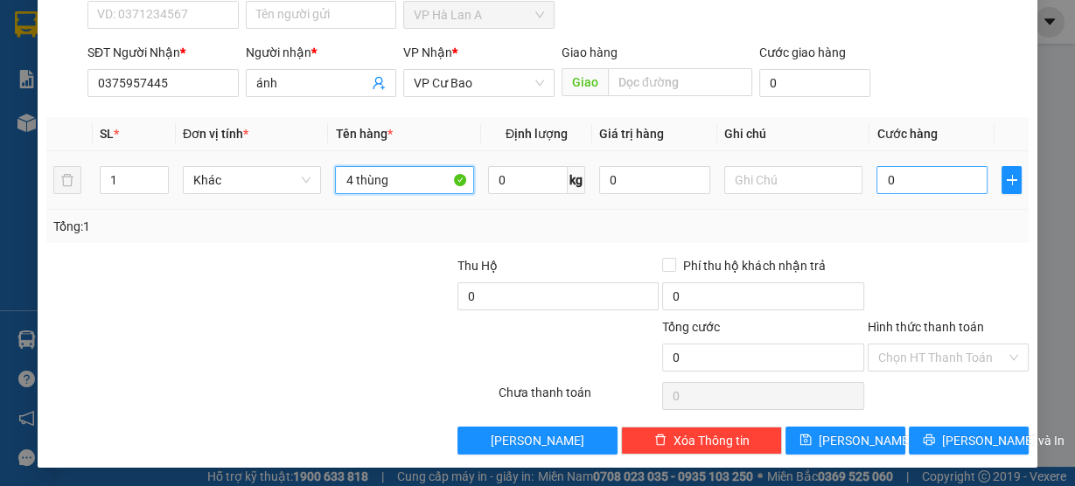
type input "4 thùng"
click at [882, 177] on input "0" at bounding box center [931, 180] width 111 height 28
type input "2"
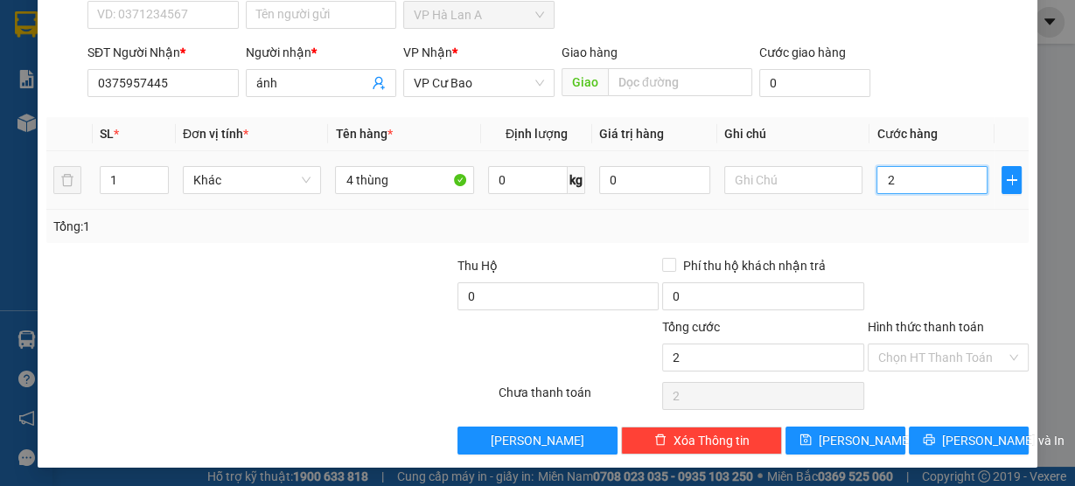
type input "22"
type input "220"
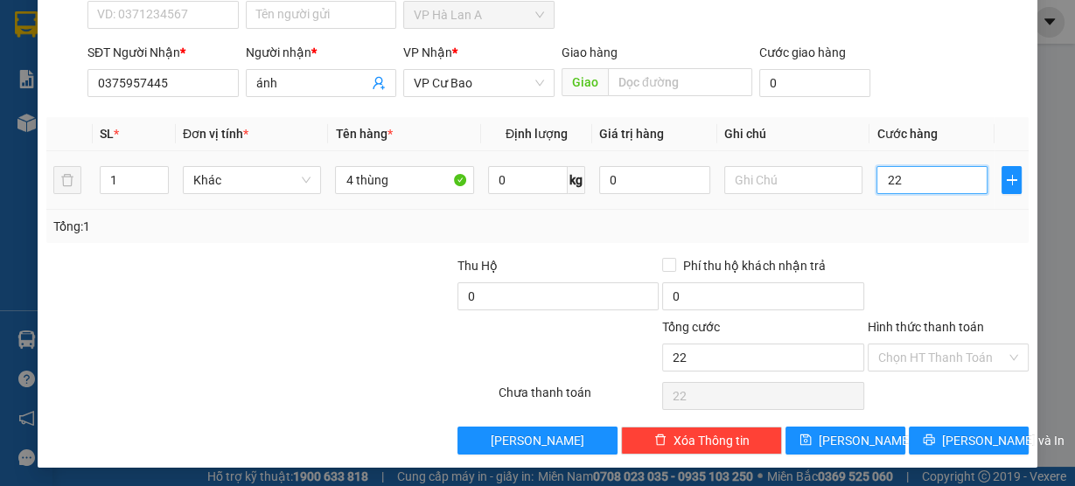
type input "220"
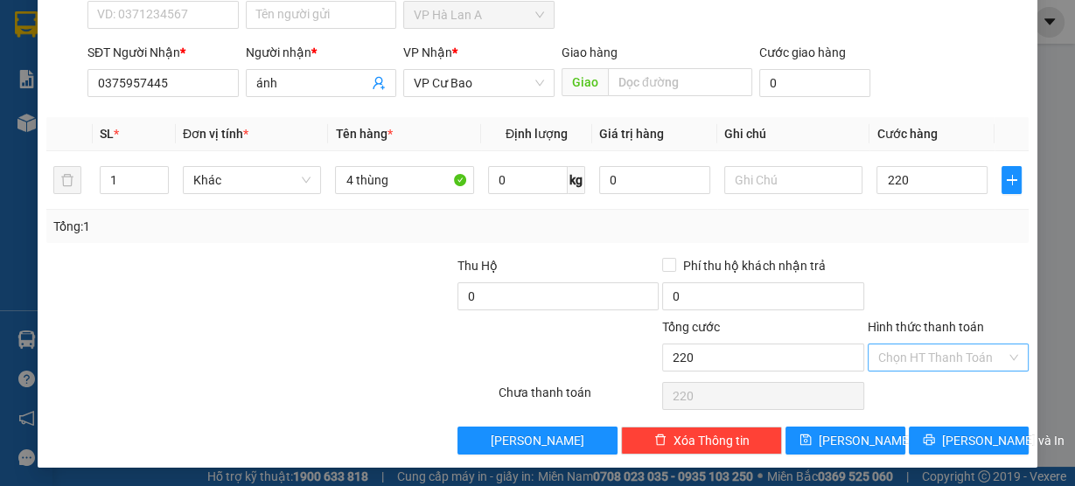
type input "220.000"
click at [907, 353] on input "Hình thức thanh toán" at bounding box center [942, 358] width 128 height 26
click at [917, 393] on div "Tại văn phòng" at bounding box center [938, 389] width 138 height 19
type input "0"
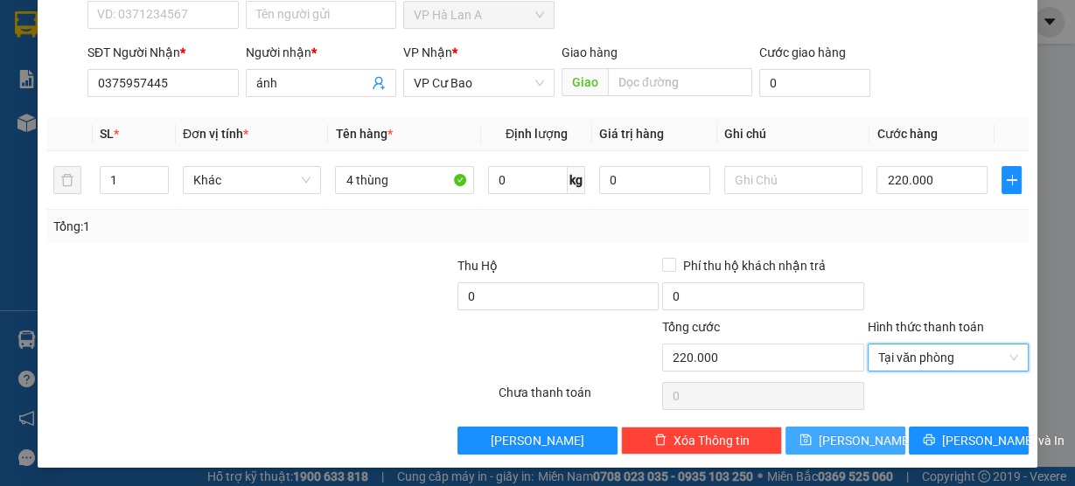
click at [852, 438] on span "Lưu" at bounding box center [866, 440] width 94 height 19
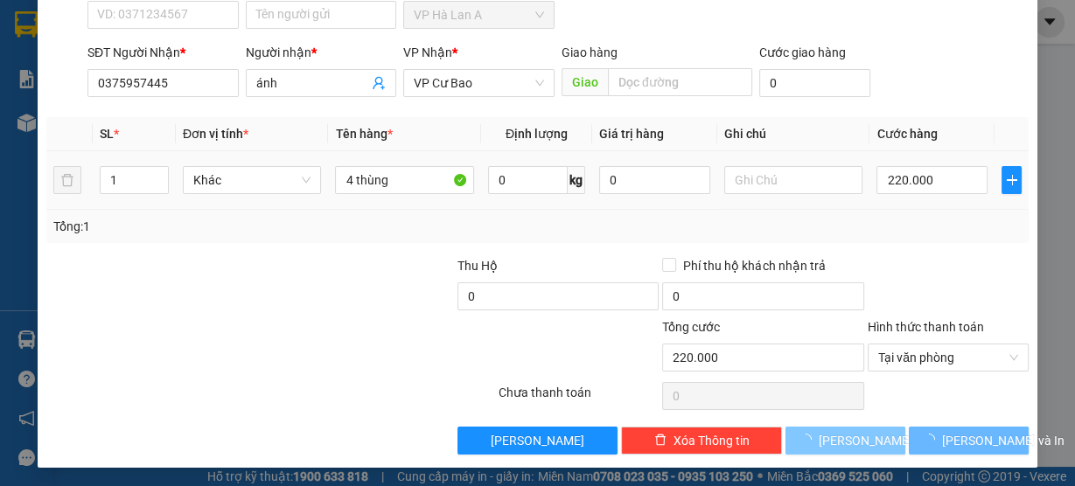
type input "0"
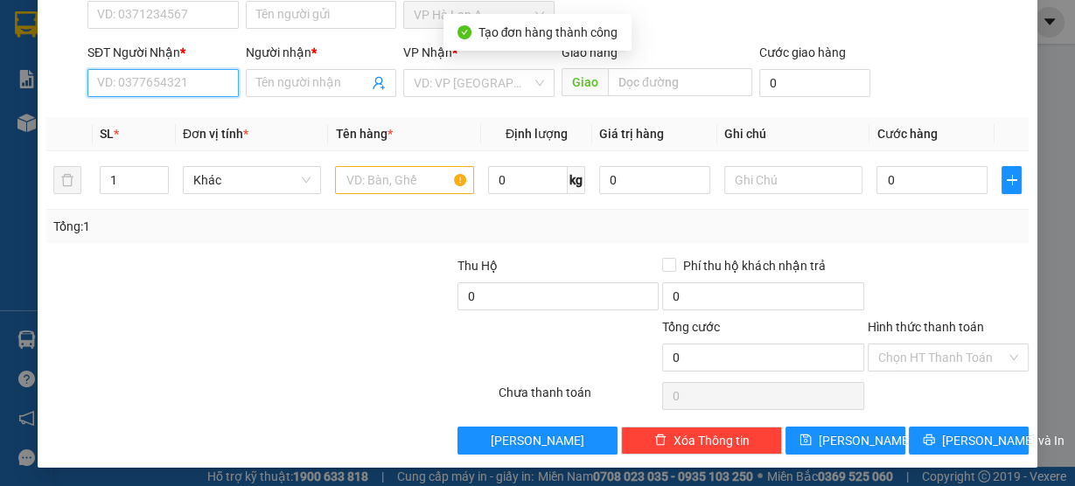
click at [205, 87] on input "SĐT Người Nhận *" at bounding box center [162, 83] width 151 height 28
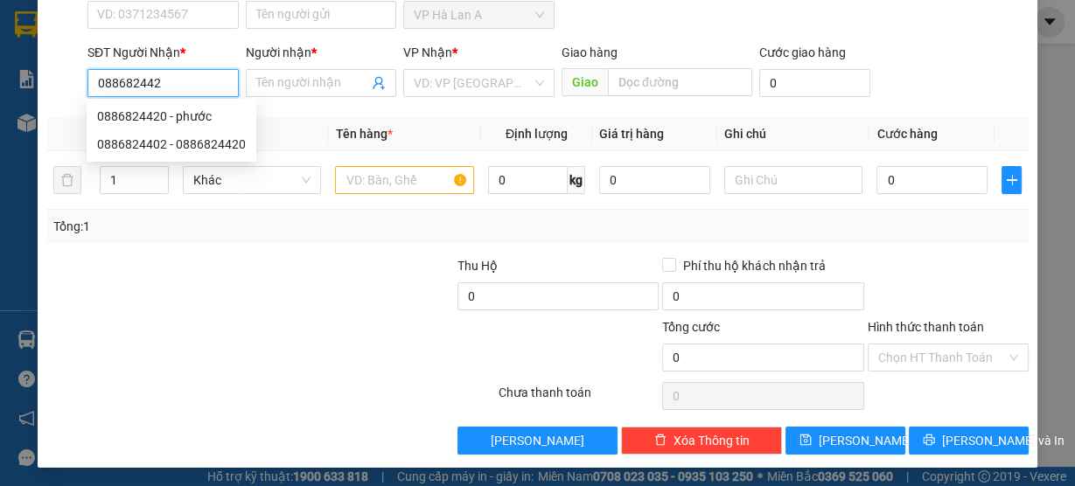
type input "0886824420"
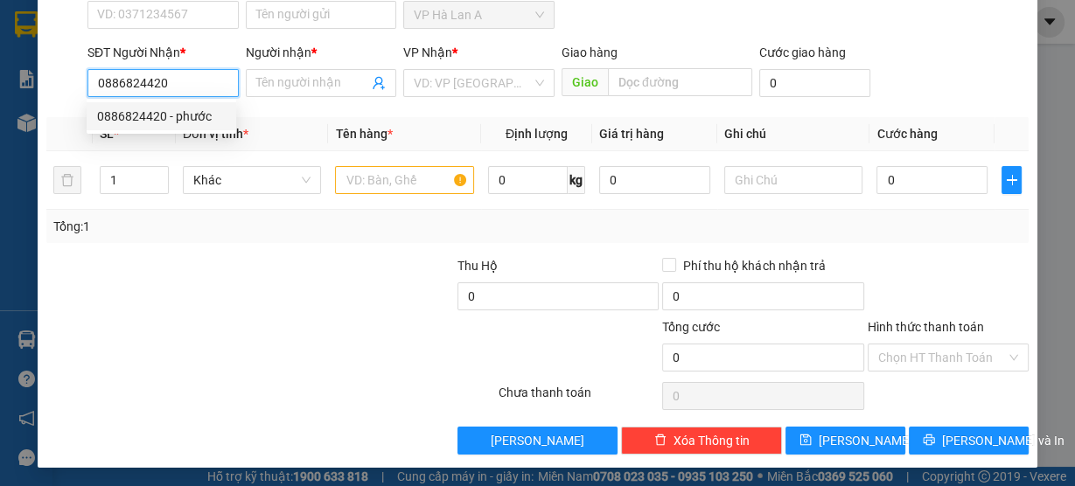
click at [206, 115] on div "0886824420 - phước" at bounding box center [161, 116] width 129 height 19
type input "phước"
type input "0886824420"
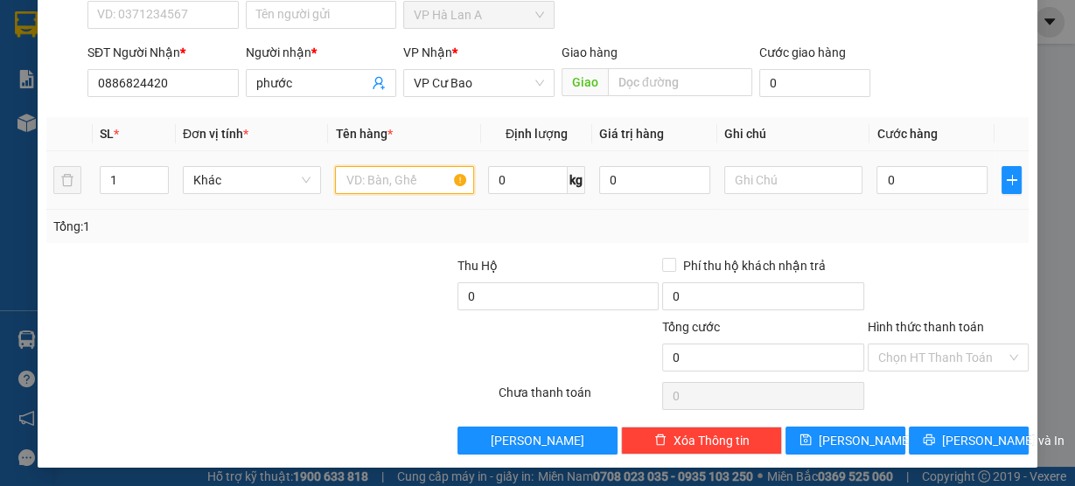
click at [392, 186] on input "text" at bounding box center [404, 180] width 139 height 28
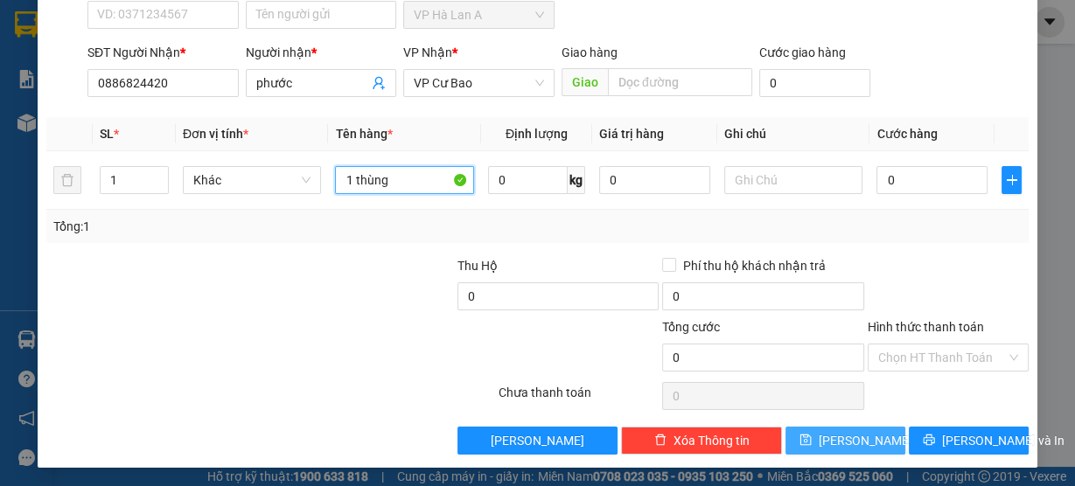
type input "1 thùng"
click at [844, 437] on span "Lưu" at bounding box center [866, 440] width 94 height 19
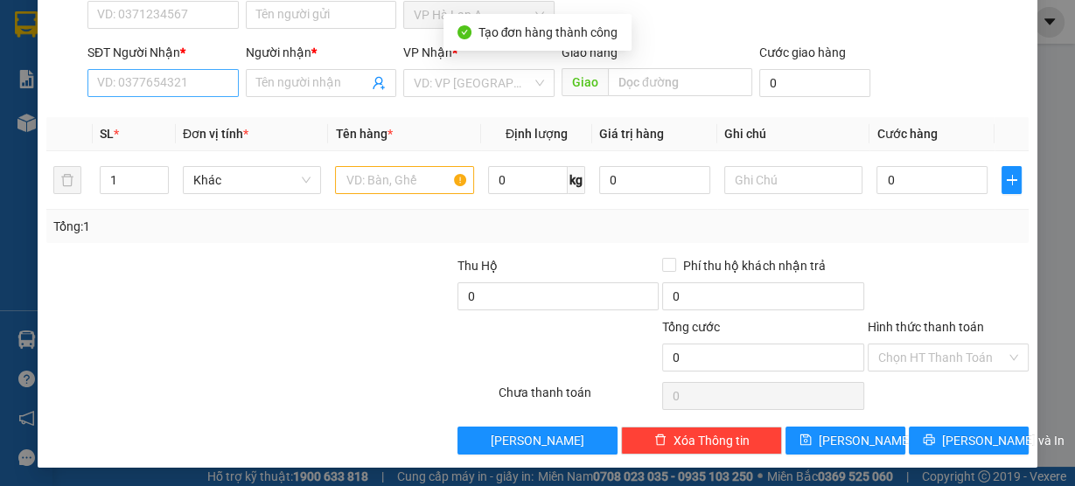
drag, startPoint x: 200, startPoint y: 109, endPoint x: 192, endPoint y: 87, distance: 23.2
click at [199, 108] on div "Transit Pickup Surcharge Ids Transit Deliver Surcharge Ids Transit Deliver Surc…" at bounding box center [537, 180] width 982 height 550
click at [192, 84] on input "SĐT Người Nhận *" at bounding box center [162, 83] width 151 height 28
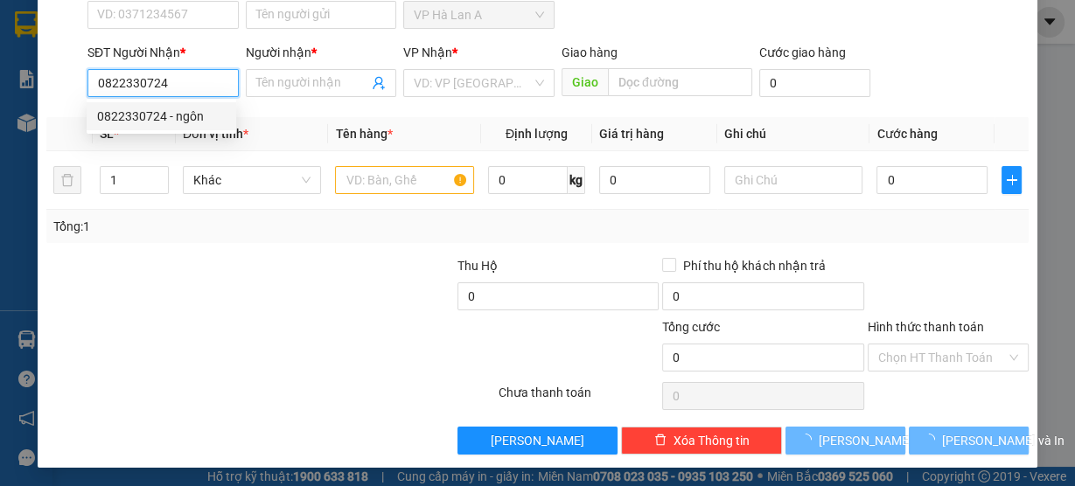
type input "0822330724"
click at [199, 102] on div "0822330724 0822330724 - ngôn" at bounding box center [162, 116] width 150 height 35
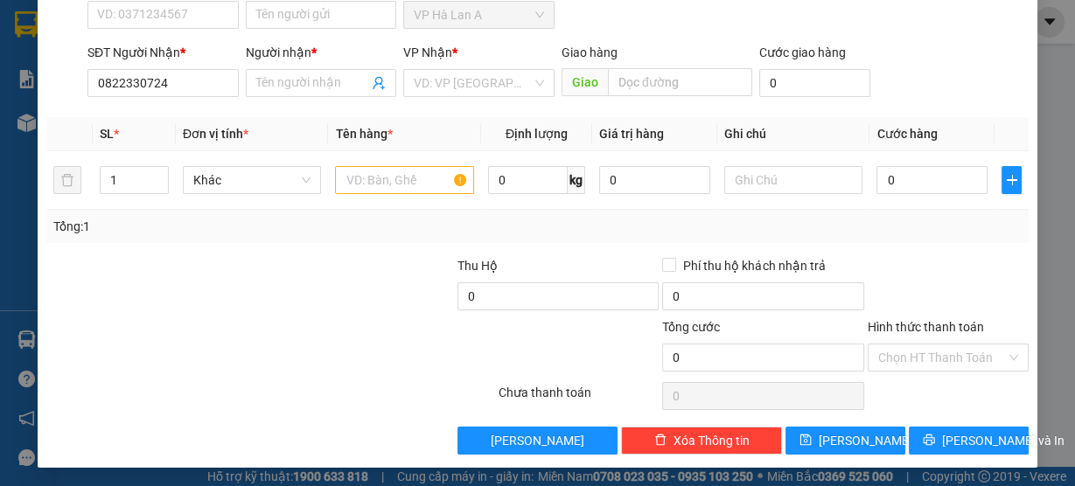
click at [192, 113] on div "Transit Pickup Surcharge Ids Transit Deliver Surcharge Ids Transit Deliver Surc…" at bounding box center [537, 180] width 982 height 550
drag, startPoint x: 182, startPoint y: 73, endPoint x: 204, endPoint y: 100, distance: 34.2
click at [182, 74] on input "0822330724" at bounding box center [162, 83] width 151 height 28
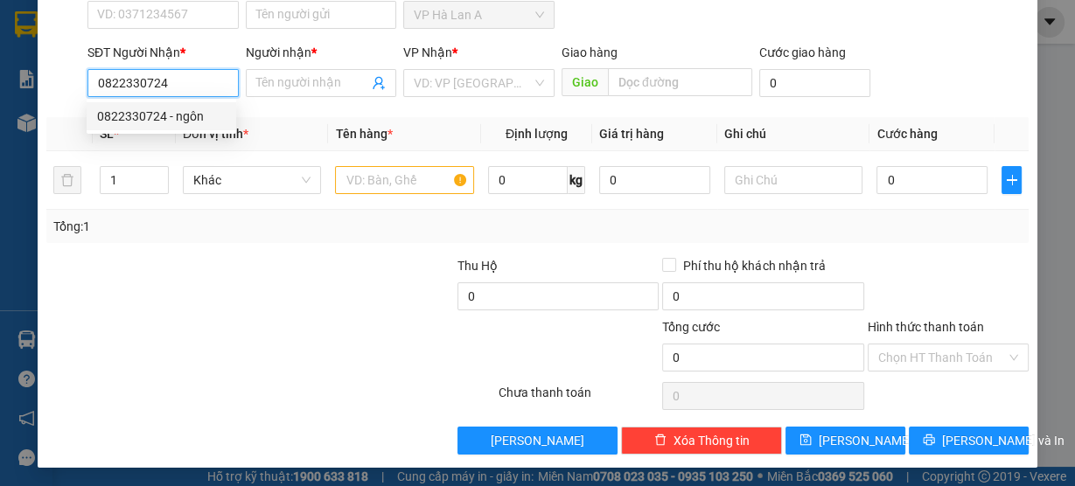
click at [191, 105] on div "0822330724 - ngôn" at bounding box center [162, 116] width 150 height 28
type input "ngôn"
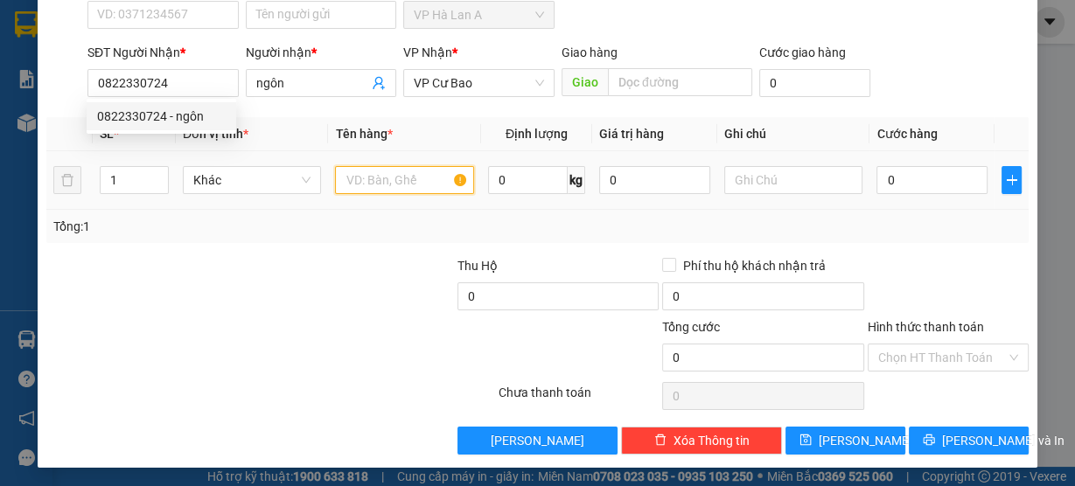
click at [388, 166] on input "text" at bounding box center [404, 180] width 139 height 28
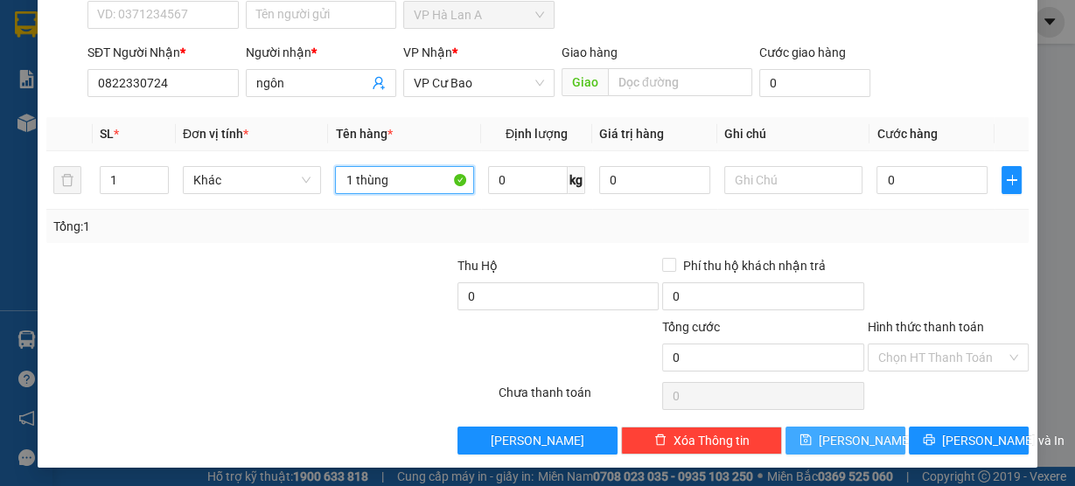
type input "1 thùng"
click at [832, 444] on button "Lưu" at bounding box center [845, 441] width 120 height 28
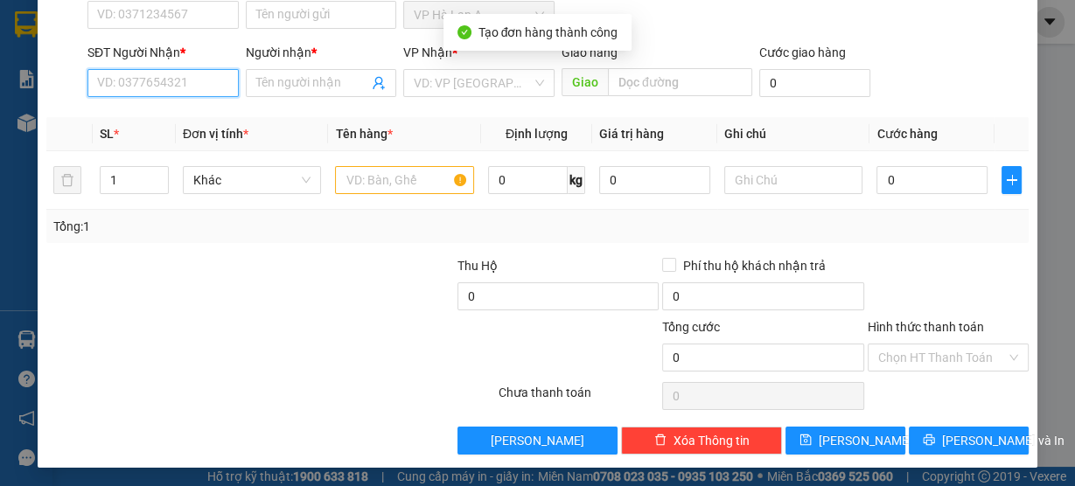
click at [181, 77] on input "SĐT Người Nhận *" at bounding box center [162, 83] width 151 height 28
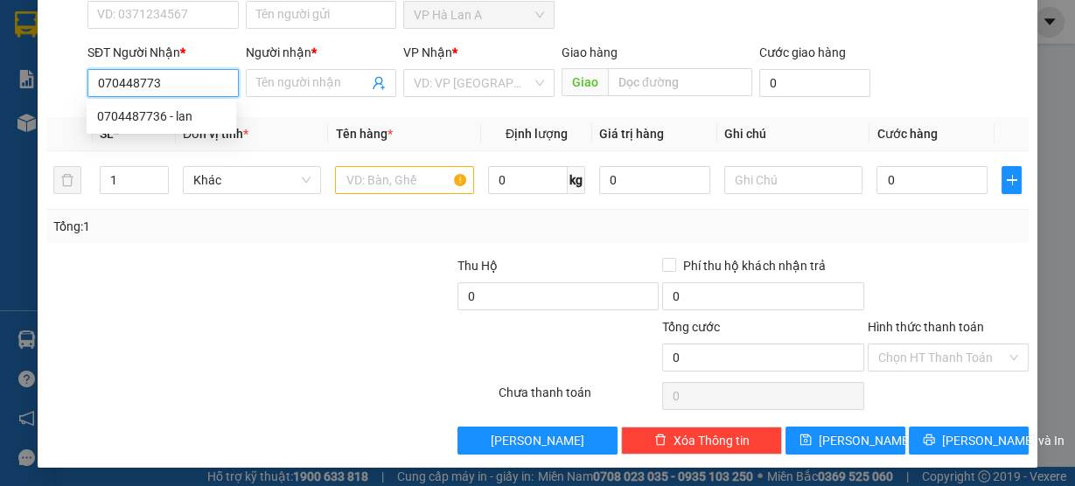
type input "0704487736"
click at [178, 121] on div "0704487736 - lan" at bounding box center [161, 116] width 129 height 19
type input "lan"
type input "Ngã 4 Ga"
type input "0704487736"
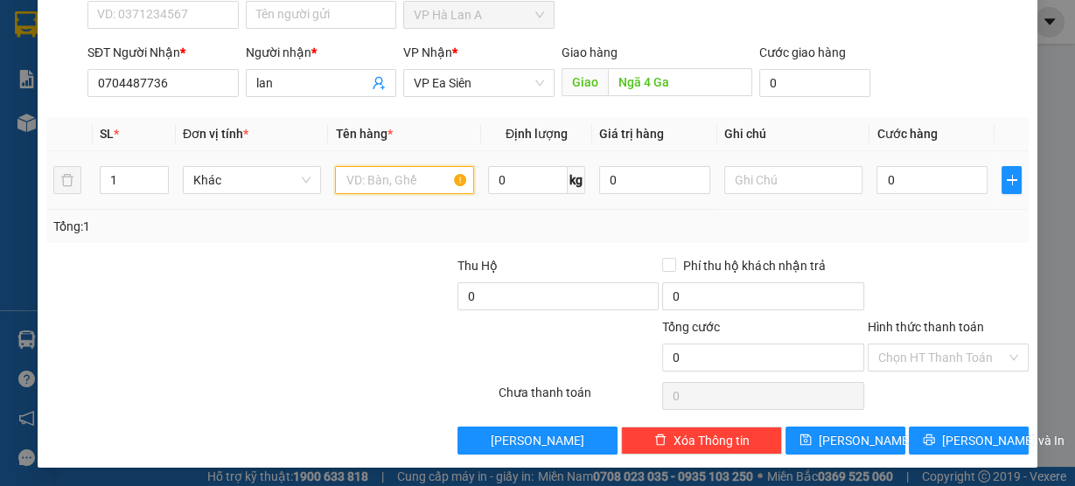
click at [392, 181] on input "text" at bounding box center [404, 180] width 139 height 28
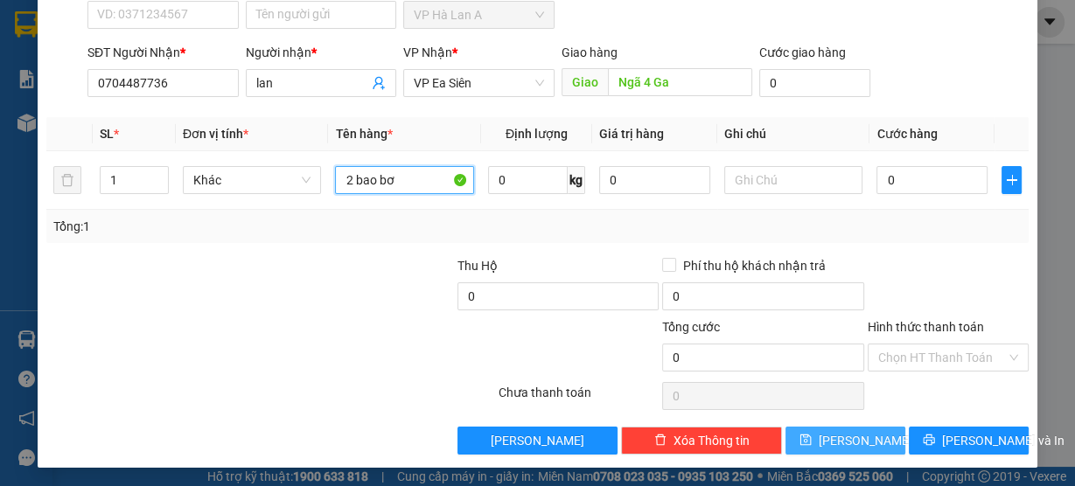
type input "2 bao bơ"
drag, startPoint x: 830, startPoint y: 436, endPoint x: 904, endPoint y: 313, distance: 144.0
click at [830, 436] on button "Lưu" at bounding box center [845, 441] width 120 height 28
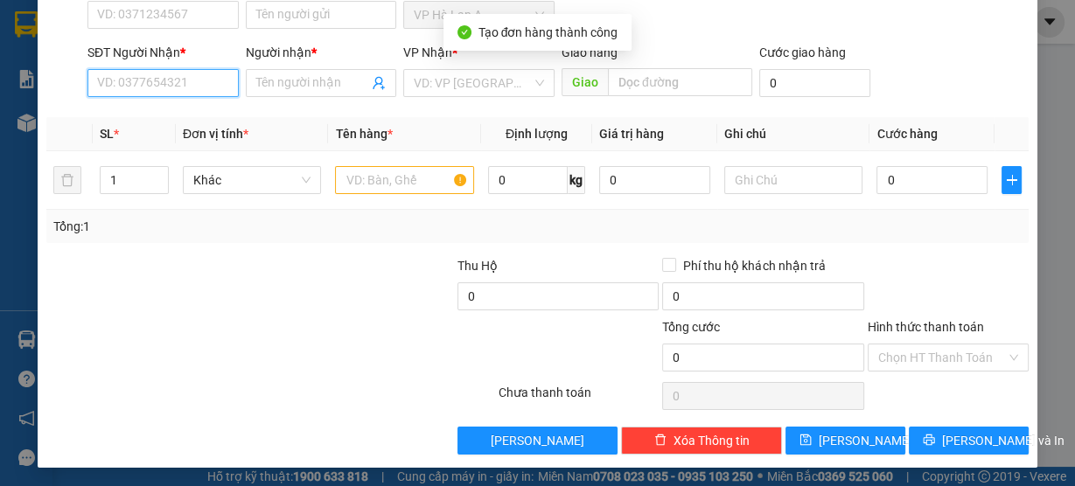
click at [196, 70] on input "SĐT Người Nhận *" at bounding box center [162, 83] width 151 height 28
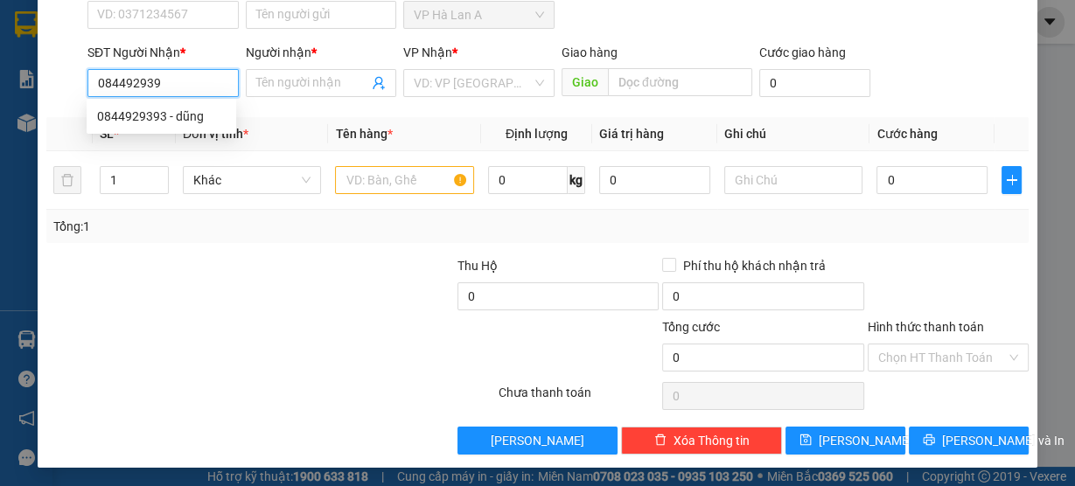
type input "0844929393"
drag, startPoint x: 205, startPoint y: 113, endPoint x: 278, endPoint y: 145, distance: 80.3
click at [205, 114] on div "0844929393 - dũng" at bounding box center [161, 116] width 129 height 19
type input "dũng"
type input "Hội Nghĩa"
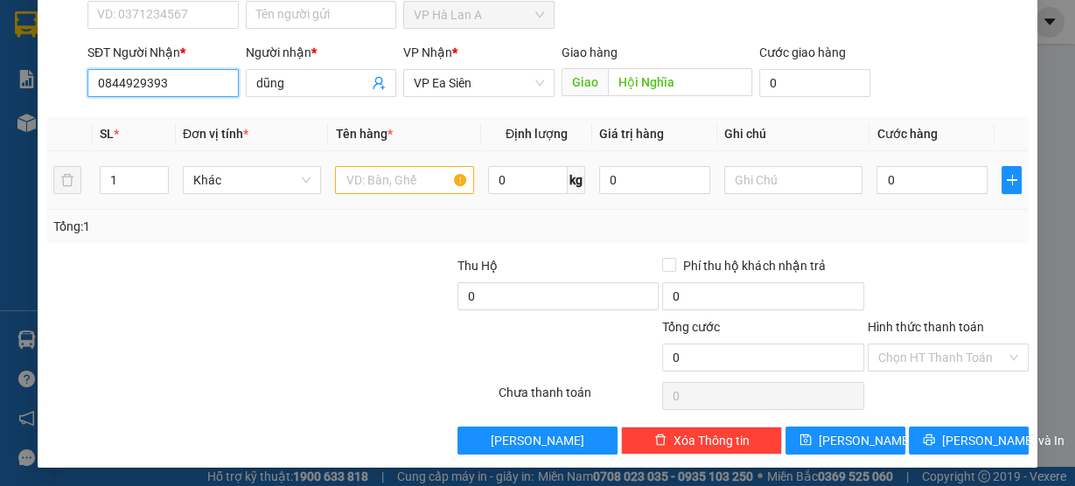
type input "0844929393"
click at [359, 179] on input "text" at bounding box center [404, 180] width 139 height 28
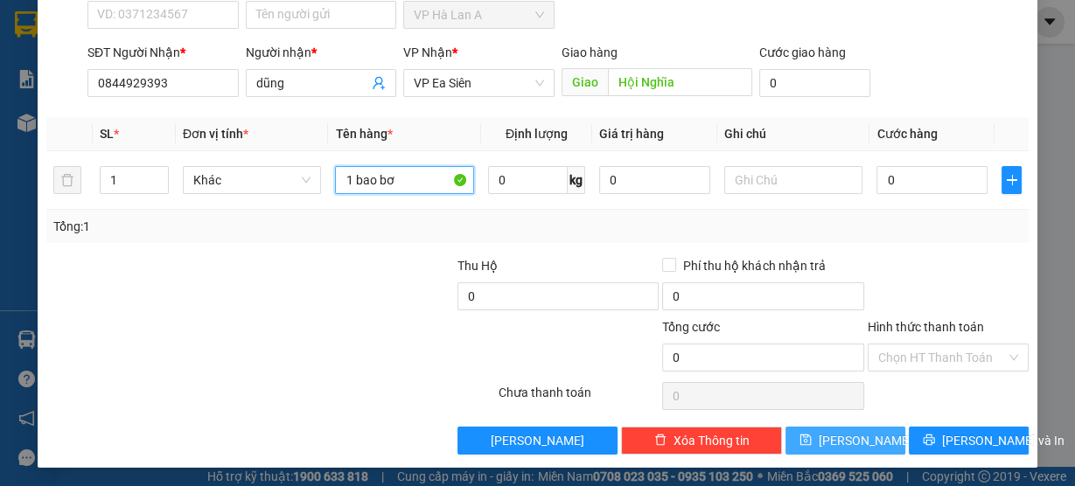
type input "1 bao bơ"
click at [799, 435] on button "Lưu" at bounding box center [845, 441] width 120 height 28
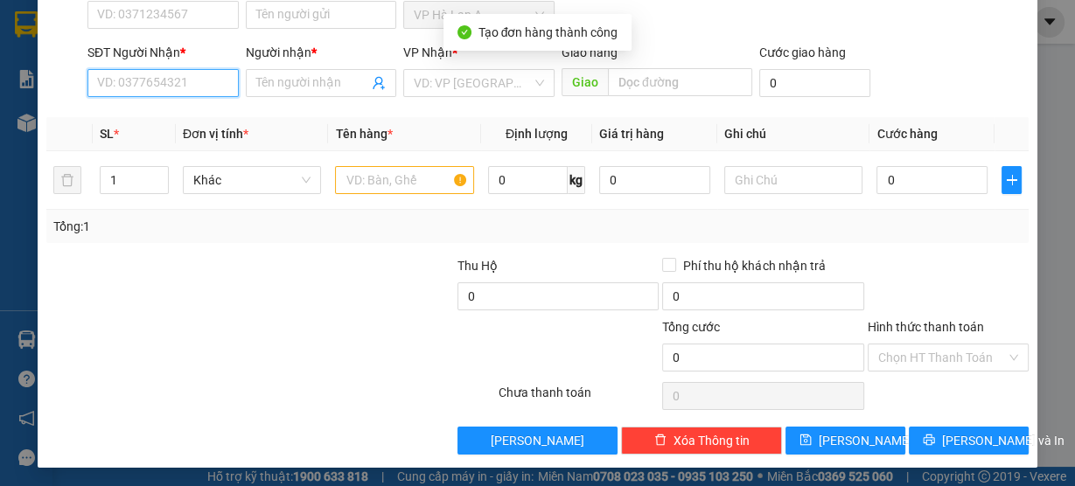
click at [141, 77] on input "SĐT Người Nhận *" at bounding box center [162, 83] width 151 height 28
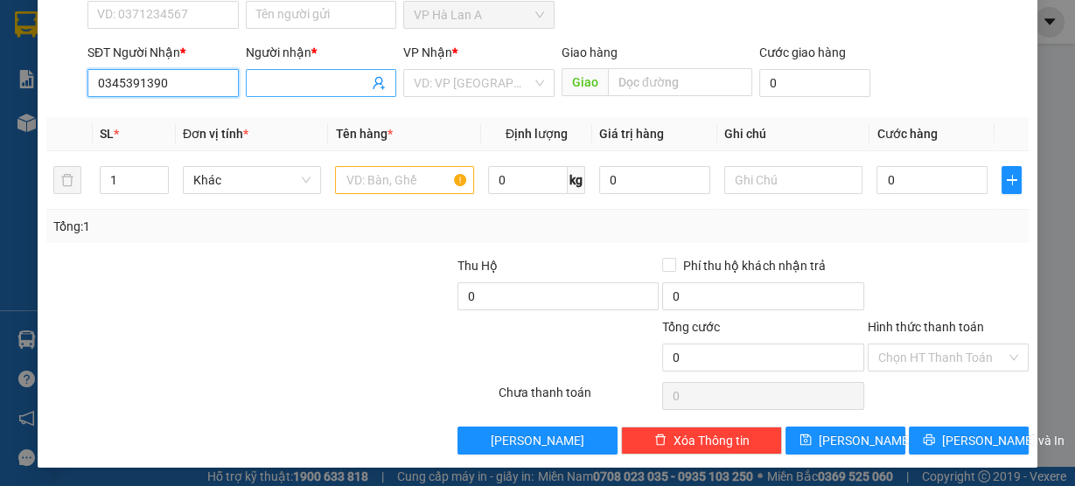
type input "0345391390"
click at [295, 89] on input "Người nhận *" at bounding box center [312, 82] width 113 height 19
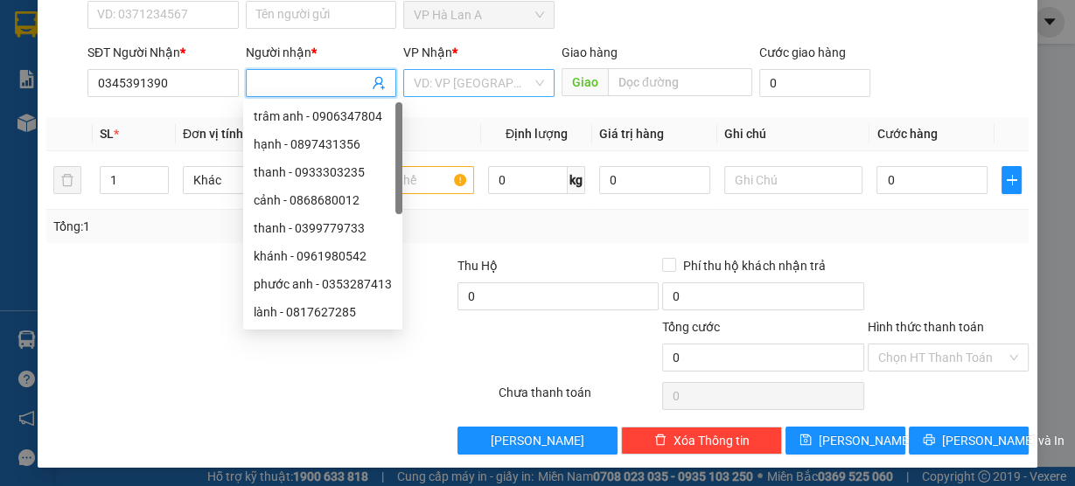
drag, startPoint x: 441, startPoint y: 83, endPoint x: 481, endPoint y: 122, distance: 56.3
click at [441, 83] on input "search" at bounding box center [473, 83] width 118 height 26
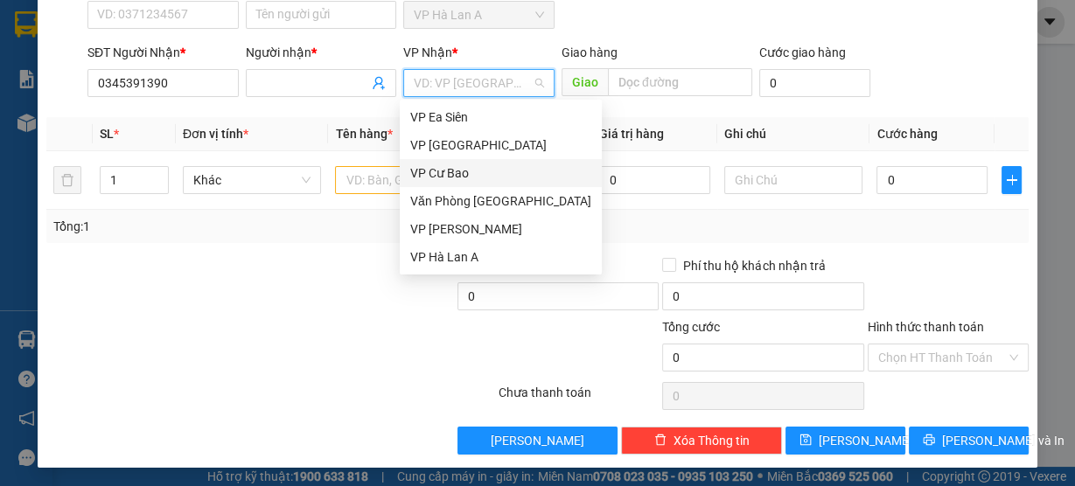
click at [454, 173] on div "VP Cư Bao" at bounding box center [500, 173] width 181 height 19
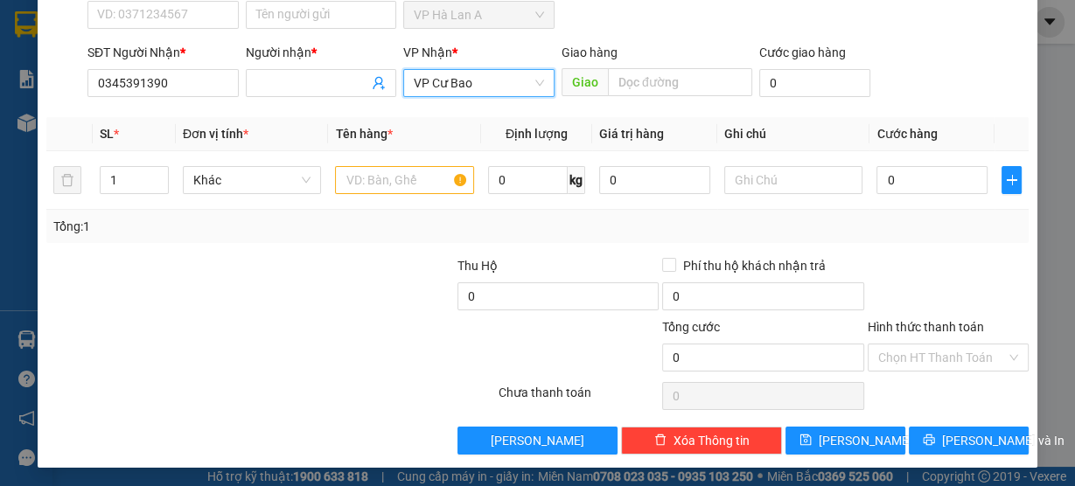
click at [450, 81] on span "VP Cư Bao" at bounding box center [479, 83] width 130 height 26
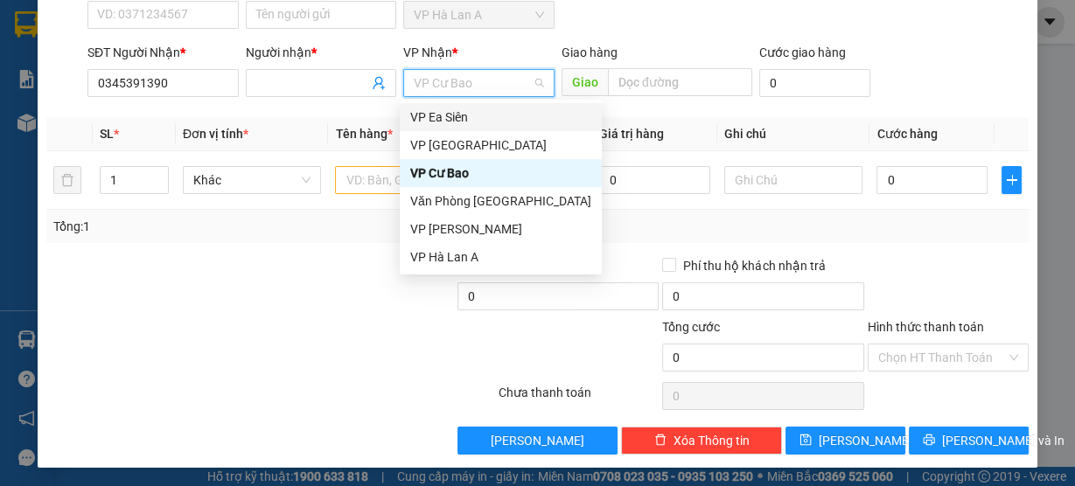
click at [458, 119] on div "VP Ea Siên" at bounding box center [500, 117] width 181 height 19
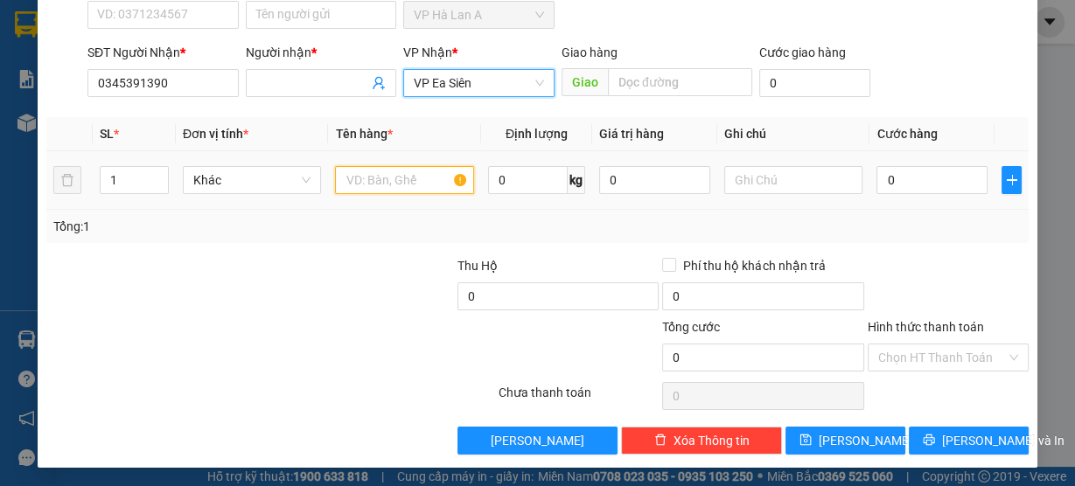
click at [379, 171] on input "text" at bounding box center [404, 180] width 139 height 28
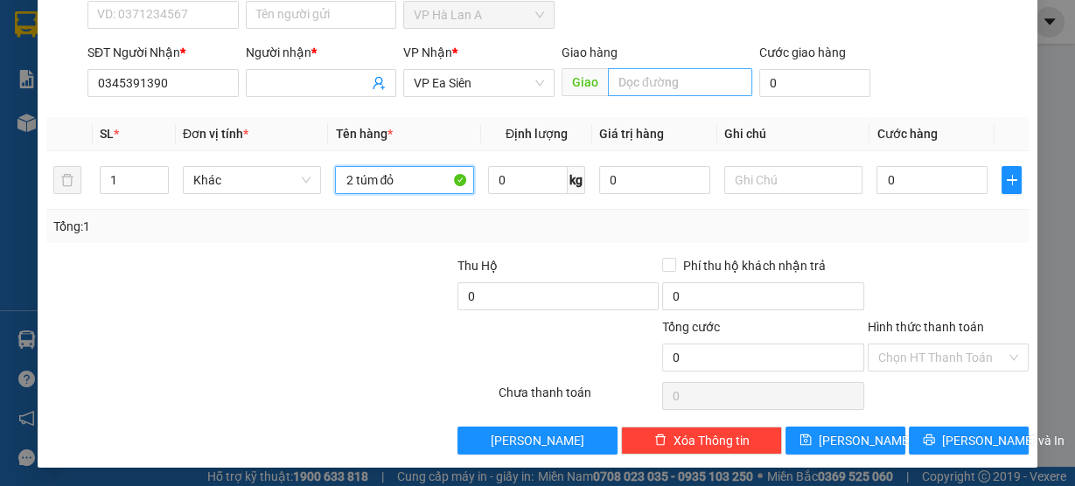
type input "2 túm đỏ"
click at [614, 79] on input "text" at bounding box center [680, 82] width 144 height 28
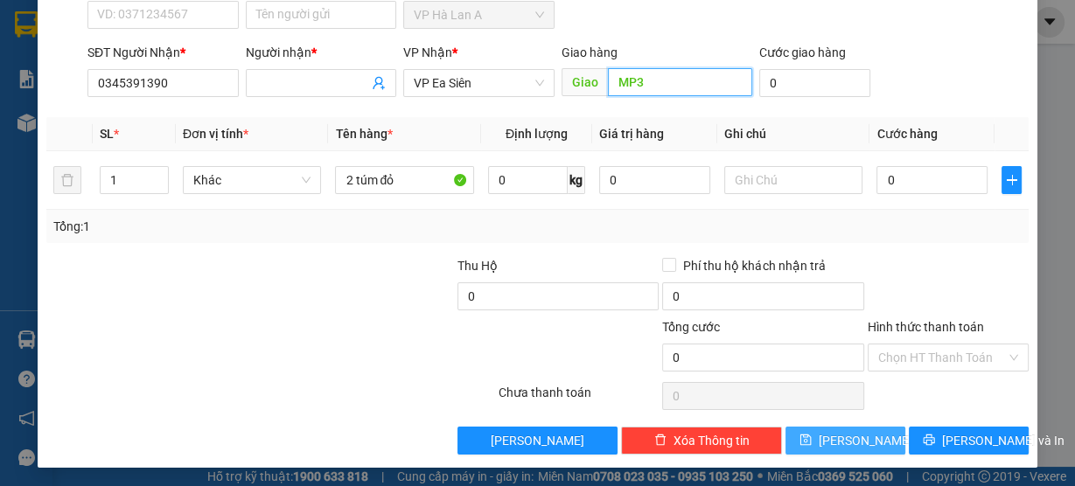
type input "MP3"
click at [833, 430] on div "Transit Pickup Surcharge Ids Transit Deliver Surcharge Ids Transit Deliver Surc…" at bounding box center [537, 180] width 982 height 550
click at [833, 427] on button "Lưu" at bounding box center [845, 441] width 120 height 28
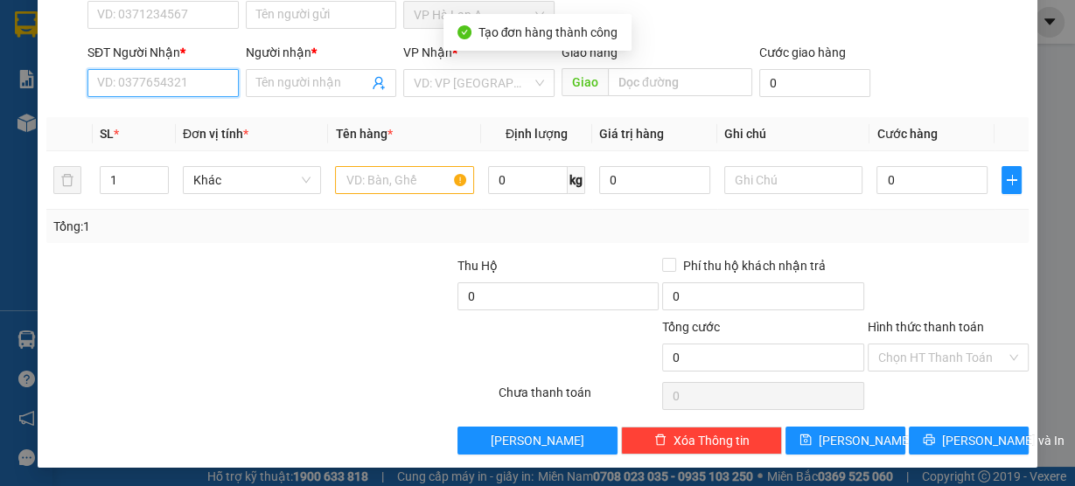
click at [135, 82] on input "SĐT Người Nhận *" at bounding box center [162, 83] width 151 height 28
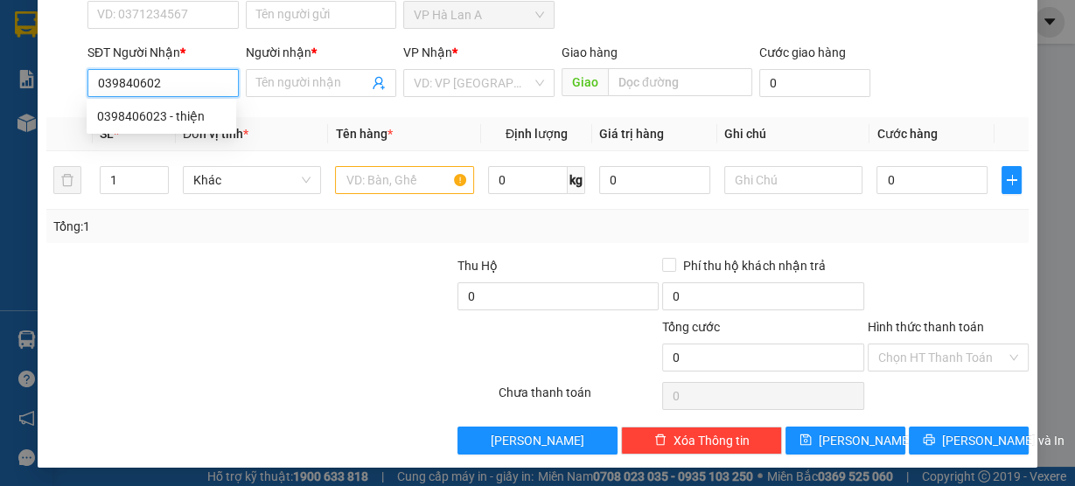
type input "0398406023"
click at [140, 107] on div "0398406023 - thiện" at bounding box center [161, 116] width 129 height 19
type input "thiện"
type input "Chợ Đình"
type input "0398406023"
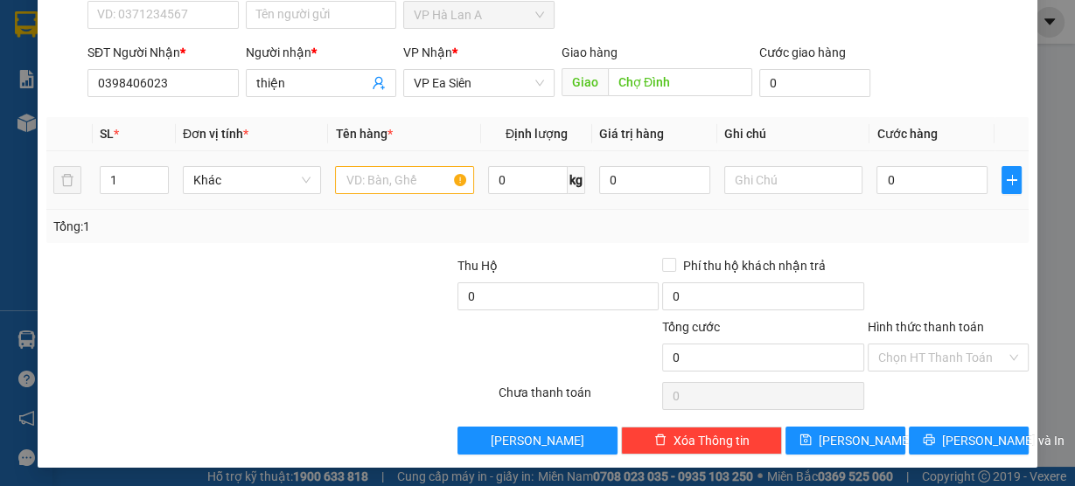
click at [379, 198] on td at bounding box center [404, 180] width 153 height 59
click at [384, 189] on input "text" at bounding box center [404, 180] width 139 height 28
type input "1 thùng"
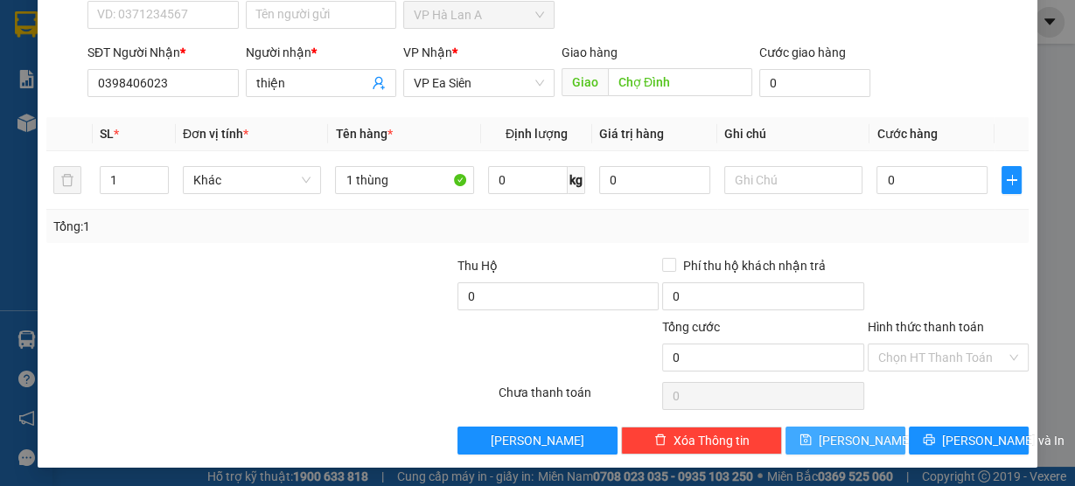
click at [838, 450] on button "Lưu" at bounding box center [845, 441] width 120 height 28
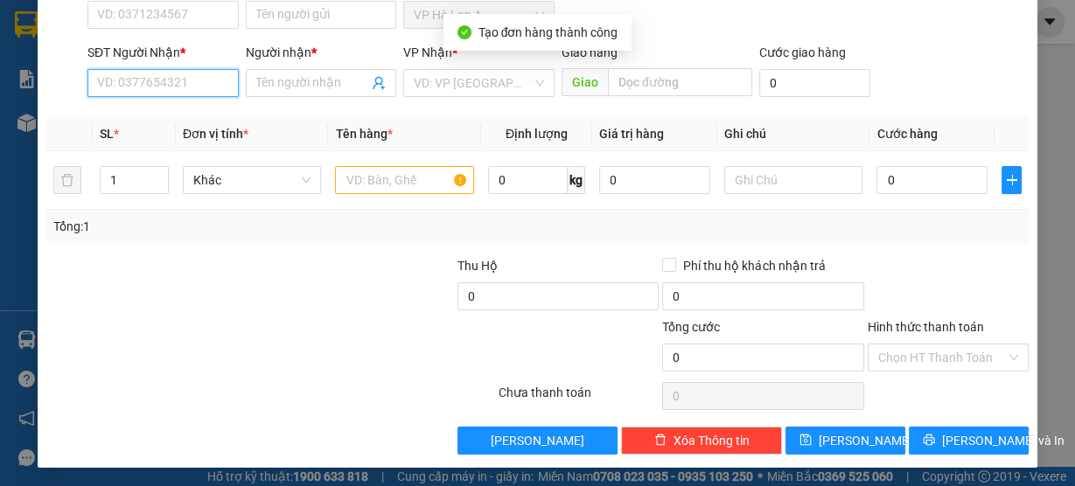
click at [143, 79] on input "SĐT Người Nhận *" at bounding box center [162, 83] width 151 height 28
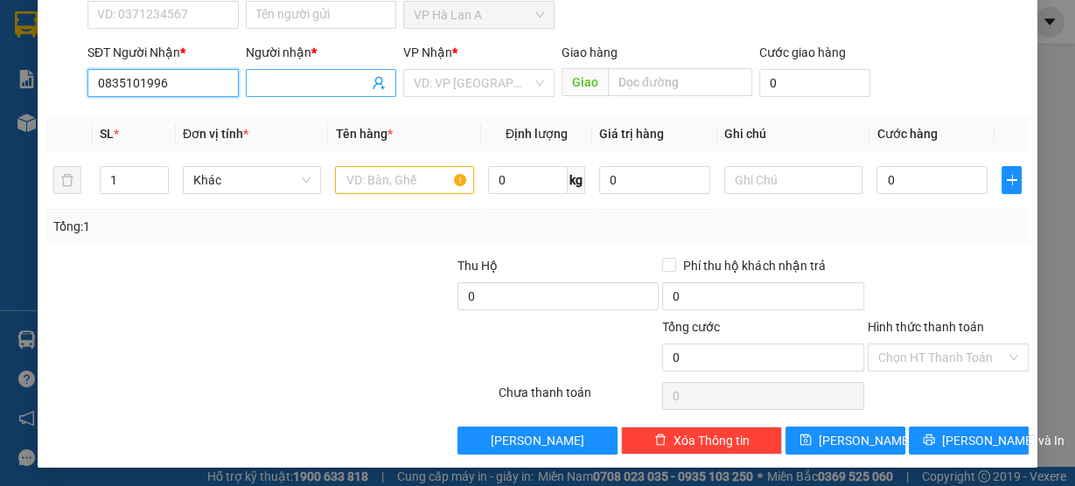
type input "0835101996"
click at [291, 85] on input "Người nhận *" at bounding box center [312, 82] width 113 height 19
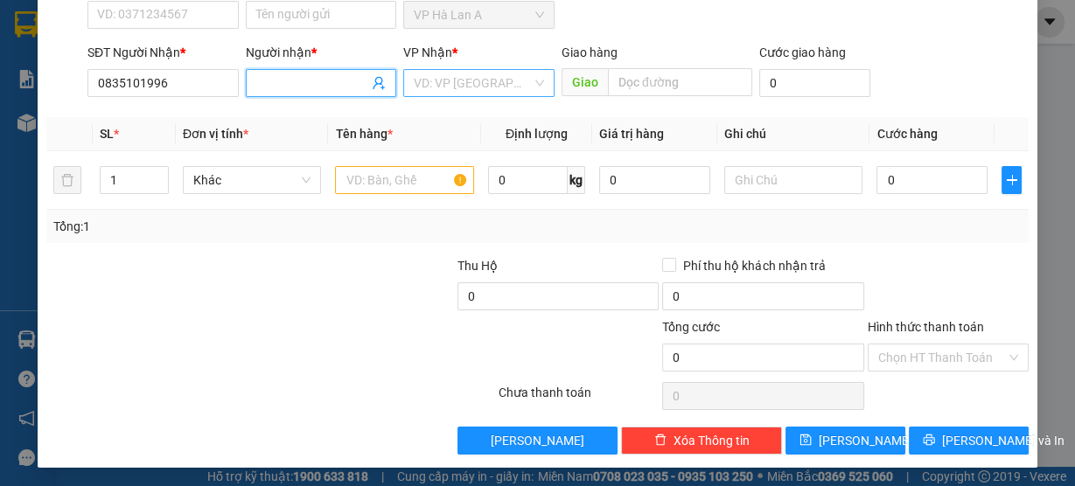
click at [451, 87] on input "search" at bounding box center [473, 83] width 118 height 26
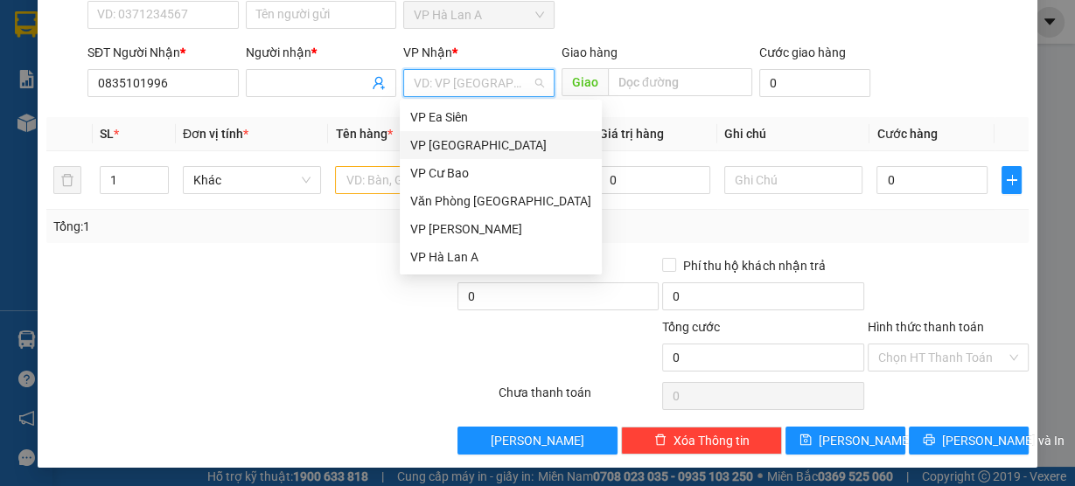
click at [452, 115] on div "VP Ea Siên" at bounding box center [500, 117] width 181 height 19
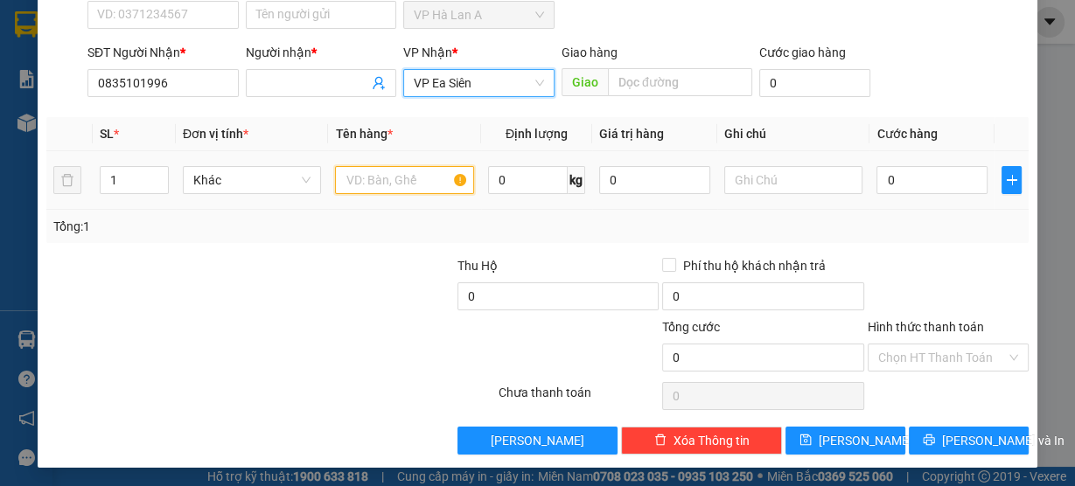
click at [345, 179] on input "text" at bounding box center [404, 180] width 139 height 28
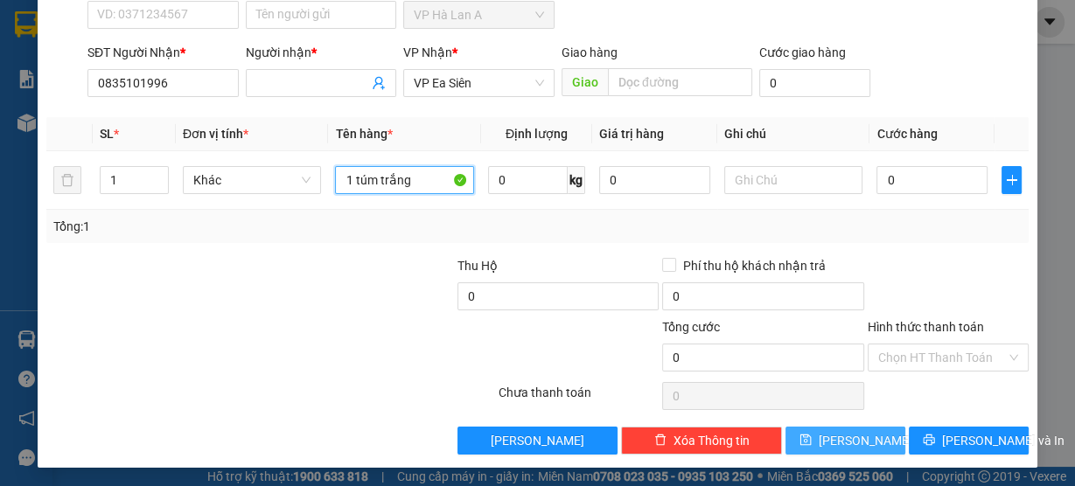
type input "1 túm trắng"
click at [848, 428] on button "Lưu" at bounding box center [845, 441] width 120 height 28
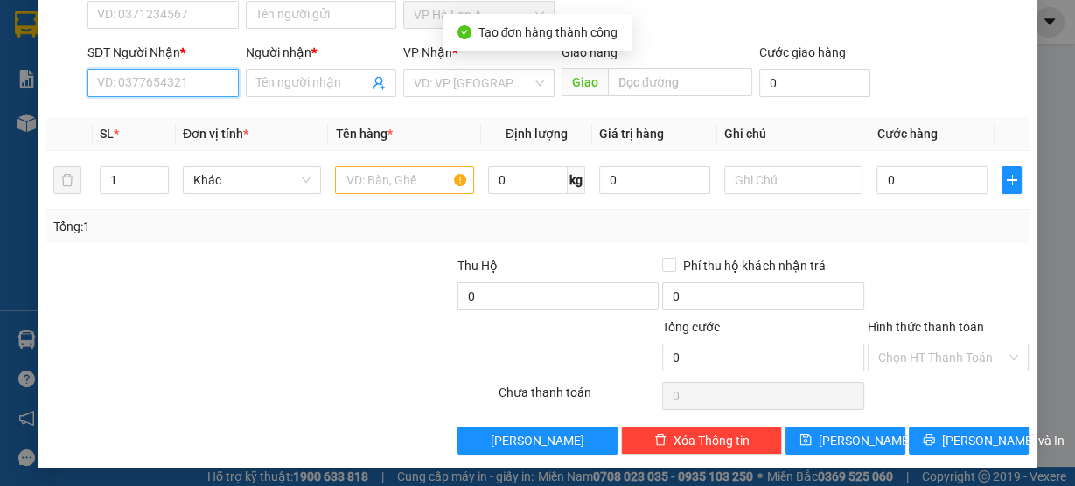
click at [178, 90] on input "SĐT Người Nhận *" at bounding box center [162, 83] width 151 height 28
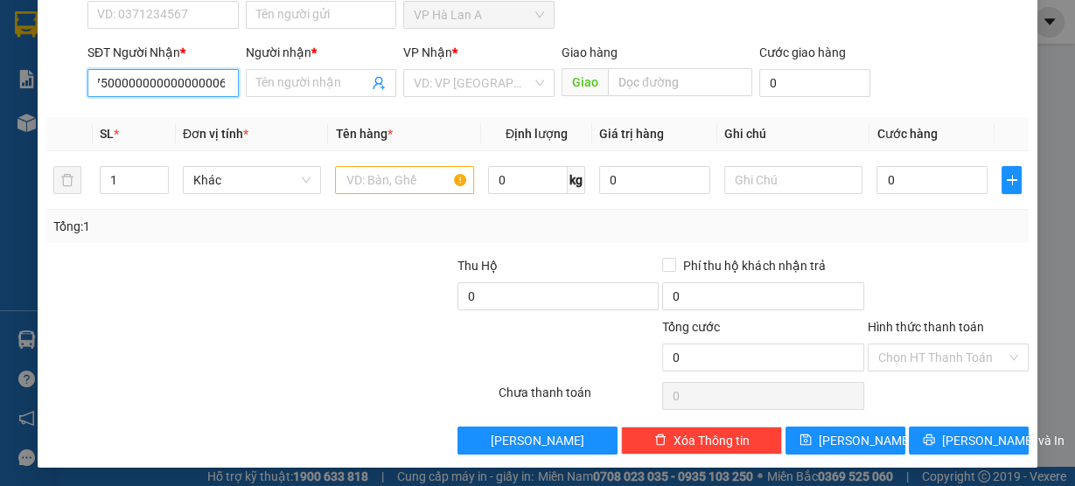
type input "0967750000000000000000651"
drag, startPoint x: 212, startPoint y: 85, endPoint x: 93, endPoint y: 129, distance: 127.0
click at [0, 133] on div "TẠO ĐƠN HÀNG Yêu cầu xuất hóa đơn điện tử Transit Pickup Surcharge Ids Transit …" at bounding box center [537, 243] width 1075 height 486
type input "0967750651"
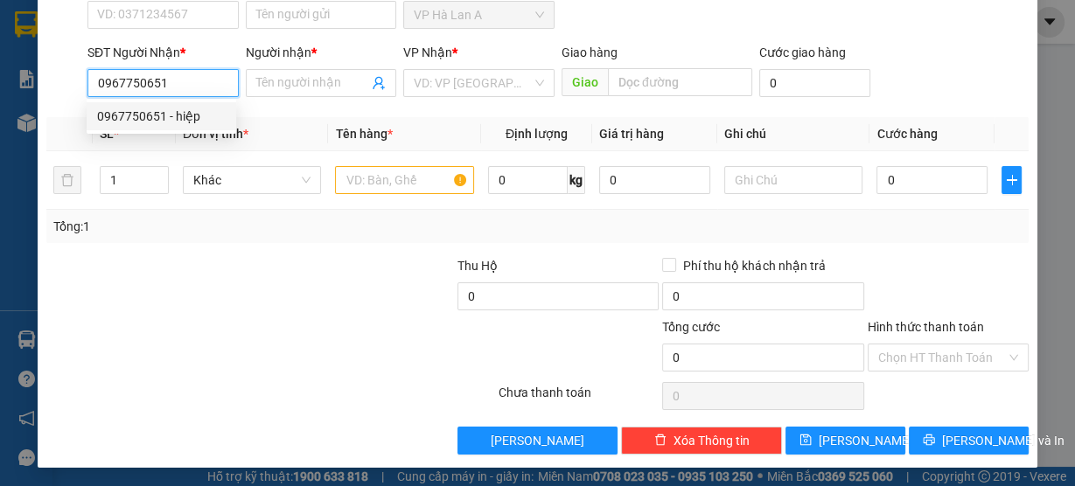
click at [183, 128] on div "0967750651 - hiệp" at bounding box center [162, 116] width 150 height 28
type input "hiệp"
type input "CX Số4"
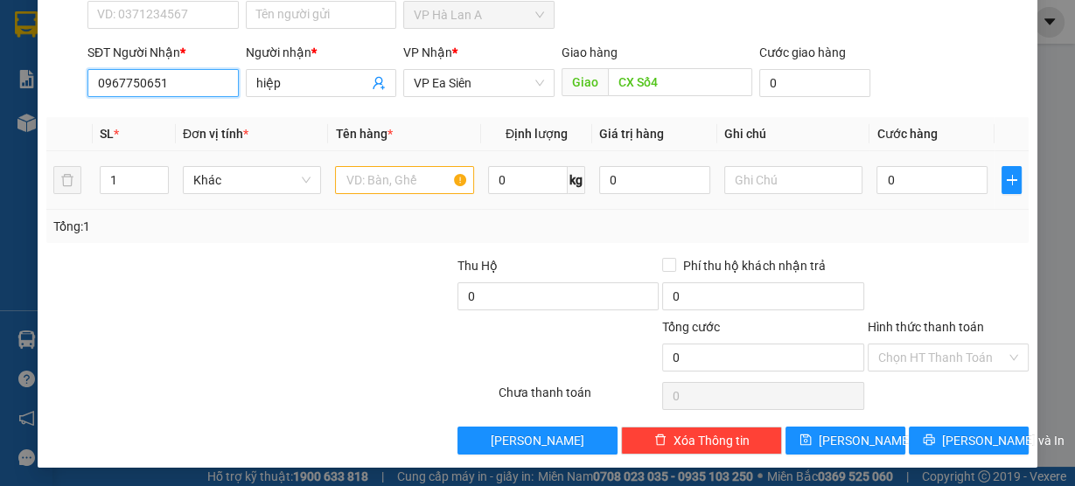
type input "0967750651"
click at [401, 185] on input "text" at bounding box center [404, 180] width 139 height 28
type input "1"
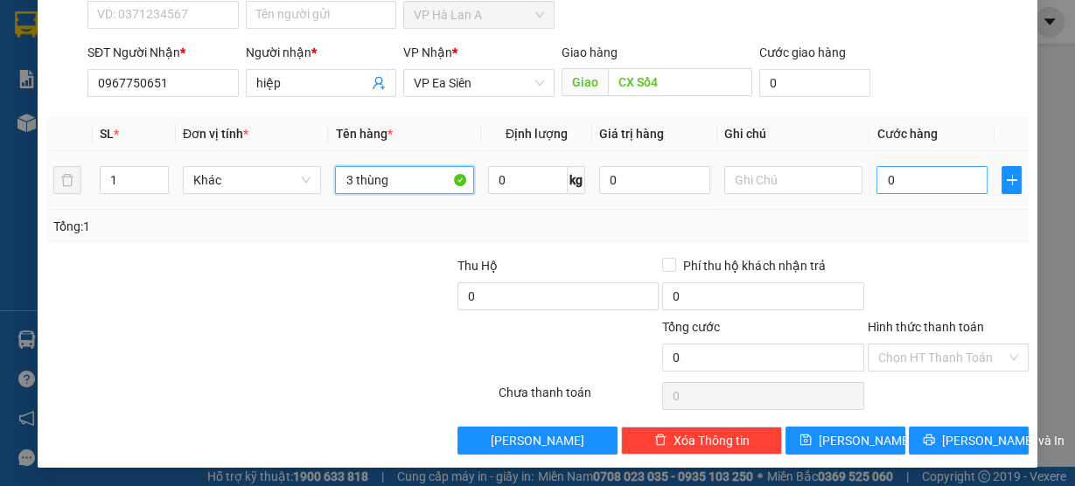
type input "3 thùng"
click at [915, 188] on input "0" at bounding box center [931, 180] width 111 height 28
type input "2"
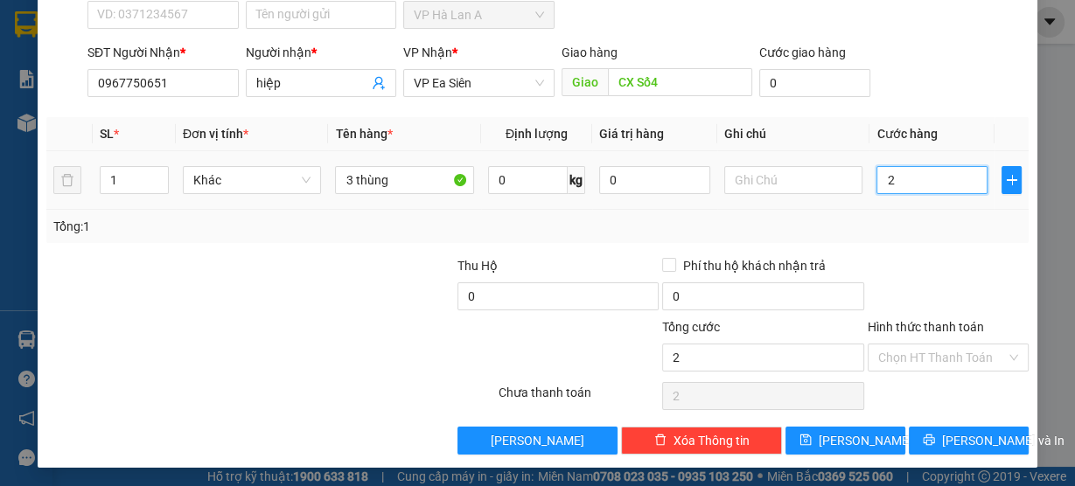
type input "20"
type input "200"
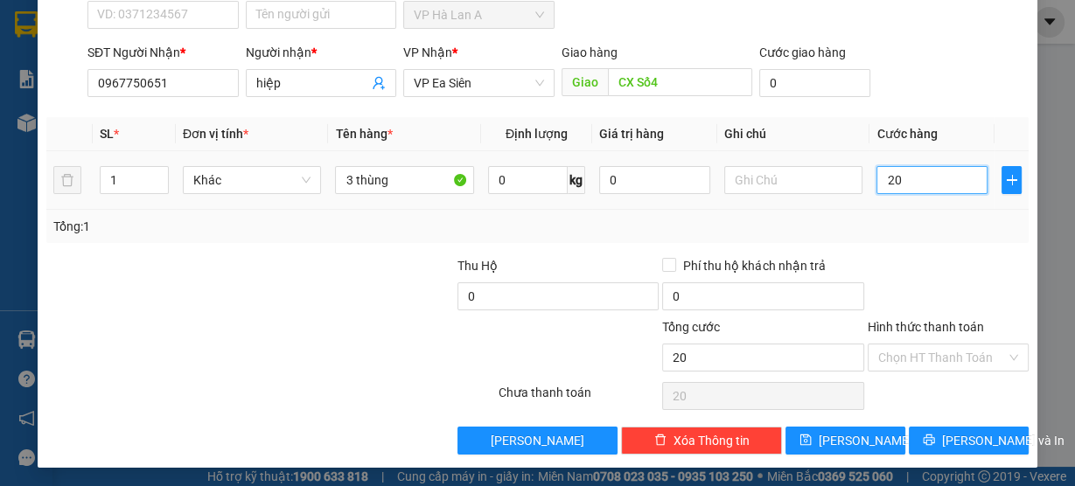
type input "200"
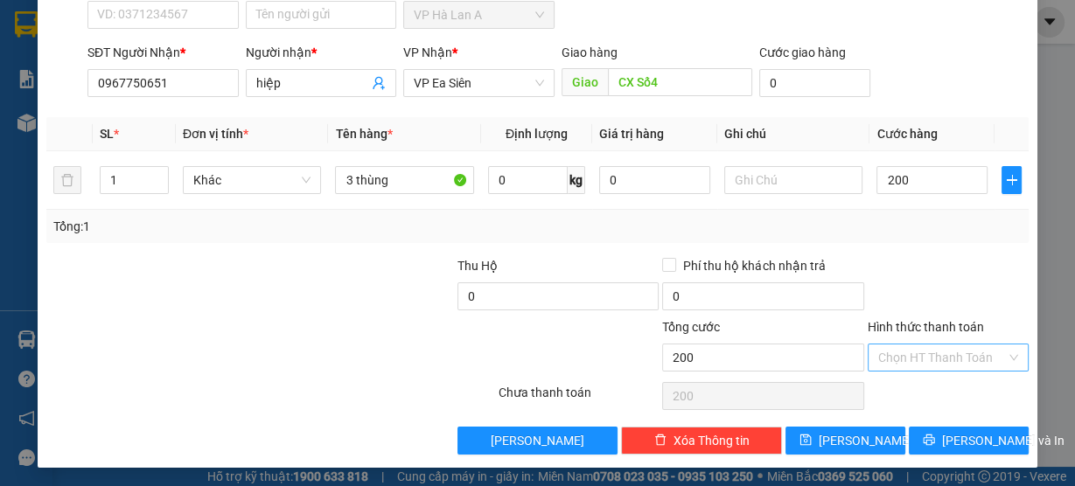
type input "200.000"
click at [922, 359] on input "Hình thức thanh toán" at bounding box center [942, 358] width 128 height 26
click at [910, 380] on div "Tại văn phòng" at bounding box center [938, 389] width 138 height 19
type input "0"
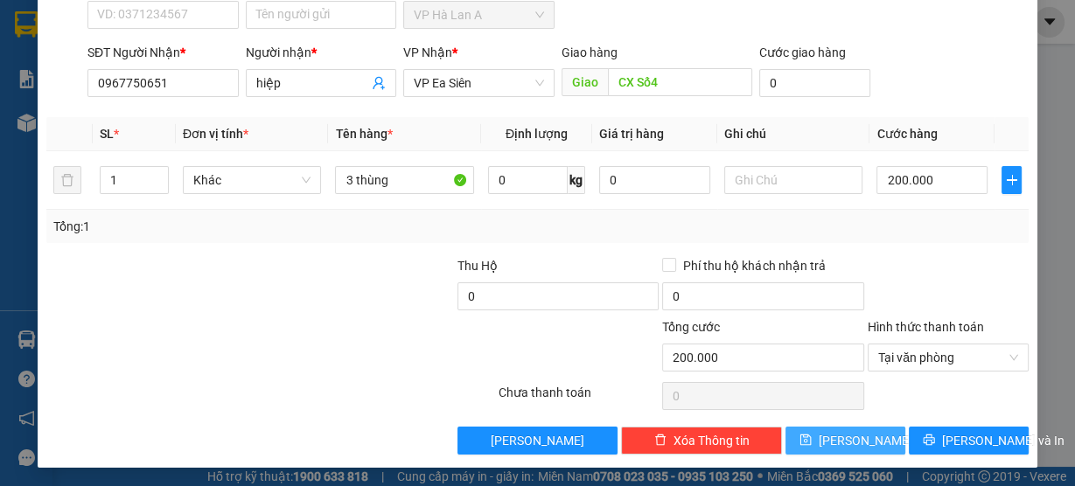
drag, startPoint x: 865, startPoint y: 436, endPoint x: 889, endPoint y: 413, distance: 32.8
click at [864, 436] on button "Lưu" at bounding box center [845, 441] width 120 height 28
type input "0"
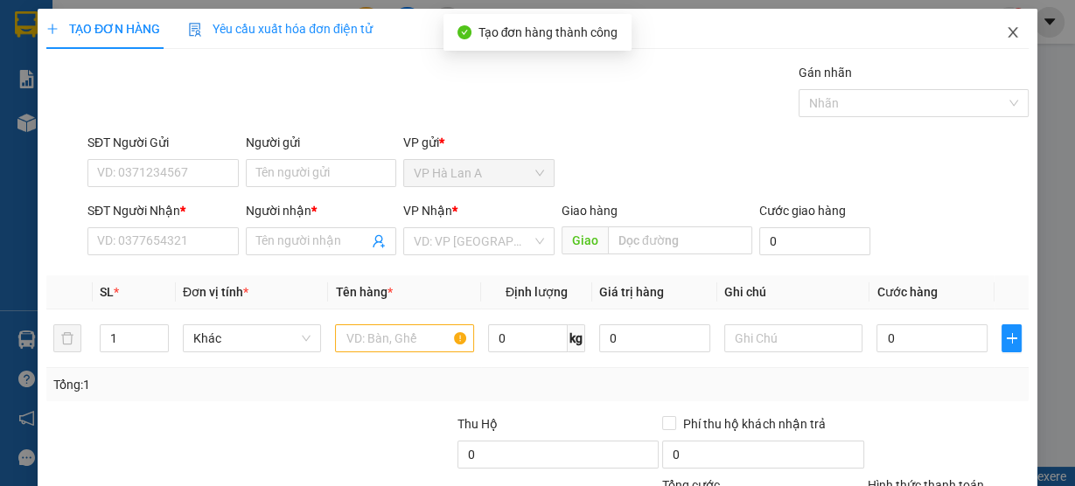
click at [1015, 29] on span "Close" at bounding box center [1012, 33] width 49 height 49
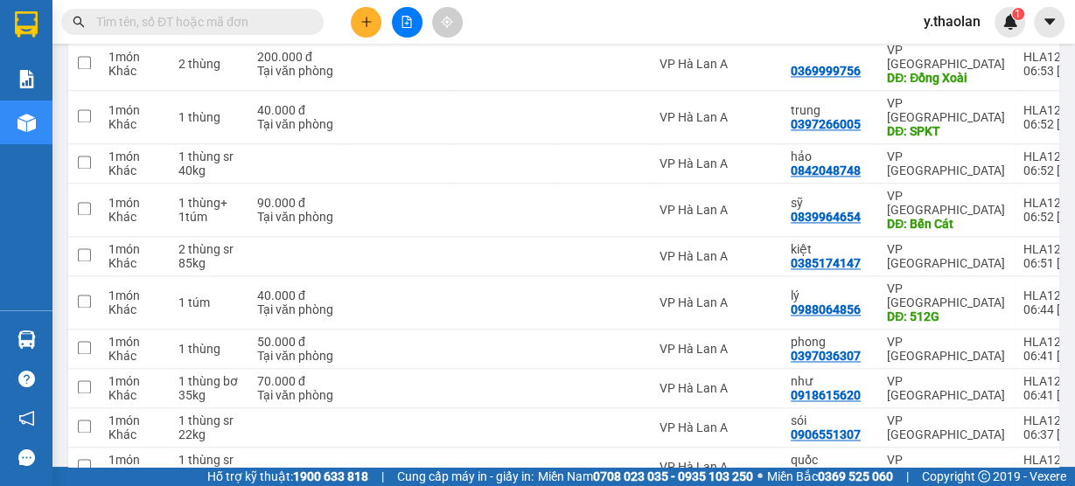
scroll to position [2214, 0]
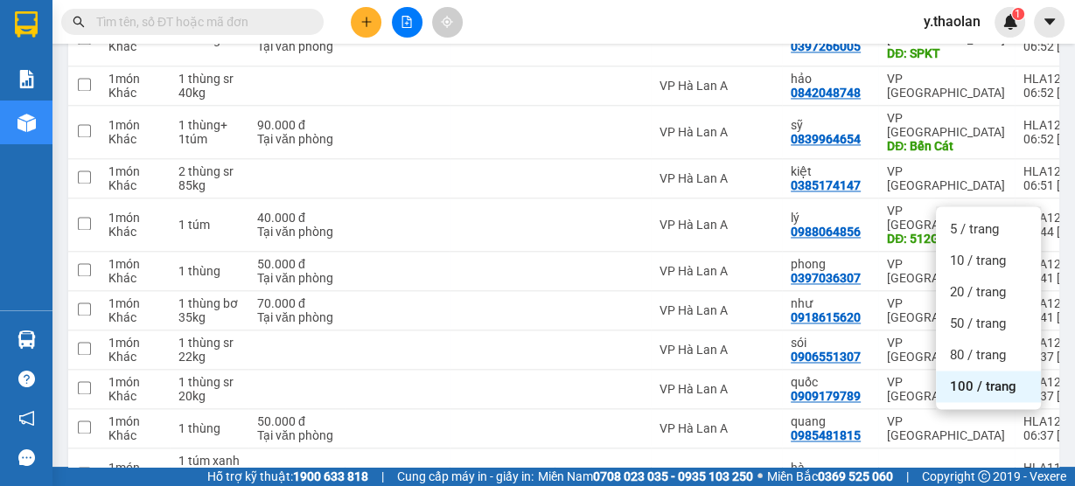
click at [1008, 389] on span "100 / trang" at bounding box center [983, 386] width 66 height 17
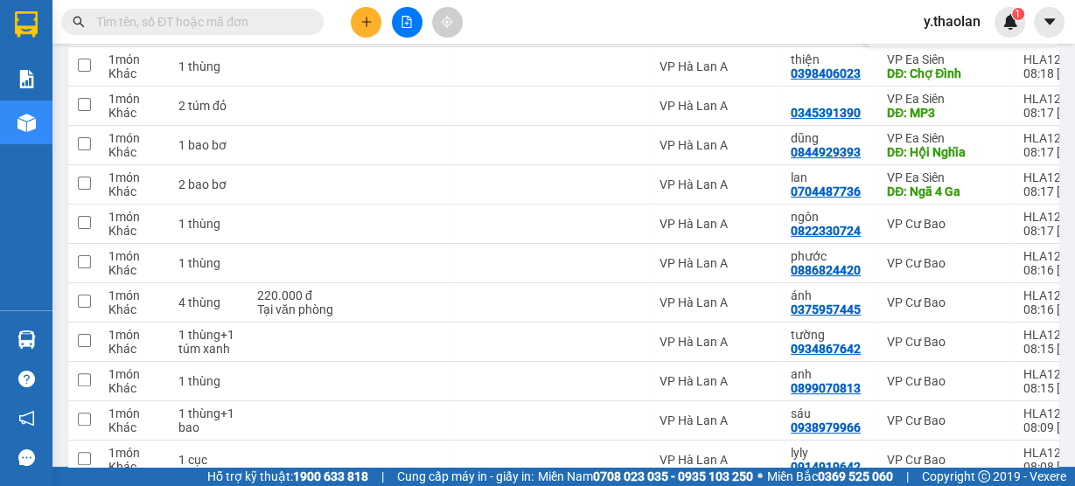
scroll to position [0, 0]
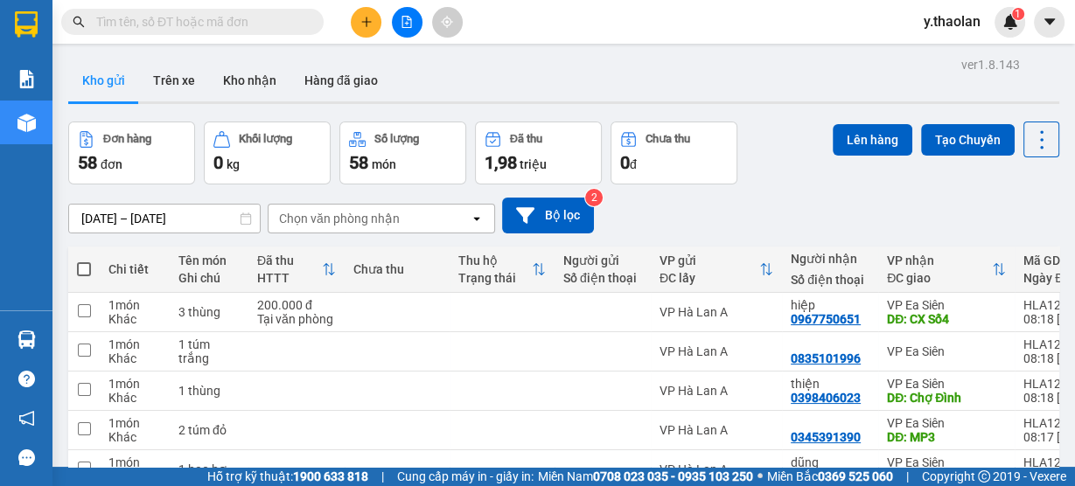
click at [944, 17] on span "y.thaolan" at bounding box center [952, 21] width 85 height 22
click at [952, 54] on span "Đăng xuất" at bounding box center [973, 54] width 73 height 19
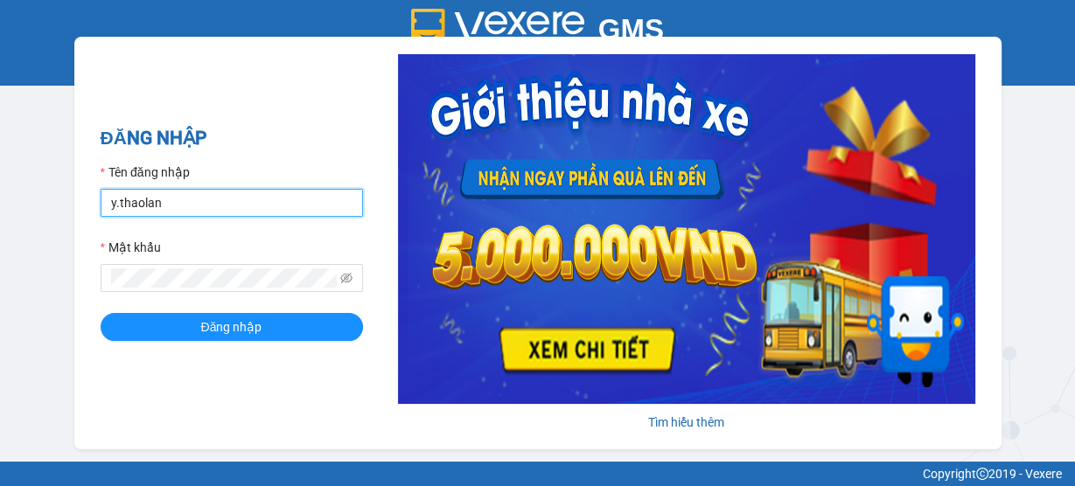
click at [180, 208] on input "y.thaolan" at bounding box center [232, 203] width 262 height 28
type input "nhung.thaolan"
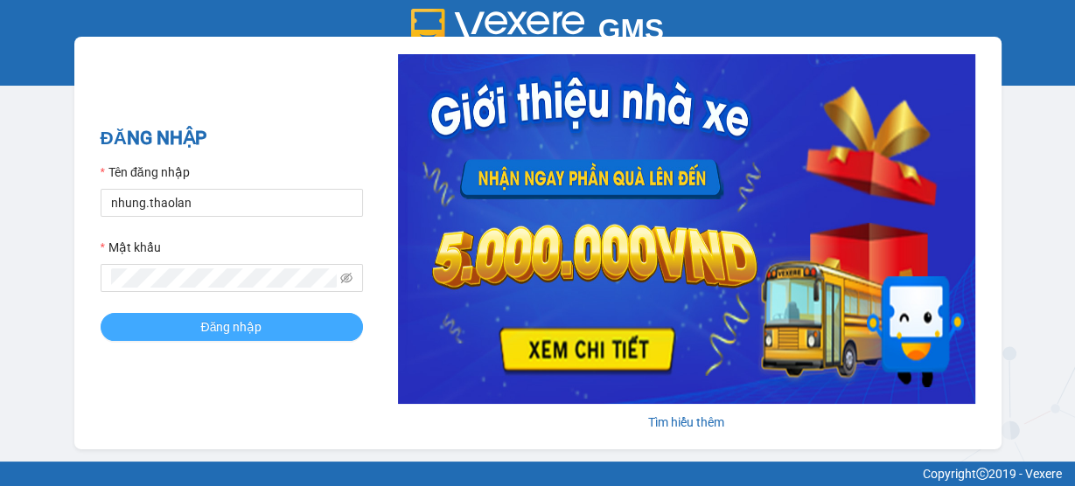
click at [269, 330] on button "Đăng nhập" at bounding box center [232, 327] width 262 height 28
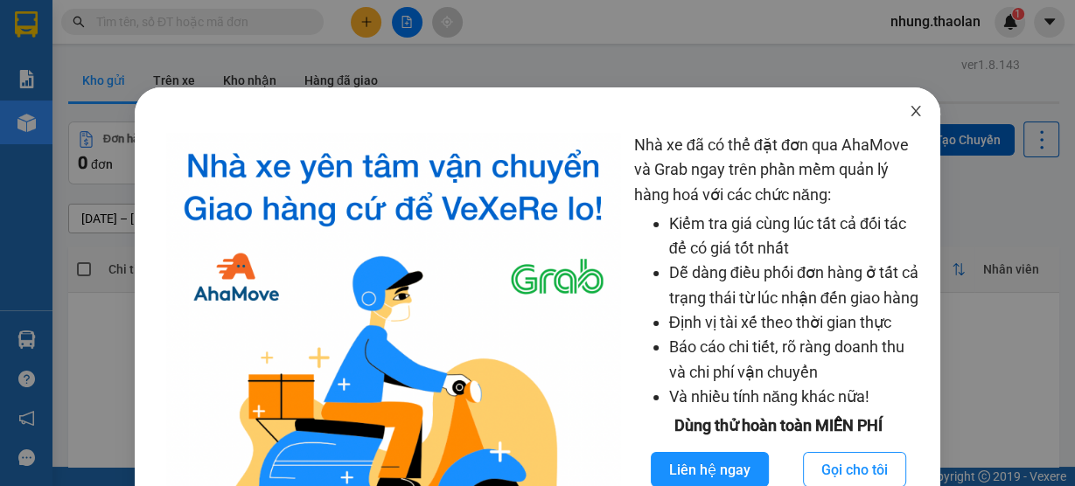
click at [907, 131] on span "Close" at bounding box center [915, 111] width 49 height 49
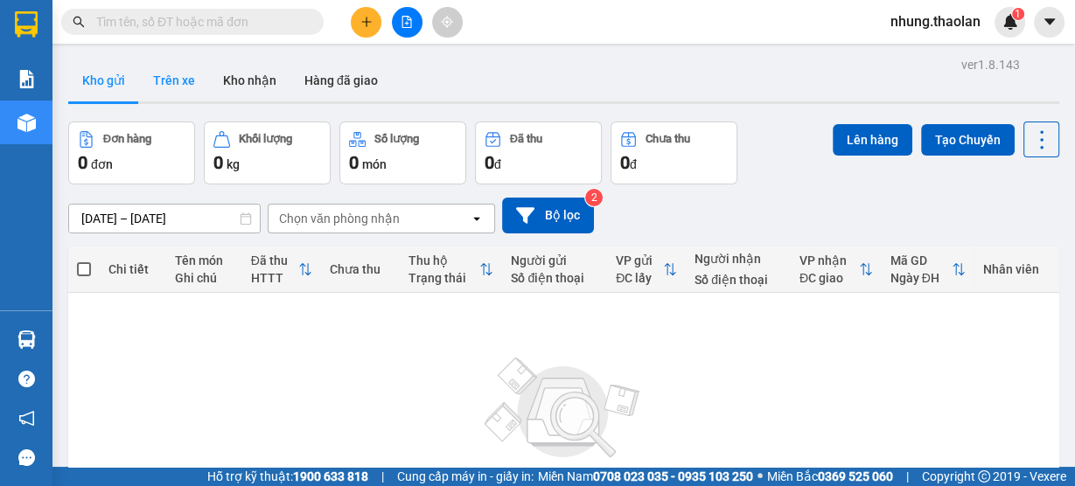
click at [170, 84] on button "Trên xe" at bounding box center [174, 80] width 70 height 42
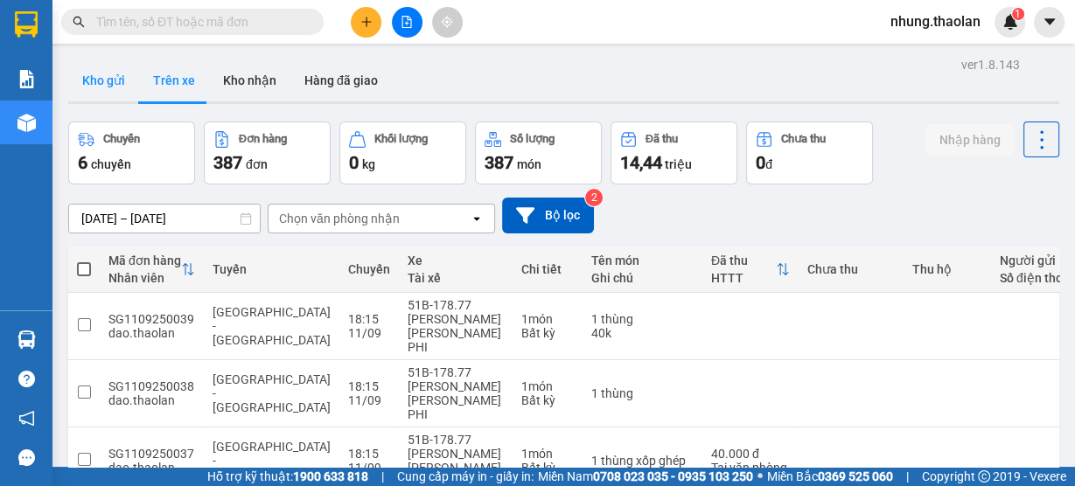
click at [107, 87] on button "Kho gửi" at bounding box center [103, 80] width 71 height 42
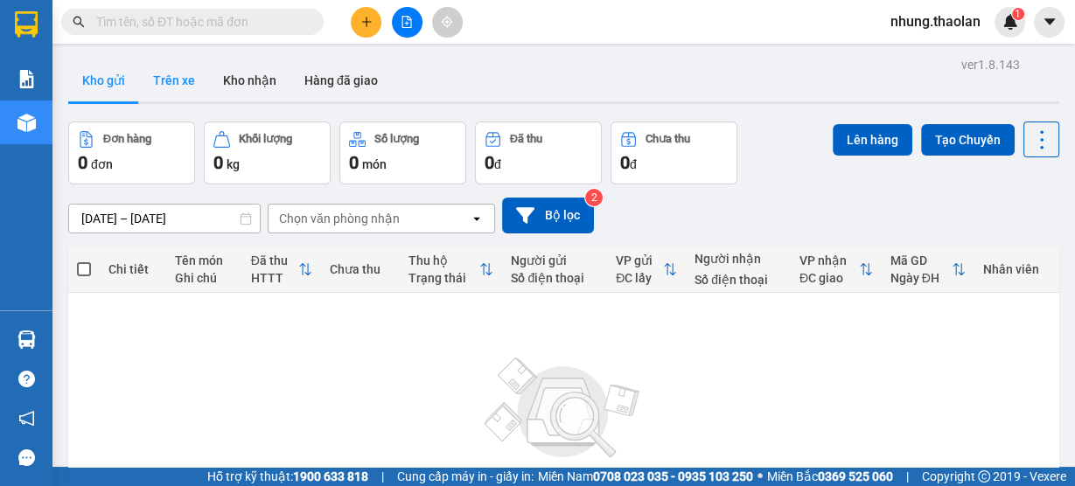
click at [197, 85] on button "Trên xe" at bounding box center [174, 80] width 70 height 42
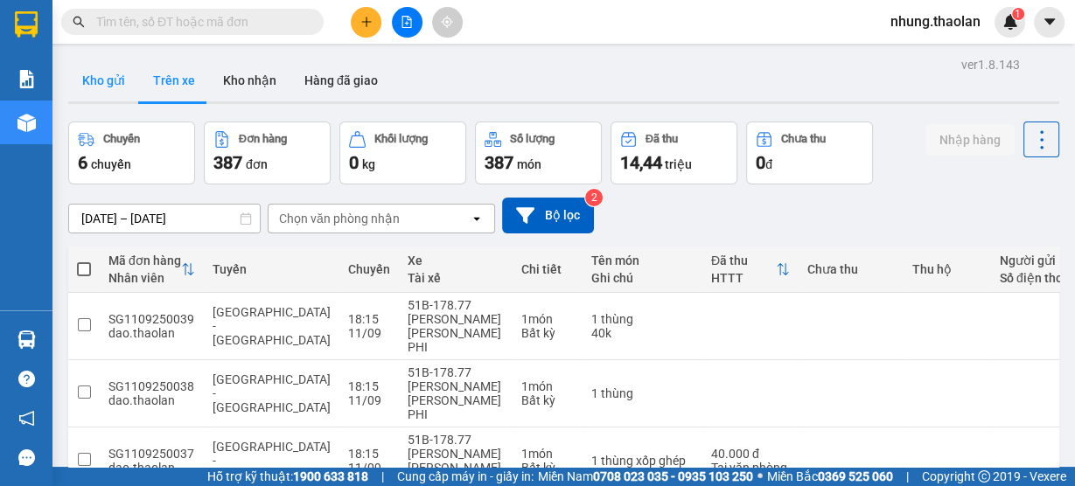
click at [95, 83] on button "Kho gửi" at bounding box center [103, 80] width 71 height 42
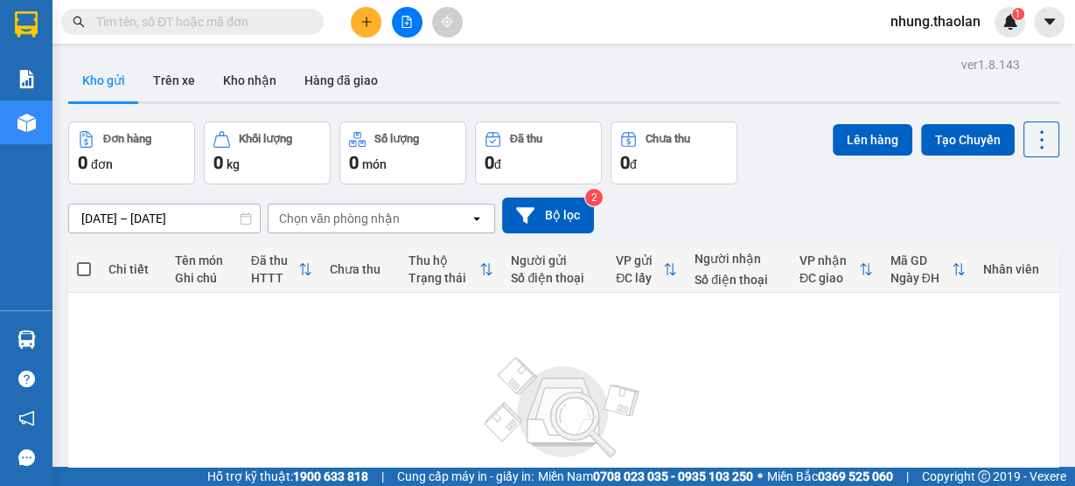
click at [908, 27] on span "nhung.thaolan" at bounding box center [935, 21] width 118 height 22
click at [804, 79] on div "Kho gửi Trên xe Kho nhận Hàng đã giao" at bounding box center [563, 82] width 991 height 46
click at [177, 89] on button "Trên xe" at bounding box center [174, 80] width 70 height 42
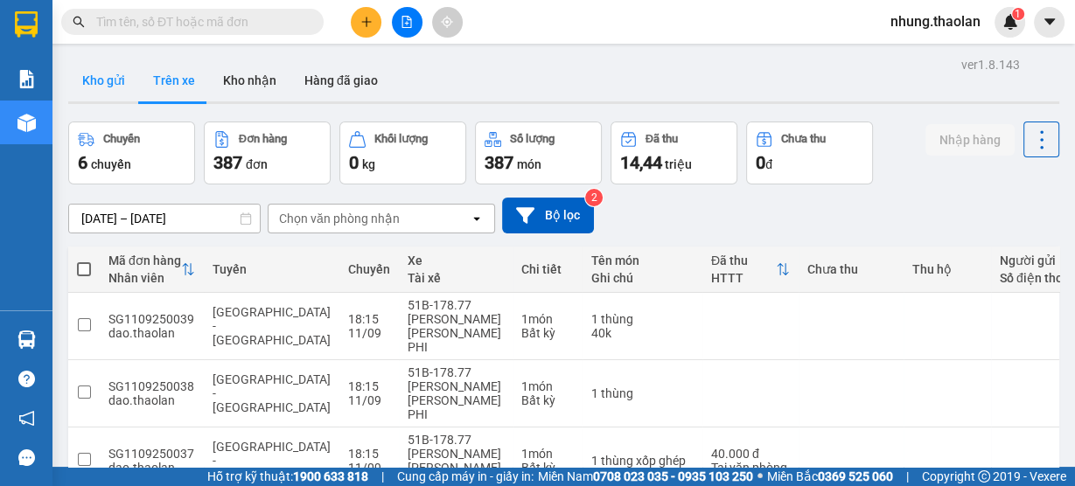
click at [101, 88] on button "Kho gửi" at bounding box center [103, 80] width 71 height 42
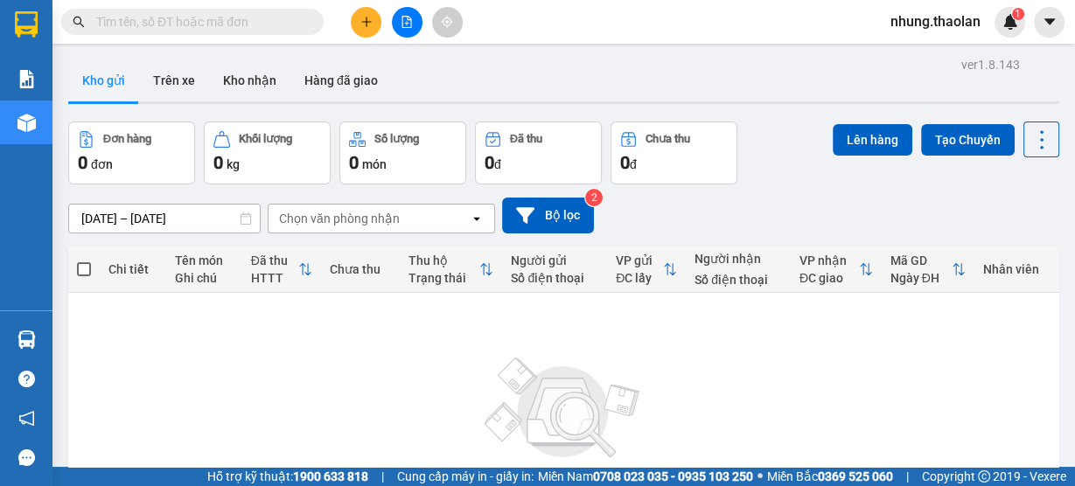
click at [415, 24] on button at bounding box center [407, 22] width 31 height 31
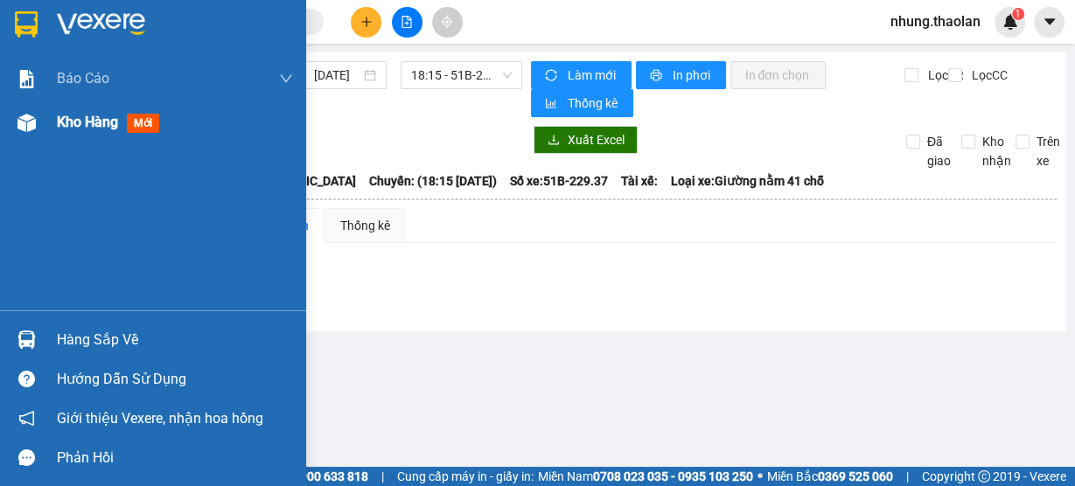
click at [77, 129] on span "Kho hàng" at bounding box center [87, 122] width 61 height 17
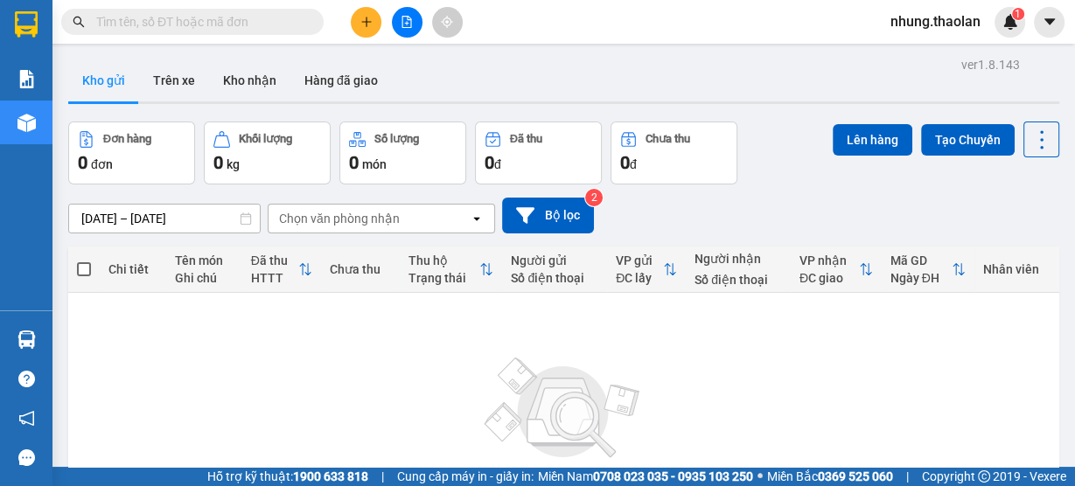
click at [271, 26] on input "text" at bounding box center [199, 21] width 206 height 19
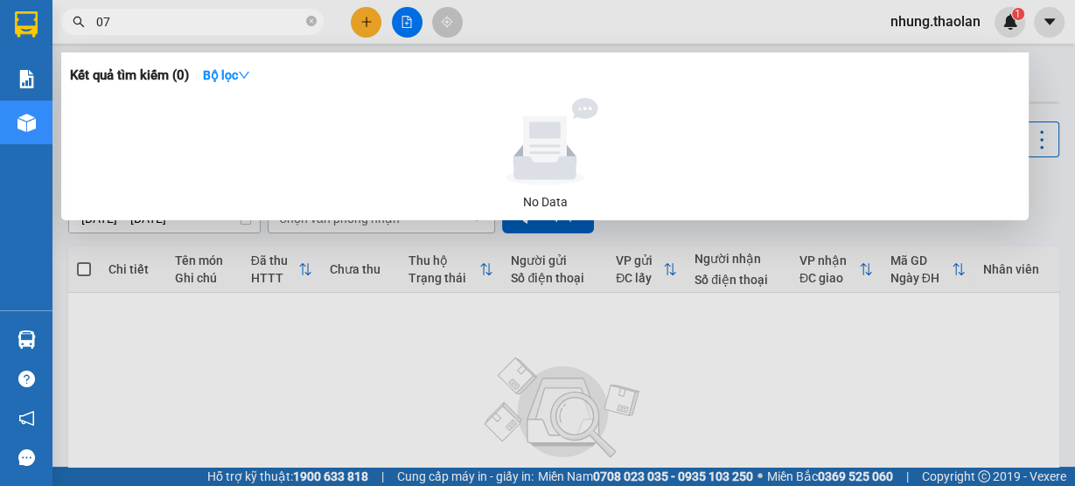
type input "0"
